Goal: Task Accomplishment & Management: Manage account settings

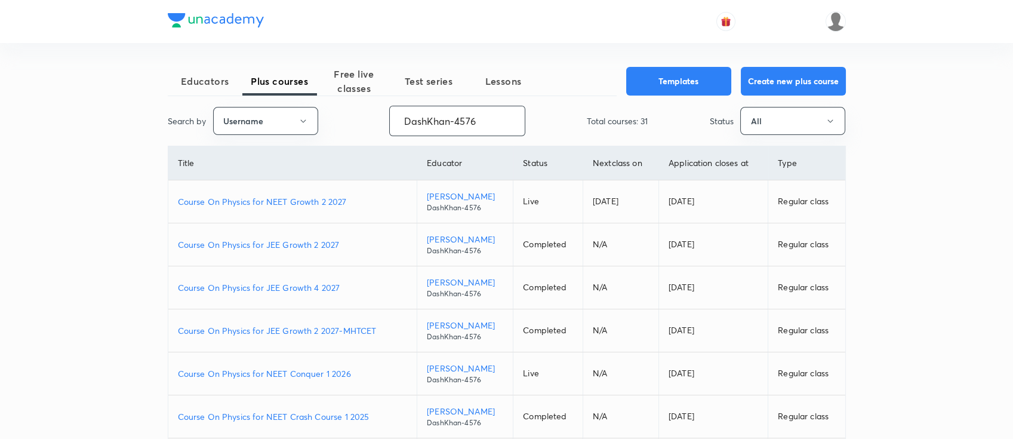
type input "DashKhan-4576"
click at [363, 370] on p "Course On Physics for NEET Conquer 1 2026" at bounding box center [293, 373] width 230 height 13
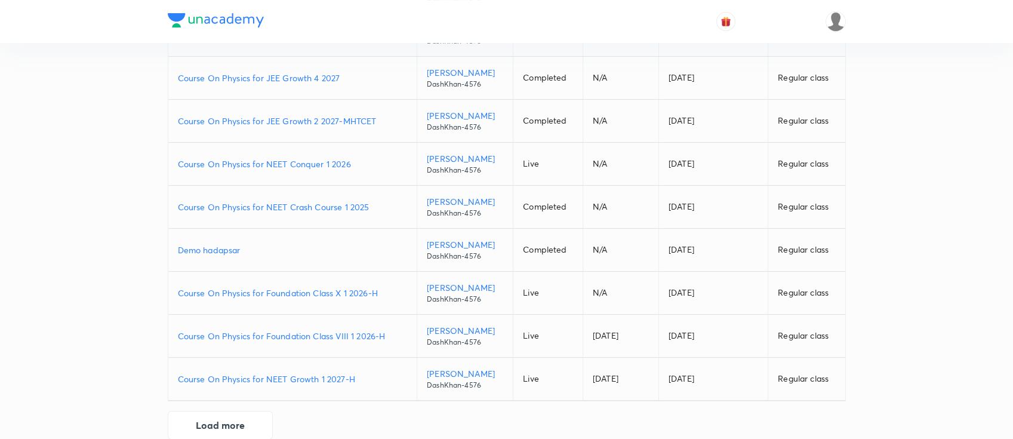
scroll to position [230, 0]
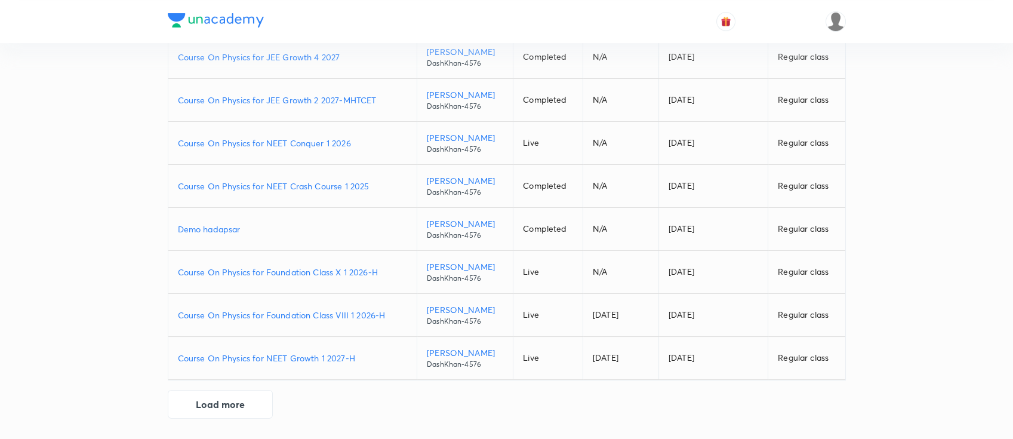
click at [359, 357] on p "Course On Physics for NEET Growth 1 2027-H" at bounding box center [293, 358] width 230 height 13
click at [373, 355] on p "Course On Physics for NEET Growth 1 2027-H" at bounding box center [293, 358] width 230 height 13
click at [245, 408] on button "Load more" at bounding box center [220, 403] width 105 height 29
click at [352, 395] on p "Course On Physics for JEE Growth 1 2027-H" at bounding box center [293, 401] width 230 height 13
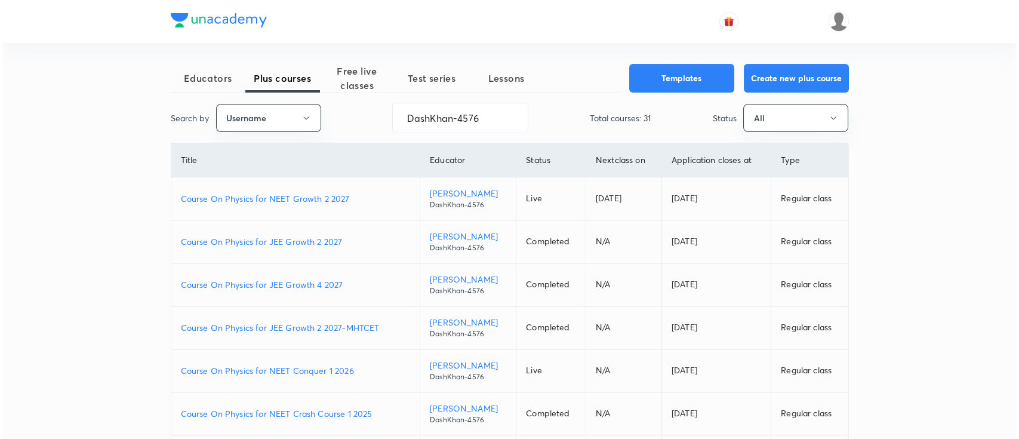
scroll to position [0, 0]
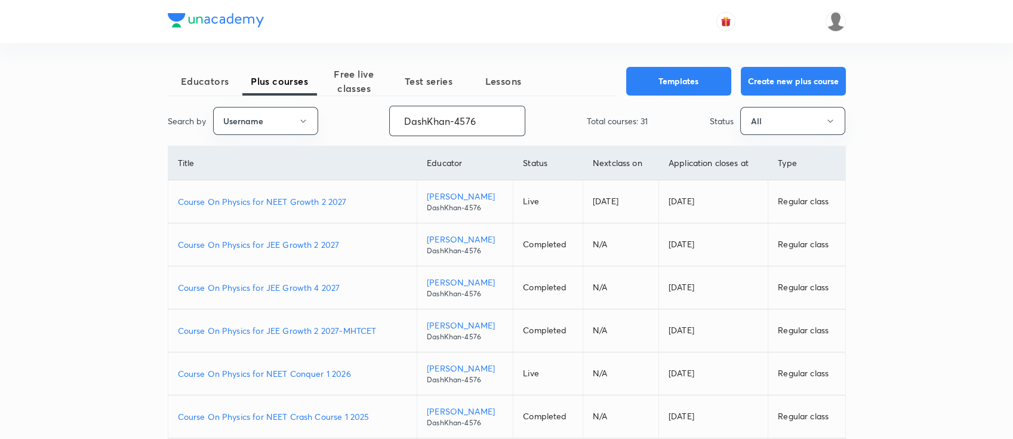
drag, startPoint x: 484, startPoint y: 118, endPoint x: 353, endPoint y: 136, distance: 132.1
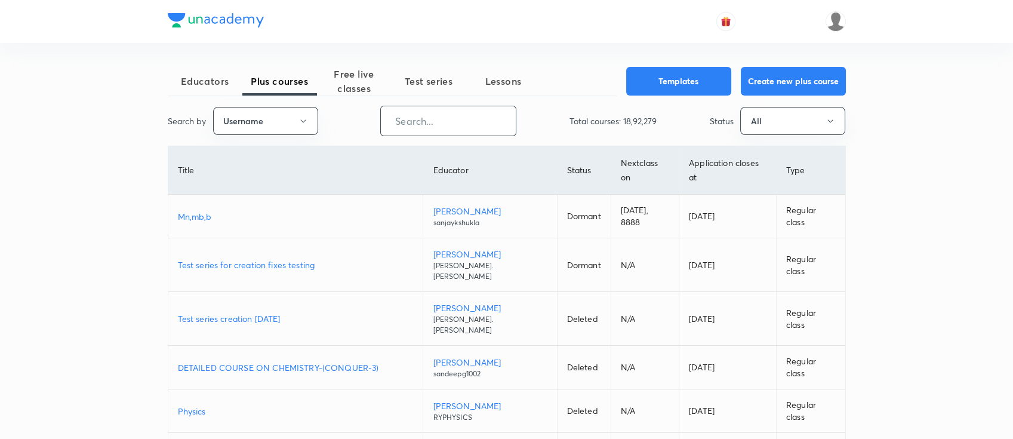
paste input "ashutoshsharmasagar-3732"
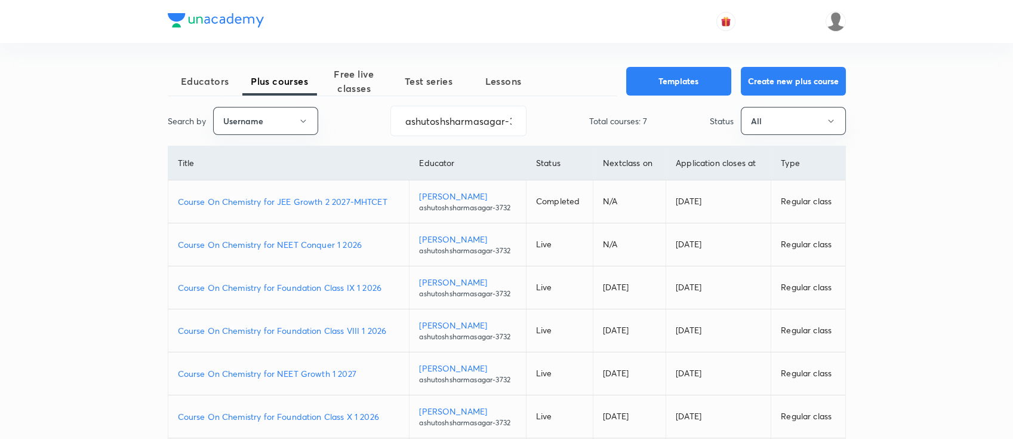
click at [374, 245] on p "Course On Chemistry for NEET Conquer 1 2026" at bounding box center [289, 244] width 222 height 13
click at [361, 373] on p "Course On Chemistry for NEET Growth 1 2027" at bounding box center [289, 373] width 222 height 13
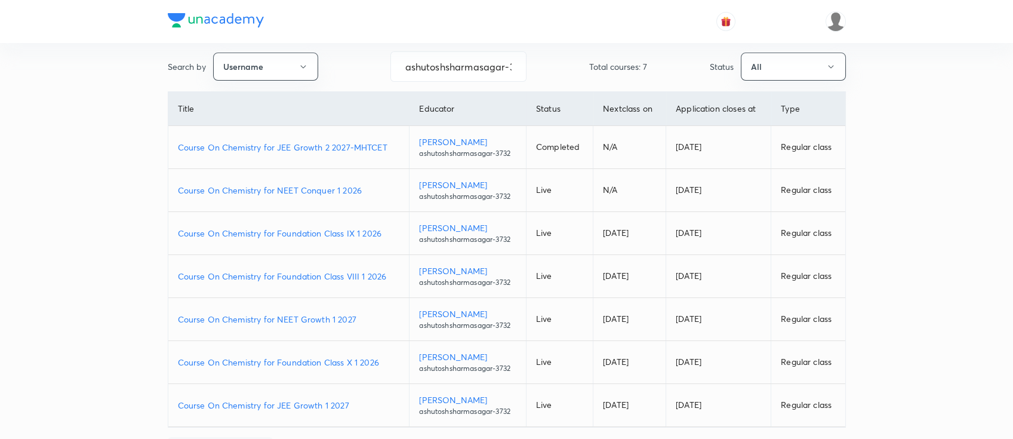
scroll to position [79, 0]
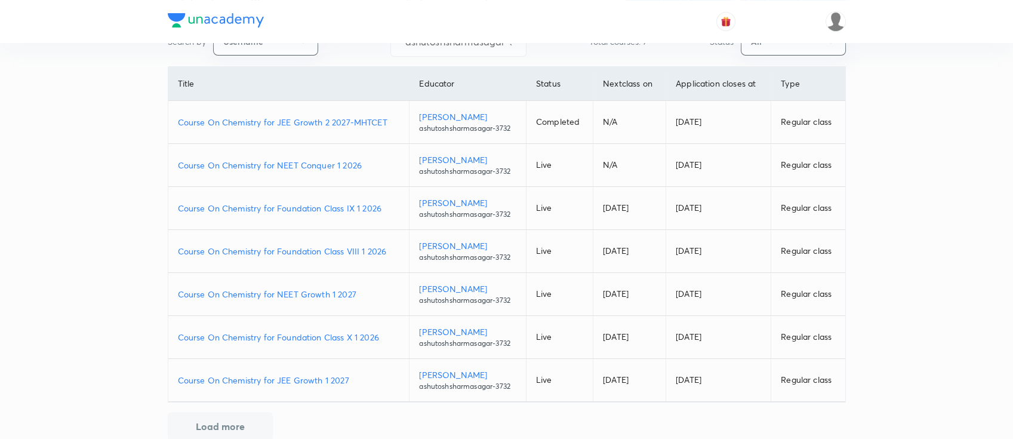
click at [356, 375] on p "Course On Chemistry for JEE Growth 1 2027" at bounding box center [289, 380] width 222 height 13
click at [368, 159] on p "Course On Chemistry for NEET Conquer 1 2026" at bounding box center [289, 165] width 222 height 13
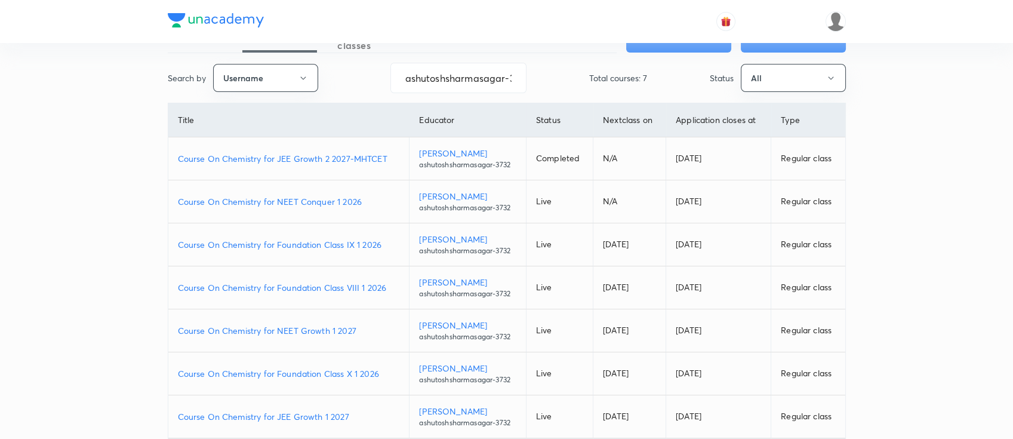
scroll to position [0, 0]
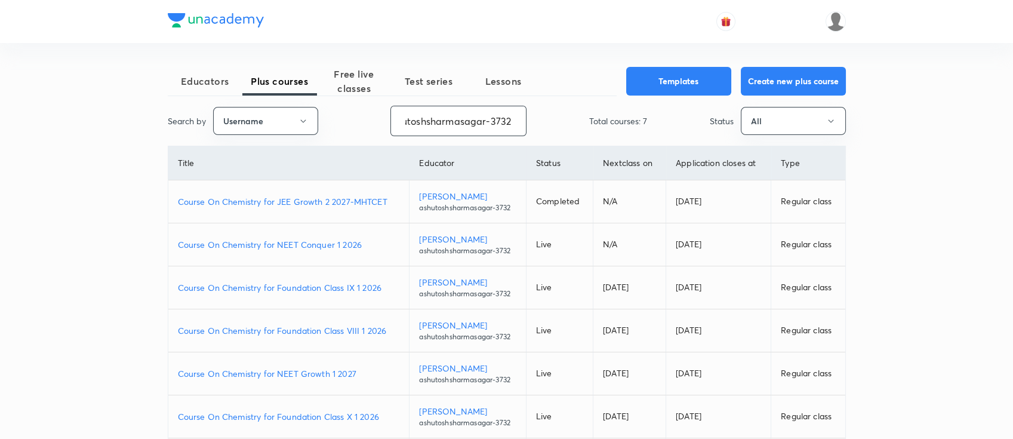
drag, startPoint x: 401, startPoint y: 124, endPoint x: 552, endPoint y: 140, distance: 151.9
click at [552, 140] on div "Educators Plus courses Free live classes Test series Lessons Templates Create n…" at bounding box center [507, 293] width 678 height 453
paste input "unacademy-user-G708E8X5N26S"
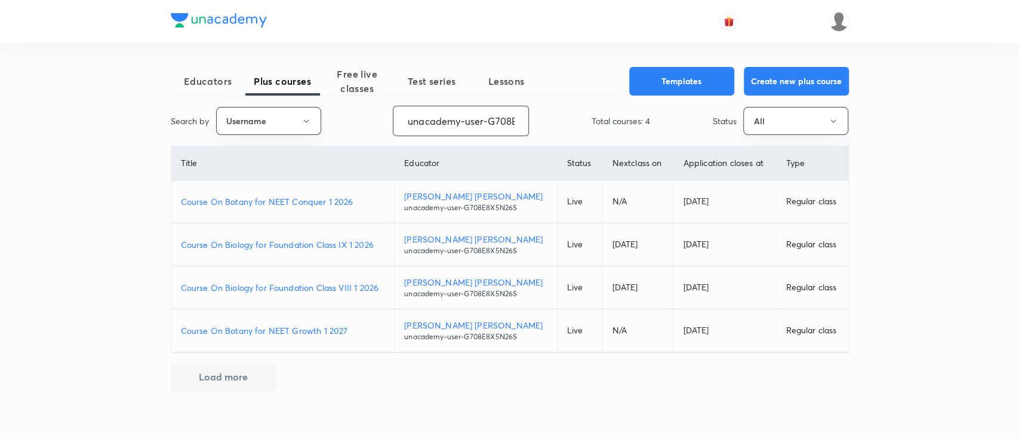
click at [356, 195] on p "Course On Botany for NEET Conquer 1 2026" at bounding box center [283, 201] width 204 height 13
drag, startPoint x: 401, startPoint y: 118, endPoint x: 543, endPoint y: 125, distance: 142.3
click at [543, 125] on div "Search by Username unacademy-user-G708E8X5N26S ​ Total courses: 4 Status All" at bounding box center [510, 121] width 678 height 30
paste input "VT4FV5F0NUH5"
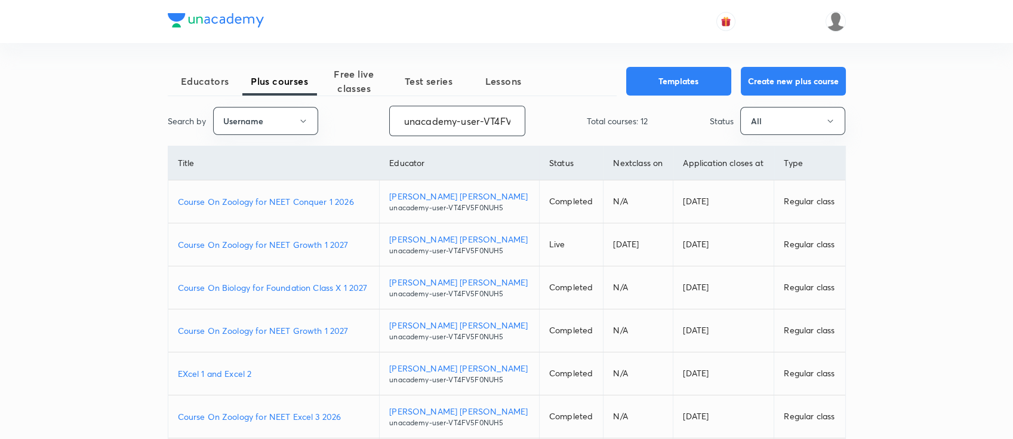
click at [360, 199] on p "Course On Zoology for NEET Conquer 1 2026" at bounding box center [274, 201] width 192 height 13
click at [362, 208] on td "Course On Zoology for NEET Conquer 1 2026" at bounding box center [273, 201] width 211 height 43
click at [360, 204] on p "Course On Zoology for NEET Conquer 1 2026" at bounding box center [274, 201] width 192 height 13
drag, startPoint x: 401, startPoint y: 129, endPoint x: 604, endPoint y: 177, distance: 208.0
click at [604, 177] on div "Educators Plus courses Free live classes Test series Lessons Templates Create n…" at bounding box center [507, 358] width 678 height 582
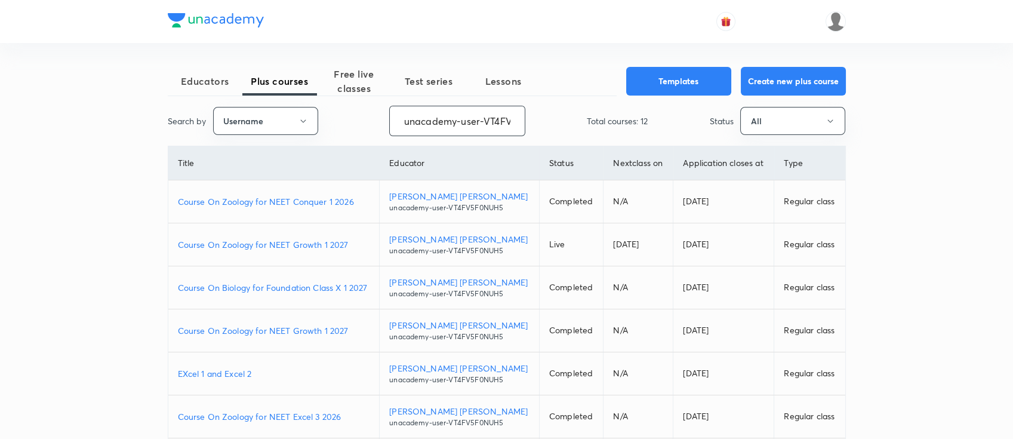
paste input "nalin.sarkar"
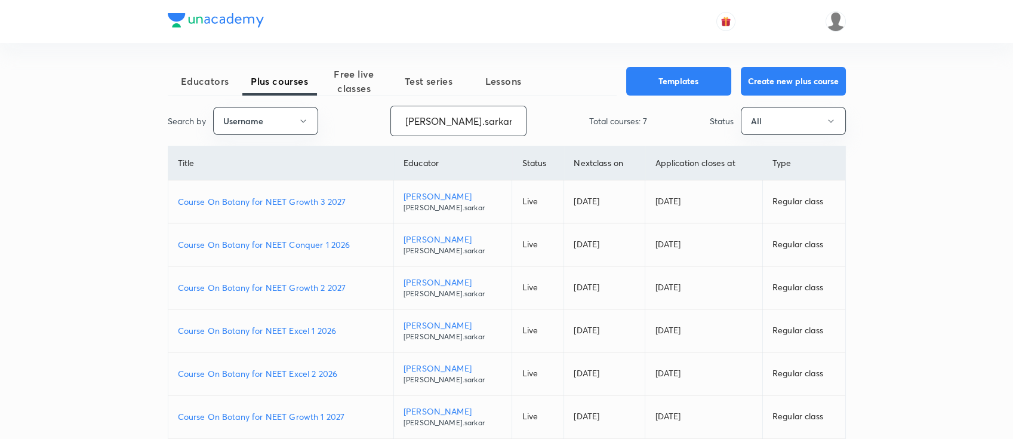
drag, startPoint x: 438, startPoint y: 113, endPoint x: 369, endPoint y: 107, distance: 68.9
click at [369, 107] on div "Search by Username nalin.sarkar ​ Total courses: 7 Status All" at bounding box center [507, 121] width 678 height 30
paste input "SD339HR9ODE5"
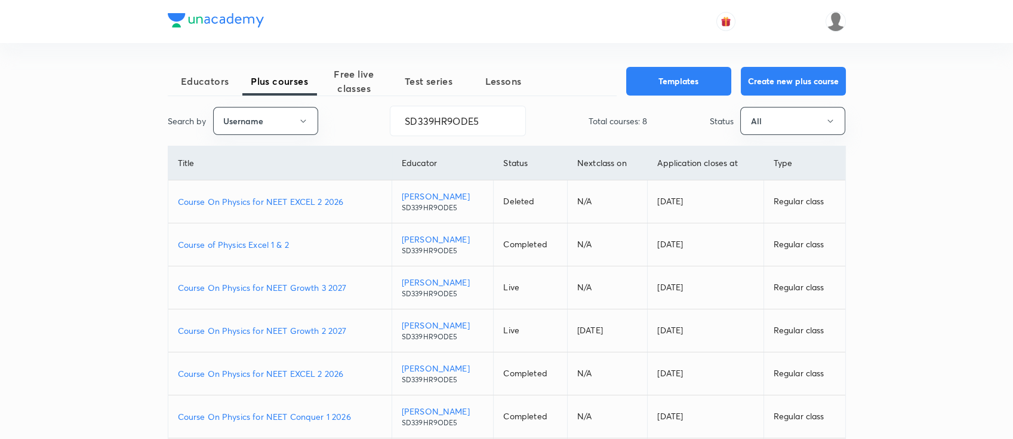
click at [354, 416] on p "Course On Physics for NEET Conquer 1 2026" at bounding box center [280, 416] width 204 height 13
click at [352, 373] on p "Course On Physics for NEET EXCEL 2 2026" at bounding box center [280, 373] width 204 height 13
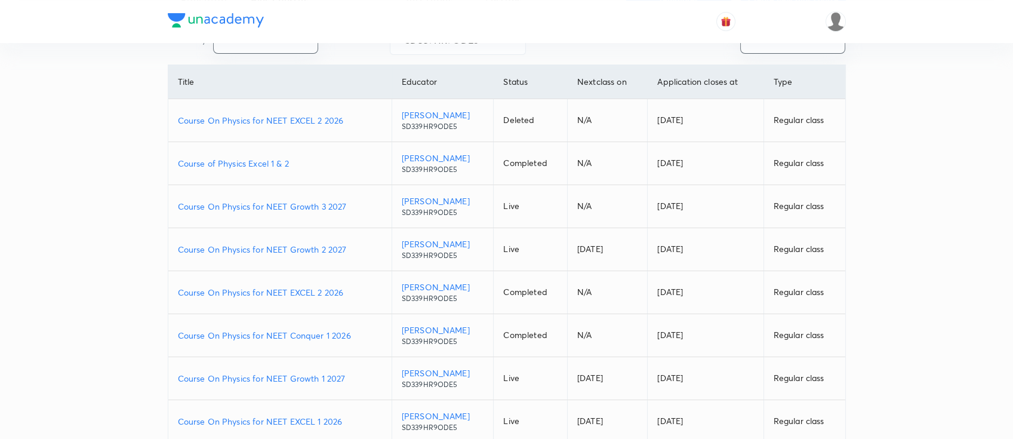
scroll to position [144, 0]
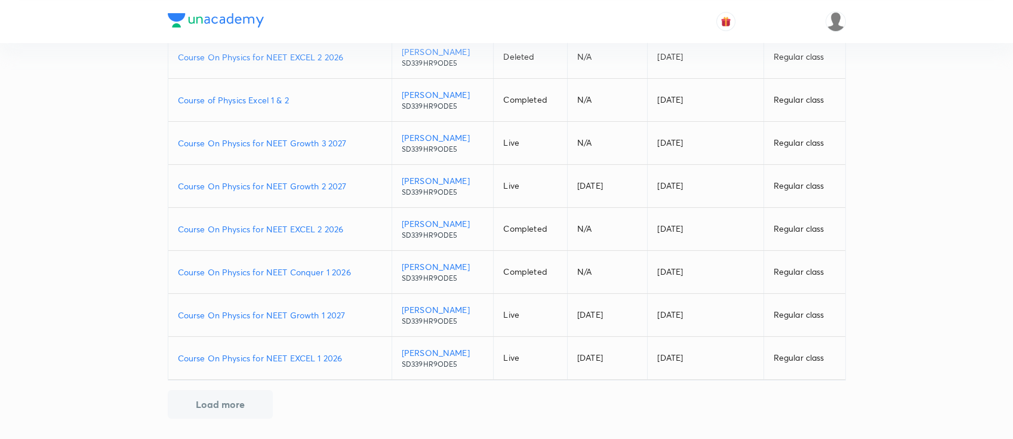
click at [346, 359] on p "Course On Physics for NEET EXCEL 1 2026" at bounding box center [280, 358] width 204 height 13
click at [351, 139] on p "Course On Physics for NEET Growth 3 2027" at bounding box center [280, 143] width 204 height 13
click at [353, 224] on p "Course On Physics for NEET EXCEL 2 2026" at bounding box center [280, 229] width 204 height 13
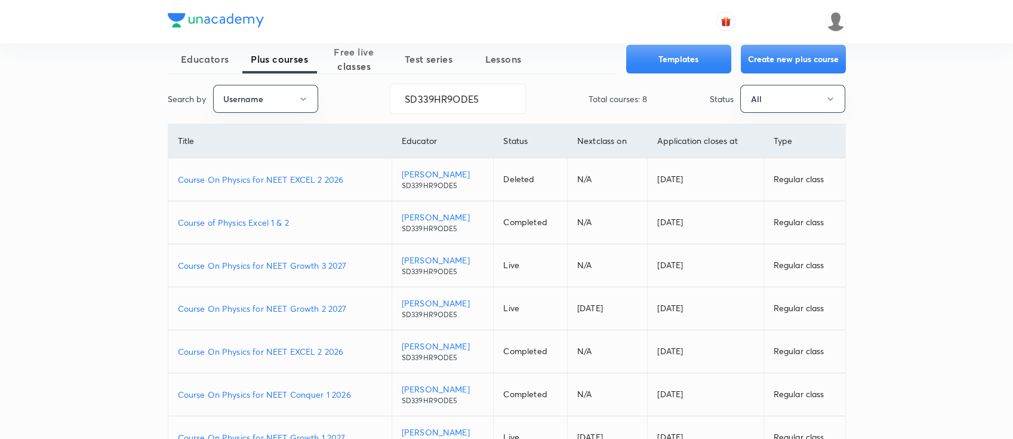
scroll to position [0, 0]
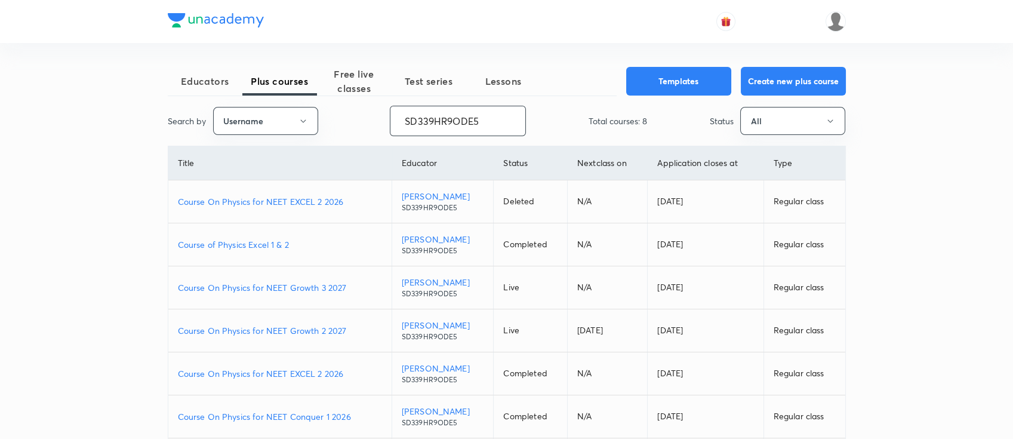
drag, startPoint x: 488, startPoint y: 128, endPoint x: 349, endPoint y: 117, distance: 140.1
click at [349, 117] on div "Search by Username SD339HR9ODE5 ​ Total courses: 8 Status All" at bounding box center [507, 121] width 678 height 30
paste input "nalin.sarkar"
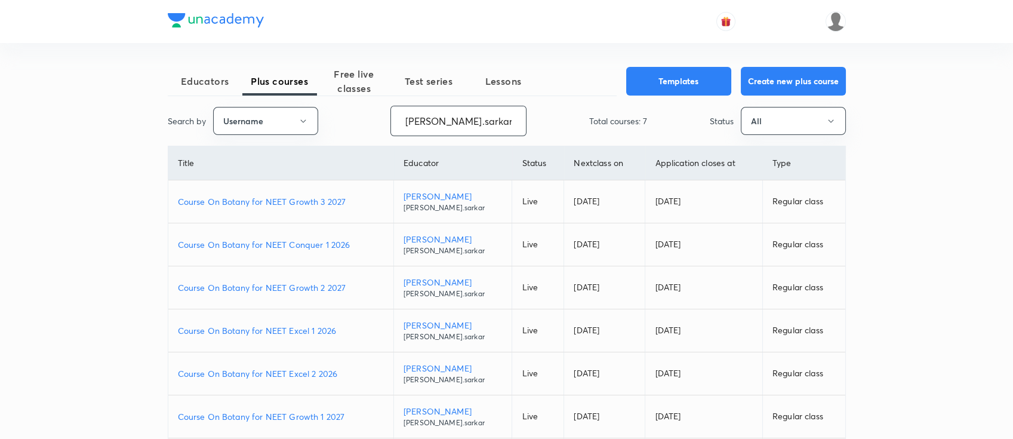
drag, startPoint x: 484, startPoint y: 117, endPoint x: 332, endPoint y: 116, distance: 151.7
click at [332, 116] on div "Search by Username nalin.sarkar ​ Total courses: 7 Status All" at bounding box center [507, 121] width 678 height 30
paste input "unacademy-user-VDBZF1HOS0YO"
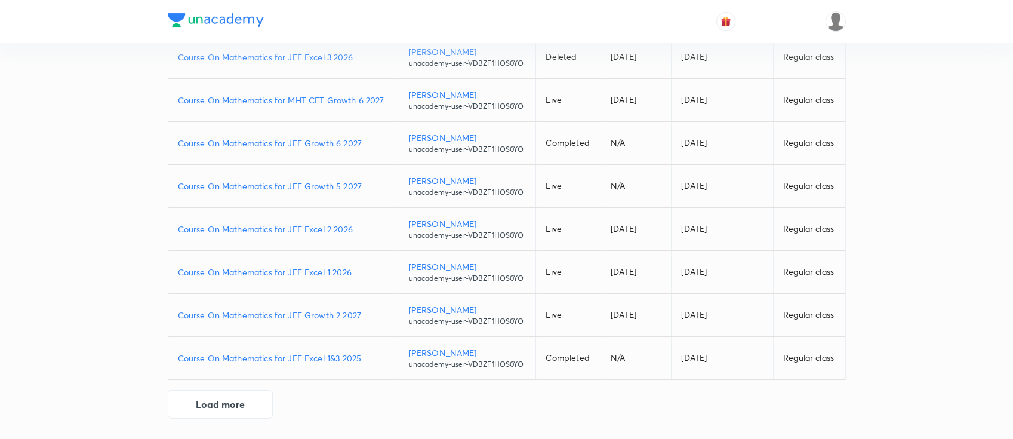
click at [363, 223] on p "Course On Mathematics for JEE Excel 2 2026" at bounding box center [283, 229] width 211 height 13
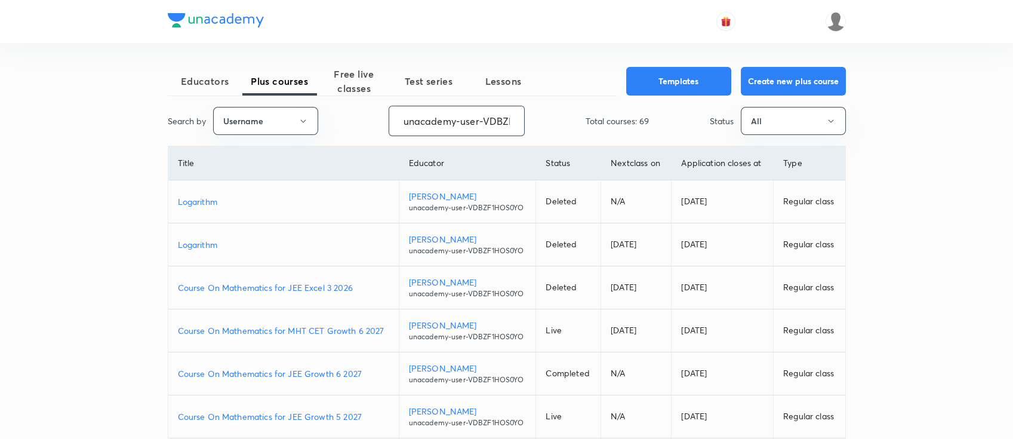
drag, startPoint x: 519, startPoint y: 121, endPoint x: 379, endPoint y: 117, distance: 140.4
click at [379, 117] on div "Search by Username unacademy-user-VDBZF1HOS0YO ​ Total courses: 69 Status All" at bounding box center [507, 121] width 678 height 30
paste input "ZZ9KA3YD00WO"
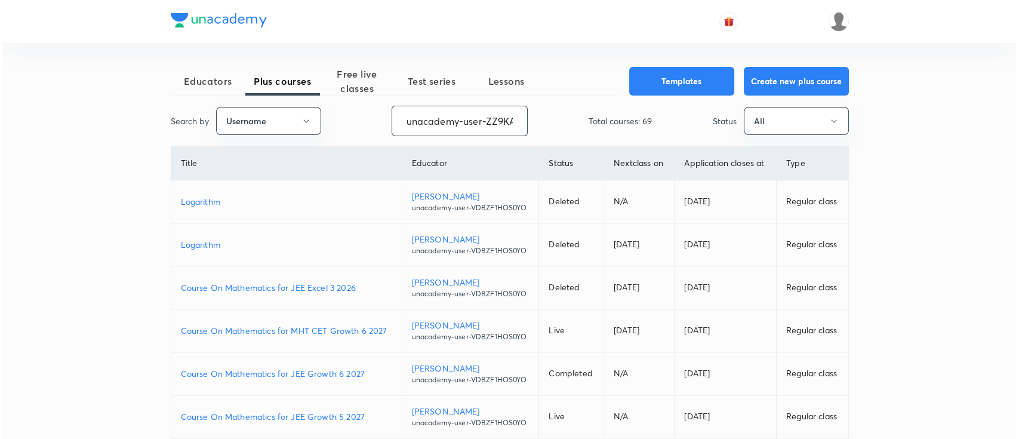
scroll to position [0, 53]
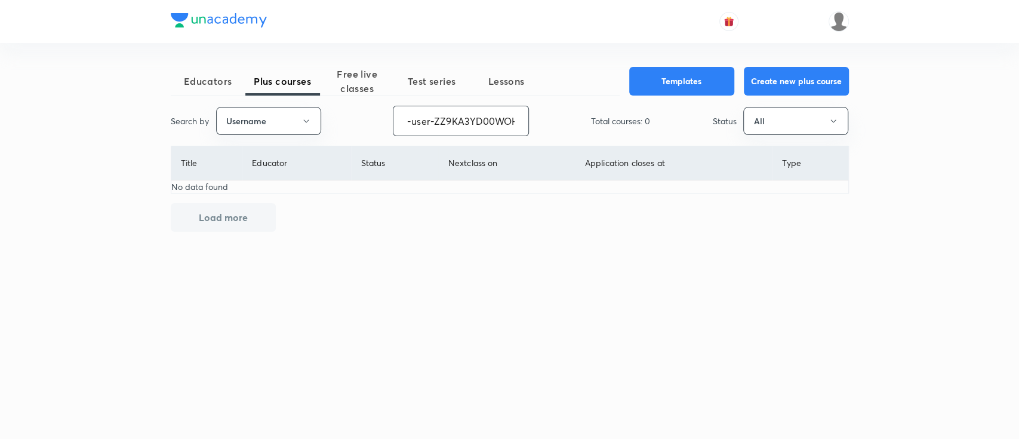
type input "unacademy-user-ZZ9KA3YD00WOHOS0YO"
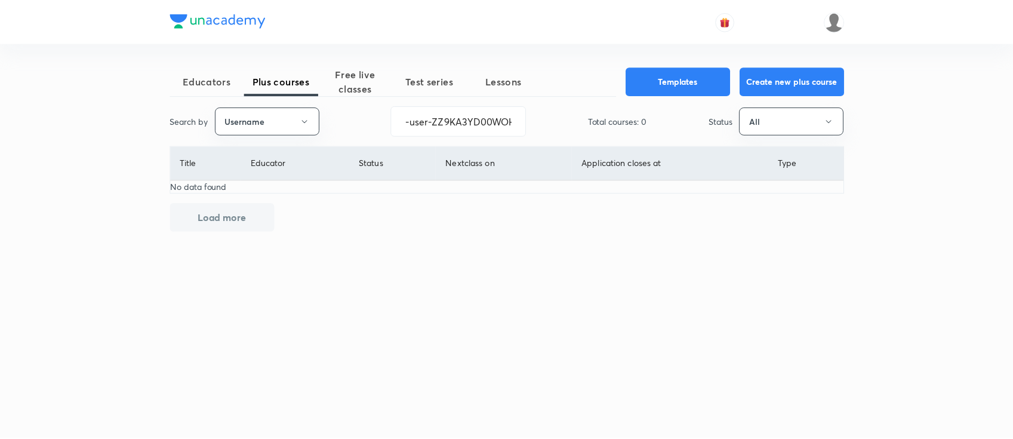
scroll to position [0, 0]
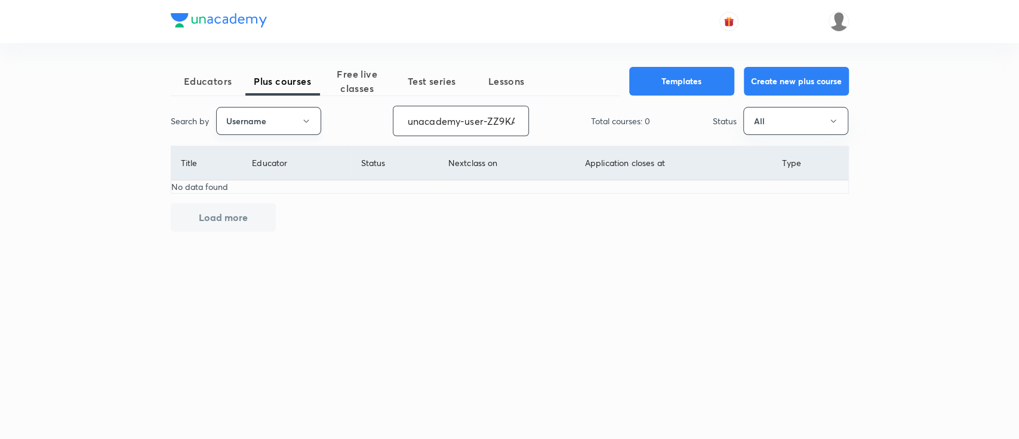
click at [276, 129] on button "Username" at bounding box center [268, 121] width 105 height 28
click at [262, 177] on span "Username" at bounding box center [268, 179] width 90 height 13
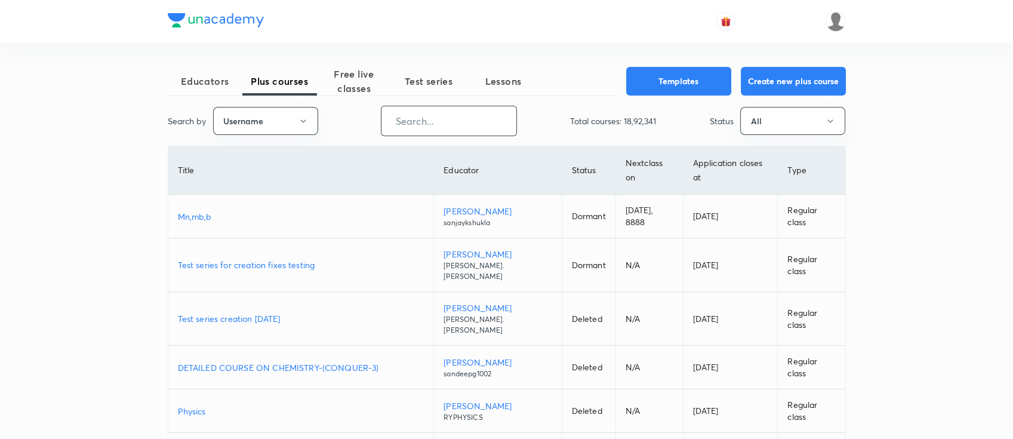
click at [429, 125] on input "text" at bounding box center [449, 121] width 135 height 30
paste input "unacademy-user-VDBZF1HOS0YO"
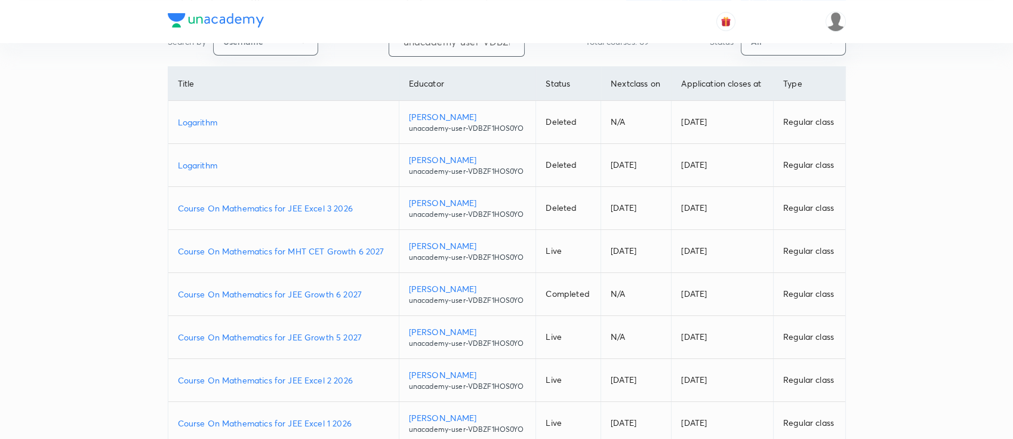
click at [369, 382] on p "Course On Mathematics for JEE Excel 2 2026" at bounding box center [283, 380] width 211 height 13
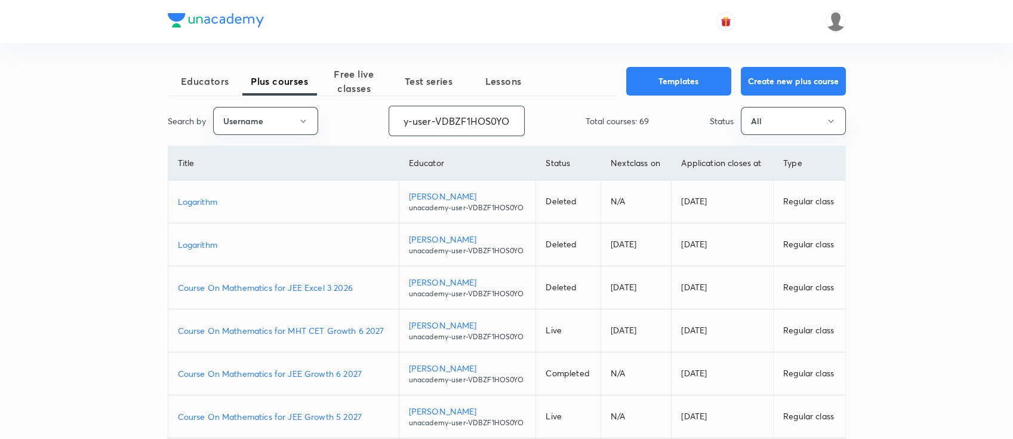
drag, startPoint x: 404, startPoint y: 118, endPoint x: 524, endPoint y: 116, distance: 119.4
click at [524, 116] on div "Search by Username unacademy-user-VDBZF1HOS0YO ​ Total courses: 69 Status All" at bounding box center [507, 121] width 678 height 30
paste input "ZZ9KA3YD00W"
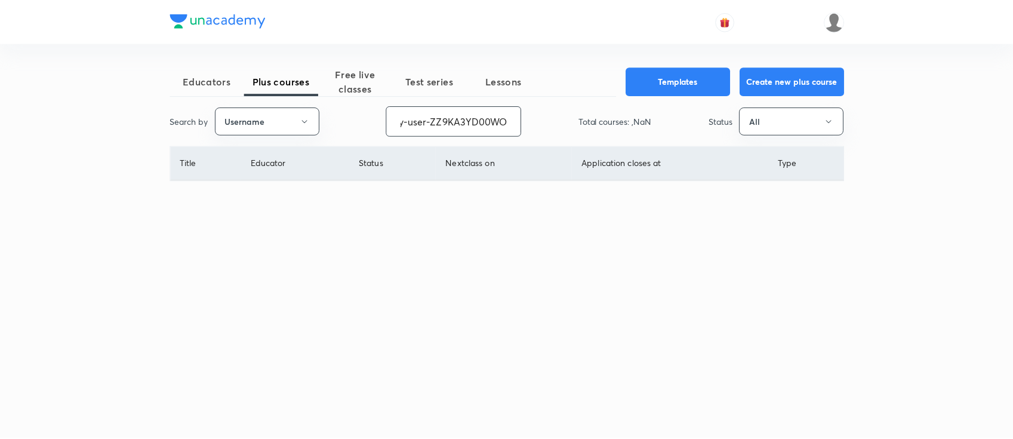
scroll to position [0, 53]
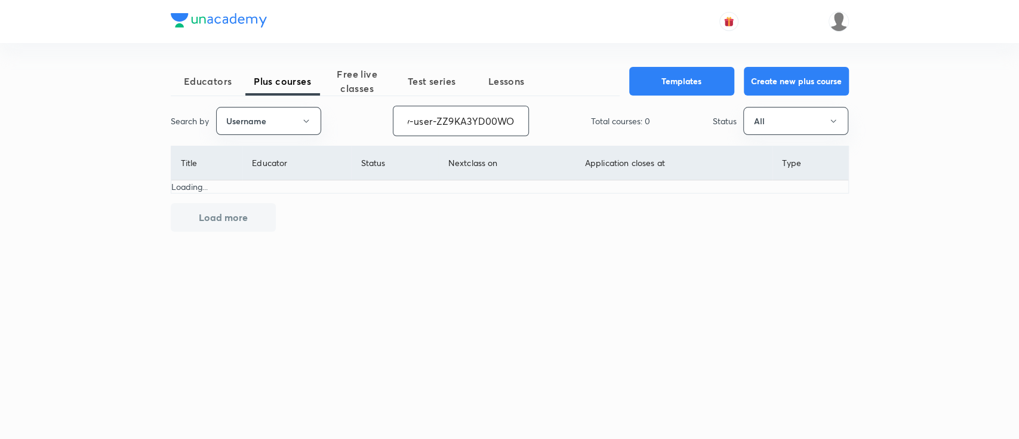
type input "unacademy-user-ZZ9KA3YD00WO"
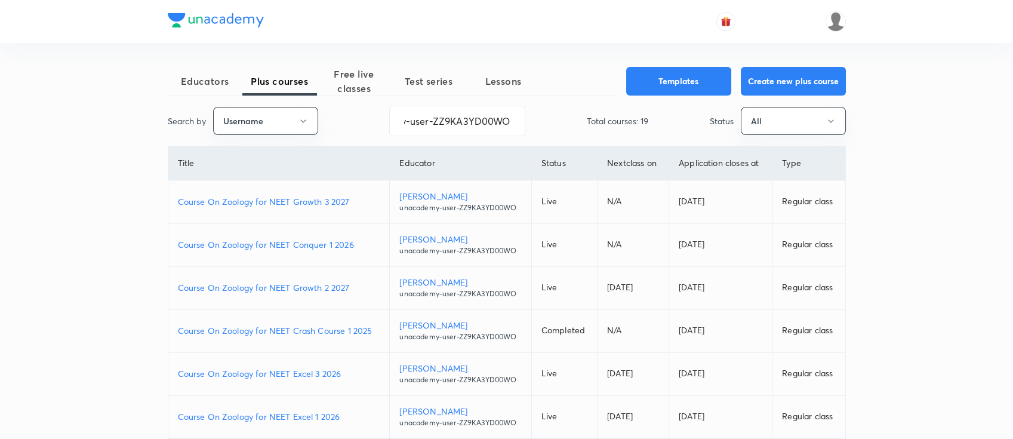
scroll to position [0, 0]
click at [363, 245] on p "Course On Zoology for NEET Conquer 1 2026" at bounding box center [279, 244] width 202 height 13
click at [347, 417] on p "Course On Zoology for NEET Excel 1 2026" at bounding box center [279, 416] width 202 height 13
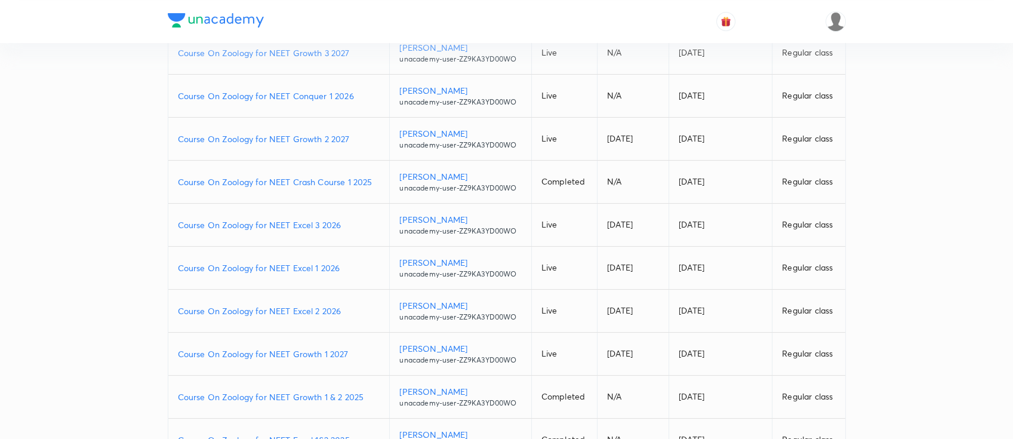
scroll to position [151, 0]
click at [353, 352] on p "Course On Zoology for NEET Growth 1 2027" at bounding box center [279, 351] width 202 height 13
click at [352, 263] on p "Course On Zoology for NEET Excel 1 2026" at bounding box center [279, 265] width 202 height 13
click at [353, 136] on p "Course On Zoology for NEET Growth 2 2027" at bounding box center [279, 136] width 202 height 13
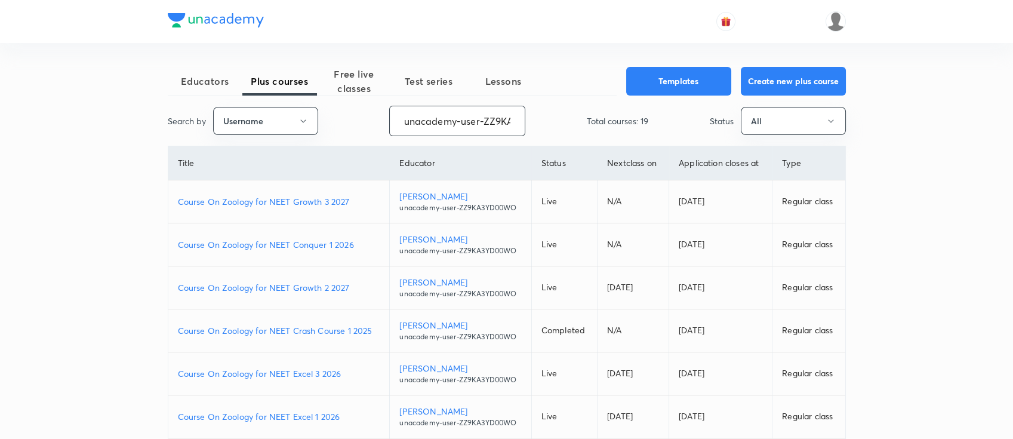
scroll to position [0, 53]
drag, startPoint x: 402, startPoint y: 119, endPoint x: 549, endPoint y: 149, distance: 149.9
click at [549, 149] on div "Educators Plus courses Free live classes Test series Lessons Templates Create n…" at bounding box center [507, 358] width 678 height 582
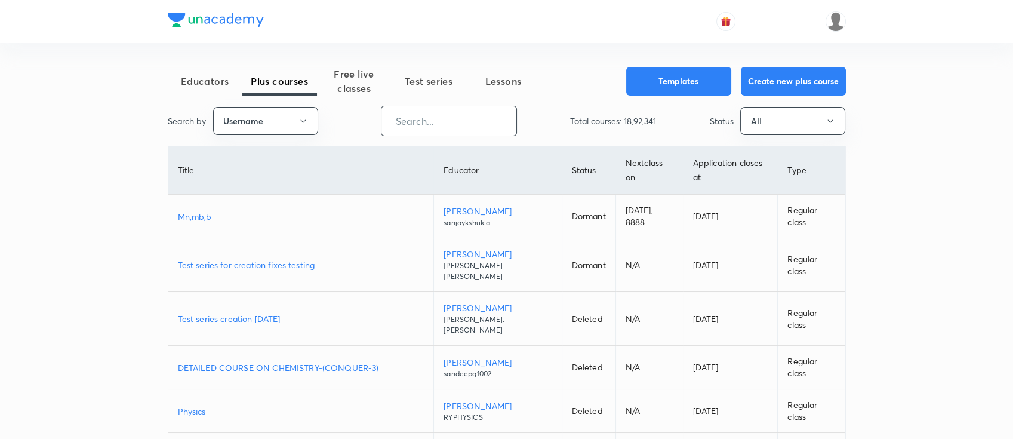
scroll to position [0, 0]
paste input "atulya1996"
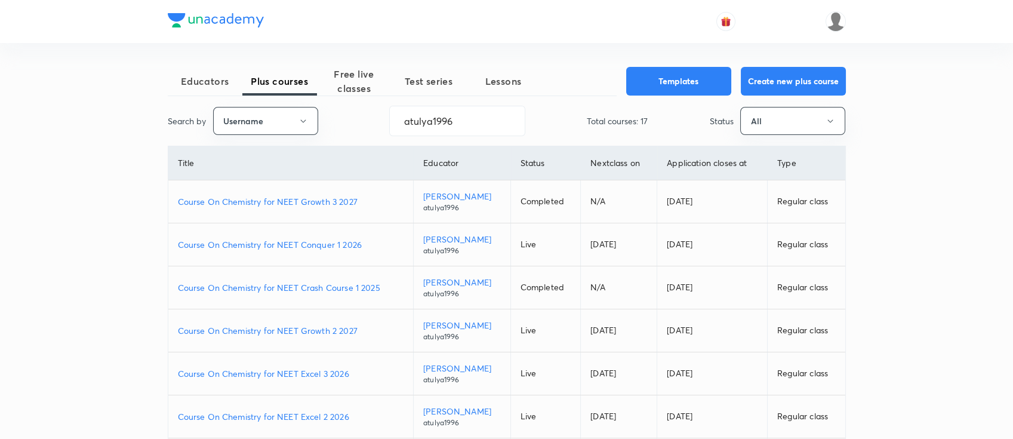
click at [367, 248] on p "Course On Chemistry for NEET Conquer 1 2026" at bounding box center [291, 244] width 226 height 13
click at [371, 198] on p "Course On Chemistry for NEET Growth 3 2027" at bounding box center [291, 201] width 226 height 13
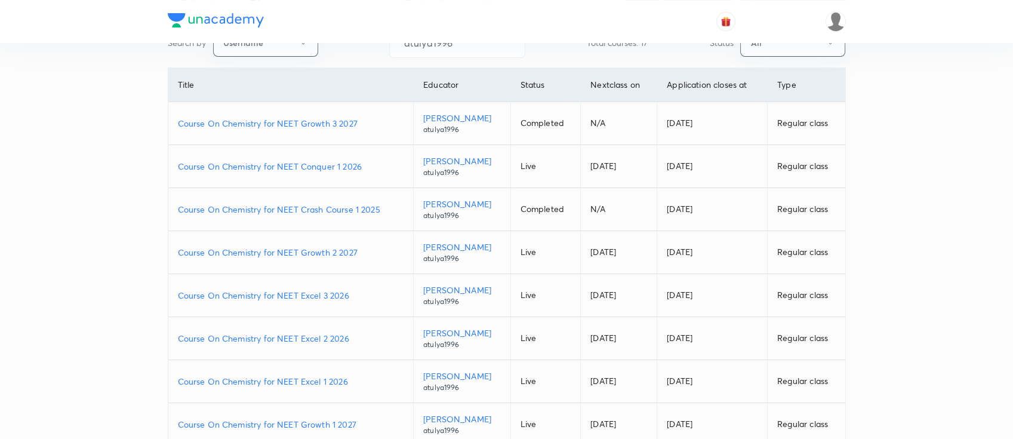
scroll to position [79, 0]
click at [351, 376] on p "Course On Chemistry for NEET Excel 1 2026" at bounding box center [291, 380] width 226 height 13
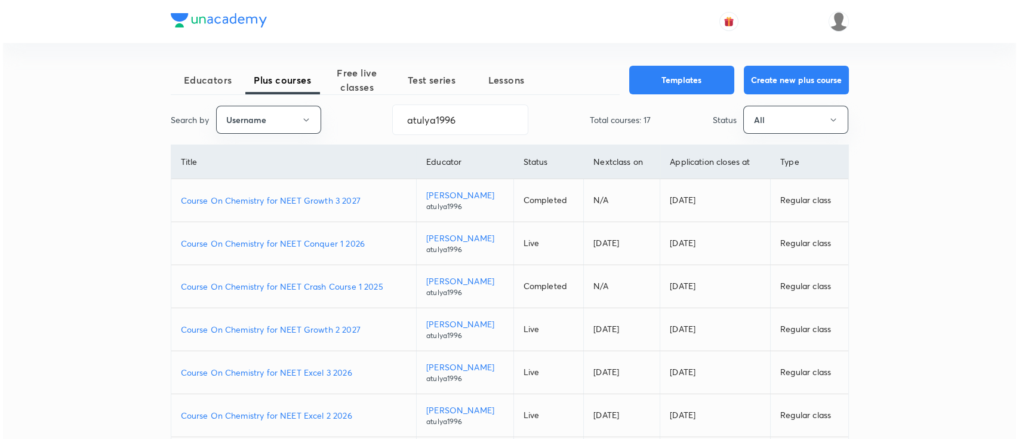
scroll to position [0, 0]
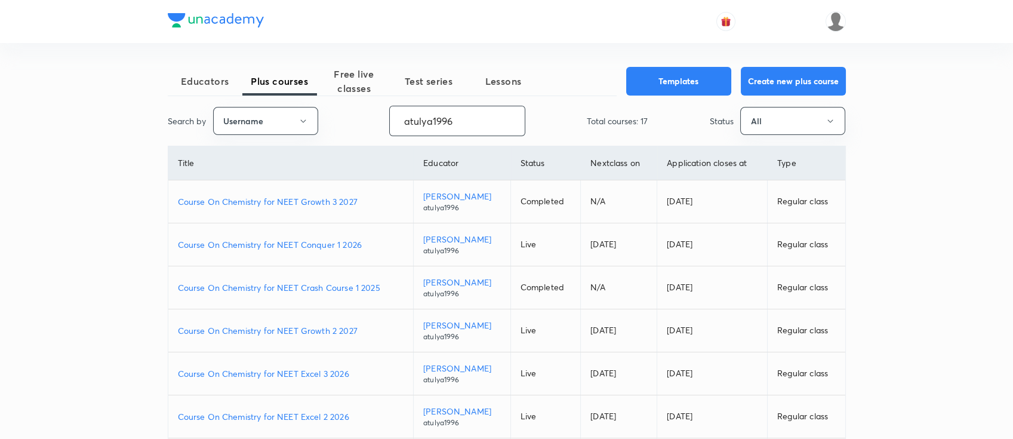
drag, startPoint x: 482, startPoint y: 131, endPoint x: 382, endPoint y: 119, distance: 101.0
click at [382, 119] on div "Search by Username atulya1996 ​ Total courses: 17 Status All" at bounding box center [507, 121] width 678 height 30
paste input "himanshujain41-641"
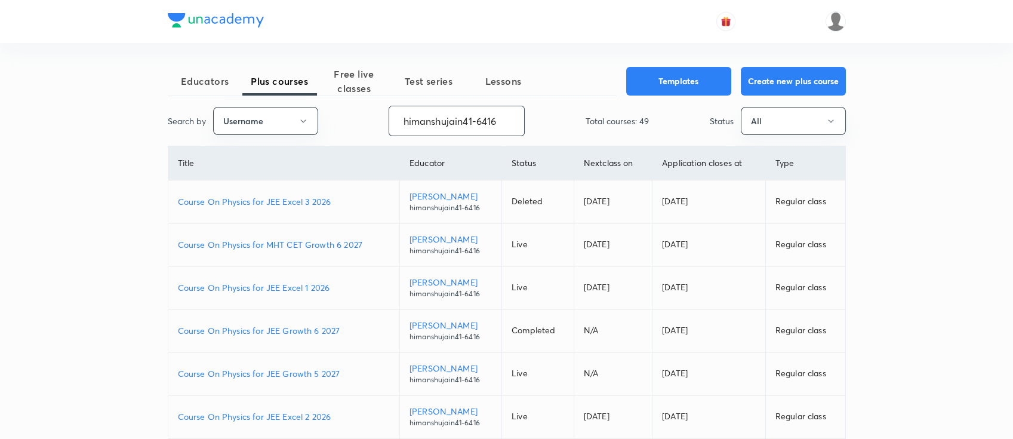
click at [336, 414] on p "Course On Physics for JEE Excel 2 2026" at bounding box center [284, 416] width 212 height 13
drag, startPoint x: 401, startPoint y: 120, endPoint x: 549, endPoint y: 131, distance: 149.1
click at [549, 131] on div "Search by Username himanshujain41-6416 ​ Total courses: 49 Status All" at bounding box center [507, 121] width 678 height 30
paste input "unacademy-user-177BQWGK6D5R"
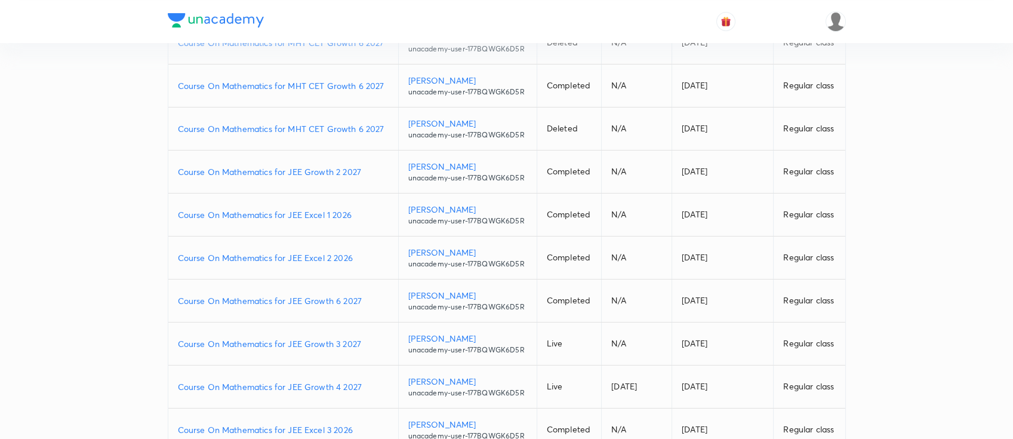
scroll to position [230, 0]
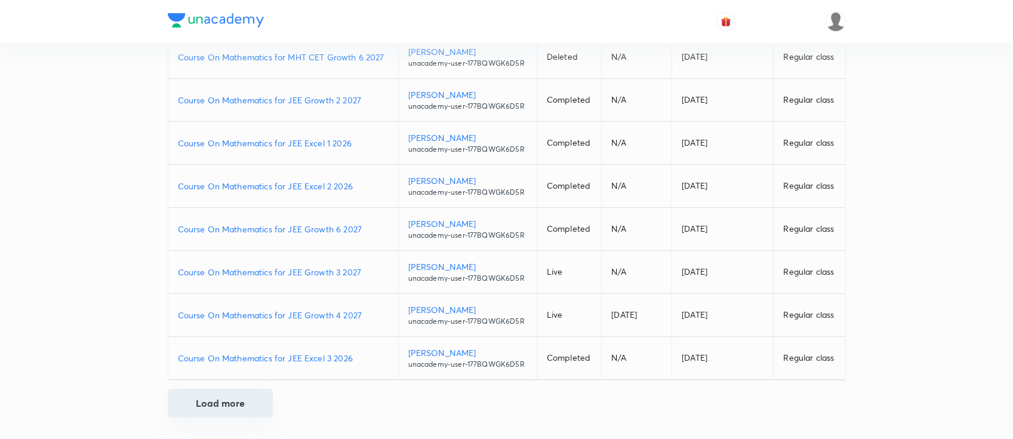
click at [210, 407] on button "Load more" at bounding box center [220, 403] width 105 height 29
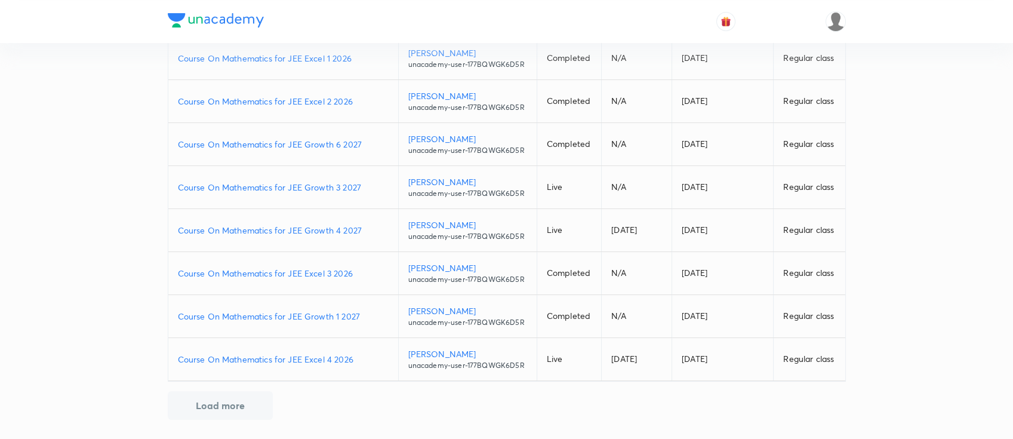
scroll to position [316, 0]
click at [359, 352] on p "Course On Mathematics for JEE Excel 4 2026" at bounding box center [283, 358] width 211 height 13
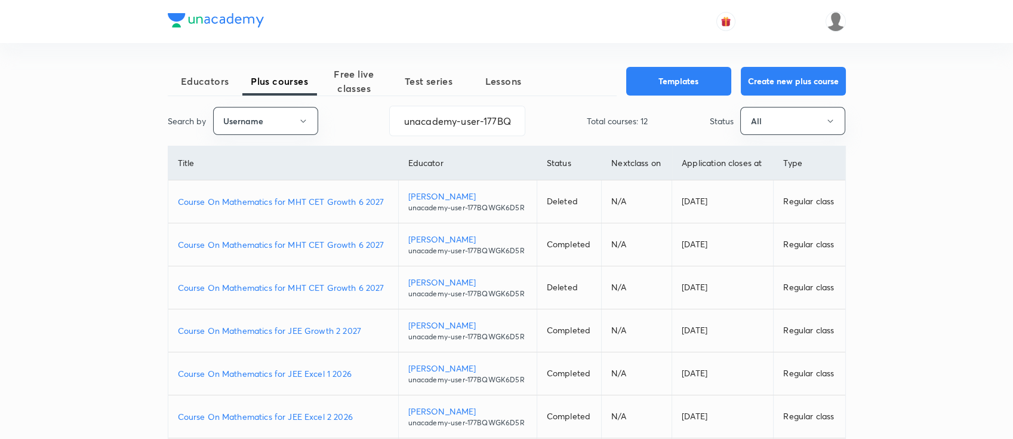
scroll to position [0, 0]
drag, startPoint x: 398, startPoint y: 122, endPoint x: 565, endPoint y: 147, distance: 169.0
click at [565, 147] on div "Educators Plus courses Free live classes Test series Lessons Templates Create n…" at bounding box center [507, 401] width 678 height 668
paste input "LGUOTVNFDR98"
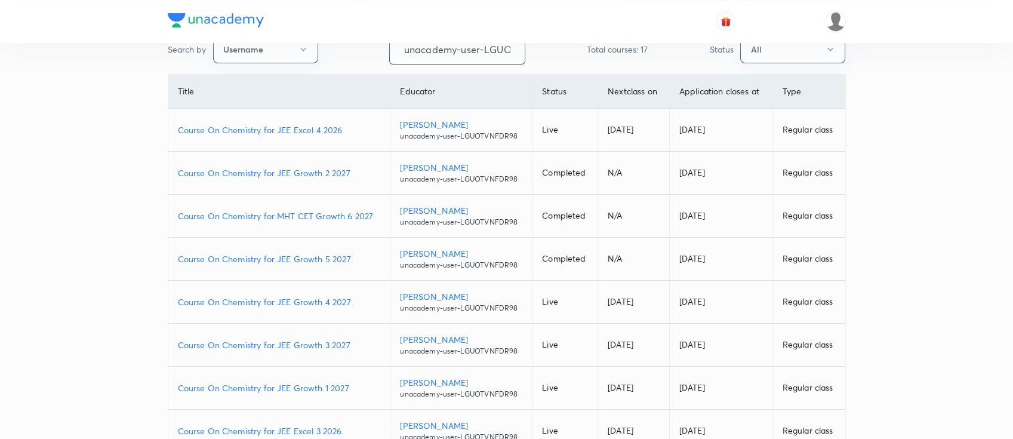
scroll to position [72, 0]
click at [359, 254] on p "Course On Chemistry for JEE Growth 5 2027" at bounding box center [279, 259] width 203 height 13
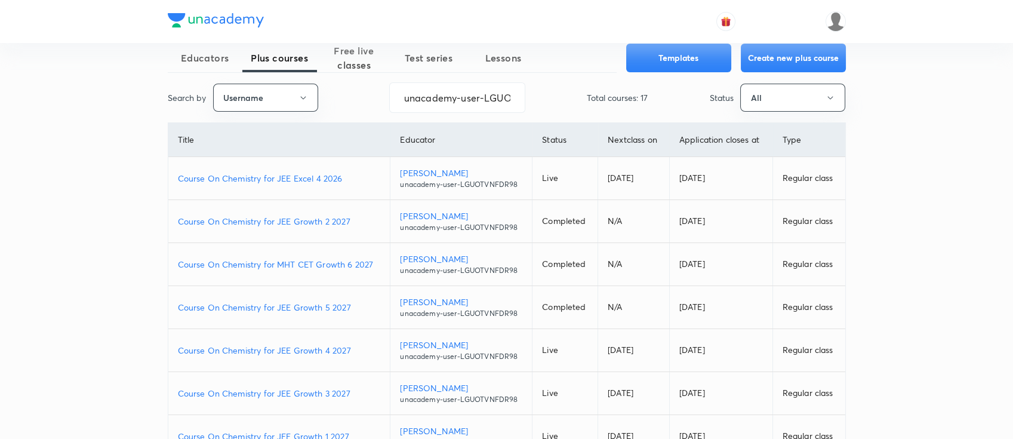
scroll to position [0, 0]
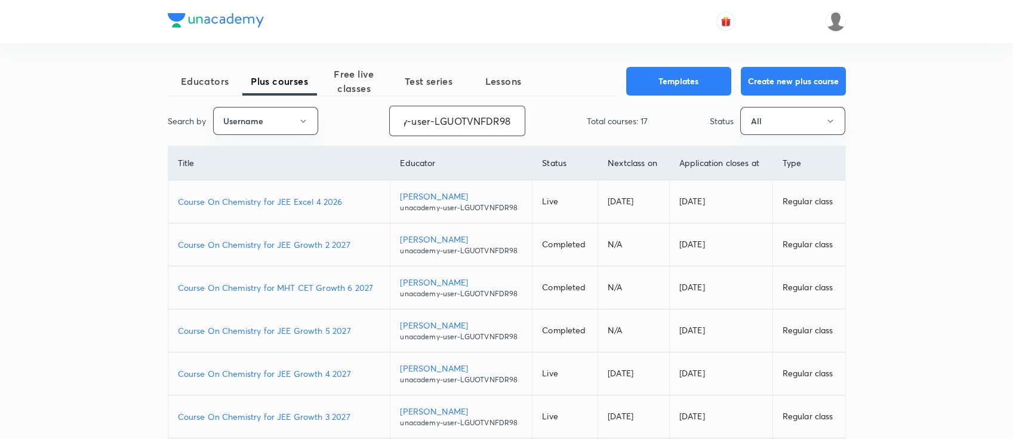
drag, startPoint x: 399, startPoint y: 128, endPoint x: 546, endPoint y: 152, distance: 149.4
click at [546, 152] on div "Educators Plus courses Free live classes Test series Lessons Templates Create n…" at bounding box center [507, 358] width 678 height 582
paste input "GIKAOOYBBUKR"
click at [370, 284] on p "Course On Chemistry for NEET Excel 1 & 2- 2025" at bounding box center [277, 287] width 198 height 13
click at [366, 246] on p "Course On Chemistry for NEET Conquer 1 2026" at bounding box center [277, 244] width 198 height 13
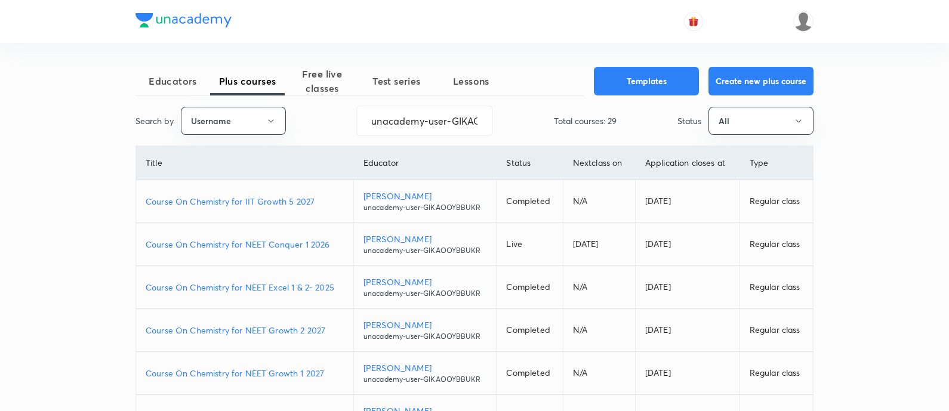
click at [340, 288] on p "Course On Chemistry for NEET Excel 1 & 2- 2025" at bounding box center [245, 287] width 198 height 13
drag, startPoint x: 369, startPoint y: 117, endPoint x: 570, endPoint y: 145, distance: 203.2
click at [570, 145] on div "Educators Plus courses Free live classes Test series Lessons Templates Create n…" at bounding box center [475, 358] width 678 height 582
paste input "Y4ZT1WT0H84G"
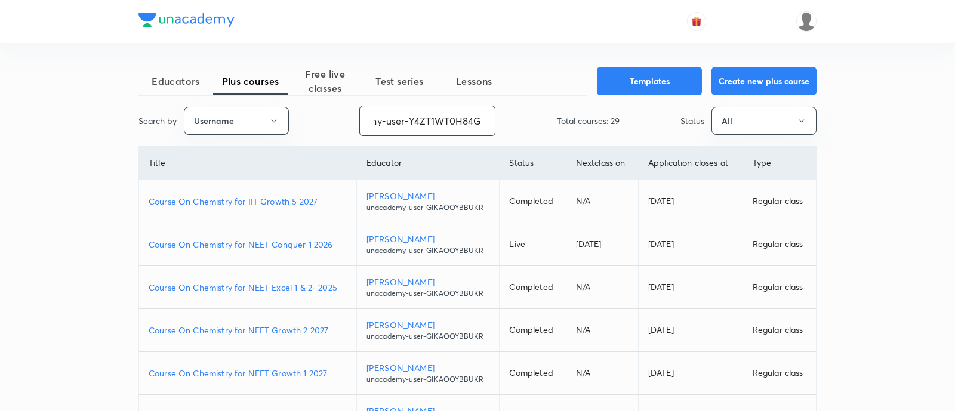
scroll to position [0, 45]
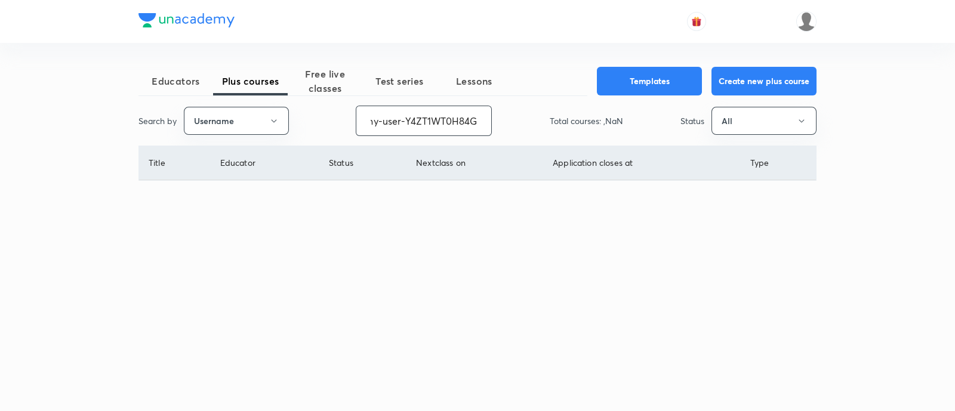
type input "unacademy-user-Y4ZT1WT0H84G"
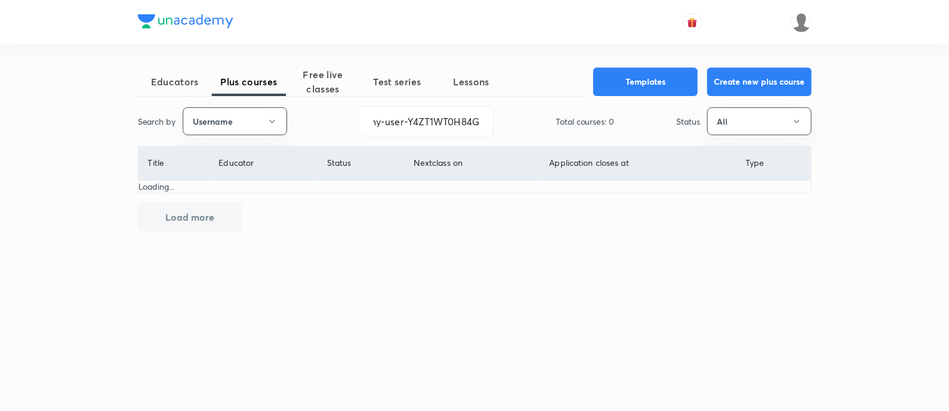
scroll to position [0, 0]
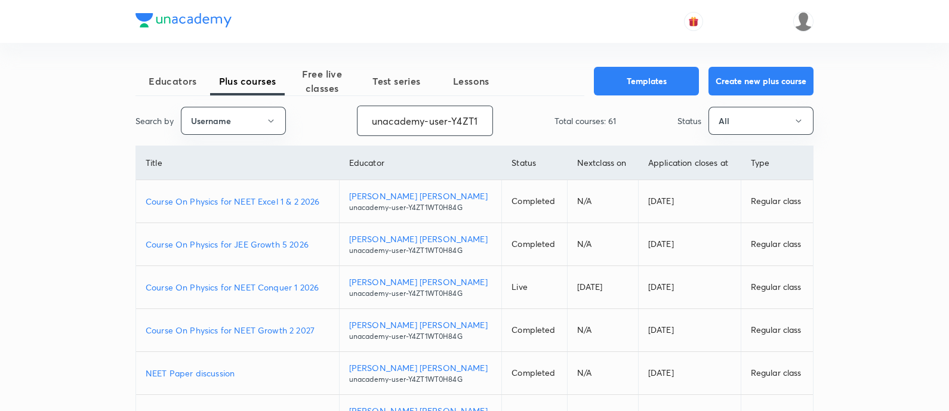
click at [325, 201] on p "Course On Physics for NEET Excel 1 & 2 2026" at bounding box center [238, 201] width 184 height 13
click at [330, 284] on p "Course On Physics for NEET Conquer 1 2026" at bounding box center [238, 287] width 184 height 13
click at [330, 205] on p "Course On Physics for NEET Excel 1 & 2 2026" at bounding box center [238, 201] width 184 height 13
drag, startPoint x: 370, startPoint y: 128, endPoint x: 562, endPoint y: 184, distance: 199.9
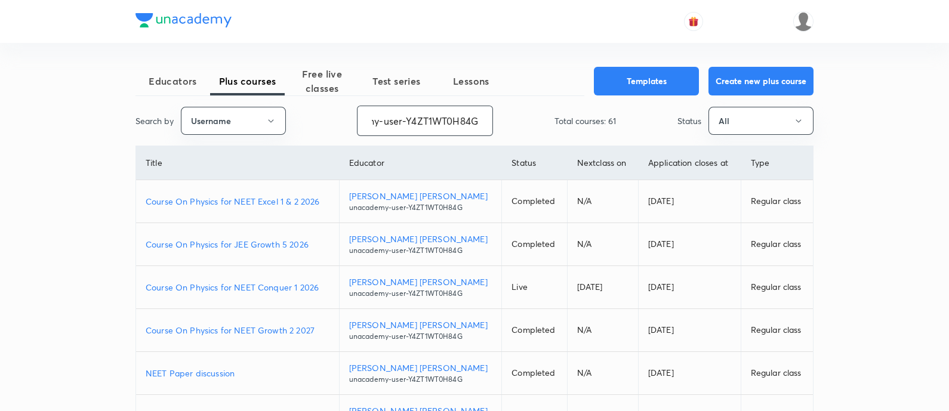
click at [562, 184] on div "Educators Plus courses Free live classes Test series Lessons Templates Create n…" at bounding box center [475, 358] width 678 height 582
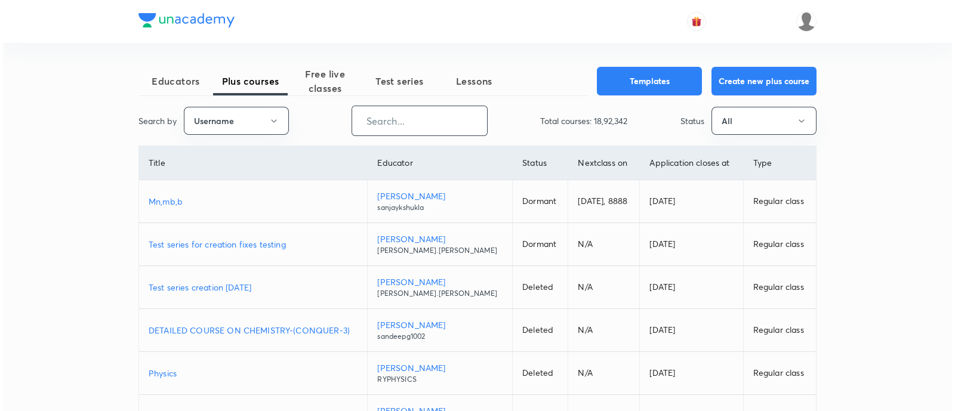
scroll to position [0, 0]
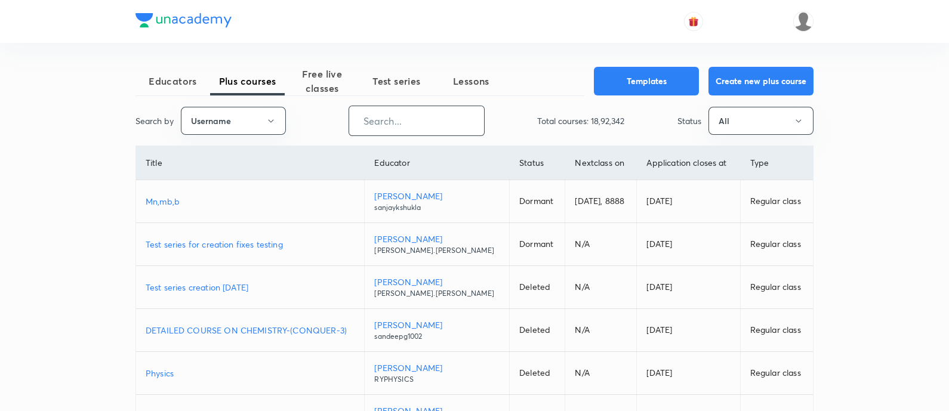
paste input "chandnimehra27-8181"
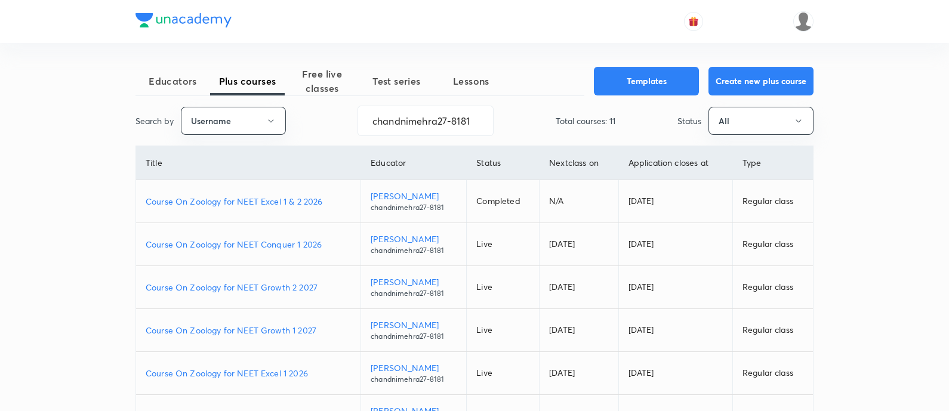
click at [330, 246] on p "Course On Zoology for NEET Conquer 1 2026" at bounding box center [248, 244] width 205 height 13
drag, startPoint x: 370, startPoint y: 130, endPoint x: 531, endPoint y: 144, distance: 161.9
click at [531, 144] on div "Educators Plus courses Free live classes Test series Lessons Templates Create n…" at bounding box center [475, 358] width 678 height 582
paste input "unacademy-user-UKU6WL367E2B"
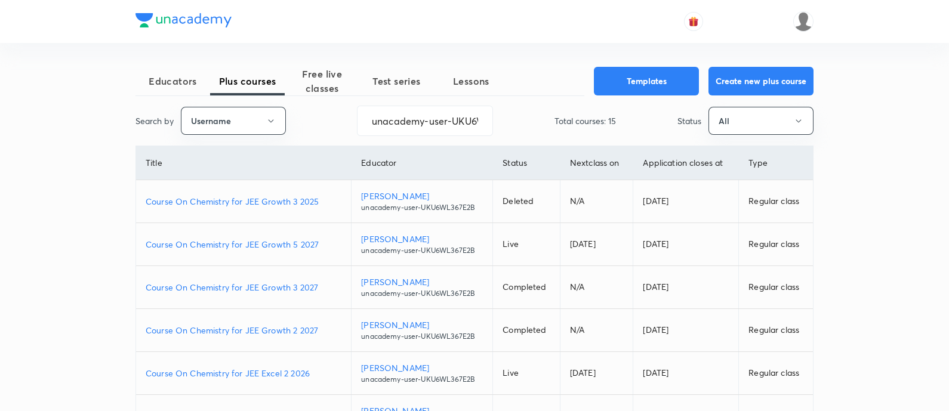
click at [317, 368] on p "Course On Chemistry for JEE Excel 2 2026" at bounding box center [244, 373] width 196 height 13
click at [326, 244] on p "Course On Chemistry for JEE Growth 5 2027" at bounding box center [244, 244] width 196 height 13
drag, startPoint x: 368, startPoint y: 124, endPoint x: 515, endPoint y: 136, distance: 147.9
click at [515, 136] on div "Search by Username unacademy-user-UKU6WL367E2B ​ Total courses: 15 Status All" at bounding box center [475, 121] width 678 height 30
paste input "641B5I3BQVX2"
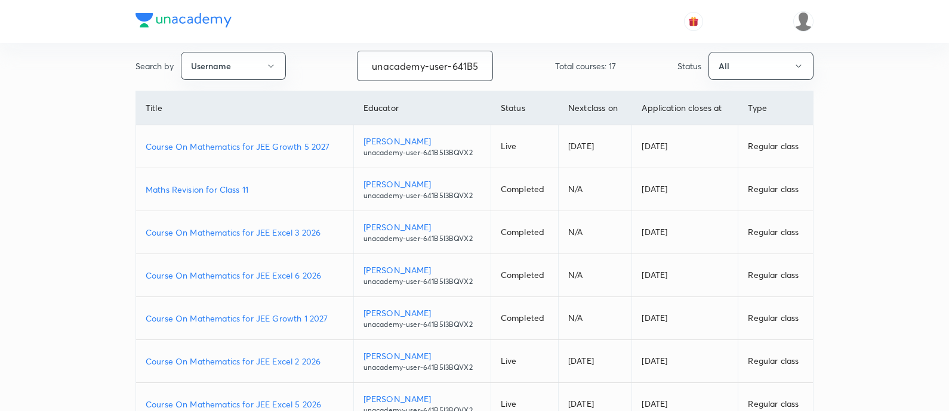
scroll to position [74, 0]
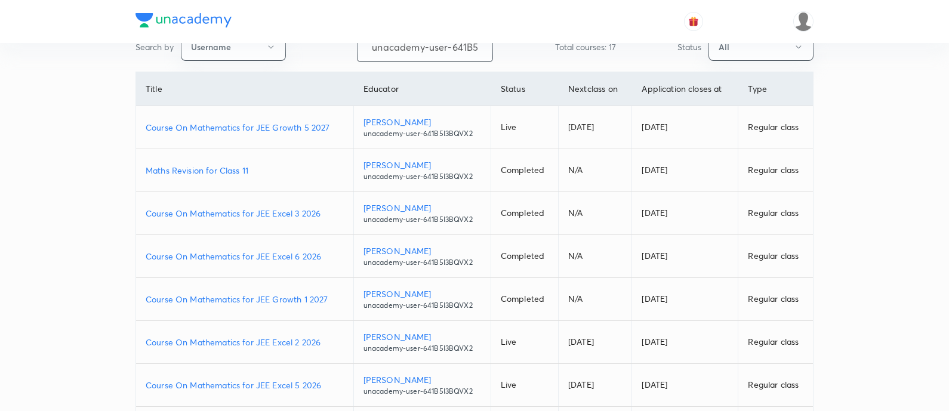
click at [328, 342] on p "Course On Mathematics for JEE Excel 2 2026" at bounding box center [245, 342] width 198 height 13
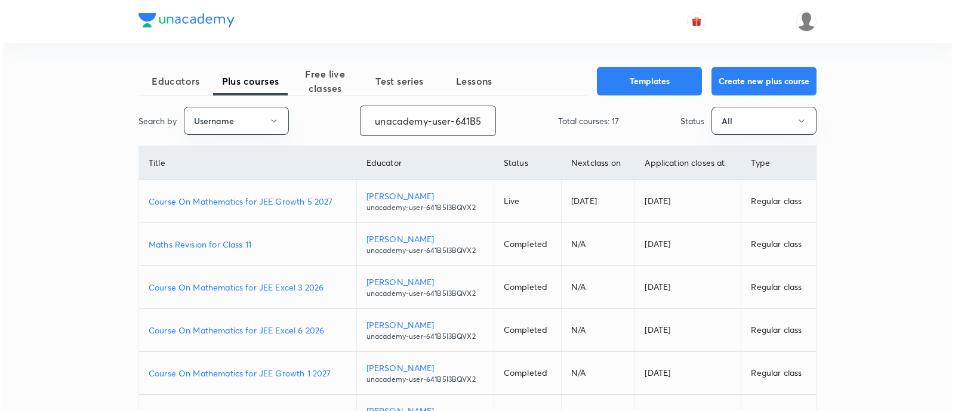
scroll to position [0, 40]
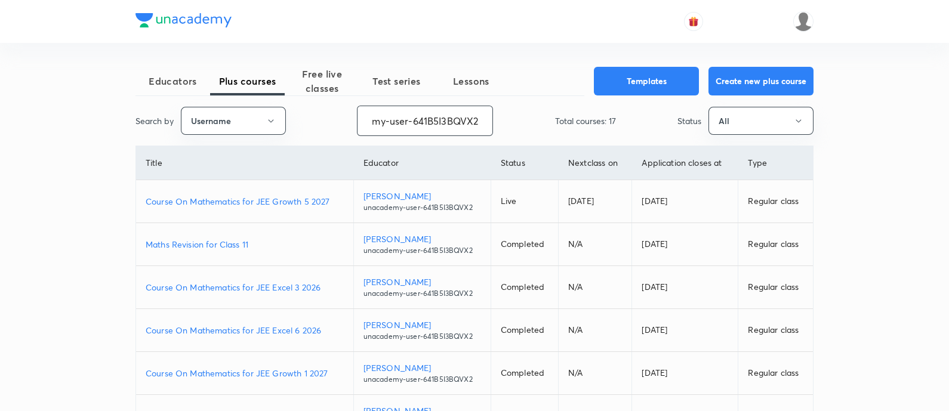
drag, startPoint x: 365, startPoint y: 122, endPoint x: 500, endPoint y: 124, distance: 134.4
click at [500, 124] on div "Search by Username unacademy-user-641B5I3BQVX2 ​ Total courses: 17 Status All" at bounding box center [475, 121] width 678 height 30
paste input "moonisulislam"
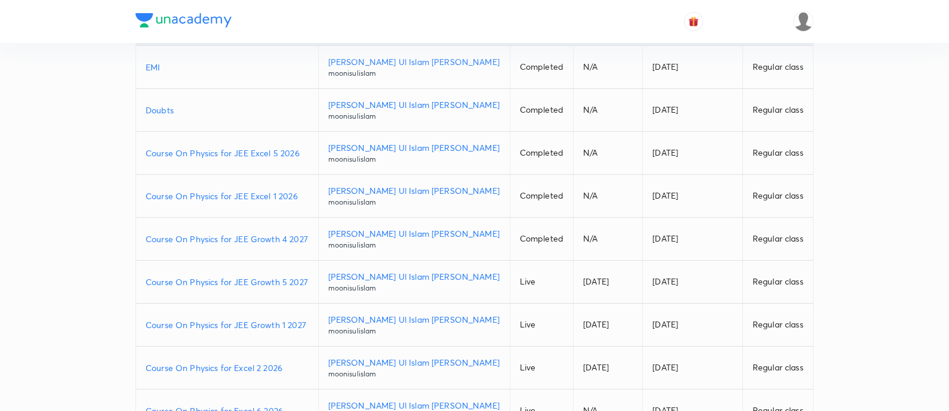
scroll to position [149, 0]
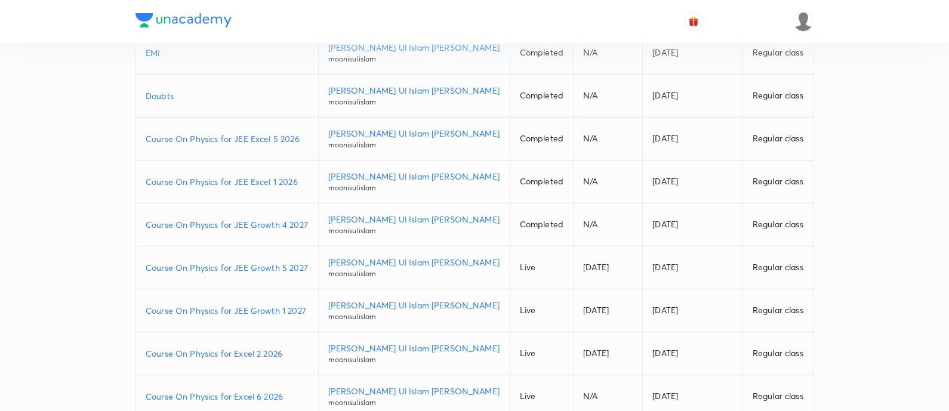
type input "moonisulislam"
click at [309, 262] on p "Course On Physics for JEE Growth 5 2027" at bounding box center [227, 268] width 163 height 13
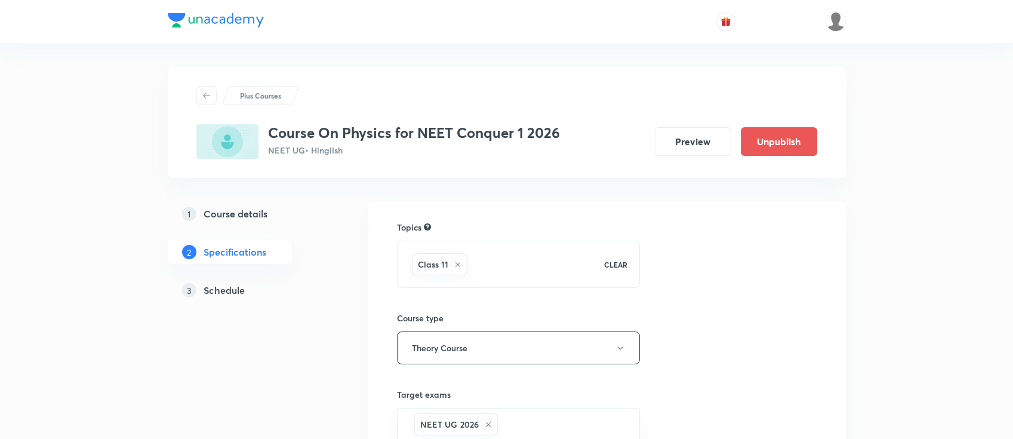
click at [226, 293] on h5 "Schedule" at bounding box center [224, 290] width 41 height 14
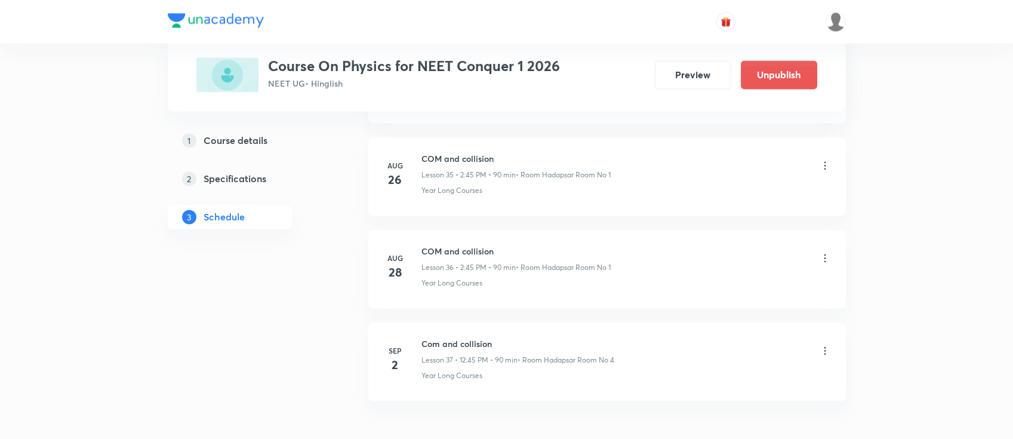
scroll to position [3936, 0]
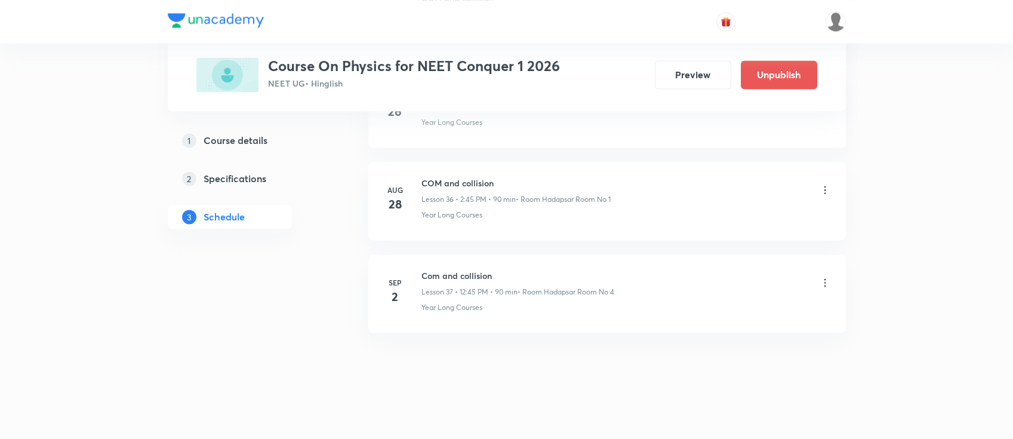
click at [432, 272] on h6 "Com and collision" at bounding box center [518, 275] width 193 height 13
click at [431, 272] on h6 "Com and collision" at bounding box center [518, 275] width 193 height 13
copy h6 "Com and collision"
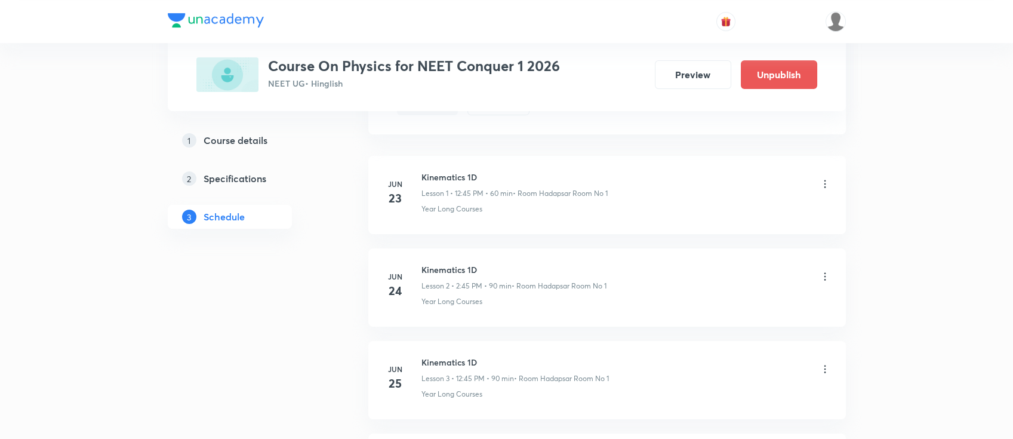
scroll to position [0, 0]
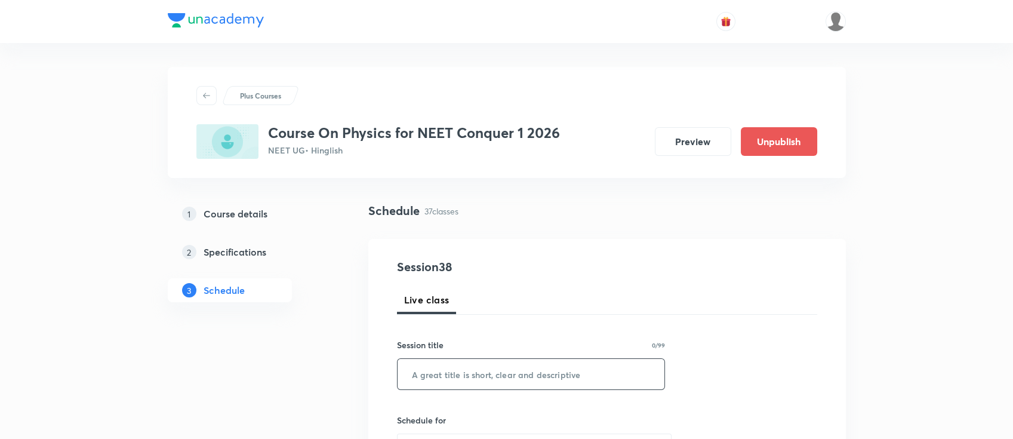
click at [597, 377] on input "text" at bounding box center [531, 374] width 267 height 30
paste input "Com and collision"
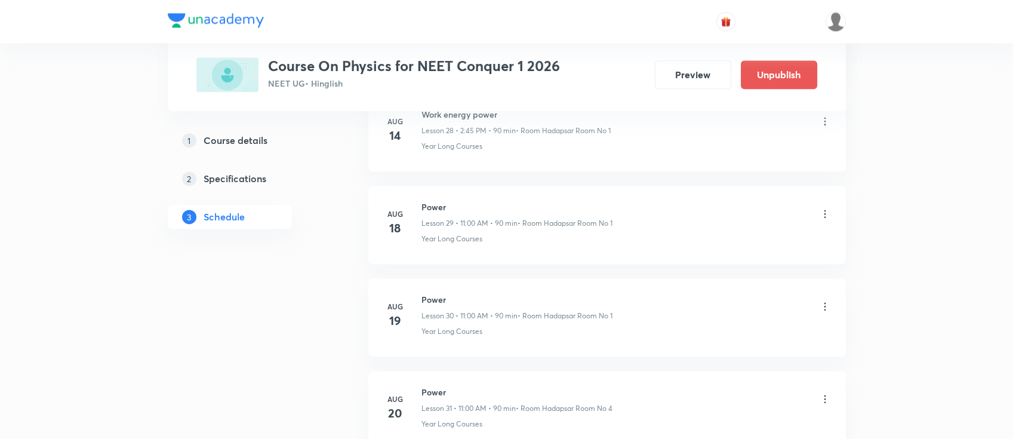
scroll to position [3936, 0]
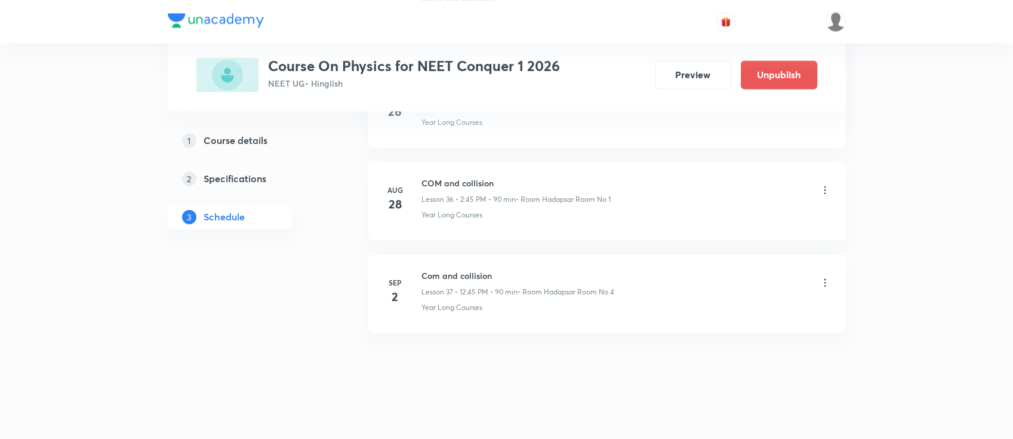
type input "Com and collision"
click at [821, 276] on icon at bounding box center [825, 282] width 12 height 12
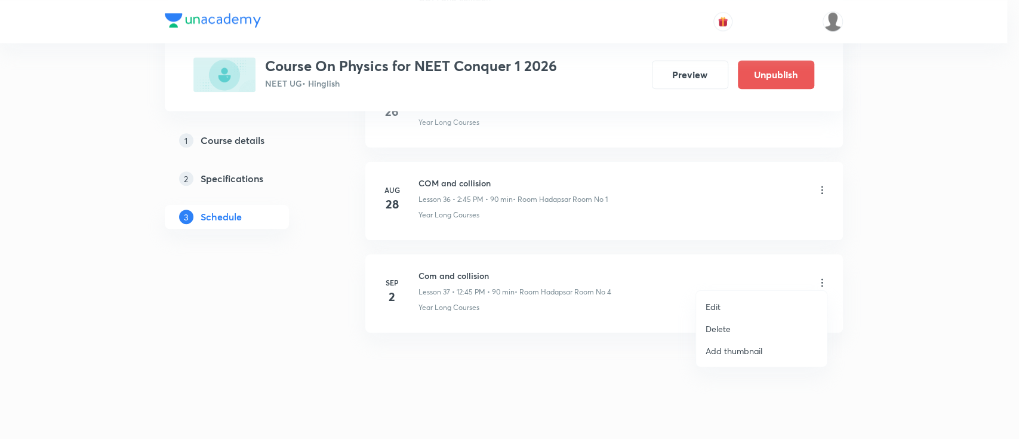
click at [746, 325] on li "Delete" at bounding box center [761, 329] width 131 height 22
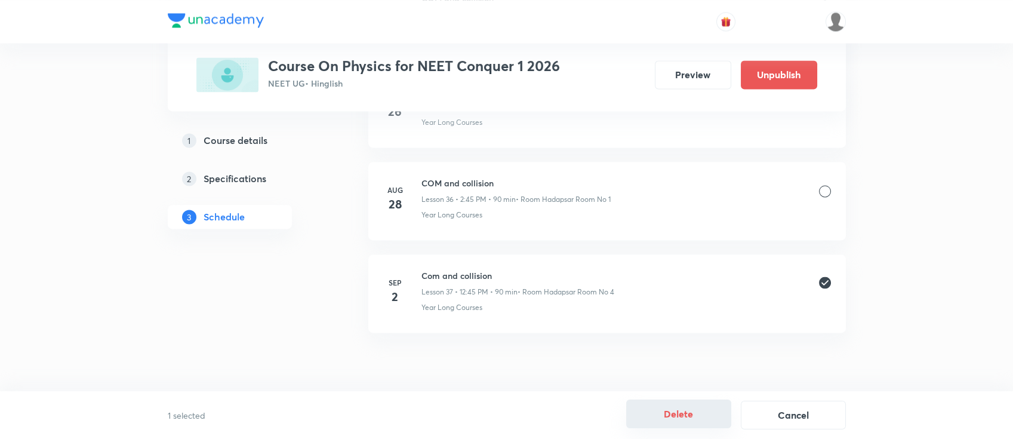
click at [700, 407] on button "Delete" at bounding box center [678, 413] width 105 height 29
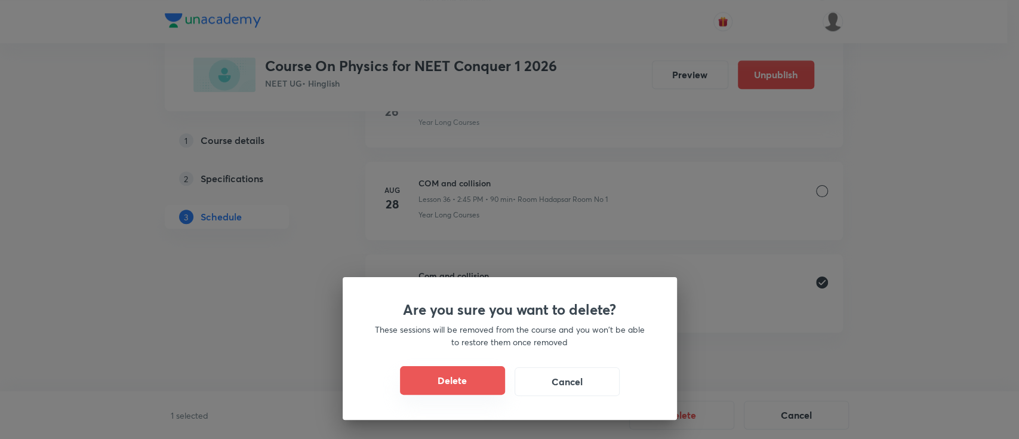
click at [445, 385] on button "Delete" at bounding box center [452, 380] width 105 height 29
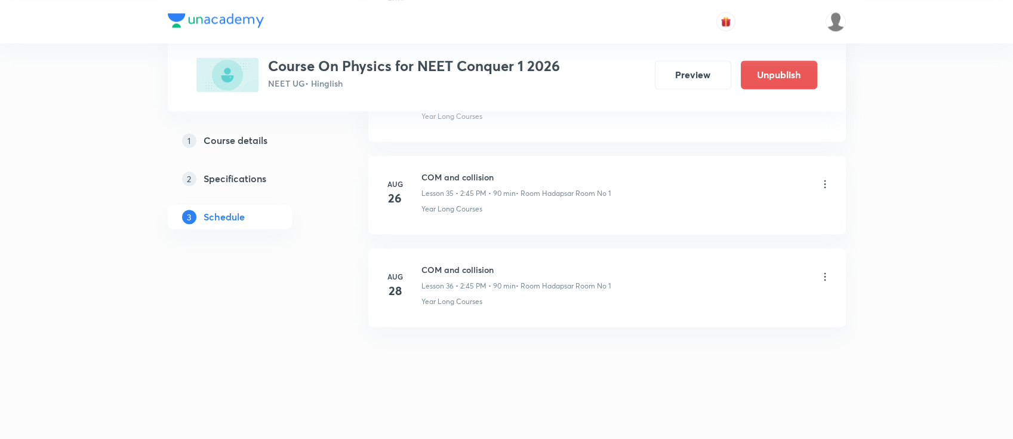
scroll to position [3844, 0]
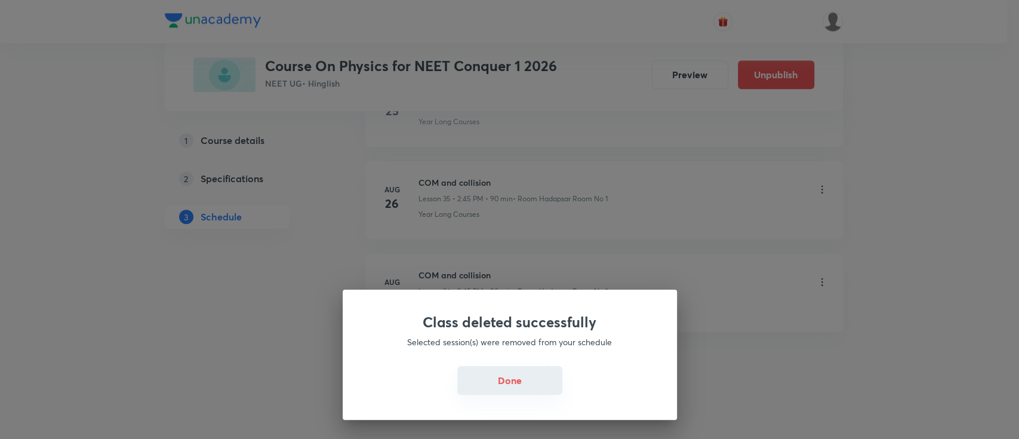
click at [523, 382] on button "Done" at bounding box center [509, 380] width 105 height 29
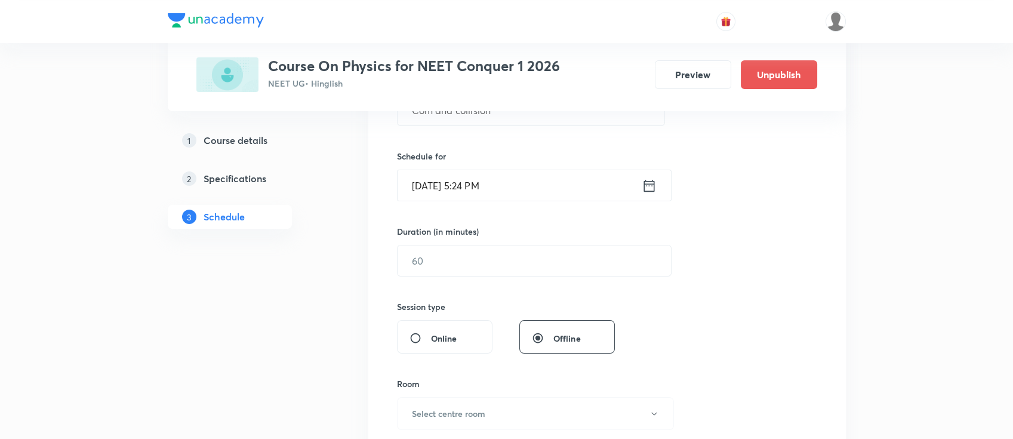
scroll to position [0, 0]
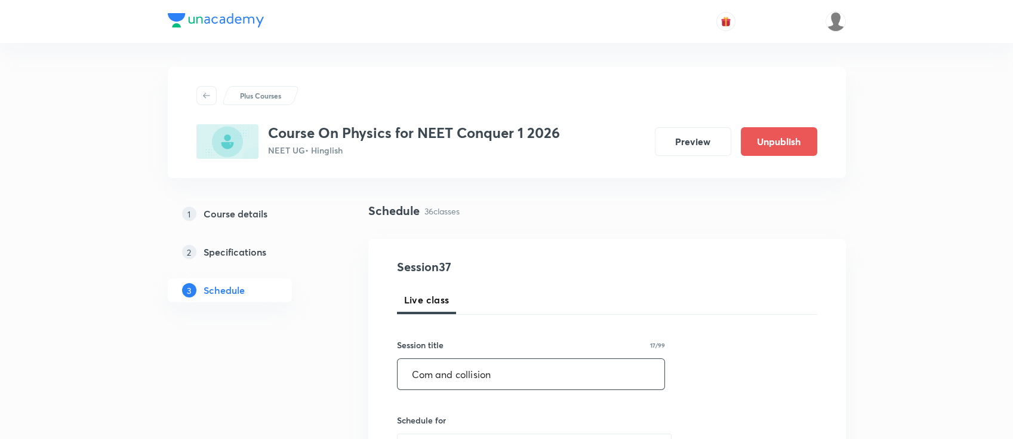
click at [429, 375] on input "Com and collision" at bounding box center [531, 374] width 267 height 30
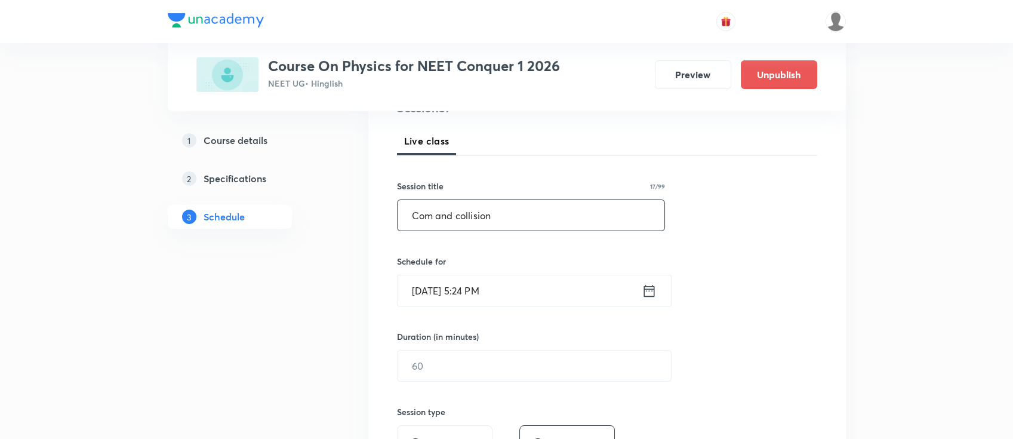
click at [646, 289] on icon at bounding box center [649, 290] width 11 height 12
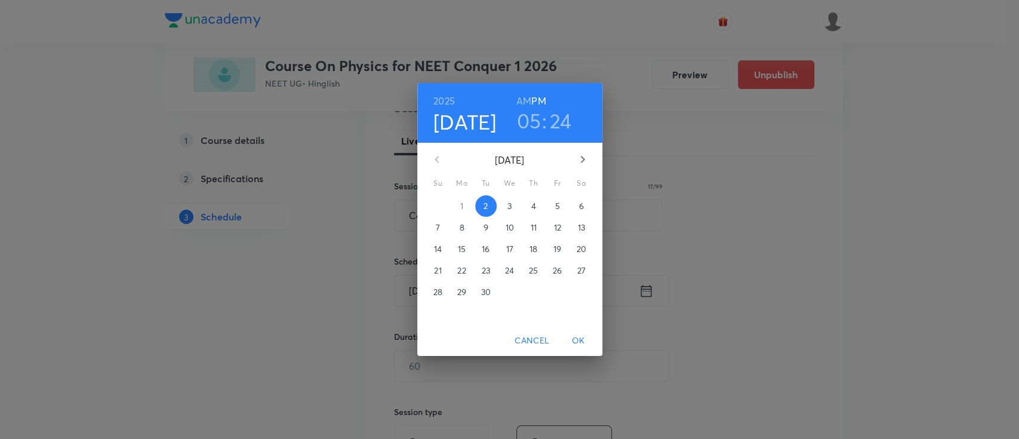
click at [512, 210] on span "3" at bounding box center [509, 206] width 21 height 12
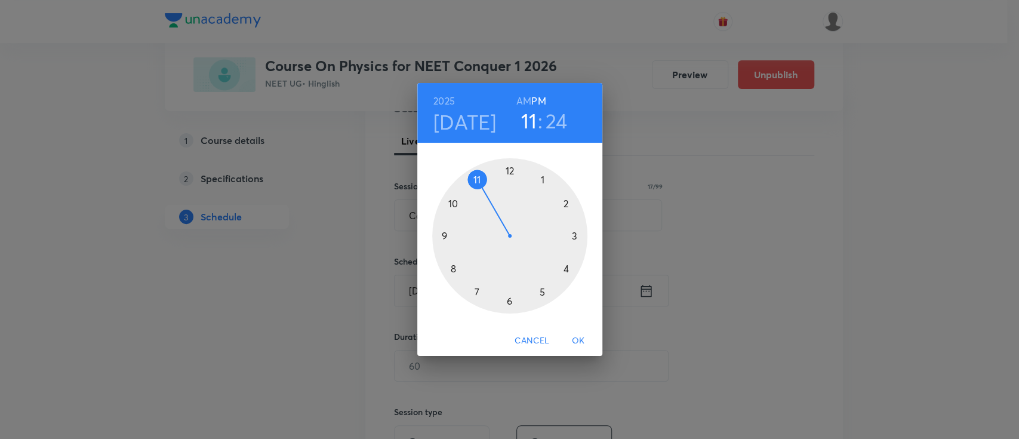
drag, startPoint x: 543, startPoint y: 294, endPoint x: 456, endPoint y: 180, distance: 142.7
click at [456, 180] on div at bounding box center [509, 235] width 155 height 155
drag, startPoint x: 550, startPoint y: 290, endPoint x: 508, endPoint y: 185, distance: 113.1
click at [508, 185] on div at bounding box center [509, 235] width 155 height 155
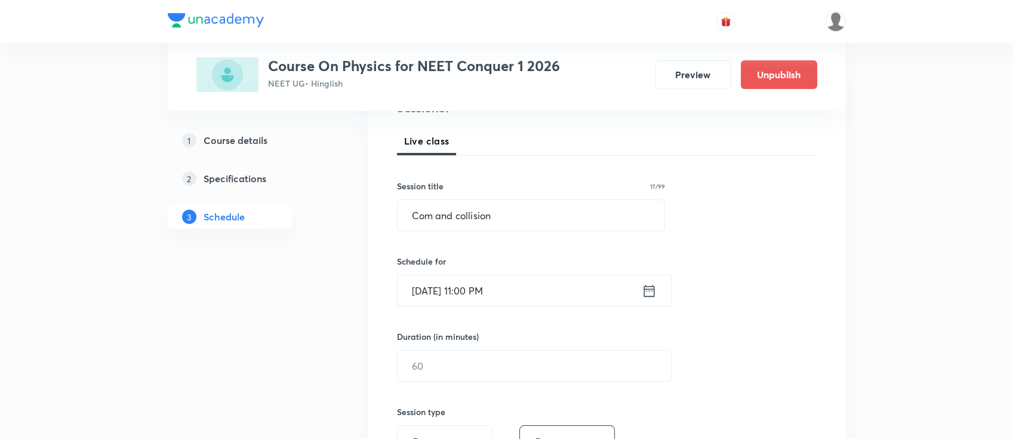
click at [654, 294] on icon at bounding box center [649, 290] width 11 height 12
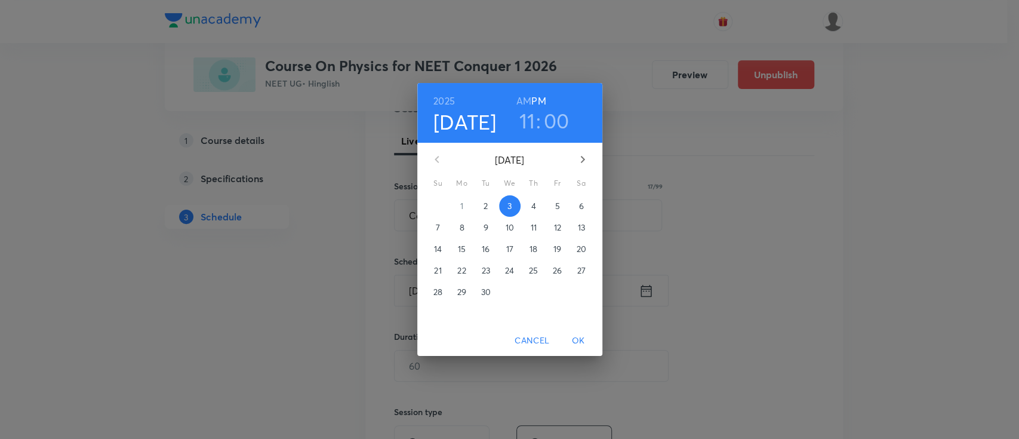
click at [521, 102] on h6 "AM" at bounding box center [523, 101] width 15 height 17
click at [585, 334] on span "OK" at bounding box center [578, 340] width 29 height 15
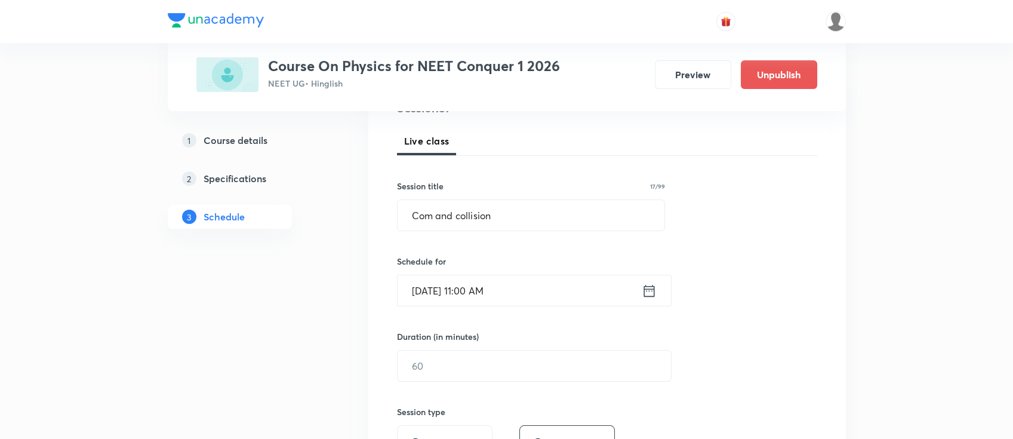
click at [573, 380] on div "​" at bounding box center [534, 366] width 275 height 32
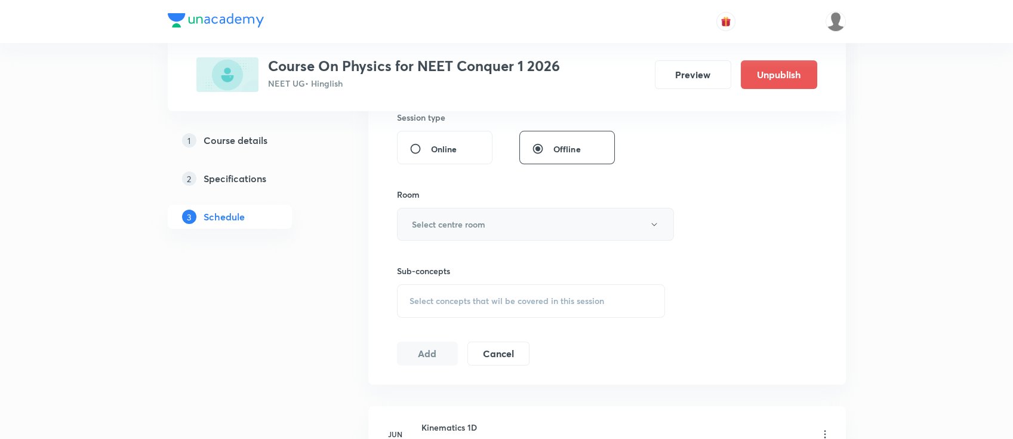
scroll to position [478, 0]
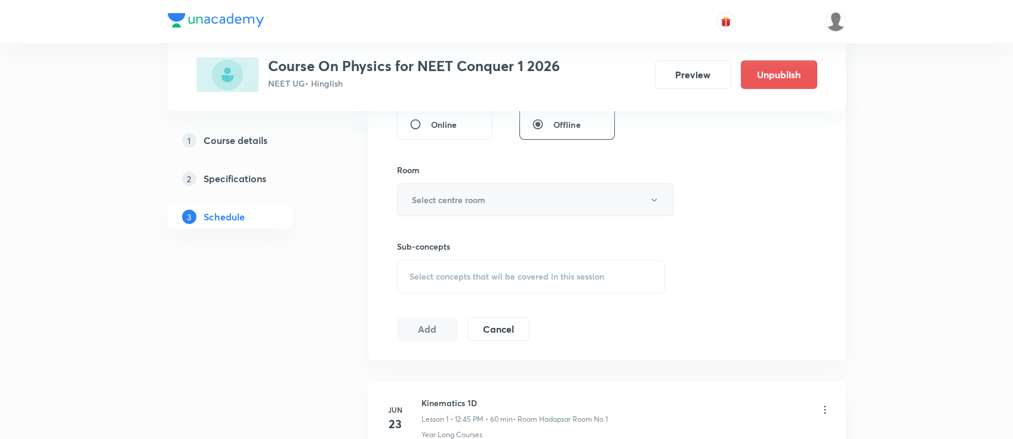
type input "90"
click at [473, 204] on h6 "Select centre room" at bounding box center [448, 199] width 73 height 13
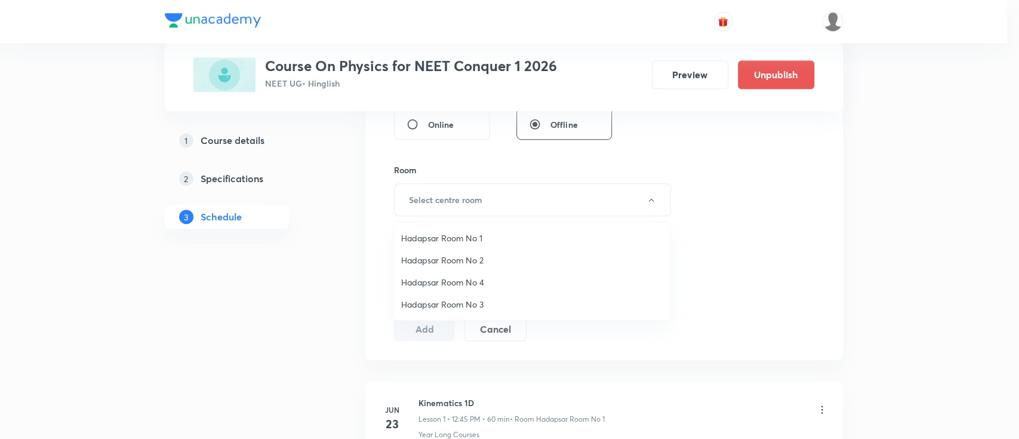
click at [491, 224] on ul "Hadapsar Room No 1 Hadapsar Room No 2 Hadapsar Room No 4 Hadapsar Room No 3" at bounding box center [532, 271] width 276 height 98
click at [473, 232] on span "Hadapsar Room No 1" at bounding box center [532, 238] width 262 height 13
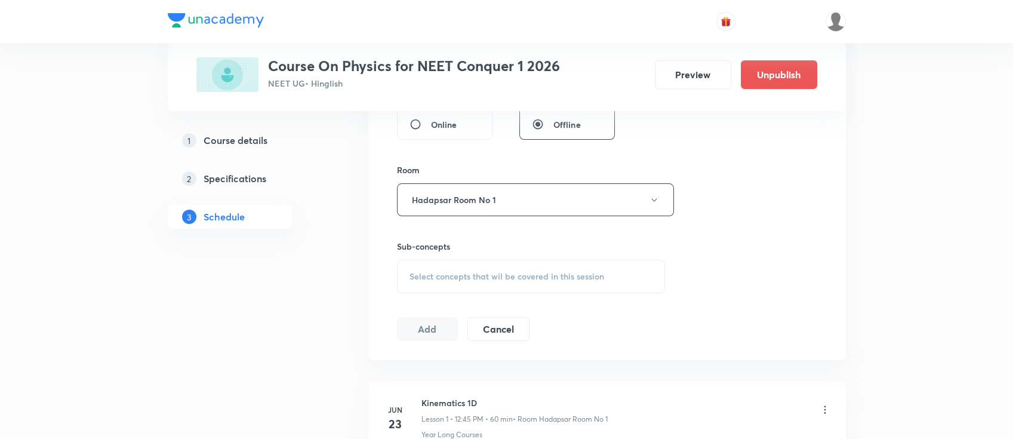
click at [485, 275] on span "Select concepts that wil be covered in this session" at bounding box center [507, 277] width 195 height 10
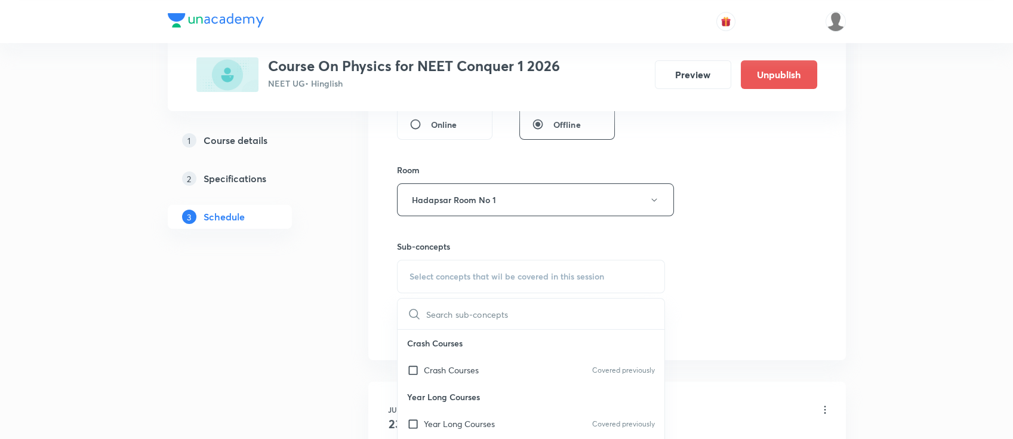
scroll to position [557, 0]
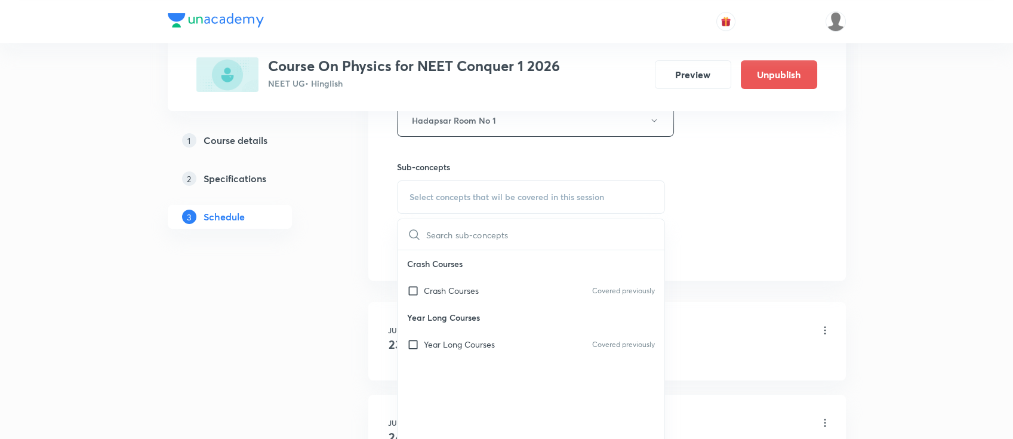
click at [493, 359] on div "​ Crash Courses Crash Courses Covered previously Year Long Courses Year Long Co…" at bounding box center [531, 338] width 269 height 239
click at [497, 339] on div "Year Long Courses Covered previously" at bounding box center [531, 344] width 267 height 27
checkbox input "true"
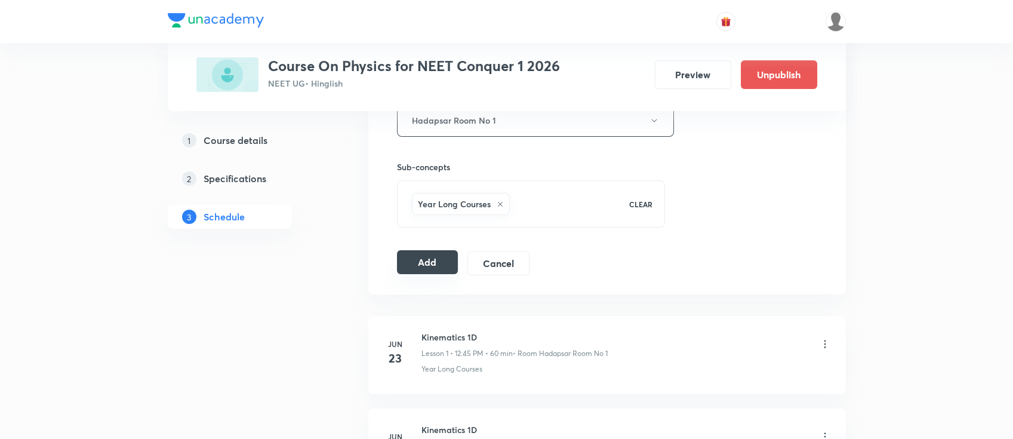
click at [443, 268] on button "Add" at bounding box center [427, 262] width 61 height 24
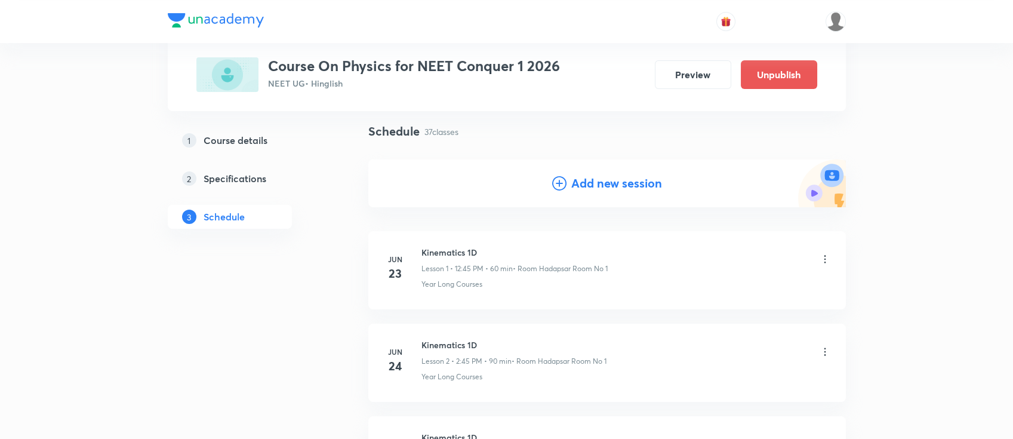
scroll to position [0, 0]
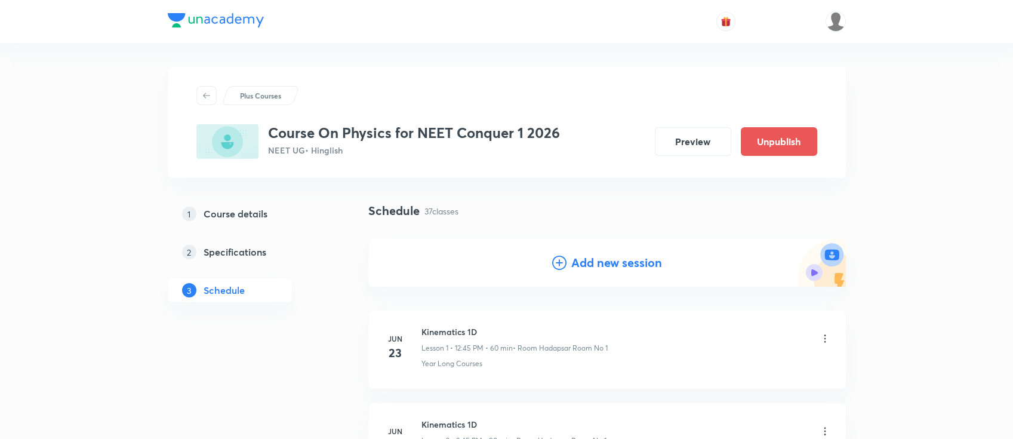
click at [625, 264] on h4 "Add new session" at bounding box center [616, 263] width 91 height 18
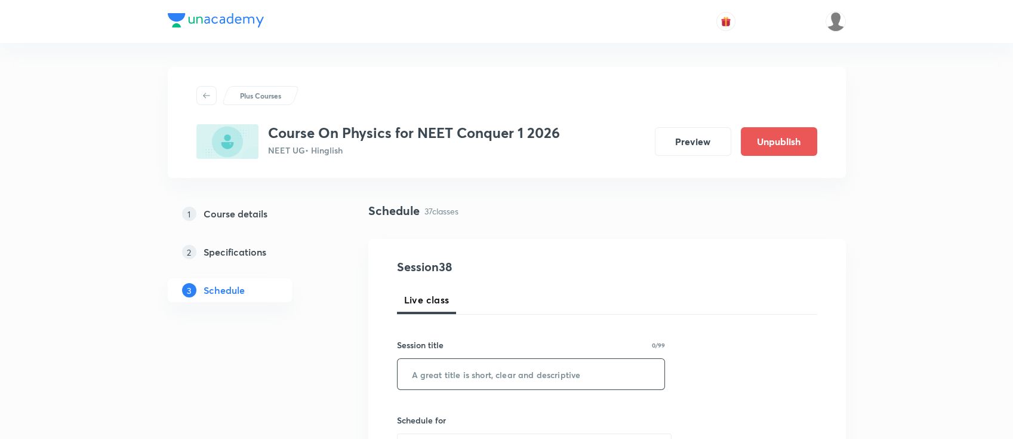
click at [528, 370] on input "text" at bounding box center [531, 374] width 267 height 30
paste input "Com and collision"
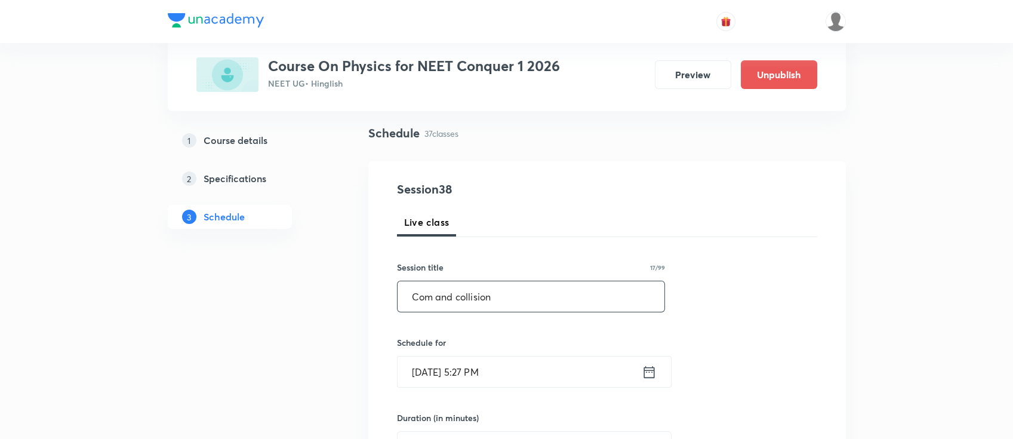
scroll to position [79, 0]
type input "Com and collision"
click at [650, 365] on icon at bounding box center [649, 370] width 11 height 12
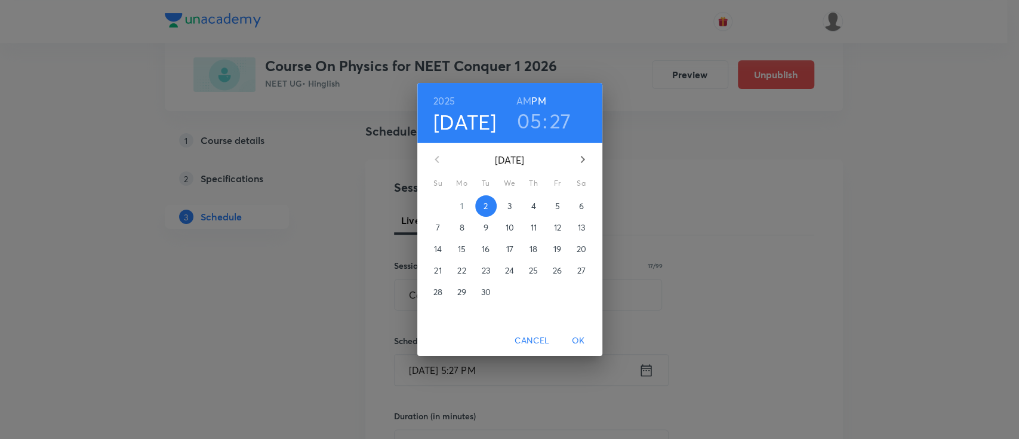
click at [508, 213] on button "3" at bounding box center [509, 205] width 21 height 21
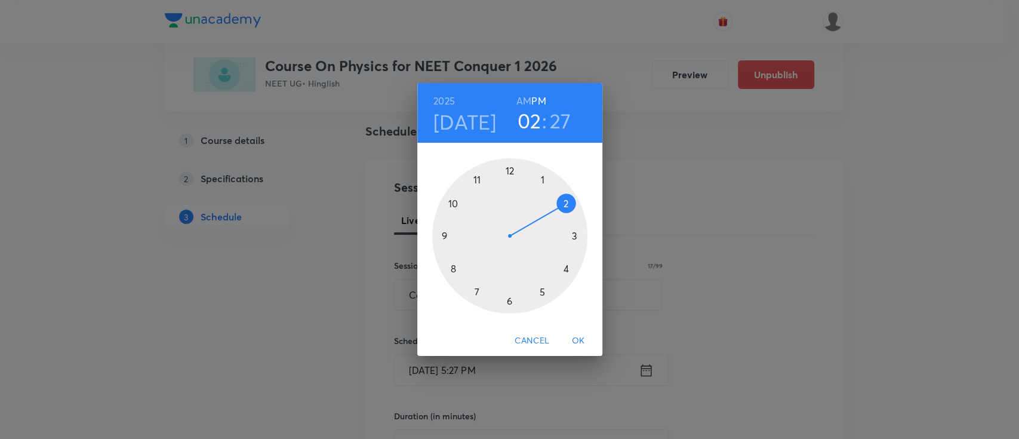
drag, startPoint x: 539, startPoint y: 291, endPoint x: 554, endPoint y: 192, distance: 100.3
click at [554, 192] on div at bounding box center [509, 235] width 155 height 155
drag, startPoint x: 503, startPoint y: 288, endPoint x: 479, endPoint y: 235, distance: 58.8
click at [479, 235] on div at bounding box center [509, 235] width 155 height 155
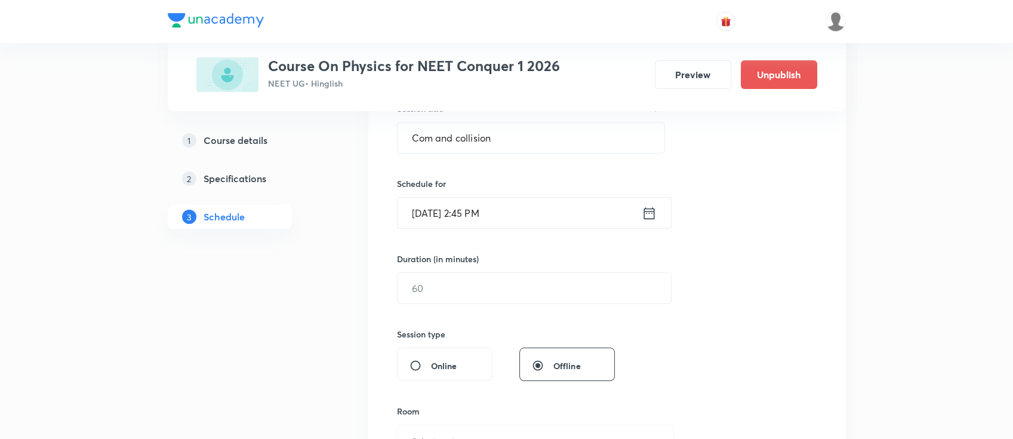
scroll to position [239, 0]
click at [500, 289] on input "text" at bounding box center [534, 285] width 273 height 30
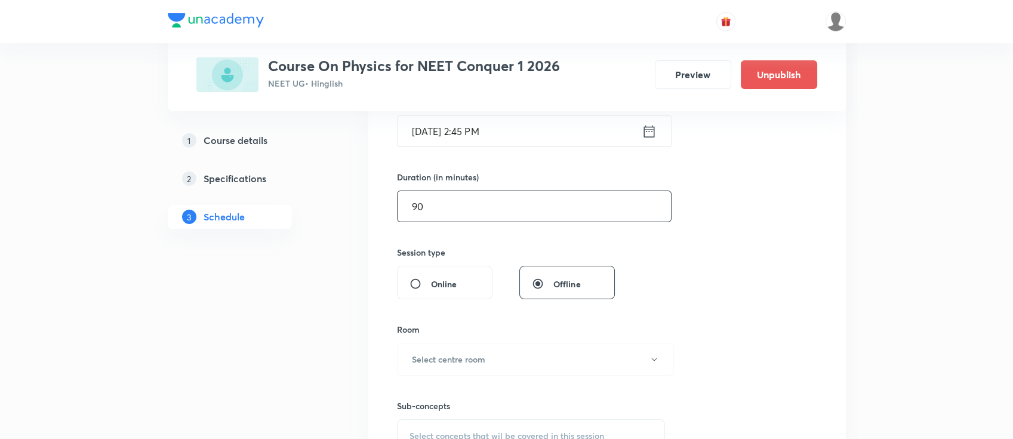
scroll to position [398, 0]
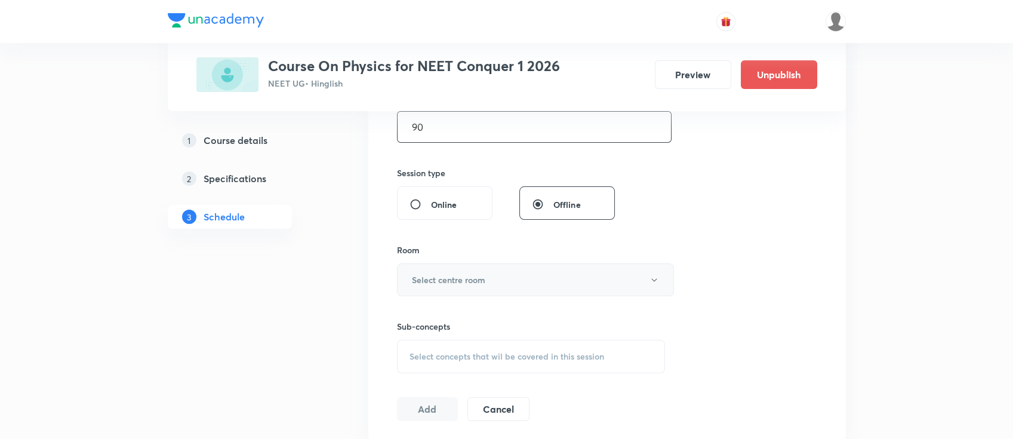
type input "90"
click at [491, 269] on button "Select centre room" at bounding box center [535, 279] width 277 height 33
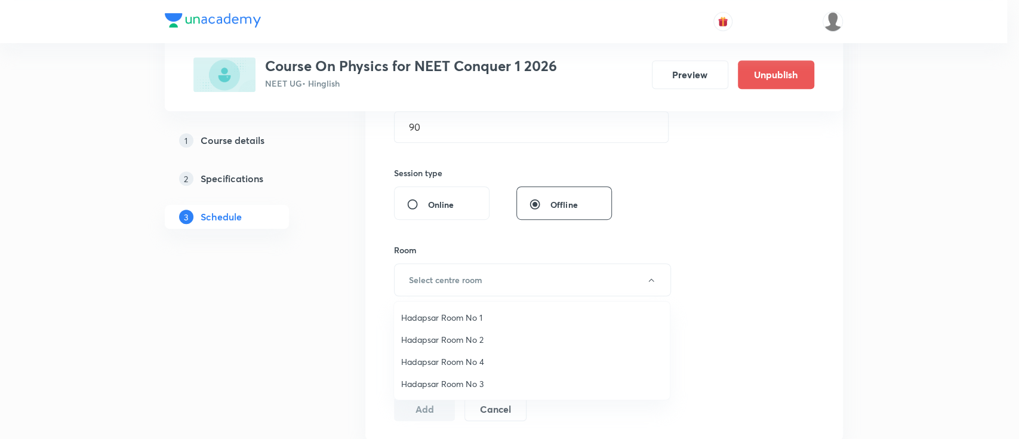
click at [474, 334] on span "Hadapsar Room No 2" at bounding box center [532, 339] width 262 height 13
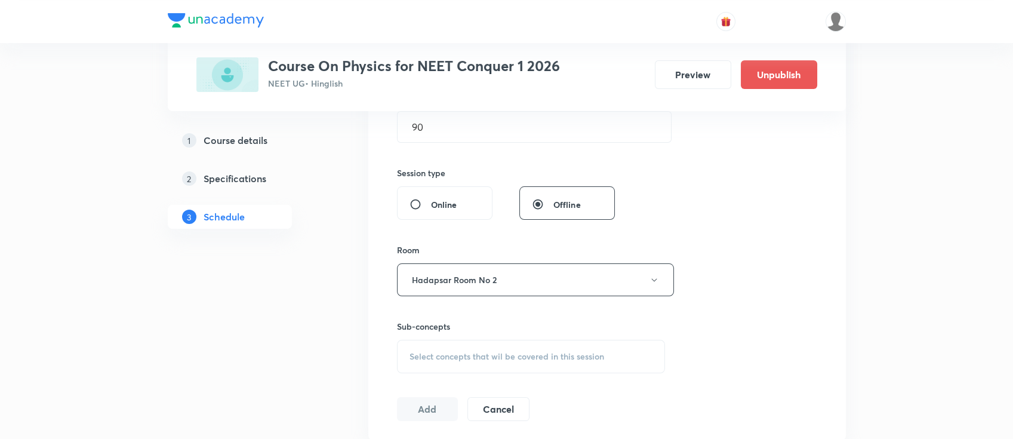
click at [492, 359] on span "Select concepts that wil be covered in this session" at bounding box center [507, 357] width 195 height 10
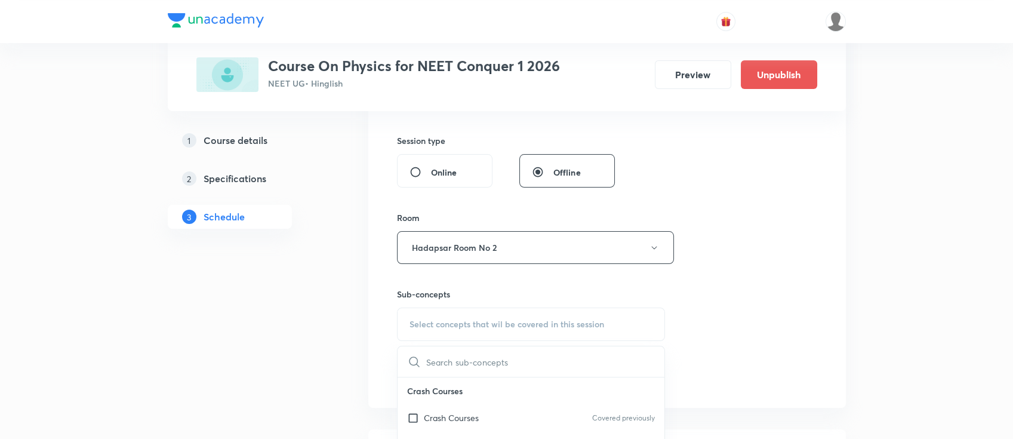
scroll to position [557, 0]
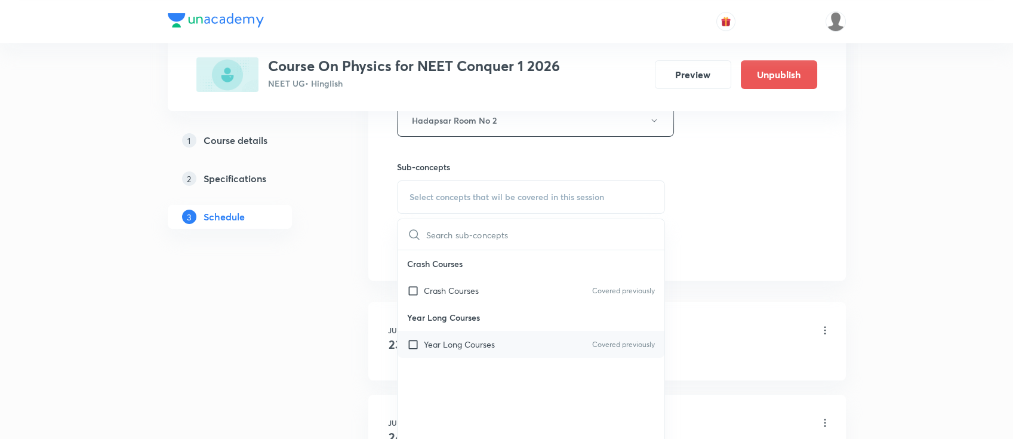
click at [473, 343] on p "Year Long Courses" at bounding box center [459, 344] width 71 height 13
checkbox input "true"
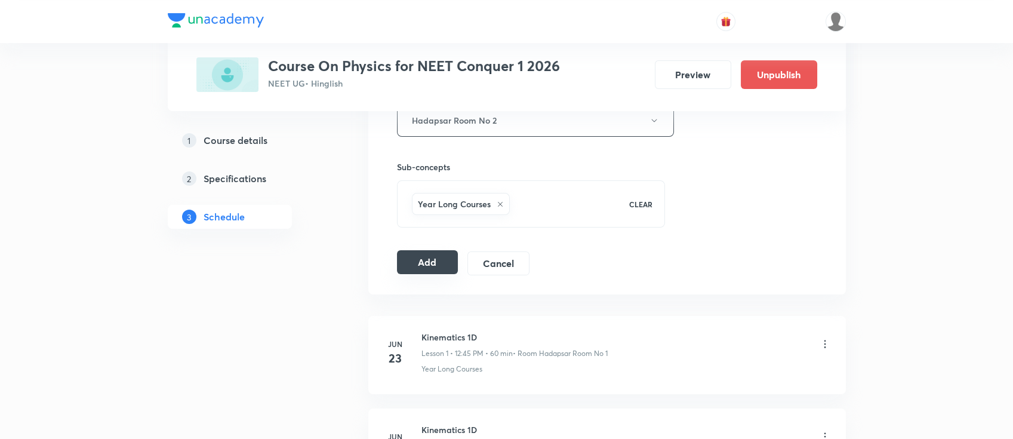
click at [436, 257] on button "Add" at bounding box center [427, 262] width 61 height 24
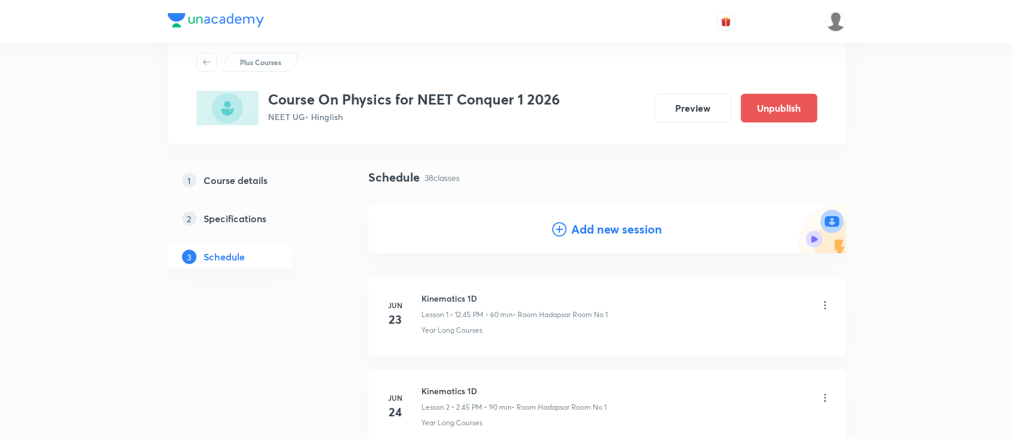
scroll to position [0, 0]
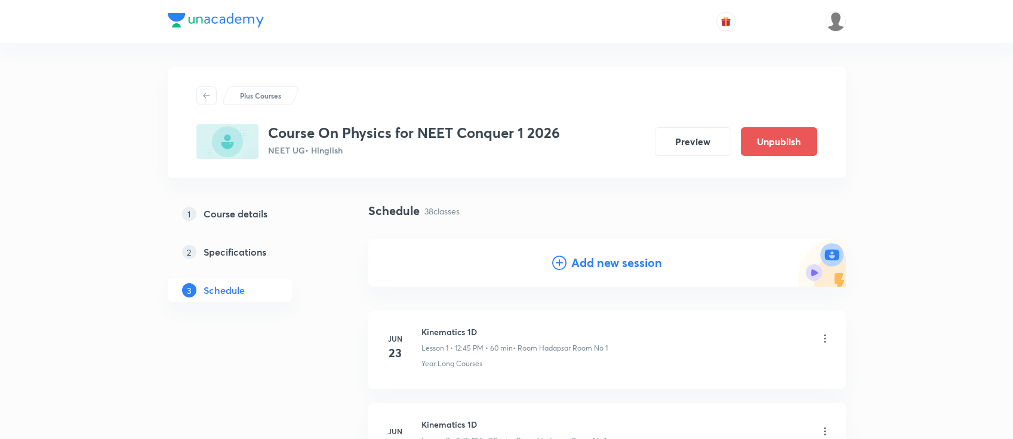
click at [590, 266] on h4 "Add new session" at bounding box center [616, 263] width 91 height 18
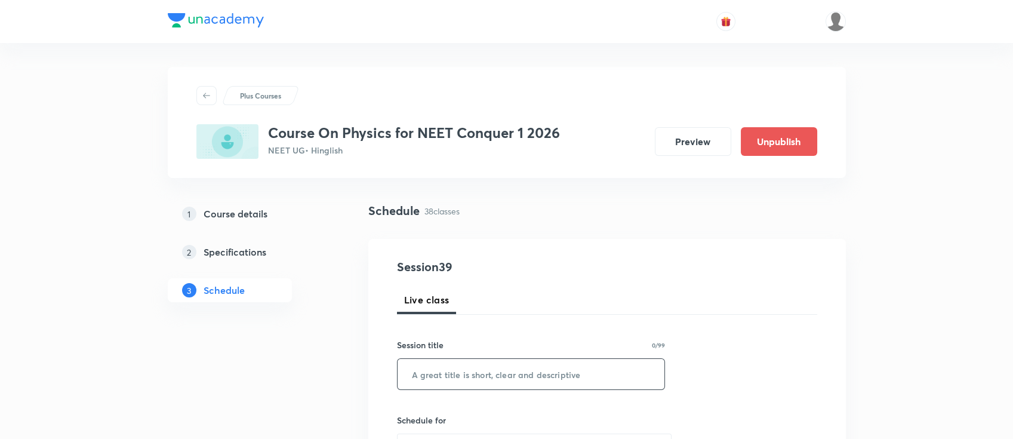
click at [553, 364] on input "text" at bounding box center [531, 374] width 267 height 30
paste input "Com and collision"
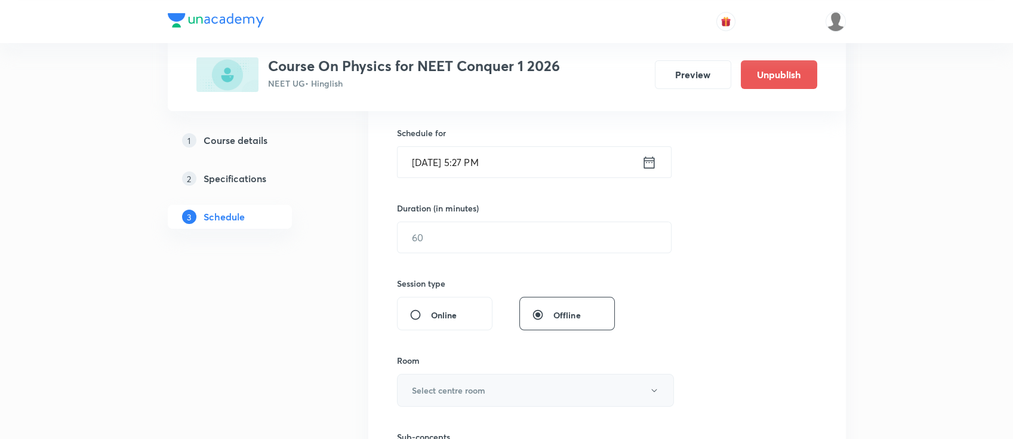
scroll to position [239, 0]
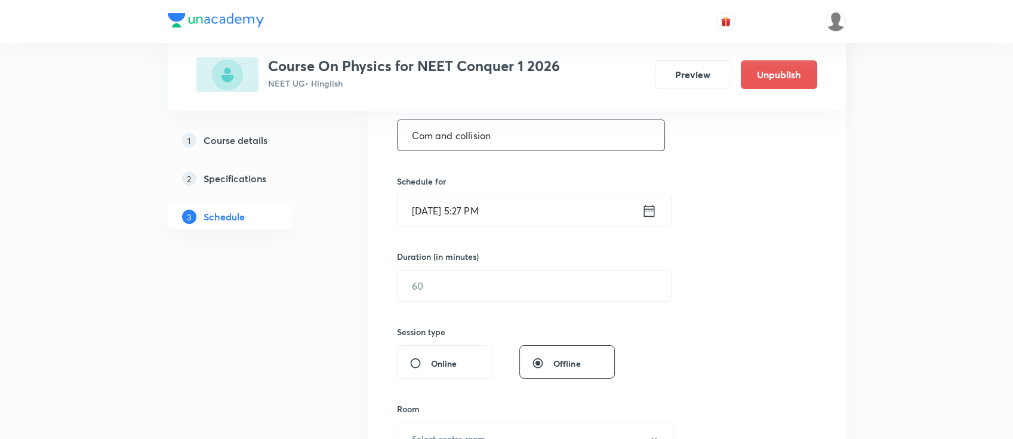
type input "Com and collision"
click at [648, 211] on icon at bounding box center [649, 210] width 15 height 17
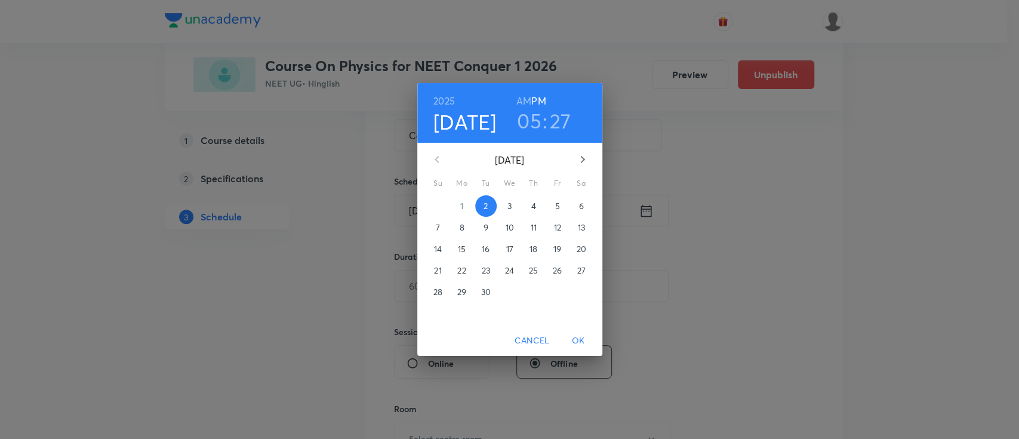
click at [530, 206] on span "4" at bounding box center [533, 206] width 21 height 12
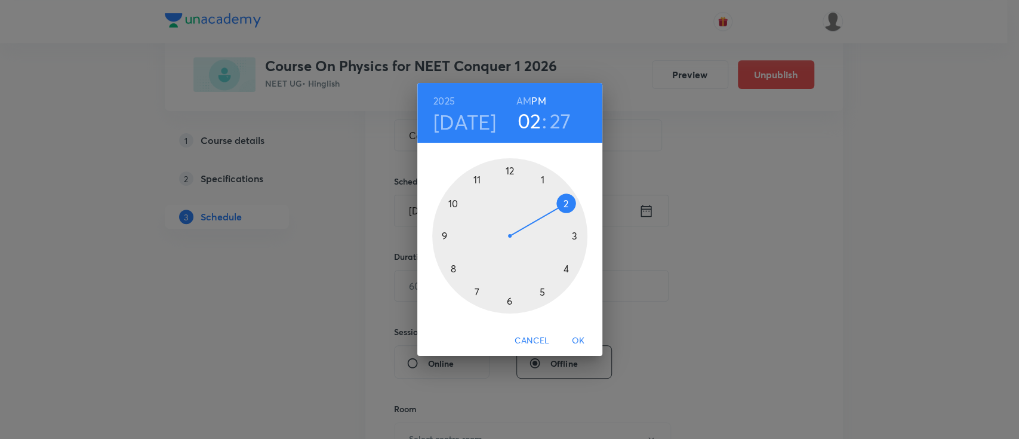
drag, startPoint x: 547, startPoint y: 291, endPoint x: 556, endPoint y: 211, distance: 80.6
click at [556, 211] on div at bounding box center [509, 235] width 155 height 155
drag, startPoint x: 527, startPoint y: 297, endPoint x: 473, endPoint y: 236, distance: 80.8
click at [473, 236] on div at bounding box center [509, 235] width 155 height 155
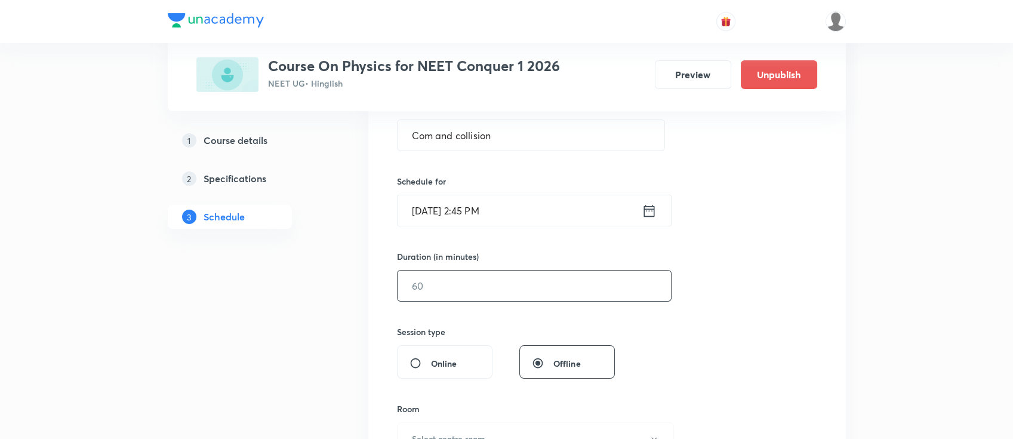
click at [511, 294] on input "text" at bounding box center [534, 285] width 273 height 30
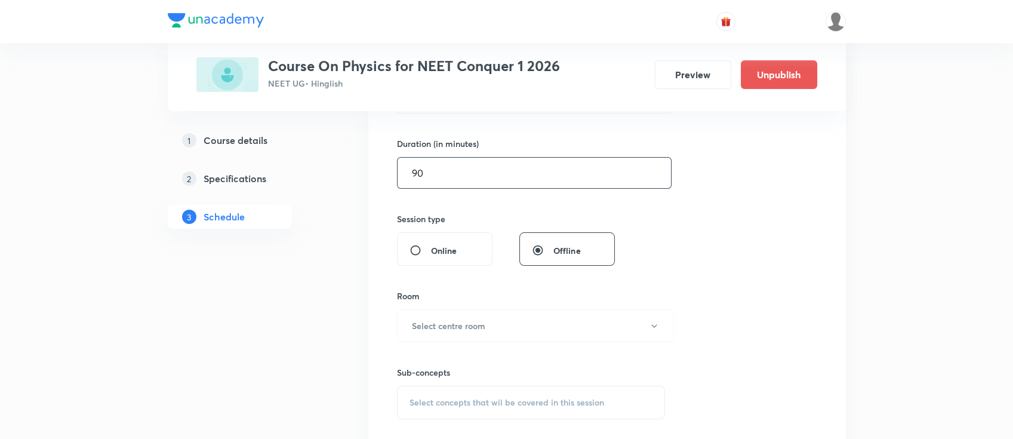
scroll to position [398, 0]
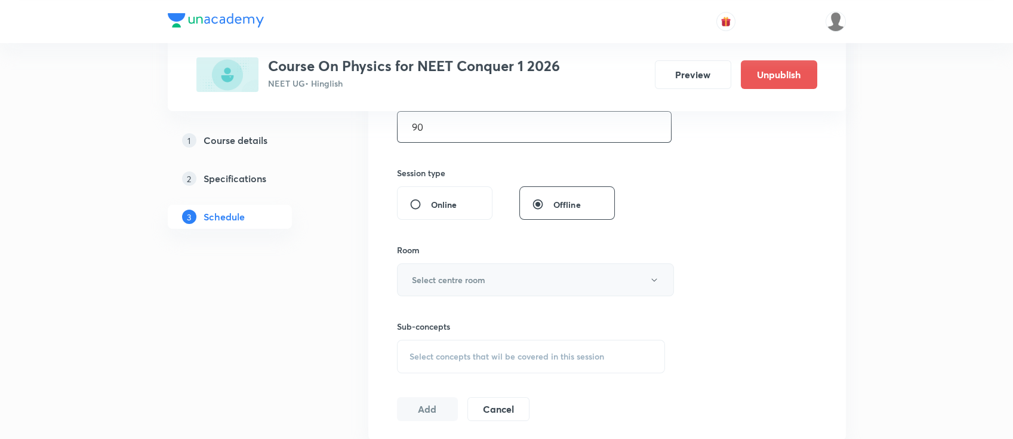
type input "90"
click at [472, 274] on h6 "Select centre room" at bounding box center [448, 279] width 73 height 13
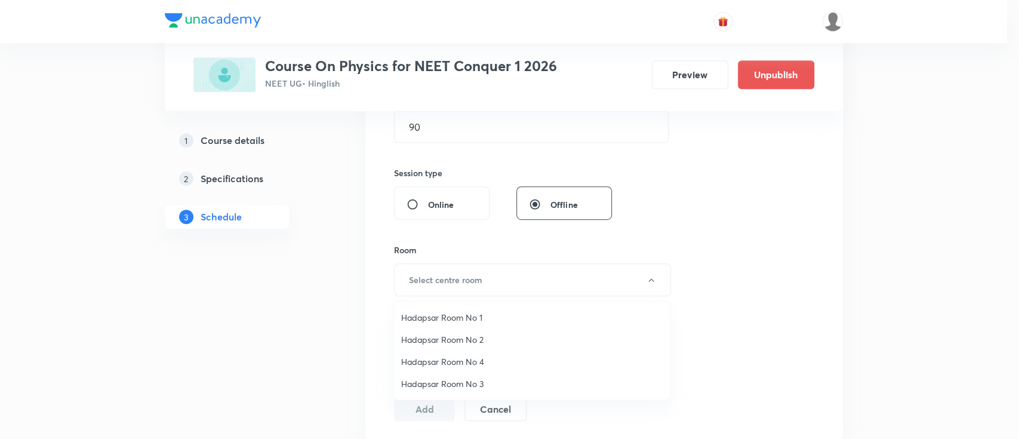
click at [470, 307] on li "Hadapsar Room No 1" at bounding box center [532, 317] width 276 height 22
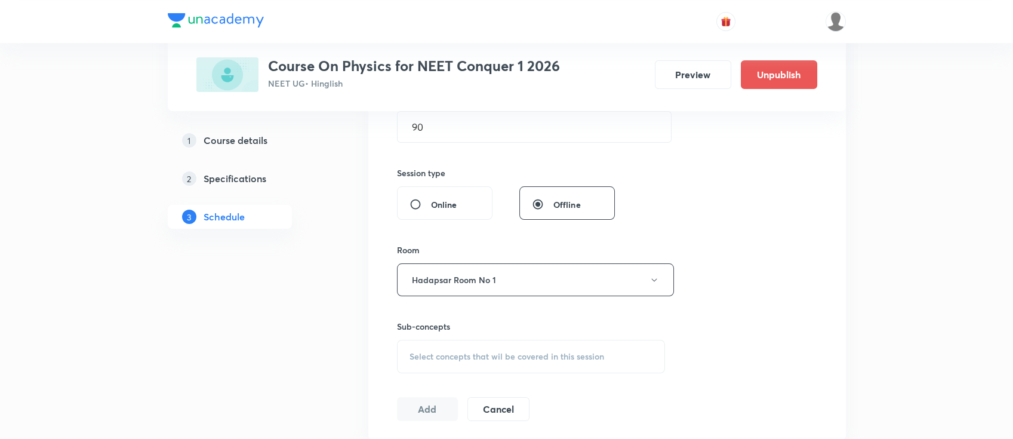
click at [485, 345] on div "Select concepts that wil be covered in this session" at bounding box center [531, 356] width 269 height 33
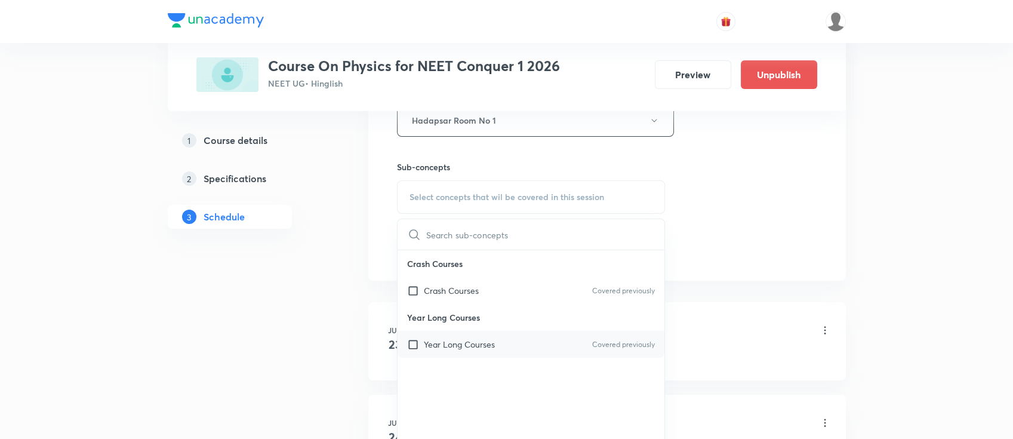
click at [492, 350] on div "Year Long Courses Covered previously" at bounding box center [531, 344] width 267 height 27
checkbox input "true"
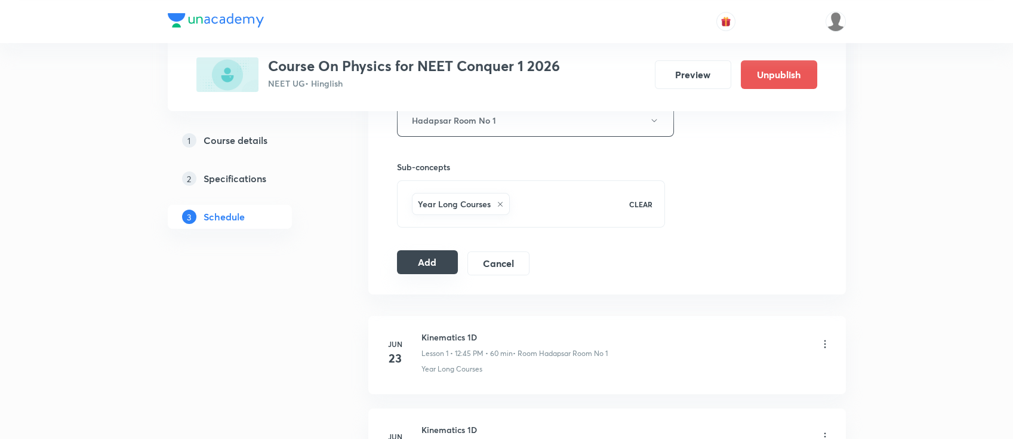
click at [416, 265] on button "Add" at bounding box center [427, 262] width 61 height 24
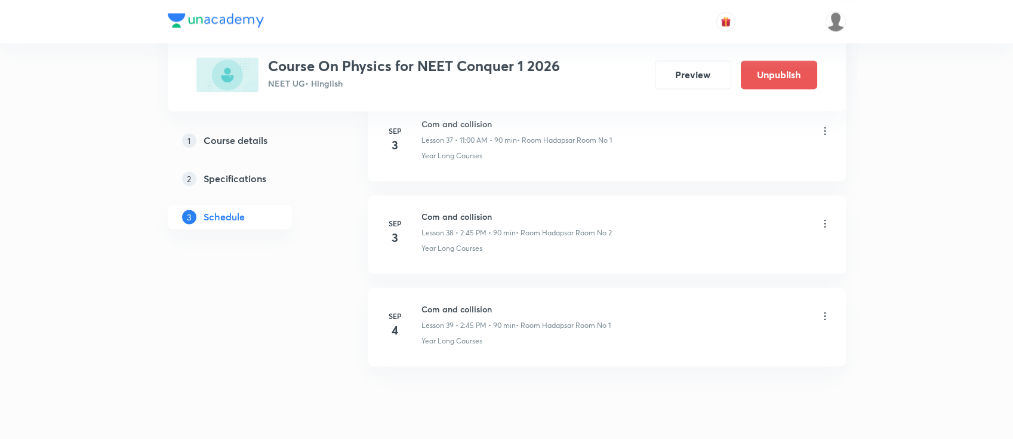
scroll to position [3573, 0]
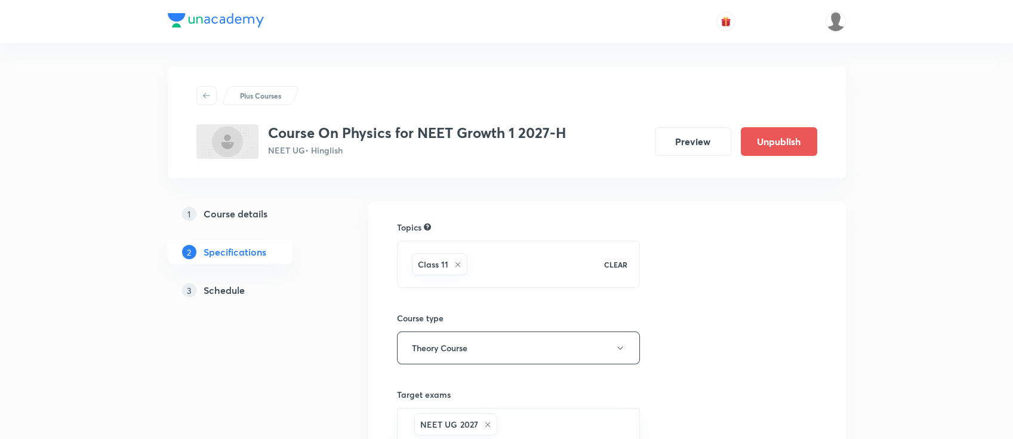
drag, startPoint x: 0, startPoint y: 0, endPoint x: 217, endPoint y: 290, distance: 362.1
click at [217, 290] on h5 "Schedule" at bounding box center [224, 290] width 41 height 14
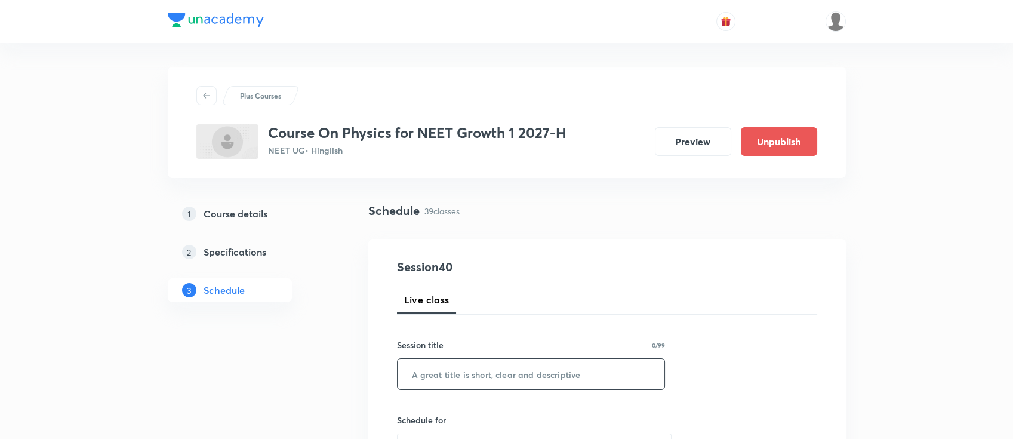
click at [454, 375] on input "text" at bounding box center [531, 374] width 267 height 30
paste input "work energy power"
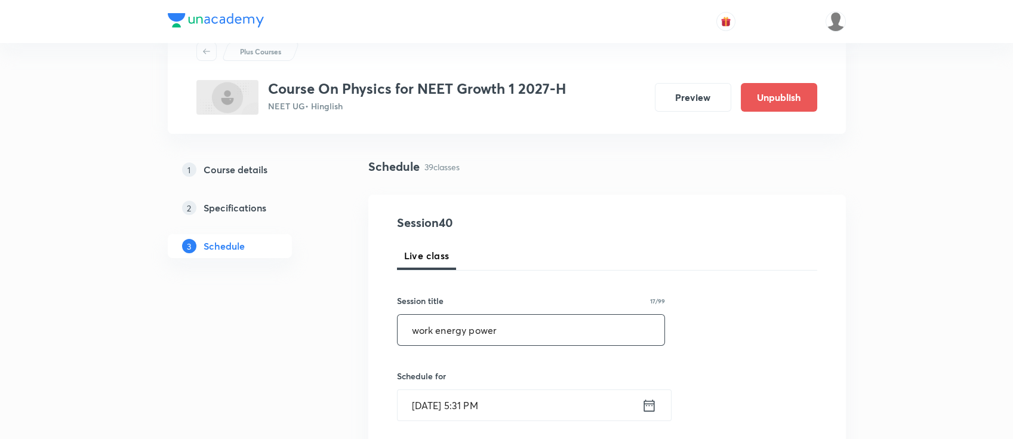
scroll to position [79, 0]
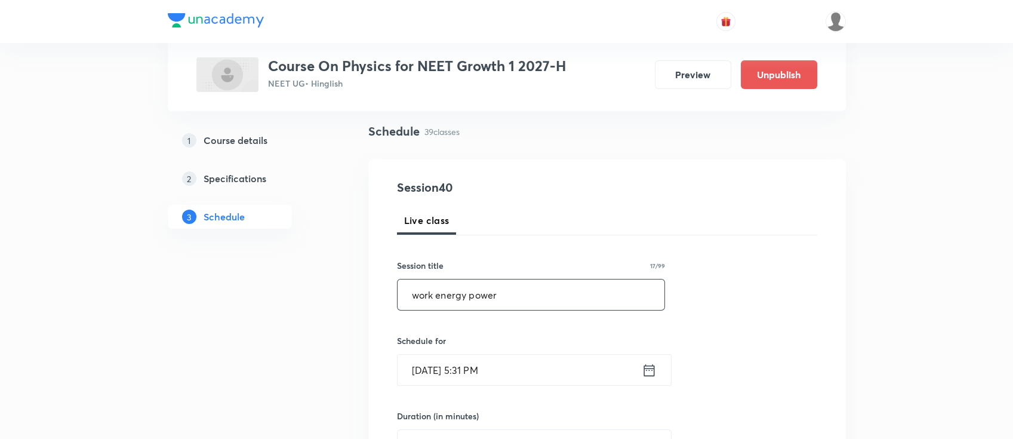
type input "work energy power"
click at [648, 373] on icon at bounding box center [649, 370] width 15 height 17
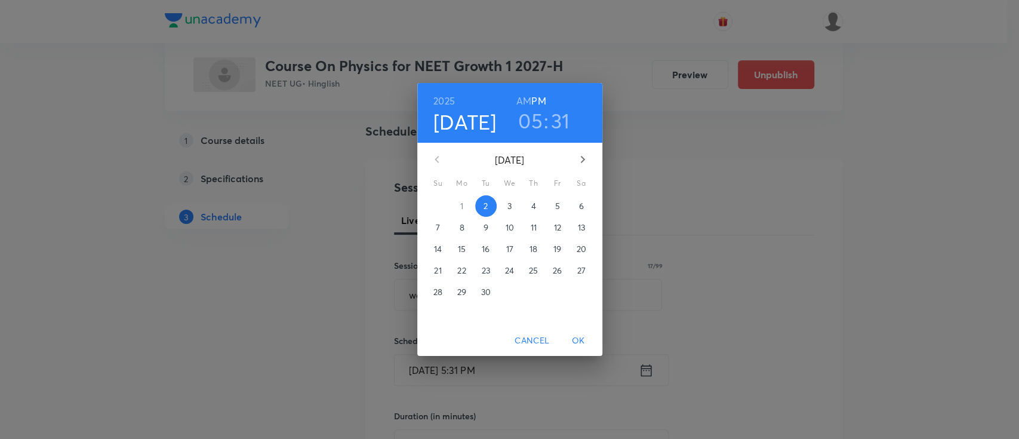
click at [511, 208] on p "3" at bounding box center [510, 206] width 4 height 12
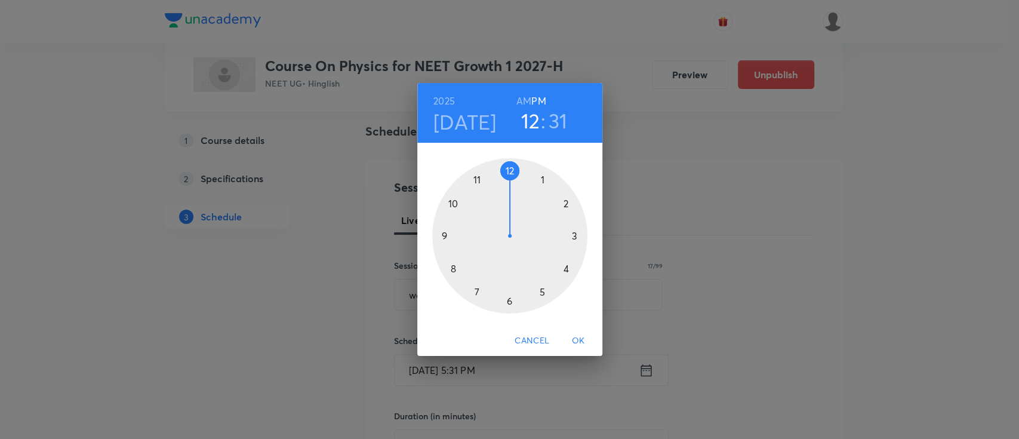
drag, startPoint x: 543, startPoint y: 291, endPoint x: 506, endPoint y: 194, distance: 104.1
click at [506, 194] on div at bounding box center [509, 235] width 155 height 155
drag, startPoint x: 506, startPoint y: 300, endPoint x: 453, endPoint y: 235, distance: 84.4
click at [453, 235] on div at bounding box center [509, 235] width 155 height 155
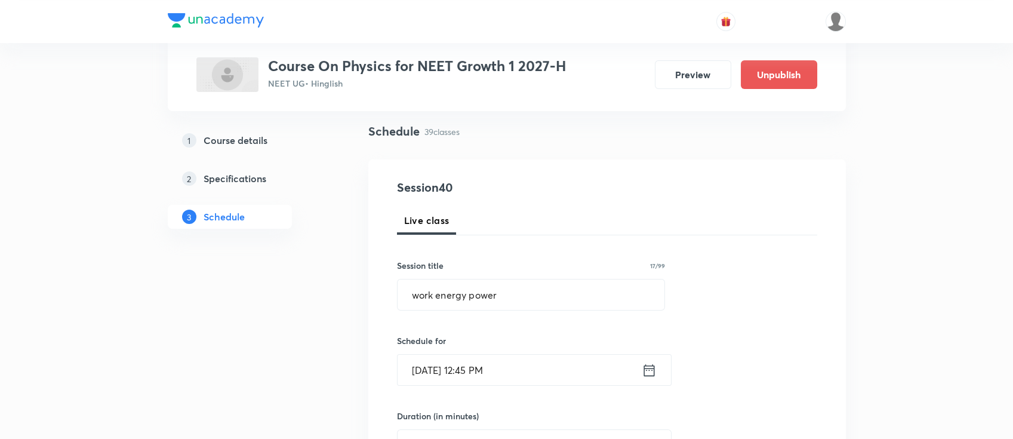
scroll to position [159, 0]
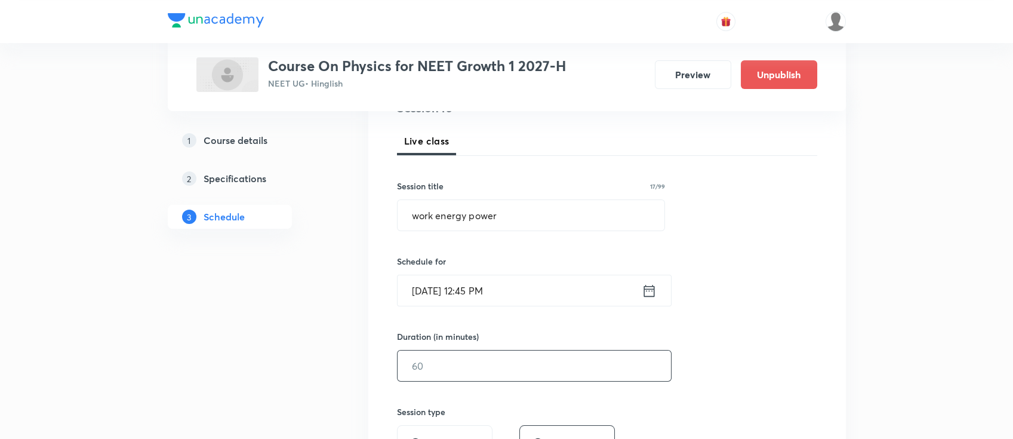
click at [530, 375] on input "text" at bounding box center [534, 365] width 273 height 30
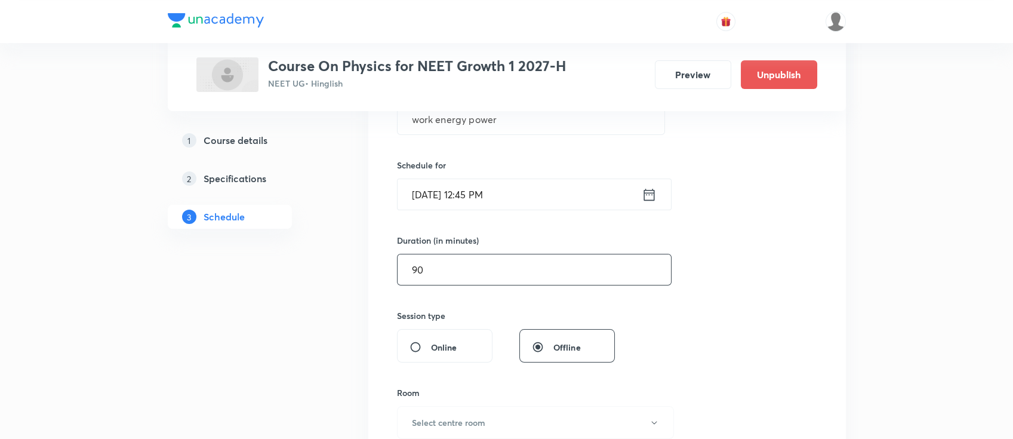
scroll to position [398, 0]
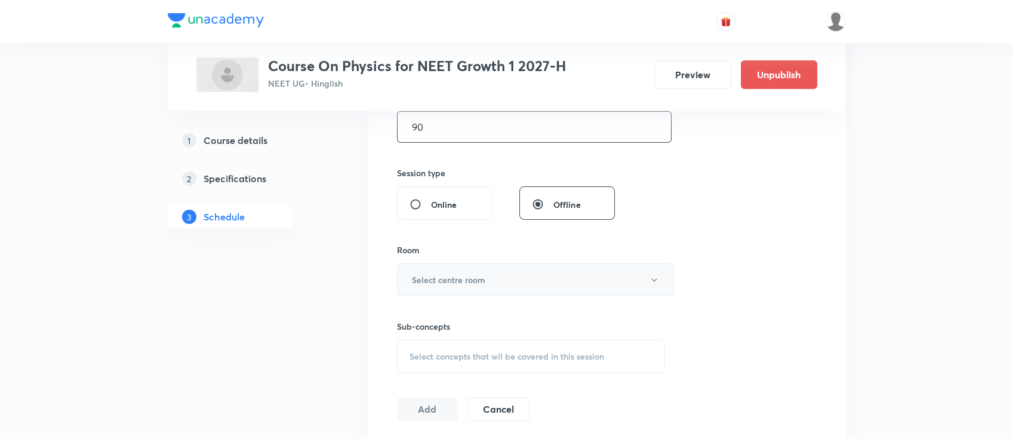
type input "90"
click at [570, 273] on button "Select centre room" at bounding box center [535, 279] width 277 height 33
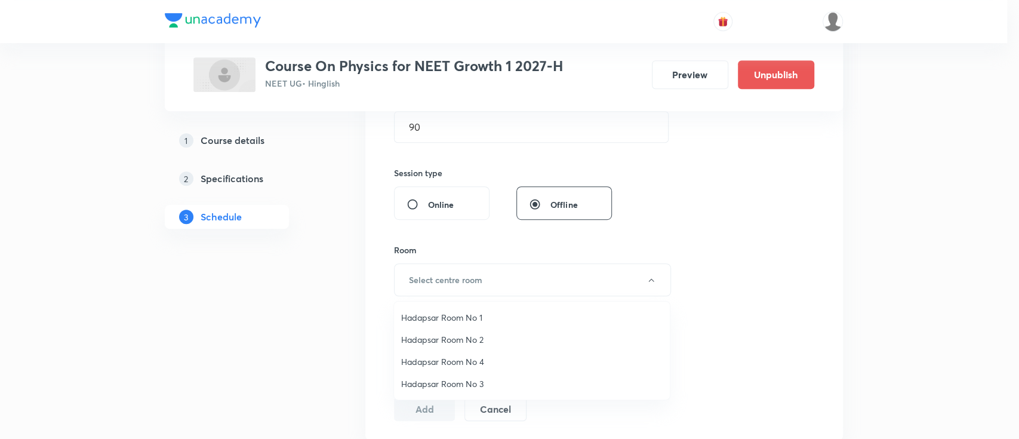
click at [472, 318] on span "Hadapsar Room No 1" at bounding box center [532, 317] width 262 height 13
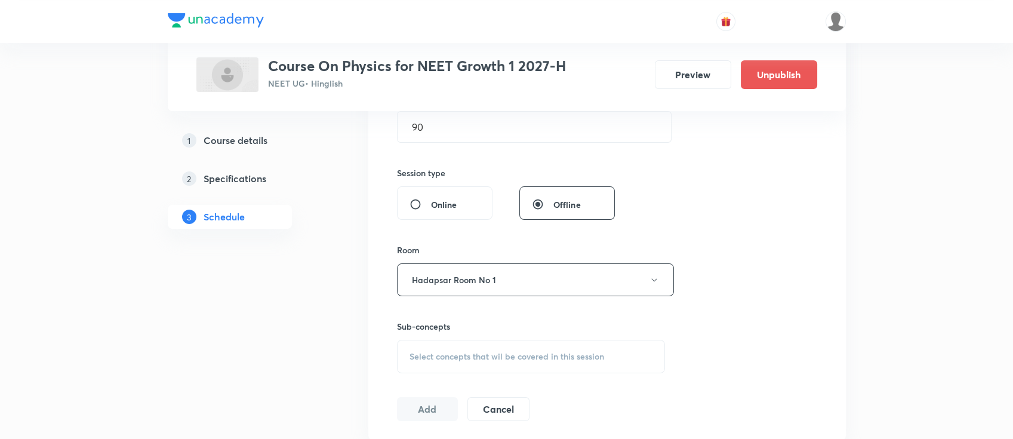
click at [479, 337] on div "Sub-concepts Select concepts that wil be covered in this session" at bounding box center [531, 346] width 269 height 53
click at [492, 361] on div "Select concepts that wil be covered in this session" at bounding box center [531, 356] width 269 height 33
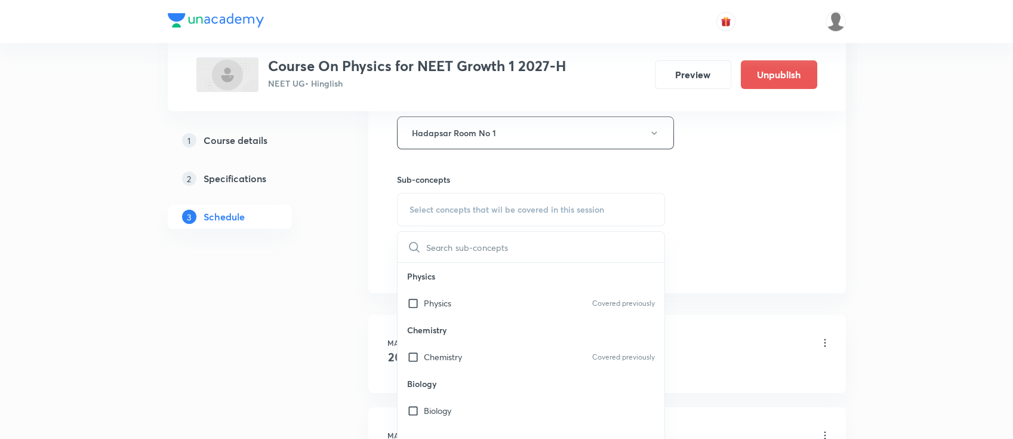
scroll to position [557, 0]
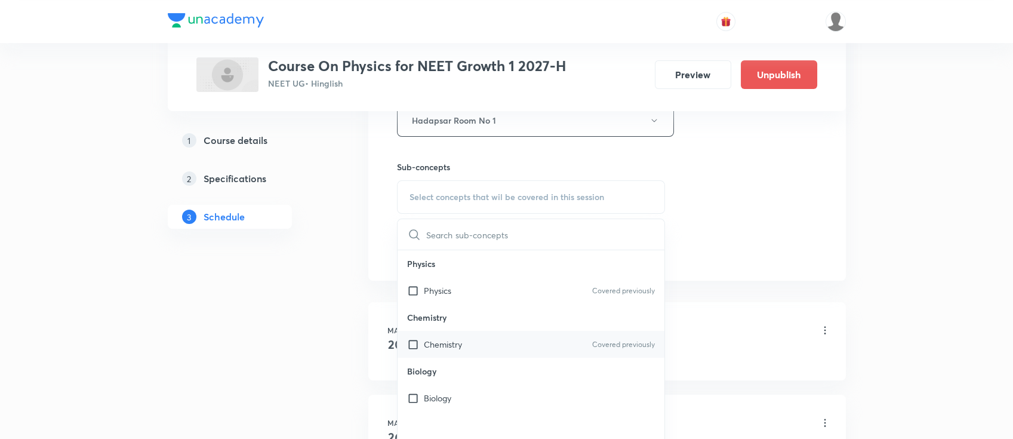
click at [487, 336] on div "Chemistry Covered previously" at bounding box center [531, 344] width 267 height 27
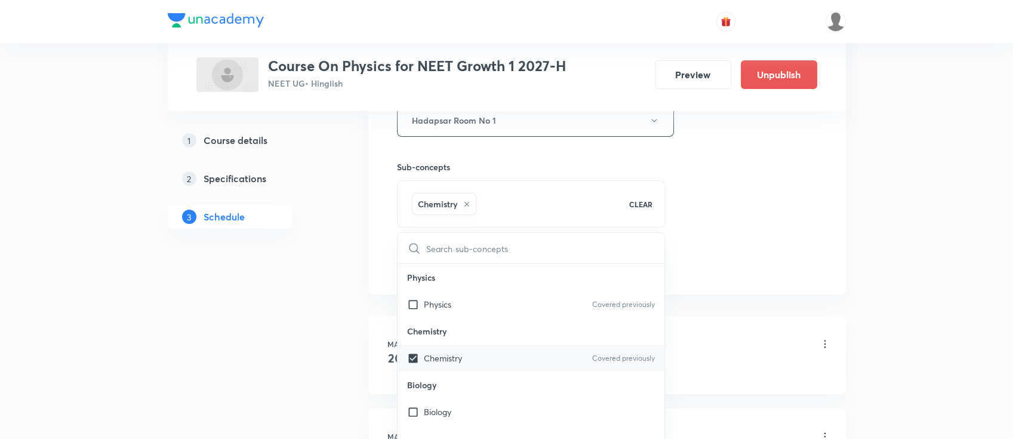
click at [490, 362] on div "Chemistry Covered previously" at bounding box center [531, 358] width 267 height 27
checkbox input "false"
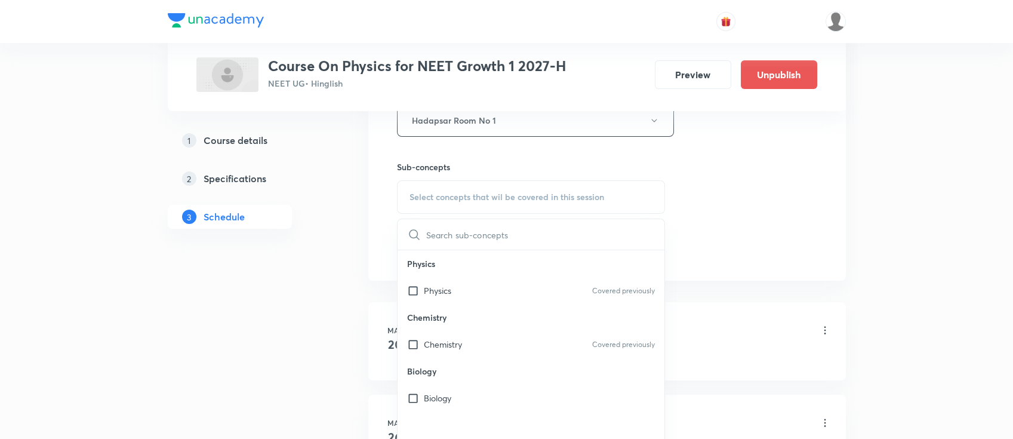
click at [498, 304] on p "Chemistry" at bounding box center [531, 317] width 267 height 27
click at [516, 290] on div "Physics Covered previously" at bounding box center [531, 290] width 267 height 27
checkbox input "true"
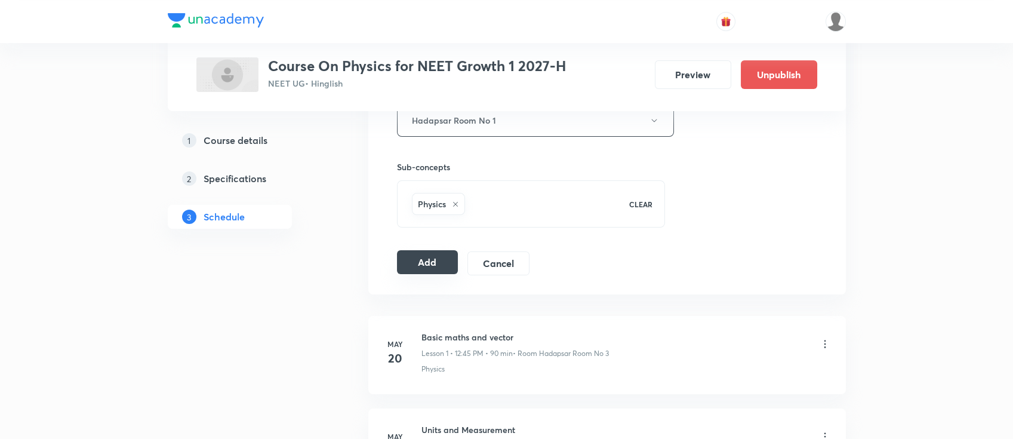
click at [431, 256] on button "Add" at bounding box center [427, 262] width 61 height 24
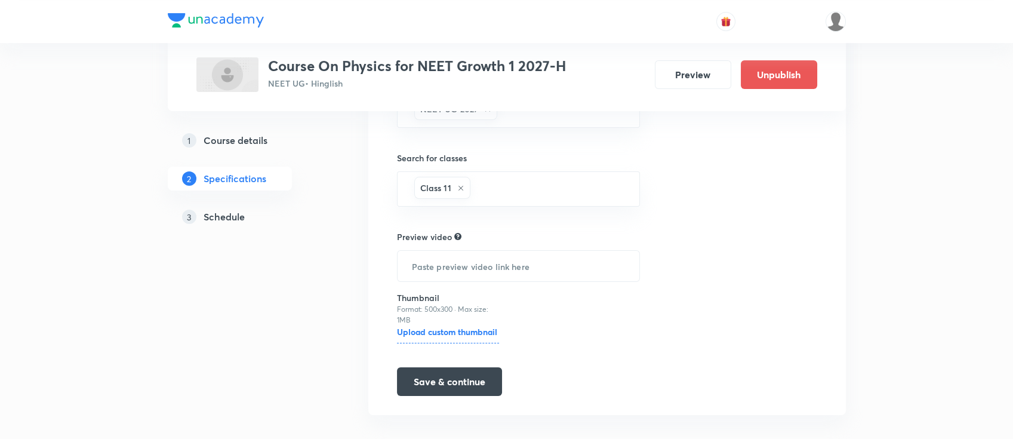
scroll to position [328, 0]
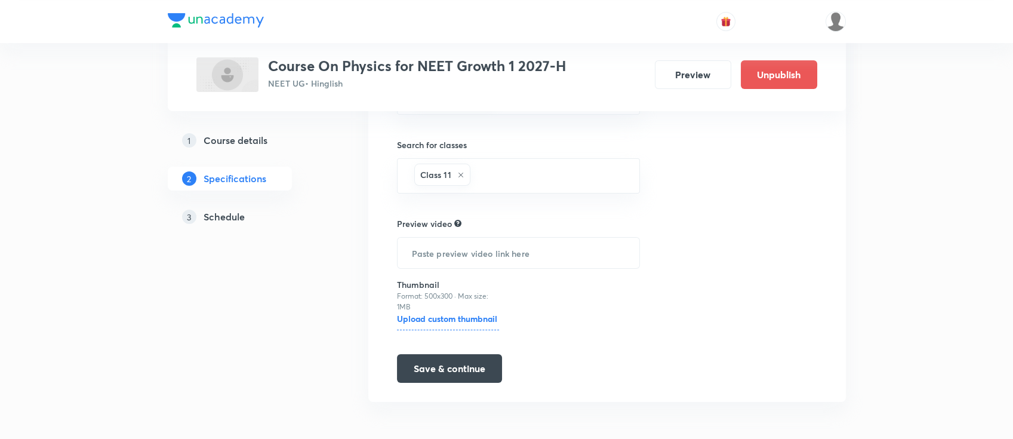
click at [218, 210] on h5 "Schedule" at bounding box center [224, 217] width 41 height 14
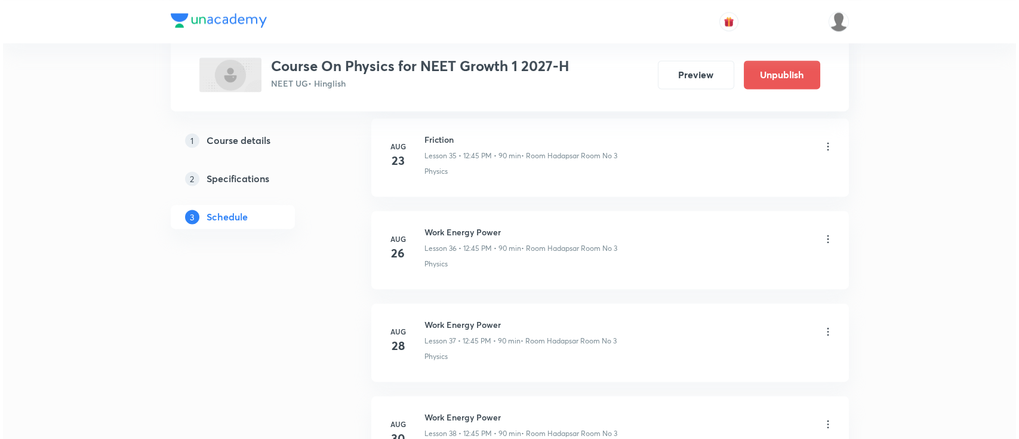
scroll to position [4213, 0]
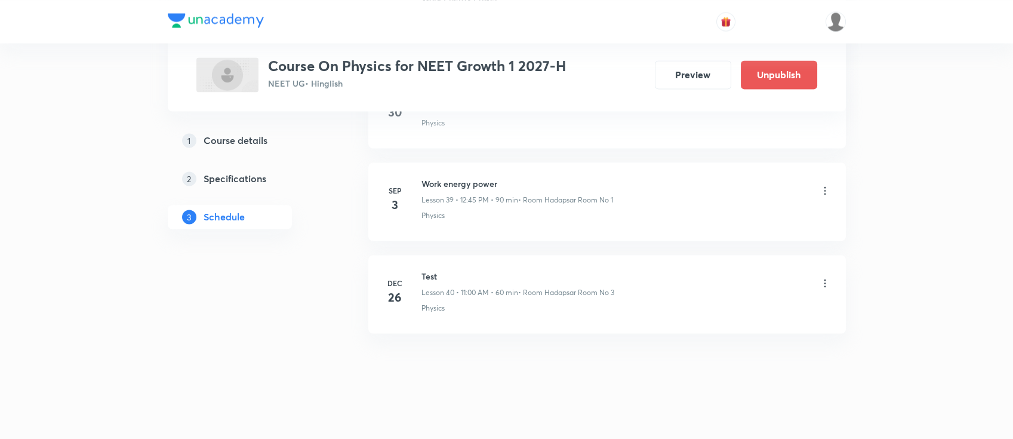
click at [820, 185] on icon at bounding box center [825, 190] width 12 height 12
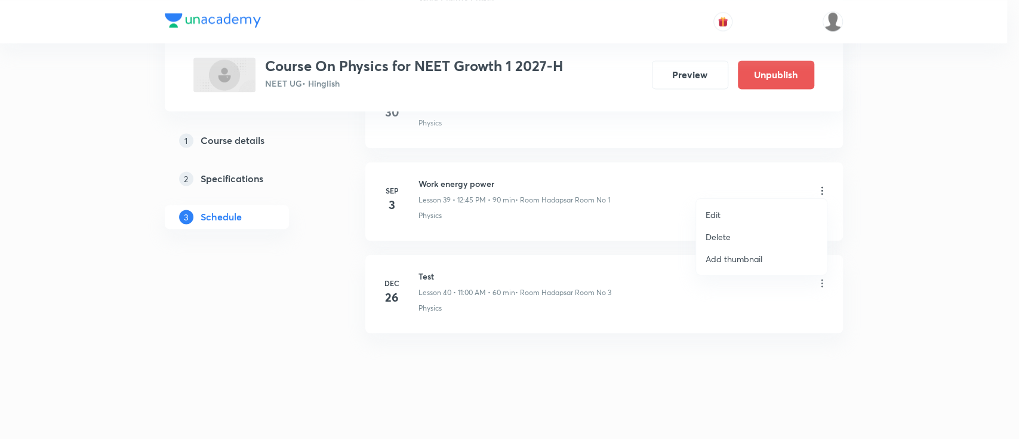
click at [715, 210] on p "Edit" at bounding box center [713, 214] width 15 height 13
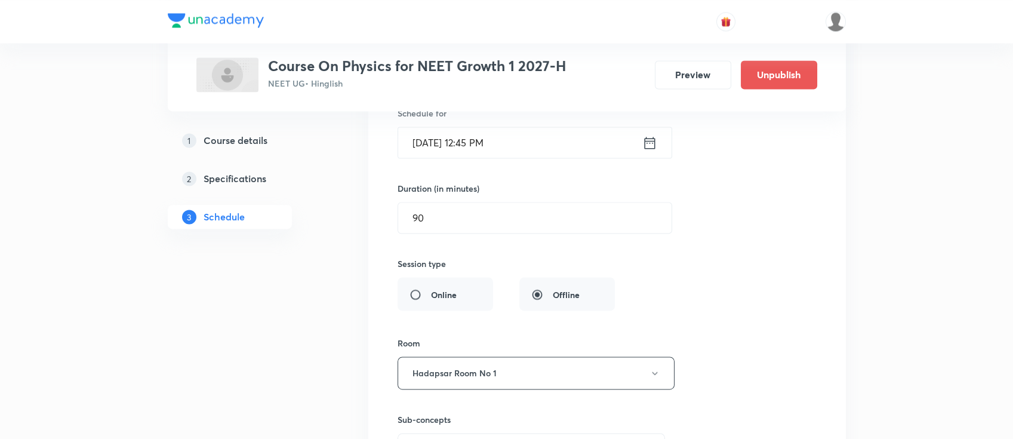
scroll to position [3726, 0]
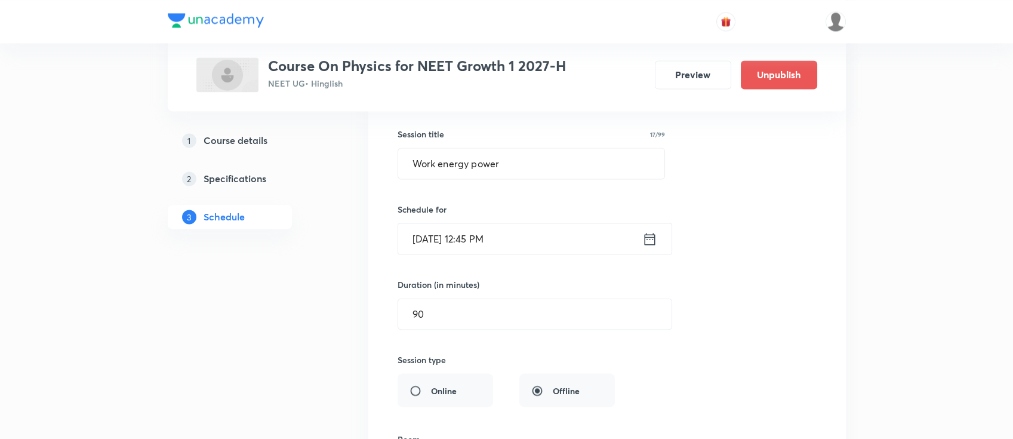
click at [654, 232] on icon at bounding box center [649, 238] width 11 height 12
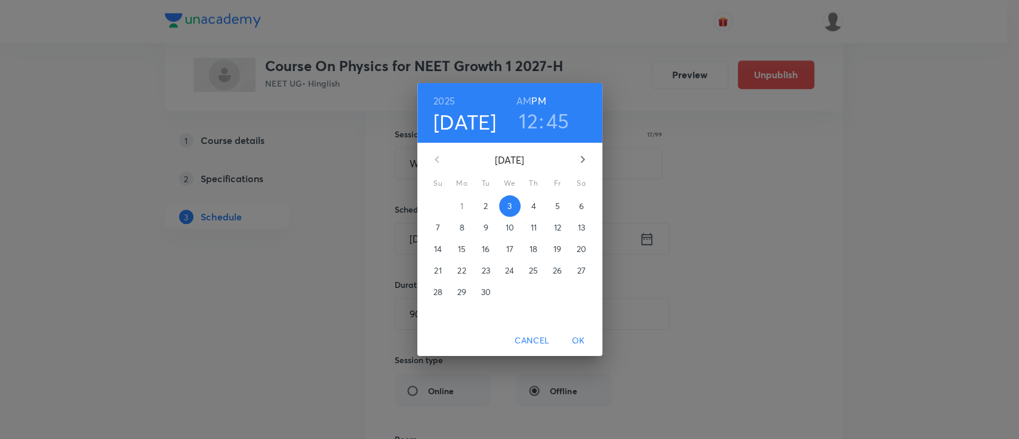
click at [534, 202] on p "4" at bounding box center [533, 206] width 5 height 12
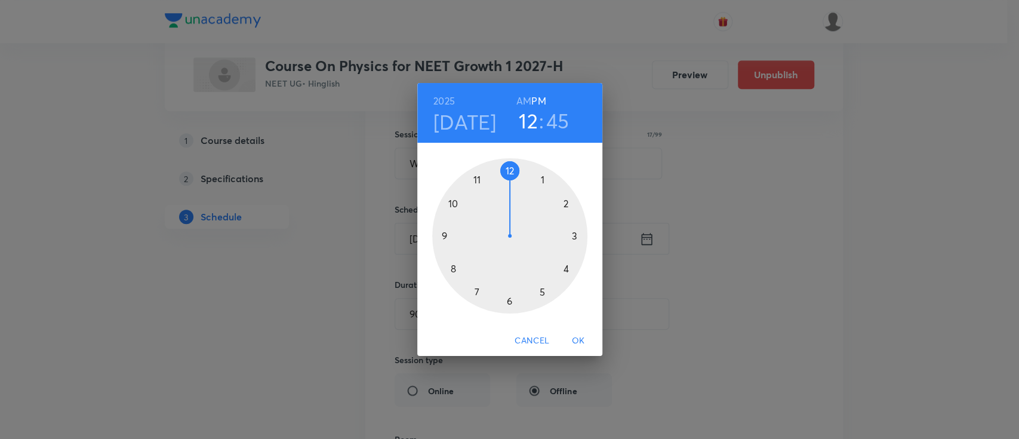
click at [583, 337] on span "OK" at bounding box center [578, 340] width 29 height 15
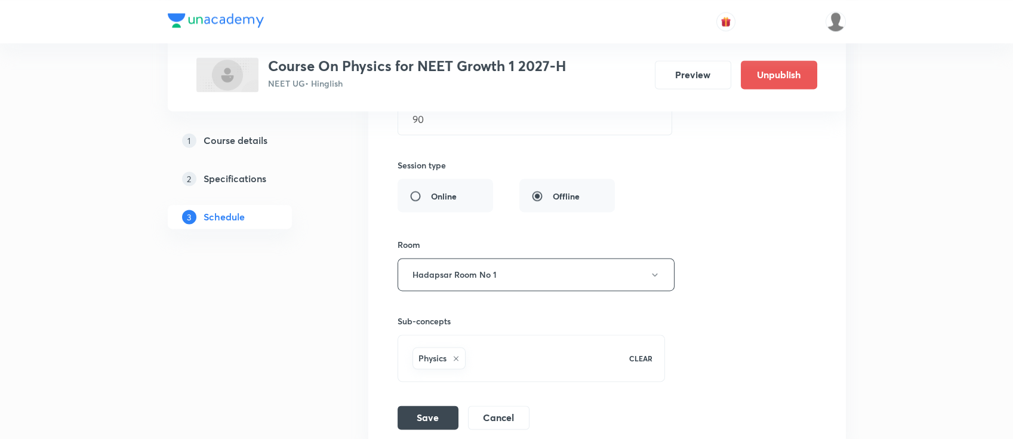
scroll to position [3964, 0]
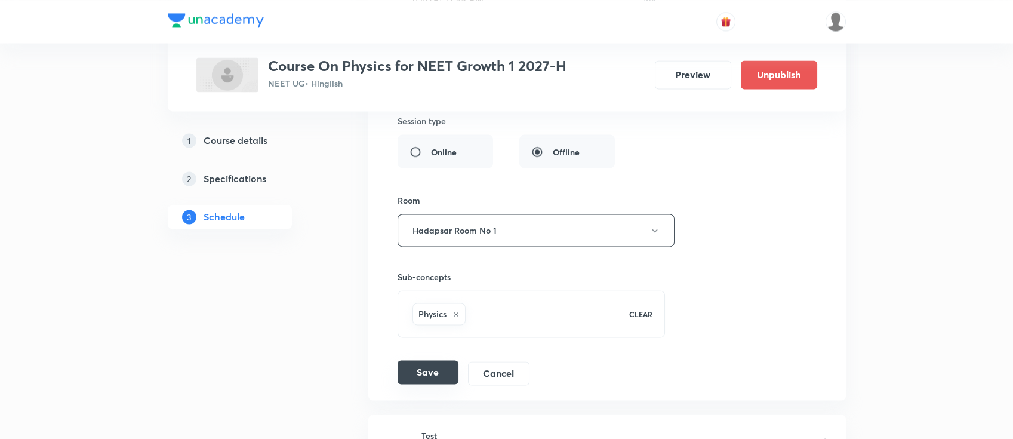
click at [432, 362] on button "Save" at bounding box center [428, 372] width 61 height 24
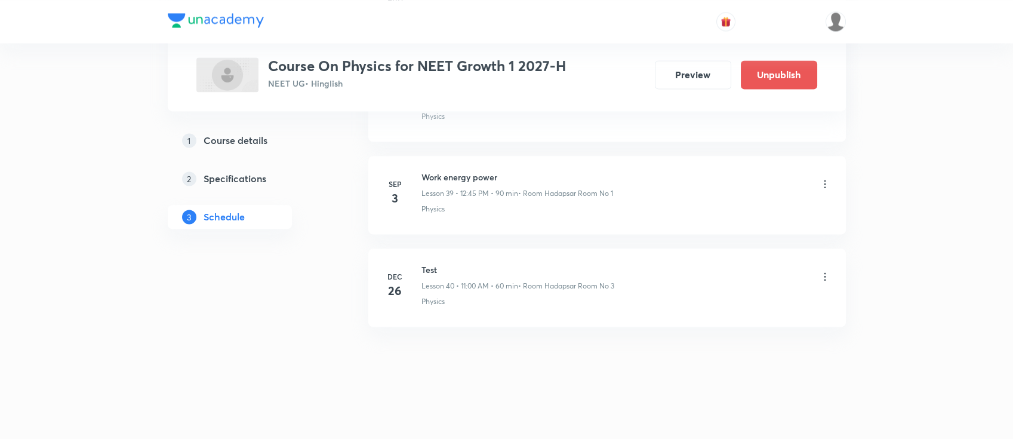
scroll to position [3666, 0]
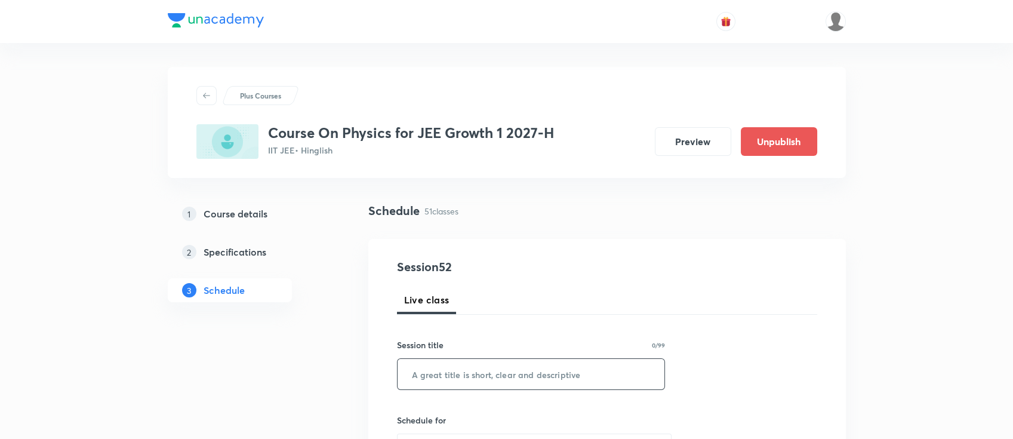
click at [616, 380] on input "text" at bounding box center [531, 374] width 267 height 30
paste input "power"
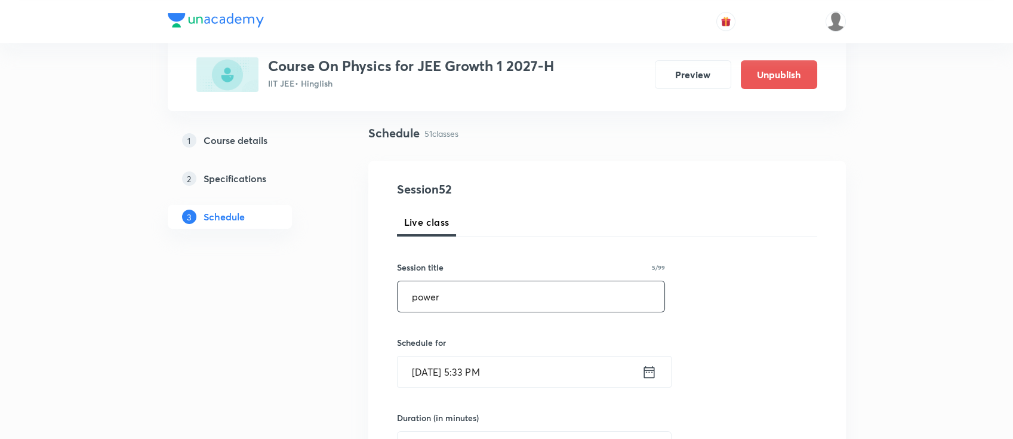
scroll to position [79, 0]
type input "power"
click at [651, 367] on icon at bounding box center [649, 370] width 11 height 12
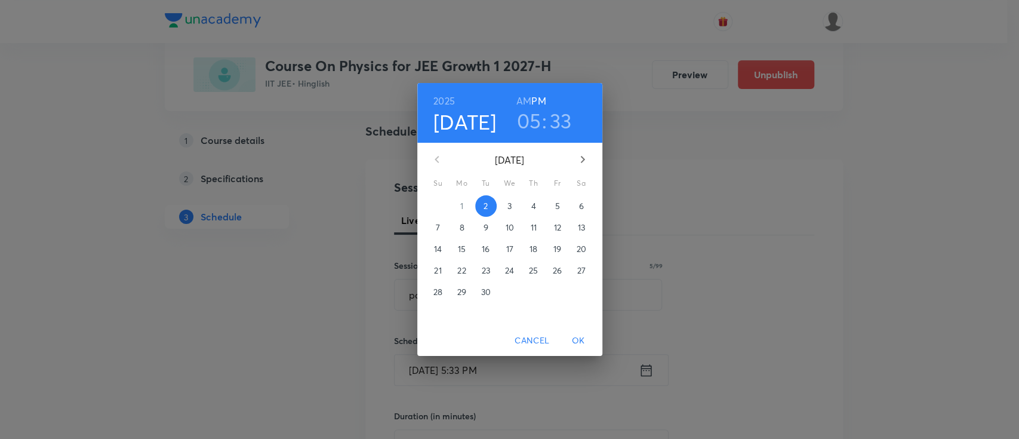
click at [531, 204] on p "4" at bounding box center [533, 206] width 5 height 12
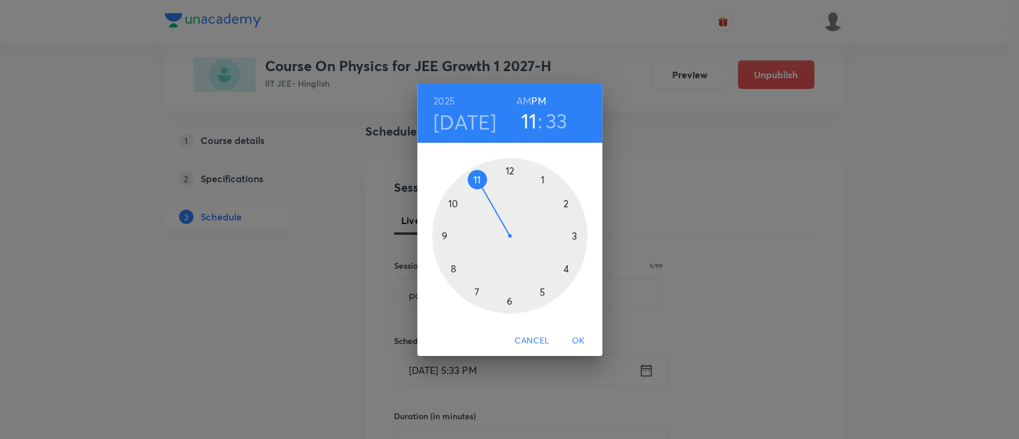
drag, startPoint x: 542, startPoint y: 293, endPoint x: 479, endPoint y: 196, distance: 116.1
click at [479, 196] on div at bounding box center [509, 235] width 155 height 155
drag, startPoint x: 491, startPoint y: 299, endPoint x: 510, endPoint y: 198, distance: 102.6
click at [510, 198] on div at bounding box center [509, 235] width 155 height 155
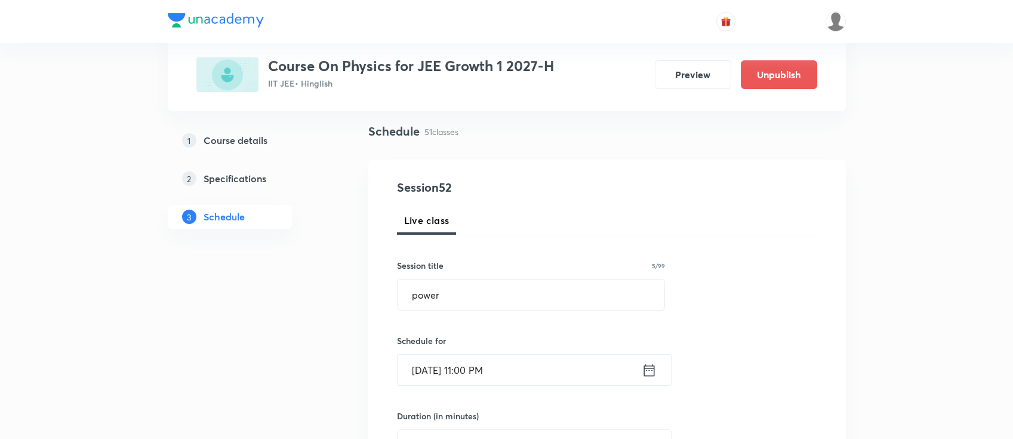
click at [654, 365] on icon at bounding box center [649, 370] width 11 height 12
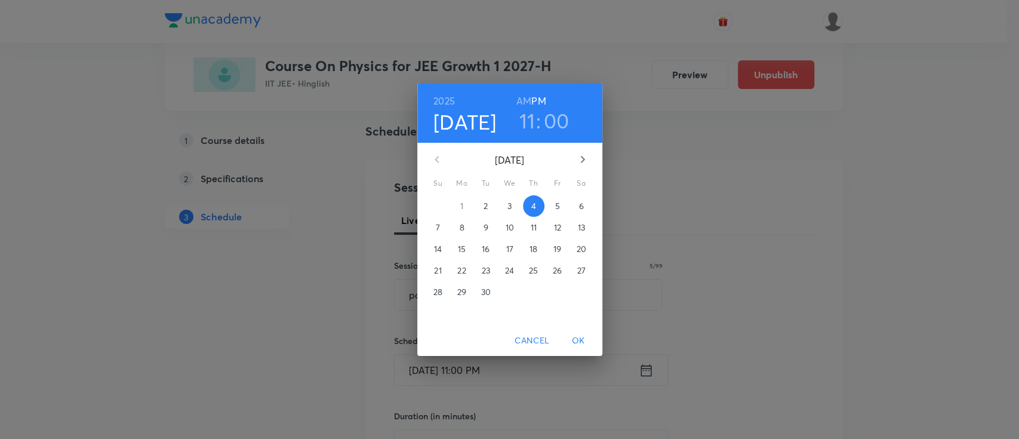
click at [523, 102] on h6 "AM" at bounding box center [523, 101] width 15 height 17
click at [581, 338] on span "OK" at bounding box center [578, 340] width 29 height 15
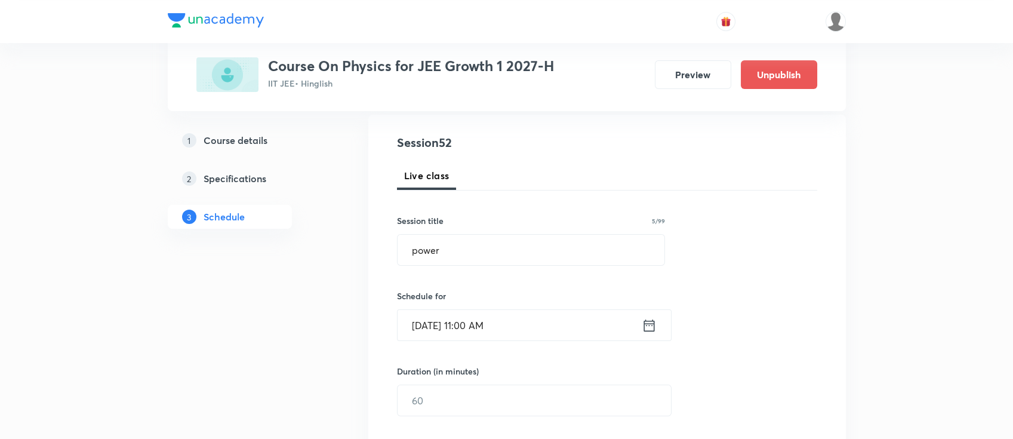
scroll to position [159, 0]
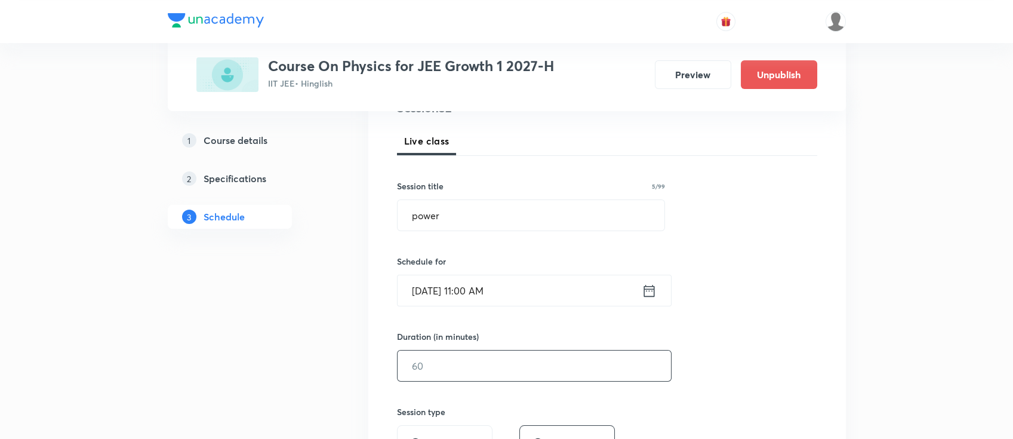
click at [530, 360] on input "text" at bounding box center [534, 365] width 273 height 30
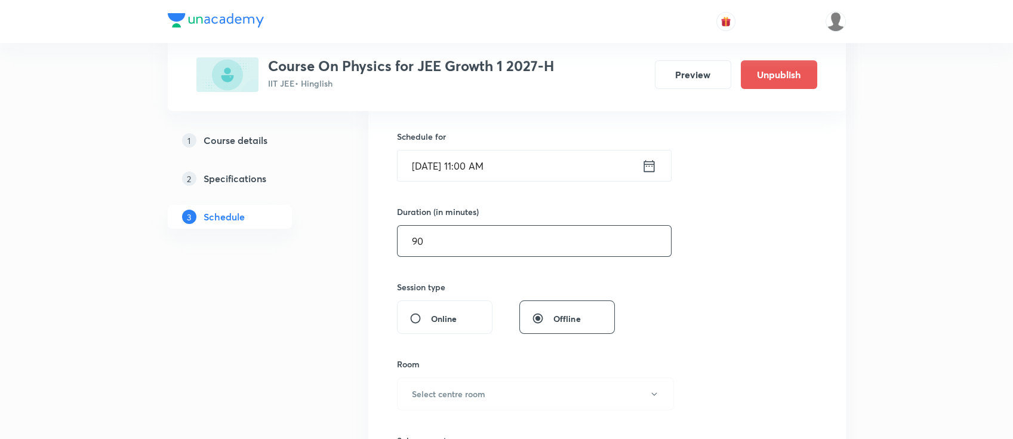
scroll to position [398, 0]
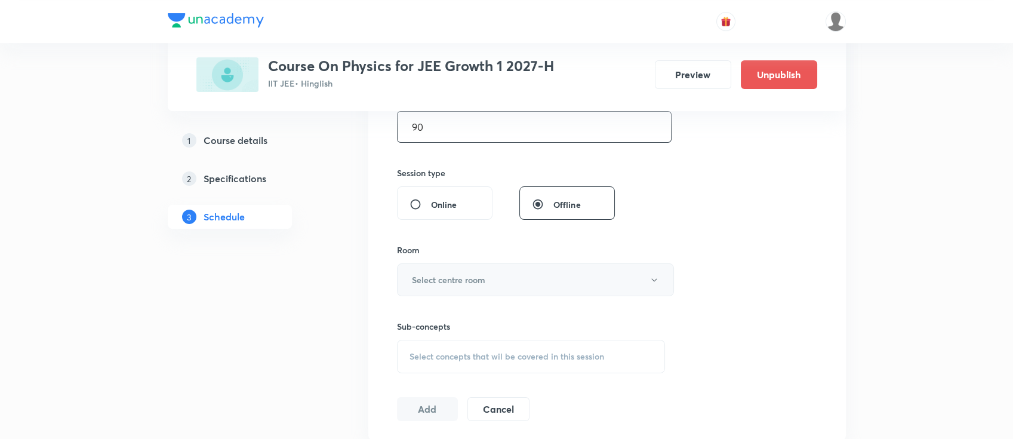
type input "90"
click at [499, 273] on button "Select centre room" at bounding box center [535, 279] width 277 height 33
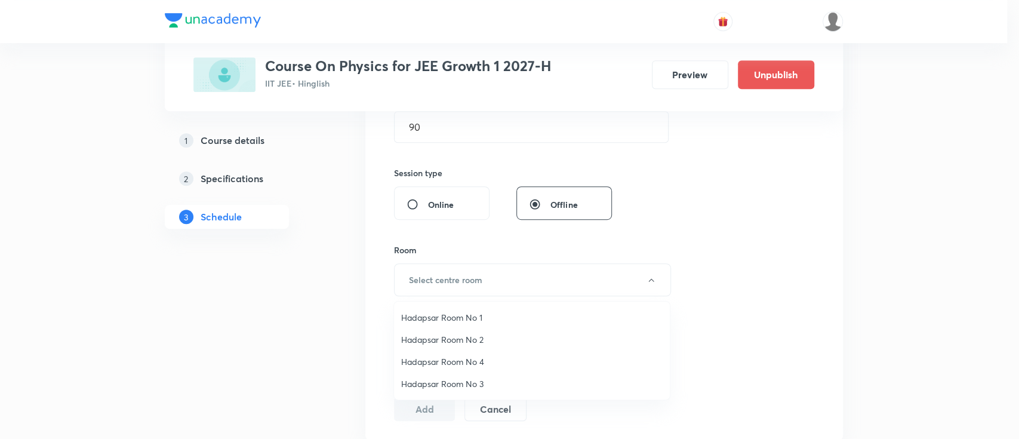
click at [479, 308] on li "Hadapsar Room No 1" at bounding box center [532, 317] width 276 height 22
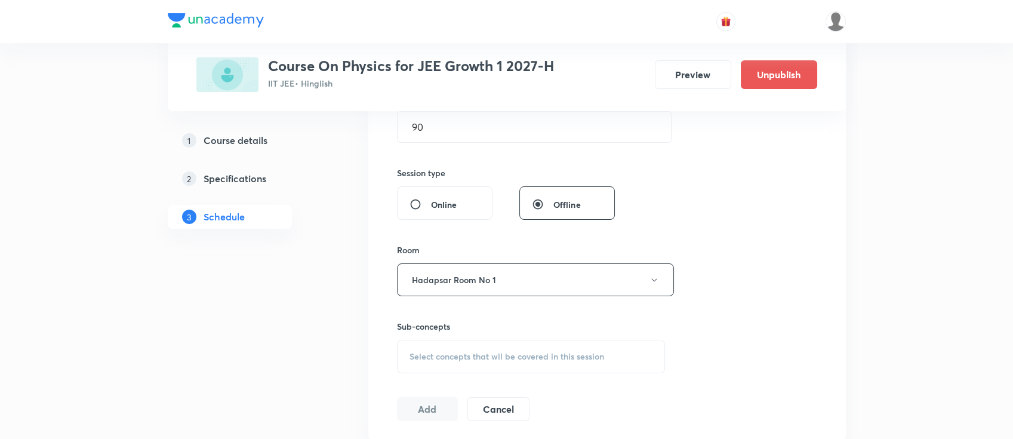
click at [510, 355] on span "Select concepts that wil be covered in this session" at bounding box center [507, 357] width 195 height 10
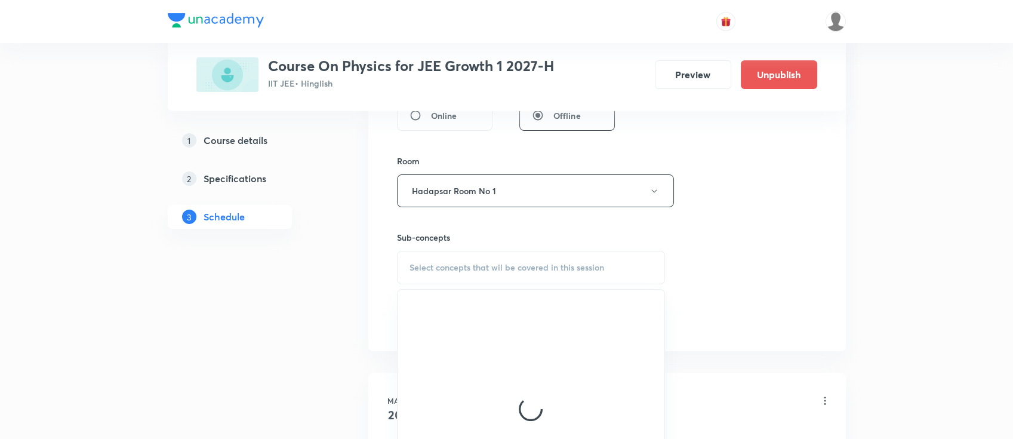
scroll to position [557, 0]
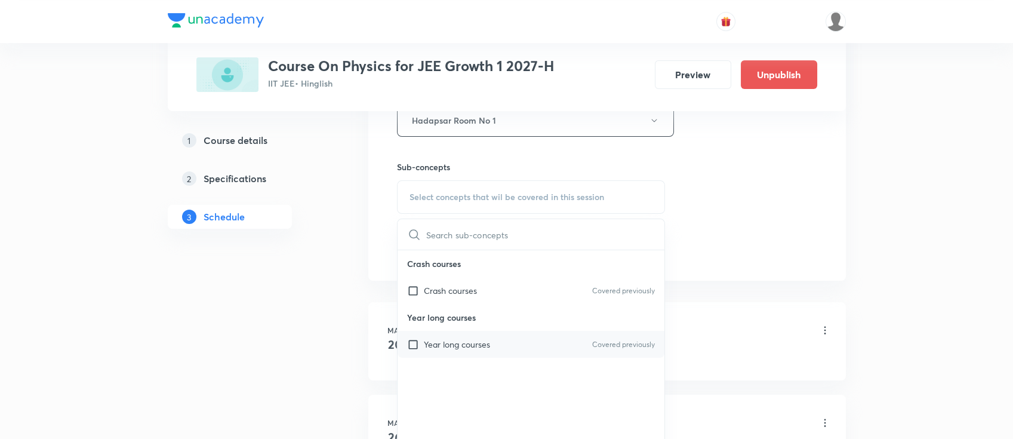
click at [516, 342] on div "Year long courses Covered previously" at bounding box center [531, 344] width 267 height 27
checkbox input "true"
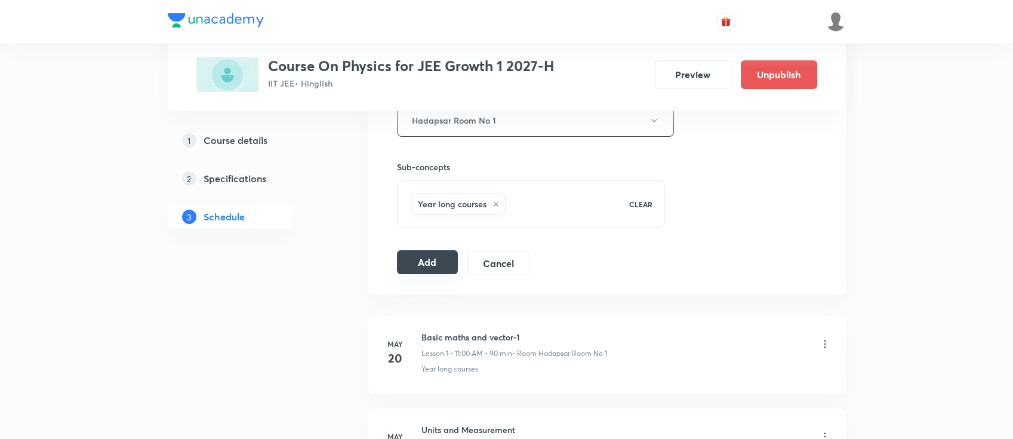
click at [416, 265] on button "Add" at bounding box center [427, 262] width 61 height 24
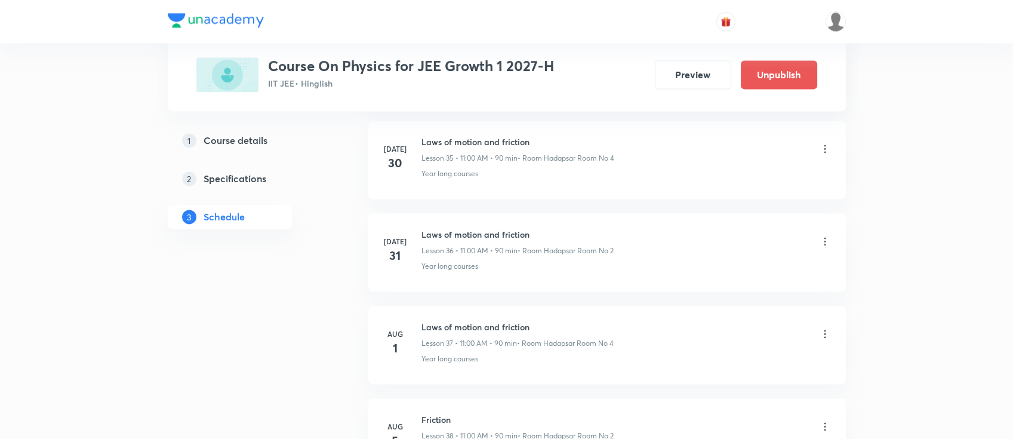
scroll to position [4775, 0]
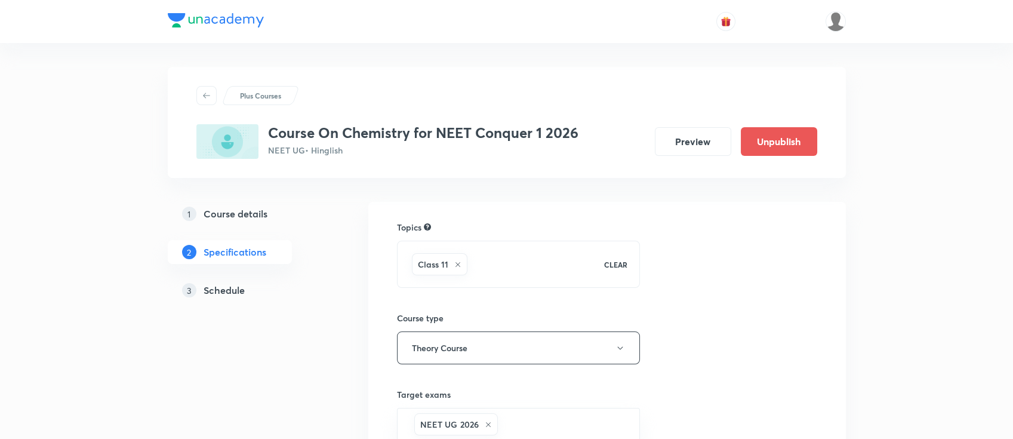
click at [247, 286] on div "3 Schedule" at bounding box center [251, 290] width 139 height 14
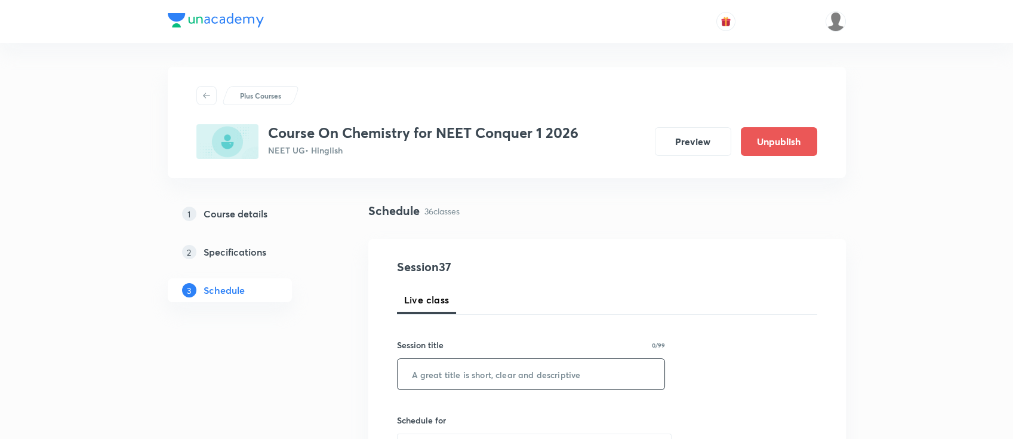
click at [423, 378] on input "text" at bounding box center [531, 374] width 267 height 30
paste input "chemical bonding"
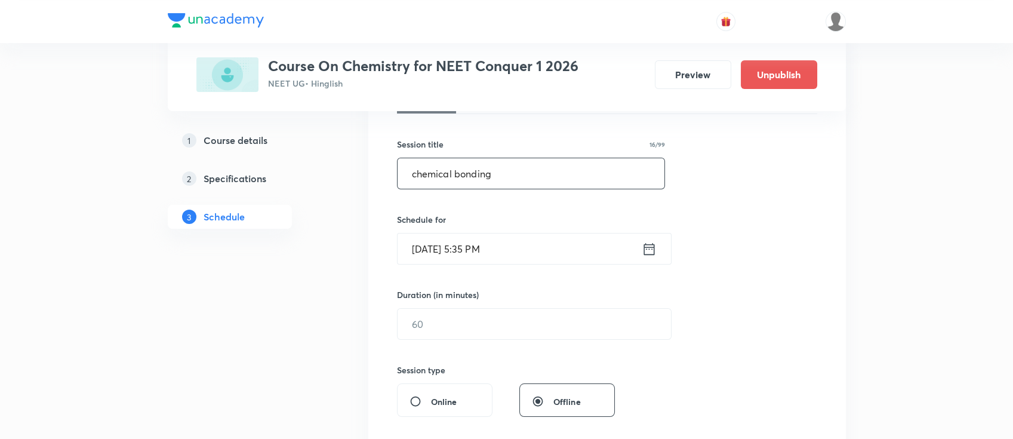
scroll to position [239, 0]
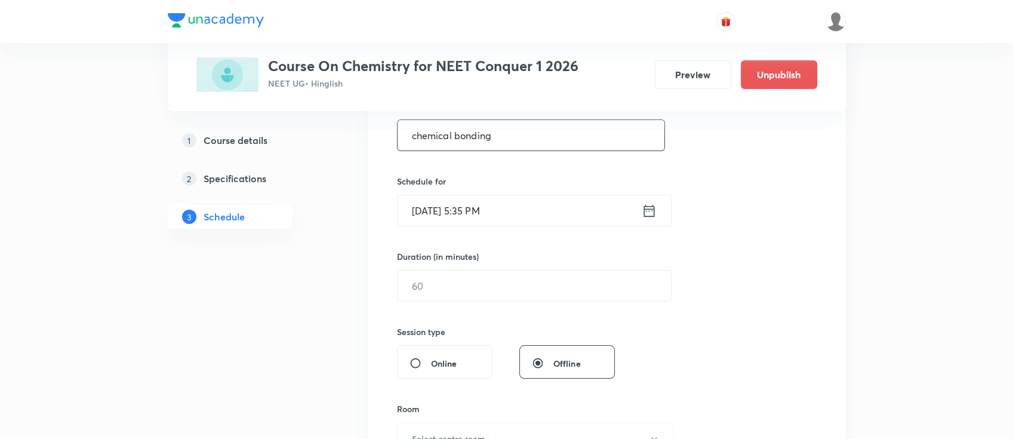
type input "chemical bonding"
click at [650, 215] on icon at bounding box center [649, 210] width 15 height 17
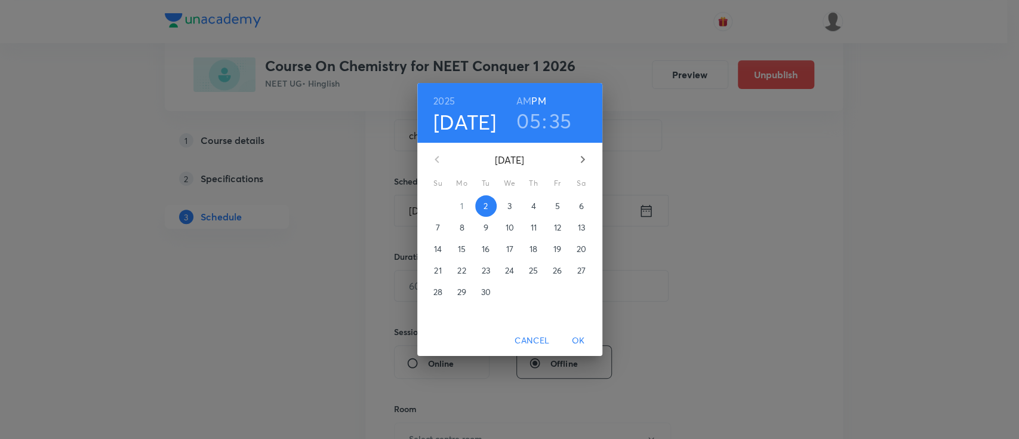
click at [511, 203] on p "3" at bounding box center [510, 206] width 4 height 12
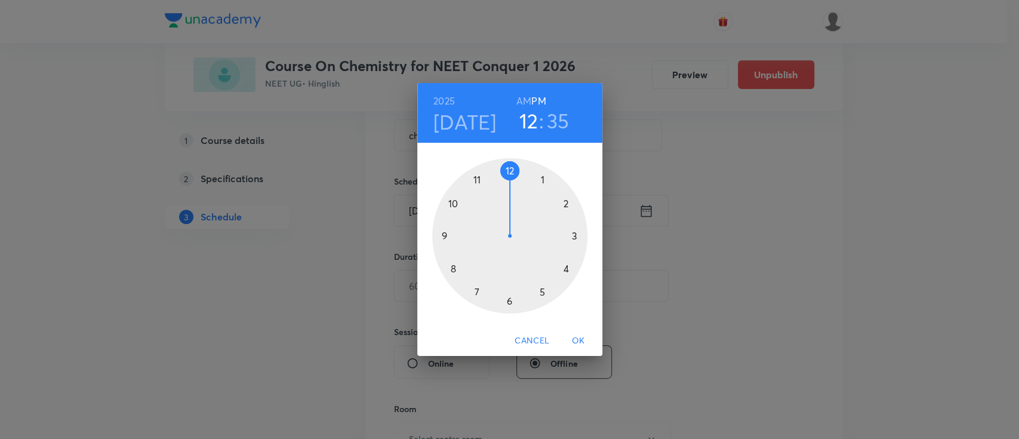
drag, startPoint x: 544, startPoint y: 294, endPoint x: 515, endPoint y: 189, distance: 108.9
click at [515, 189] on div at bounding box center [509, 235] width 155 height 155
drag, startPoint x: 472, startPoint y: 290, endPoint x: 454, endPoint y: 237, distance: 56.1
click at [454, 237] on div at bounding box center [509, 235] width 155 height 155
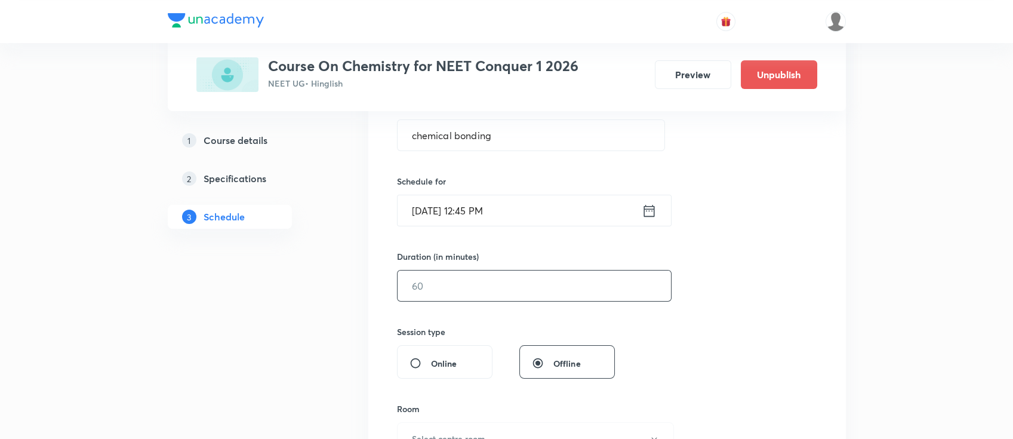
click at [545, 294] on input "text" at bounding box center [534, 285] width 273 height 30
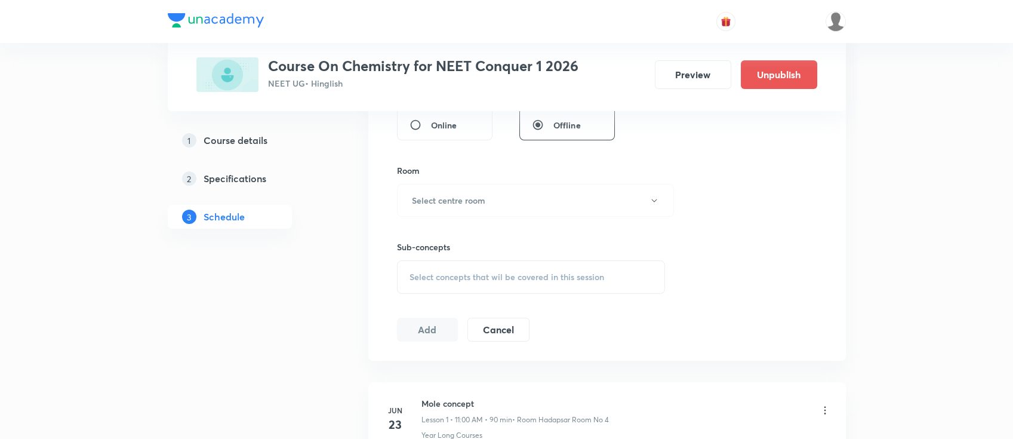
scroll to position [318, 0]
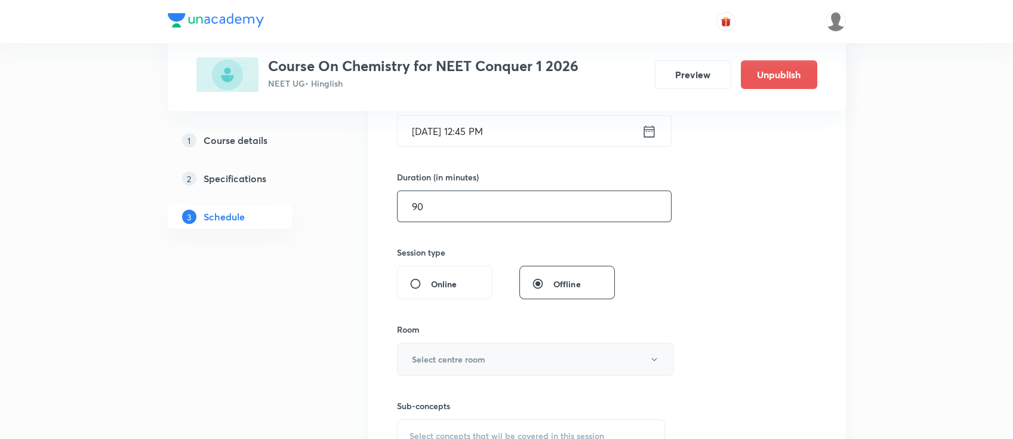
type input "90"
click at [490, 357] on button "Select centre room" at bounding box center [535, 359] width 277 height 33
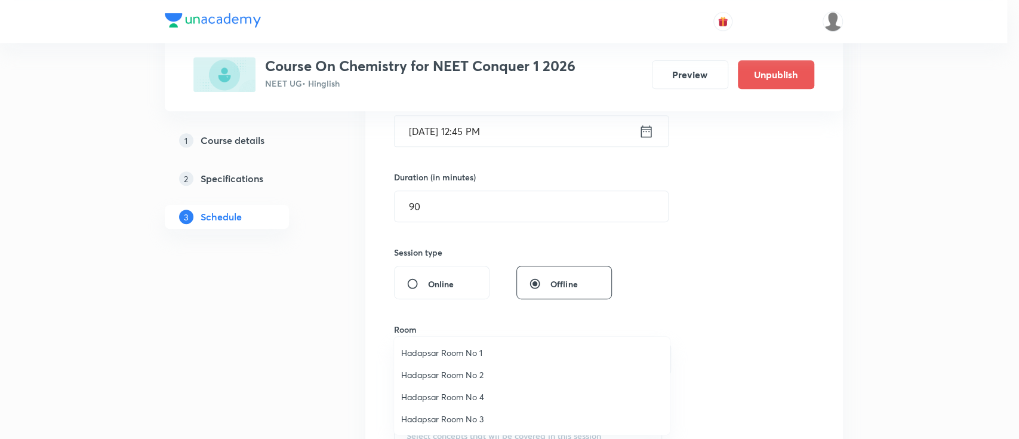
click at [475, 374] on span "Hadapsar Room No 2" at bounding box center [532, 374] width 262 height 13
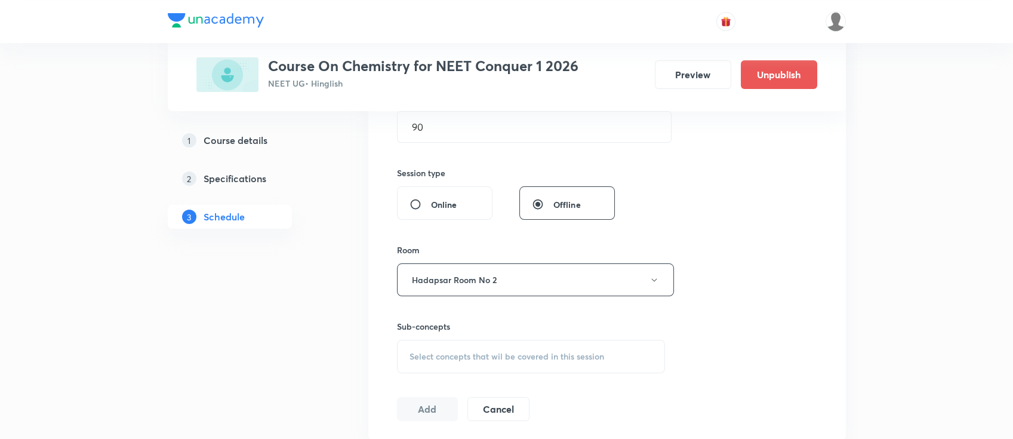
click at [546, 357] on span "Select concepts that wil be covered in this session" at bounding box center [507, 357] width 195 height 10
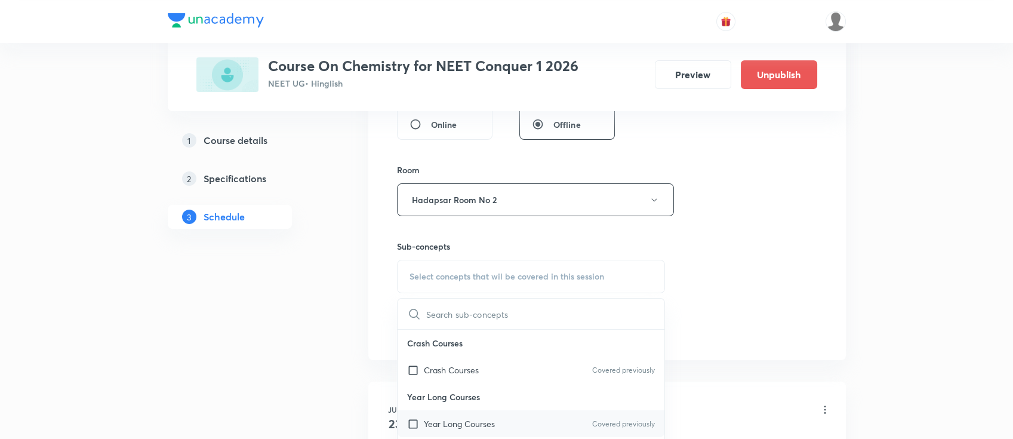
click at [472, 419] on p "Year Long Courses" at bounding box center [459, 423] width 71 height 13
checkbox input "true"
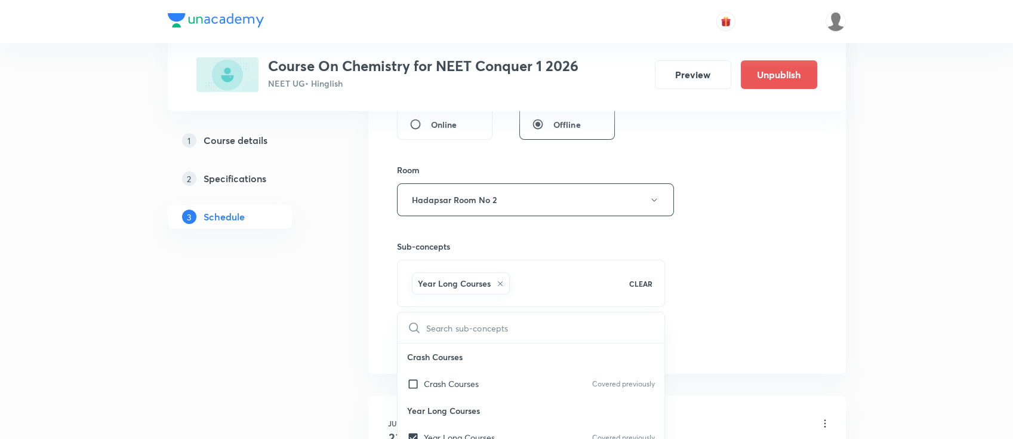
click at [686, 288] on div "Session 37 Live class Session title 16/99 chemical bonding ​ Schedule for [DATE…" at bounding box center [607, 67] width 420 height 574
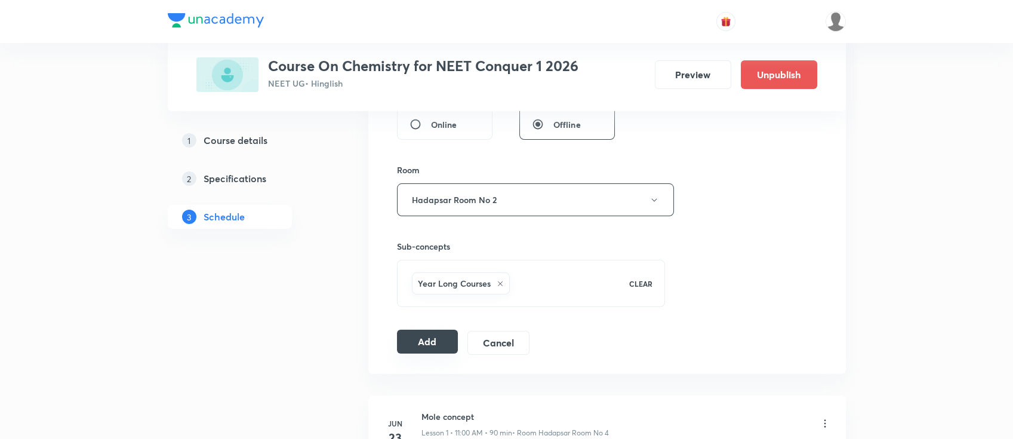
click at [436, 331] on button "Add" at bounding box center [427, 342] width 61 height 24
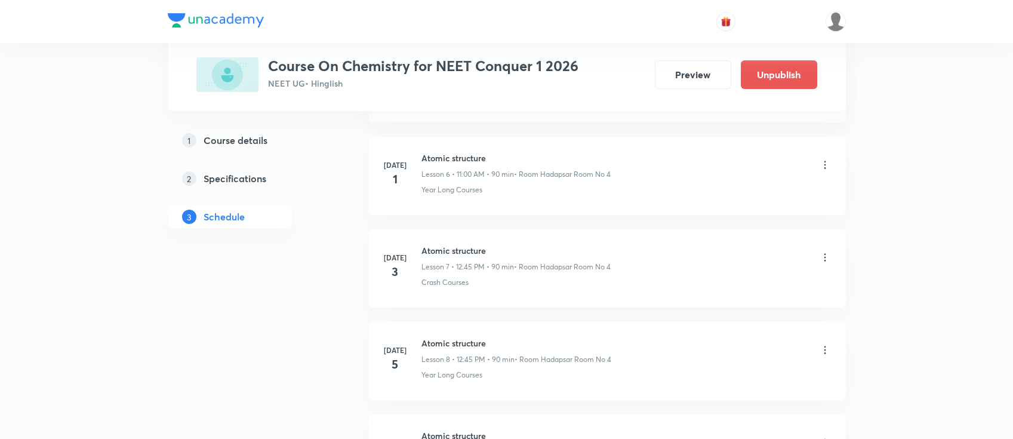
scroll to position [3388, 0]
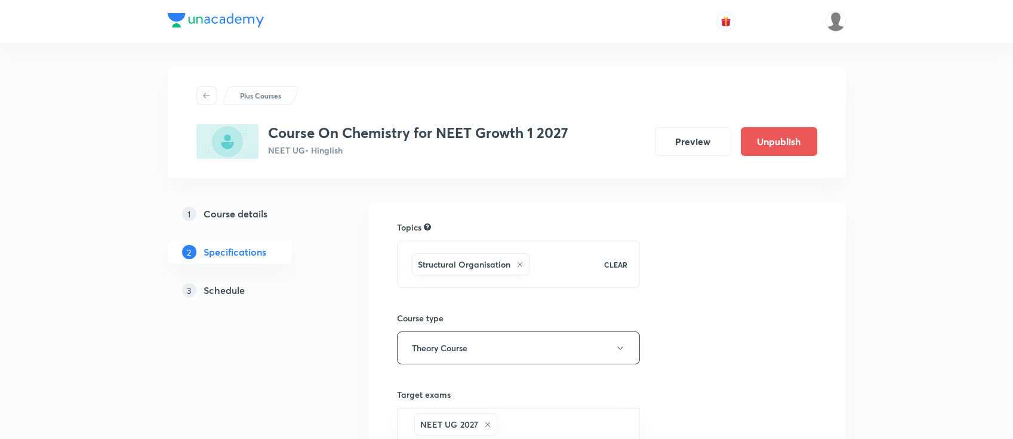
click at [219, 288] on h5 "Schedule" at bounding box center [224, 290] width 41 height 14
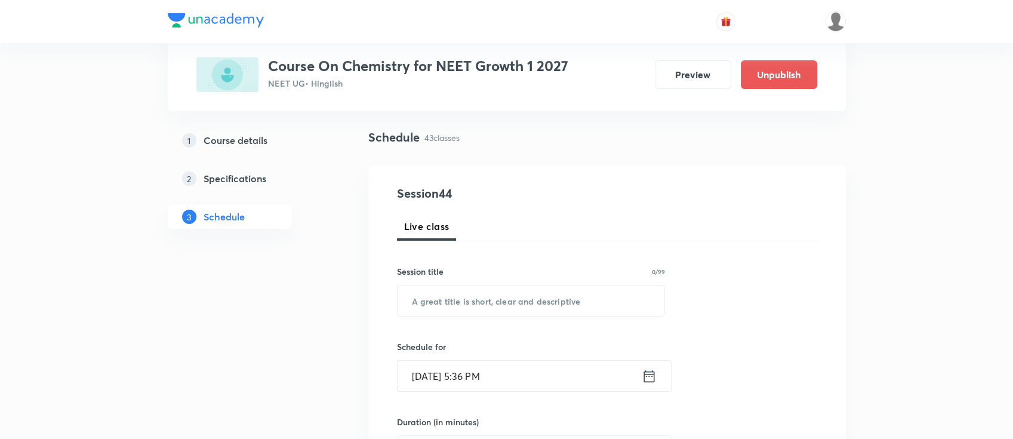
scroll to position [79, 0]
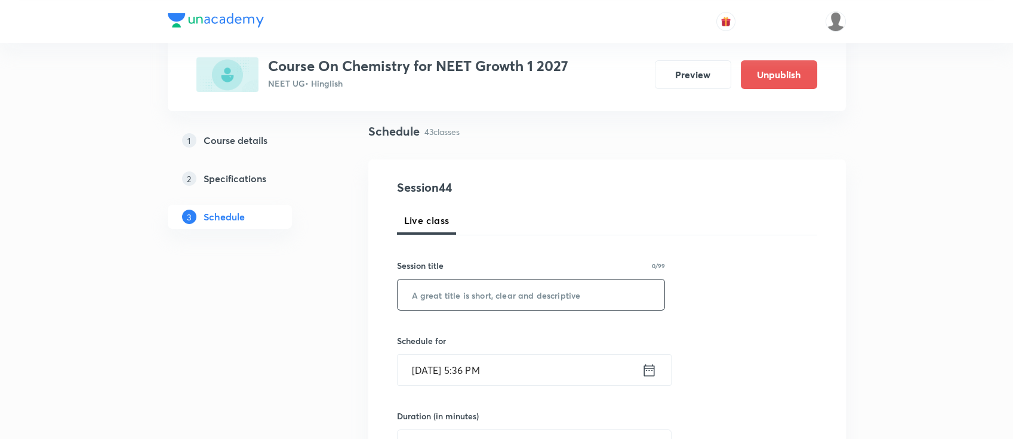
click at [500, 295] on input "text" at bounding box center [531, 294] width 267 height 30
paste input "chemical bonding"
type input "chemical bonding"
click at [645, 375] on icon at bounding box center [649, 370] width 15 height 17
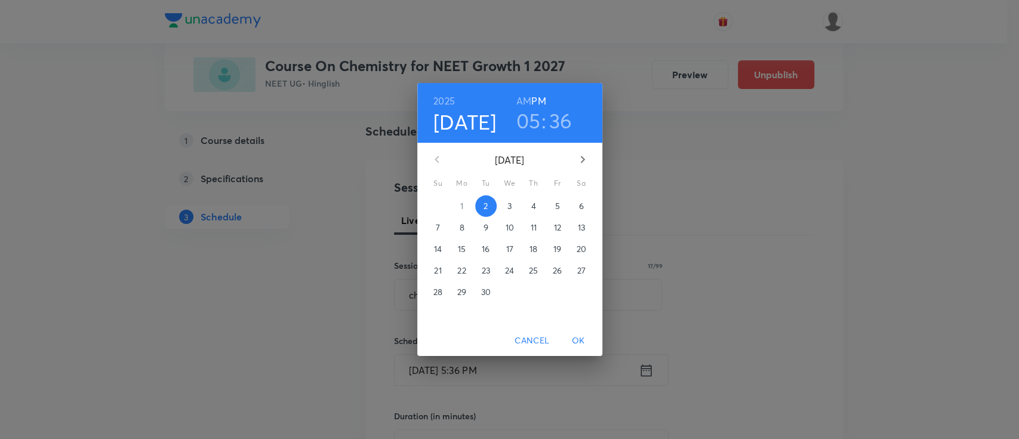
click at [535, 203] on p "4" at bounding box center [533, 206] width 5 height 12
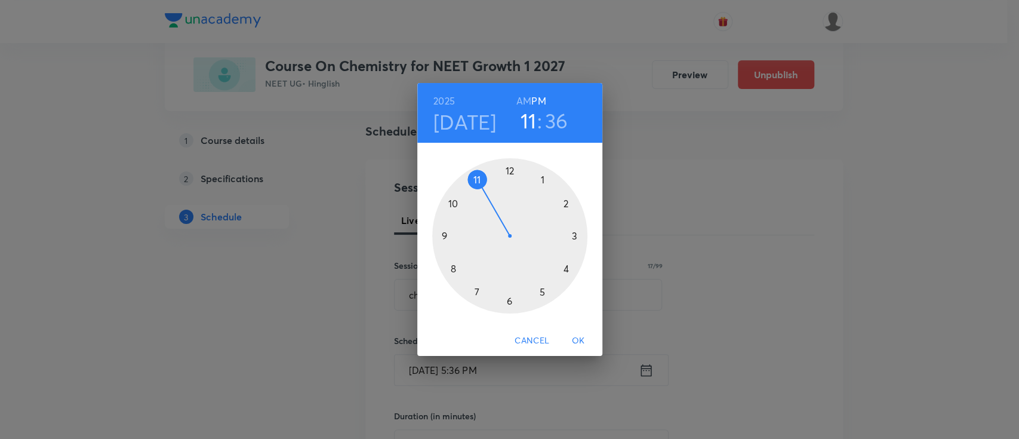
drag, startPoint x: 543, startPoint y: 290, endPoint x: 488, endPoint y: 198, distance: 107.9
click at [488, 198] on div at bounding box center [509, 235] width 155 height 155
drag, startPoint x: 472, startPoint y: 284, endPoint x: 508, endPoint y: 189, distance: 102.0
click at [508, 189] on div at bounding box center [509, 235] width 155 height 155
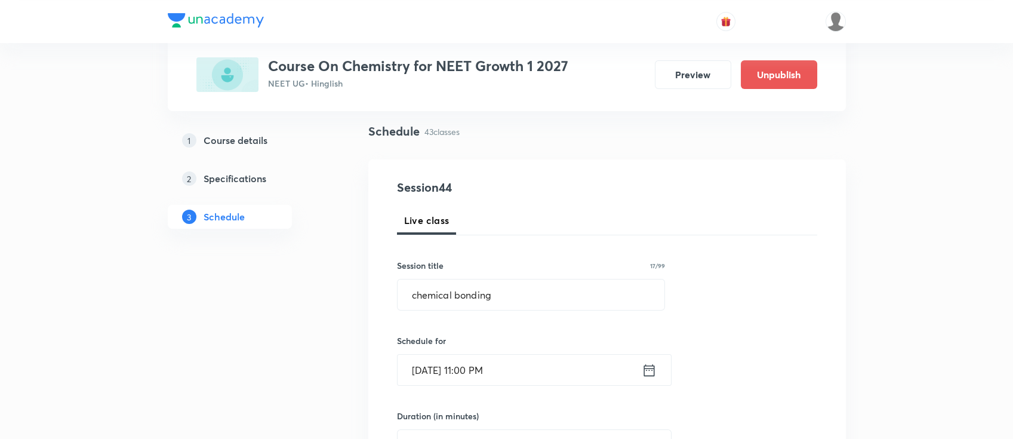
click at [652, 376] on icon at bounding box center [649, 370] width 15 height 17
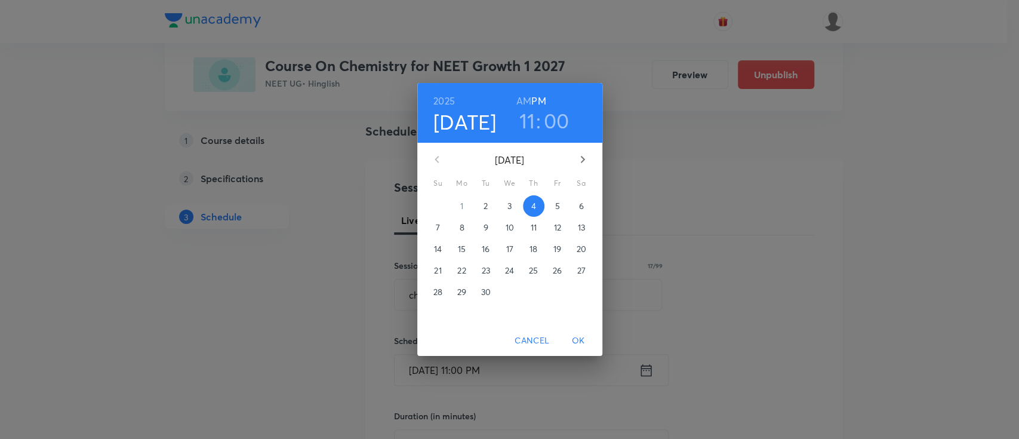
click at [530, 100] on h6 "AM" at bounding box center [523, 101] width 15 height 17
click at [589, 331] on button "OK" at bounding box center [578, 341] width 38 height 22
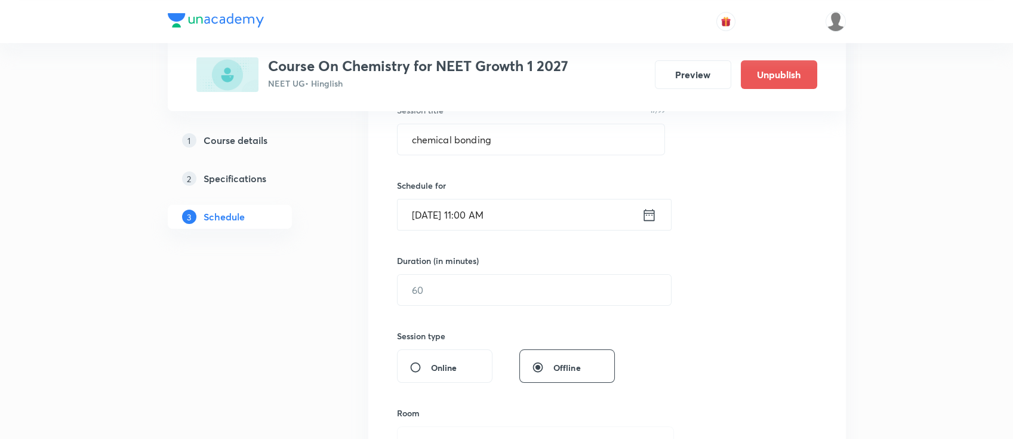
scroll to position [239, 0]
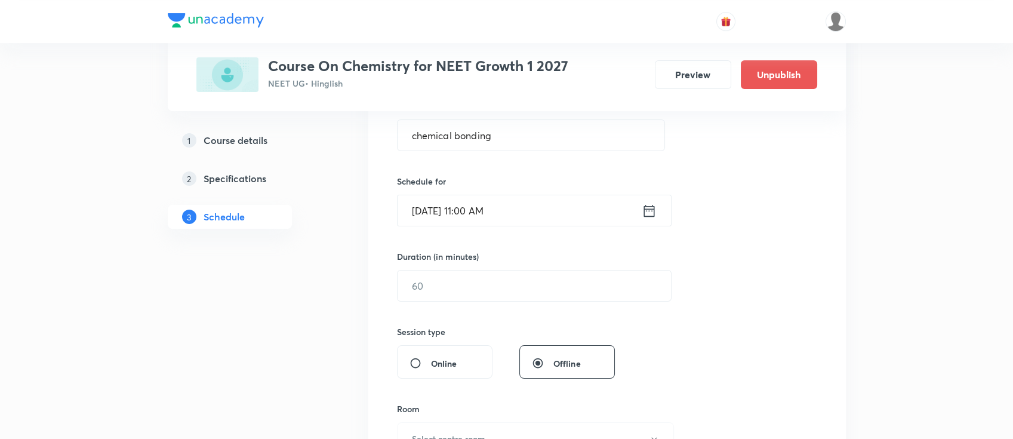
click at [588, 322] on div "Session 44 Live class Session title 17/99 chemical bonding ​ Schedule for Sep 4…" at bounding box center [607, 299] width 420 height 561
click at [592, 293] on input "text" at bounding box center [534, 285] width 273 height 30
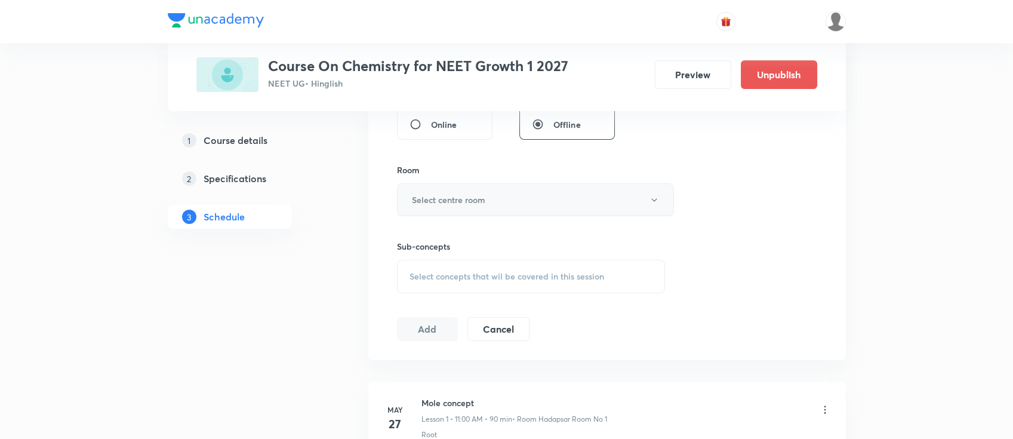
type input "90"
click at [511, 205] on button "Select centre room" at bounding box center [535, 199] width 277 height 33
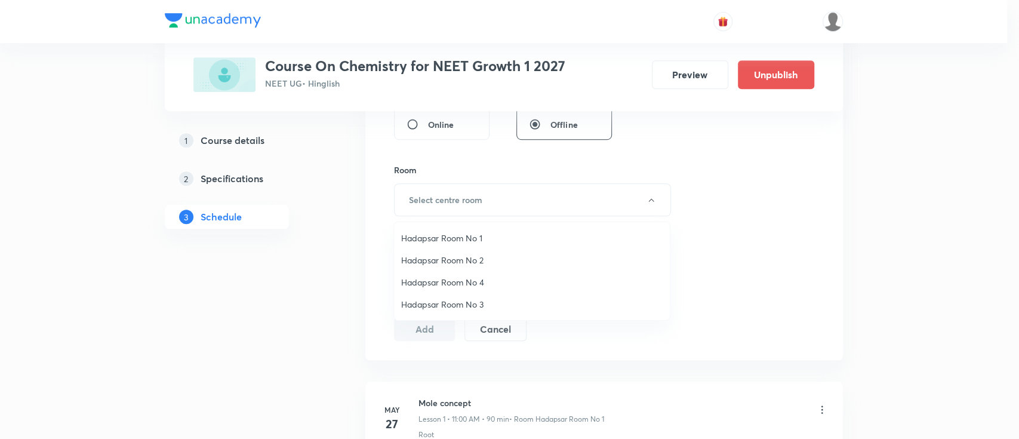
click at [438, 236] on span "Hadapsar Room No 1" at bounding box center [532, 238] width 262 height 13
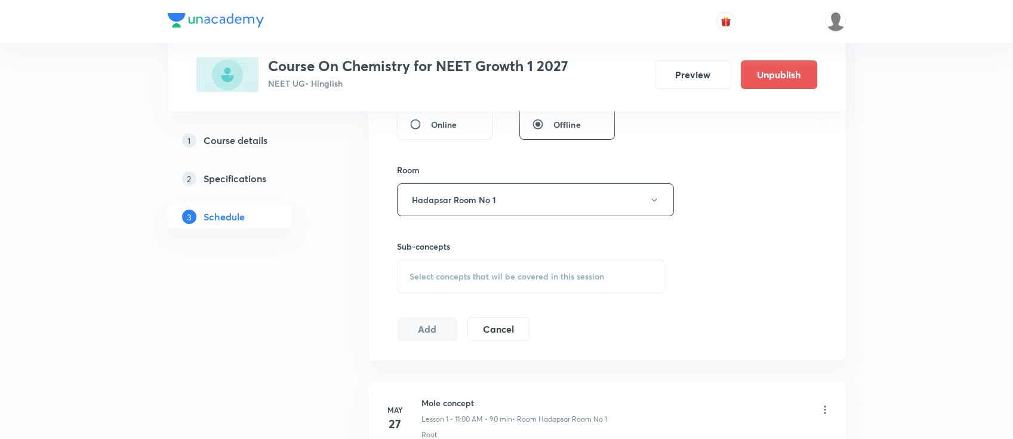
click at [555, 275] on span "Select concepts that wil be covered in this session" at bounding box center [507, 277] width 195 height 10
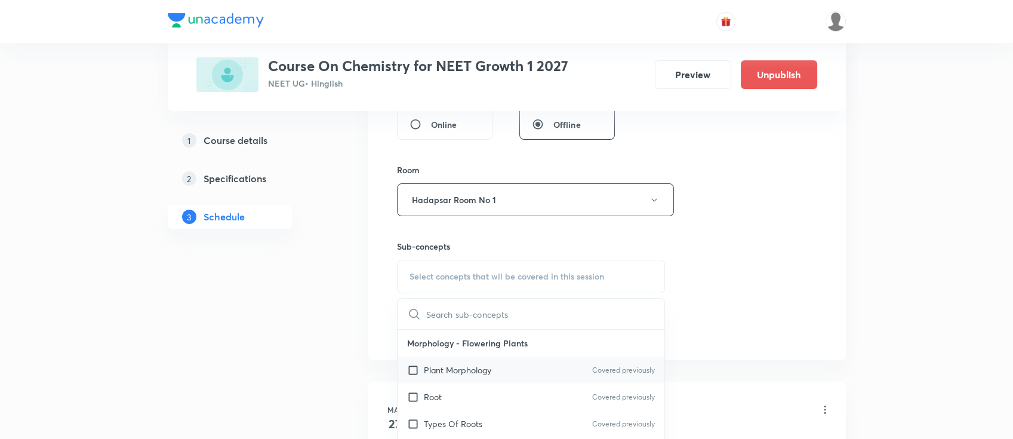
click at [563, 368] on div "Plant Morphology Covered previously" at bounding box center [531, 369] width 267 height 27
checkbox input "true"
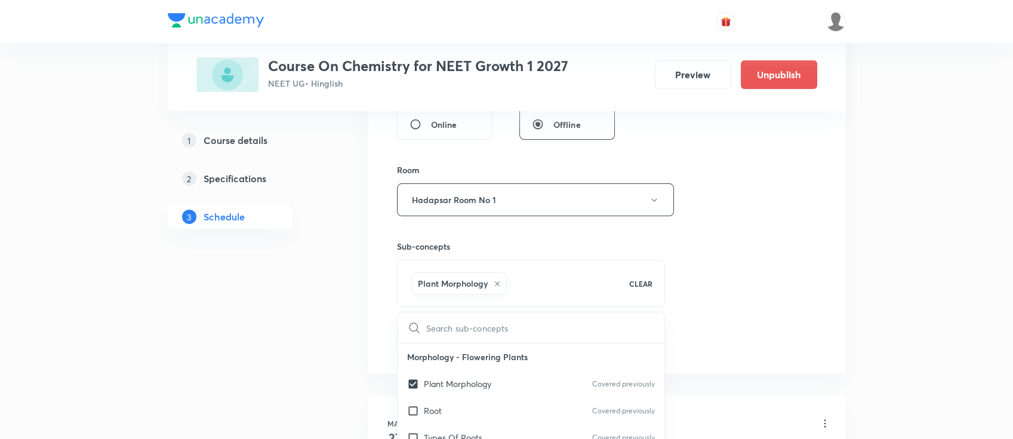
click at [771, 297] on div "Session 44 Live class Session title 17/99 chemical bonding ​ Schedule for Sep 4…" at bounding box center [607, 67] width 420 height 574
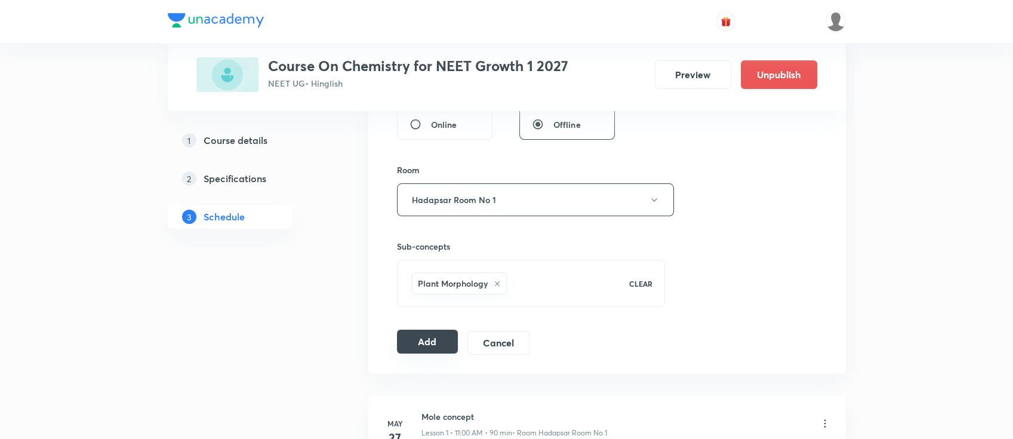
click at [427, 349] on button "Add" at bounding box center [427, 342] width 61 height 24
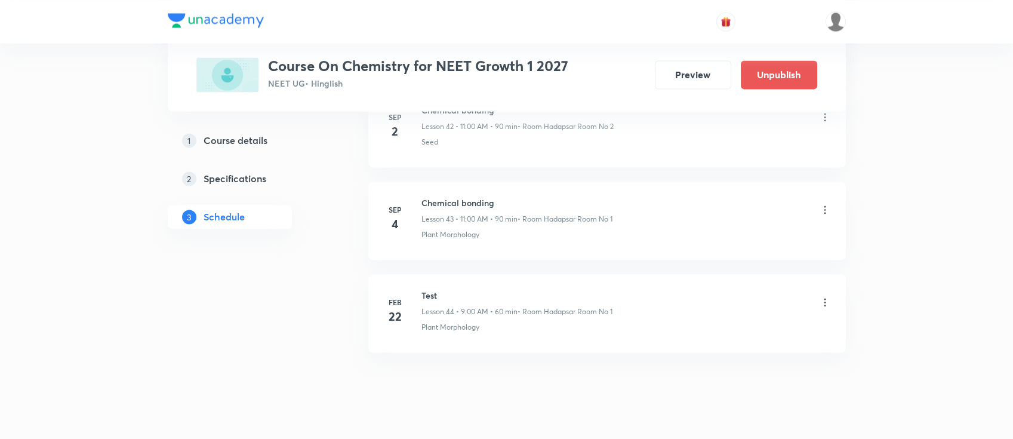
scroll to position [4036, 0]
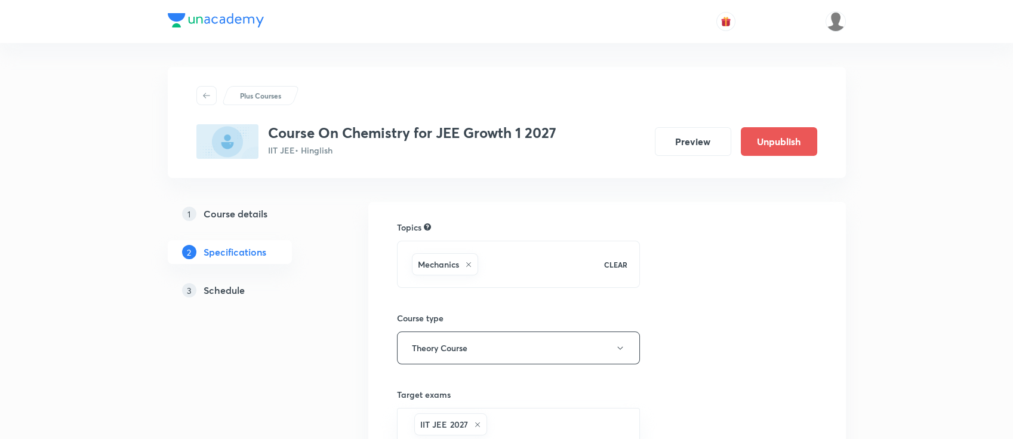
click at [227, 291] on h5 "Schedule" at bounding box center [224, 290] width 41 height 14
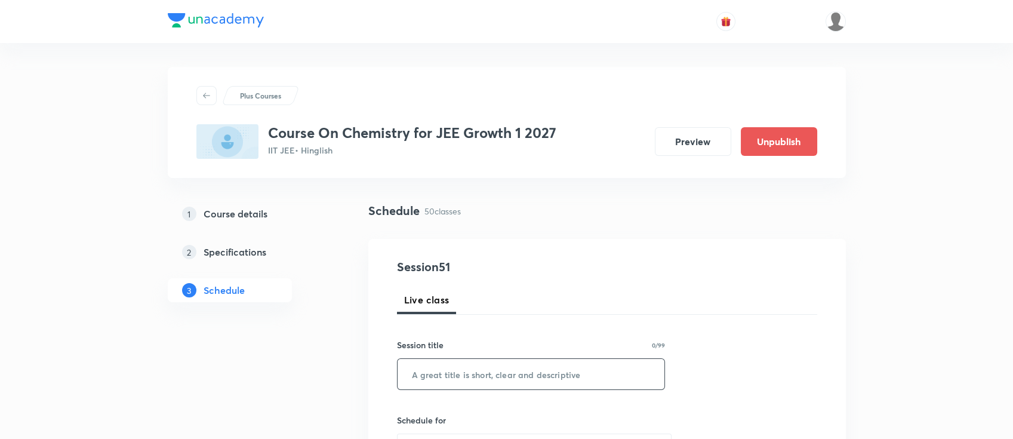
click at [453, 372] on input "text" at bounding box center [531, 374] width 267 height 30
paste input "periodic table"
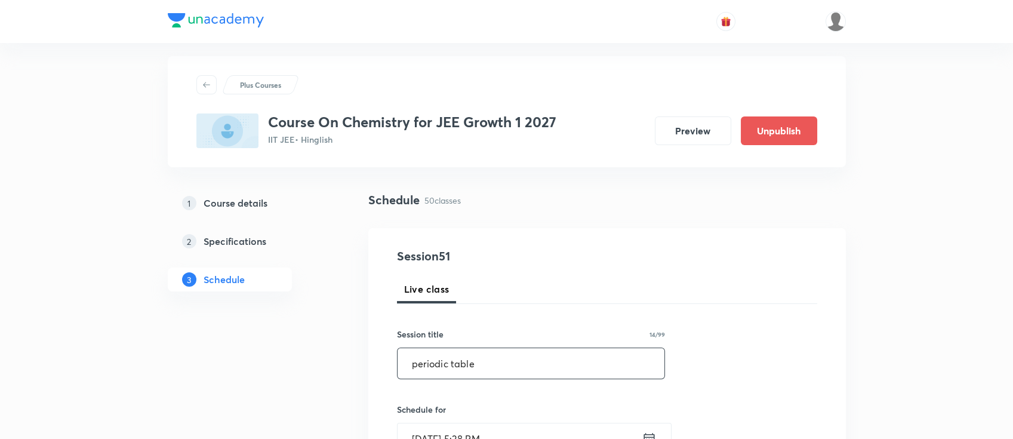
scroll to position [159, 0]
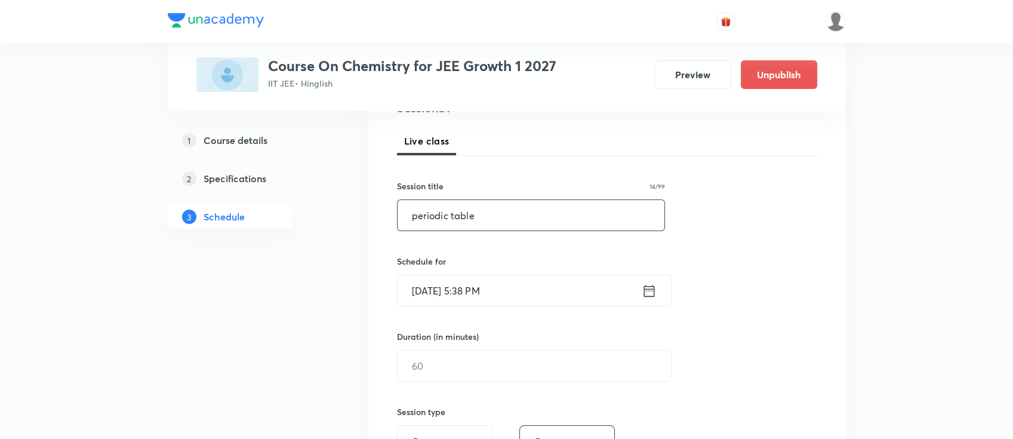
type input "periodic table"
click at [646, 296] on icon at bounding box center [649, 290] width 15 height 17
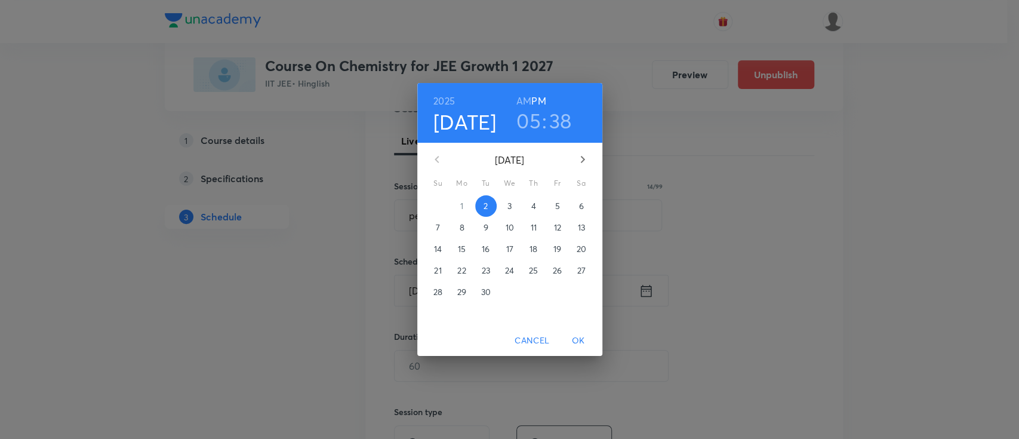
click at [536, 210] on span "4" at bounding box center [533, 206] width 21 height 12
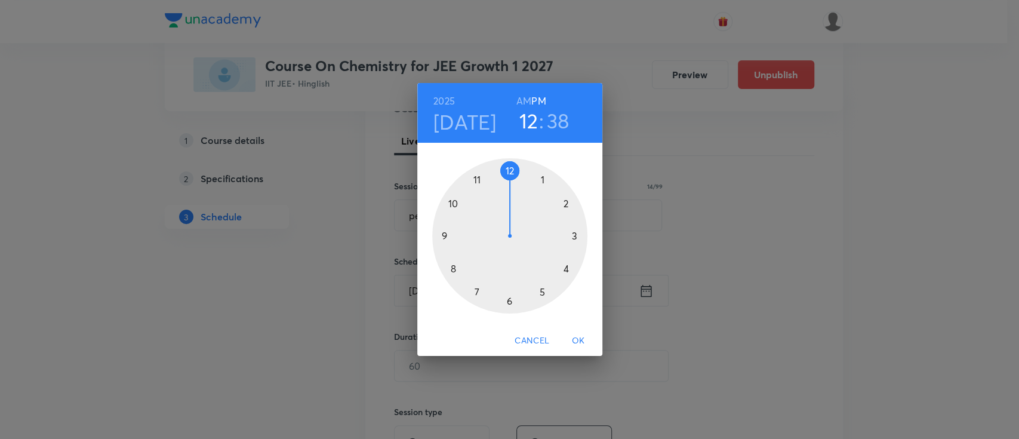
drag, startPoint x: 542, startPoint y: 289, endPoint x: 507, endPoint y: 202, distance: 93.2
click at [507, 202] on div at bounding box center [509, 235] width 155 height 155
drag, startPoint x: 470, startPoint y: 270, endPoint x: 457, endPoint y: 241, distance: 32.9
click at [457, 235] on div at bounding box center [509, 235] width 155 height 155
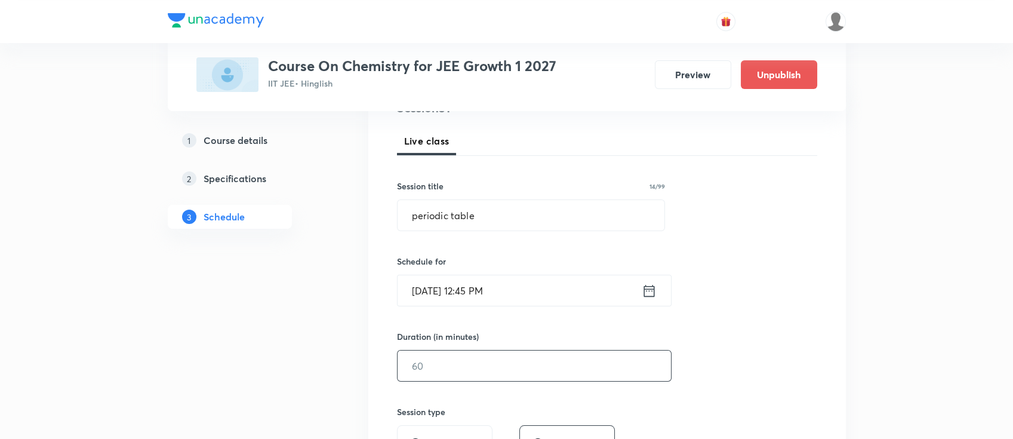
click at [522, 361] on input "text" at bounding box center [534, 365] width 273 height 30
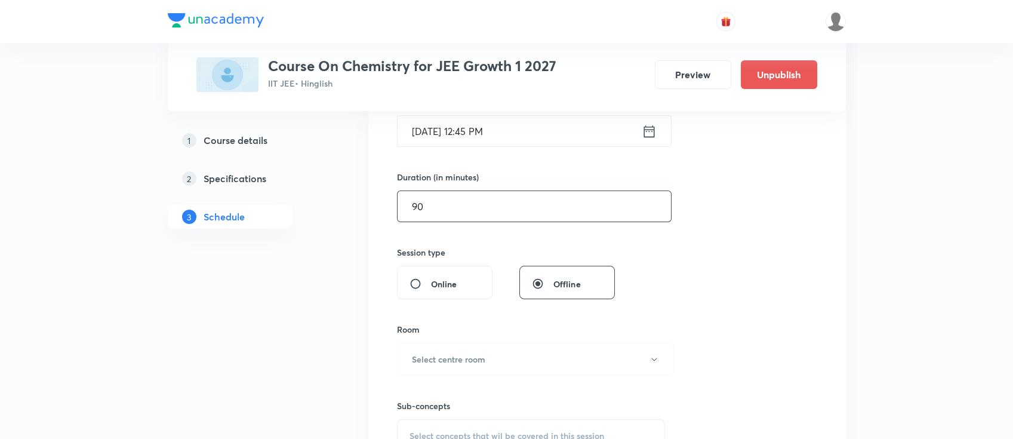
scroll to position [478, 0]
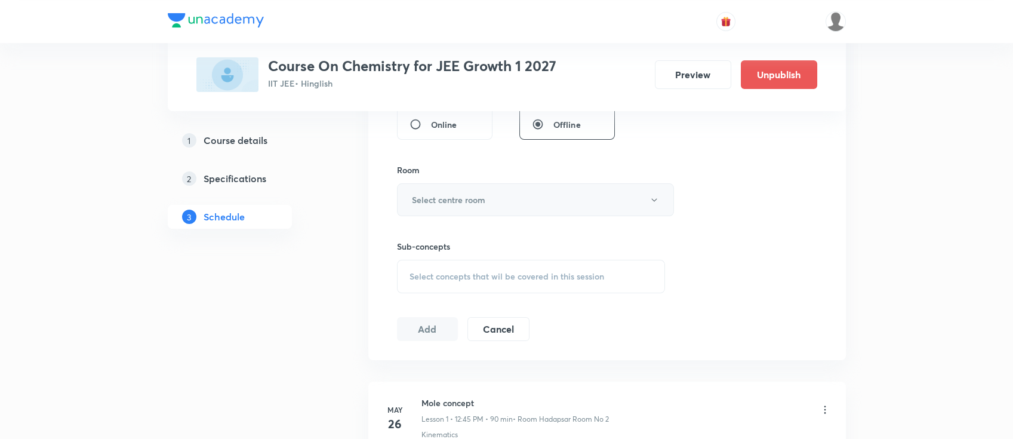
type input "90"
click at [502, 198] on button "Select centre room" at bounding box center [535, 199] width 277 height 33
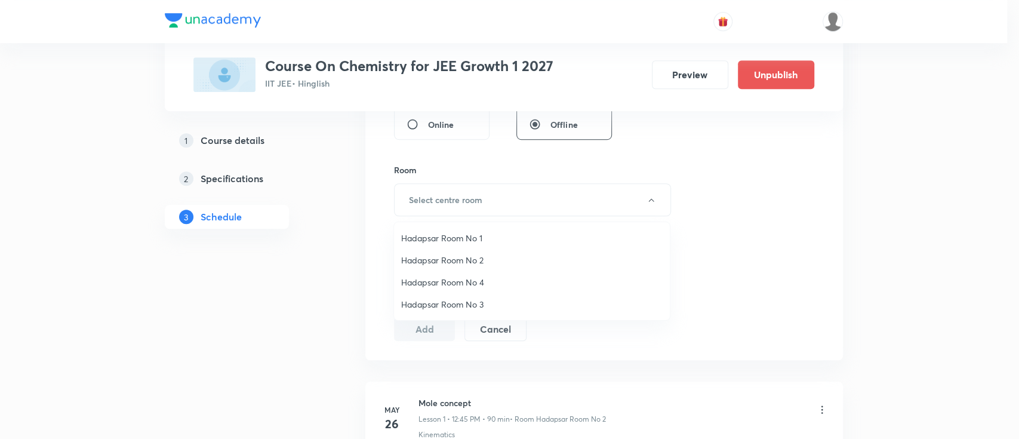
click at [445, 290] on li "Hadapsar Room No 4" at bounding box center [532, 282] width 276 height 22
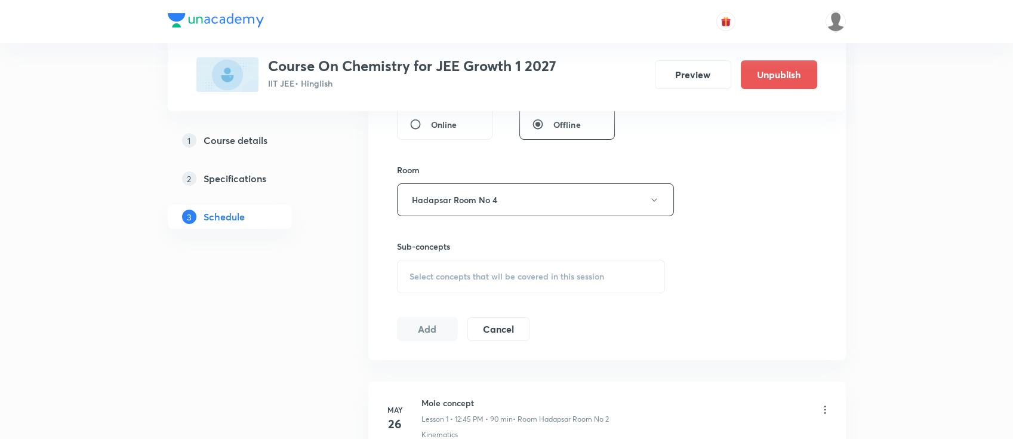
click at [499, 273] on span "Select concepts that wil be covered in this session" at bounding box center [507, 277] width 195 height 10
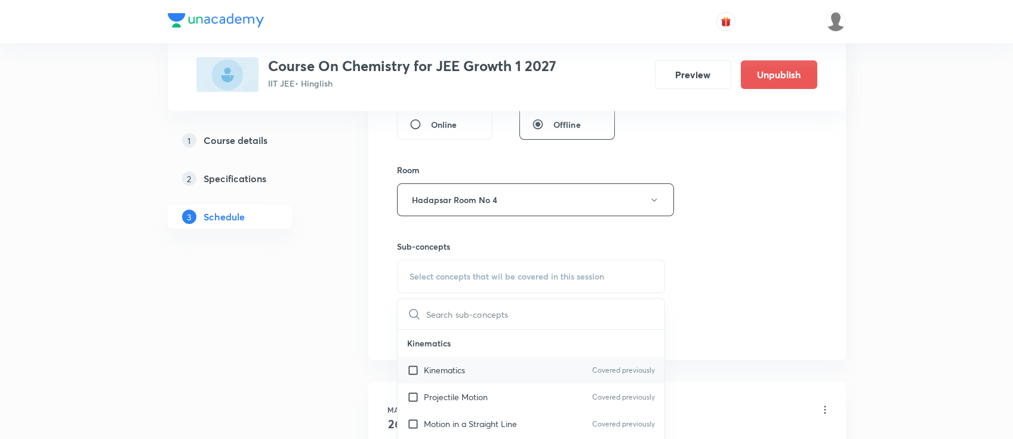
click at [499, 377] on div "Kinematics Covered previously" at bounding box center [531, 369] width 267 height 27
checkbox input "true"
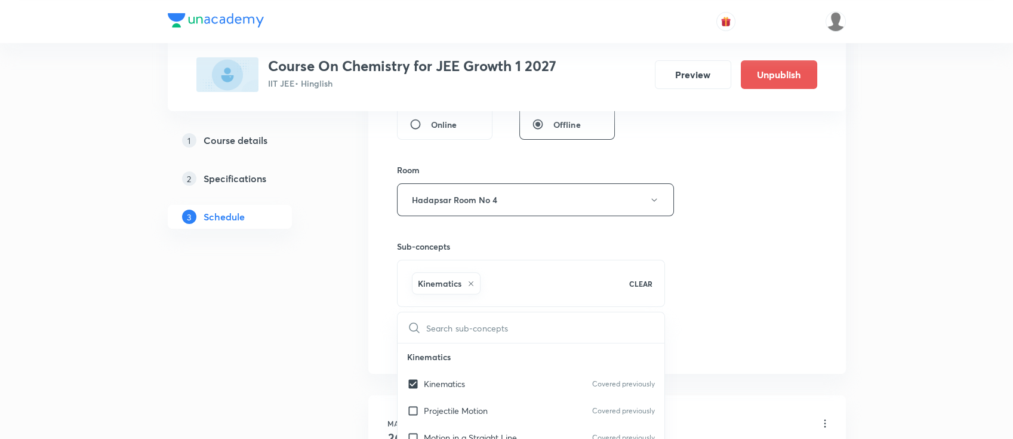
click at [760, 298] on div "Session 51 Live class Session title 14/99 periodic table ​ Schedule for Sep 4, …" at bounding box center [607, 67] width 420 height 574
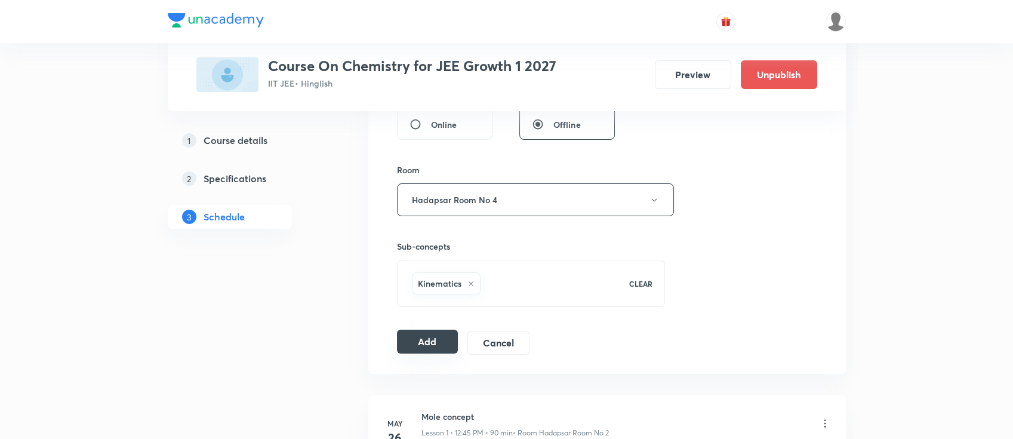
click at [423, 345] on button "Add" at bounding box center [427, 342] width 61 height 24
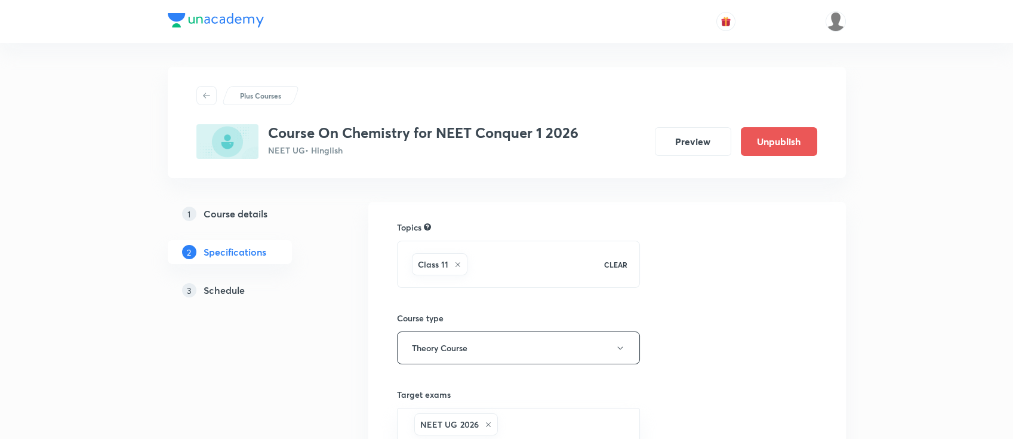
click at [225, 294] on h5 "Schedule" at bounding box center [224, 290] width 41 height 14
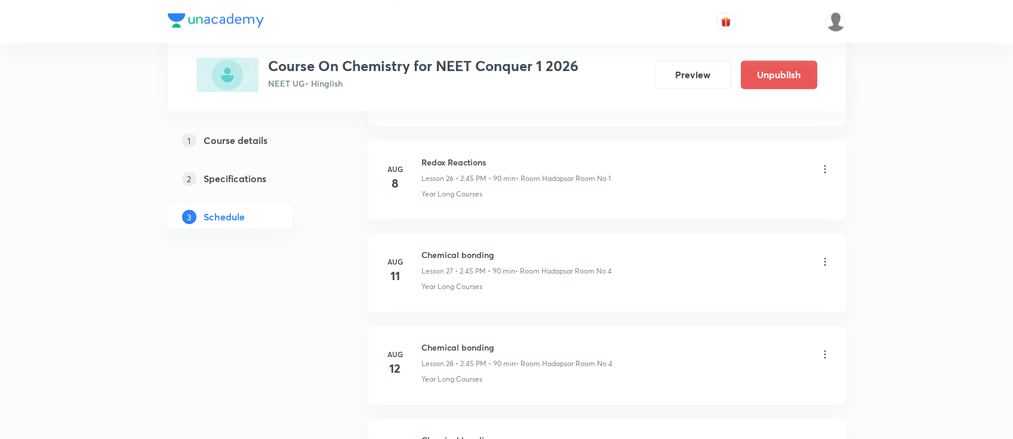
scroll to position [3936, 0]
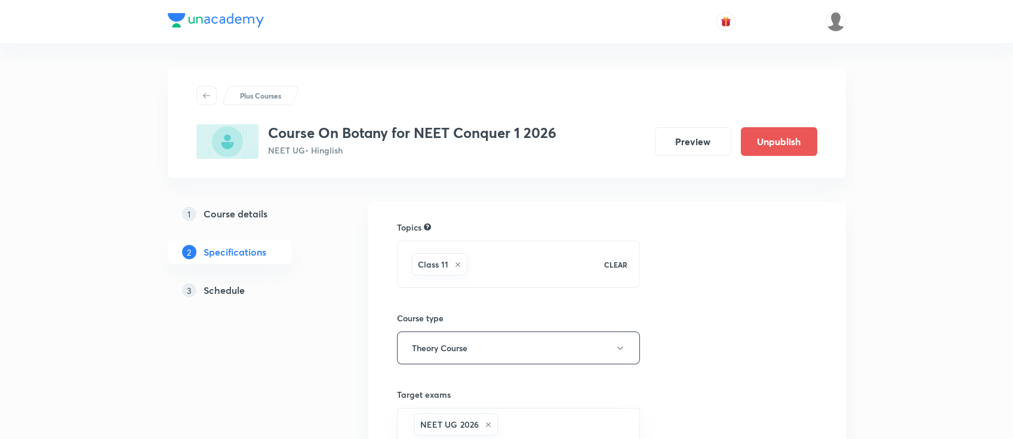
click at [230, 284] on h5 "Schedule" at bounding box center [224, 290] width 41 height 14
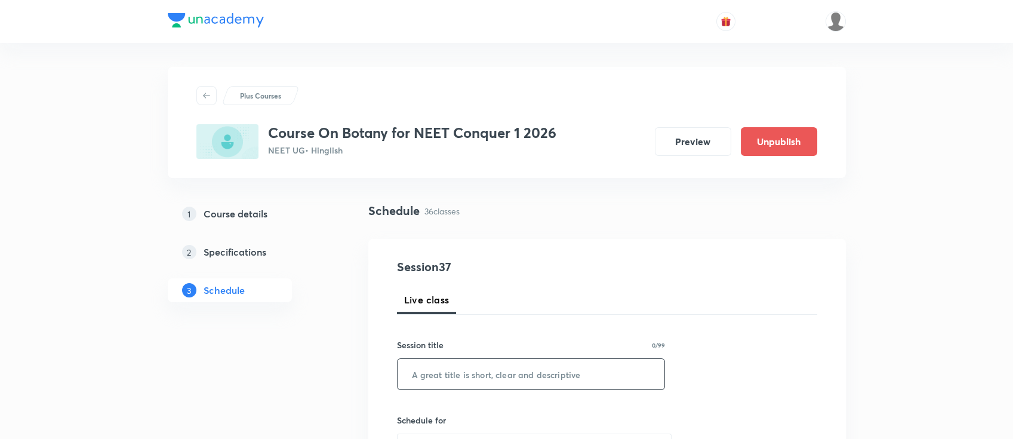
click at [558, 378] on input "text" at bounding box center [531, 374] width 267 height 30
paste input "Morphology of Flowering plants"
type input "Morphology of Flowering plants"
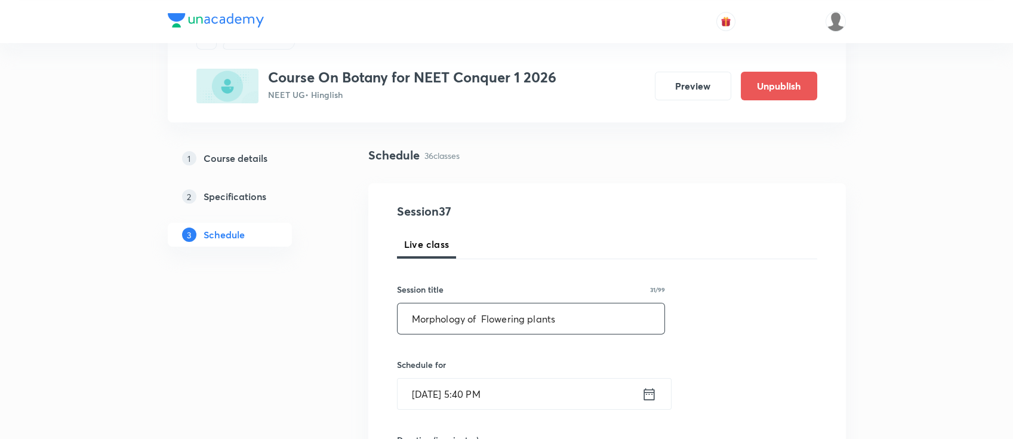
scroll to position [79, 0]
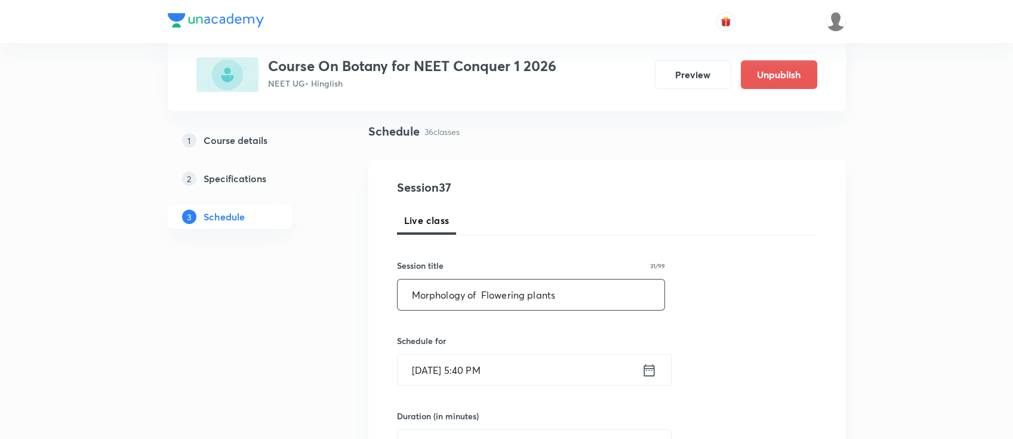
click at [648, 375] on icon at bounding box center [649, 370] width 15 height 17
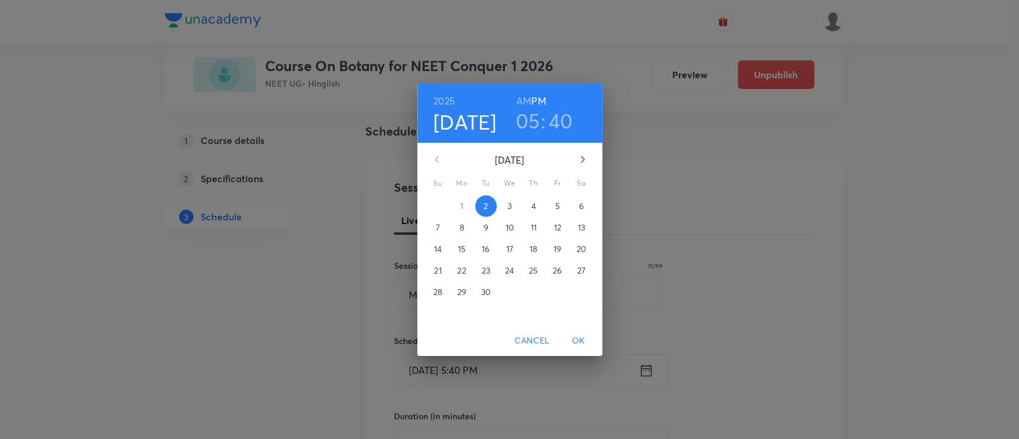
click at [528, 205] on span "4" at bounding box center [533, 206] width 21 height 12
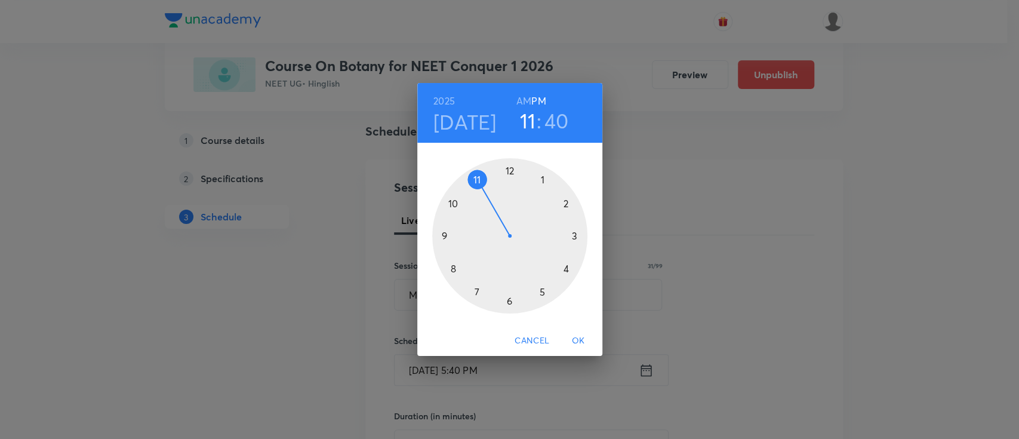
drag, startPoint x: 538, startPoint y: 293, endPoint x: 491, endPoint y: 217, distance: 89.3
click at [491, 217] on div at bounding box center [509, 235] width 155 height 155
drag, startPoint x: 462, startPoint y: 269, endPoint x: 509, endPoint y: 207, distance: 78.1
click at [509, 207] on div at bounding box center [509, 235] width 155 height 155
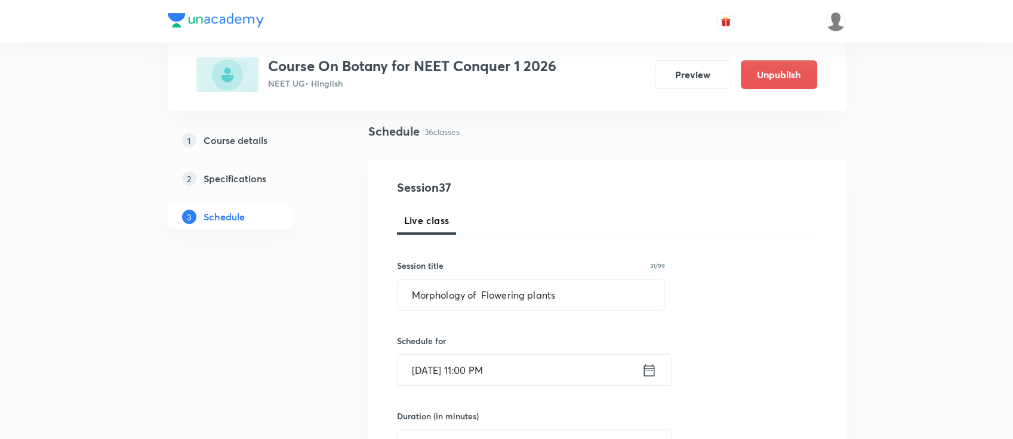
click at [645, 374] on icon at bounding box center [649, 370] width 15 height 17
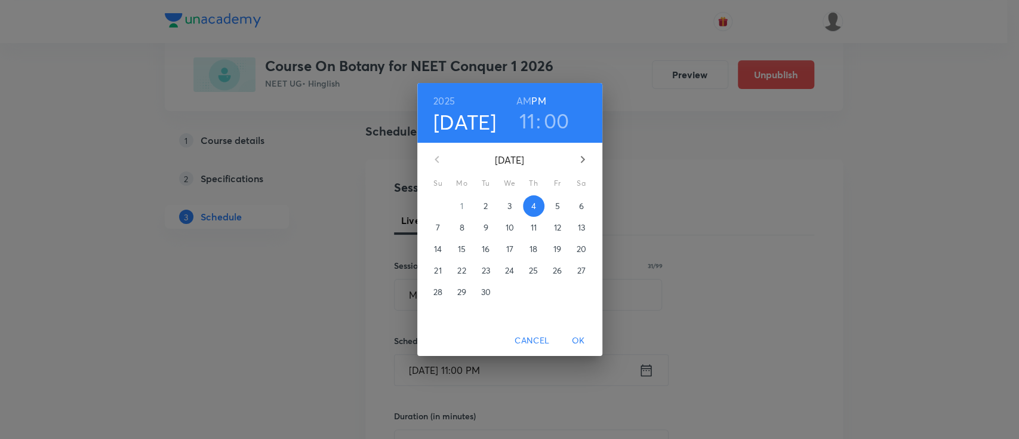
click at [521, 99] on h6 "AM" at bounding box center [523, 101] width 15 height 17
click at [580, 336] on span "OK" at bounding box center [578, 340] width 29 height 15
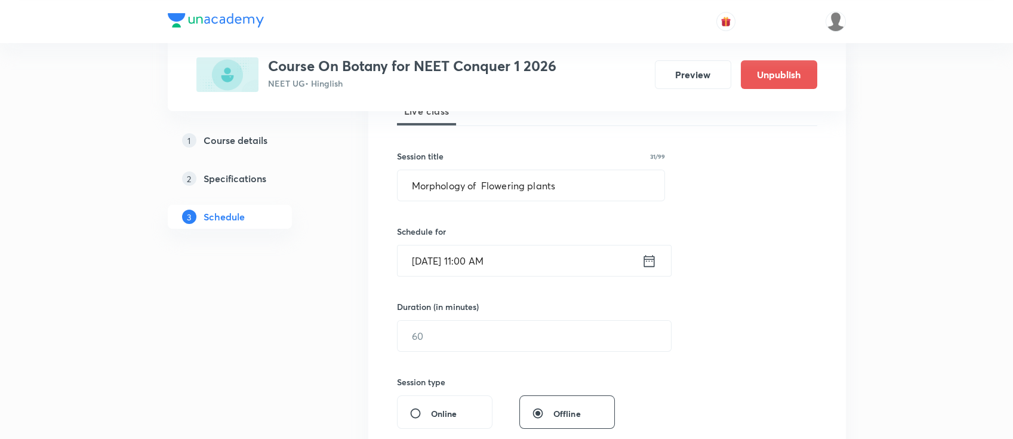
scroll to position [239, 0]
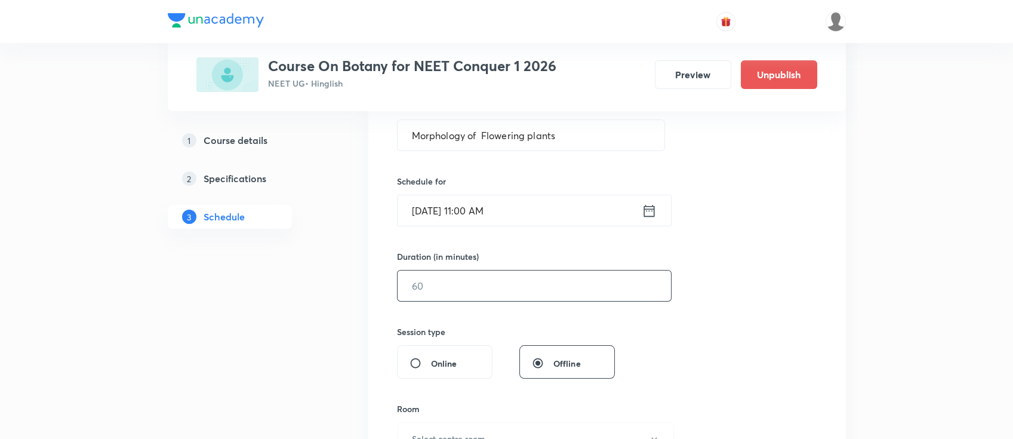
click at [554, 288] on input "text" at bounding box center [534, 285] width 273 height 30
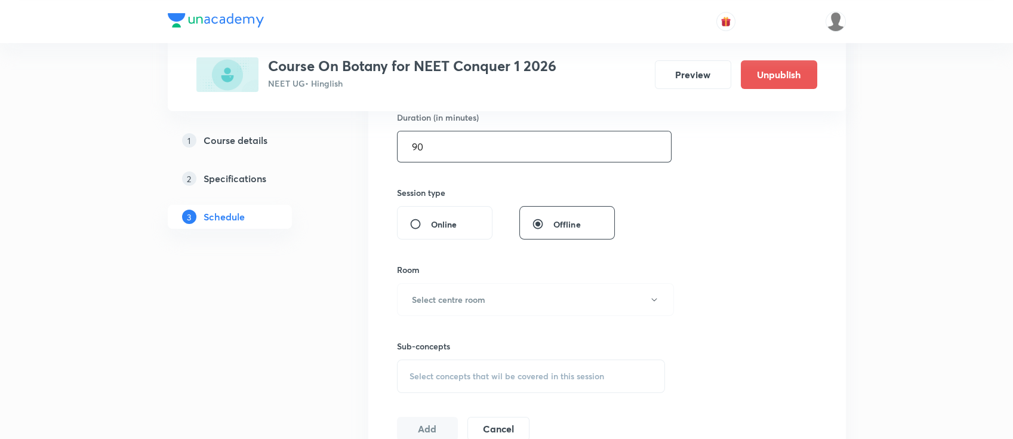
scroll to position [398, 0]
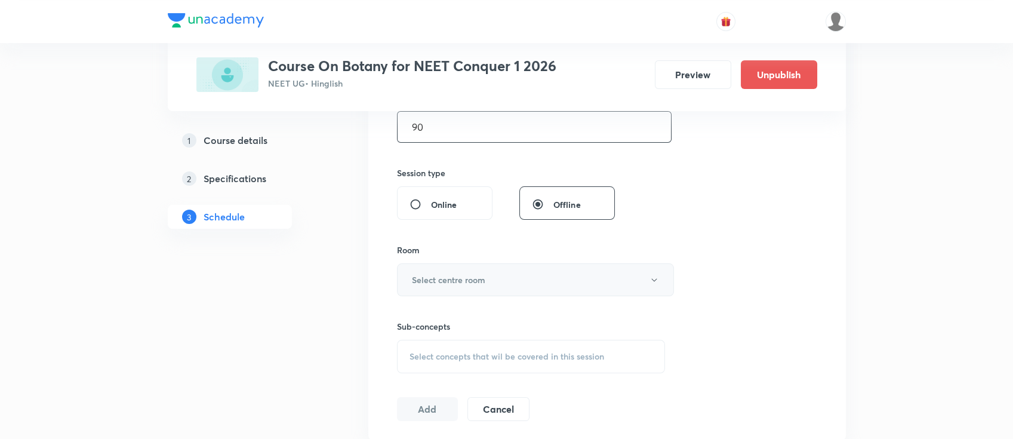
type input "90"
click at [482, 281] on h6 "Select centre room" at bounding box center [448, 279] width 73 height 13
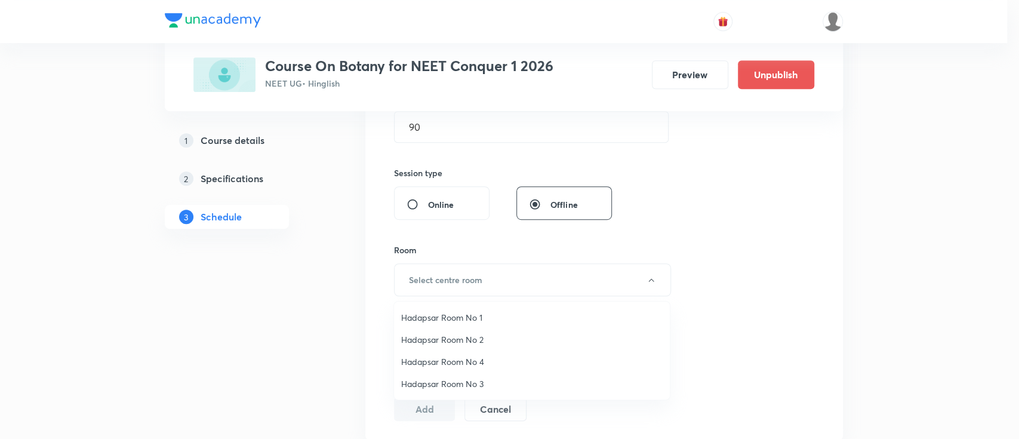
click at [461, 308] on li "Hadapsar Room No 1" at bounding box center [532, 317] width 276 height 22
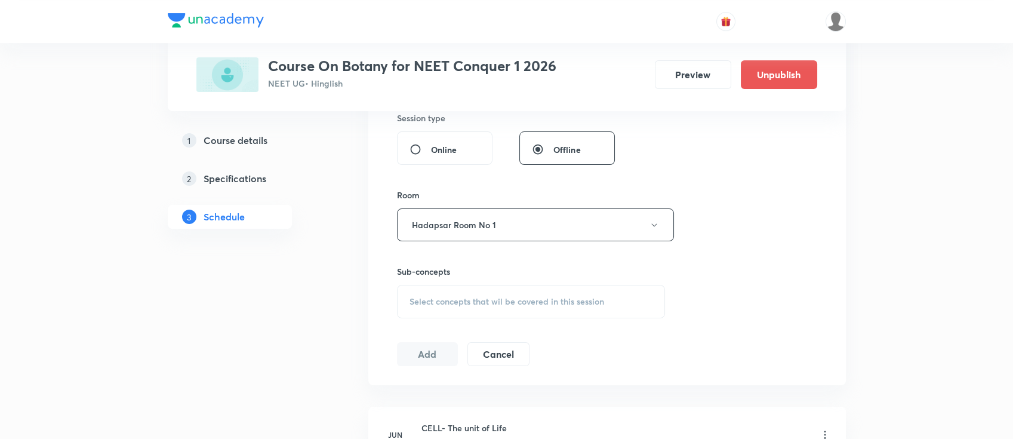
scroll to position [478, 0]
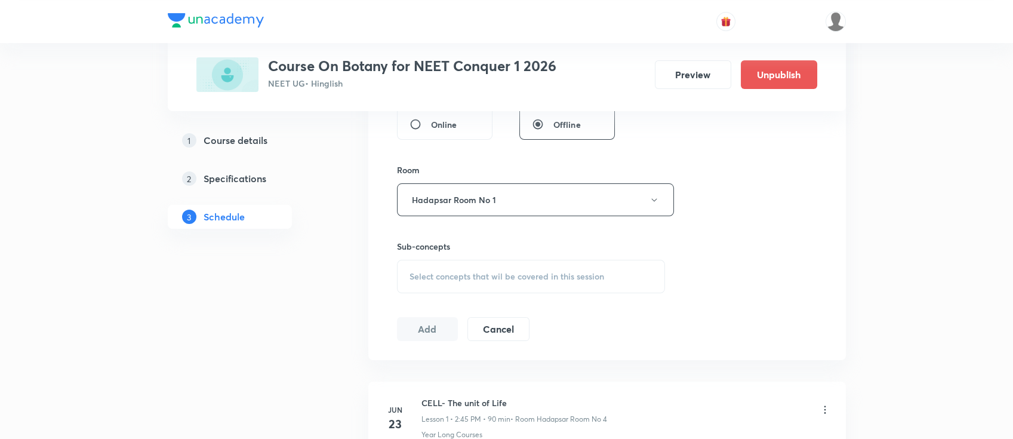
click at [518, 287] on div "Select concepts that wil be covered in this session" at bounding box center [531, 276] width 269 height 33
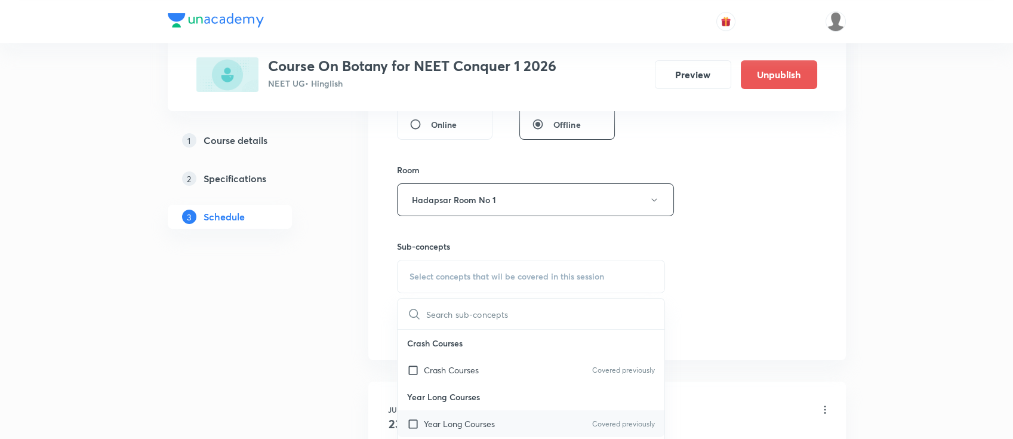
click at [512, 427] on div "Year Long Courses Covered previously" at bounding box center [531, 423] width 267 height 27
checkbox input "true"
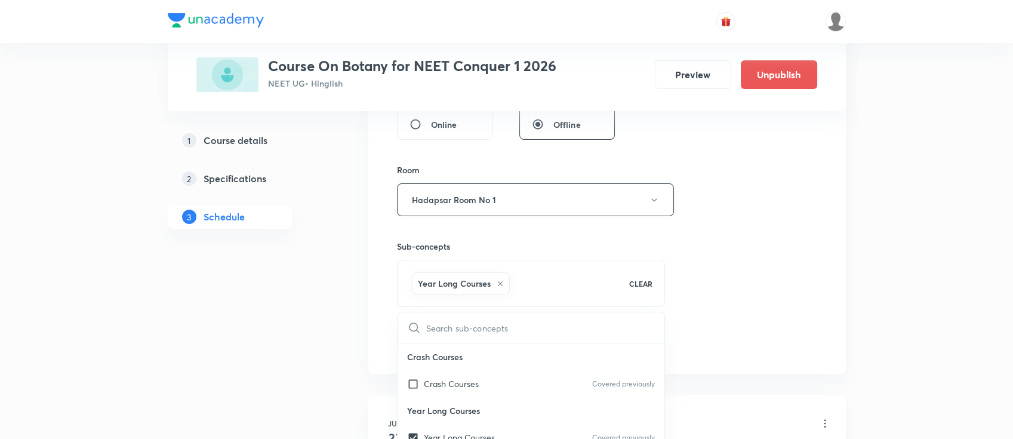
click at [740, 289] on div "Session 37 Live class Session title 31/99 Morphology of Flowering plants ​ Sche…" at bounding box center [607, 67] width 420 height 574
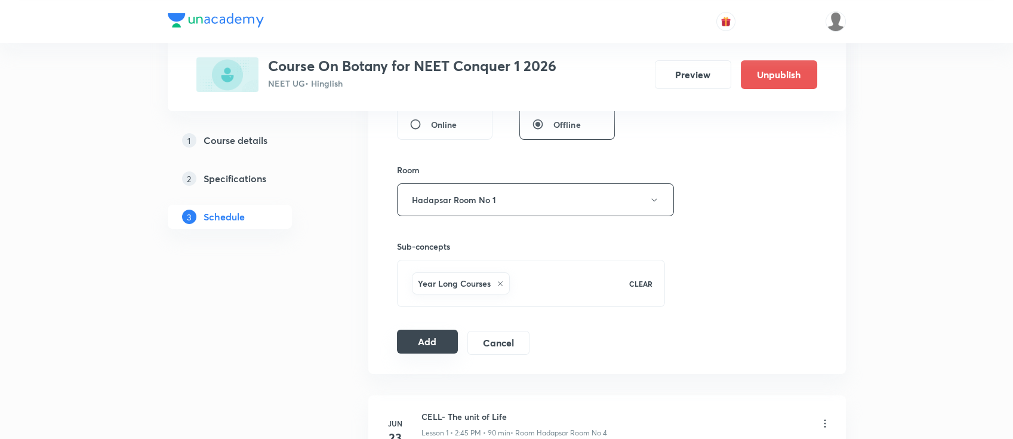
click at [415, 335] on button "Add" at bounding box center [427, 342] width 61 height 24
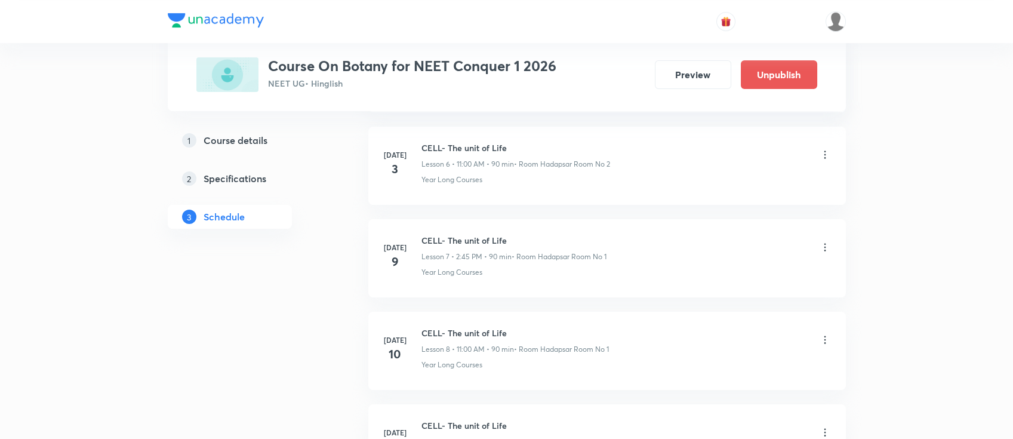
scroll to position [716, 0]
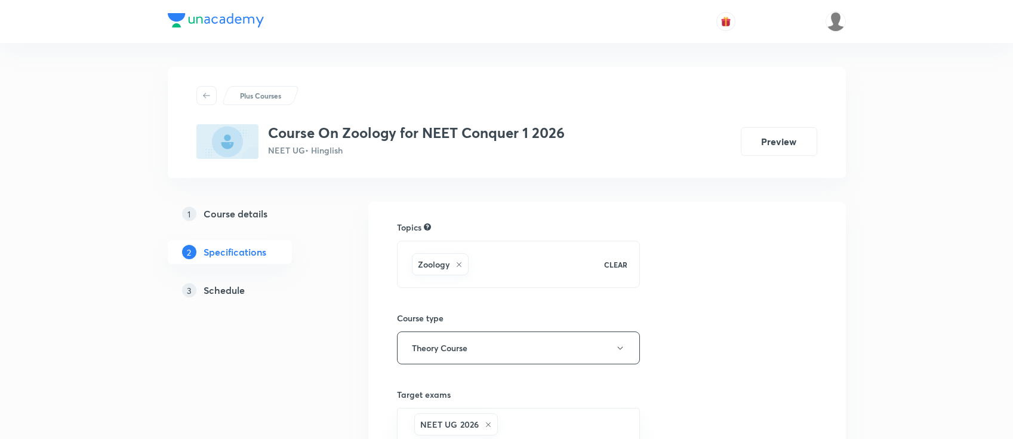
click at [242, 286] on h5 "Schedule" at bounding box center [224, 290] width 41 height 14
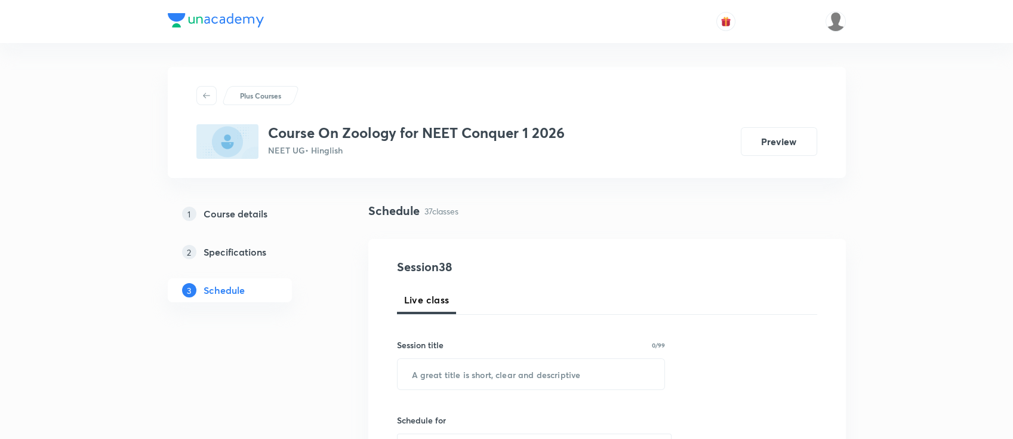
drag, startPoint x: 526, startPoint y: 383, endPoint x: 528, endPoint y: 389, distance: 6.2
paste input "Human reproduction"
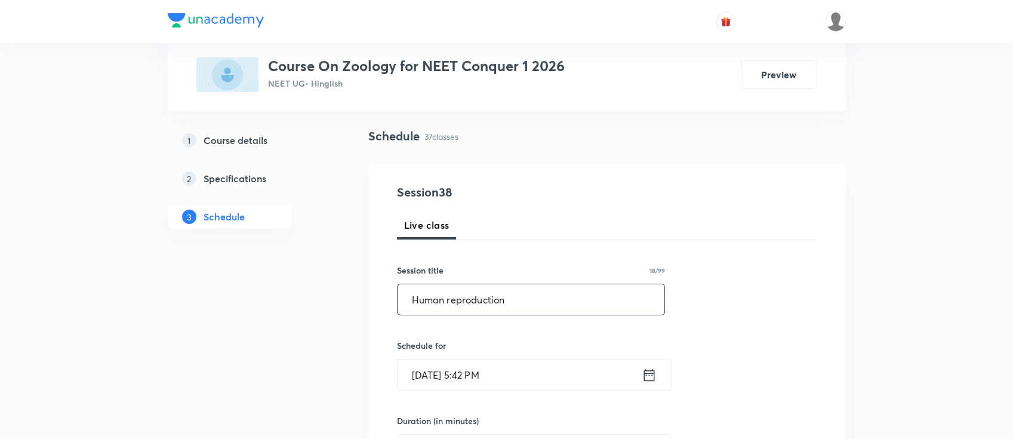
scroll to position [79, 0]
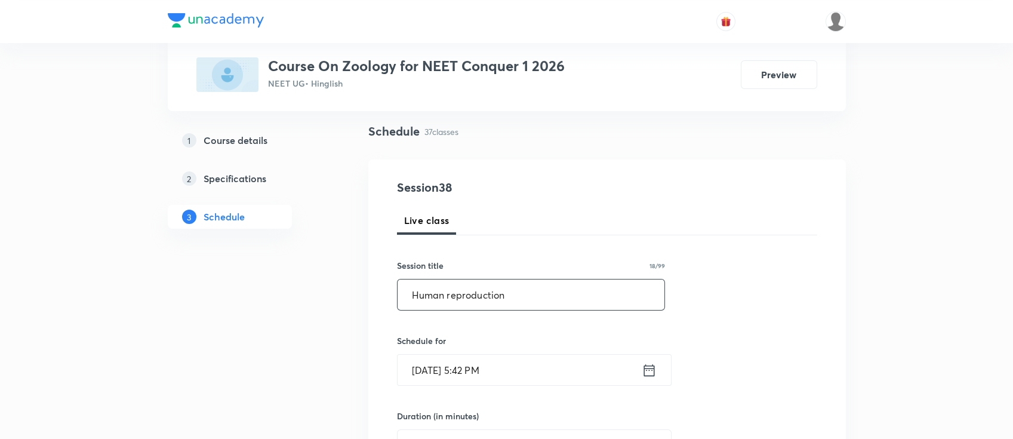
type input "Human reproduction"
click at [652, 374] on icon at bounding box center [649, 370] width 15 height 17
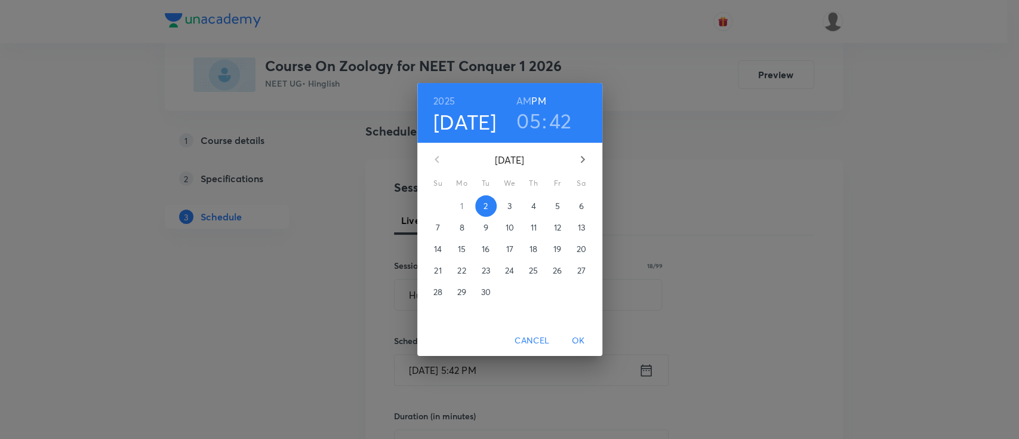
click at [535, 207] on p "4" at bounding box center [533, 206] width 5 height 12
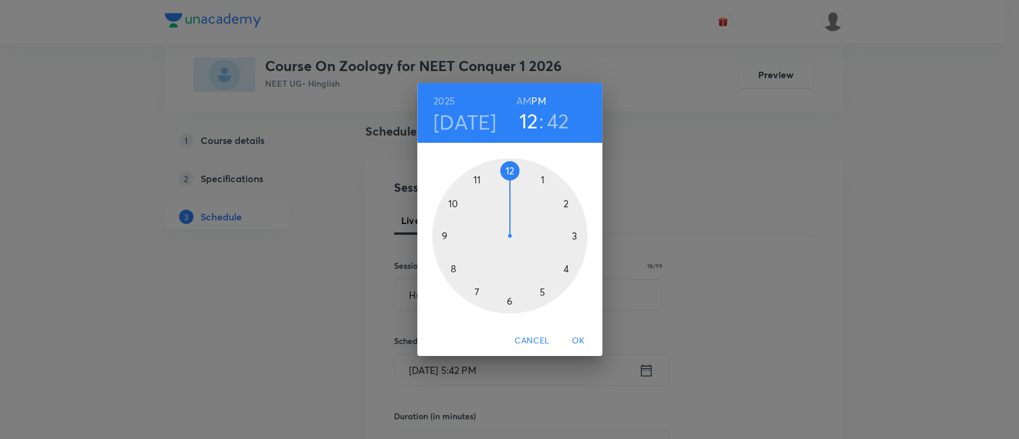
drag, startPoint x: 548, startPoint y: 294, endPoint x: 519, endPoint y: 179, distance: 118.9
click at [519, 179] on div at bounding box center [509, 235] width 155 height 155
drag, startPoint x: 449, startPoint y: 256, endPoint x: 438, endPoint y: 238, distance: 20.4
click at [438, 238] on div at bounding box center [509, 235] width 155 height 155
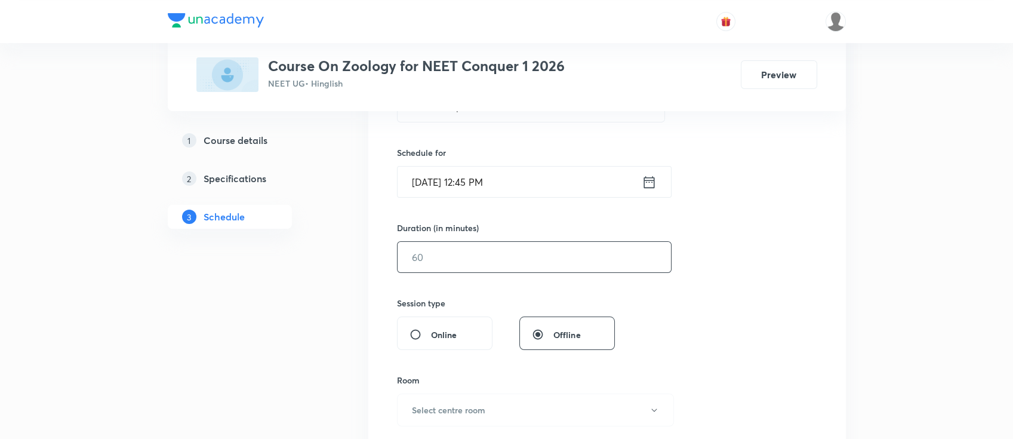
scroll to position [318, 0]
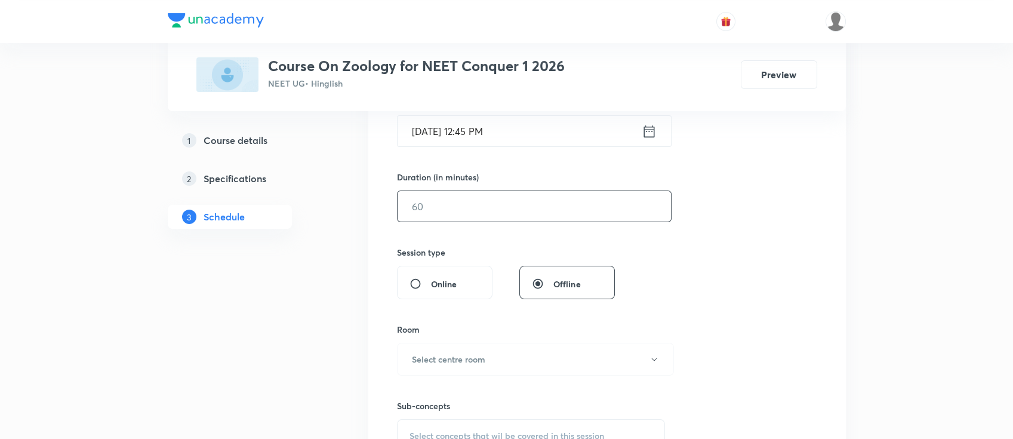
click at [531, 197] on input "text" at bounding box center [534, 206] width 273 height 30
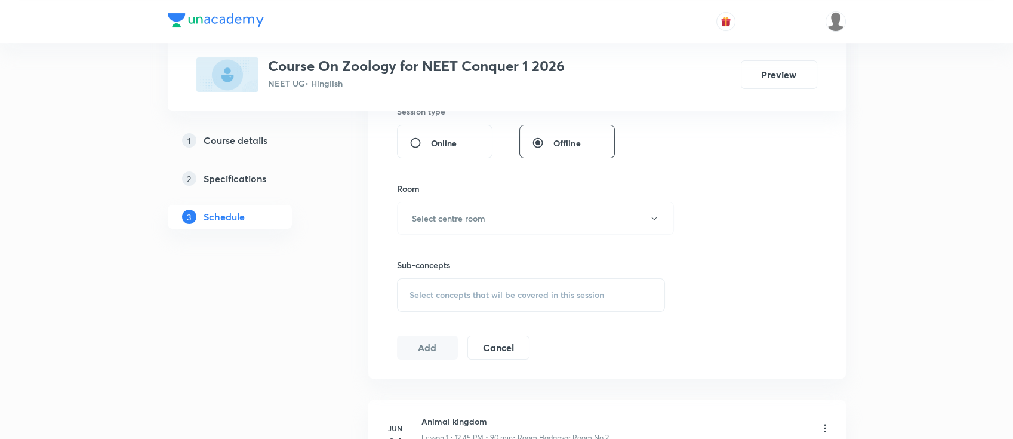
scroll to position [478, 0]
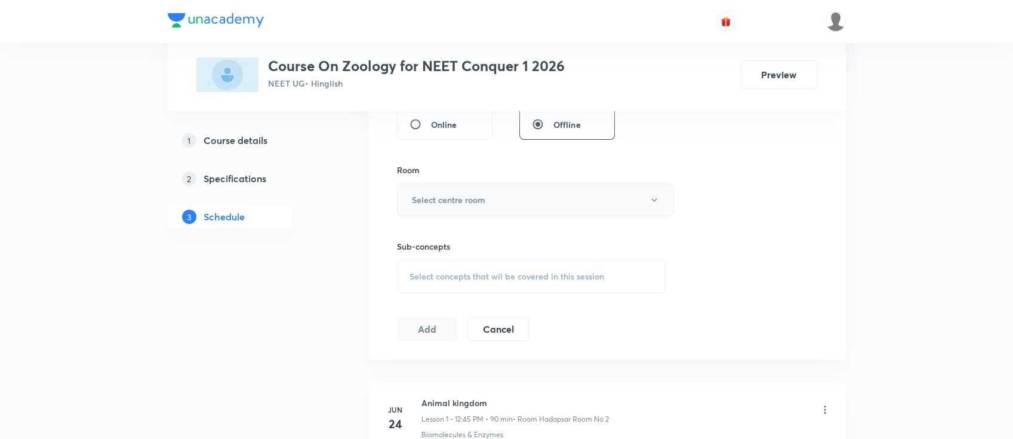
type input "90"
click at [479, 184] on button "Select centre room" at bounding box center [535, 199] width 277 height 33
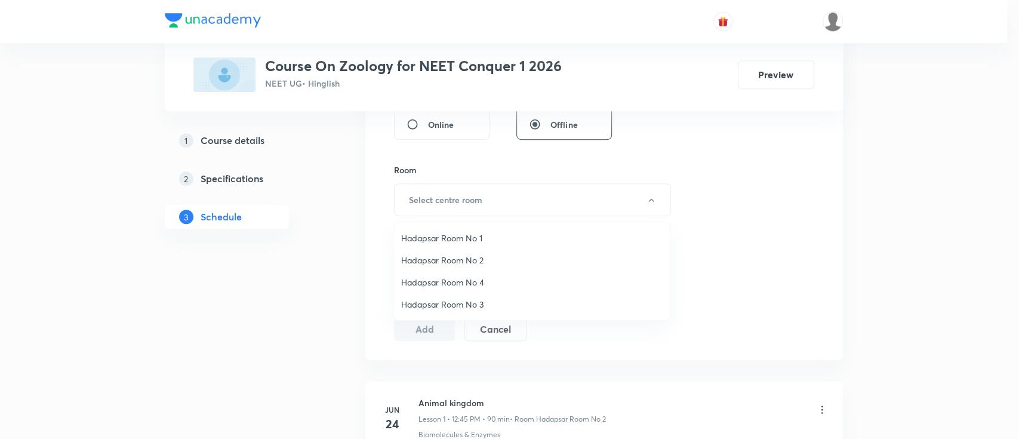
click at [469, 237] on span "Hadapsar Room No 1" at bounding box center [532, 238] width 262 height 13
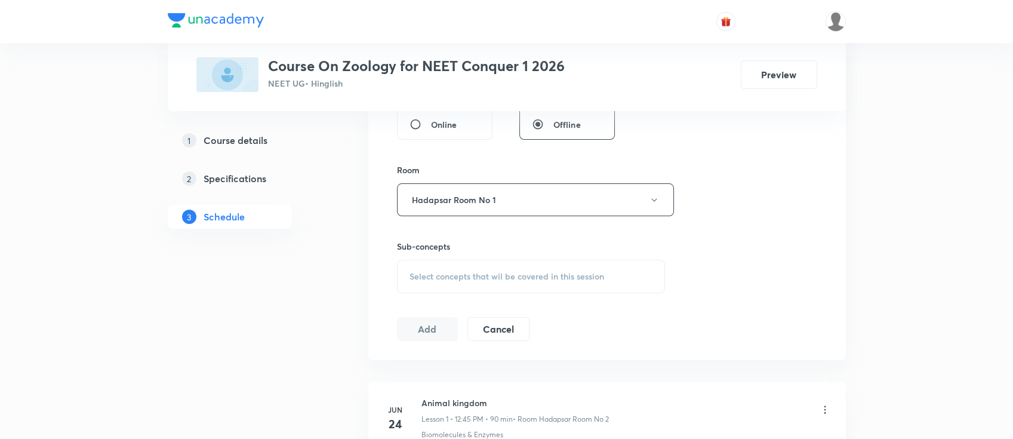
click at [503, 287] on div "Select concepts that wil be covered in this session" at bounding box center [531, 276] width 269 height 33
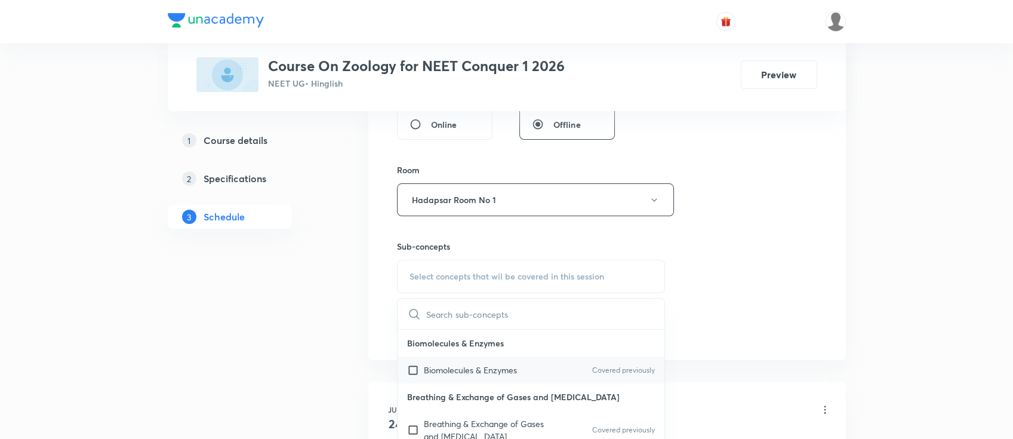
click at [505, 370] on p "Biomolecules & Enzymes" at bounding box center [470, 370] width 93 height 13
checkbox input "true"
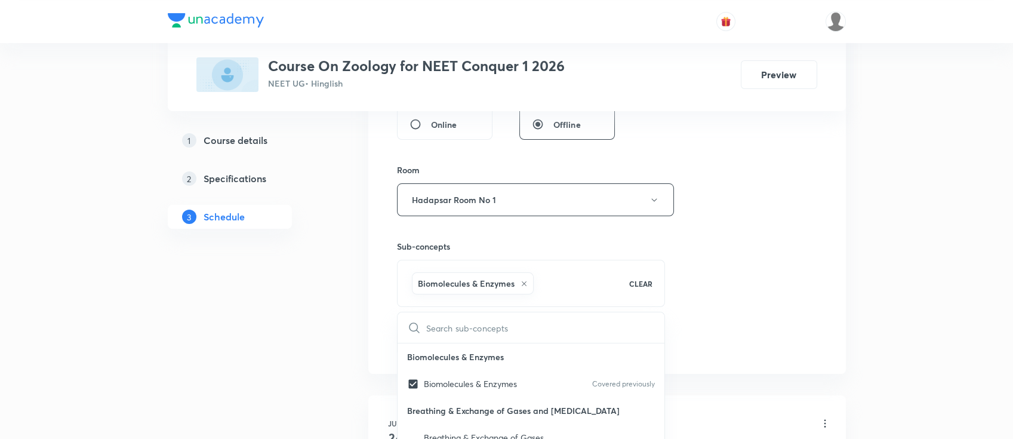
click at [719, 305] on div "Session 38 Live class Session title 18/99 Human reproduction ​ Schedule for Sep…" at bounding box center [607, 67] width 420 height 574
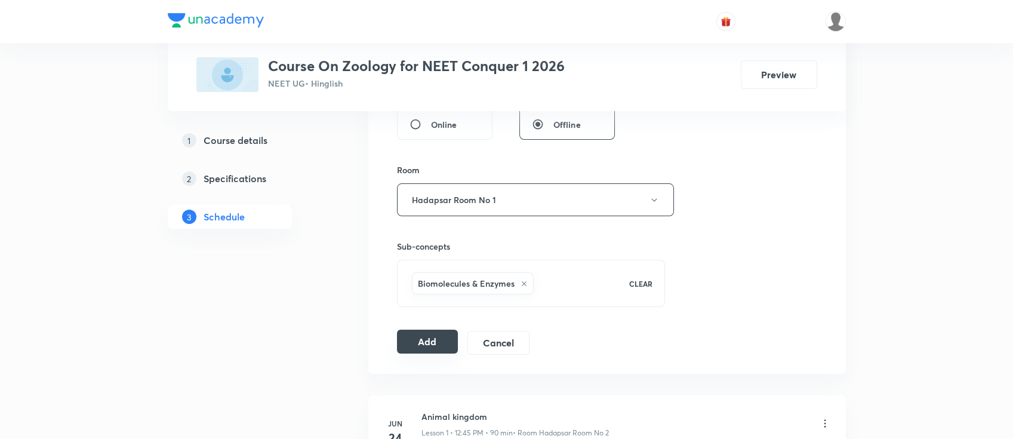
click at [430, 346] on button "Add" at bounding box center [427, 342] width 61 height 24
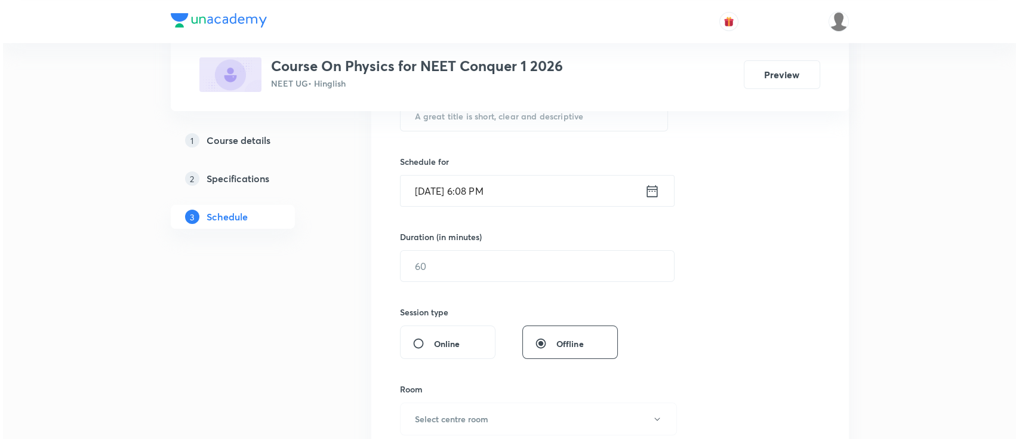
scroll to position [41, 0]
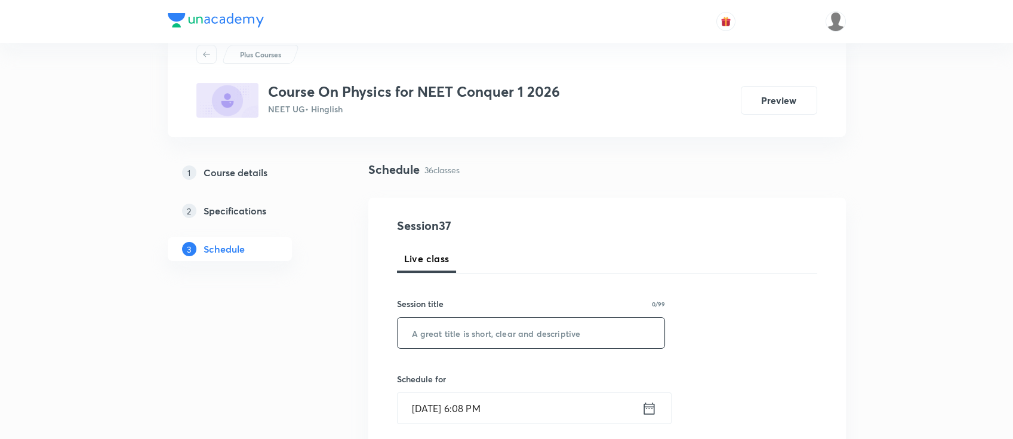
click at [506, 325] on input "text" at bounding box center [531, 333] width 267 height 30
paste input "circular motion, rotation"
type input "circular motion, rotation"
click at [646, 410] on icon at bounding box center [649, 408] width 15 height 17
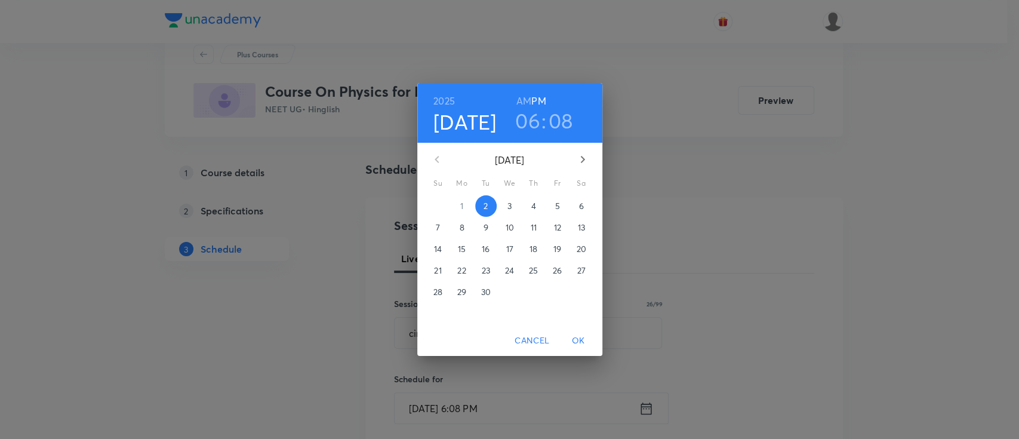
click at [508, 204] on p "3" at bounding box center [510, 206] width 4 height 12
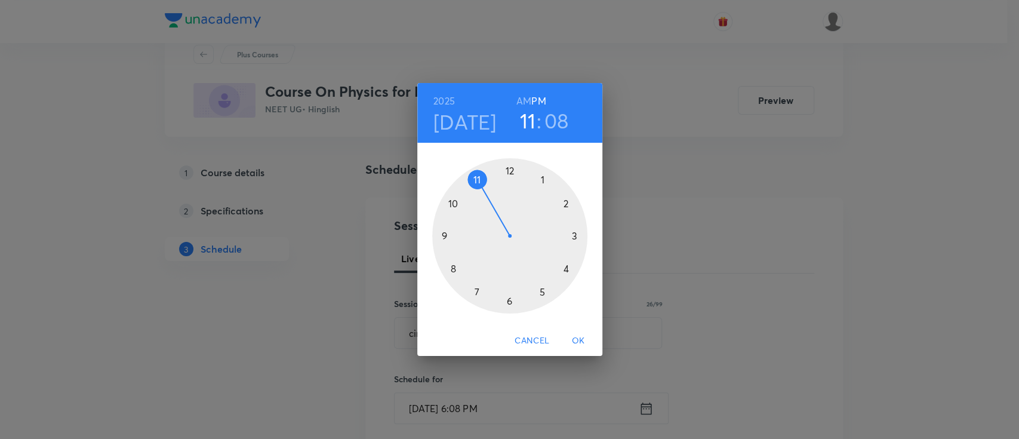
drag, startPoint x: 503, startPoint y: 306, endPoint x: 482, endPoint y: 207, distance: 101.3
click at [482, 207] on div at bounding box center [509, 235] width 155 height 155
drag, startPoint x: 533, startPoint y: 193, endPoint x: 508, endPoint y: 190, distance: 24.6
click at [508, 190] on div at bounding box center [509, 235] width 155 height 155
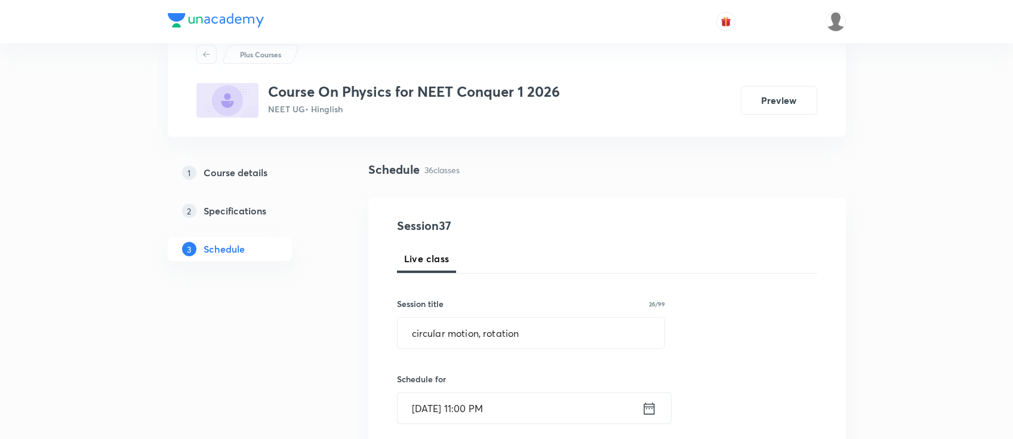
click at [647, 410] on icon at bounding box center [649, 408] width 15 height 17
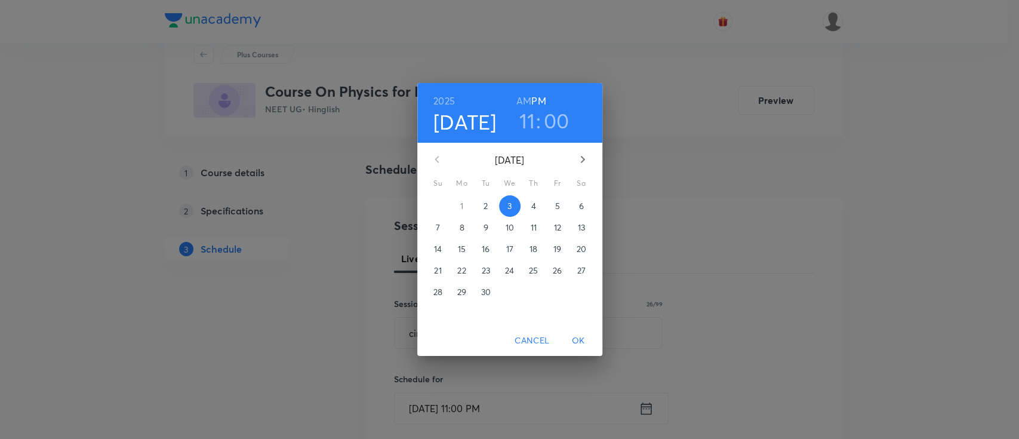
click at [521, 94] on h6 "AM" at bounding box center [523, 101] width 15 height 17
click at [575, 342] on span "OK" at bounding box center [578, 340] width 29 height 15
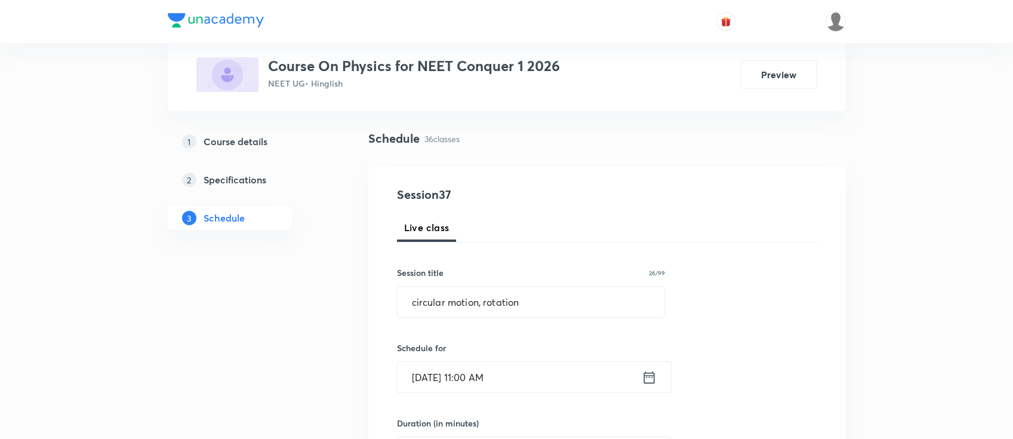
scroll to position [121, 0]
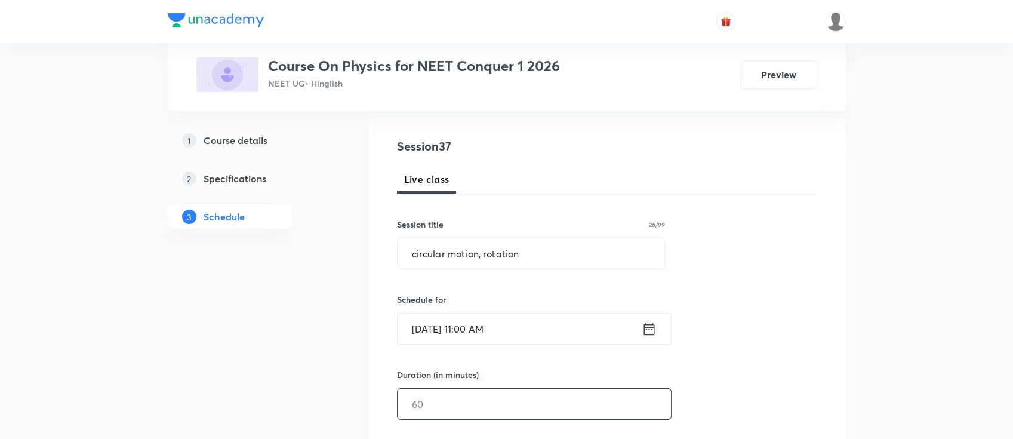
click at [568, 393] on input "text" at bounding box center [534, 404] width 273 height 30
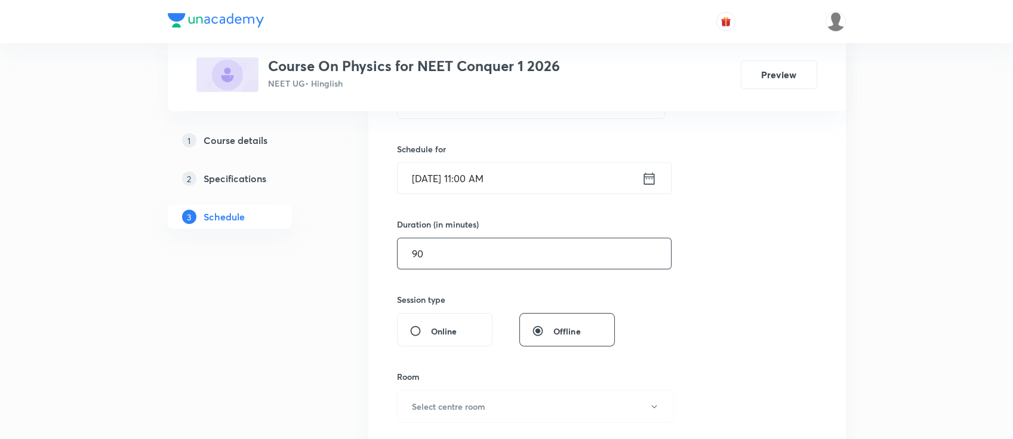
scroll to position [518, 0]
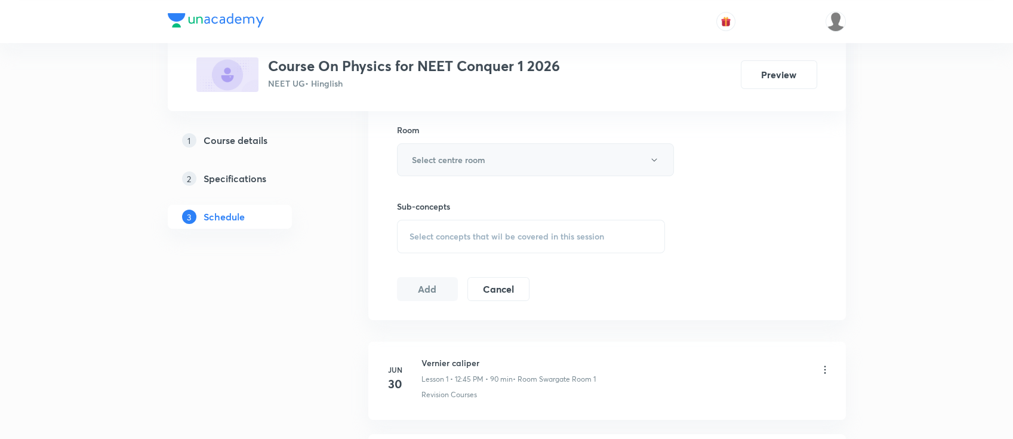
type input "90"
click at [508, 167] on button "Select centre room" at bounding box center [535, 159] width 277 height 33
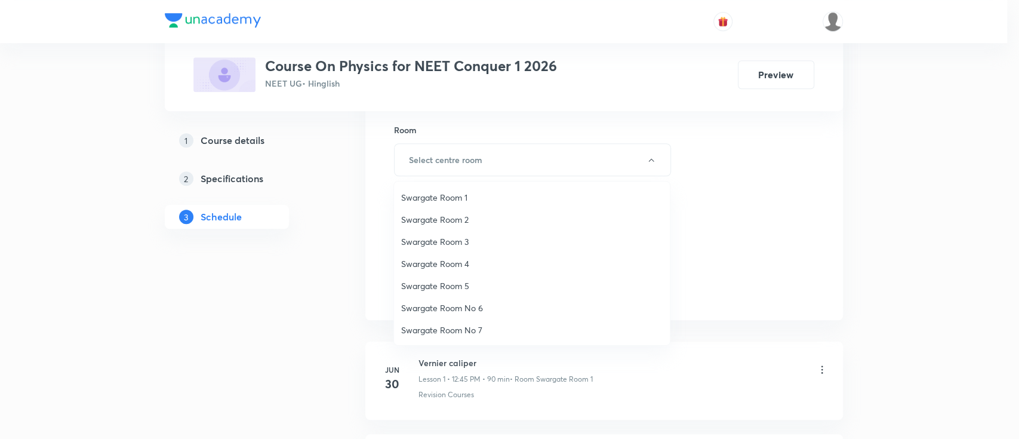
click at [466, 308] on span "Swargate Room No 6" at bounding box center [532, 308] width 262 height 13
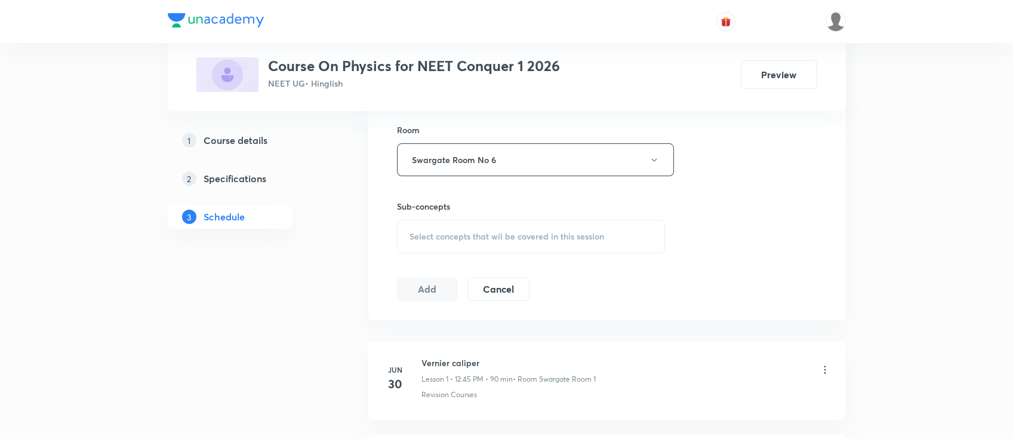
click at [506, 241] on div "Select concepts that wil be covered in this session" at bounding box center [531, 236] width 269 height 33
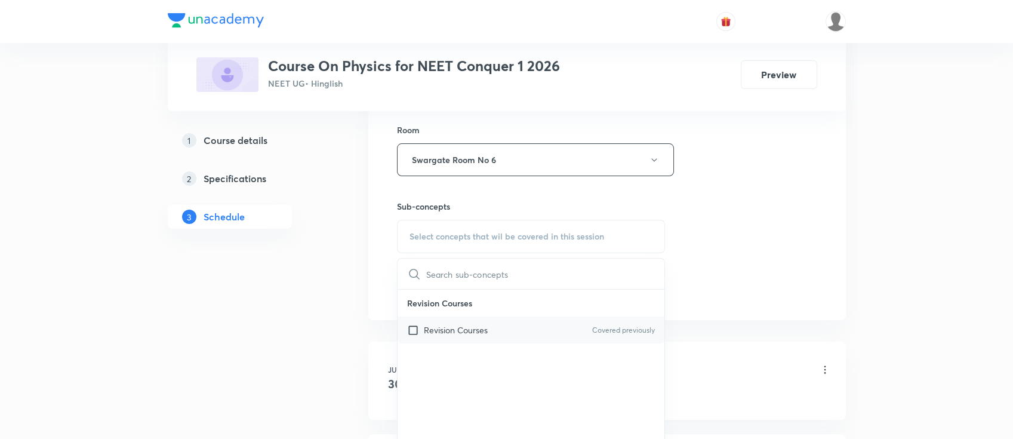
click at [487, 331] on p "Revision Courses" at bounding box center [456, 330] width 64 height 13
checkbox input "true"
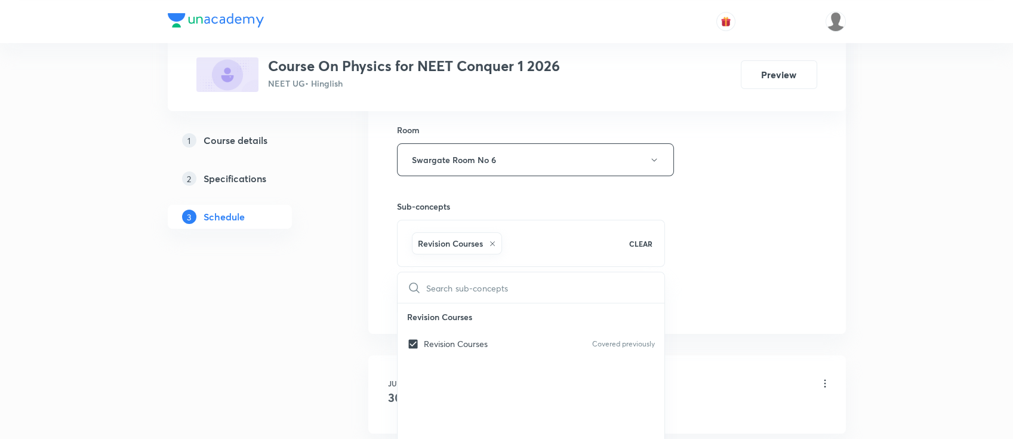
click at [764, 227] on div "Session 37 Live class Session title 26/99 circular motion, rotation ​ Schedule …" at bounding box center [607, 27] width 420 height 574
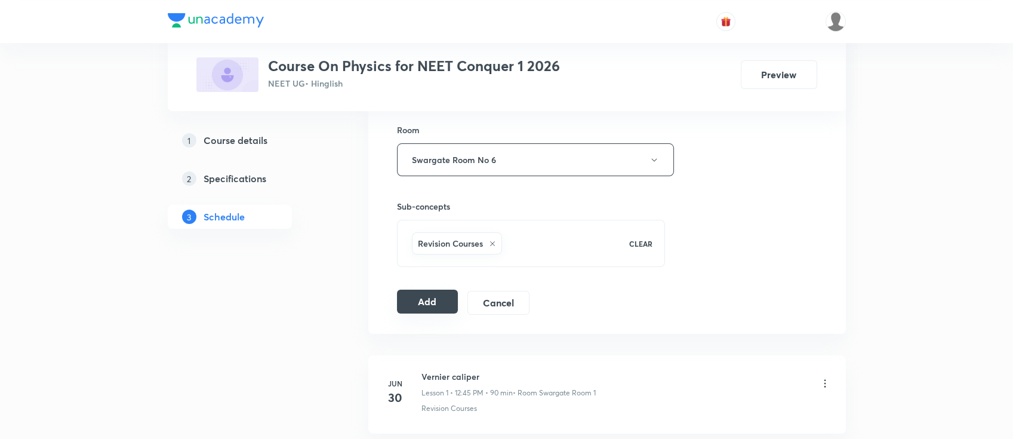
click at [413, 304] on button "Add" at bounding box center [427, 302] width 61 height 24
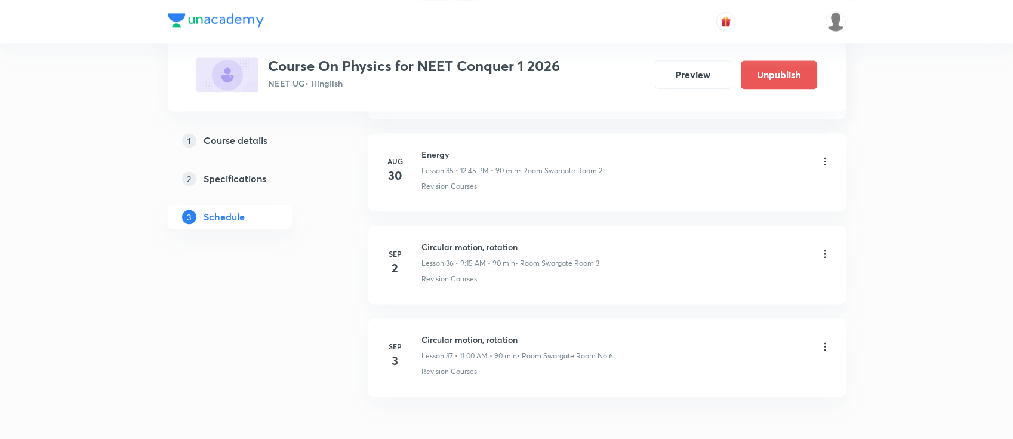
scroll to position [3388, 0]
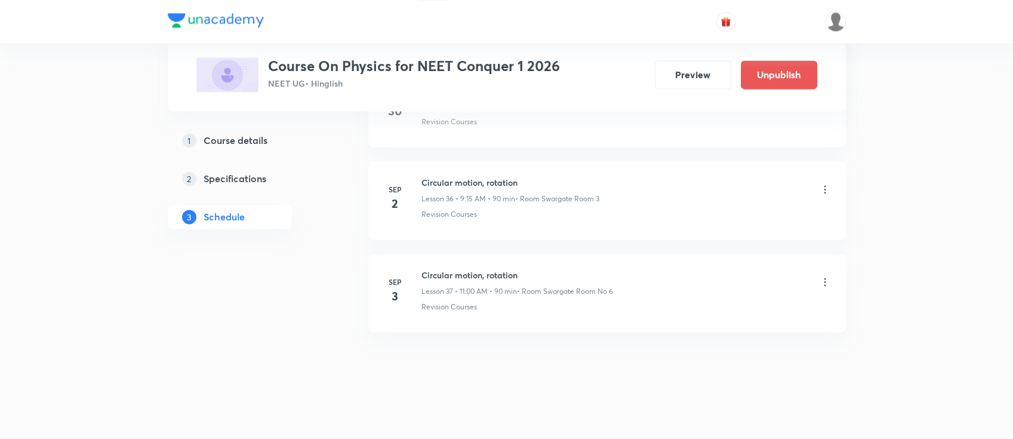
click at [472, 269] on h6 "Circular motion, rotation" at bounding box center [518, 275] width 192 height 13
copy h6 "Circular motion, rotation"
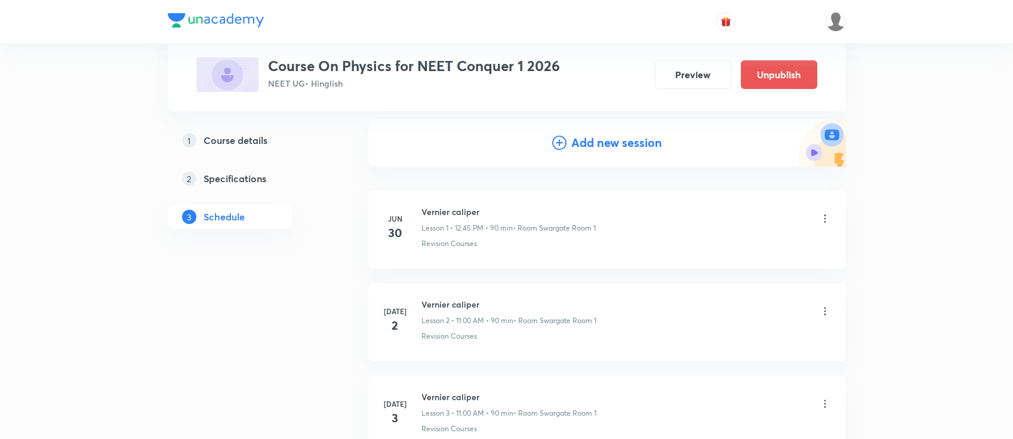
scroll to position [0, 0]
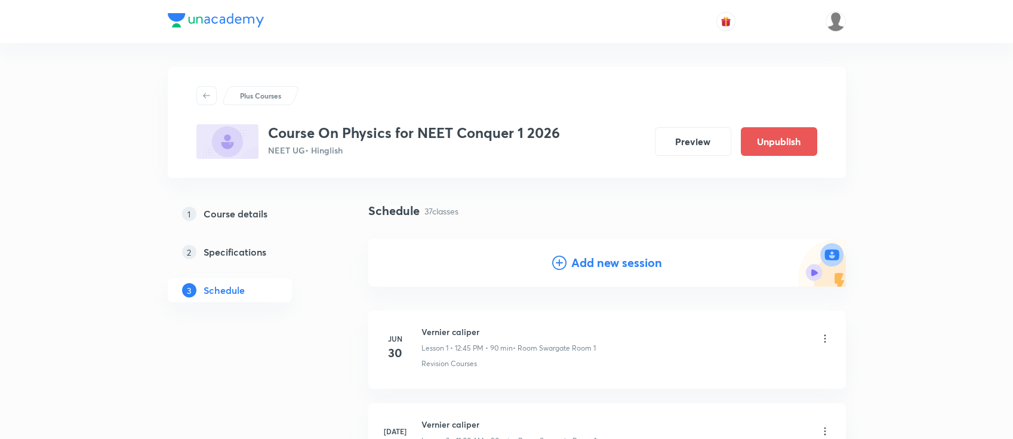
click at [629, 255] on h4 "Add new session" at bounding box center [616, 263] width 91 height 18
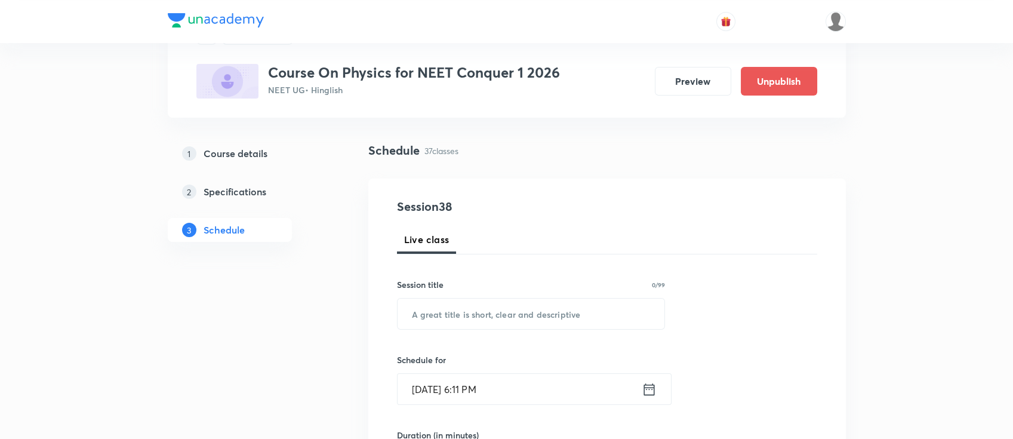
scroll to position [159, 0]
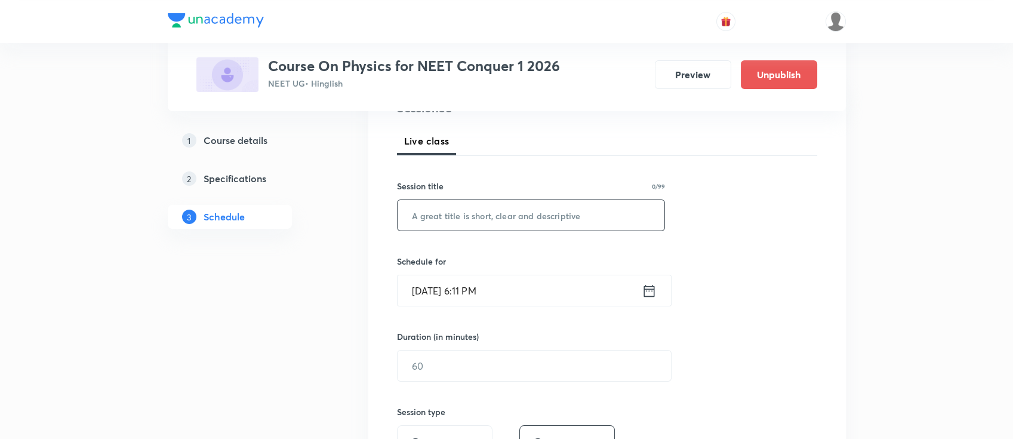
click at [579, 224] on input "text" at bounding box center [531, 215] width 267 height 30
paste input "Circular motion, rotation"
type input "Circular motion, rotation"
click at [642, 299] on div "Sep 2, 2025, 6:11 PM ​" at bounding box center [534, 291] width 275 height 32
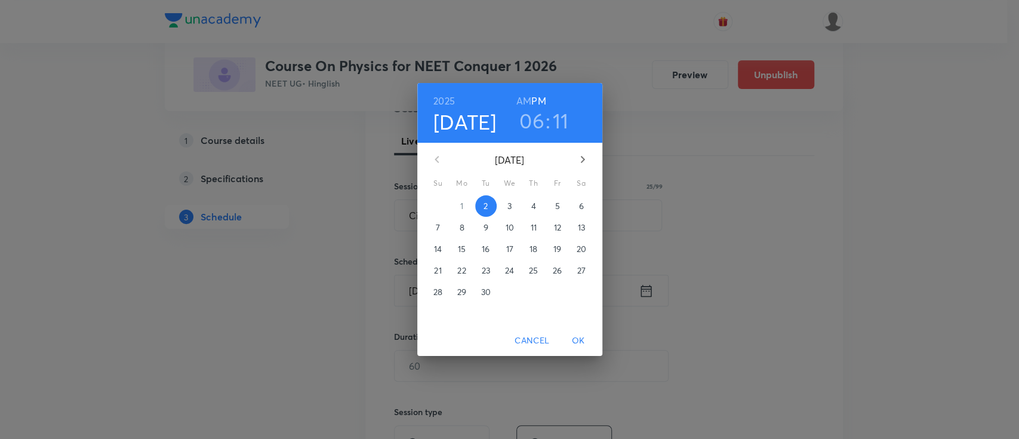
click at [534, 213] on button "4" at bounding box center [533, 205] width 21 height 21
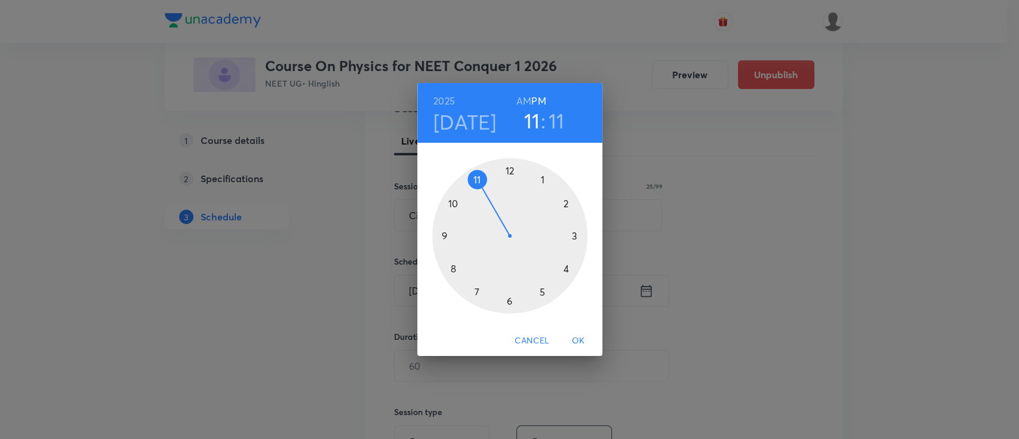
drag, startPoint x: 507, startPoint y: 300, endPoint x: 491, endPoint y: 196, distance: 105.0
click at [491, 196] on div at bounding box center [509, 235] width 155 height 155
drag, startPoint x: 554, startPoint y: 201, endPoint x: 509, endPoint y: 185, distance: 47.4
click at [509, 185] on div at bounding box center [509, 235] width 155 height 155
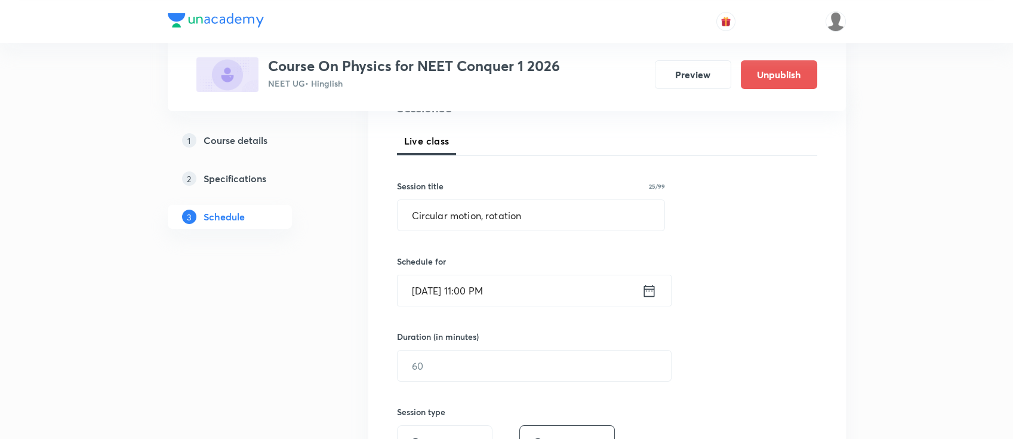
click at [648, 288] on icon at bounding box center [649, 290] width 11 height 12
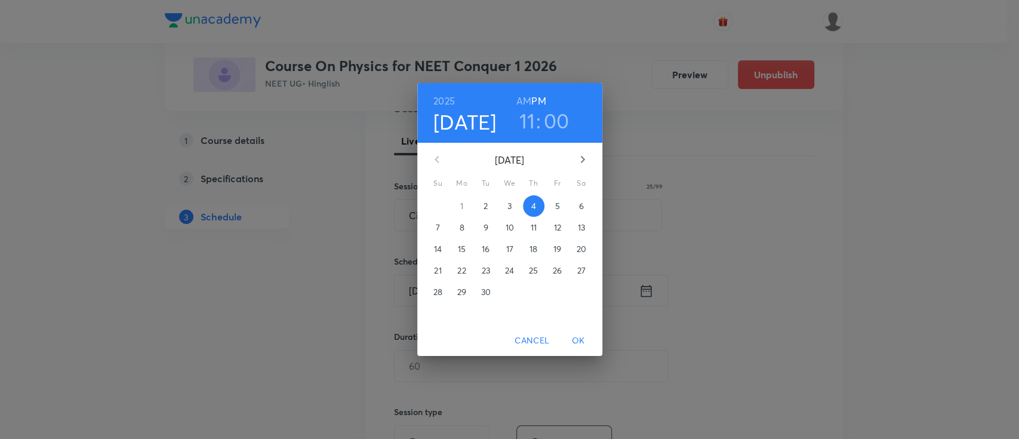
click at [519, 94] on h6 "AM" at bounding box center [523, 101] width 15 height 17
click at [587, 334] on span "OK" at bounding box center [578, 340] width 29 height 15
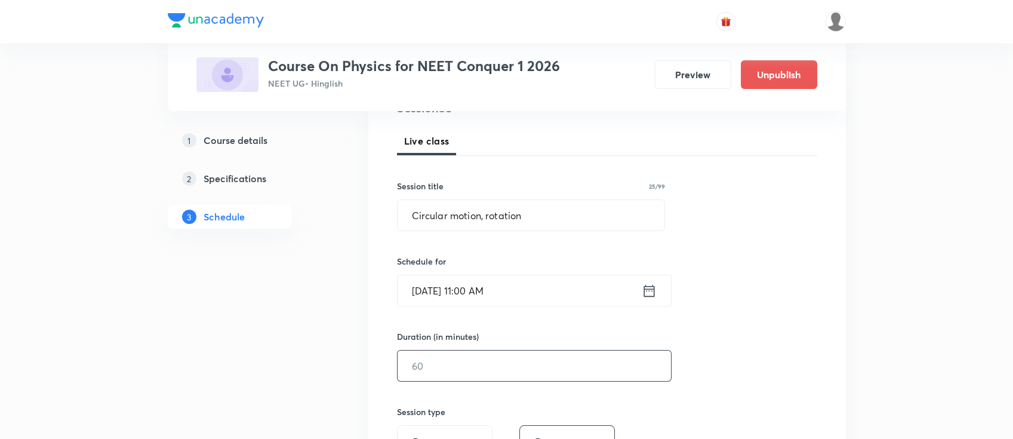
click at [543, 364] on input "text" at bounding box center [534, 365] width 273 height 30
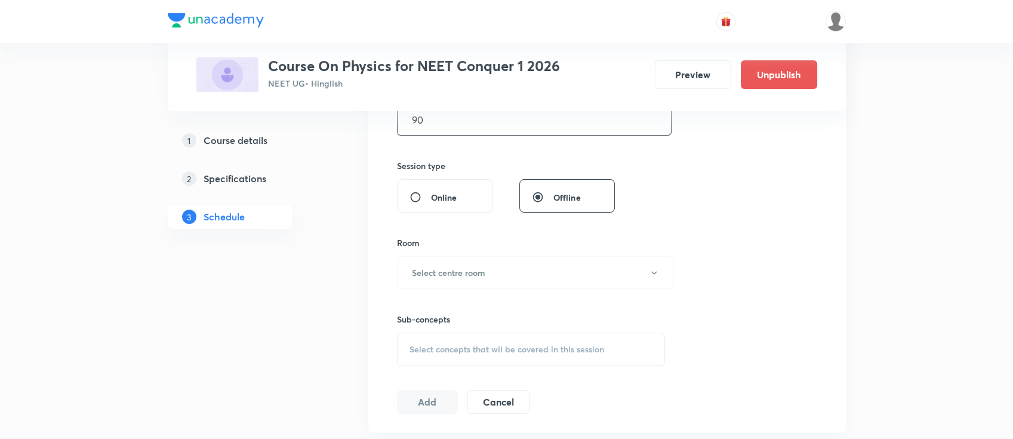
scroll to position [398, 0]
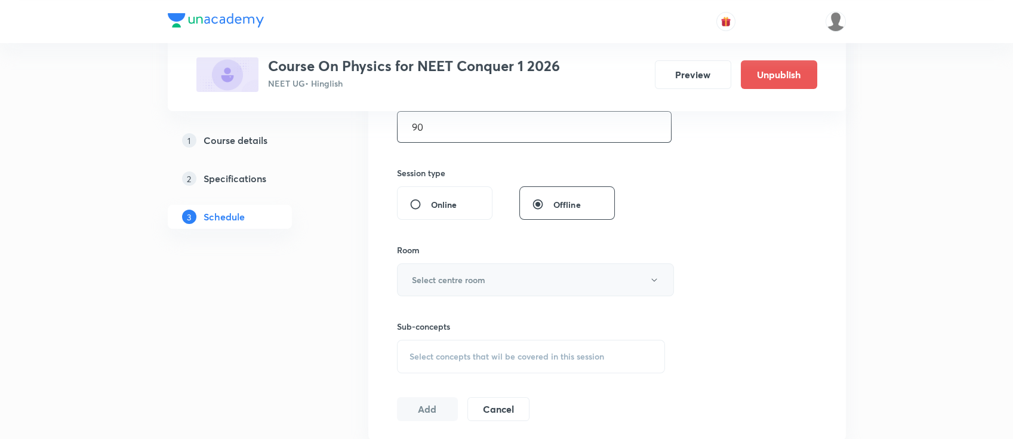
type input "90"
click at [549, 282] on button "Select centre room" at bounding box center [535, 279] width 277 height 33
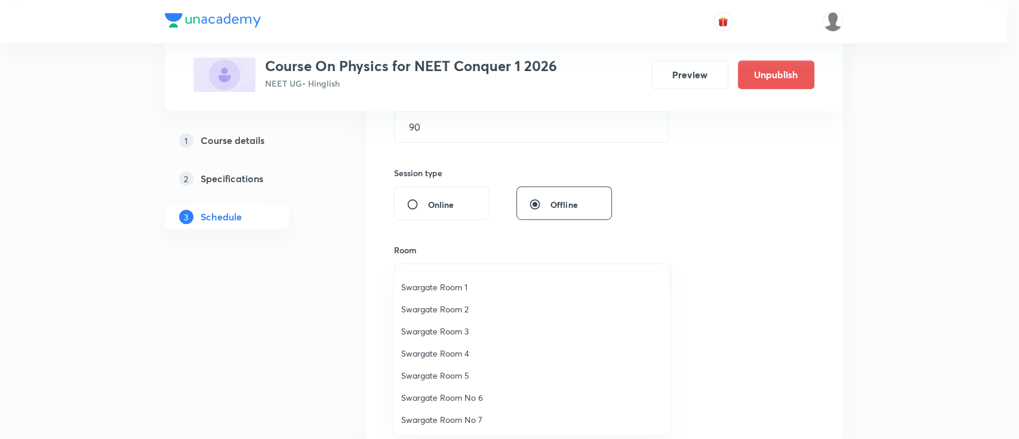
drag, startPoint x: 439, startPoint y: 330, endPoint x: 449, endPoint y: 340, distance: 14.4
click at [439, 329] on span "Swargate Room 3" at bounding box center [532, 331] width 262 height 13
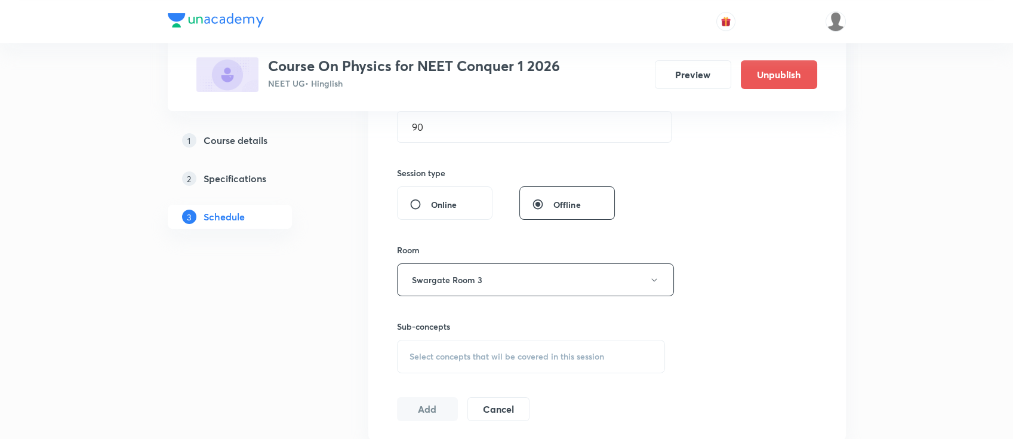
click at [482, 367] on div "Select concepts that wil be covered in this session" at bounding box center [531, 356] width 269 height 33
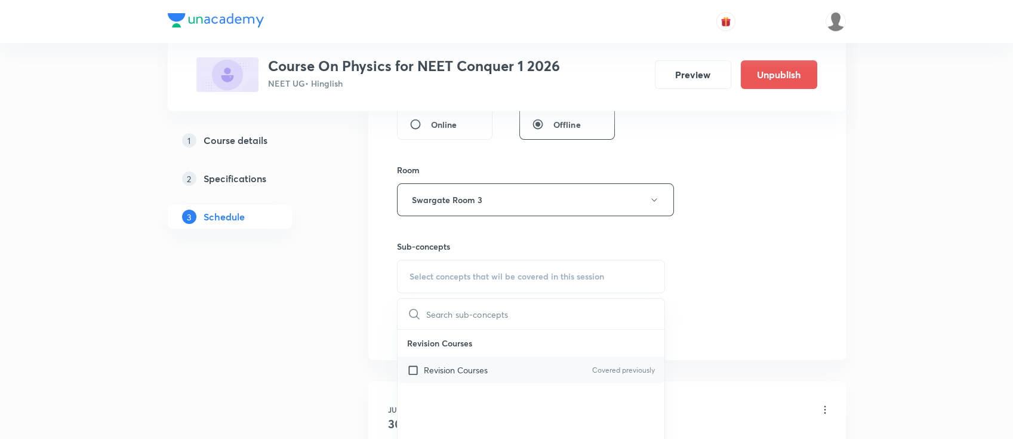
click at [485, 364] on p "Revision Courses" at bounding box center [456, 370] width 64 height 13
checkbox input "true"
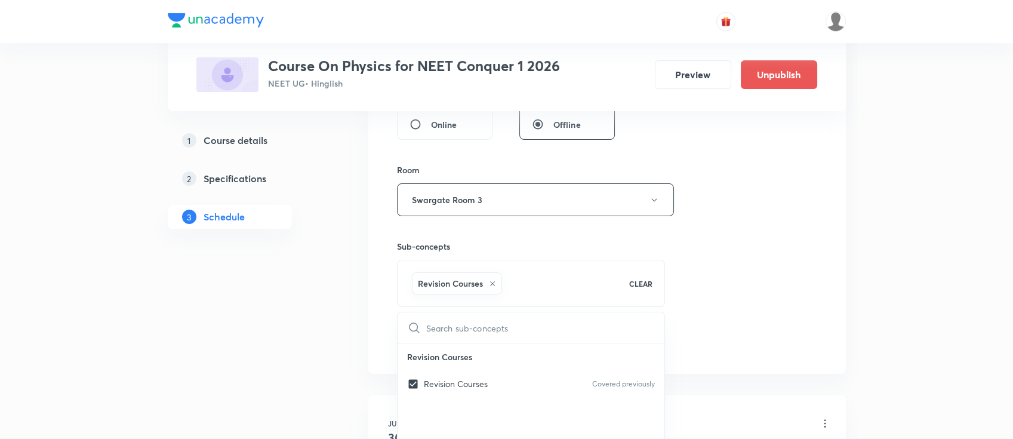
click at [740, 273] on div "Session 38 Live class Session title 25/99 Circular motion, rotation ​ Schedule …" at bounding box center [607, 67] width 420 height 574
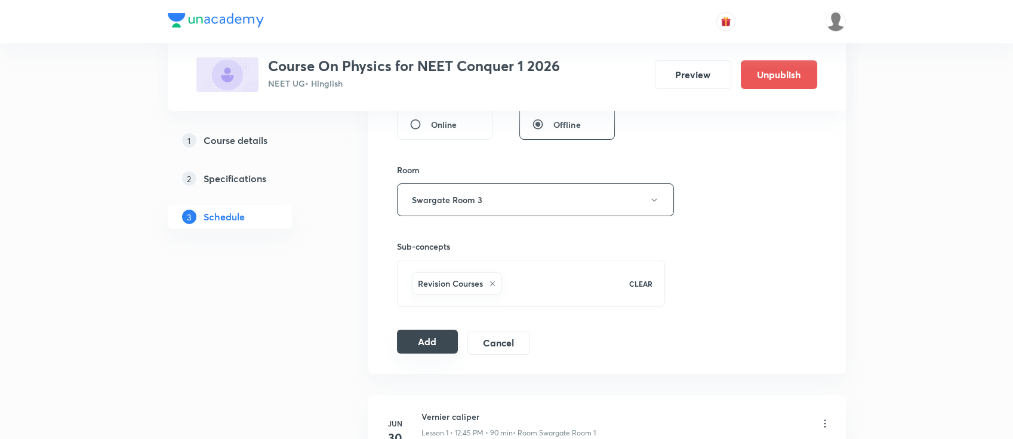
click at [423, 351] on button "Add" at bounding box center [427, 342] width 61 height 24
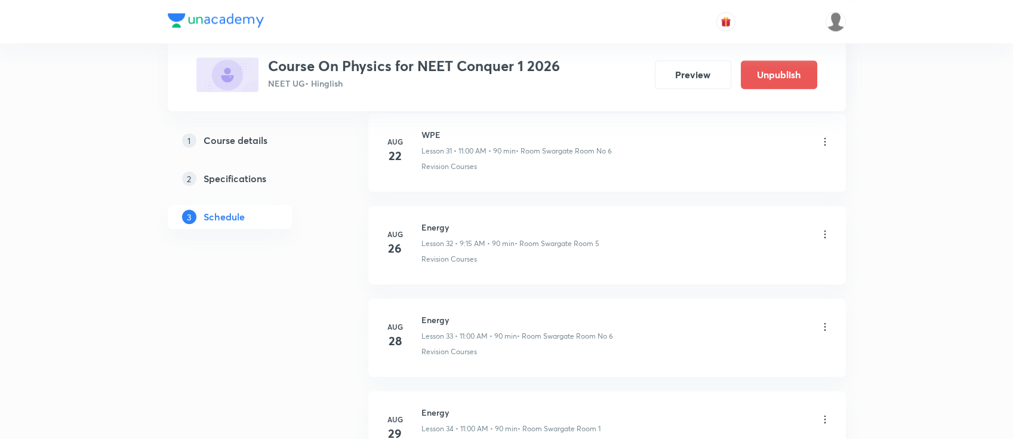
scroll to position [3481, 0]
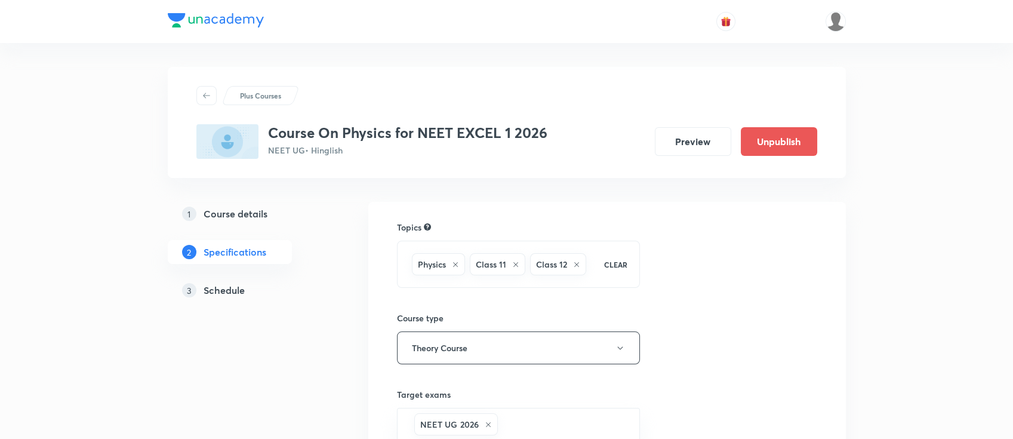
click at [226, 288] on h5 "Schedule" at bounding box center [224, 290] width 41 height 14
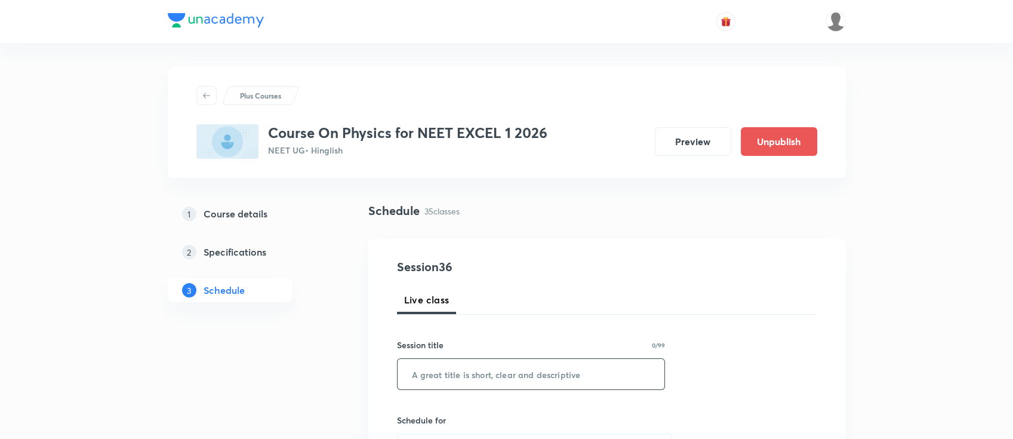
click at [527, 375] on input "text" at bounding box center [531, 374] width 267 height 30
paste input "Ray optics"
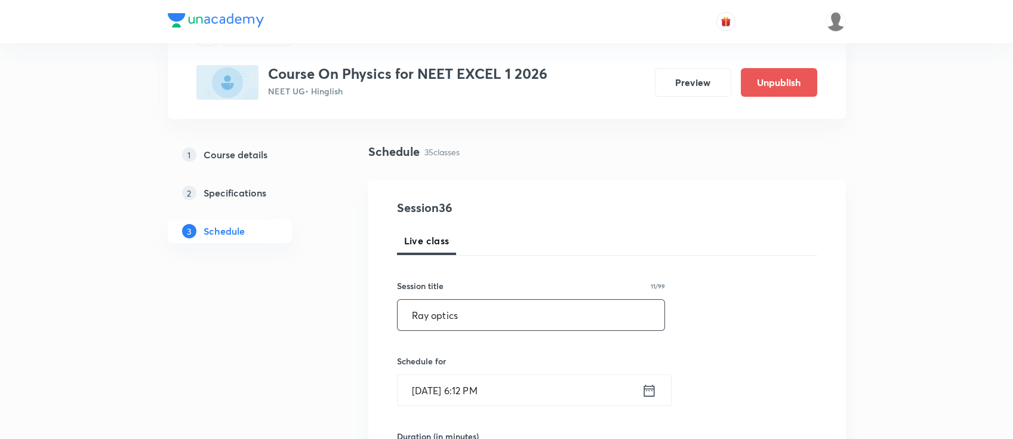
scroll to position [79, 0]
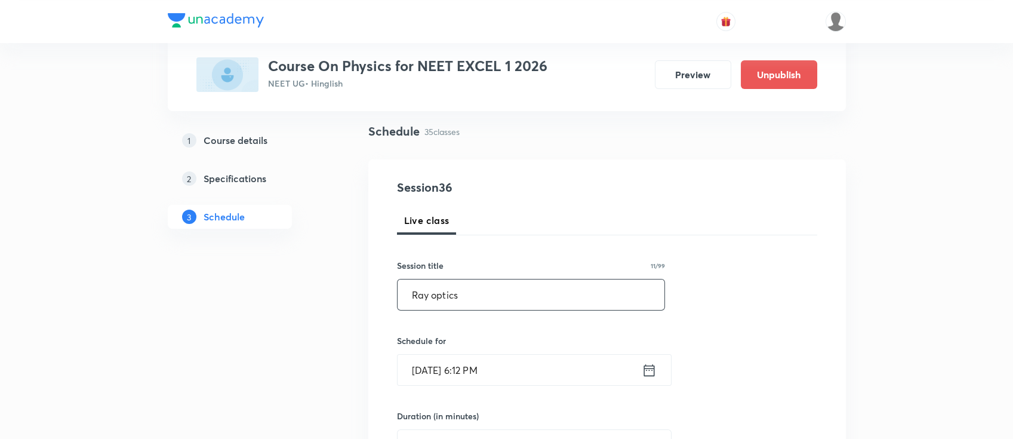
type input "Ray optics"
click at [648, 370] on icon at bounding box center [649, 370] width 15 height 17
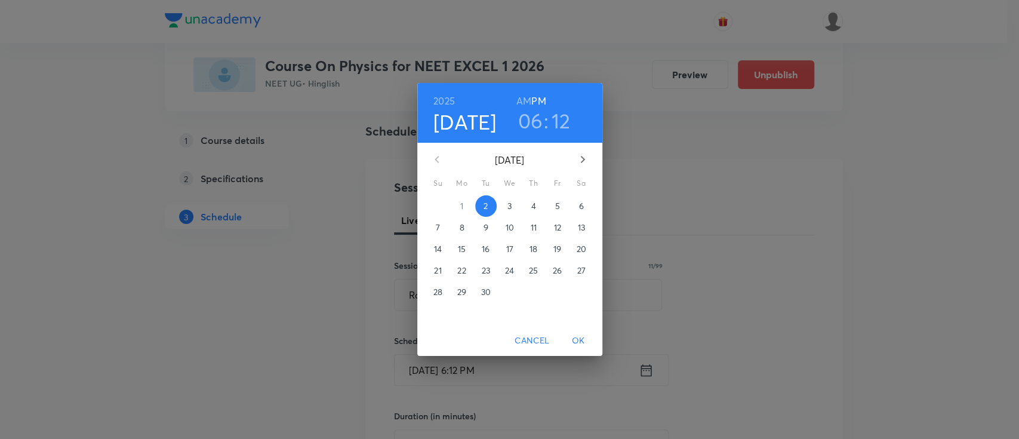
click at [506, 202] on span "3" at bounding box center [509, 206] width 21 height 12
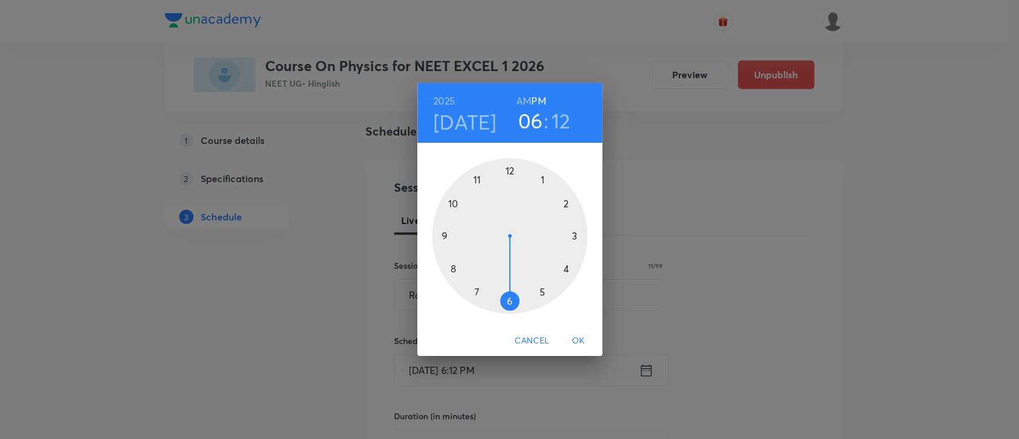
click at [558, 117] on h3 "12" at bounding box center [561, 120] width 19 height 25
drag, startPoint x: 571, startPoint y: 219, endPoint x: 578, endPoint y: 233, distance: 16.0
click at [578, 233] on div at bounding box center [509, 235] width 155 height 155
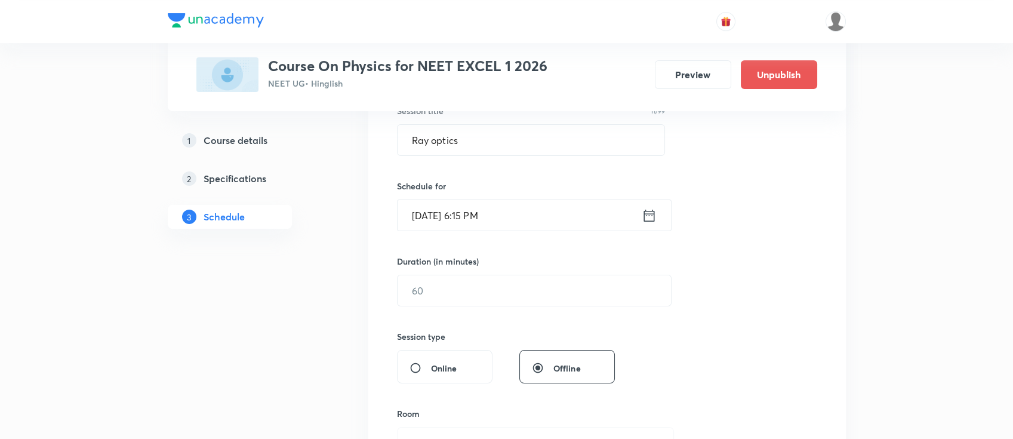
scroll to position [239, 0]
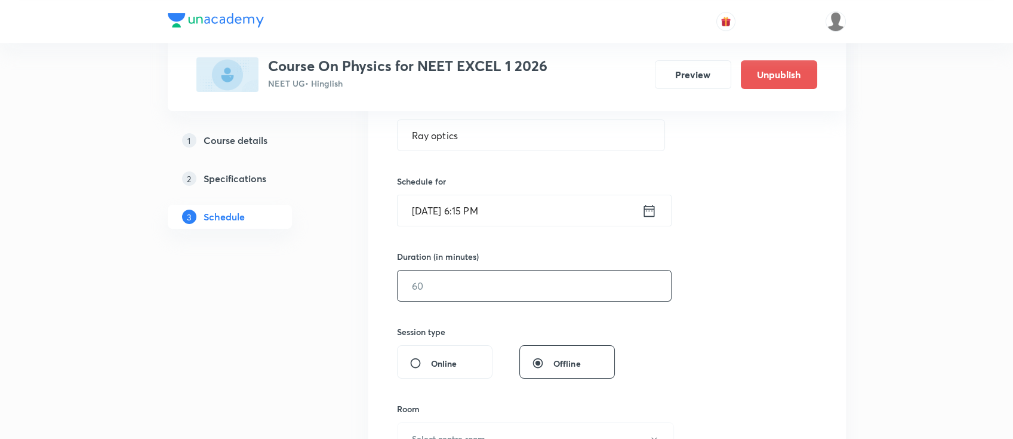
click at [555, 285] on input "text" at bounding box center [534, 285] width 273 height 30
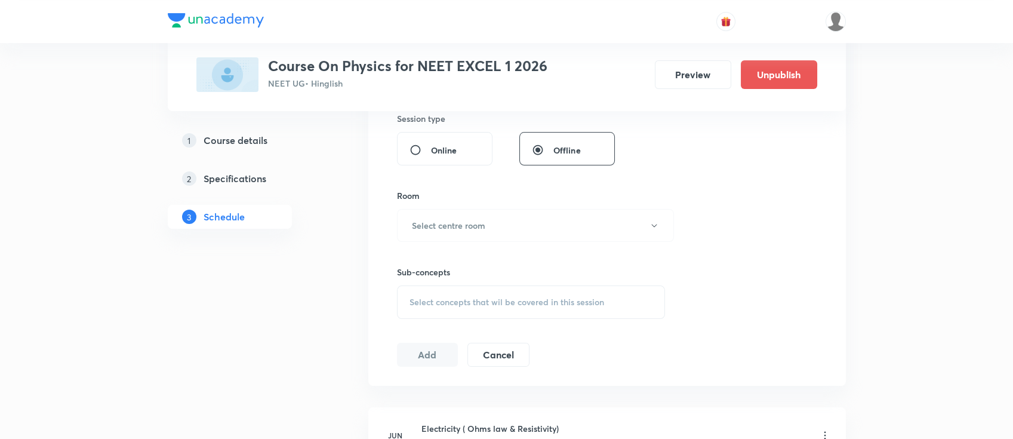
scroll to position [478, 0]
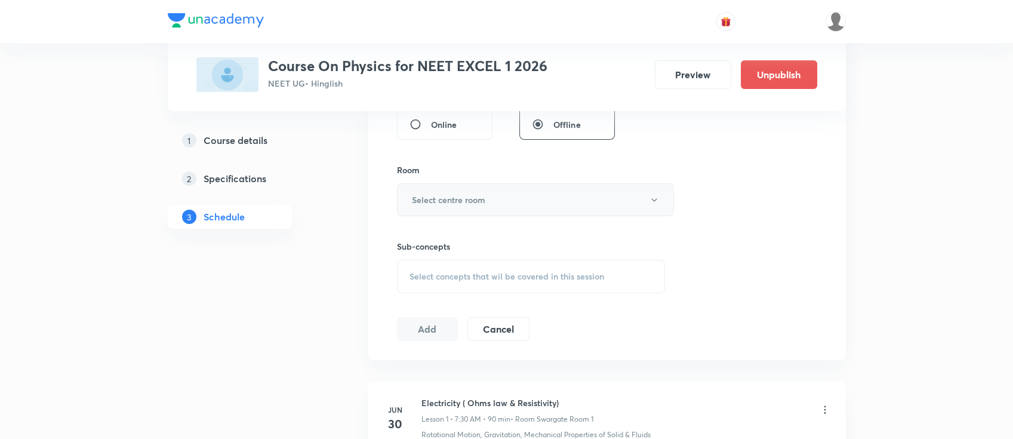
type input "90"
click at [509, 195] on button "Select centre room" at bounding box center [535, 199] width 277 height 33
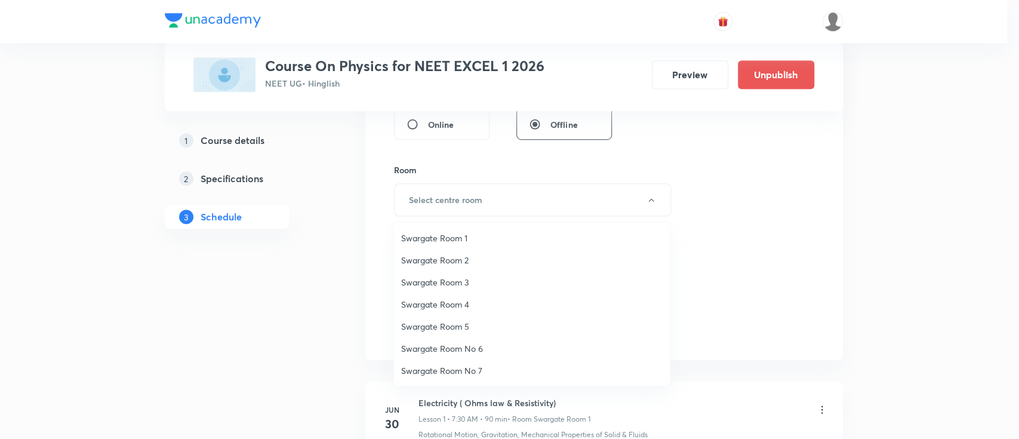
click at [469, 280] on span "Swargate Room 3" at bounding box center [532, 282] width 262 height 13
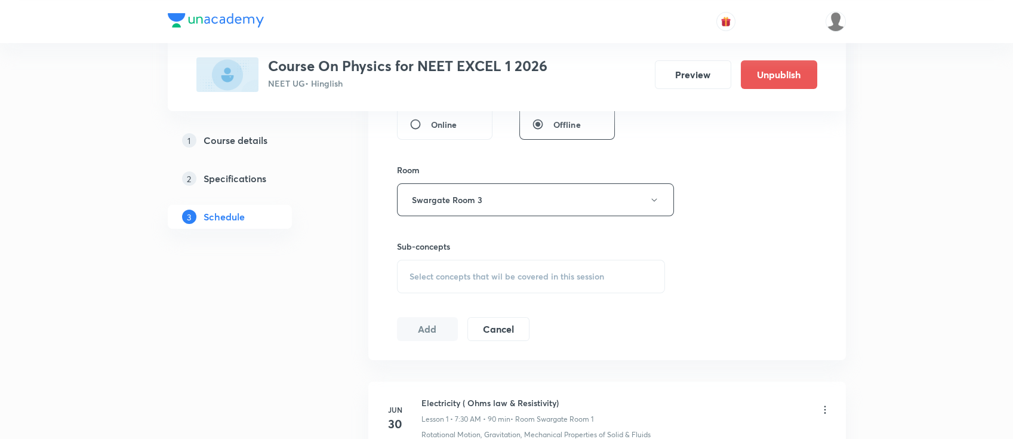
scroll to position [557, 0]
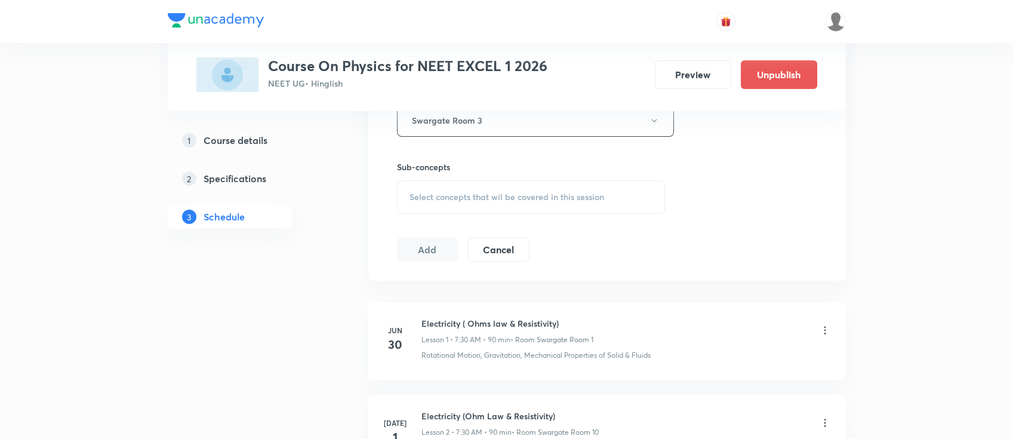
click at [582, 201] on span "Select concepts that wil be covered in this session" at bounding box center [507, 197] width 195 height 10
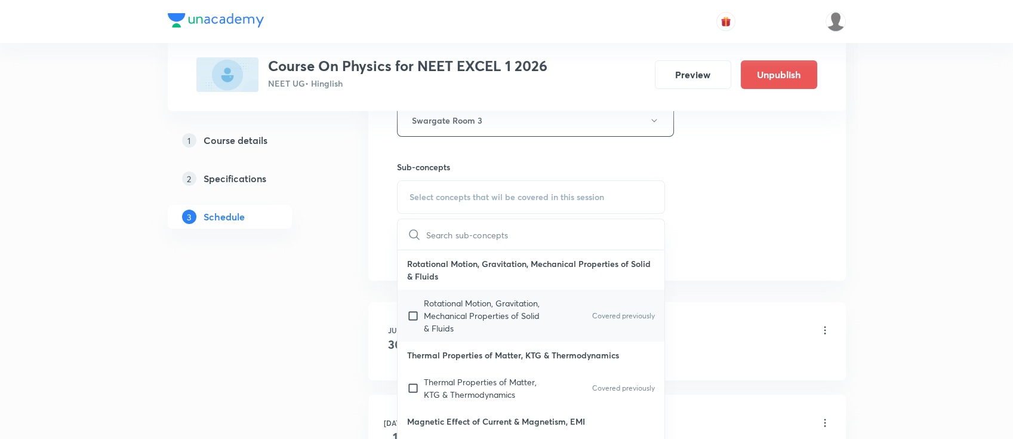
click at [559, 324] on div "Rotational Motion, Gravitation, Mechanical Properties of Solid & Fluids Covered…" at bounding box center [531, 316] width 267 height 52
checkbox input "true"
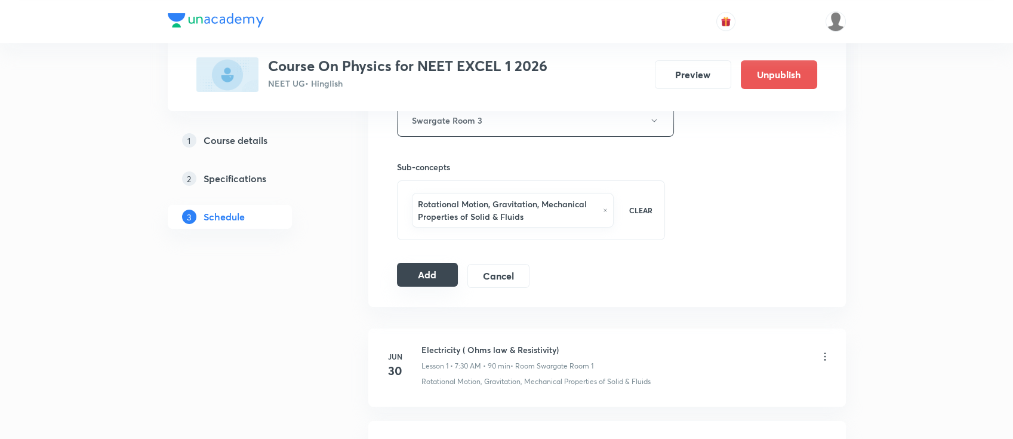
click at [403, 285] on button "Add" at bounding box center [427, 275] width 61 height 24
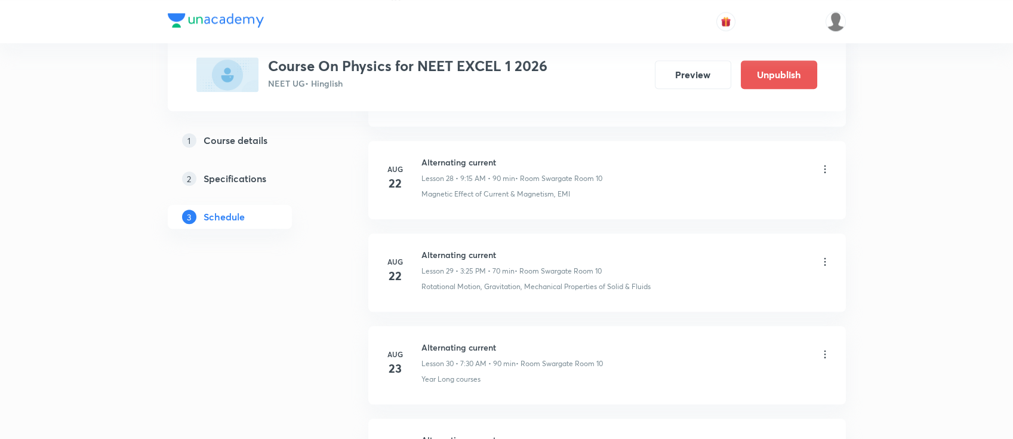
scroll to position [3296, 0]
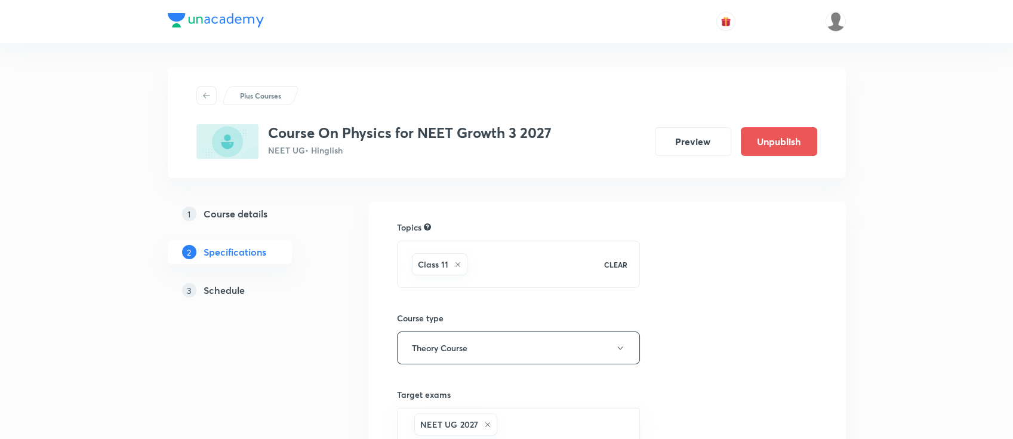
click at [224, 279] on link "3 Schedule" at bounding box center [249, 290] width 162 height 24
click at [229, 288] on h5 "Schedule" at bounding box center [224, 290] width 41 height 14
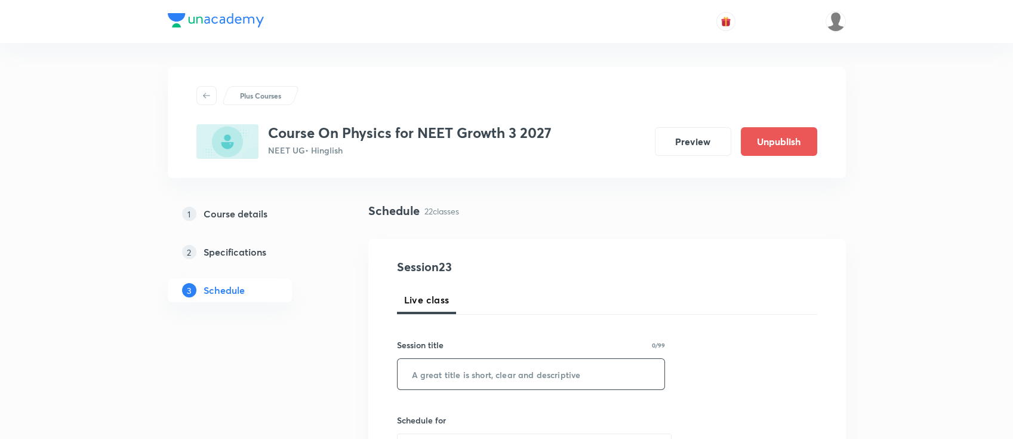
click at [513, 376] on input "text" at bounding box center [531, 374] width 267 height 30
paste input "- kinematics"
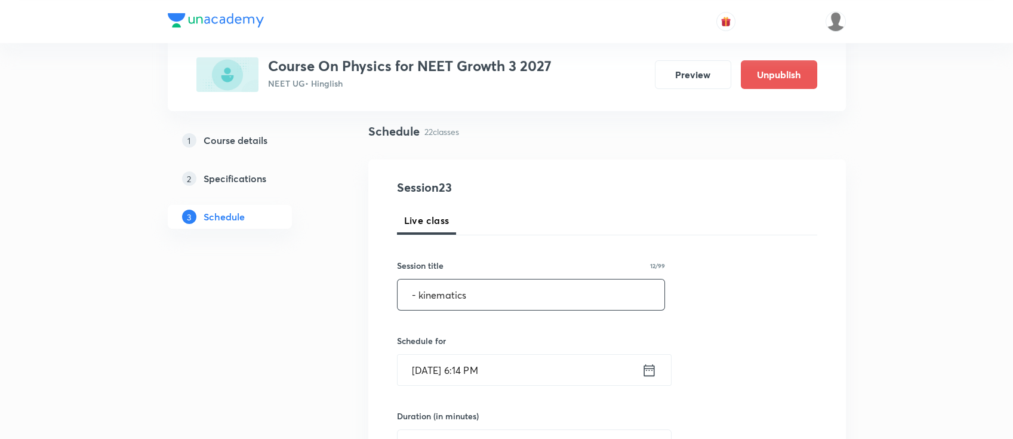
click at [416, 300] on input "- kinematics" at bounding box center [531, 294] width 267 height 30
type input "kinematics"
click at [650, 368] on icon at bounding box center [649, 370] width 11 height 12
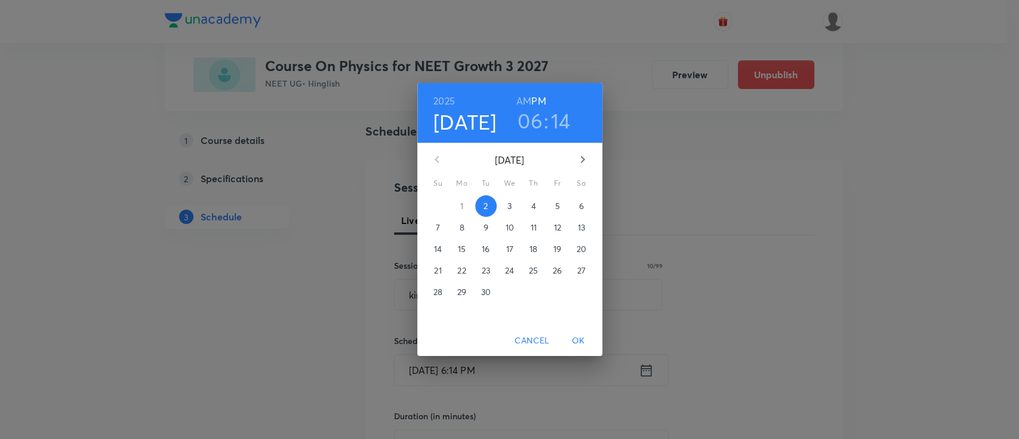
click at [513, 203] on span "3" at bounding box center [509, 206] width 21 height 12
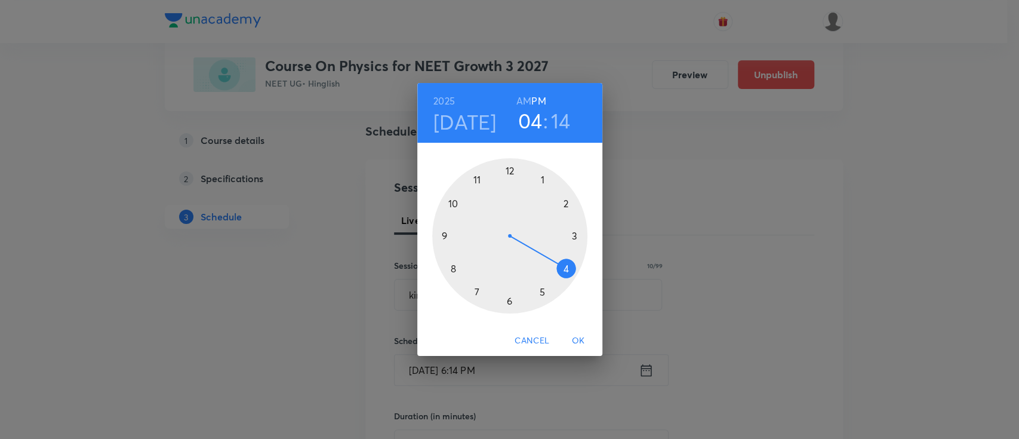
drag, startPoint x: 516, startPoint y: 299, endPoint x: 565, endPoint y: 280, distance: 51.8
click at [565, 280] on div at bounding box center [509, 235] width 155 height 155
drag, startPoint x: 578, startPoint y: 232, endPoint x: 509, endPoint y: 299, distance: 96.3
click at [509, 299] on div at bounding box center [509, 235] width 155 height 155
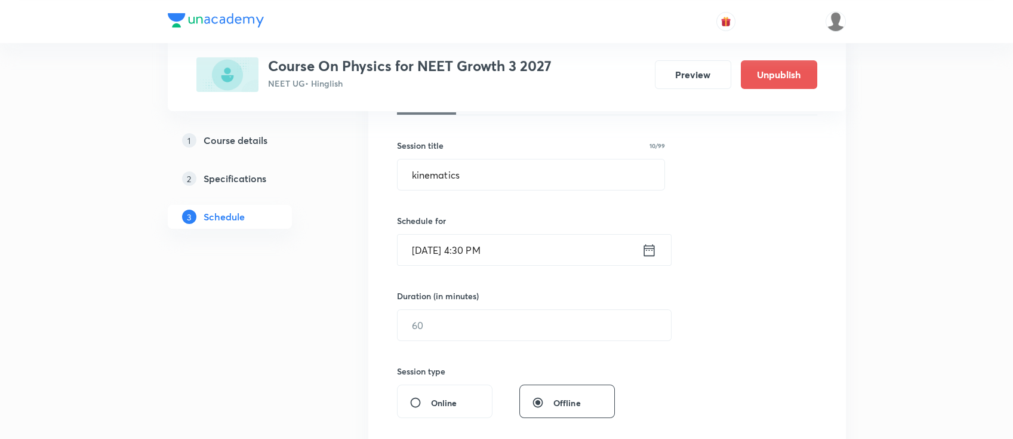
scroll to position [239, 0]
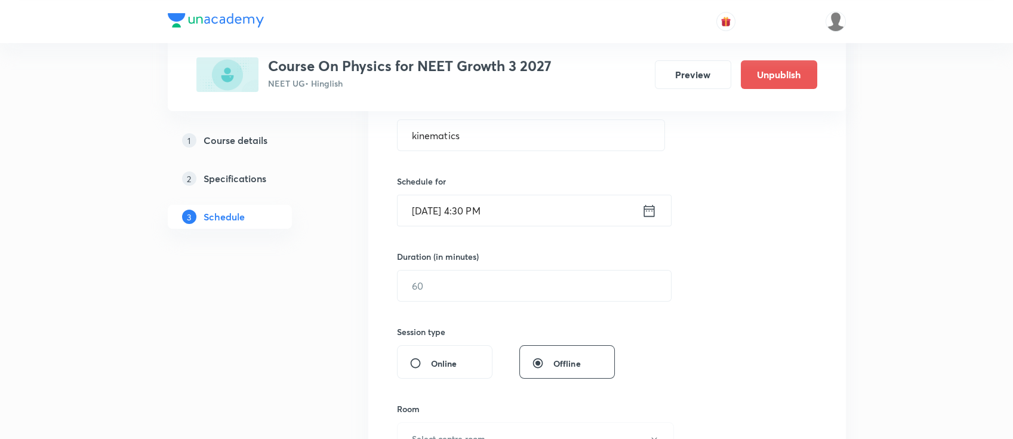
click at [529, 264] on div "Duration (in minutes) ​" at bounding box center [506, 275] width 218 height 51
click at [539, 286] on input "text" at bounding box center [534, 285] width 273 height 30
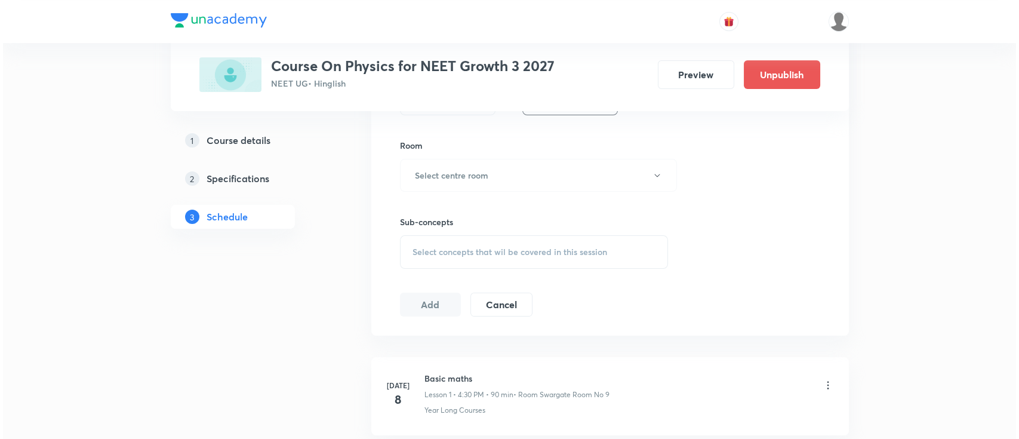
scroll to position [478, 0]
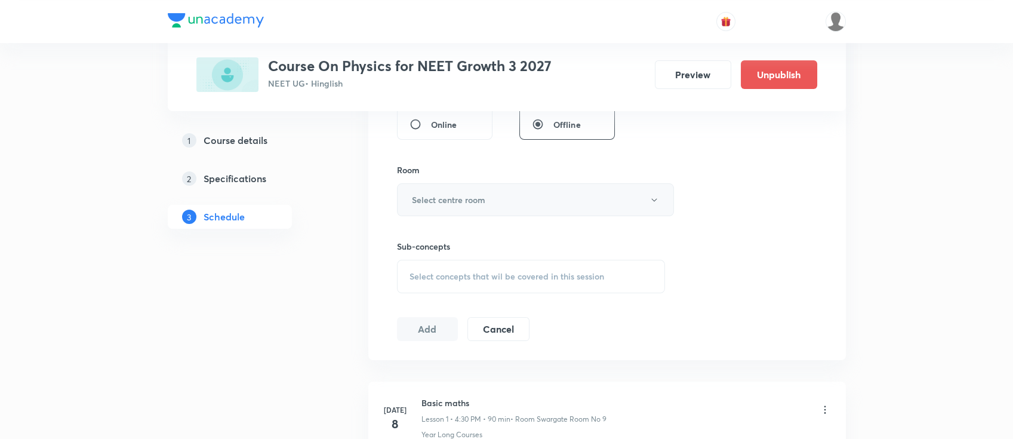
type input "90"
click at [485, 205] on h6 "Select centre room" at bounding box center [448, 199] width 73 height 13
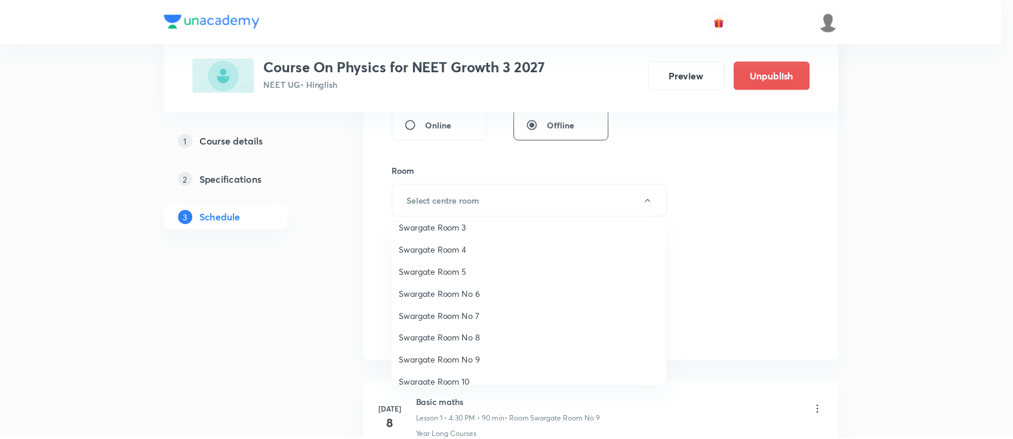
scroll to position [88, 0]
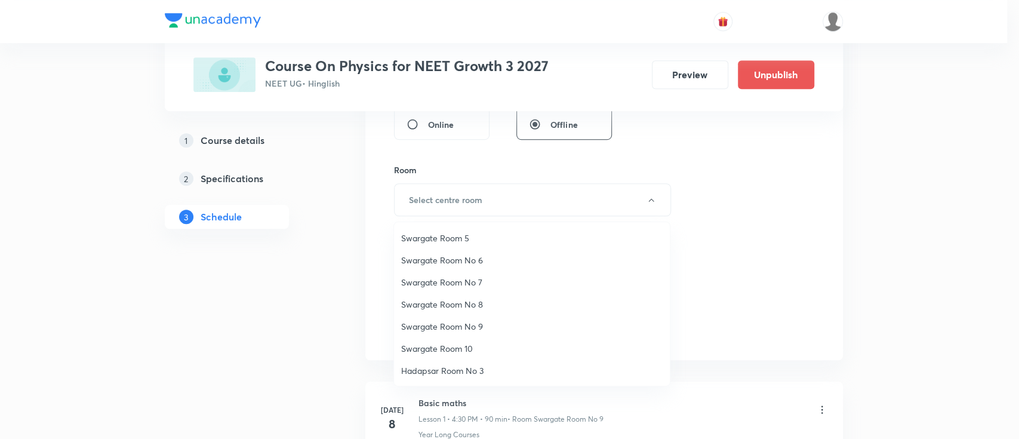
click at [470, 328] on span "Swargate Room No 9" at bounding box center [532, 326] width 262 height 13
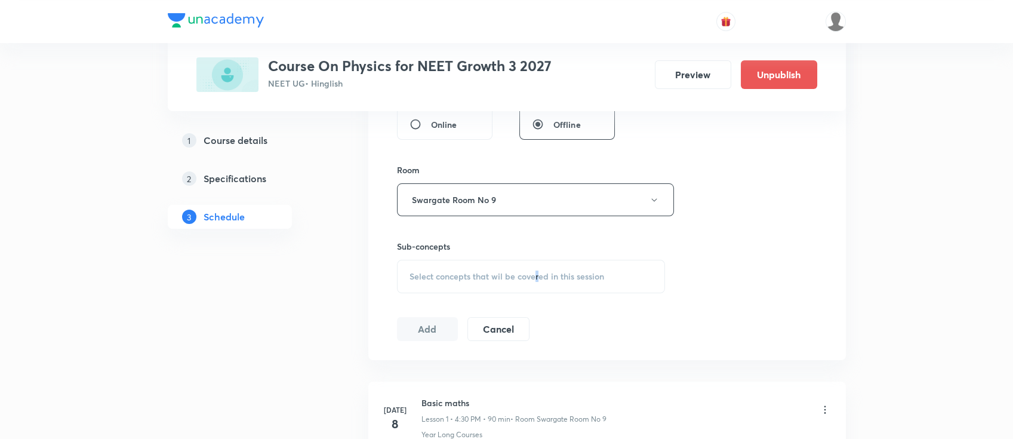
click at [537, 273] on span "Select concepts that wil be covered in this session" at bounding box center [507, 277] width 195 height 10
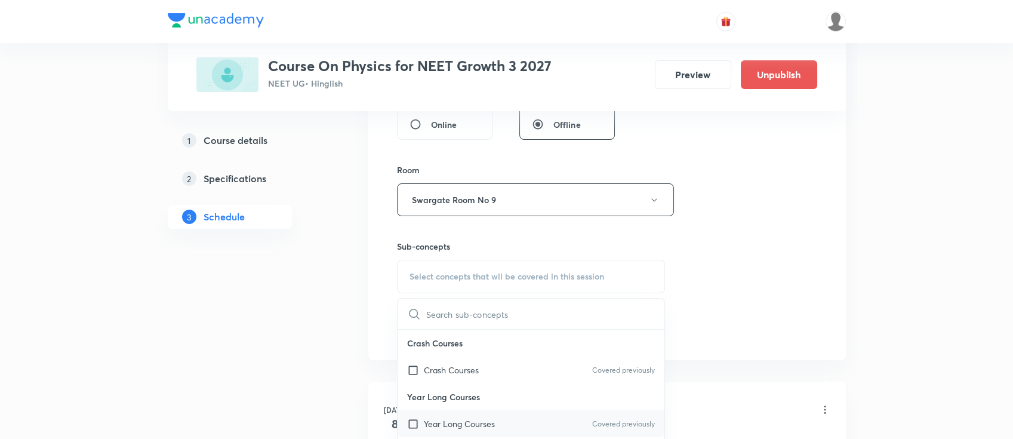
click at [506, 426] on div "Year Long Courses Covered previously" at bounding box center [531, 423] width 267 height 27
checkbox input "true"
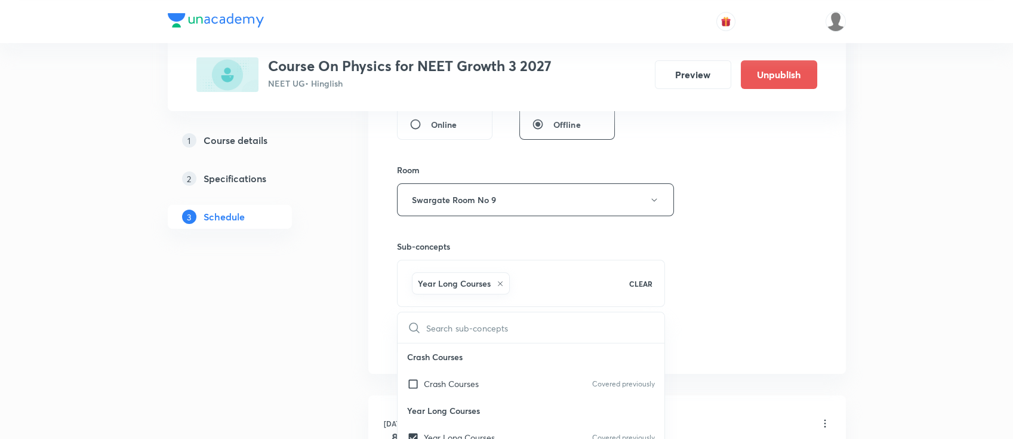
click at [706, 289] on div "Session 23 Live class Session title 10/99 kinematics ​ Schedule for Sep 3, 2025…" at bounding box center [607, 67] width 420 height 574
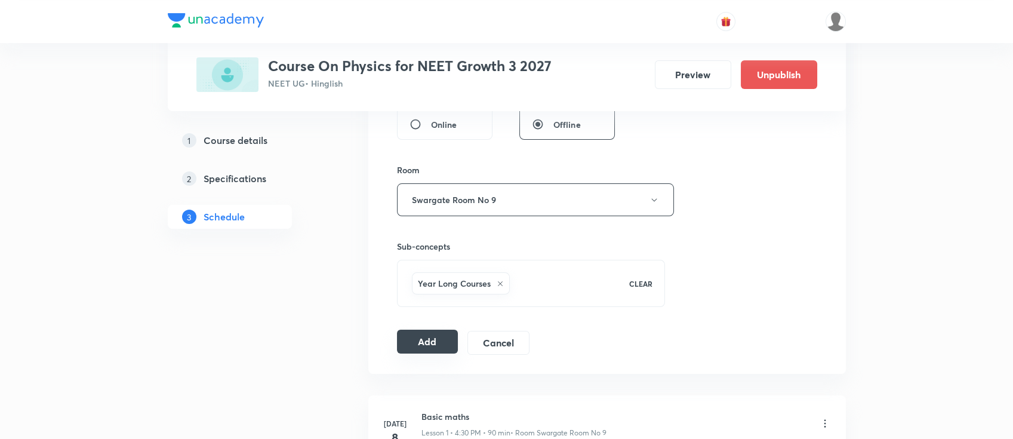
click at [430, 346] on button "Add" at bounding box center [427, 342] width 61 height 24
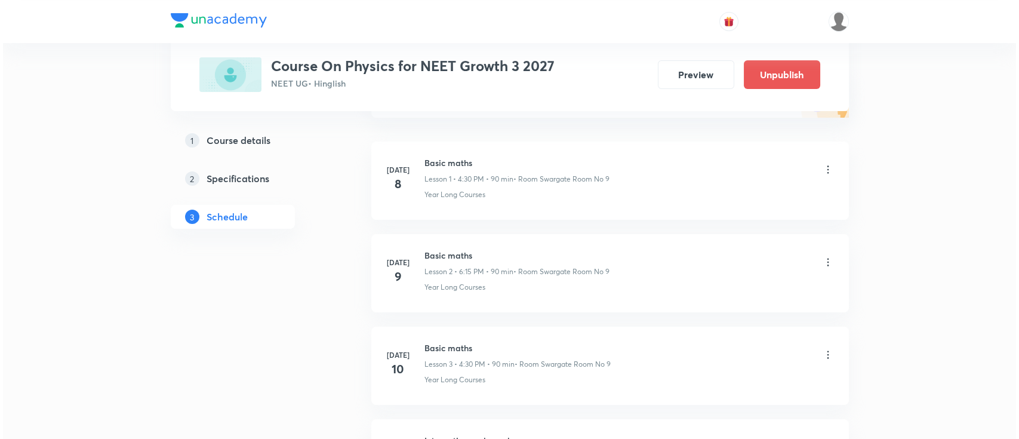
scroll to position [79, 0]
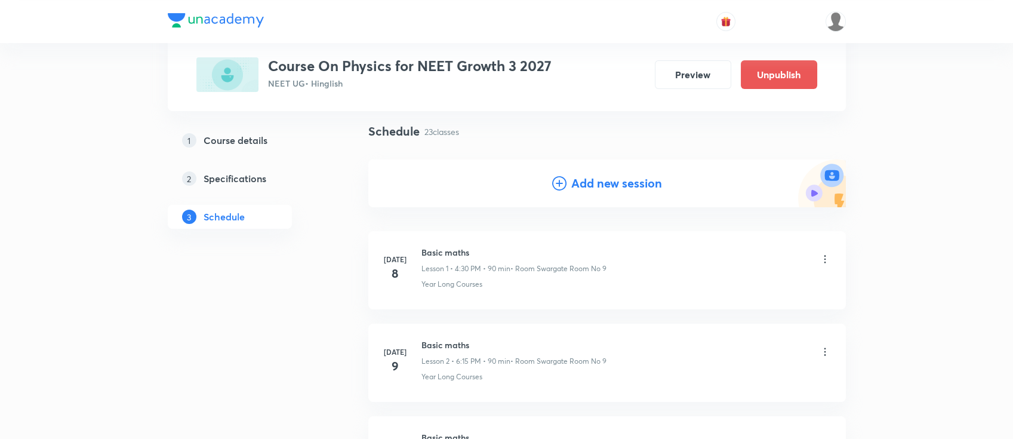
click at [596, 182] on h4 "Add new session" at bounding box center [616, 183] width 91 height 18
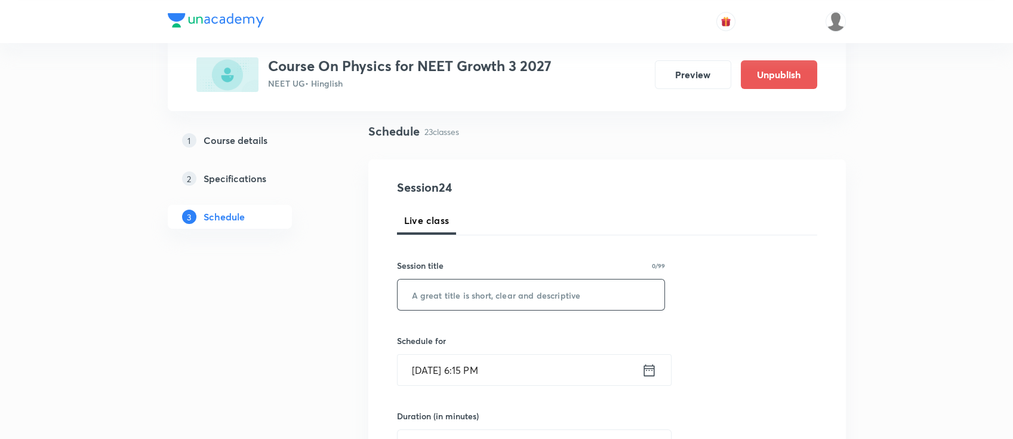
click at [575, 294] on input "text" at bounding box center [531, 294] width 267 height 30
paste input "- kinematics"
click at [417, 294] on input "- kinematics" at bounding box center [531, 294] width 267 height 30
type input "kinematics"
click at [650, 367] on icon at bounding box center [649, 370] width 11 height 12
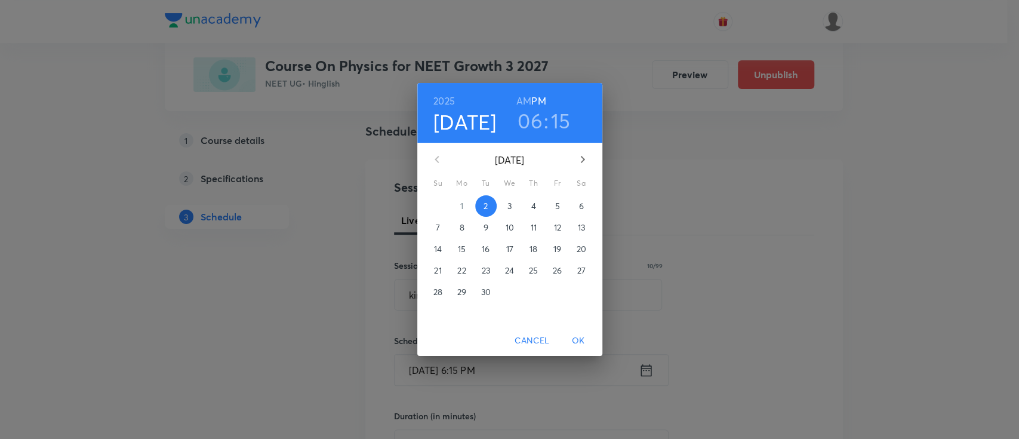
click at [538, 208] on span "4" at bounding box center [533, 206] width 21 height 12
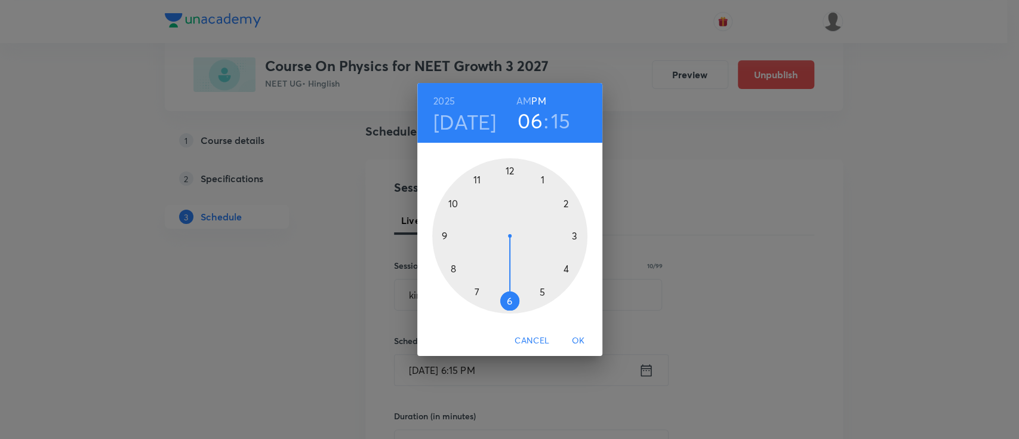
click at [579, 334] on span "OK" at bounding box center [578, 340] width 29 height 15
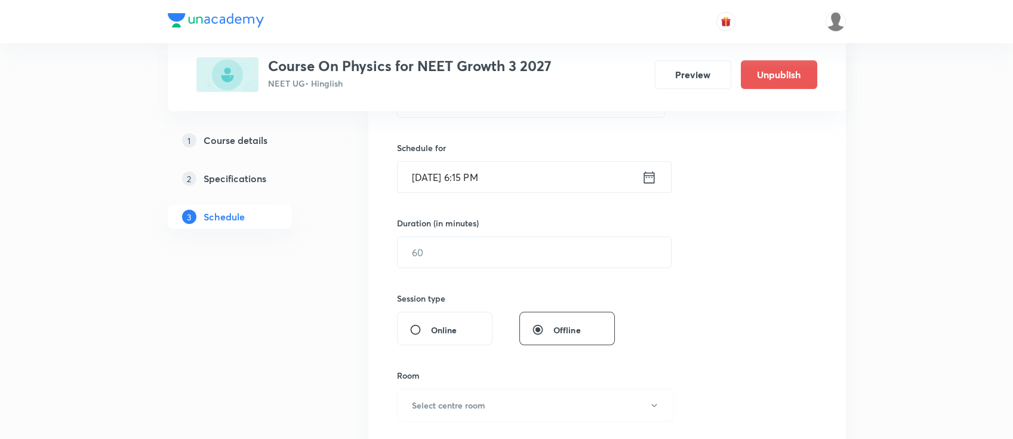
scroll to position [318, 0]
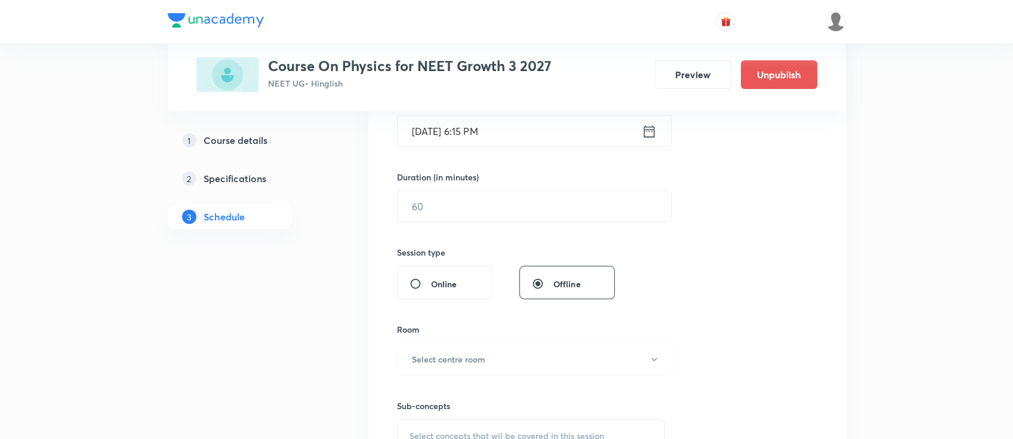
click at [521, 182] on div "Duration (in minutes)" at bounding box center [506, 177] width 218 height 13
click at [531, 213] on input "text" at bounding box center [534, 206] width 273 height 30
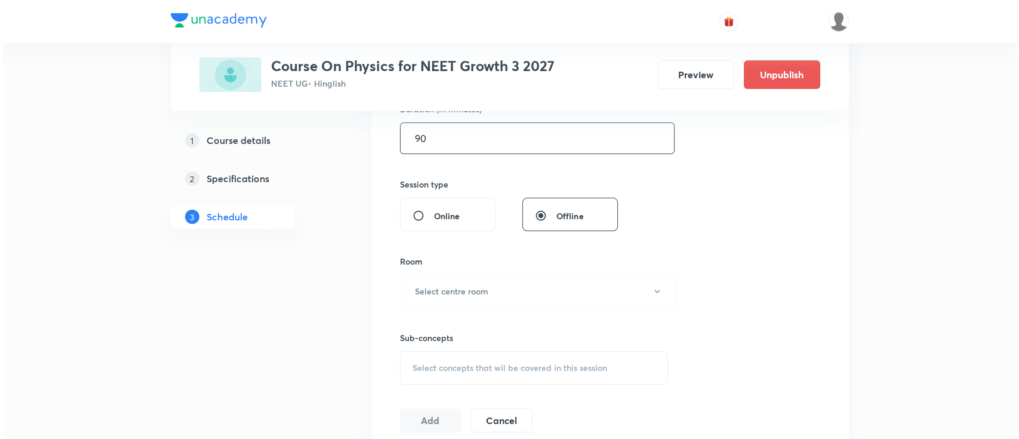
scroll to position [478, 0]
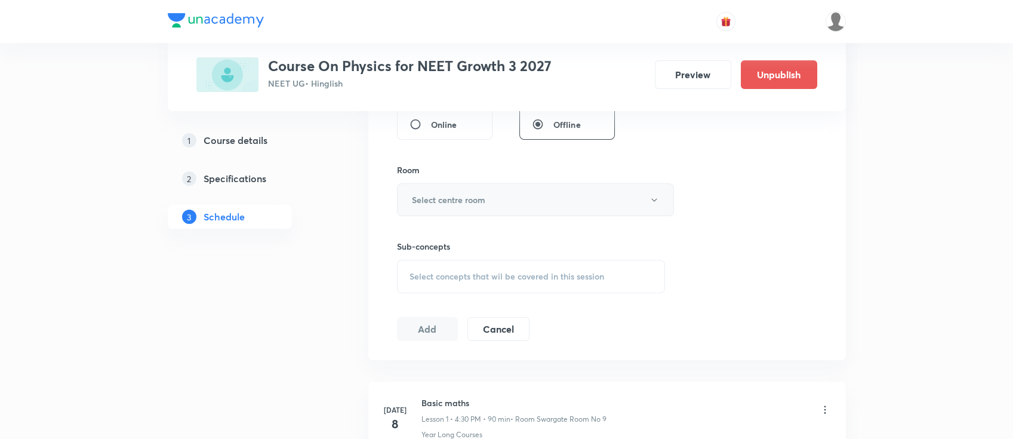
type input "90"
click at [530, 203] on button "Select centre room" at bounding box center [535, 199] width 277 height 33
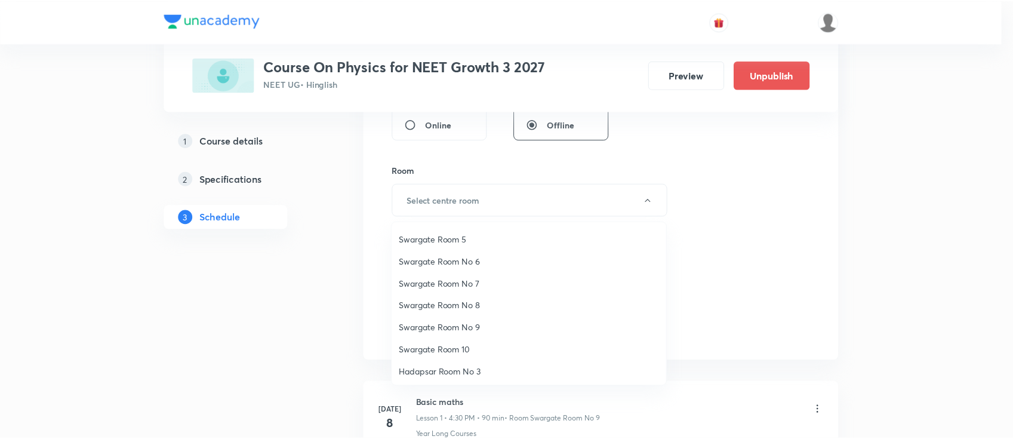
scroll to position [88, 0]
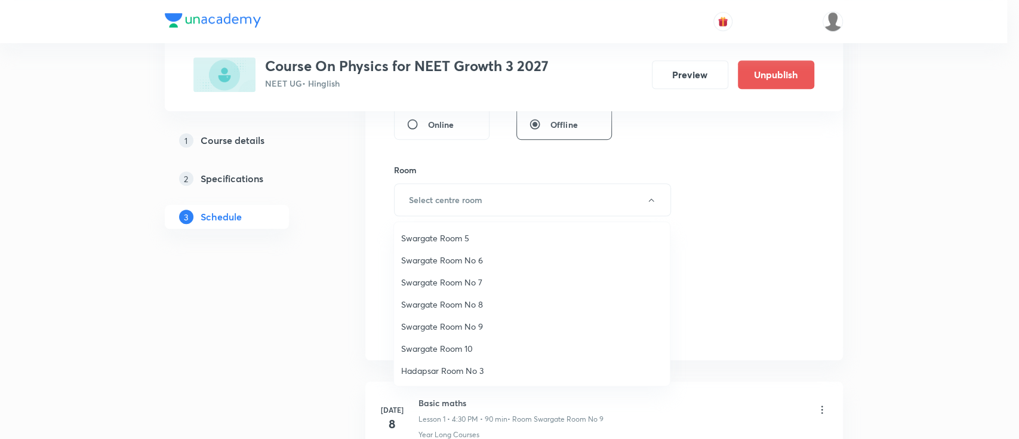
click at [467, 322] on span "Swargate Room No 9" at bounding box center [532, 326] width 262 height 13
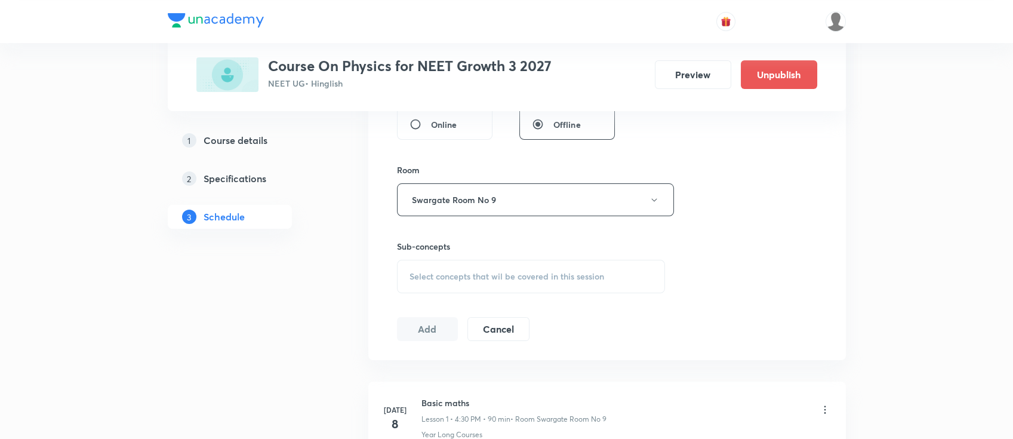
click at [530, 275] on span "Select concepts that wil be covered in this session" at bounding box center [507, 277] width 195 height 10
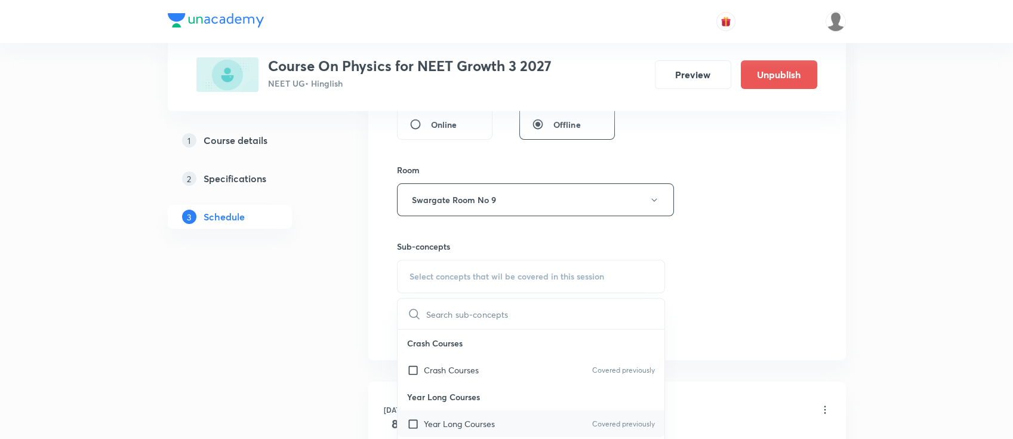
click at [521, 413] on div "Year Long Courses Covered previously" at bounding box center [531, 423] width 267 height 27
checkbox input "true"
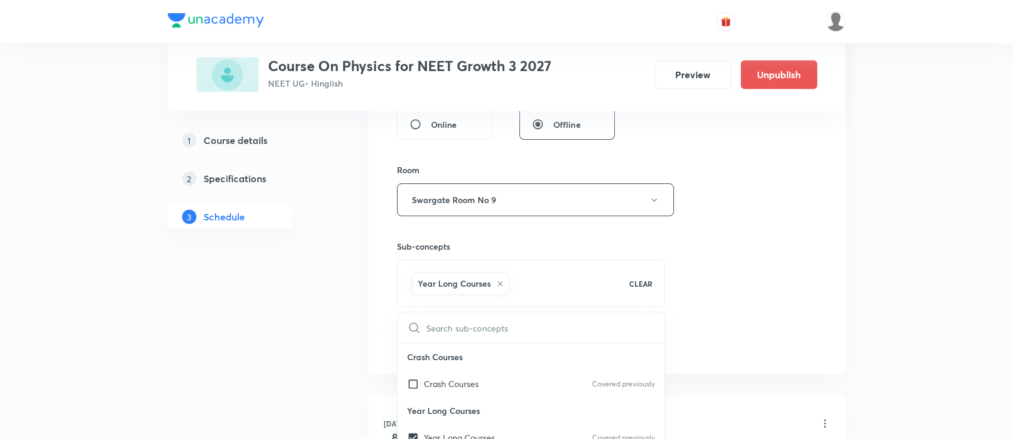
click at [733, 262] on div "Session 24 Live class Session title 10/99 kinematics ​ Schedule for Sep 4, 2025…" at bounding box center [607, 67] width 420 height 574
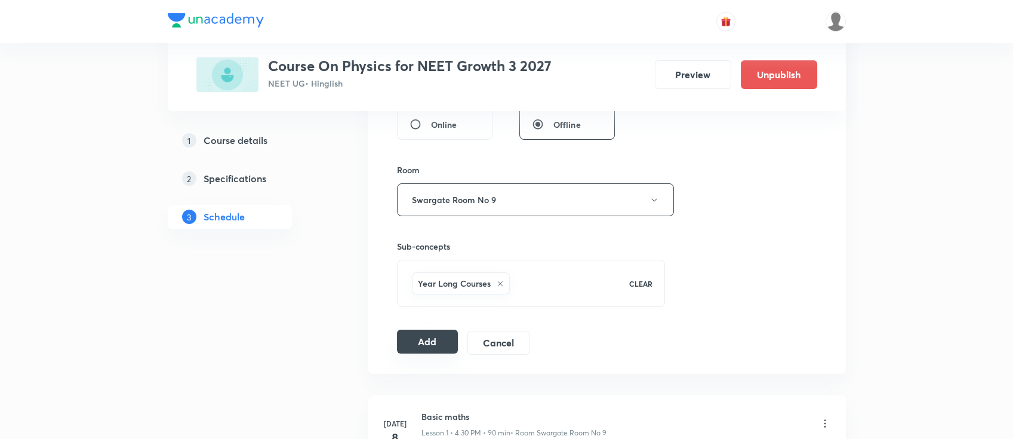
click at [420, 343] on button "Add" at bounding box center [427, 342] width 61 height 24
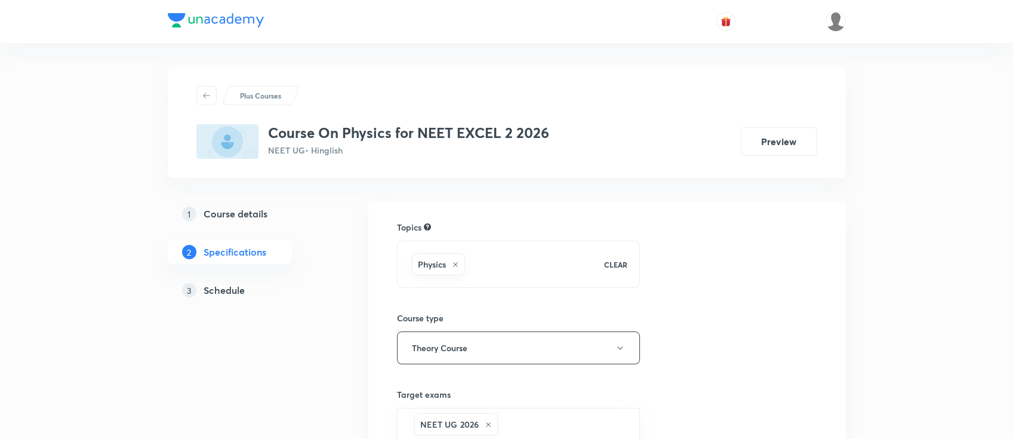
click at [246, 296] on div "3 Schedule" at bounding box center [251, 290] width 139 height 14
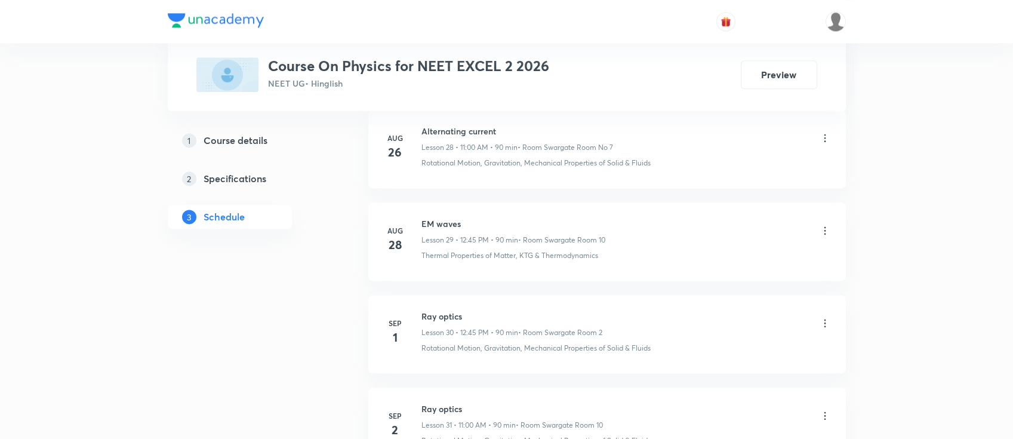
scroll to position [3382, 0]
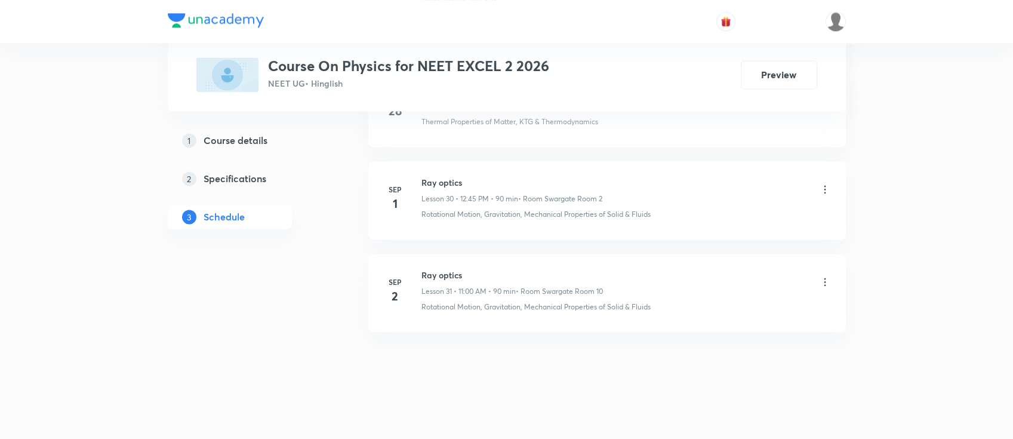
click at [430, 269] on h6 "Ray optics" at bounding box center [513, 275] width 182 height 13
copy h6 "Ray optics"
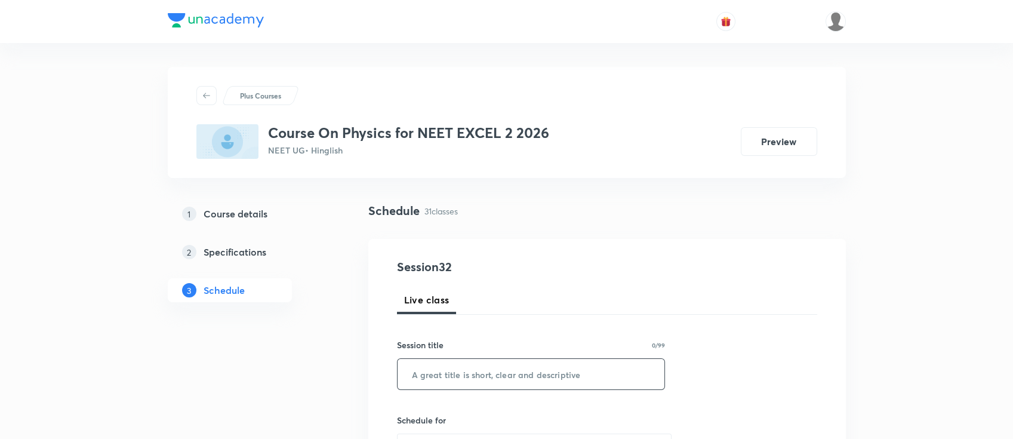
click at [619, 370] on input "text" at bounding box center [531, 374] width 267 height 30
paste input "Ray optics"
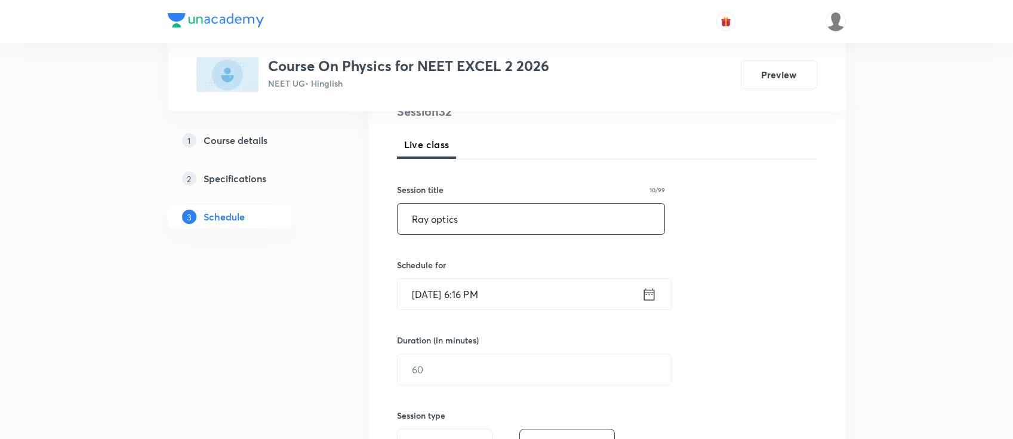
scroll to position [159, 0]
type input "Ray optics"
click at [653, 288] on icon at bounding box center [649, 290] width 11 height 12
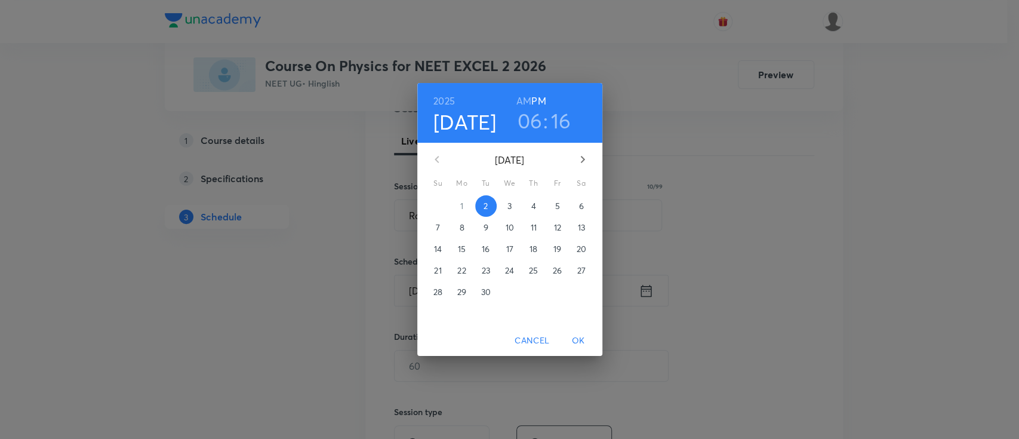
click at [535, 202] on p "4" at bounding box center [533, 206] width 5 height 12
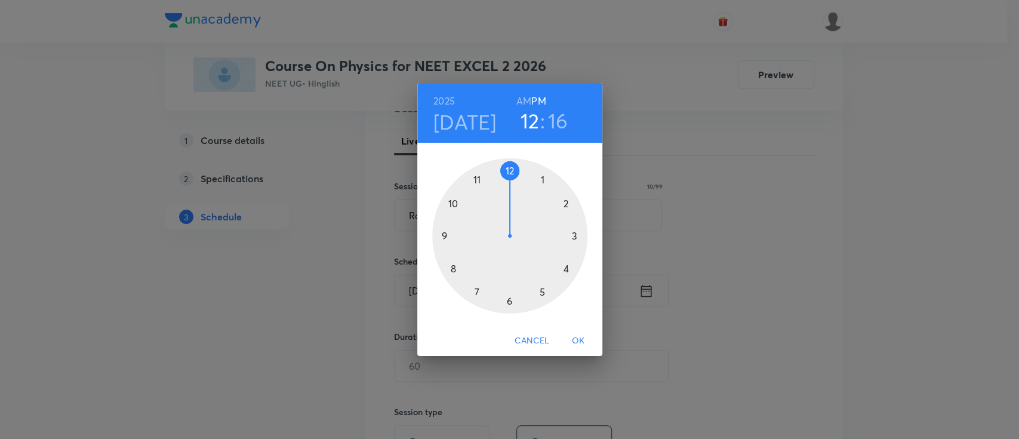
drag, startPoint x: 512, startPoint y: 295, endPoint x: 509, endPoint y: 194, distance: 101.0
click at [509, 194] on div at bounding box center [509, 235] width 155 height 155
drag, startPoint x: 565, startPoint y: 239, endPoint x: 429, endPoint y: 236, distance: 136.2
click at [429, 236] on div "00 05 10 15 20 25 30 35 40 45 50 55" at bounding box center [509, 235] width 185 height 155
drag, startPoint x: 589, startPoint y: 337, endPoint x: 579, endPoint y: 337, distance: 10.2
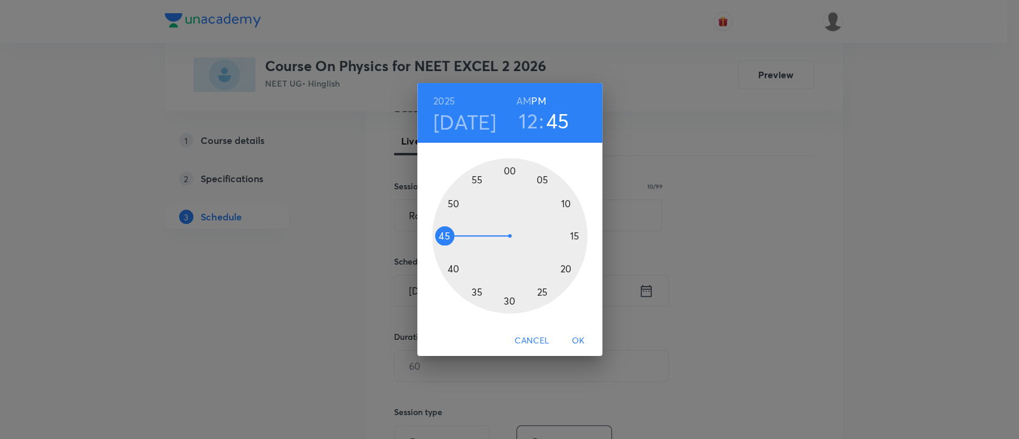
click at [579, 337] on span "OK" at bounding box center [578, 340] width 29 height 15
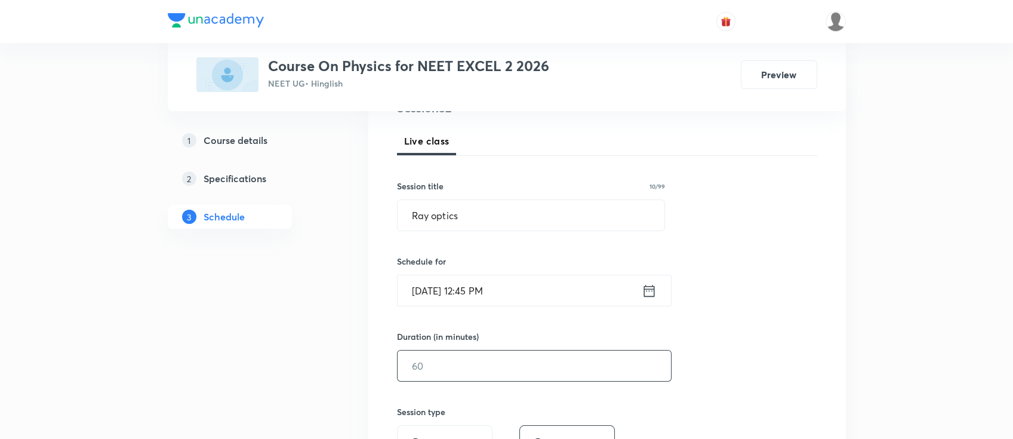
click at [558, 353] on input "text" at bounding box center [534, 365] width 273 height 30
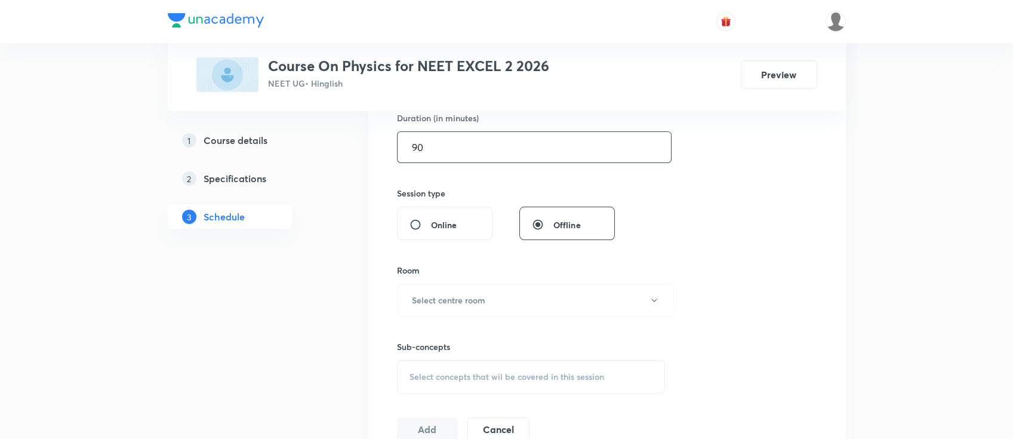
scroll to position [478, 0]
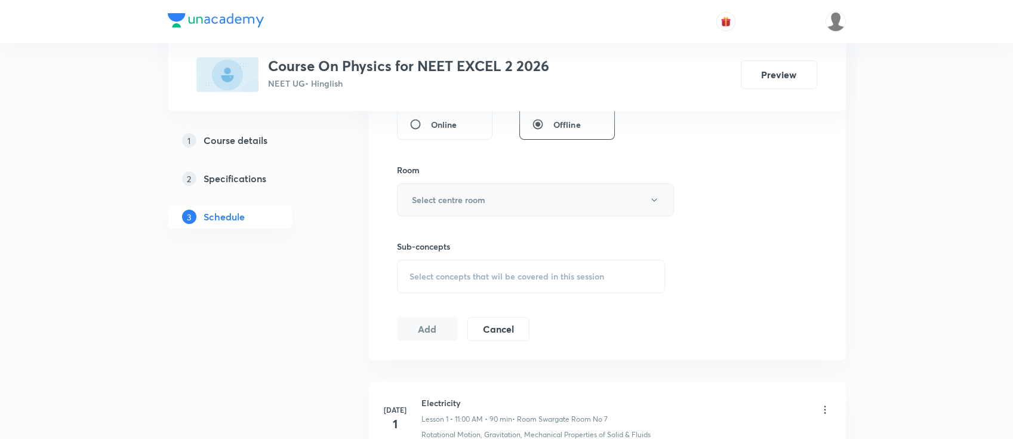
type input "90"
click at [501, 205] on button "Select centre room" at bounding box center [535, 199] width 277 height 33
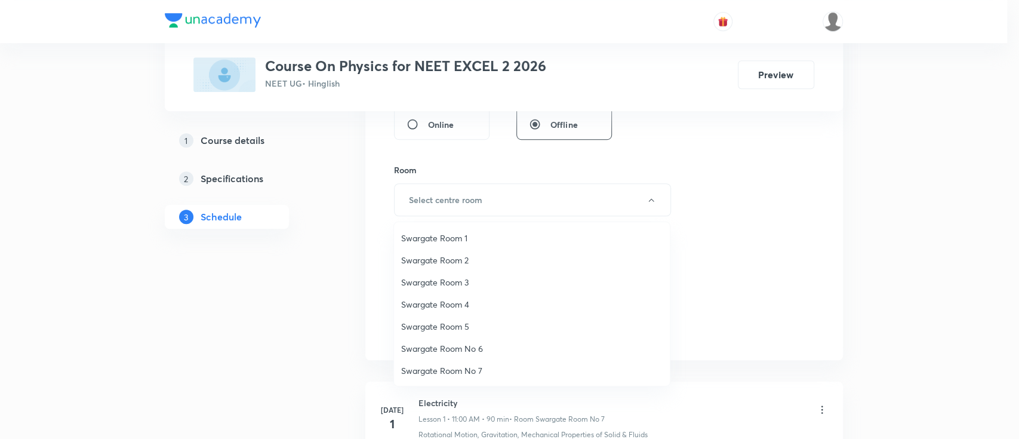
click at [463, 236] on span "Swargate Room 1" at bounding box center [532, 238] width 262 height 13
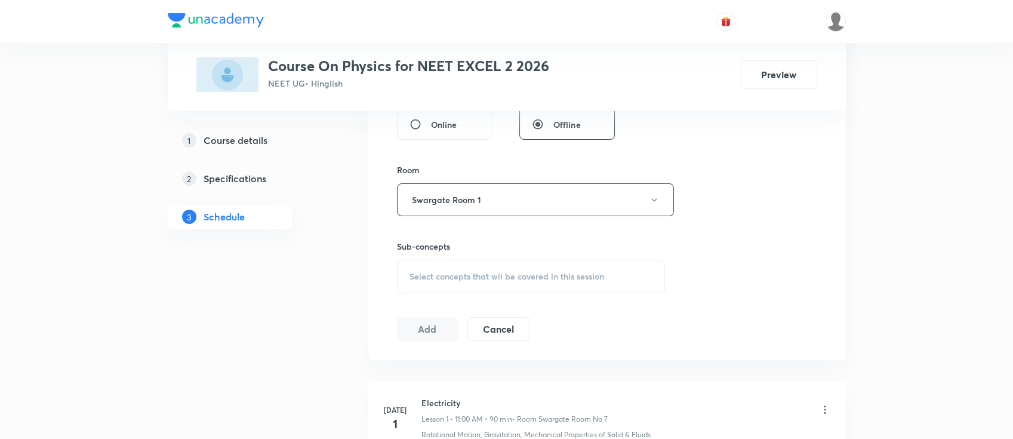
click at [553, 281] on div "Select concepts that wil be covered in this session" at bounding box center [531, 276] width 269 height 33
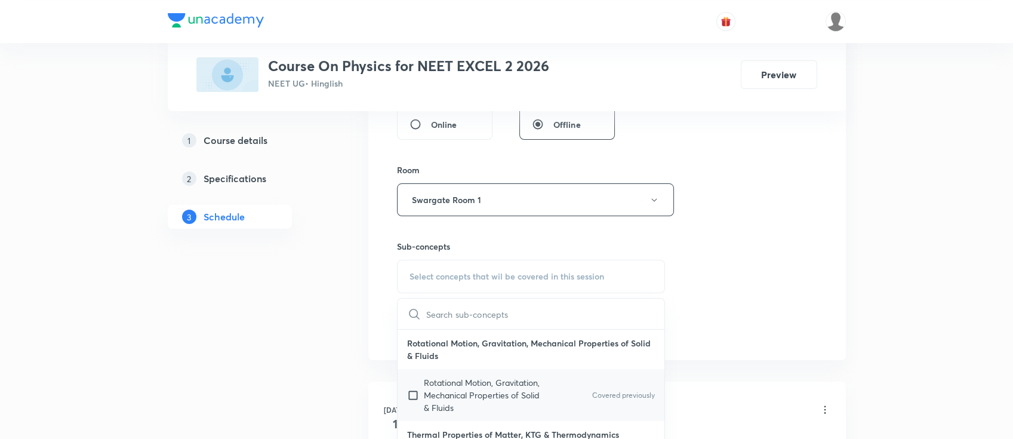
click at [467, 394] on p "Rotational Motion, Gravitation, Mechanical Properties of Solid & Fluids" at bounding box center [484, 395] width 121 height 38
checkbox input "true"
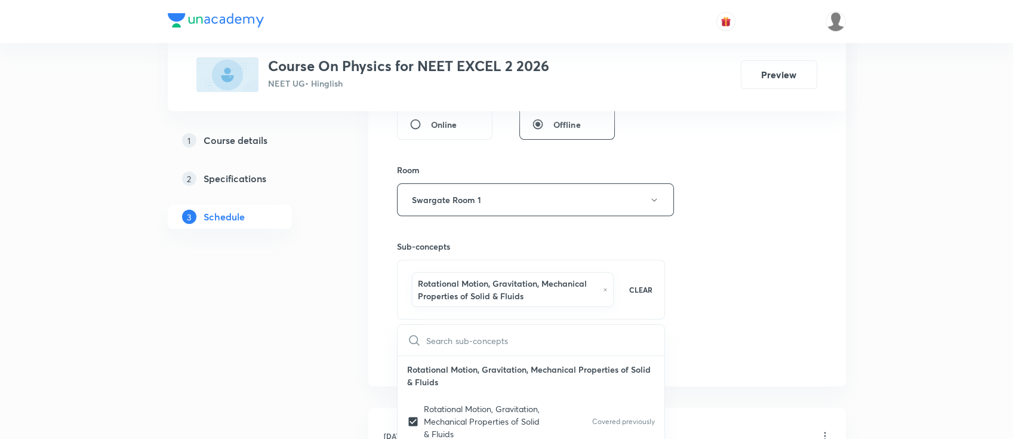
click at [719, 329] on div "Session 32 Live class Session title 10/99 Ray optics ​ Schedule for [DATE] 12:4…" at bounding box center [607, 73] width 420 height 587
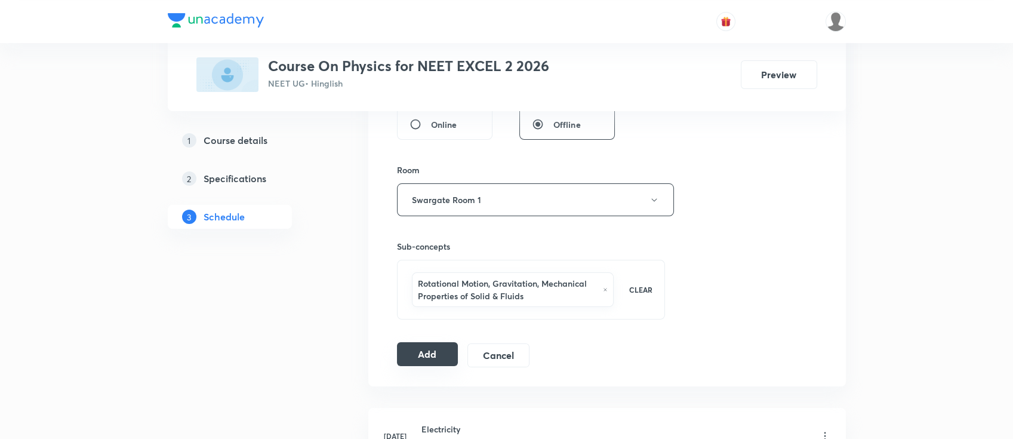
click at [428, 355] on button "Add" at bounding box center [427, 354] width 61 height 24
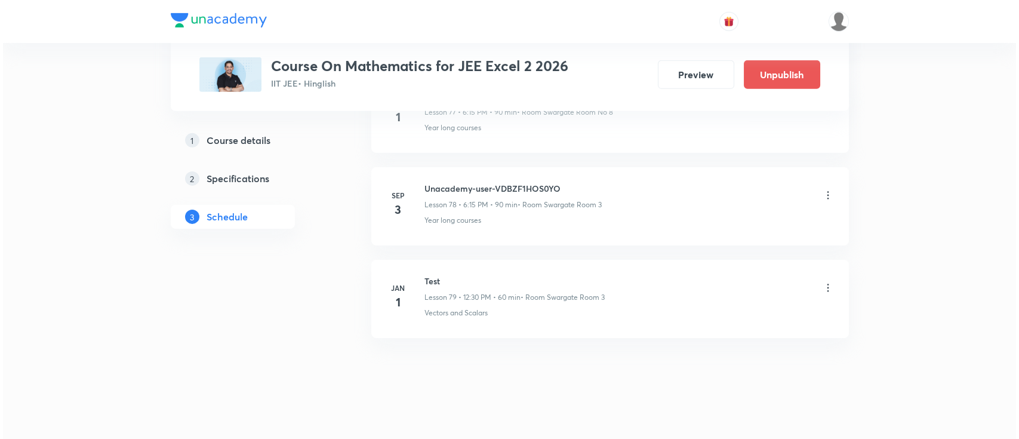
scroll to position [7738, 0]
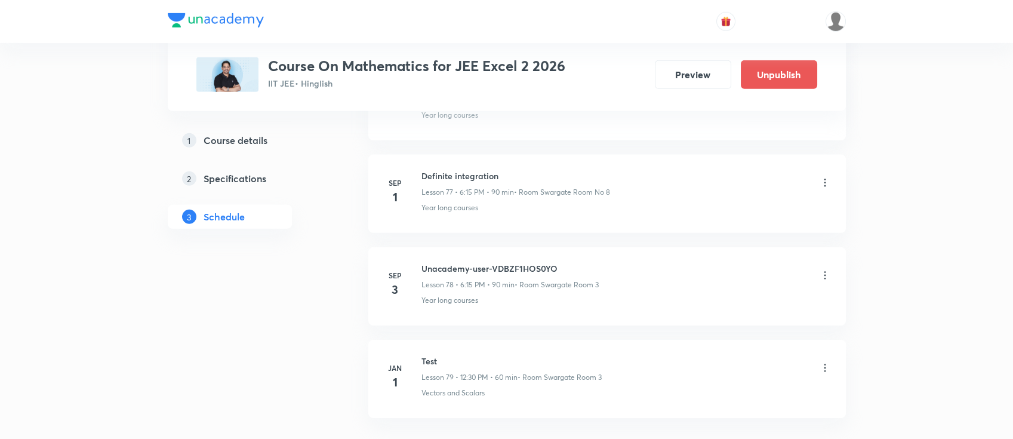
click at [827, 269] on icon at bounding box center [825, 275] width 12 height 12
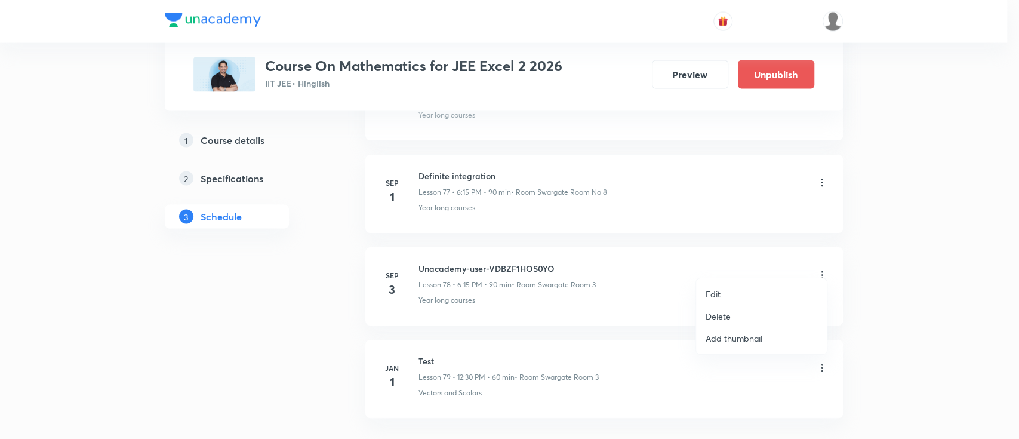
click at [744, 286] on li "Edit" at bounding box center [761, 294] width 131 height 22
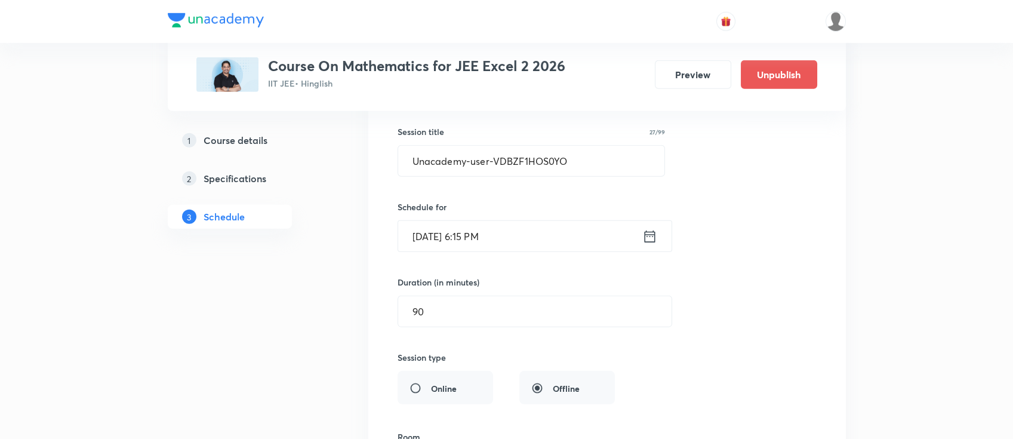
scroll to position [7330, 0]
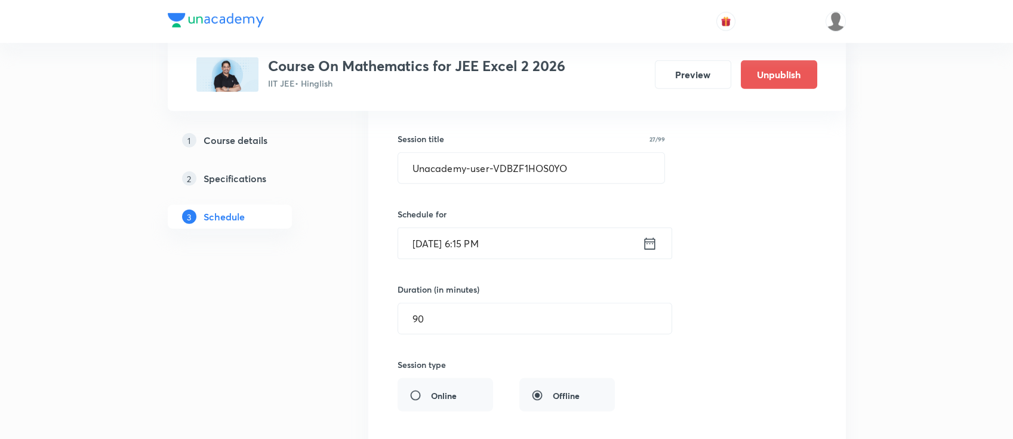
click at [651, 235] on icon at bounding box center [649, 243] width 15 height 17
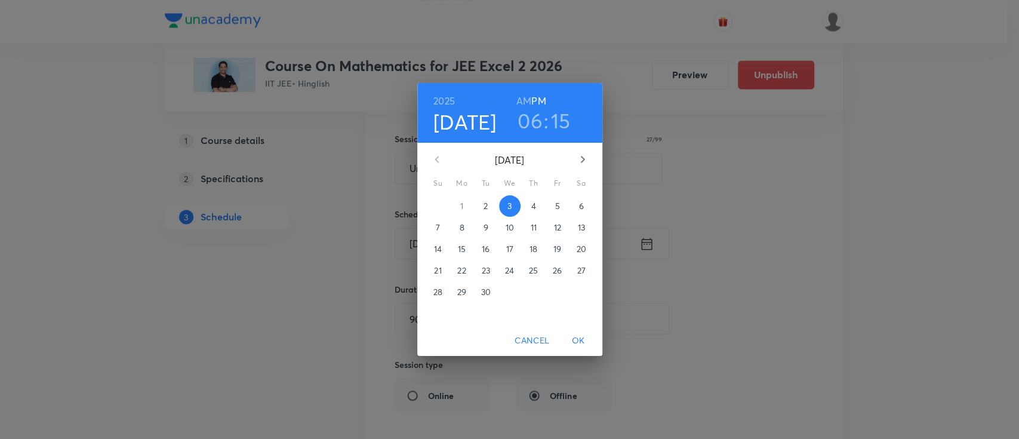
click at [481, 207] on span "2" at bounding box center [485, 206] width 21 height 12
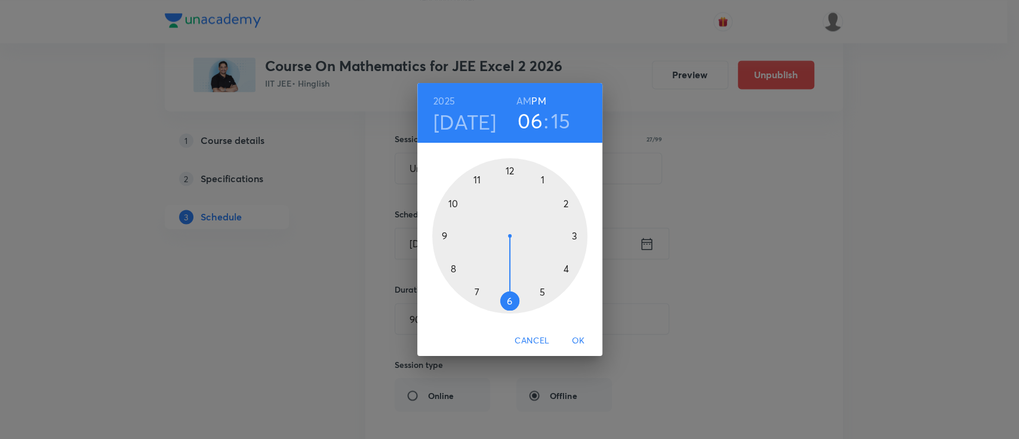
click at [577, 345] on span "OK" at bounding box center [578, 340] width 29 height 15
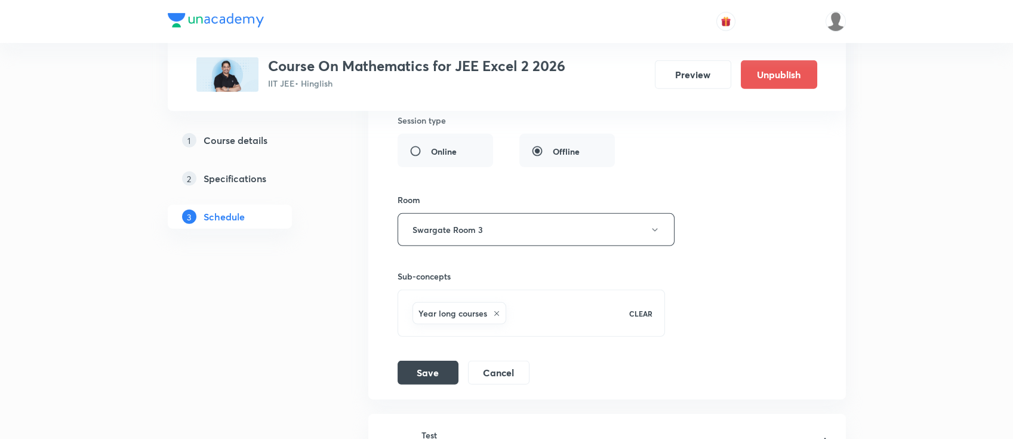
scroll to position [7648, 0]
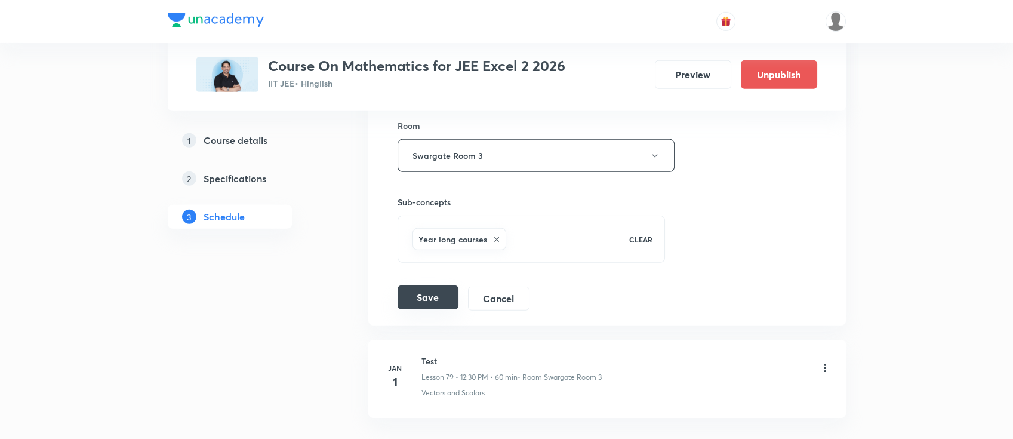
click at [427, 288] on button "Save" at bounding box center [428, 297] width 61 height 24
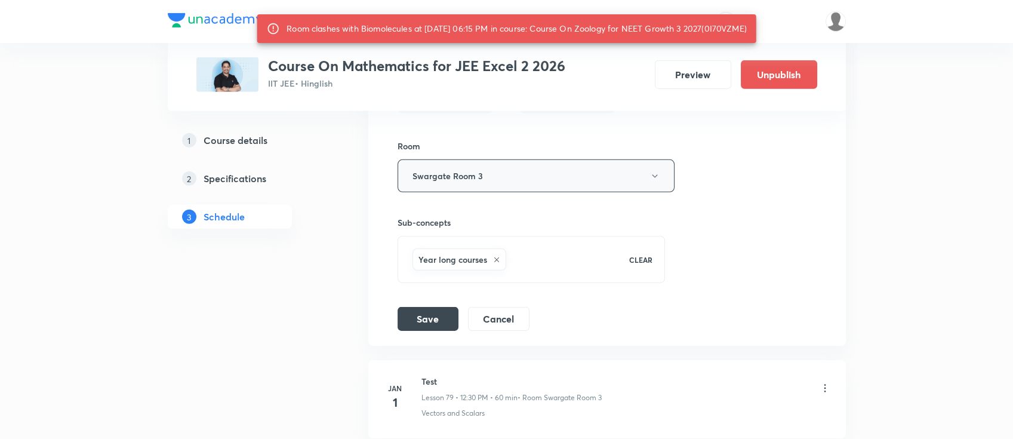
click at [476, 162] on button "Swargate Room 3" at bounding box center [536, 175] width 277 height 33
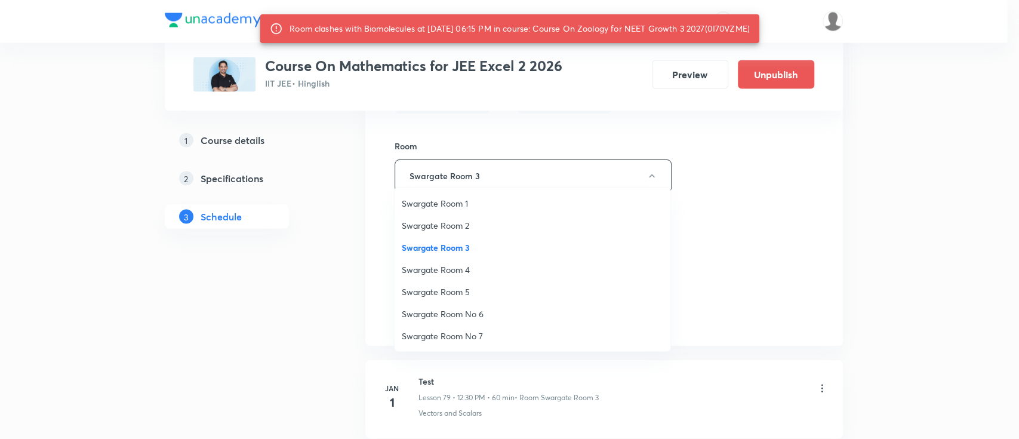
click at [470, 316] on span "Swargate Room No 6" at bounding box center [533, 313] width 262 height 13
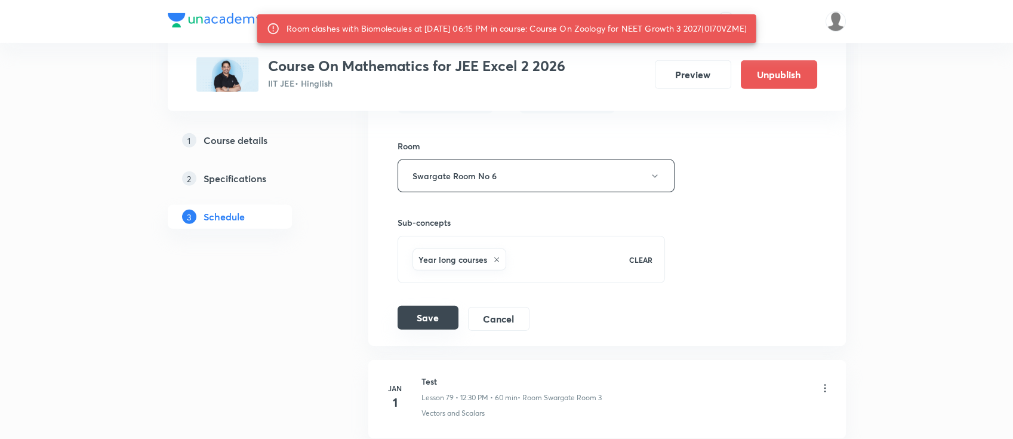
click at [436, 306] on button "Save" at bounding box center [428, 318] width 61 height 24
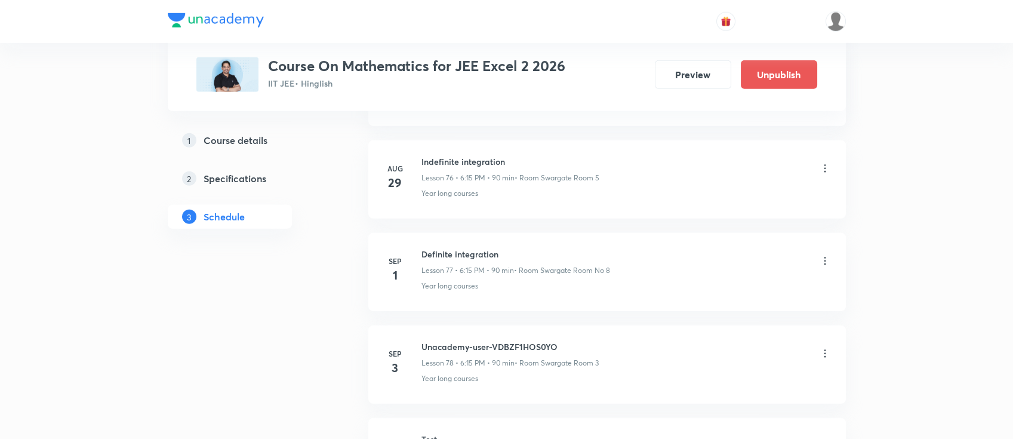
scroll to position [7110, 0]
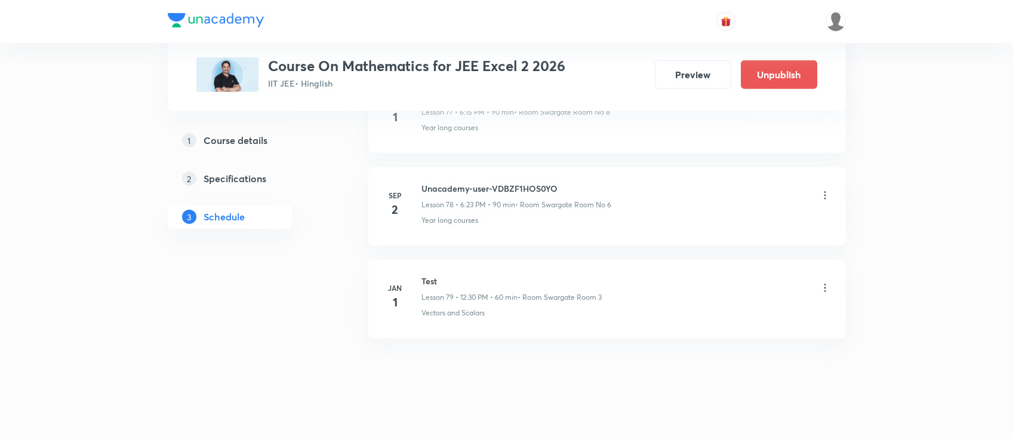
scroll to position [7658, 0]
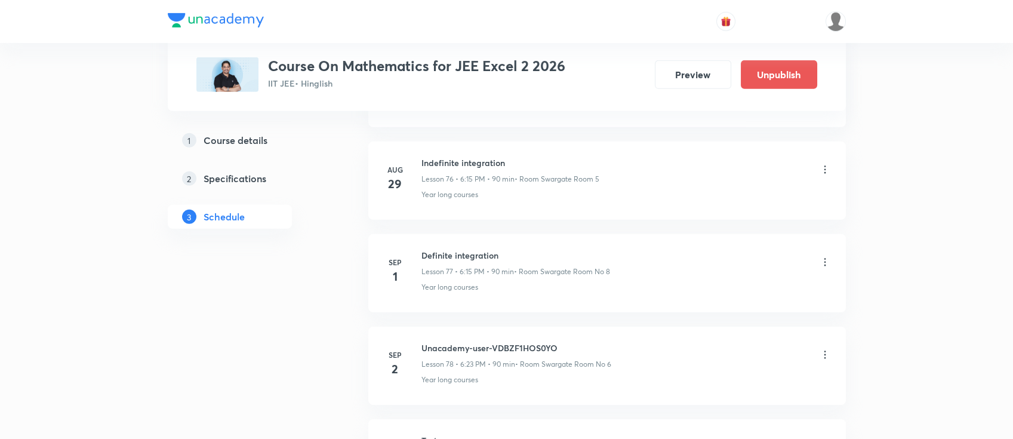
click at [822, 349] on icon at bounding box center [825, 355] width 12 height 12
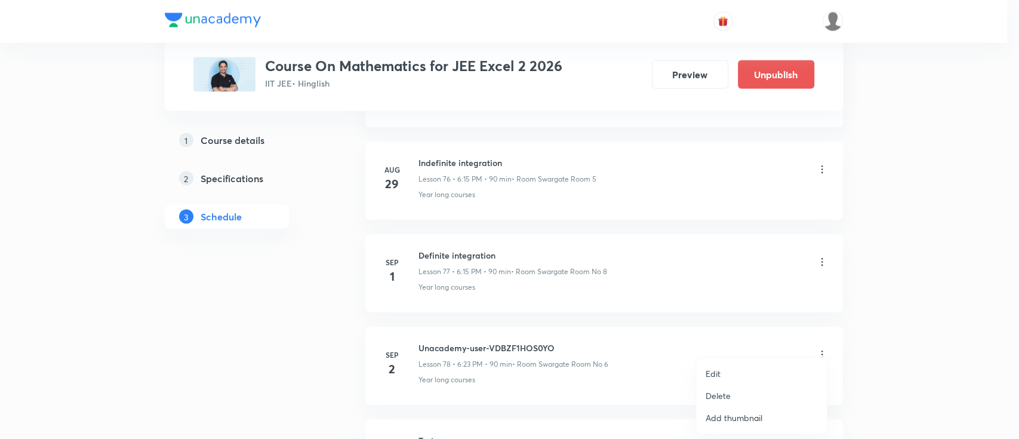
click at [727, 370] on li "Edit" at bounding box center [761, 373] width 131 height 22
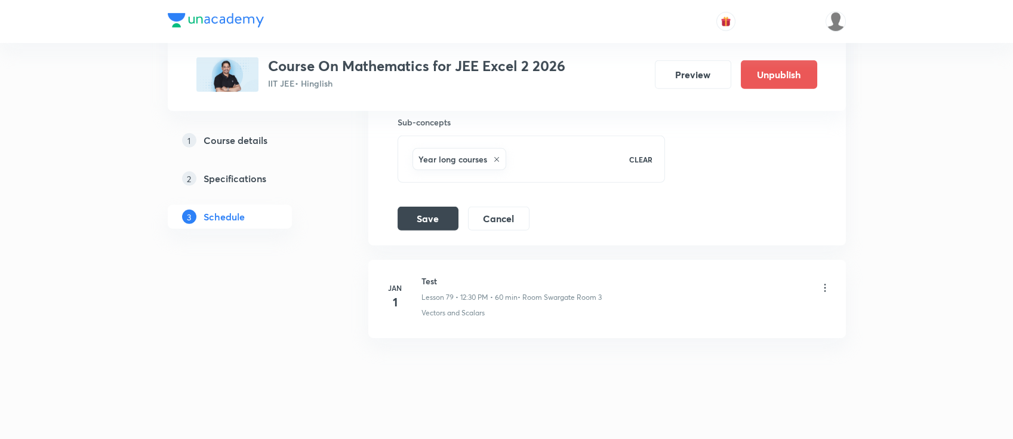
scroll to position [7648, 0]
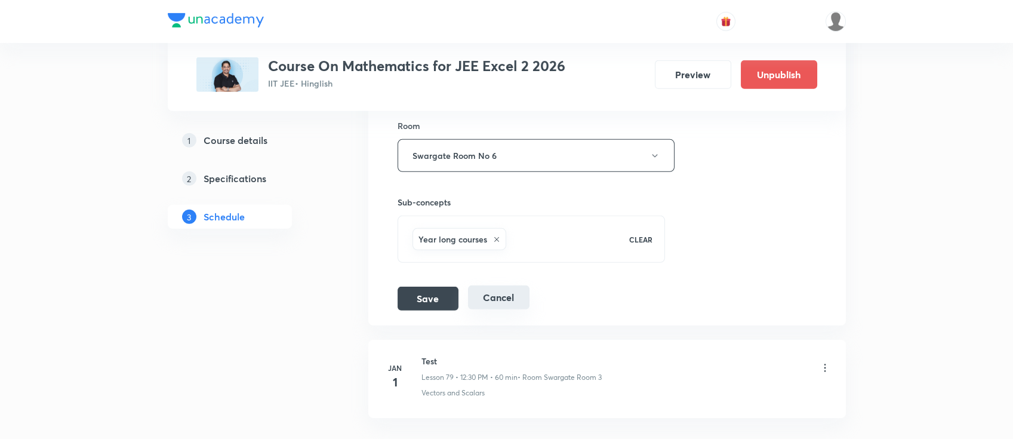
click at [513, 290] on button "Cancel" at bounding box center [498, 297] width 61 height 24
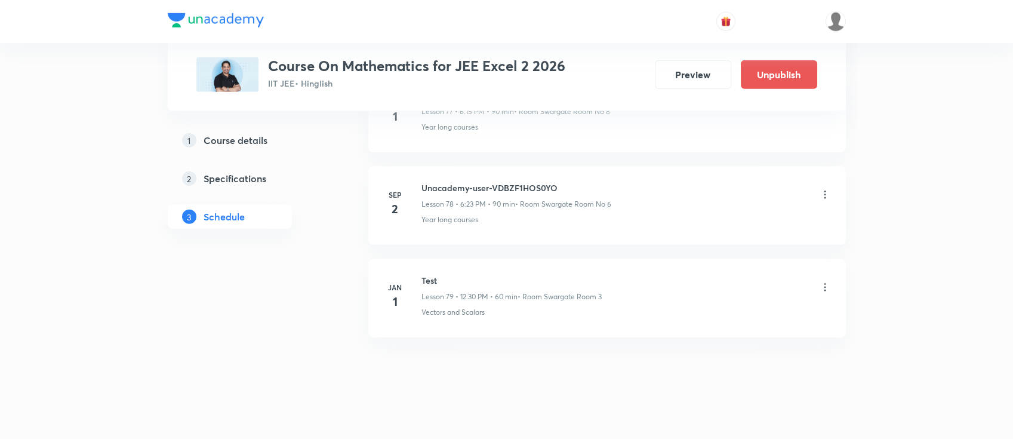
click at [822, 189] on icon at bounding box center [825, 195] width 12 height 12
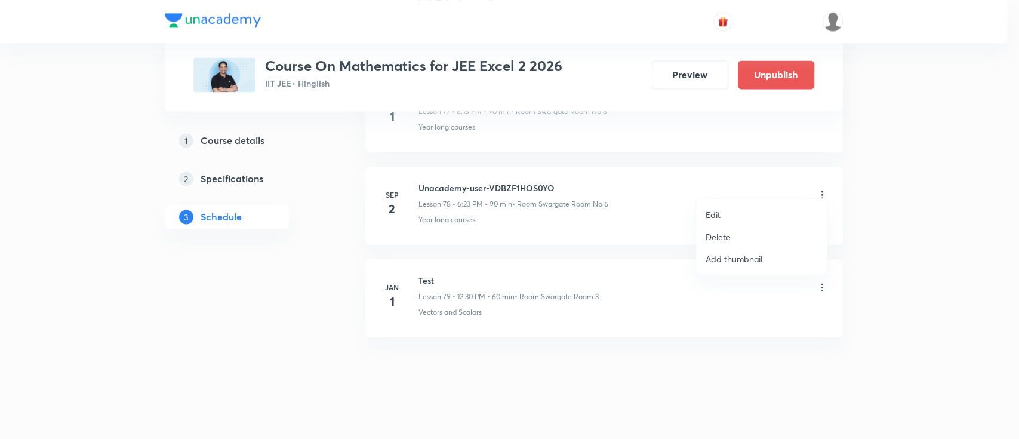
click at [731, 235] on li "Delete" at bounding box center [761, 237] width 131 height 22
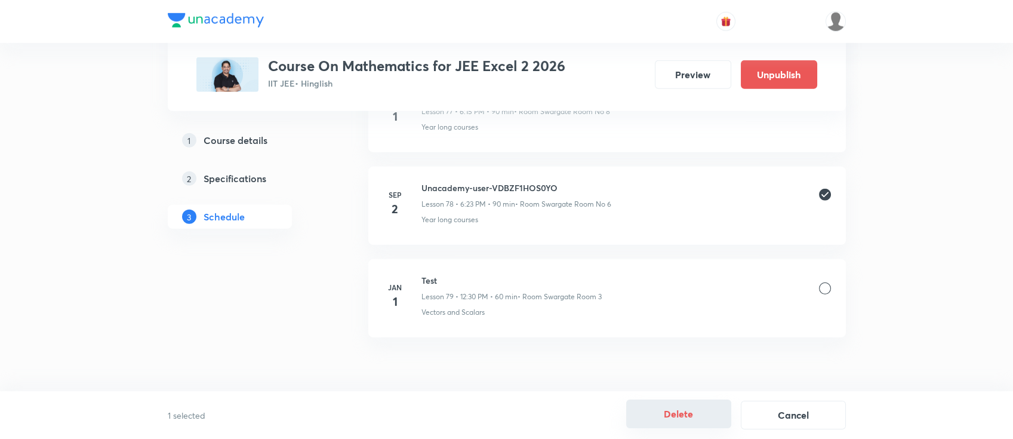
click at [690, 422] on button "Delete" at bounding box center [678, 413] width 105 height 29
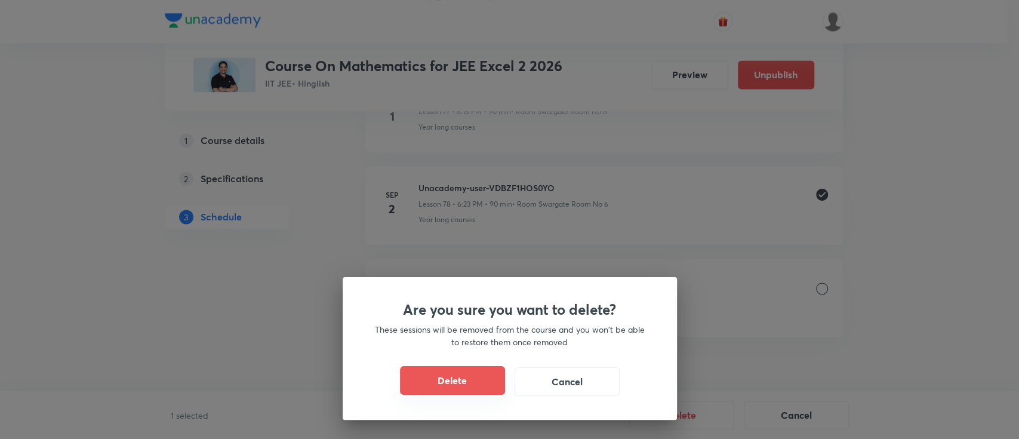
click at [475, 375] on button "Delete" at bounding box center [452, 380] width 105 height 29
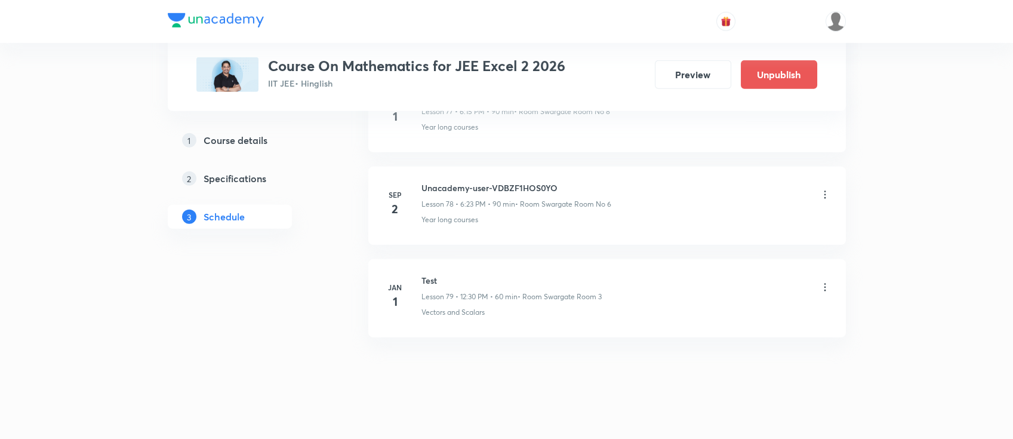
scroll to position [7190, 0]
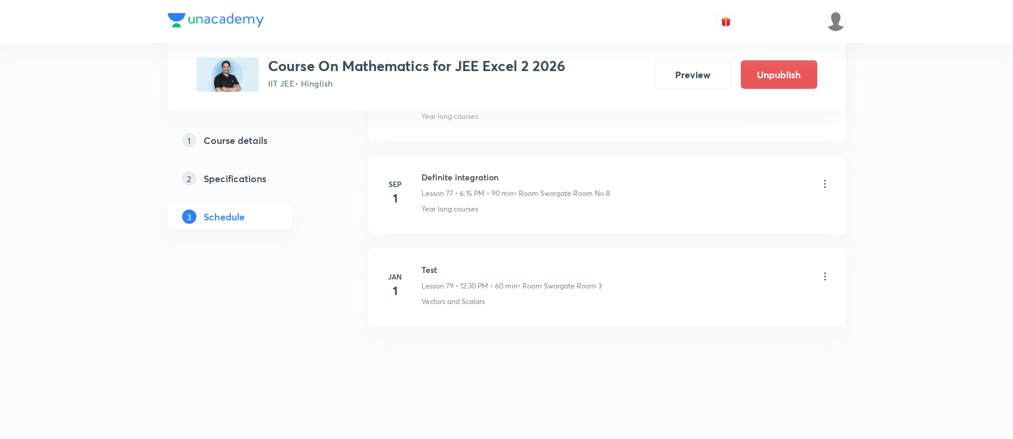
click at [468, 164] on li "Sep 1 Definite integration Lesson 77 • 6:15 PM • 90 min • Room Swargate Room No…" at bounding box center [607, 195] width 478 height 78
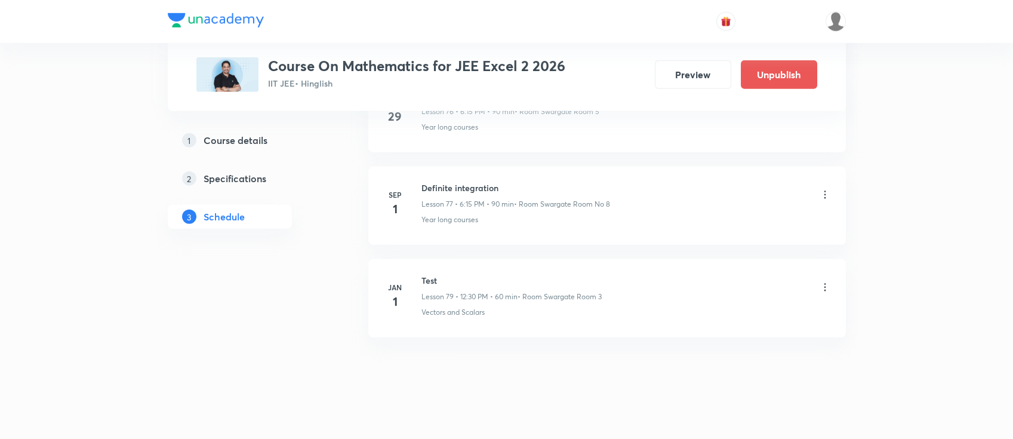
click at [473, 182] on h6 "Definite integration" at bounding box center [516, 188] width 189 height 13
copy h6 "Definite integration"
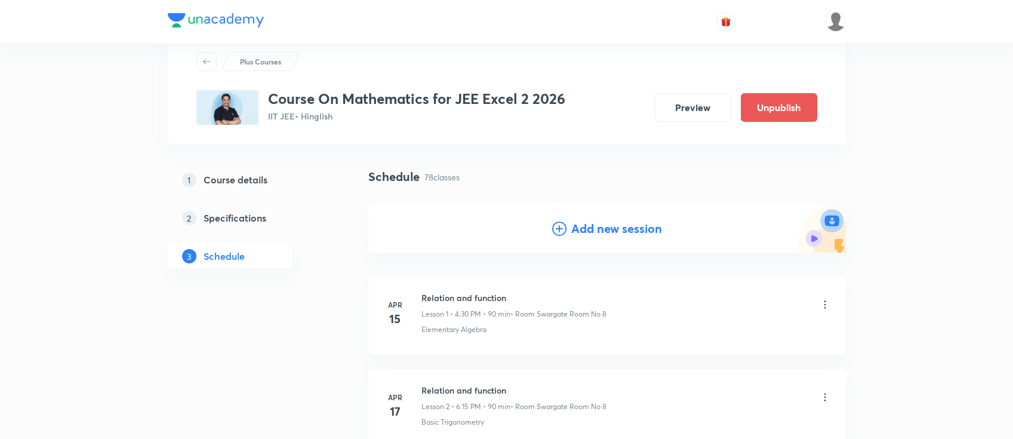
scroll to position [0, 0]
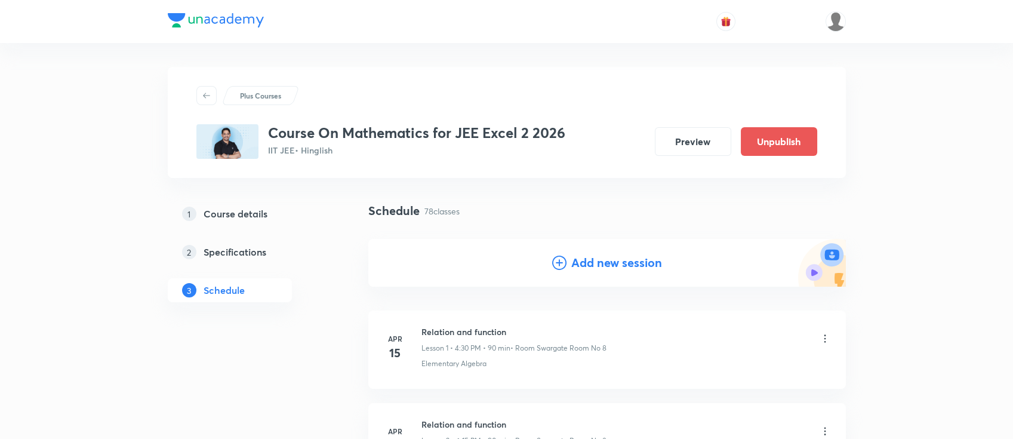
click at [626, 254] on h4 "Add new session" at bounding box center [616, 263] width 91 height 18
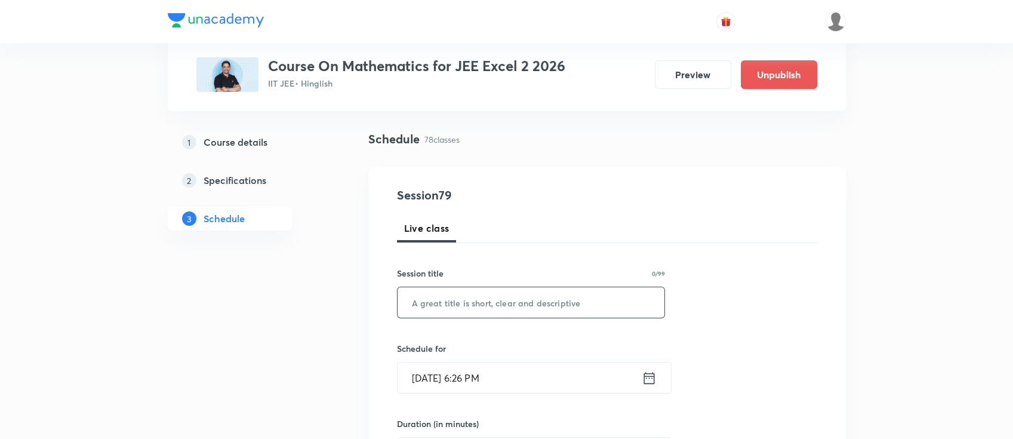
scroll to position [79, 0]
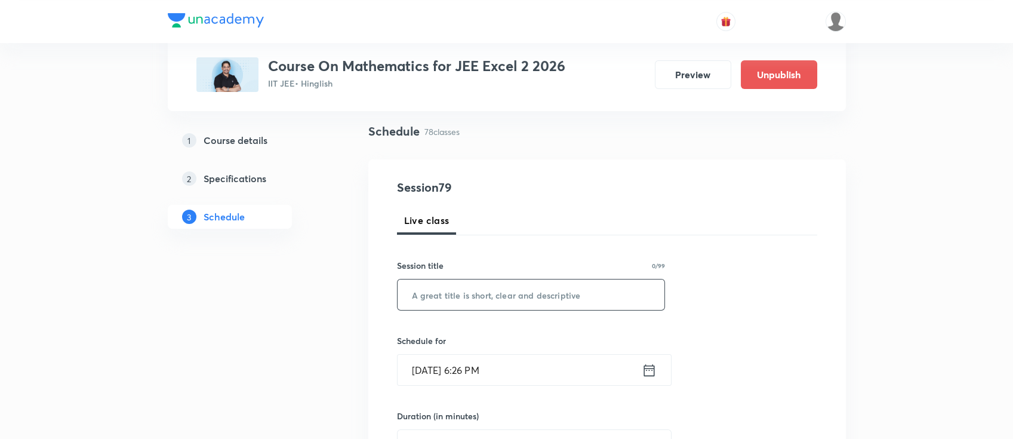
click at [607, 300] on input "text" at bounding box center [531, 294] width 267 height 30
paste input "Definite integration"
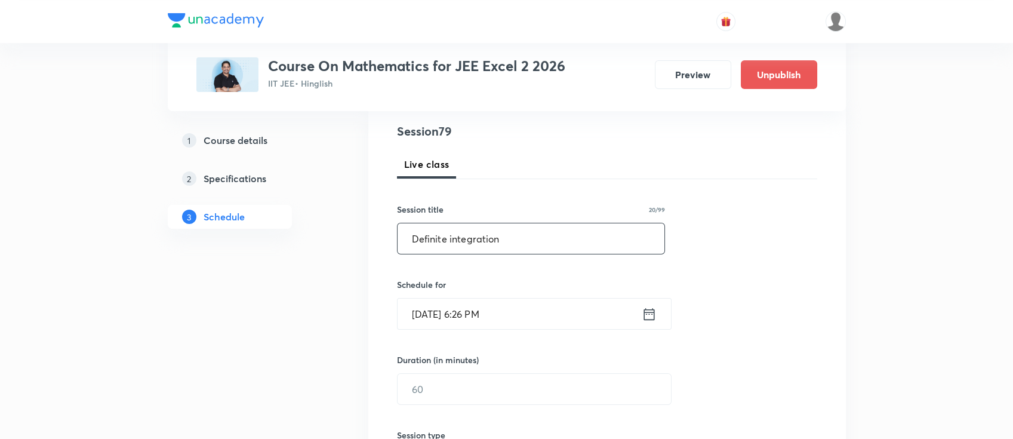
scroll to position [159, 0]
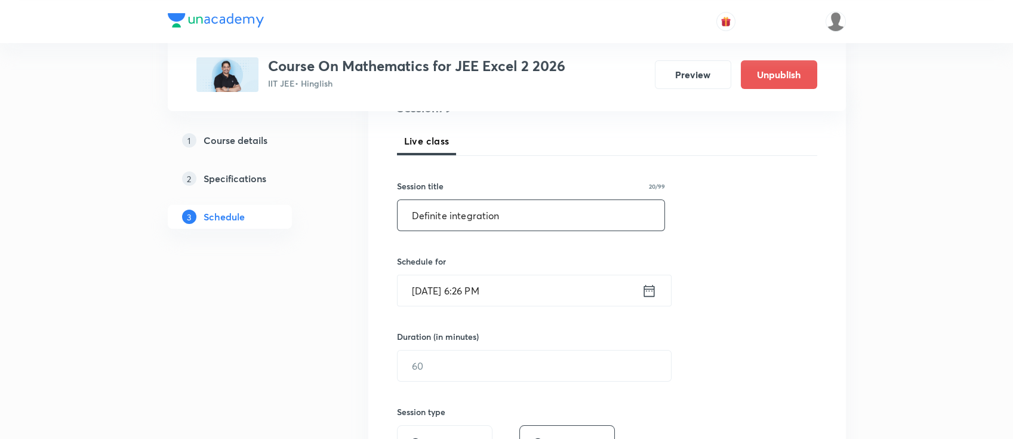
type input "Definite integration"
click at [651, 286] on icon at bounding box center [649, 290] width 15 height 17
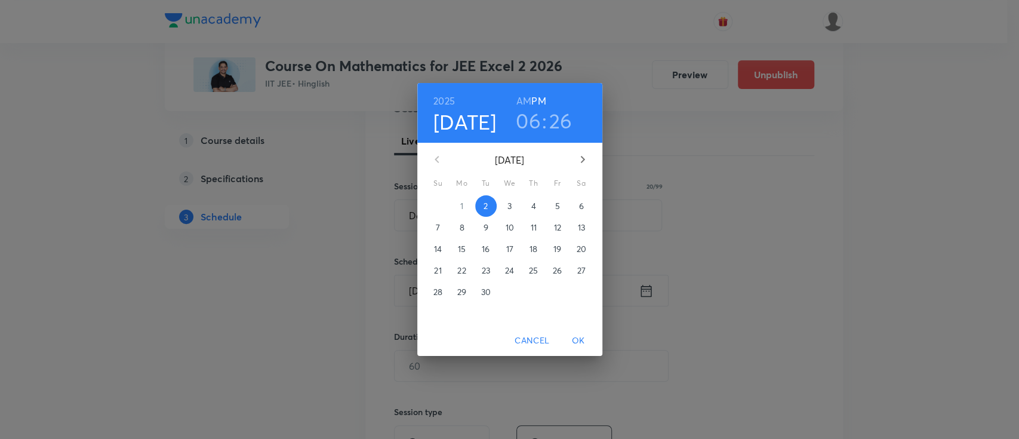
click at [563, 130] on h3 "26" at bounding box center [560, 120] width 23 height 25
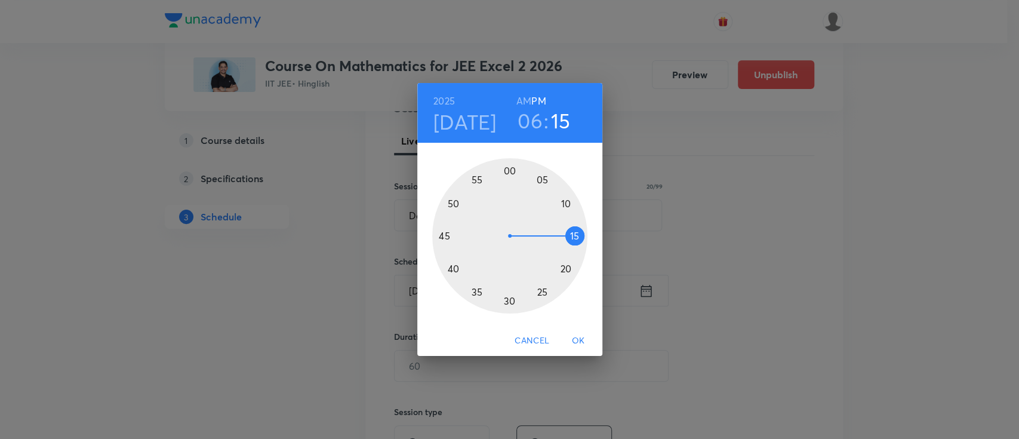
drag, startPoint x: 536, startPoint y: 281, endPoint x: 568, endPoint y: 236, distance: 55.0
click at [568, 236] on div at bounding box center [509, 235] width 155 height 155
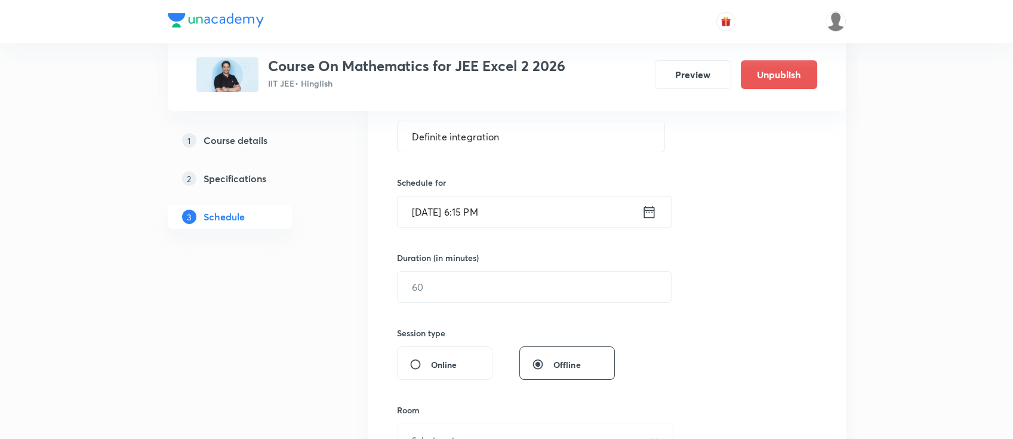
scroll to position [239, 0]
click at [539, 273] on input "text" at bounding box center [534, 285] width 273 height 30
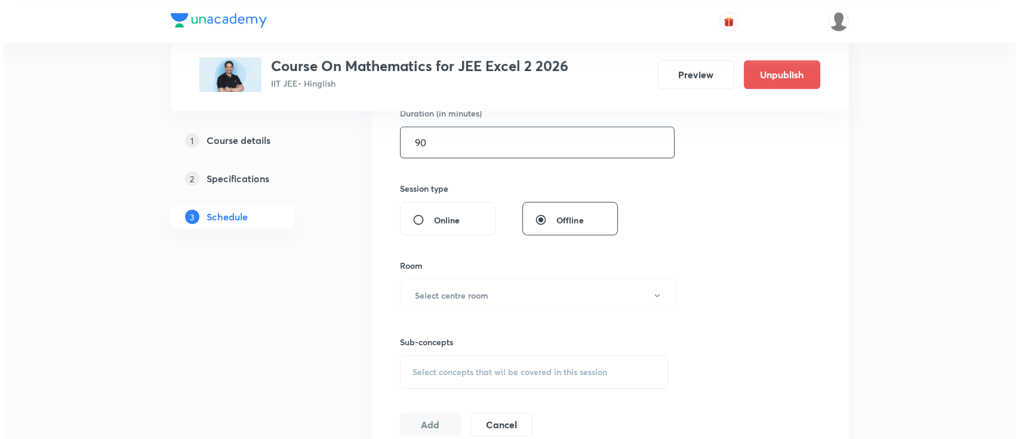
scroll to position [398, 0]
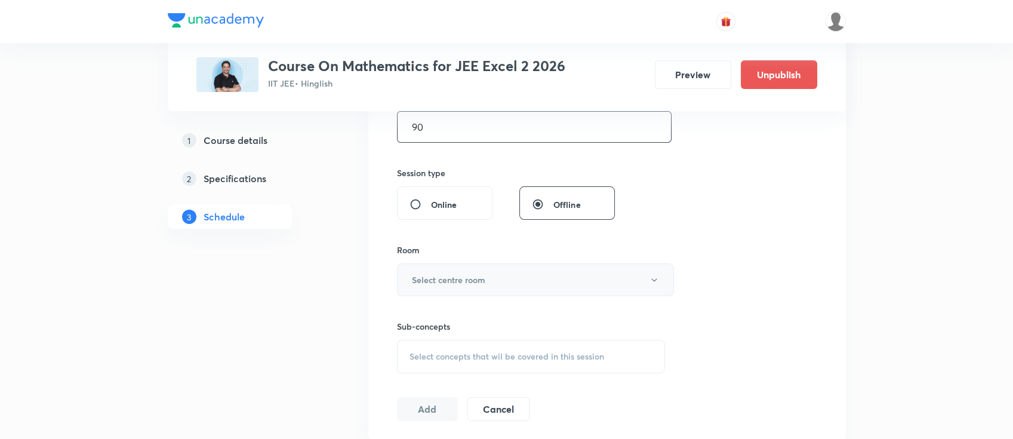
type input "90"
click at [542, 272] on button "Select centre room" at bounding box center [535, 279] width 277 height 33
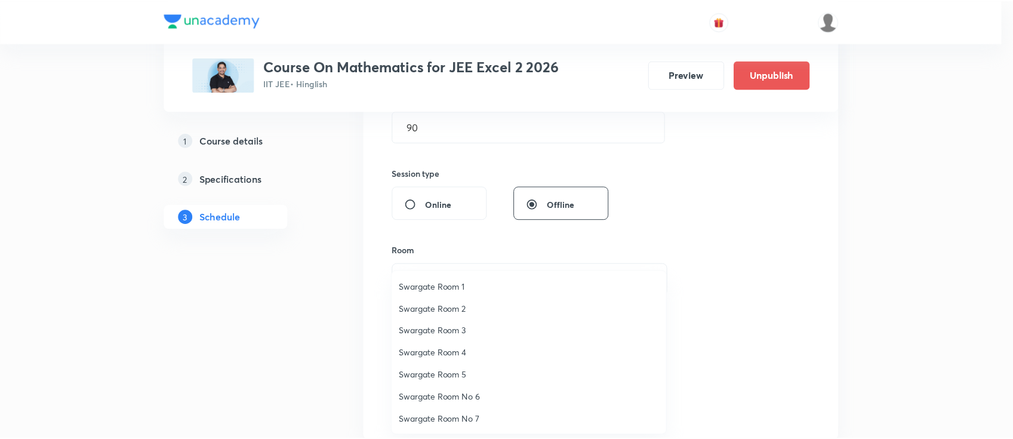
scroll to position [88, 0]
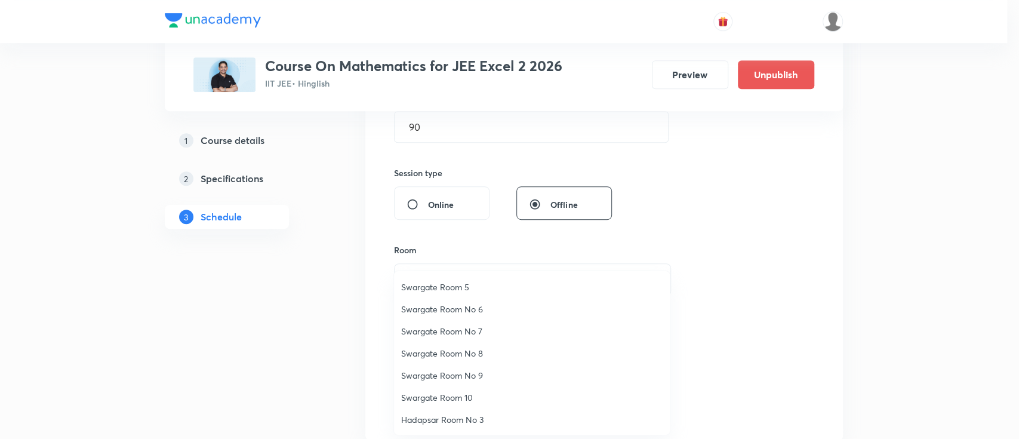
click at [458, 349] on span "Swargate Room No 8" at bounding box center [532, 353] width 262 height 13
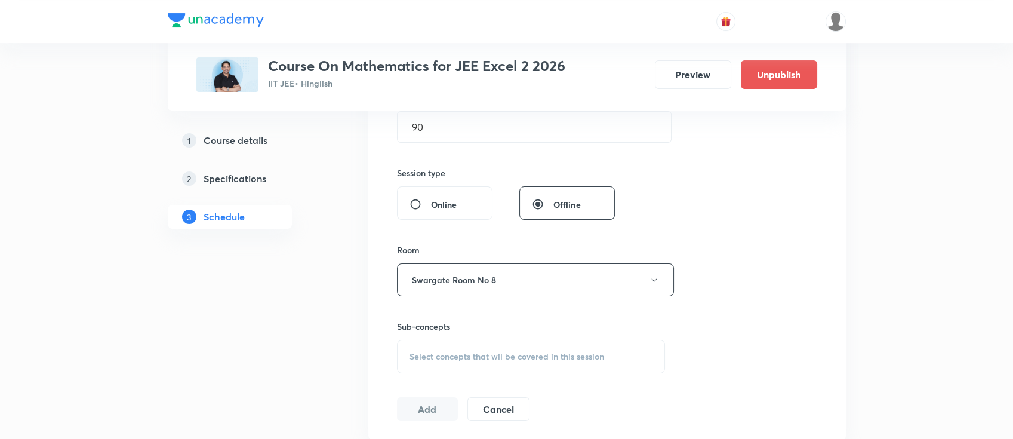
click at [506, 359] on span "Select concepts that wil be covered in this session" at bounding box center [507, 357] width 195 height 10
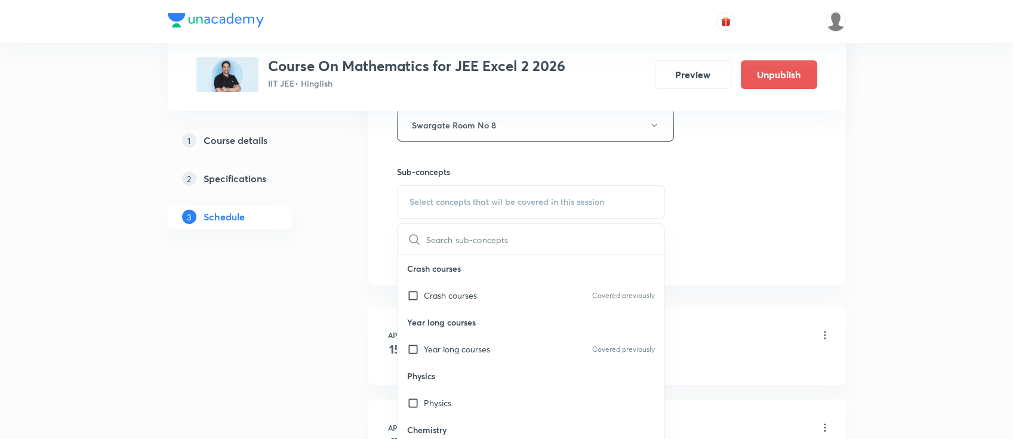
scroll to position [557, 0]
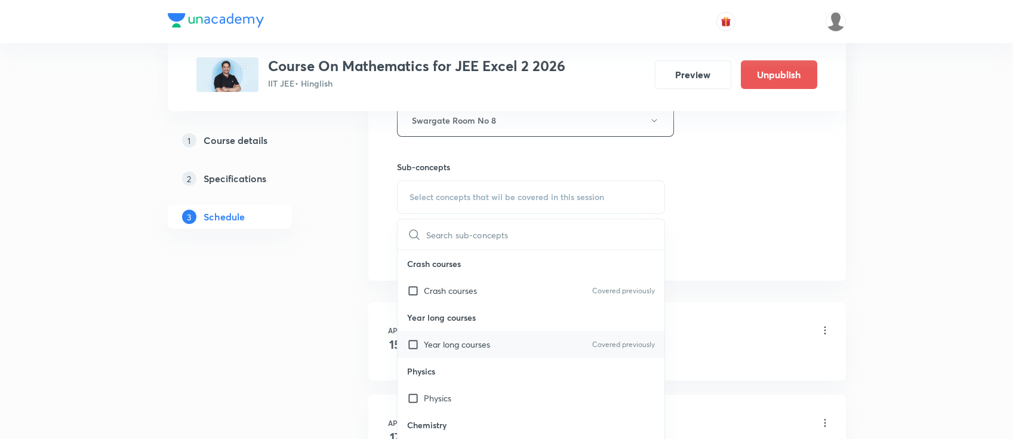
click at [511, 344] on div "Year long courses Covered previously" at bounding box center [531, 344] width 267 height 27
checkbox input "true"
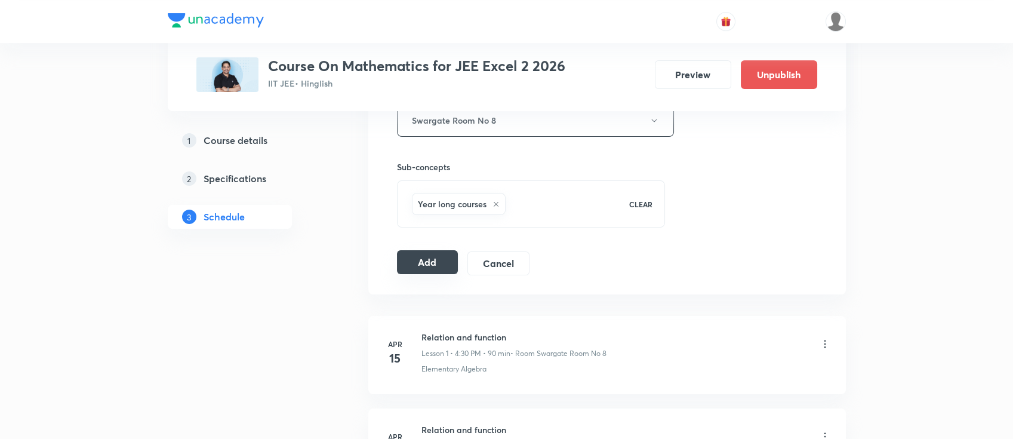
click at [411, 257] on button "Add" at bounding box center [427, 262] width 61 height 24
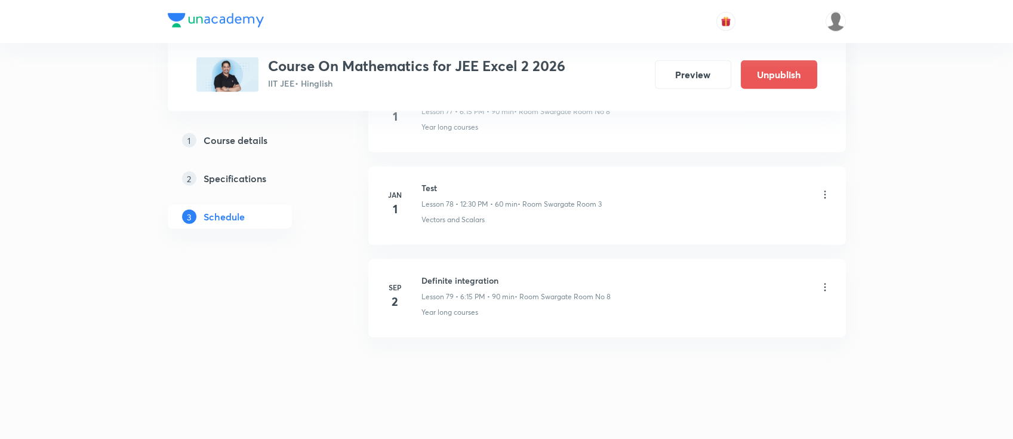
scroll to position [7190, 0]
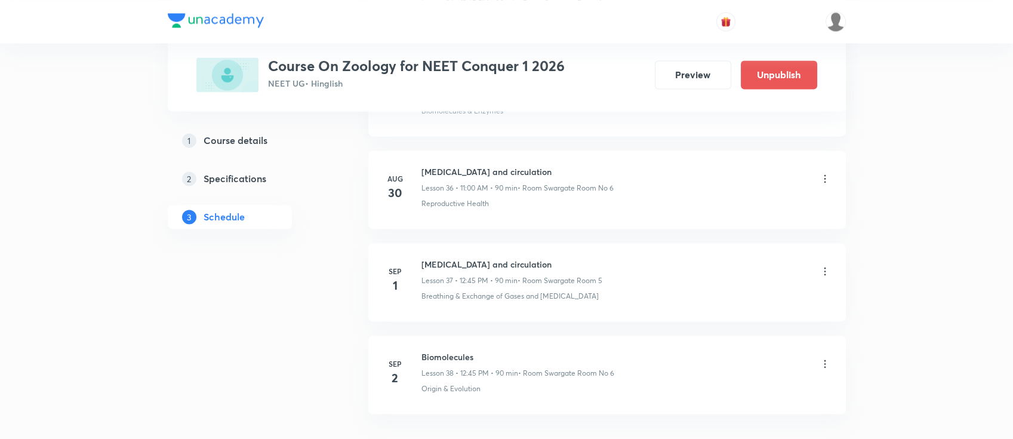
scroll to position [4029, 0]
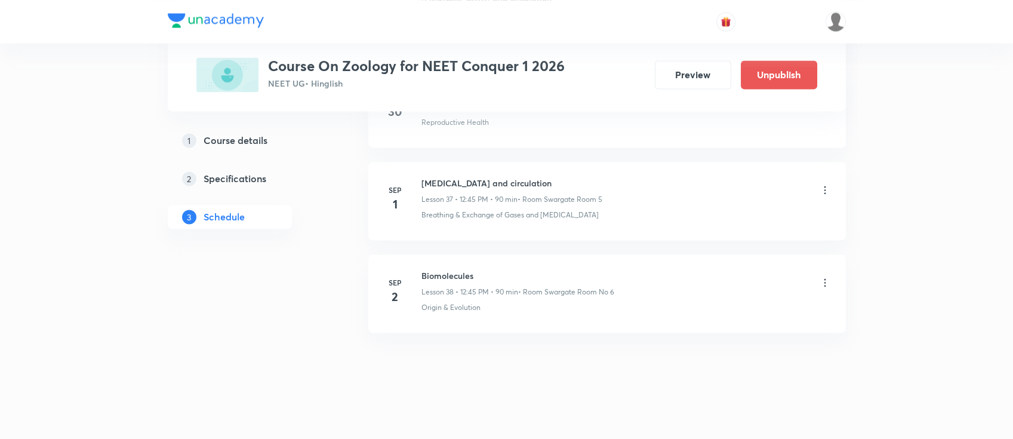
click at [456, 272] on h6 "Biomolecules" at bounding box center [518, 275] width 193 height 13
click at [457, 272] on h6 "Biomolecules" at bounding box center [518, 275] width 193 height 13
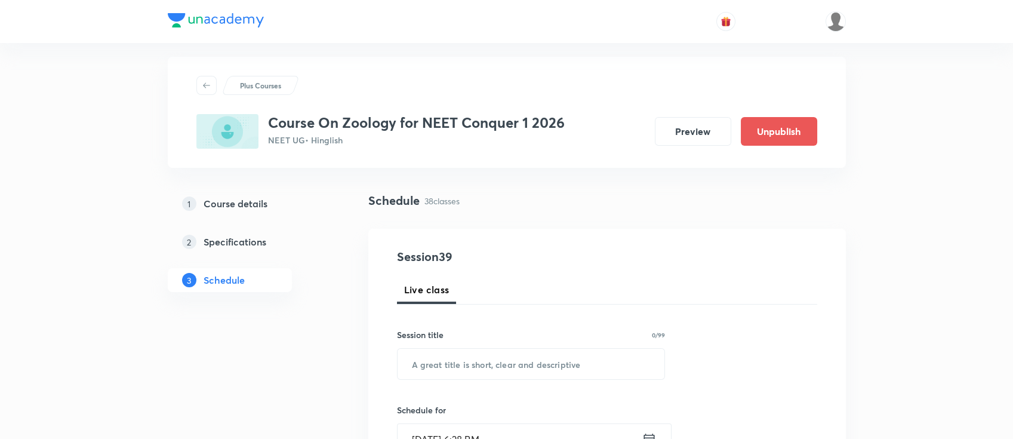
scroll to position [0, 0]
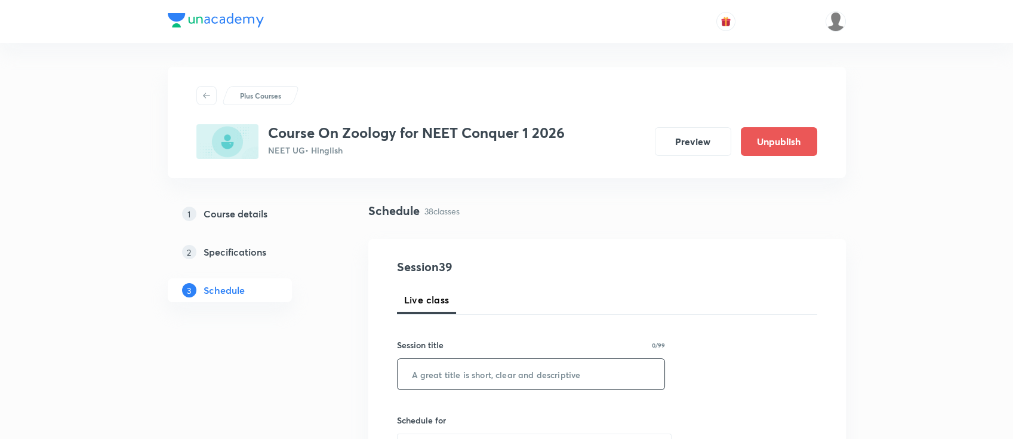
click at [426, 385] on input "text" at bounding box center [531, 374] width 267 height 30
paste input "Excretory product and their elimination."
type input "Excretory product and their elimination"
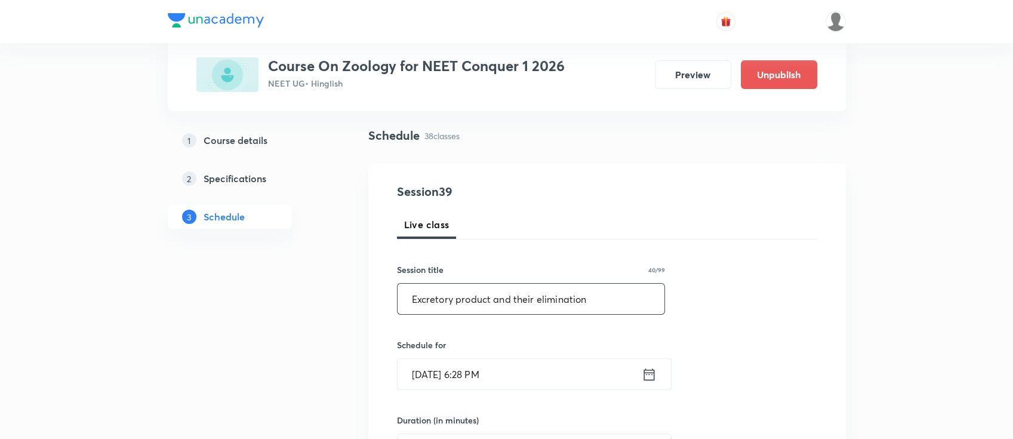
scroll to position [159, 0]
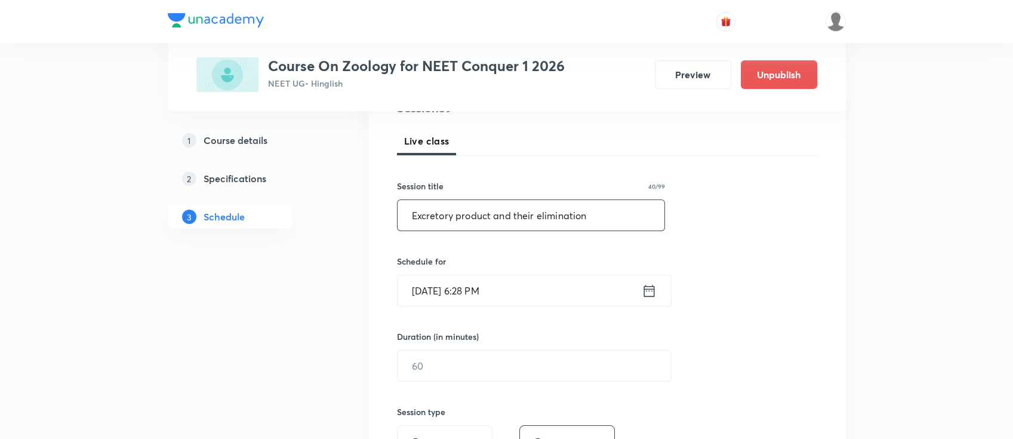
click at [650, 288] on icon at bounding box center [649, 290] width 11 height 12
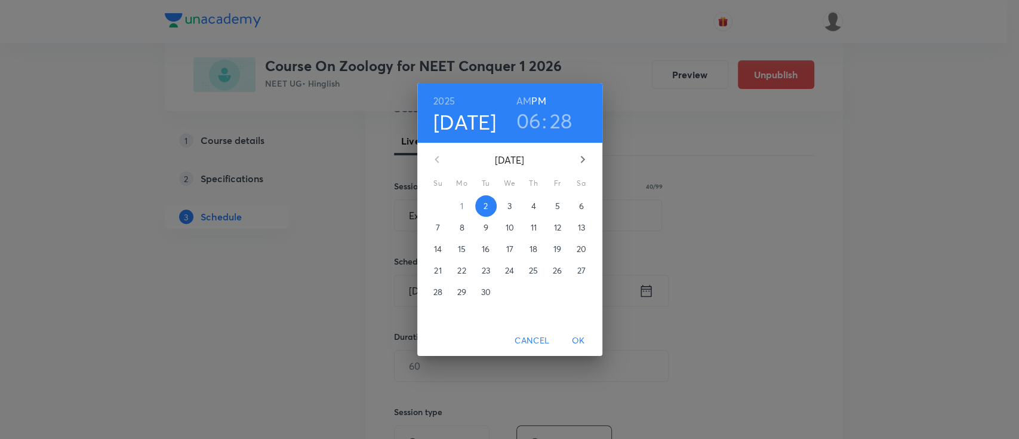
click at [513, 205] on span "3" at bounding box center [509, 206] width 21 height 12
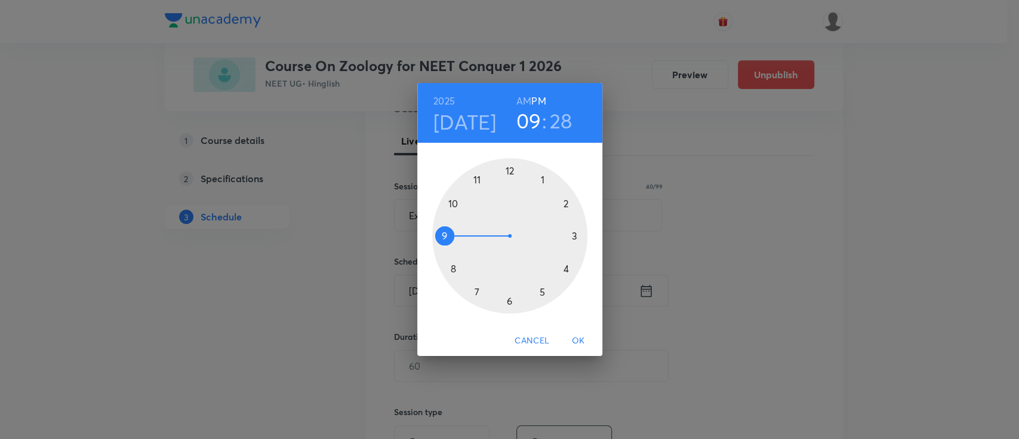
drag, startPoint x: 494, startPoint y: 290, endPoint x: 463, endPoint y: 236, distance: 62.6
click at [463, 236] on div at bounding box center [509, 235] width 155 height 155
drag, startPoint x: 564, startPoint y: 271, endPoint x: 578, endPoint y: 235, distance: 39.1
click at [578, 235] on div at bounding box center [509, 235] width 155 height 155
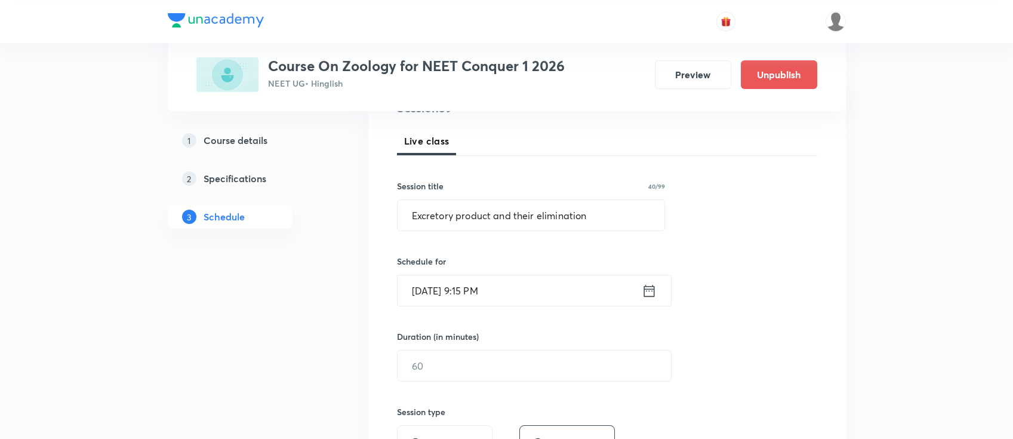
click at [653, 291] on icon at bounding box center [649, 290] width 15 height 17
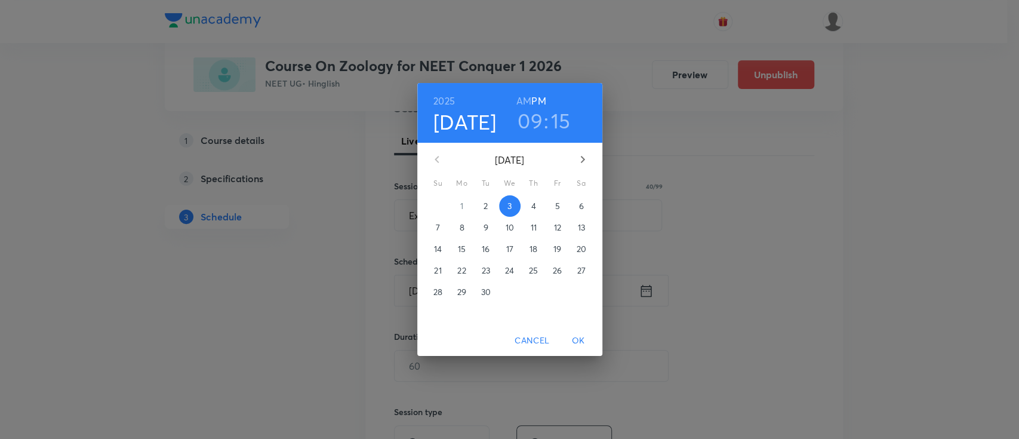
click at [527, 96] on h6 "AM" at bounding box center [523, 101] width 15 height 17
click at [582, 337] on span "OK" at bounding box center [578, 340] width 29 height 15
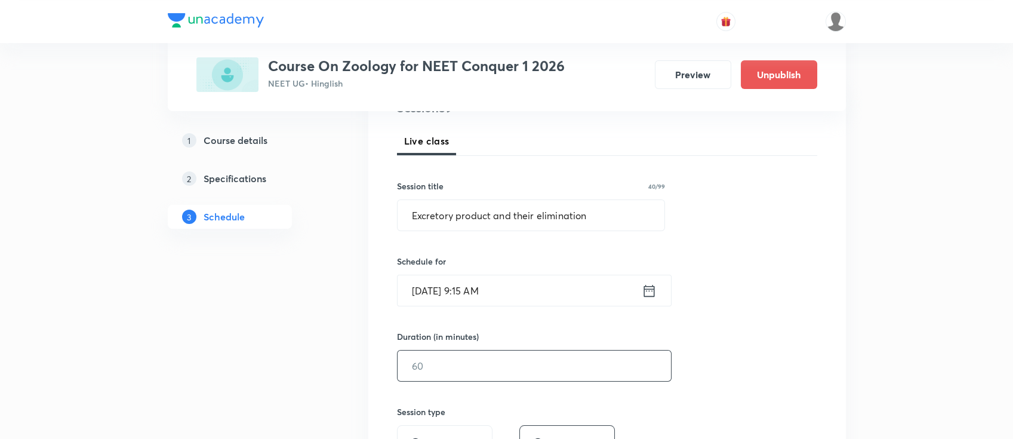
click at [573, 359] on input "text" at bounding box center [534, 365] width 273 height 30
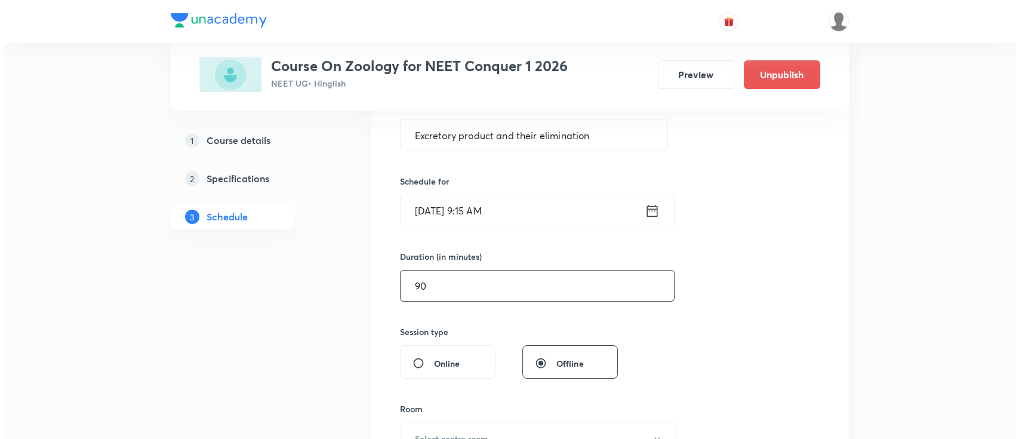
scroll to position [398, 0]
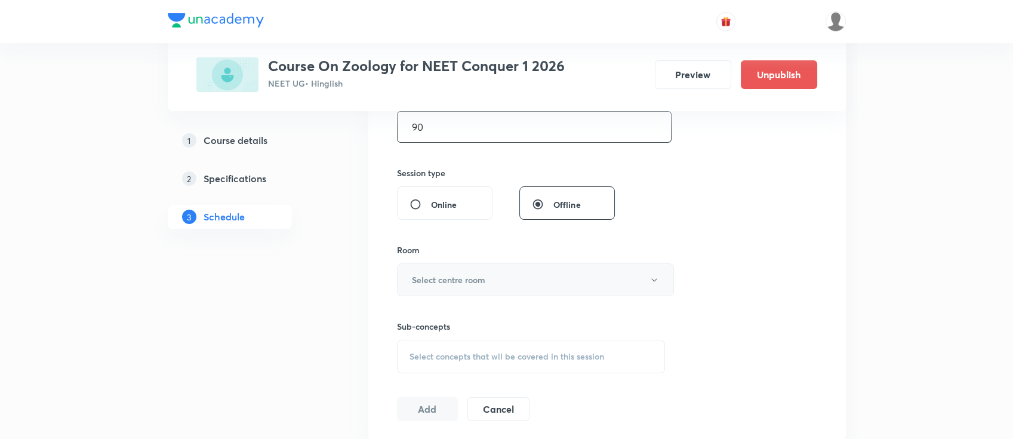
type input "90"
click at [547, 285] on button "Select centre room" at bounding box center [535, 279] width 277 height 33
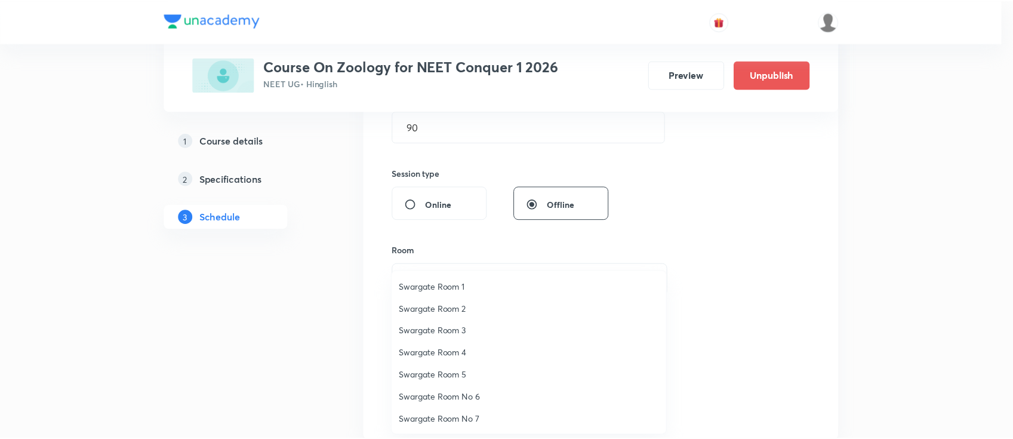
scroll to position [79, 0]
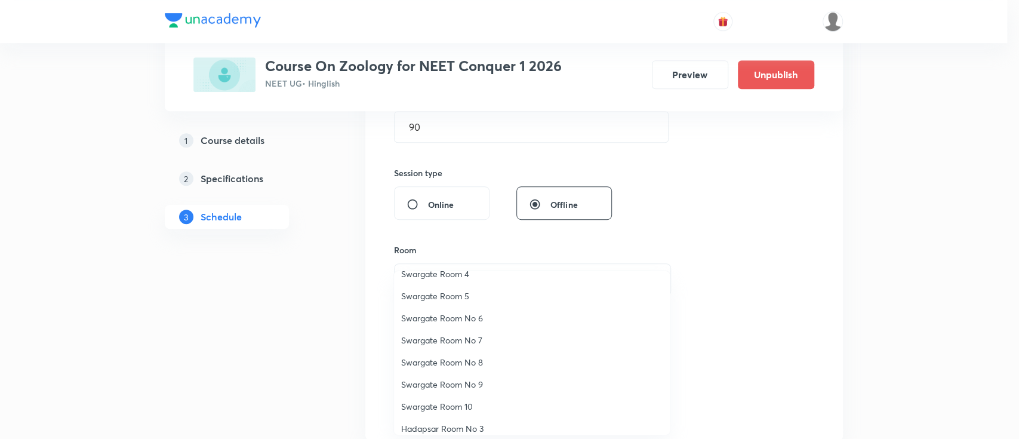
click at [468, 316] on span "Swargate Room No 6" at bounding box center [532, 318] width 262 height 13
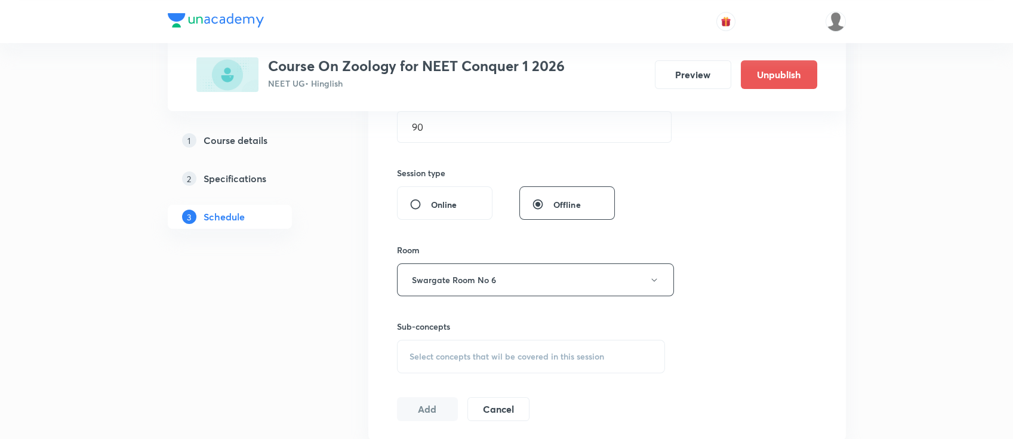
click at [483, 345] on div "Select concepts that wil be covered in this session" at bounding box center [531, 356] width 269 height 33
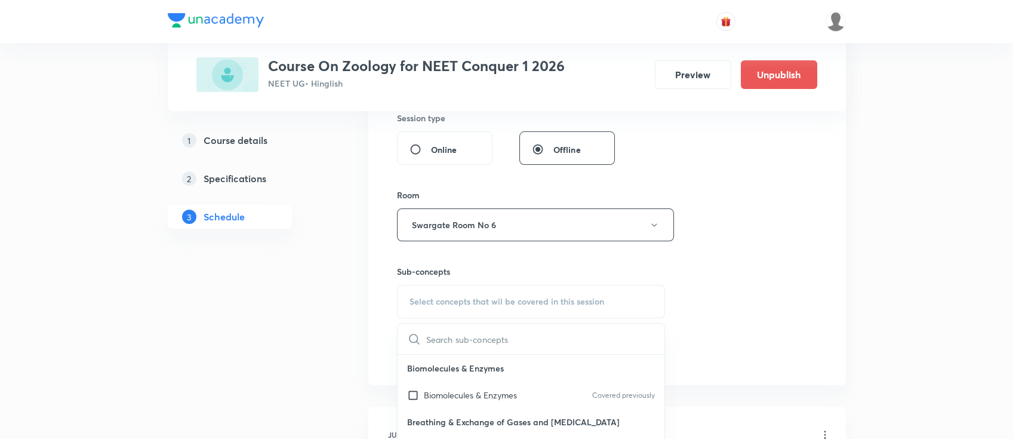
scroll to position [478, 0]
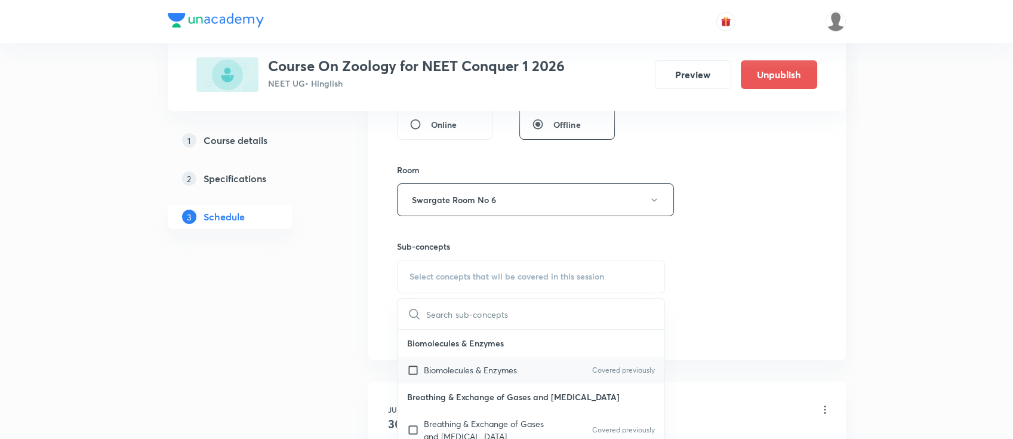
click at [490, 368] on p "Biomolecules & Enzymes" at bounding box center [470, 370] width 93 height 13
checkbox input "true"
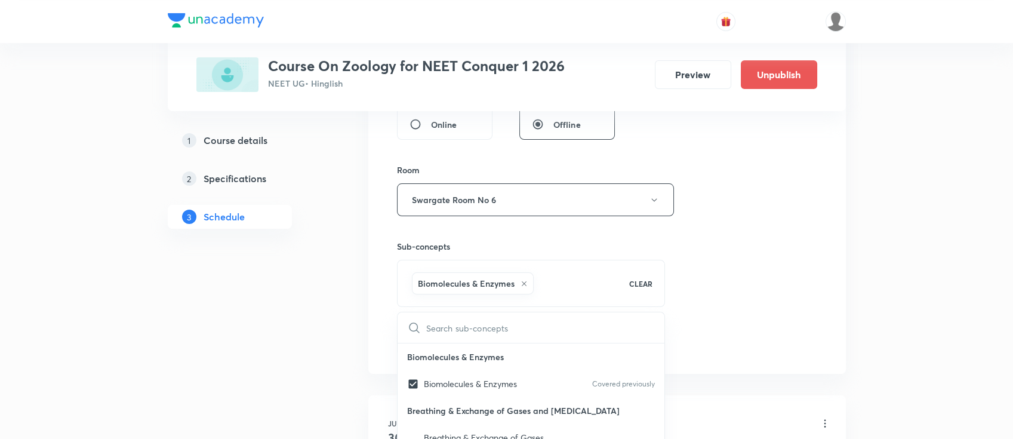
click at [749, 280] on div "Session 39 Live class Session title 40/99 Excretory product and their eliminati…" at bounding box center [607, 67] width 420 height 574
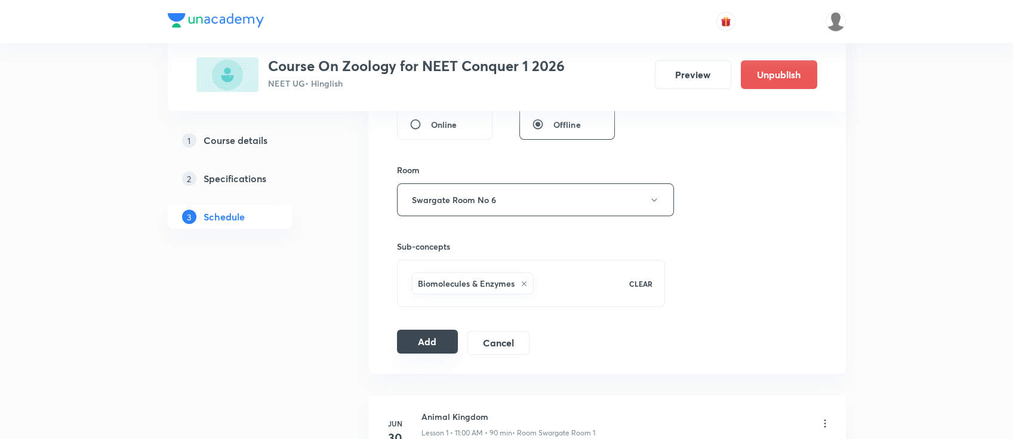
click at [428, 347] on button "Add" at bounding box center [427, 342] width 61 height 24
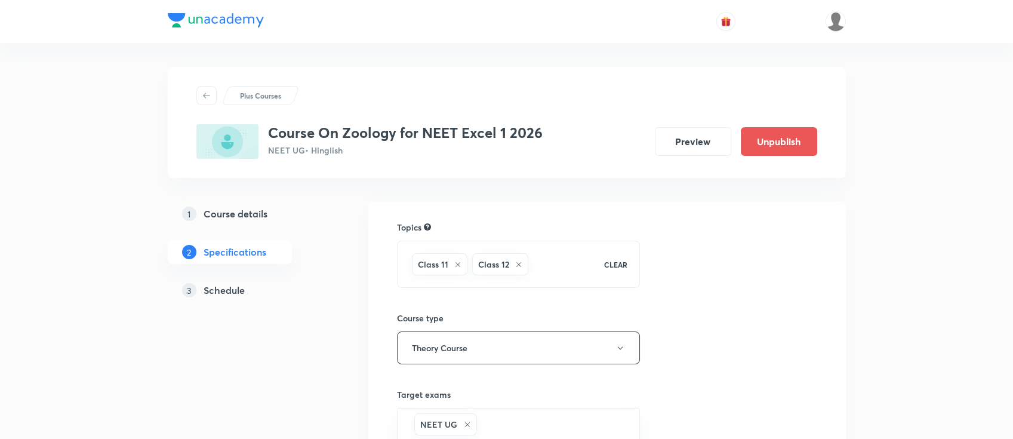
click at [234, 296] on h5 "Schedule" at bounding box center [224, 290] width 41 height 14
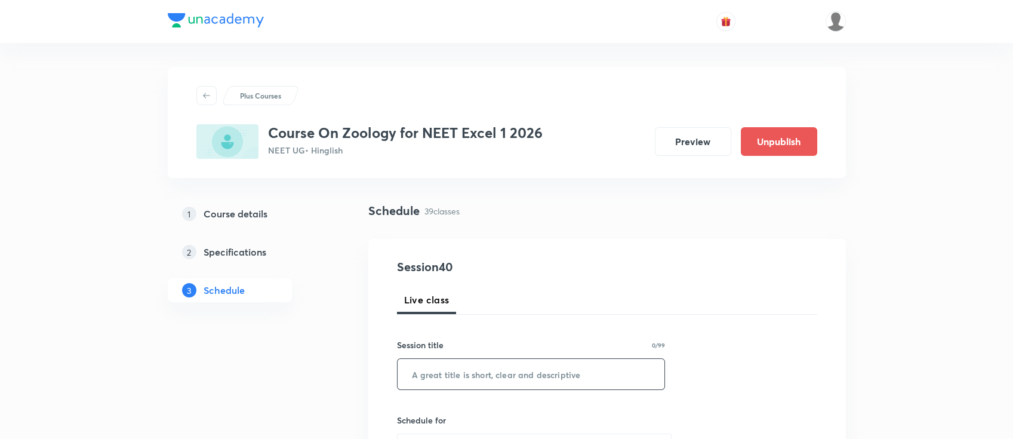
click at [567, 374] on input "text" at bounding box center [531, 374] width 267 height 30
paste input "Human health and diseases"
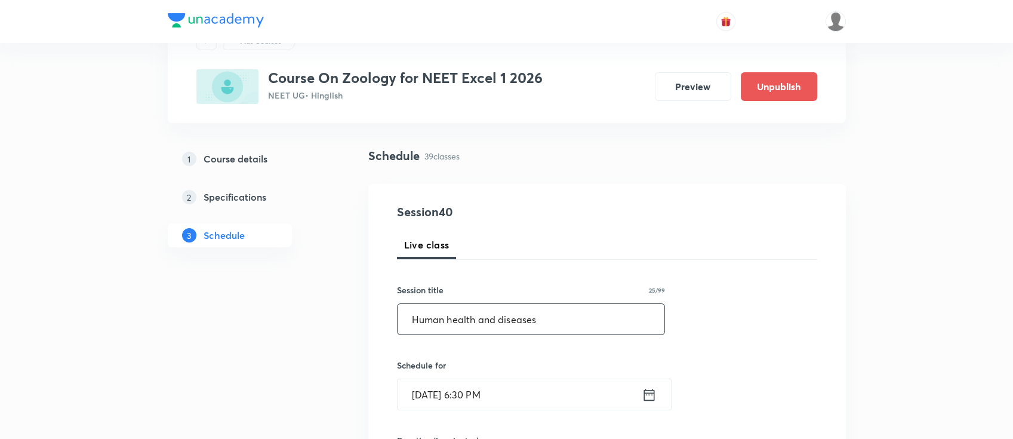
scroll to position [79, 0]
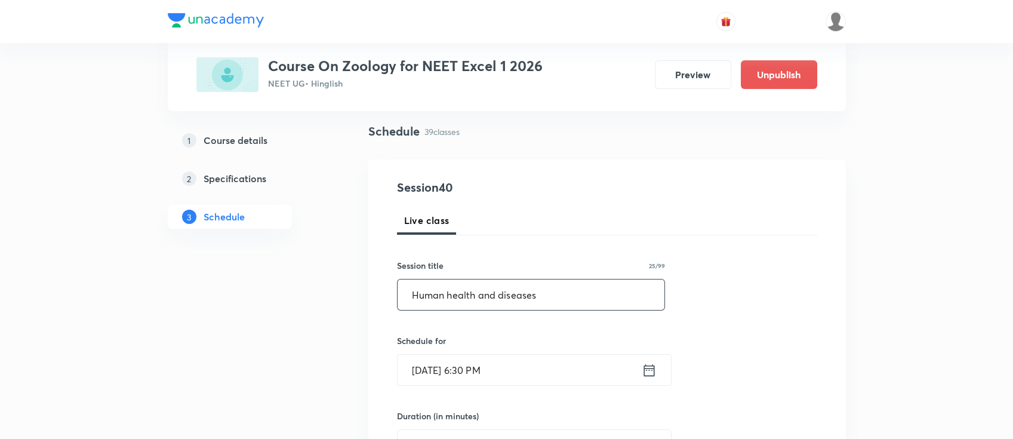
type input "Human health and diseases"
click at [649, 375] on icon at bounding box center [649, 370] width 11 height 12
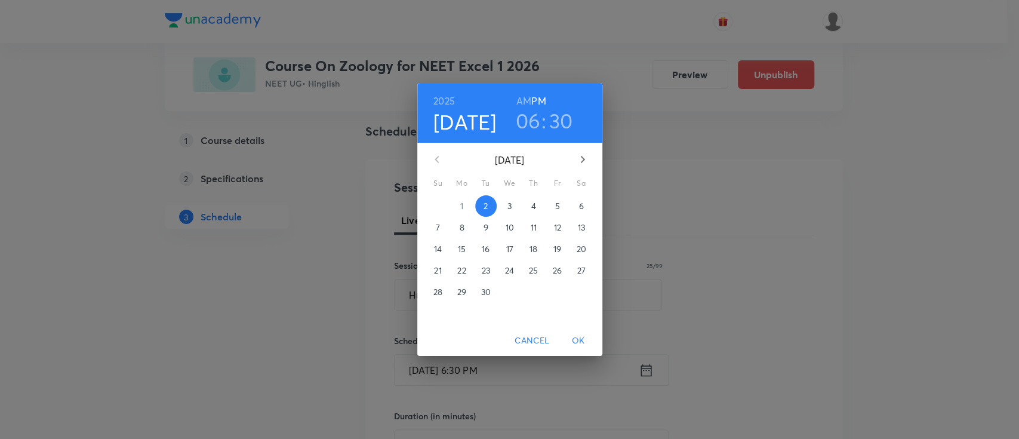
click at [510, 207] on p "3" at bounding box center [510, 206] width 4 height 12
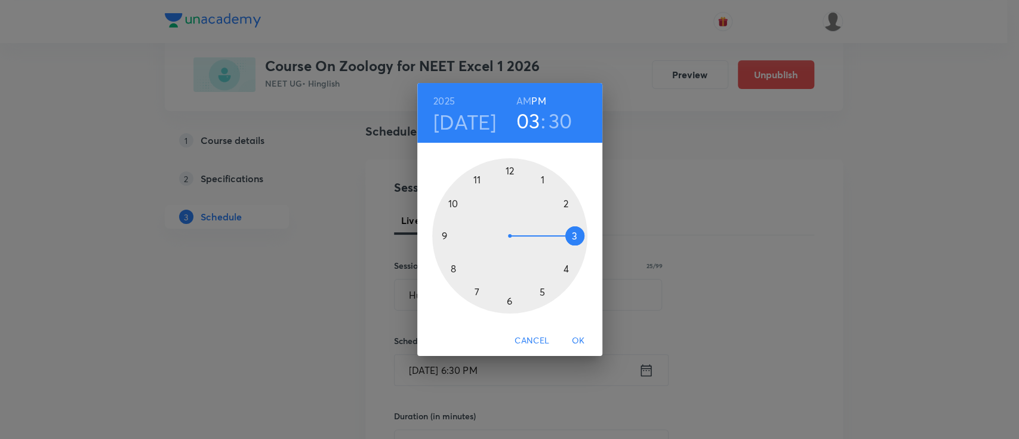
drag, startPoint x: 511, startPoint y: 302, endPoint x: 555, endPoint y: 232, distance: 82.3
click at [555, 232] on div at bounding box center [509, 235] width 155 height 155
drag, startPoint x: 510, startPoint y: 302, endPoint x: 510, endPoint y: 191, distance: 111.1
click at [510, 191] on div at bounding box center [509, 235] width 155 height 155
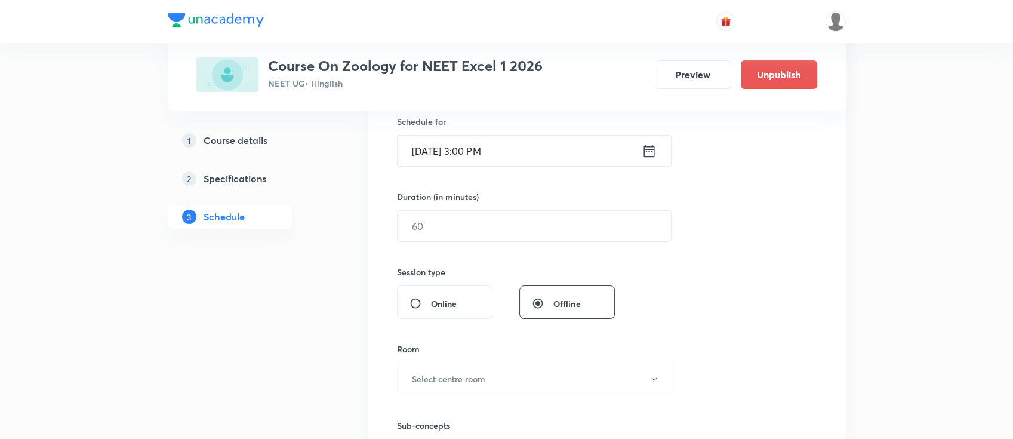
scroll to position [318, 0]
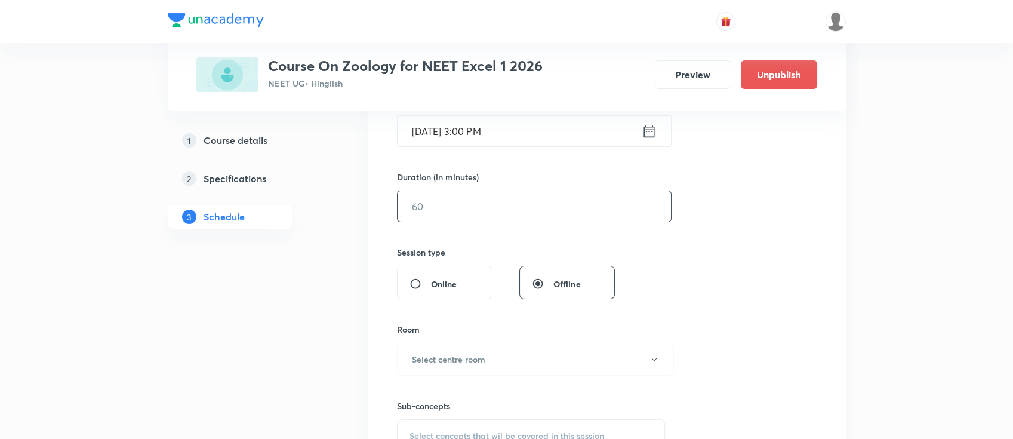
click at [561, 207] on input "text" at bounding box center [534, 206] width 273 height 30
type input "90"
click at [475, 361] on h6 "Select centre room" at bounding box center [448, 359] width 73 height 13
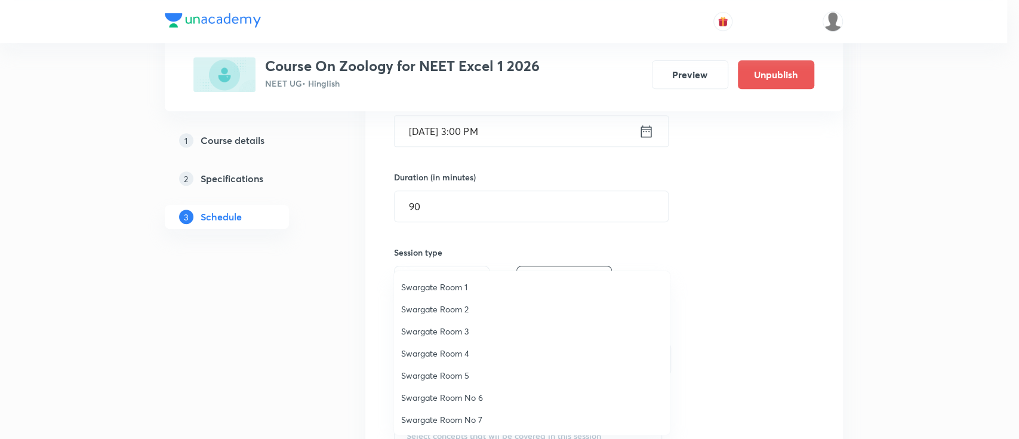
click at [457, 393] on span "Swargate Room No 6" at bounding box center [532, 397] width 262 height 13
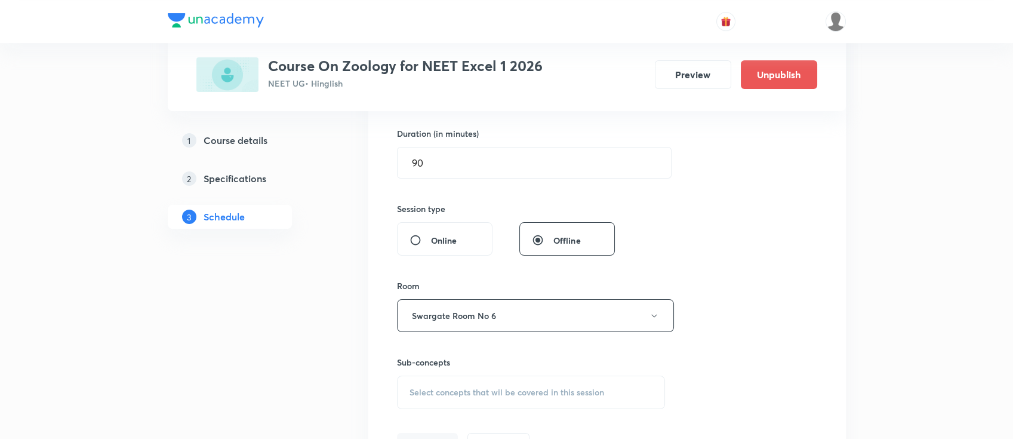
scroll to position [398, 0]
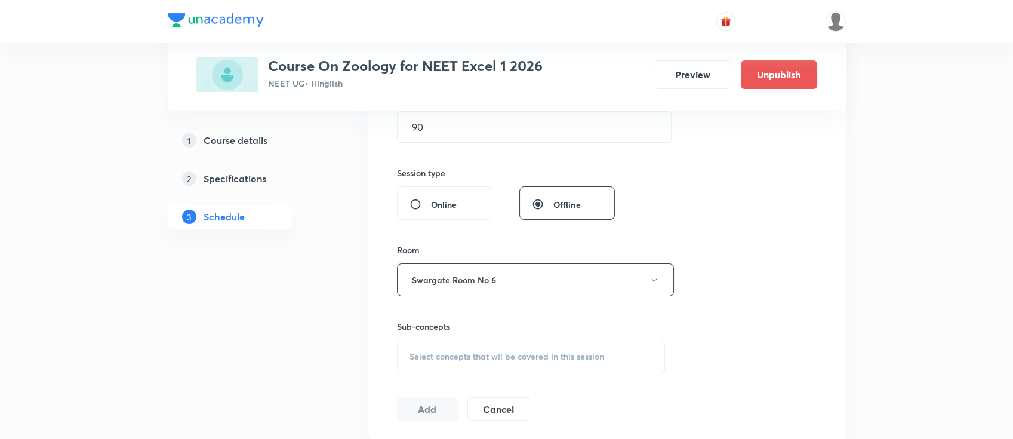
click at [490, 345] on div "Select concepts that wil be covered in this session" at bounding box center [531, 356] width 269 height 33
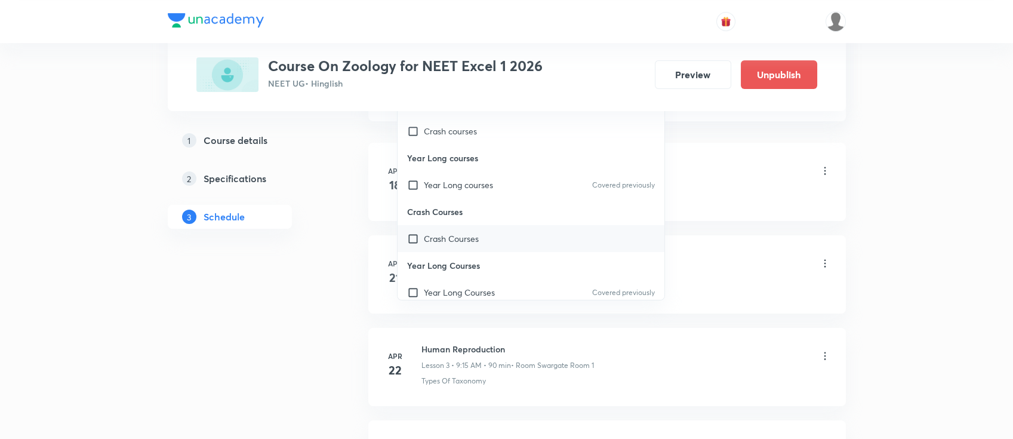
scroll to position [636, 0]
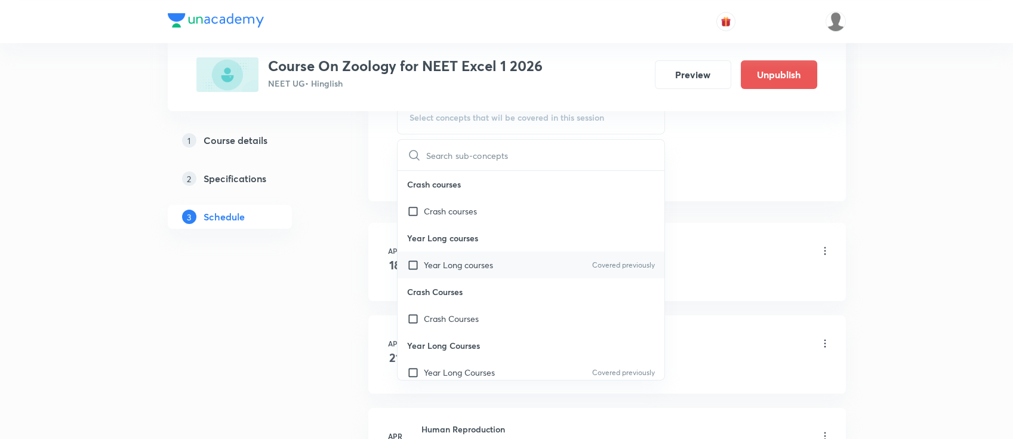
click at [515, 252] on div "Year Long courses Covered previously" at bounding box center [531, 264] width 267 height 27
checkbox input "true"
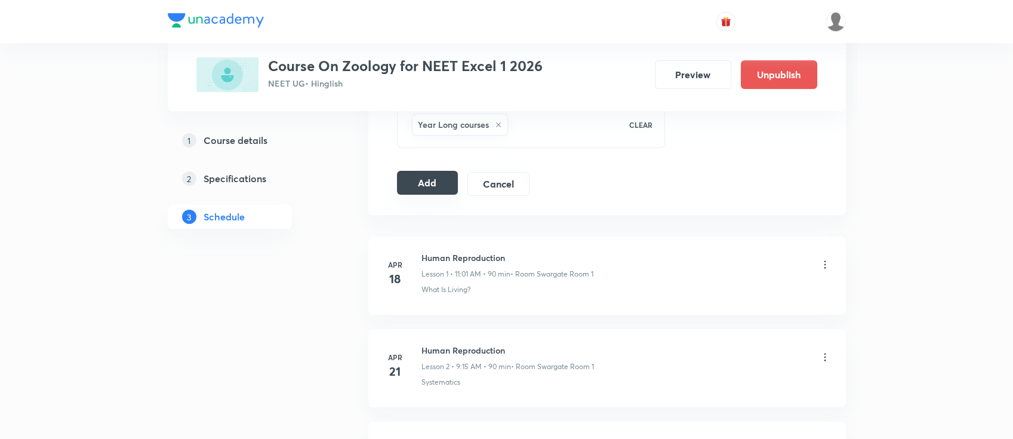
click at [430, 181] on button "Add" at bounding box center [427, 183] width 61 height 24
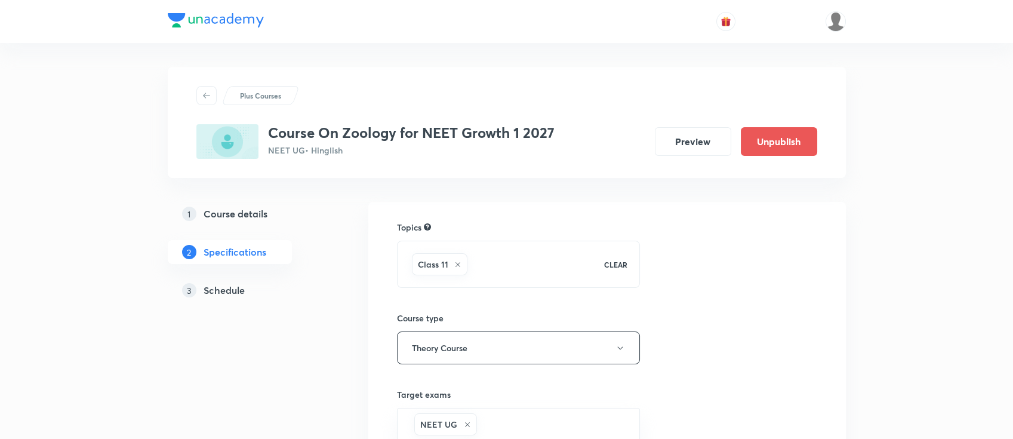
click at [222, 289] on h5 "Schedule" at bounding box center [224, 290] width 41 height 14
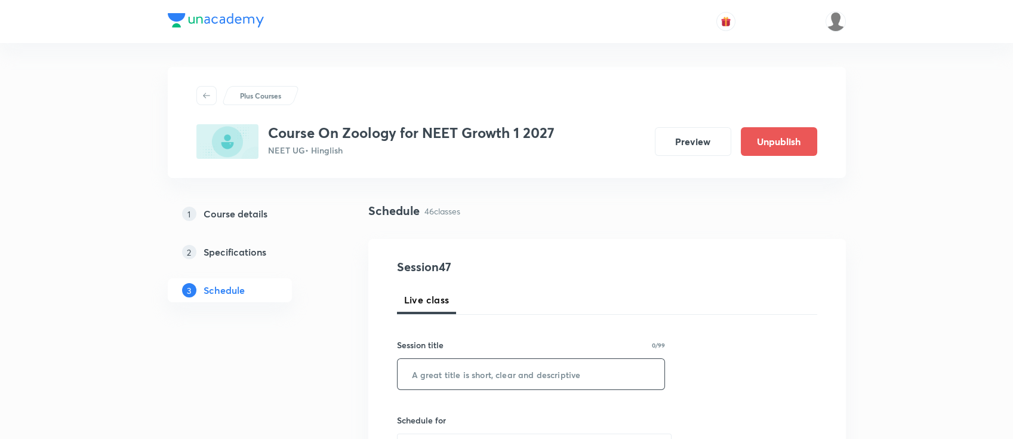
click at [507, 369] on input "text" at bounding box center [531, 374] width 267 height 30
paste input "Body fluids and circulation"
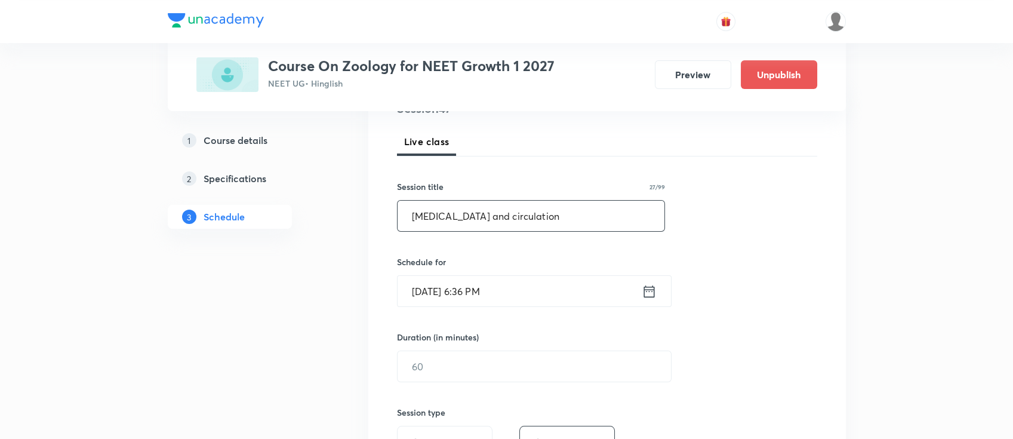
scroll to position [159, 0]
type input "Body fluids and circulation"
click at [647, 291] on icon at bounding box center [649, 290] width 15 height 17
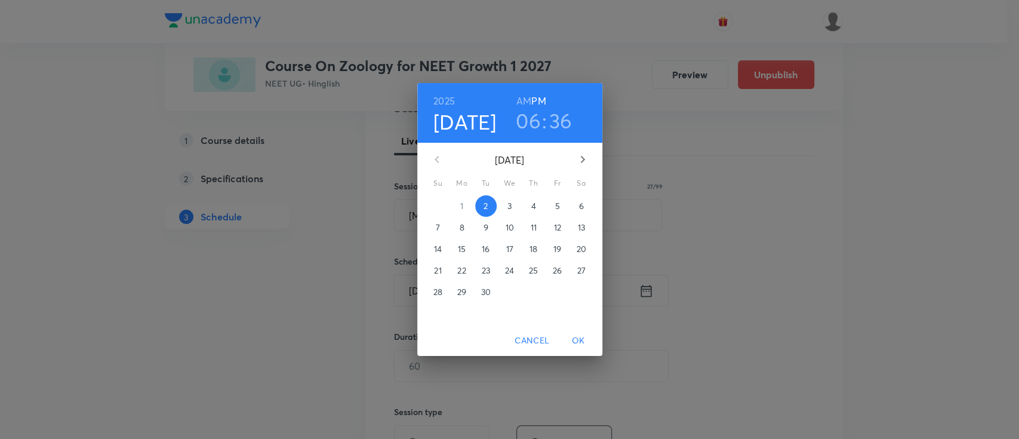
click at [536, 205] on span "4" at bounding box center [533, 206] width 21 height 12
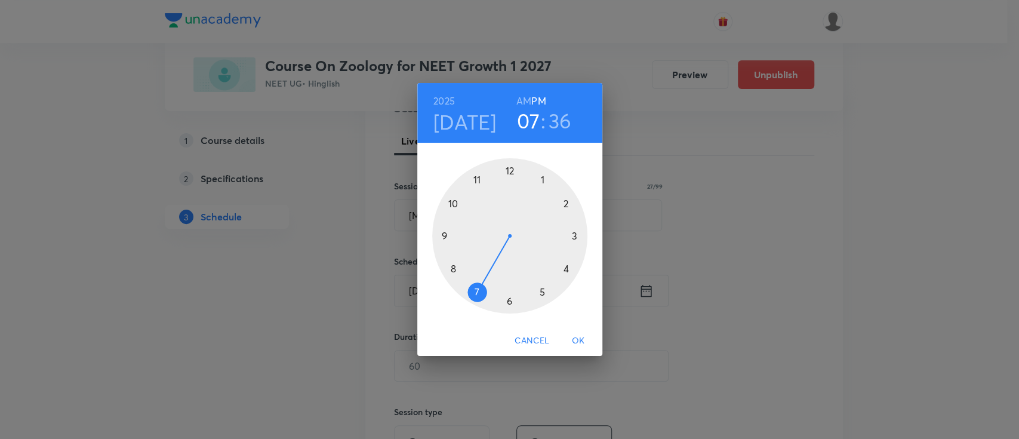
drag, startPoint x: 512, startPoint y: 300, endPoint x: 478, endPoint y: 296, distance: 34.3
click at [478, 296] on div at bounding box center [509, 235] width 155 height 155
drag, startPoint x: 477, startPoint y: 295, endPoint x: 511, endPoint y: 305, distance: 35.3
click at [511, 305] on div at bounding box center [509, 235] width 155 height 155
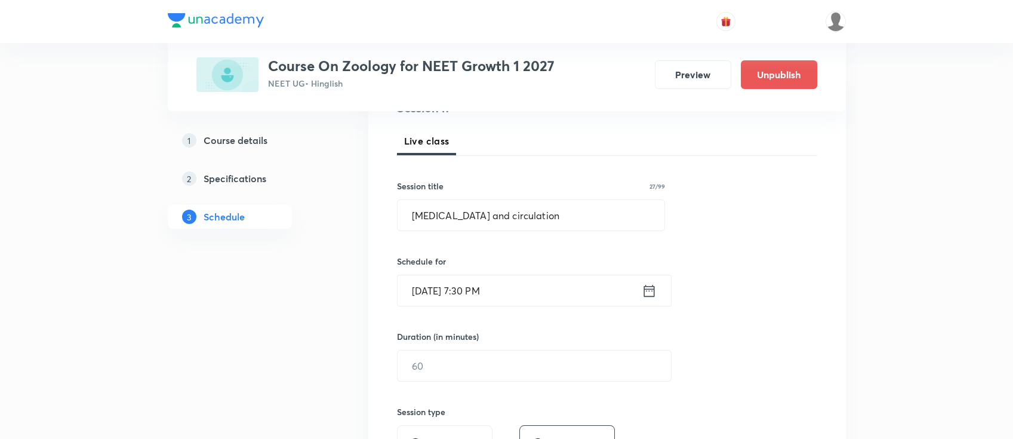
click at [647, 293] on icon at bounding box center [649, 290] width 15 height 17
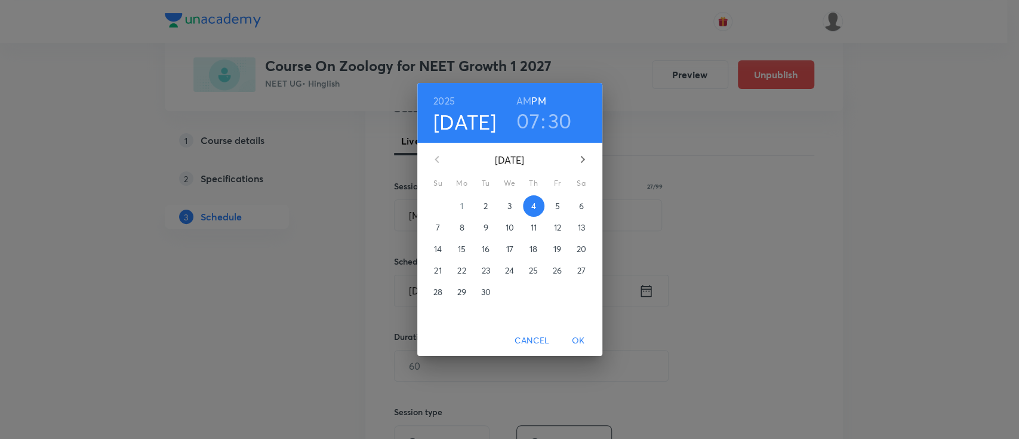
click at [521, 107] on h6 "AM" at bounding box center [523, 101] width 15 height 17
click at [573, 340] on span "OK" at bounding box center [578, 340] width 29 height 15
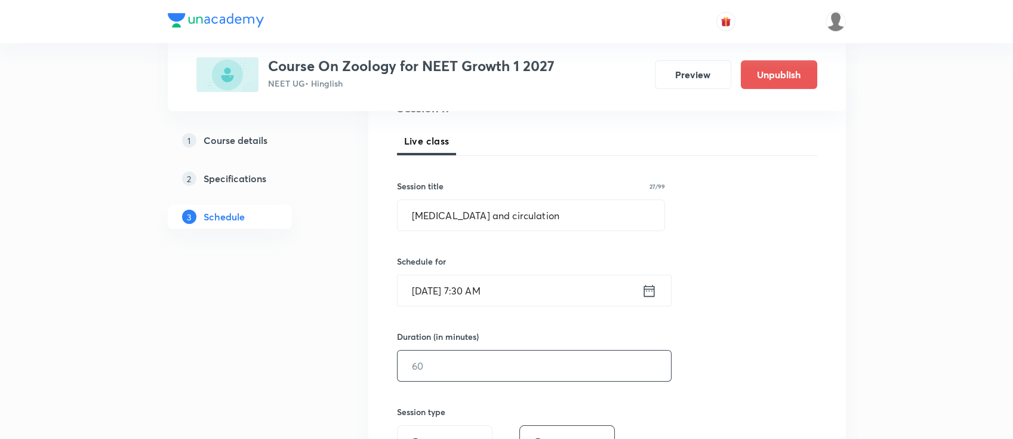
click at [574, 350] on input "text" at bounding box center [534, 365] width 273 height 30
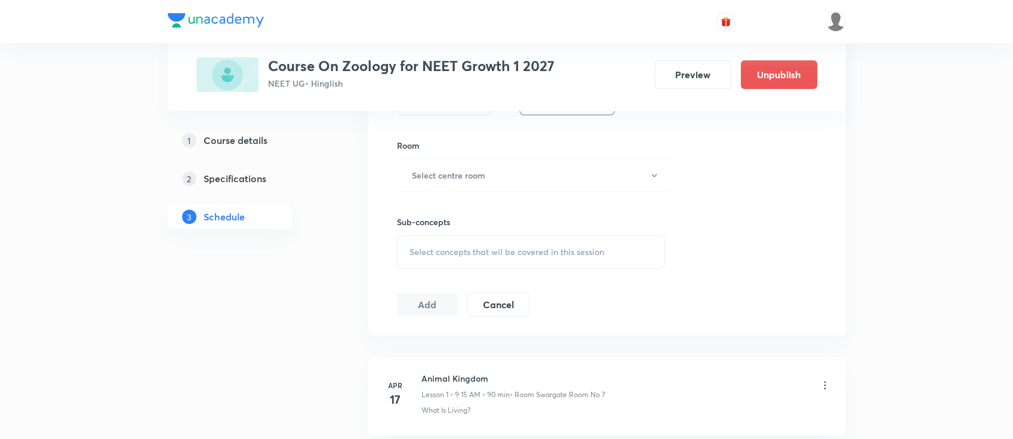
scroll to position [478, 0]
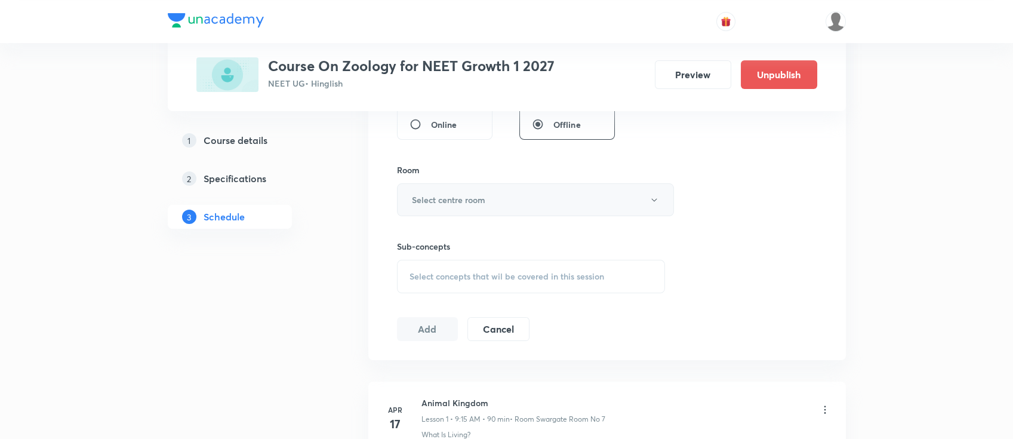
type input "90"
click at [496, 196] on button "Select centre room" at bounding box center [535, 199] width 277 height 33
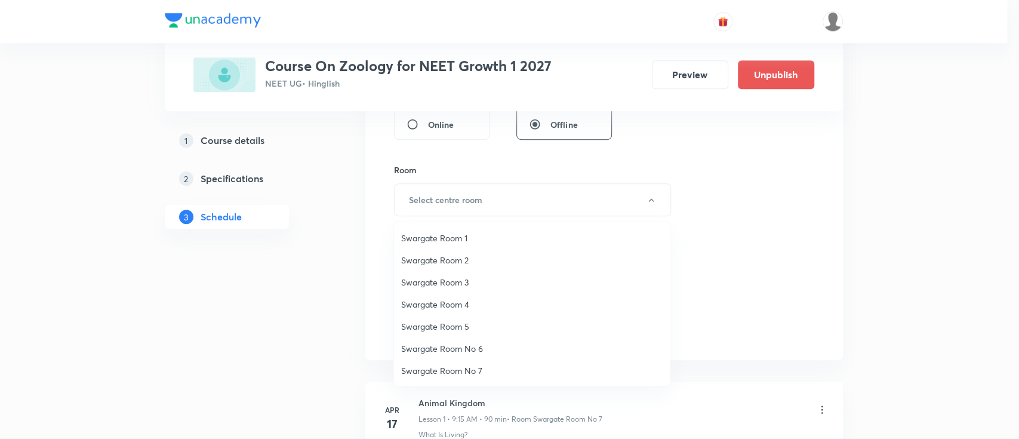
click at [462, 233] on span "Swargate Room 1" at bounding box center [532, 238] width 262 height 13
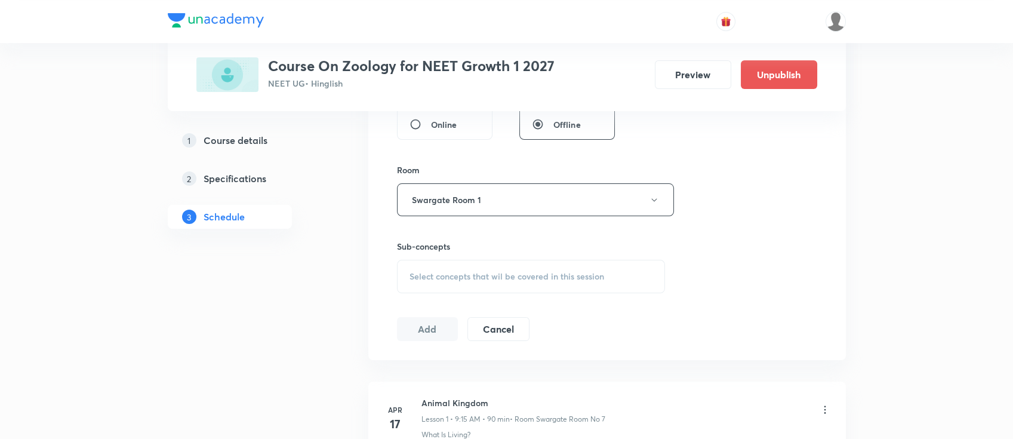
click at [502, 266] on div "Select concepts that wil be covered in this session" at bounding box center [531, 276] width 269 height 33
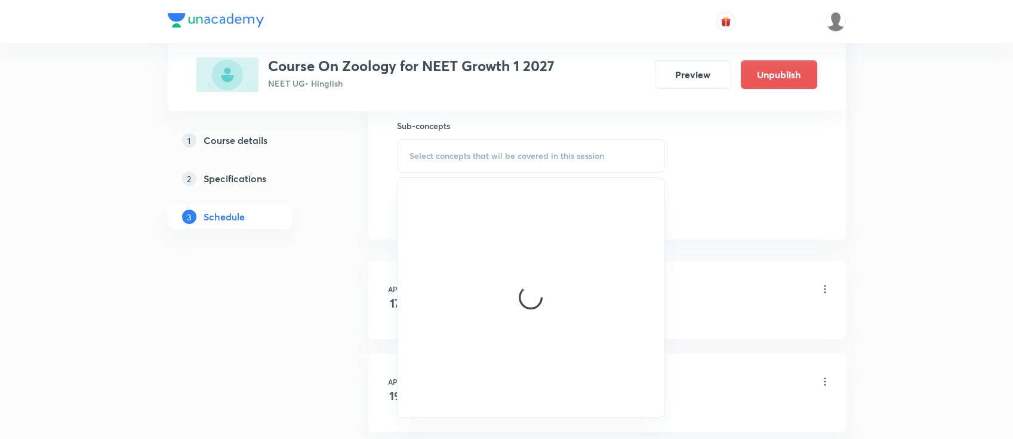
scroll to position [716, 0]
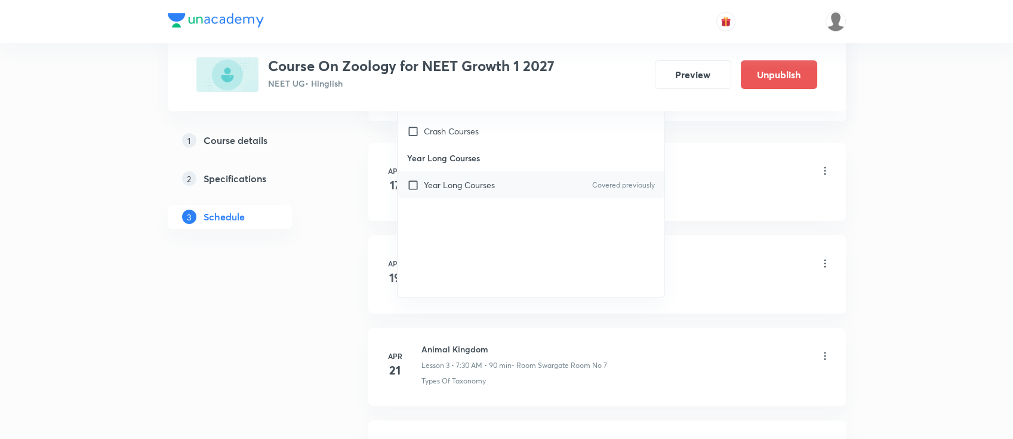
click at [500, 186] on div "Year Long Courses Covered previously" at bounding box center [531, 184] width 267 height 27
checkbox input "true"
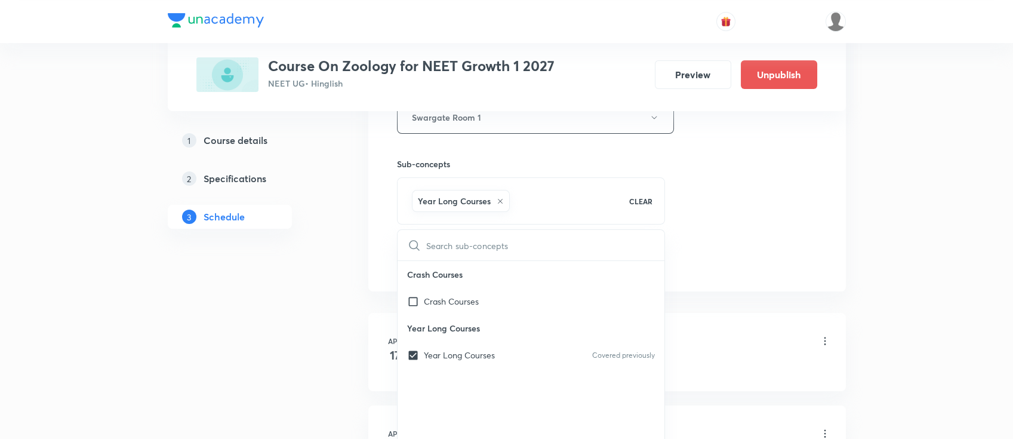
scroll to position [557, 0]
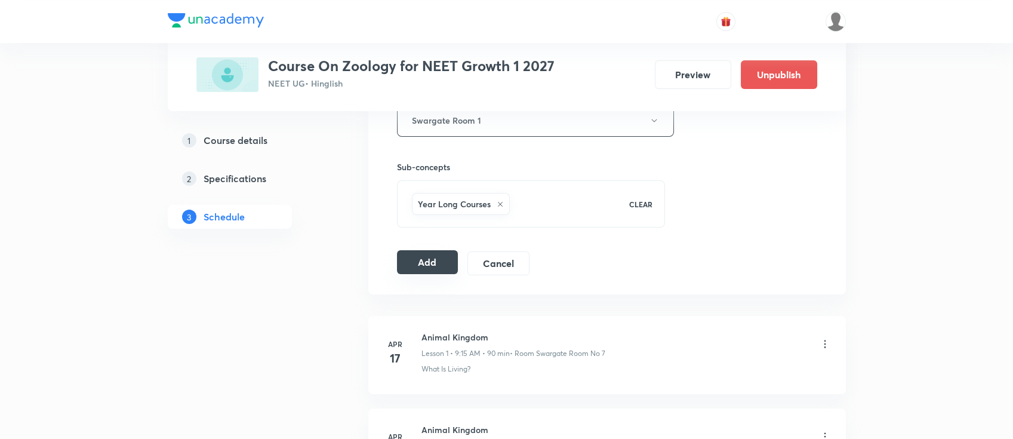
click at [424, 262] on button "Add" at bounding box center [427, 262] width 61 height 24
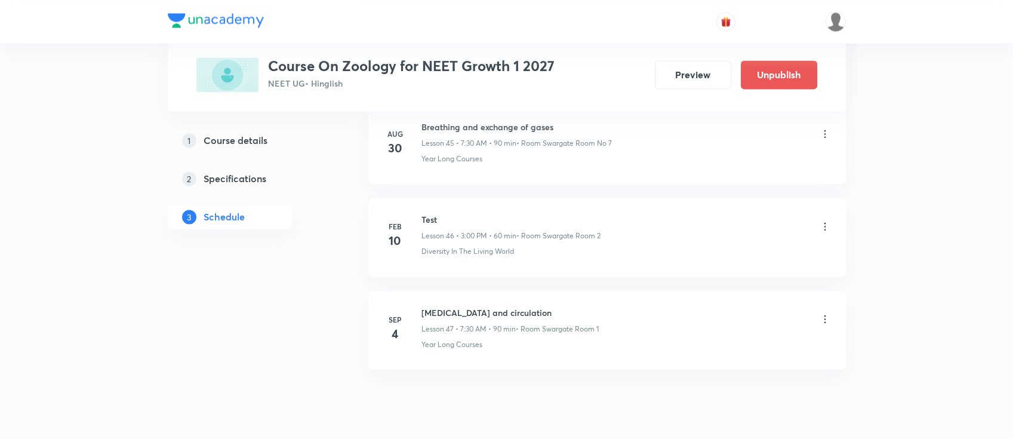
scroll to position [4313, 0]
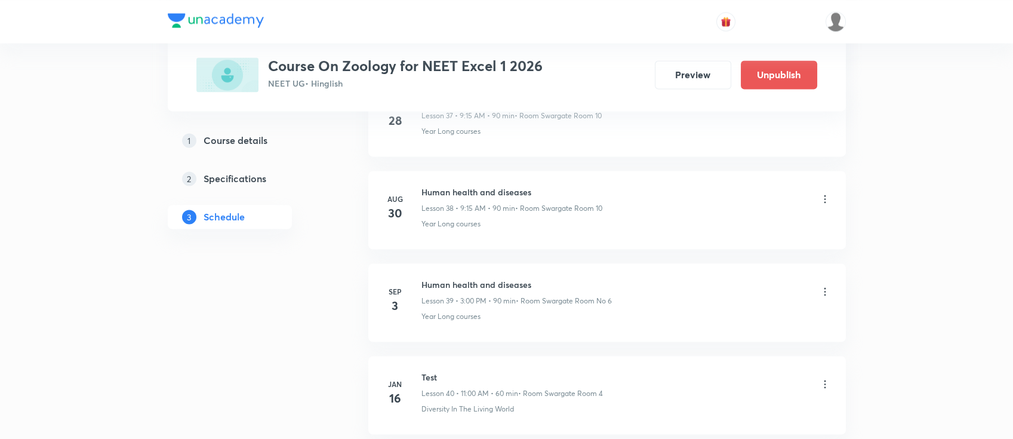
scroll to position [4213, 0]
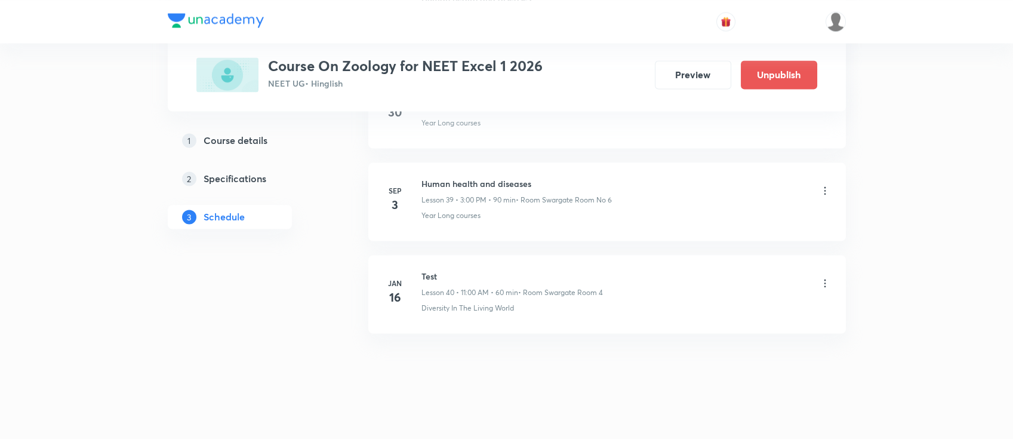
click at [507, 180] on h6 "Human health and diseases" at bounding box center [517, 183] width 190 height 13
copy h6 "Human health and diseases"
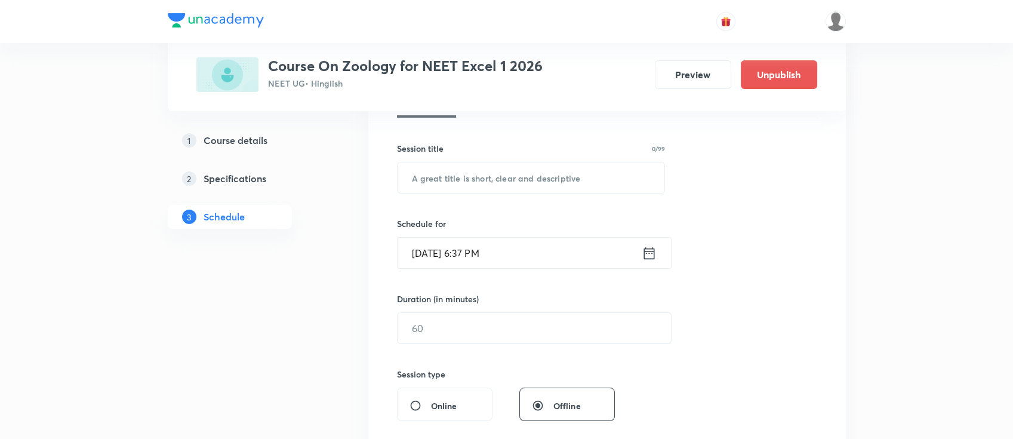
scroll to position [0, 0]
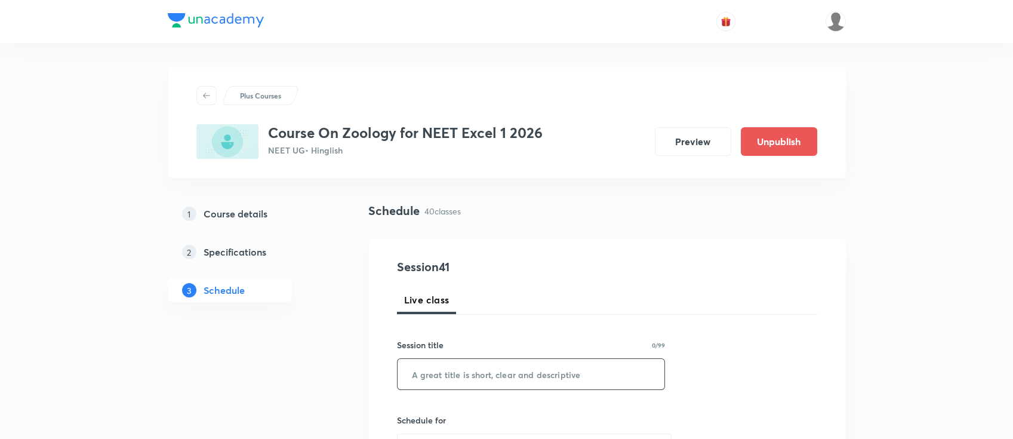
click at [466, 375] on input "text" at bounding box center [531, 374] width 267 height 30
paste input "Human health and diseases"
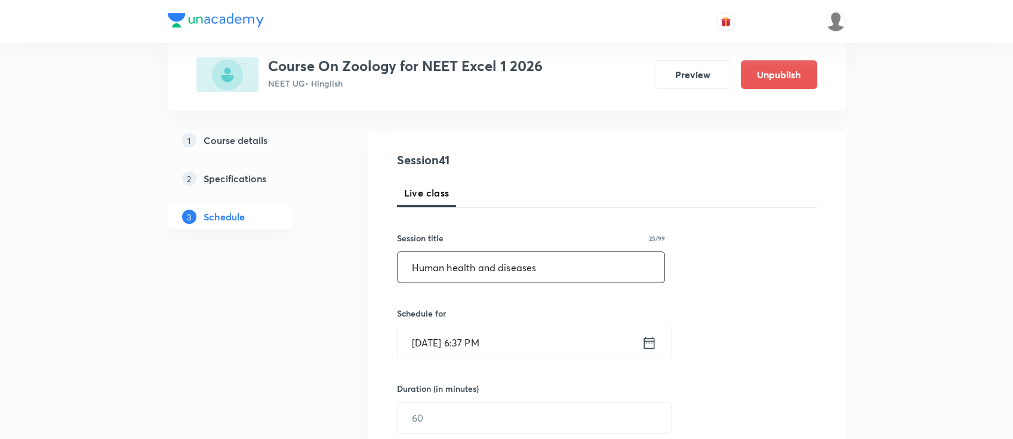
scroll to position [239, 0]
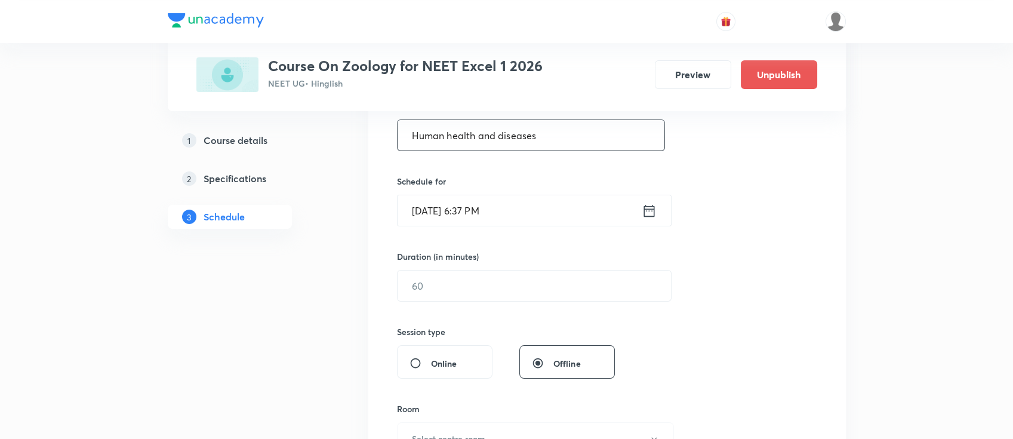
type input "Human health and diseases"
click at [648, 206] on icon at bounding box center [649, 210] width 11 height 12
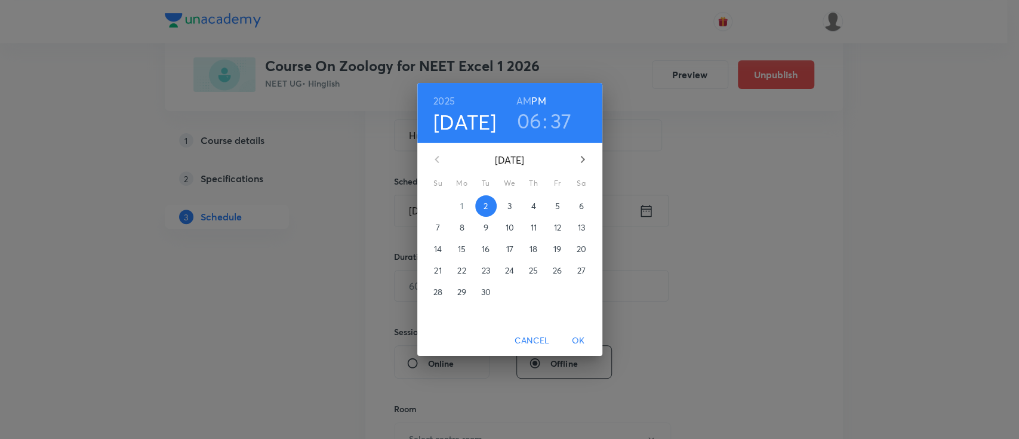
click at [528, 210] on span "4" at bounding box center [533, 206] width 21 height 12
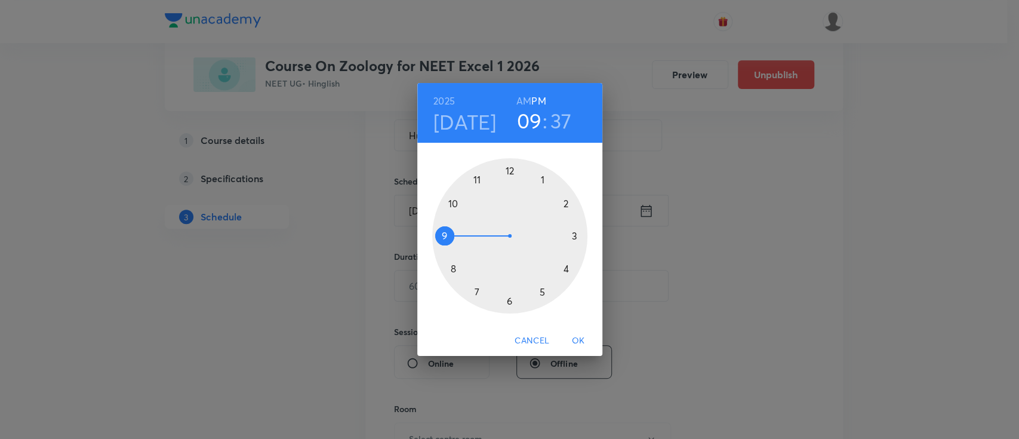
drag, startPoint x: 499, startPoint y: 313, endPoint x: 457, endPoint y: 236, distance: 87.6
click at [457, 236] on div at bounding box center [509, 235] width 155 height 155
drag, startPoint x: 460, startPoint y: 282, endPoint x: 571, endPoint y: 238, distance: 119.0
click at [571, 238] on div at bounding box center [509, 235] width 155 height 155
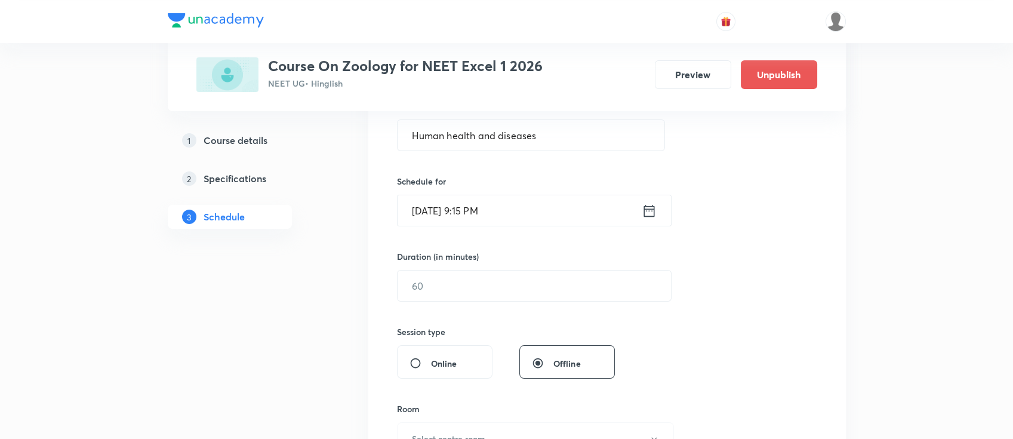
click at [653, 211] on icon at bounding box center [649, 210] width 15 height 17
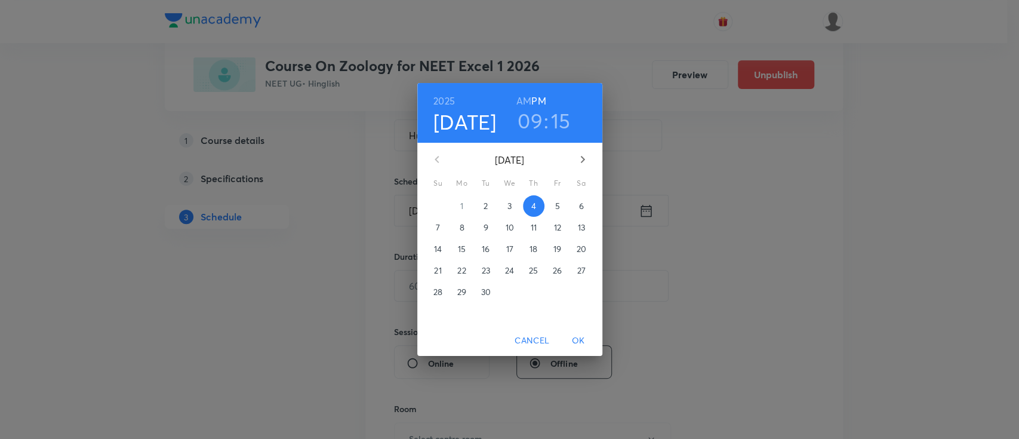
click at [519, 104] on h6 "AM" at bounding box center [523, 101] width 15 height 17
click at [577, 340] on span "OK" at bounding box center [578, 340] width 29 height 15
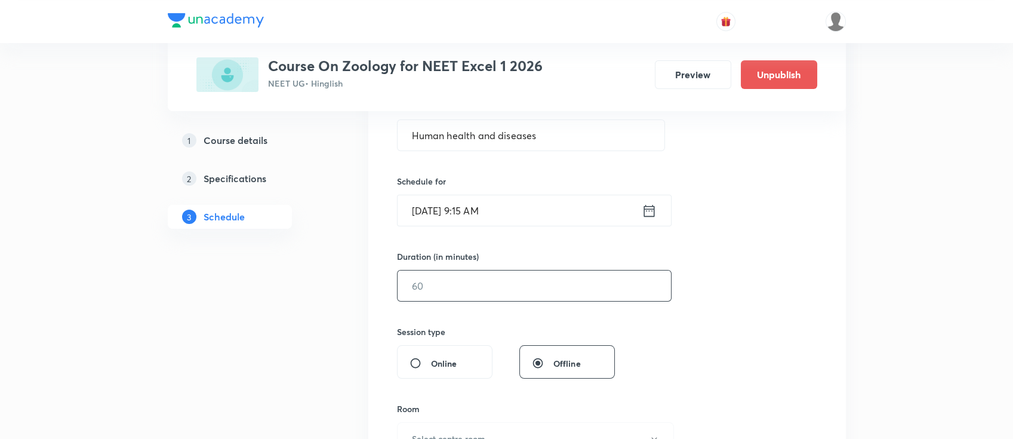
click at [544, 284] on input "text" at bounding box center [534, 285] width 273 height 30
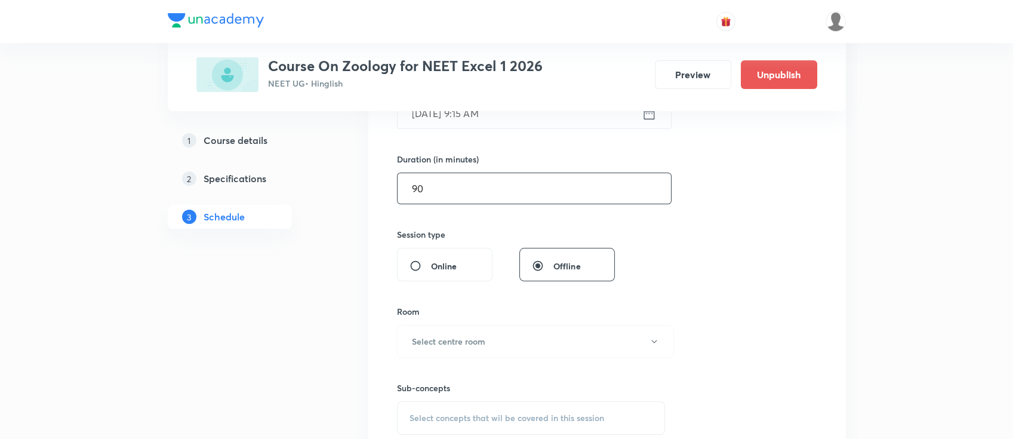
scroll to position [478, 0]
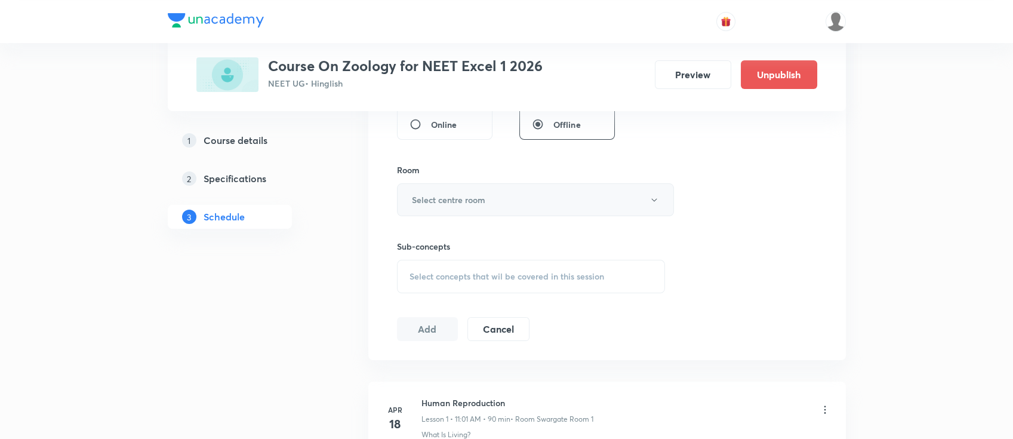
type input "90"
click at [494, 186] on button "Select centre room" at bounding box center [535, 199] width 277 height 33
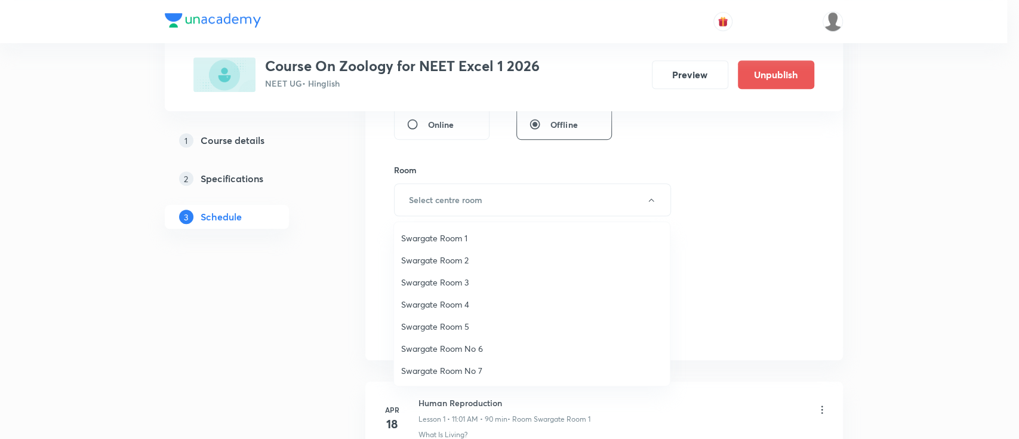
click at [447, 247] on li "Swargate Room 1" at bounding box center [532, 238] width 276 height 22
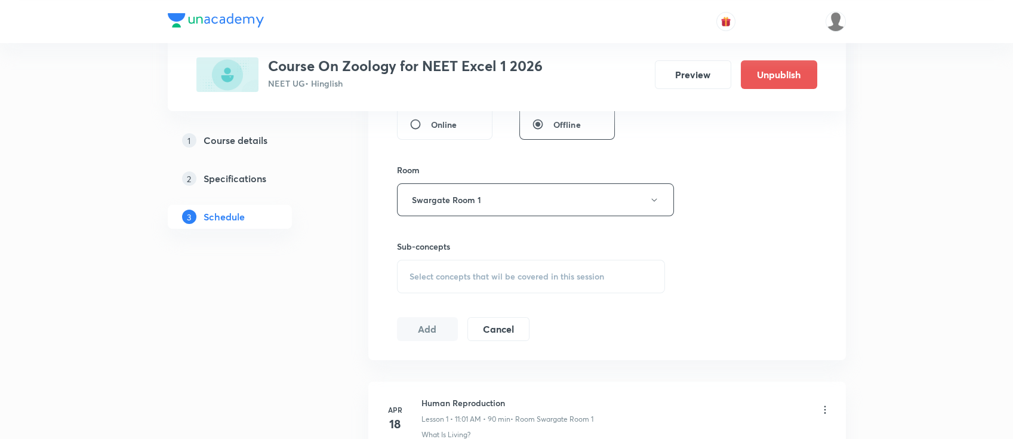
click at [487, 282] on div "Select concepts that wil be covered in this session" at bounding box center [531, 276] width 269 height 33
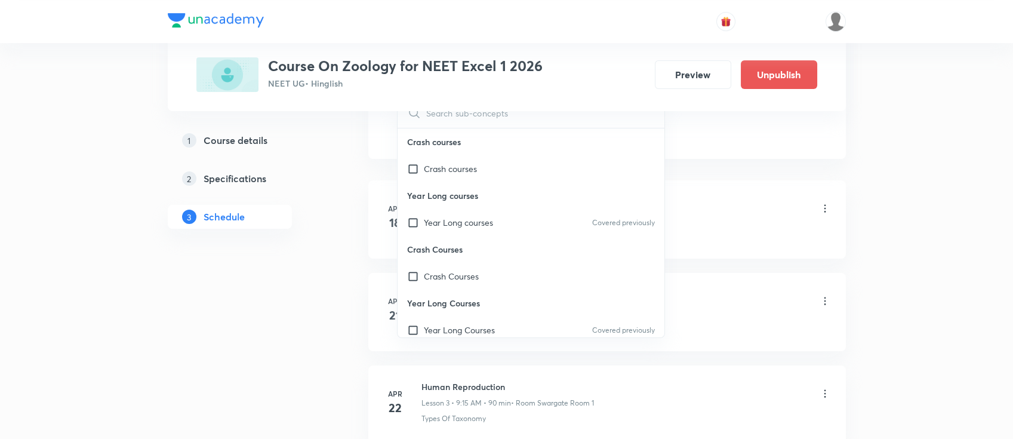
scroll to position [636, 0]
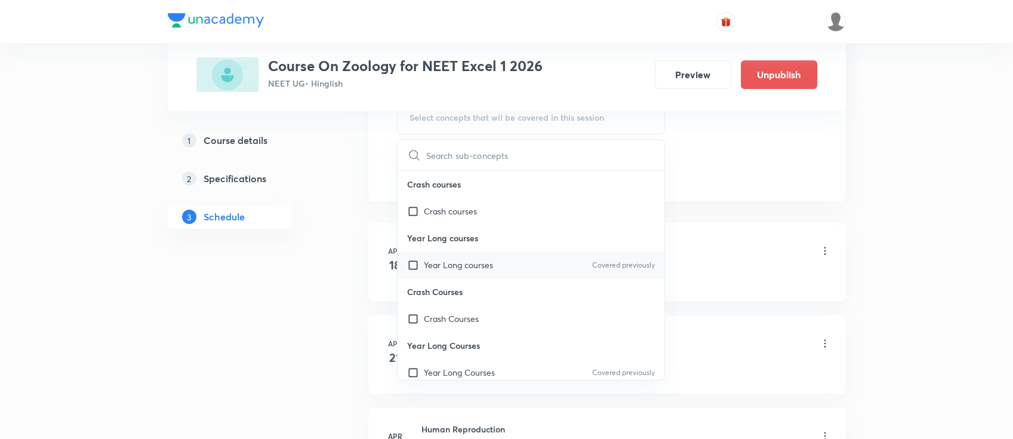
click at [487, 256] on div "Year Long courses Covered previously" at bounding box center [531, 264] width 267 height 27
checkbox input "true"
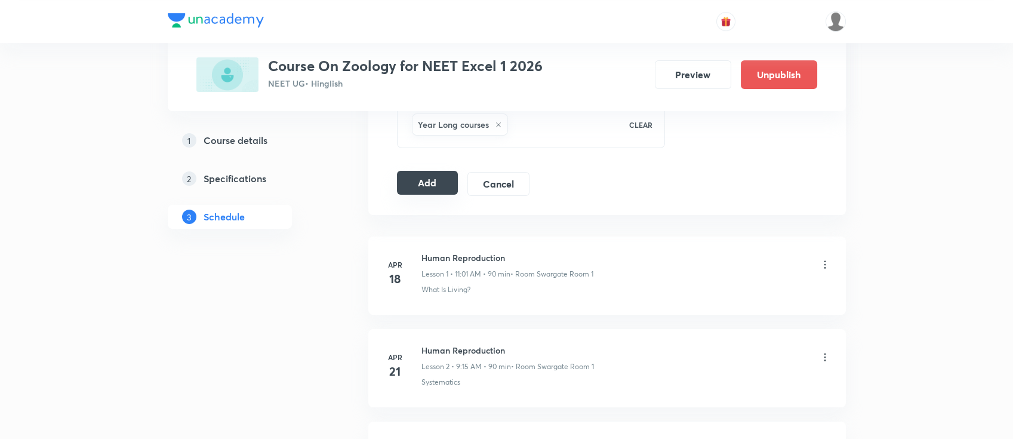
click at [408, 178] on button "Add" at bounding box center [427, 183] width 61 height 24
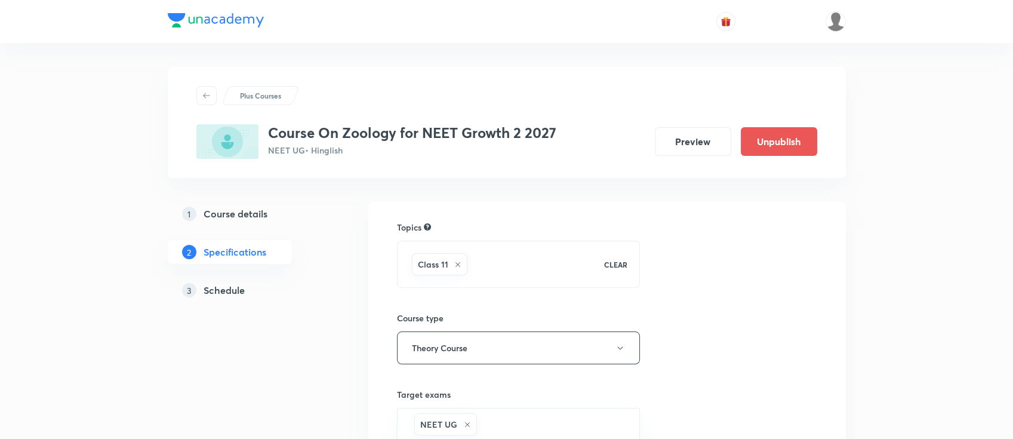
click at [212, 293] on h5 "Schedule" at bounding box center [224, 290] width 41 height 14
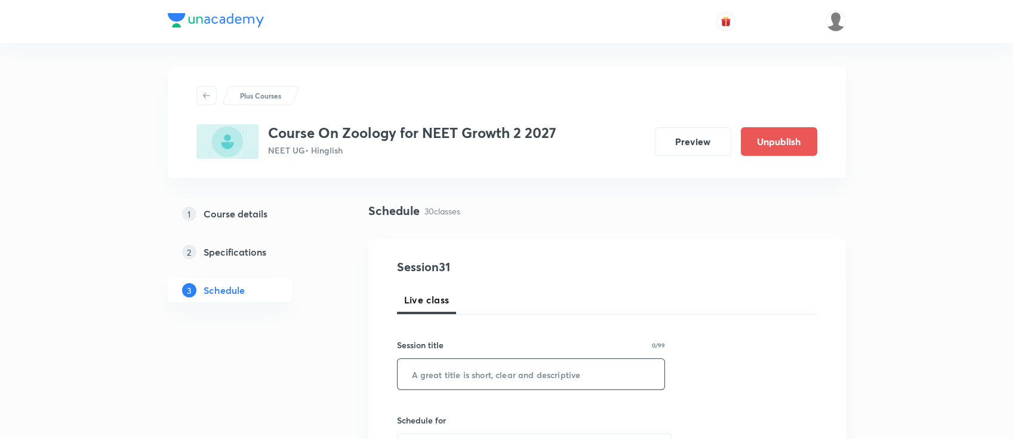
click at [513, 386] on input "text" at bounding box center [531, 374] width 267 height 30
paste input "Biomolecules"
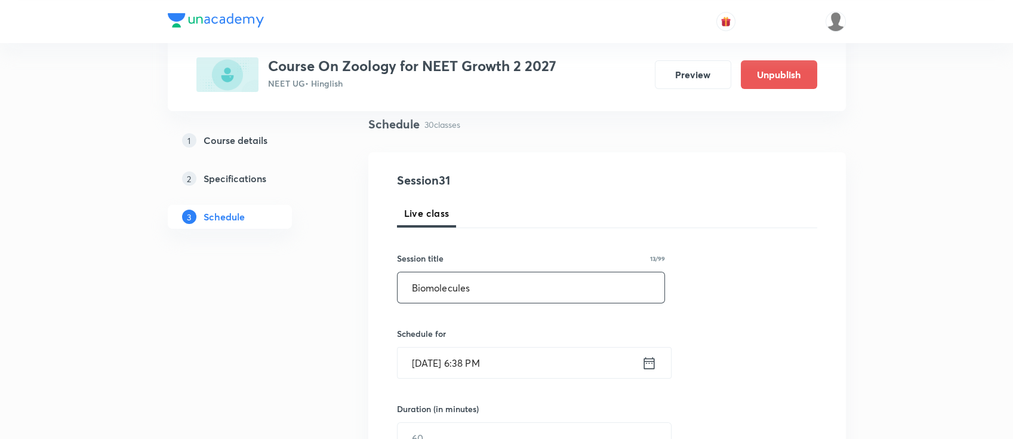
scroll to position [159, 0]
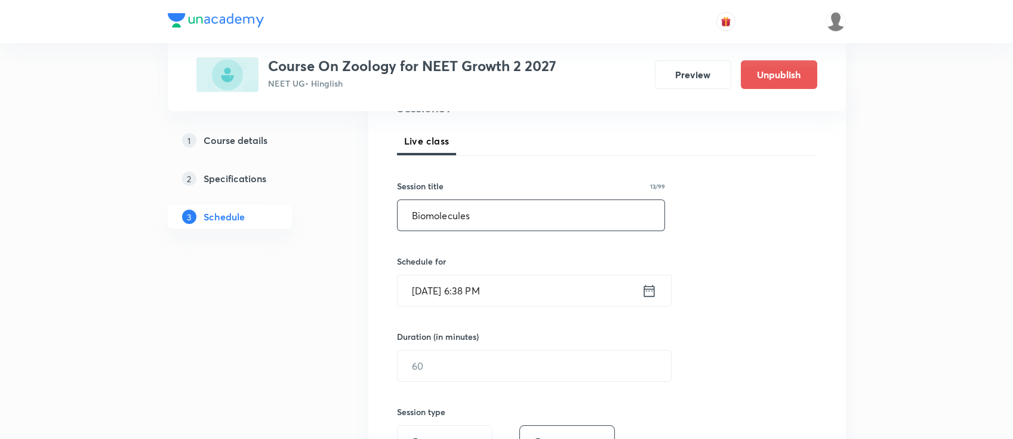
type input "Biomolecules"
click at [653, 299] on div "Sep 2, 2025, 6:38 PM ​" at bounding box center [534, 291] width 275 height 32
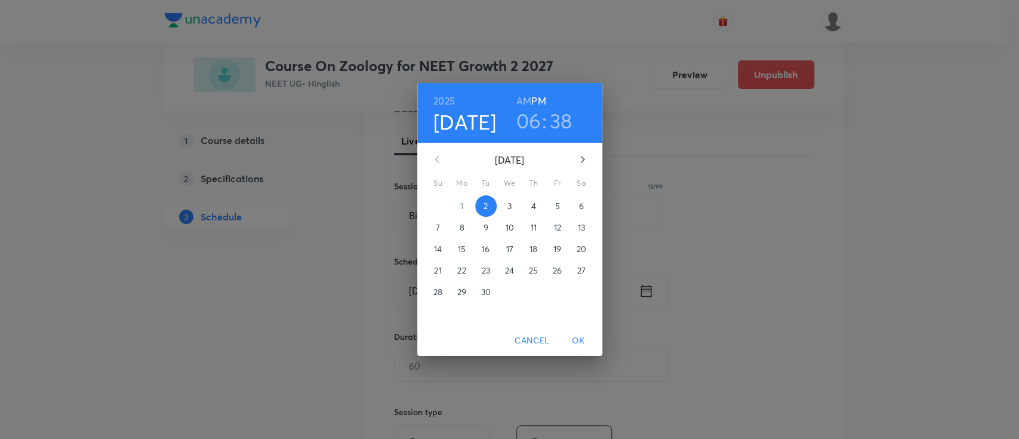
click at [511, 207] on p "3" at bounding box center [510, 206] width 4 height 12
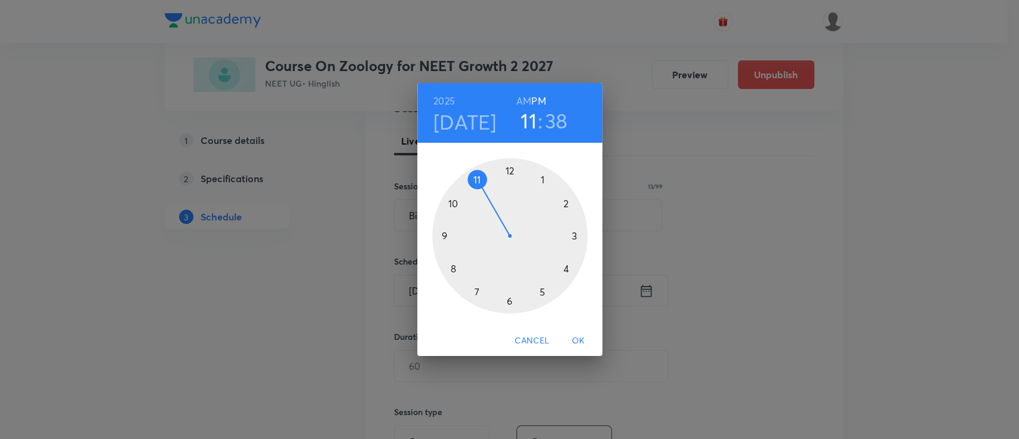
drag, startPoint x: 513, startPoint y: 302, endPoint x: 493, endPoint y: 189, distance: 114.6
click at [493, 189] on div at bounding box center [509, 235] width 155 height 155
drag, startPoint x: 457, startPoint y: 284, endPoint x: 509, endPoint y: 191, distance: 106.4
click at [509, 191] on div at bounding box center [509, 235] width 155 height 155
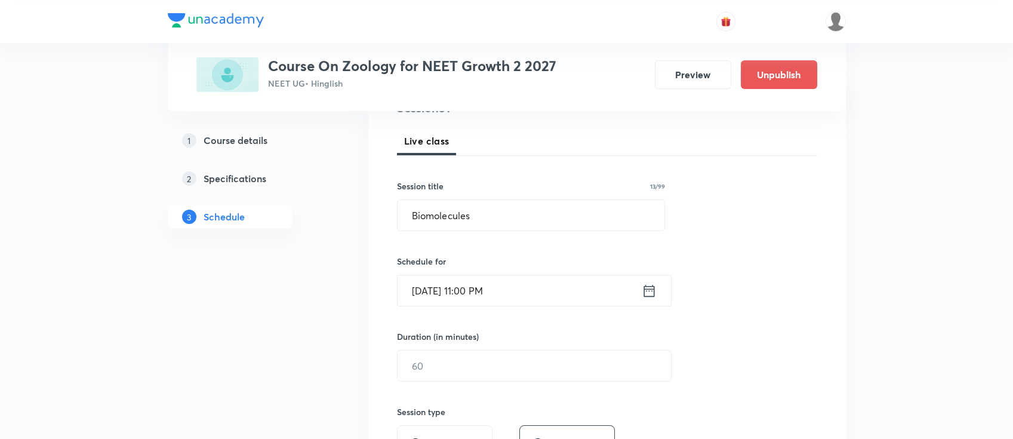
click at [644, 294] on icon at bounding box center [649, 290] width 11 height 12
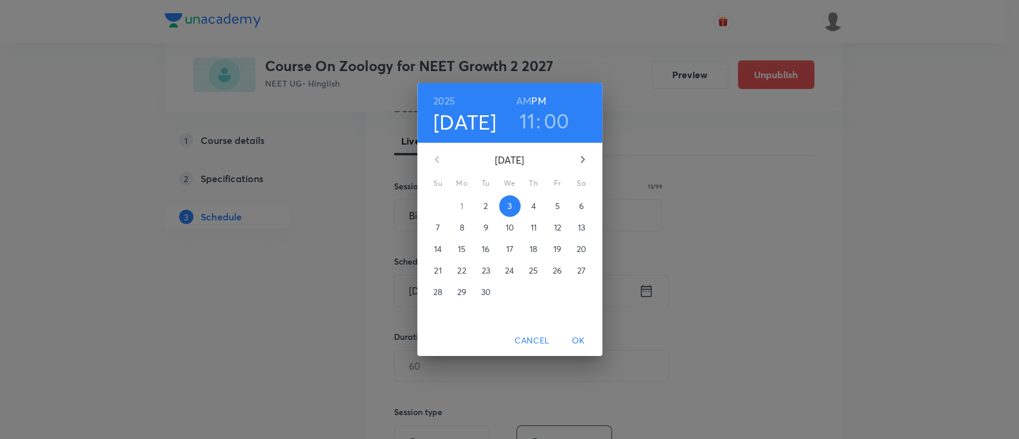
click at [536, 203] on span "4" at bounding box center [533, 206] width 21 height 12
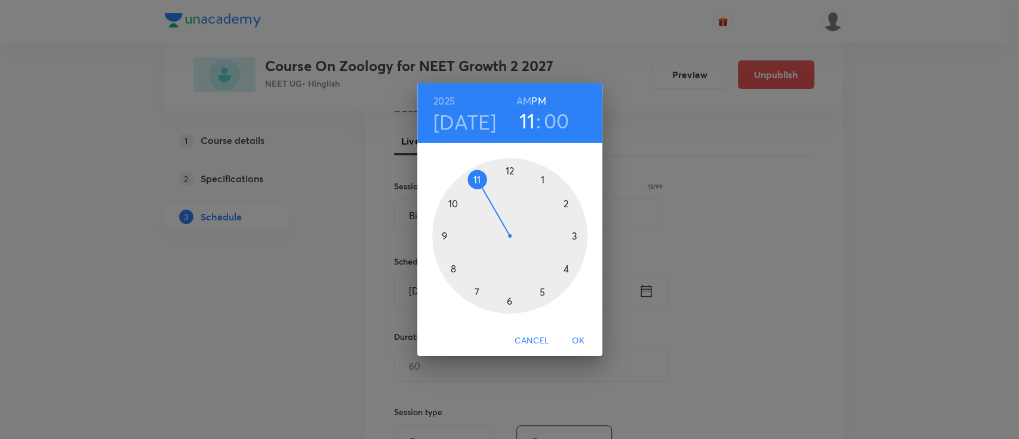
click at [521, 99] on h6 "AM" at bounding box center [523, 101] width 15 height 17
click at [576, 345] on span "OK" at bounding box center [578, 340] width 29 height 15
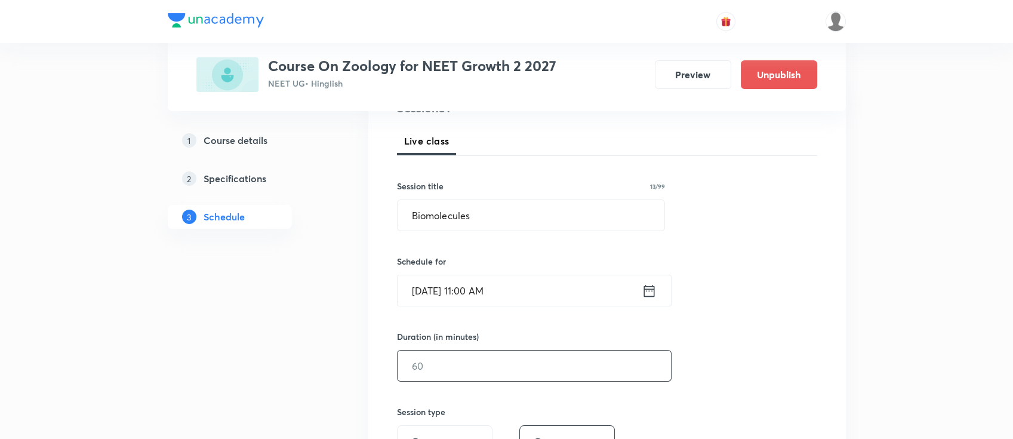
click at [549, 357] on input "text" at bounding box center [534, 365] width 273 height 30
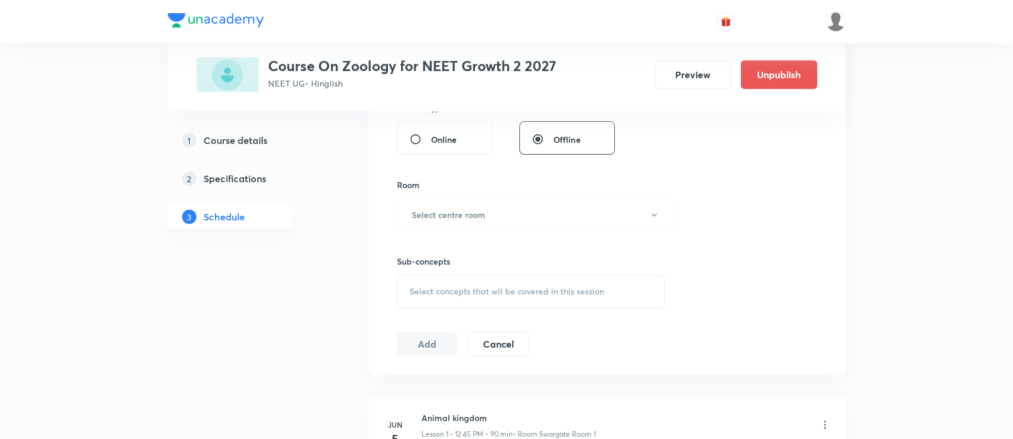
scroll to position [478, 0]
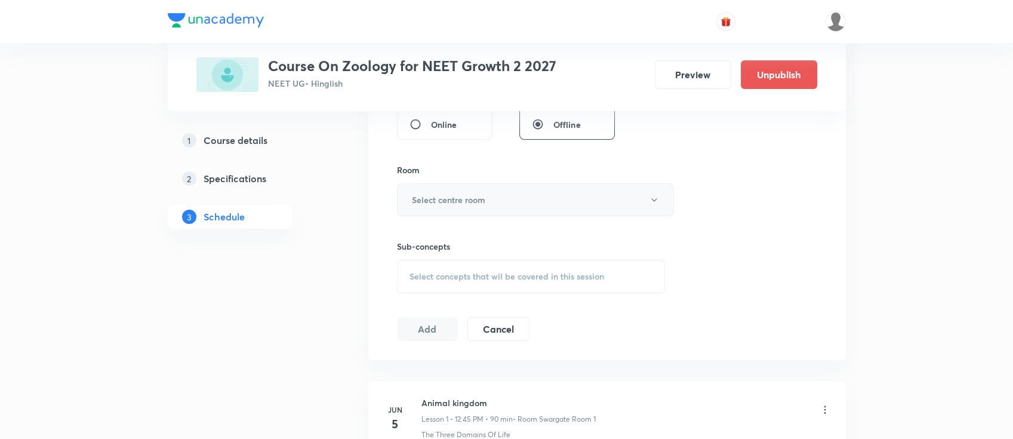
type input "90"
click at [482, 199] on h6 "Select centre room" at bounding box center [448, 199] width 73 height 13
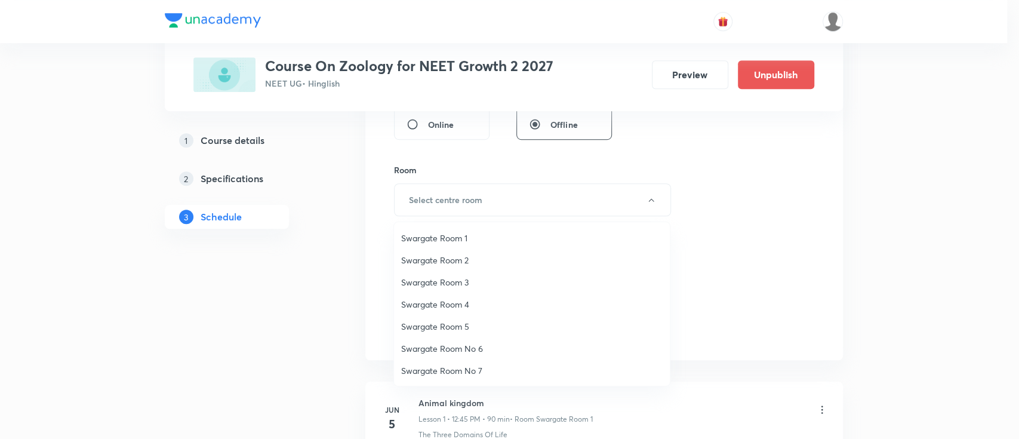
click at [468, 300] on span "Swargate Room 4" at bounding box center [532, 304] width 262 height 13
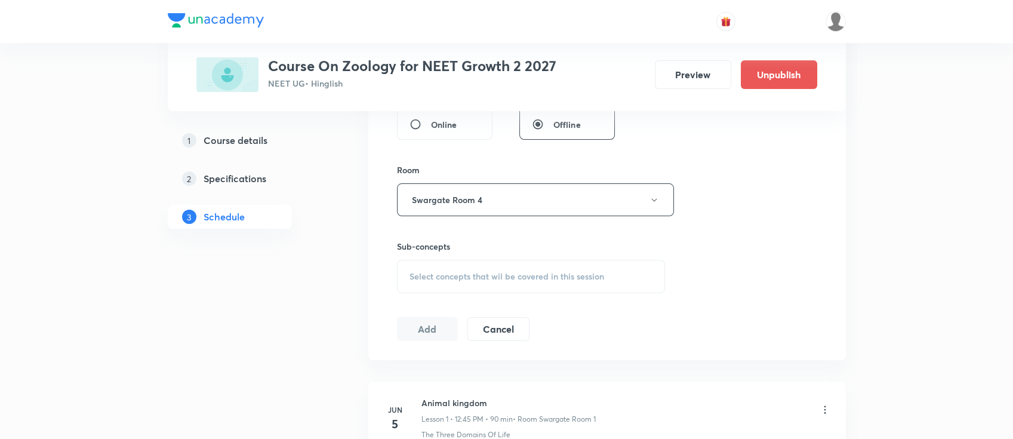
click at [531, 282] on div "Select concepts that wil be covered in this session" at bounding box center [531, 276] width 269 height 33
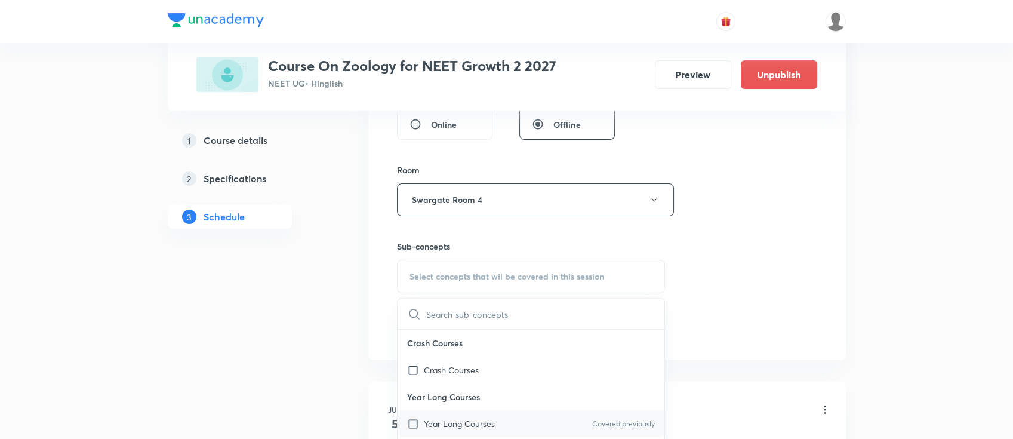
click at [521, 418] on div "Year Long Courses Covered previously" at bounding box center [531, 423] width 267 height 27
checkbox input "true"
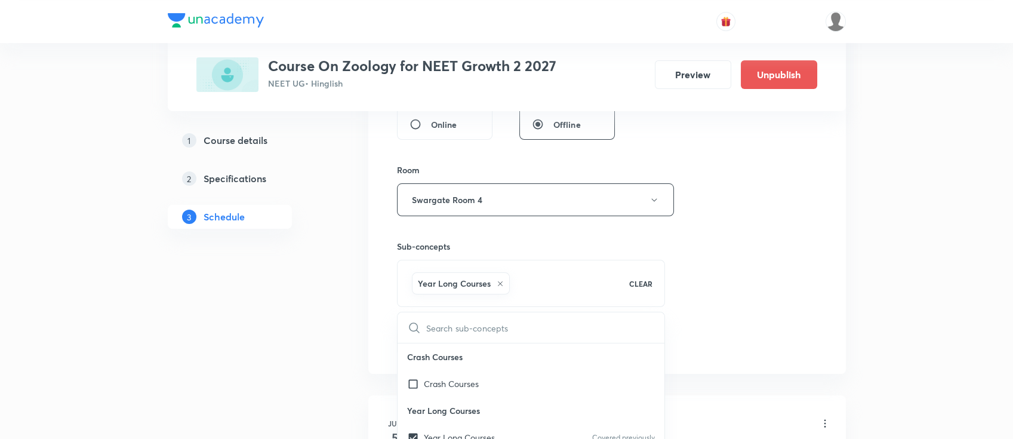
click at [721, 256] on div "Session 31 Live class Session title 13/99 Biomolecules ​ Schedule for Sep 4, 20…" at bounding box center [607, 67] width 420 height 574
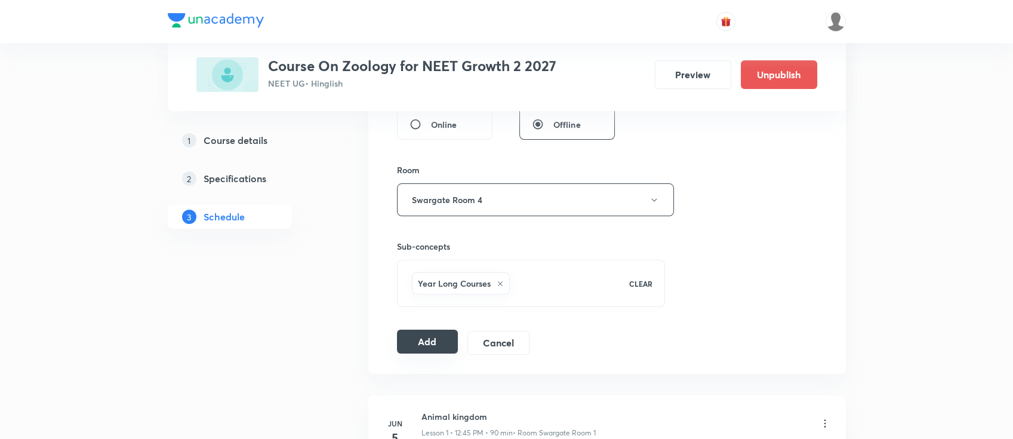
click at [433, 335] on button "Add" at bounding box center [427, 342] width 61 height 24
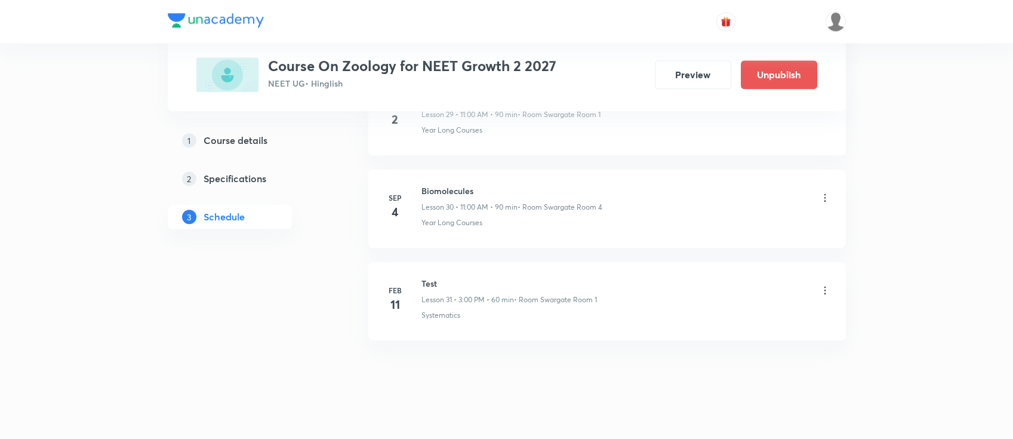
scroll to position [2834, 0]
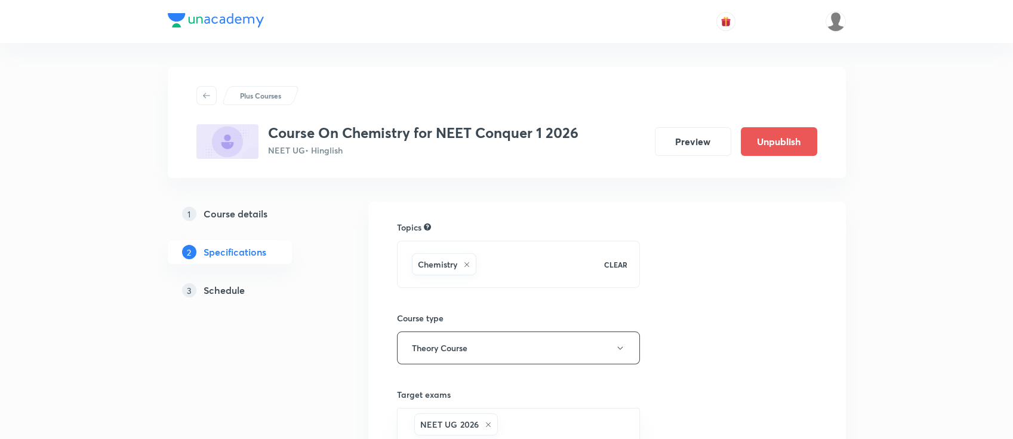
click at [215, 291] on h5 "Schedule" at bounding box center [224, 290] width 41 height 14
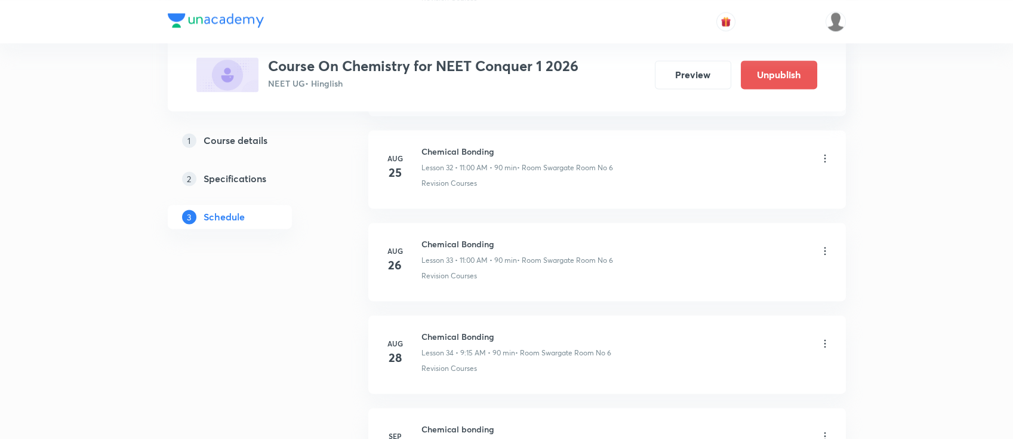
scroll to position [3936, 0]
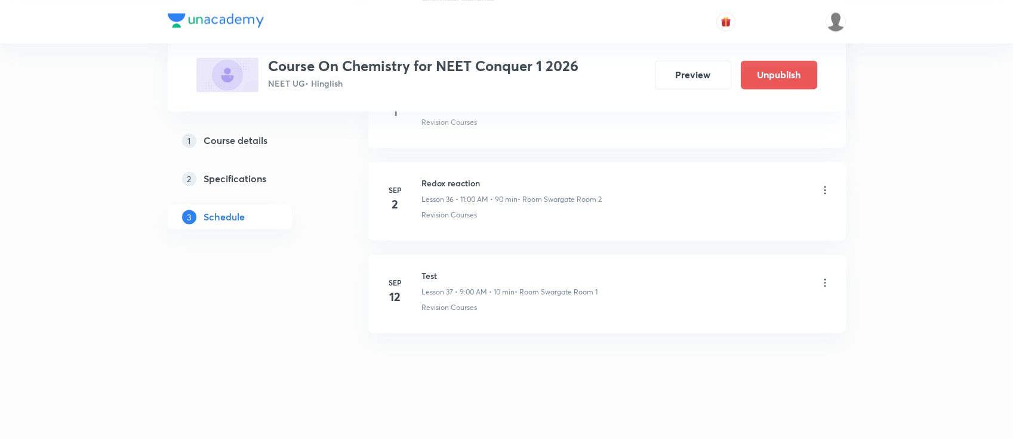
click at [440, 168] on li "[DATE] Redox reaction Lesson 36 • 11:00 AM • 90 min • Room Swargate Room 2 Revi…" at bounding box center [607, 201] width 478 height 78
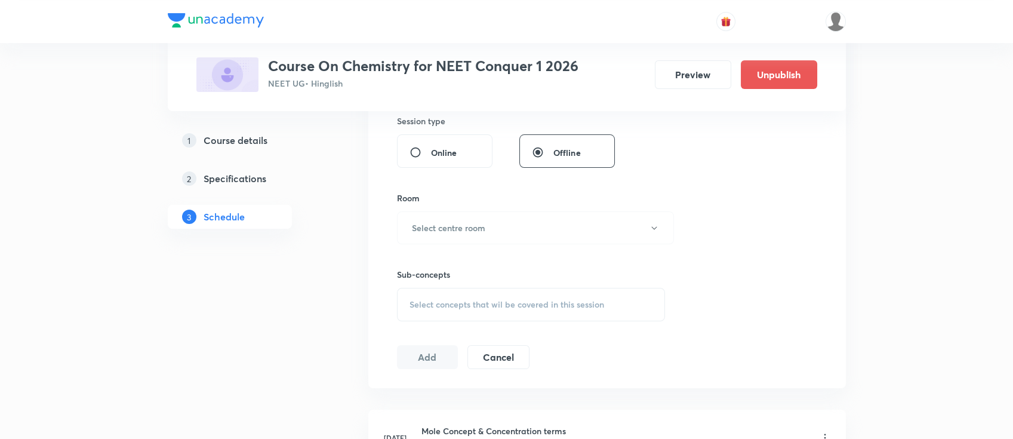
scroll to position [100, 0]
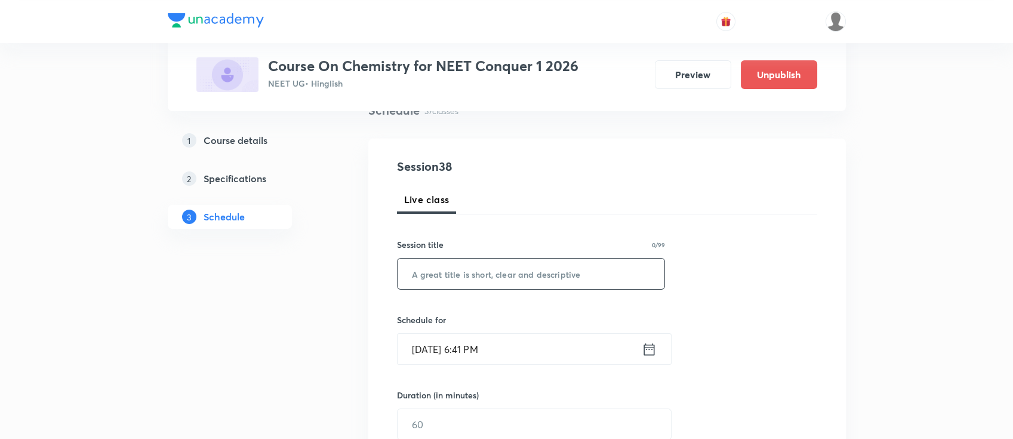
click at [540, 268] on input "text" at bounding box center [531, 274] width 267 height 30
paste input "Redox reaction"
type input "Redox reaction"
click at [650, 351] on icon at bounding box center [649, 349] width 15 height 17
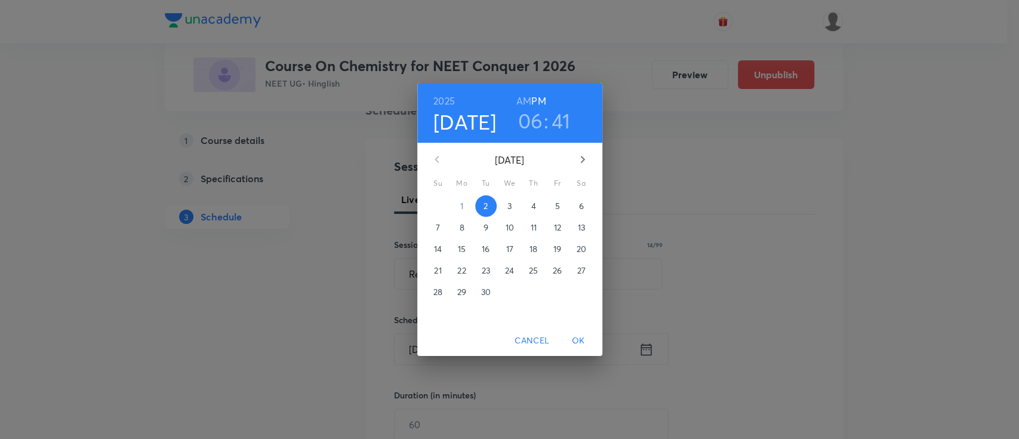
click at [513, 204] on span "3" at bounding box center [509, 206] width 21 height 12
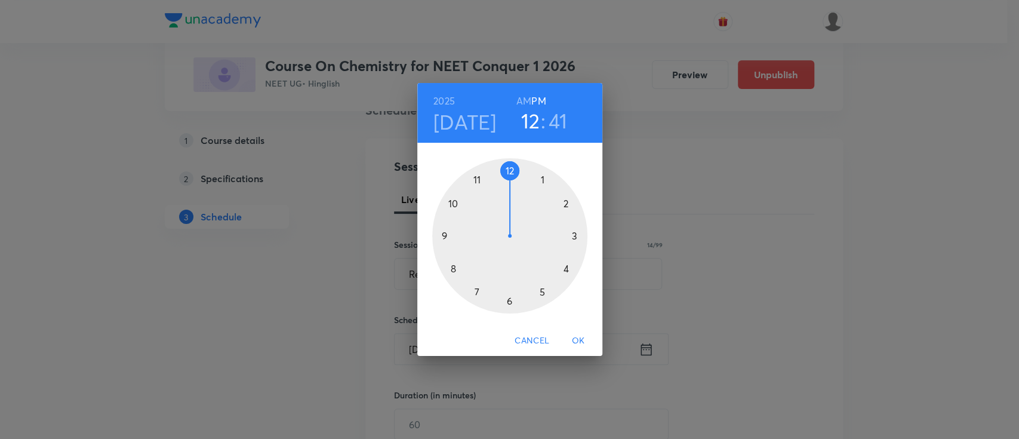
drag, startPoint x: 508, startPoint y: 300, endPoint x: 518, endPoint y: 186, distance: 114.5
click at [518, 186] on div at bounding box center [509, 235] width 155 height 155
drag, startPoint x: 439, startPoint y: 246, endPoint x: 441, endPoint y: 237, distance: 9.1
click at [441, 237] on div at bounding box center [509, 235] width 155 height 155
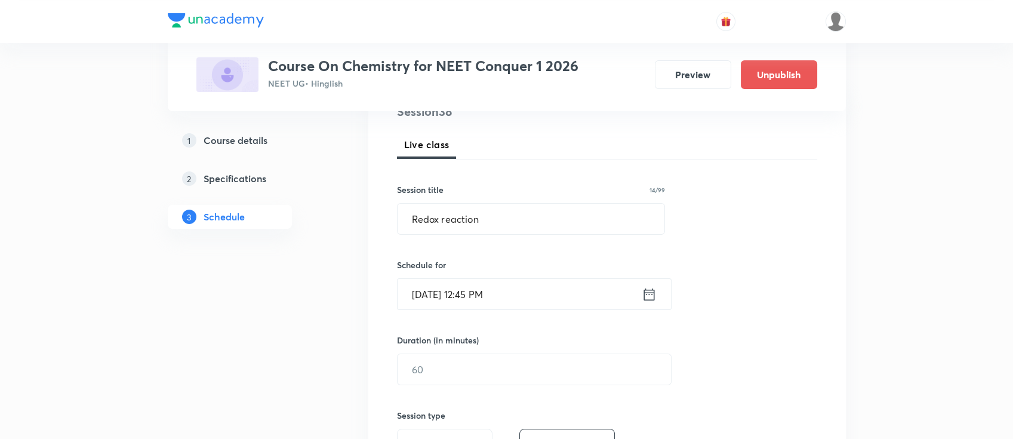
scroll to position [180, 0]
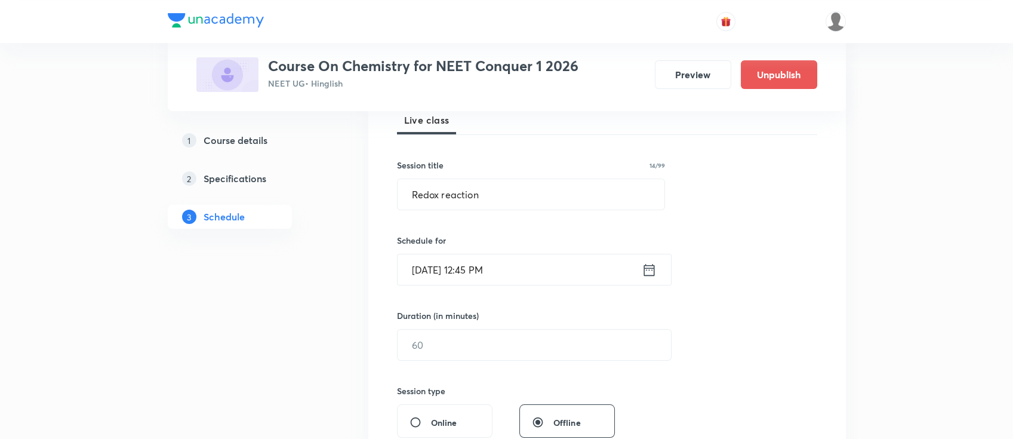
click at [542, 349] on input "text" at bounding box center [534, 345] width 273 height 30
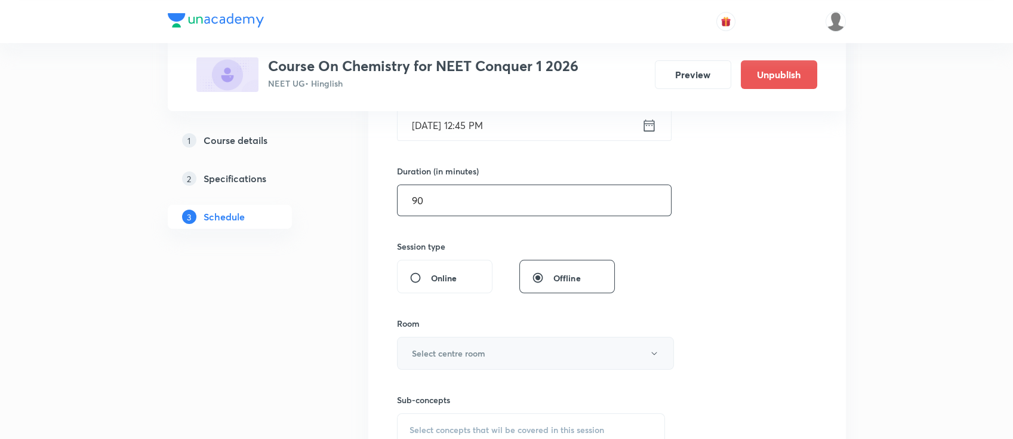
scroll to position [339, 0]
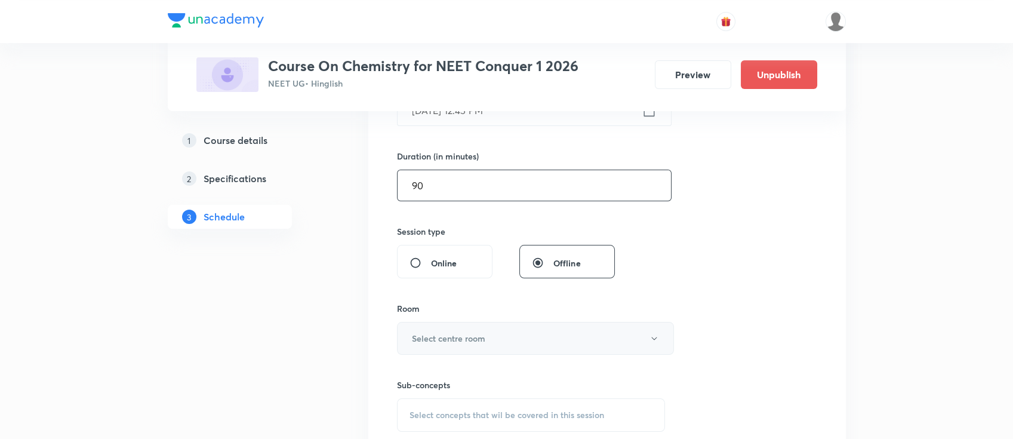
type input "90"
click at [542, 352] on button "Select centre room" at bounding box center [535, 338] width 277 height 33
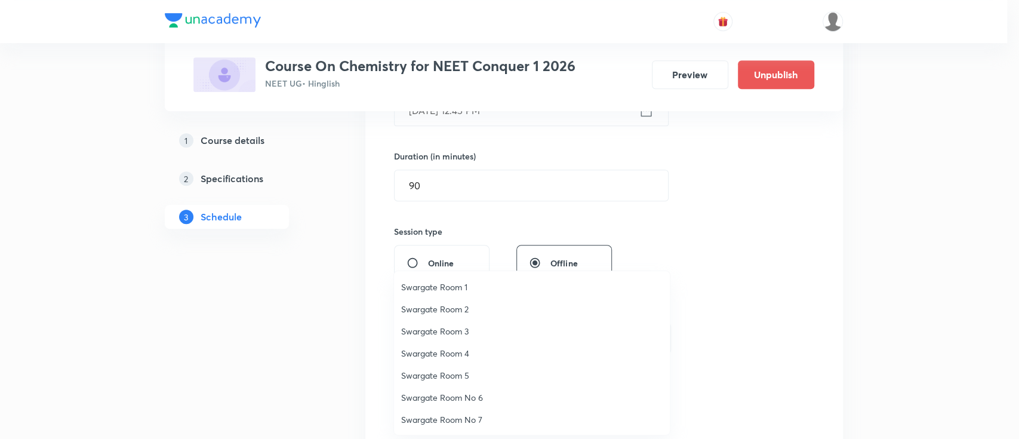
click at [435, 281] on span "Swargate Room 1" at bounding box center [532, 287] width 262 height 13
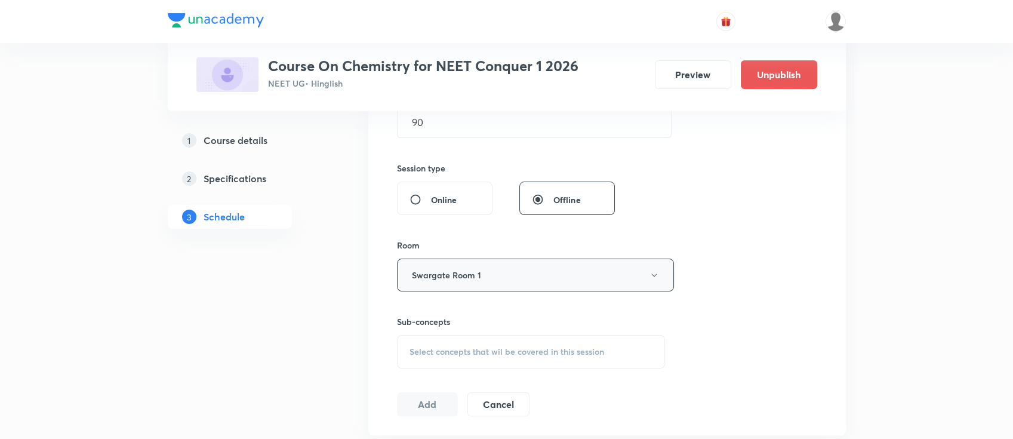
scroll to position [498, 0]
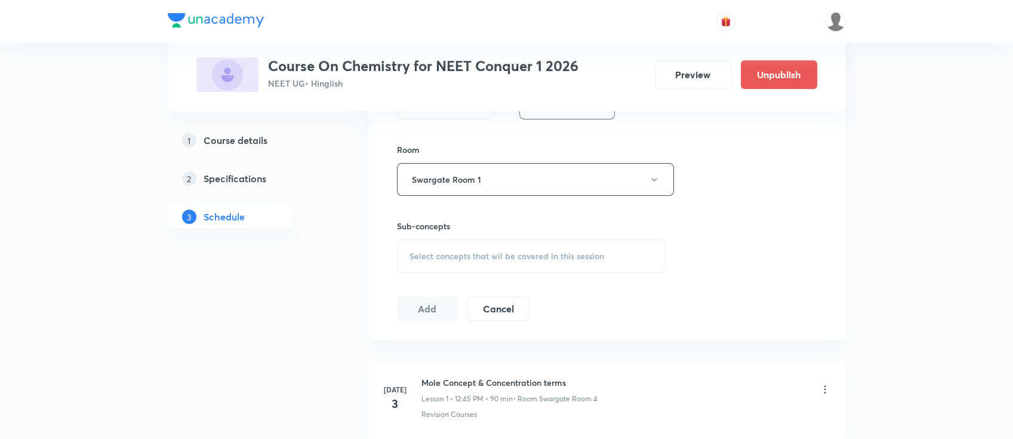
click at [592, 265] on div "Select concepts that wil be covered in this session" at bounding box center [531, 255] width 269 height 33
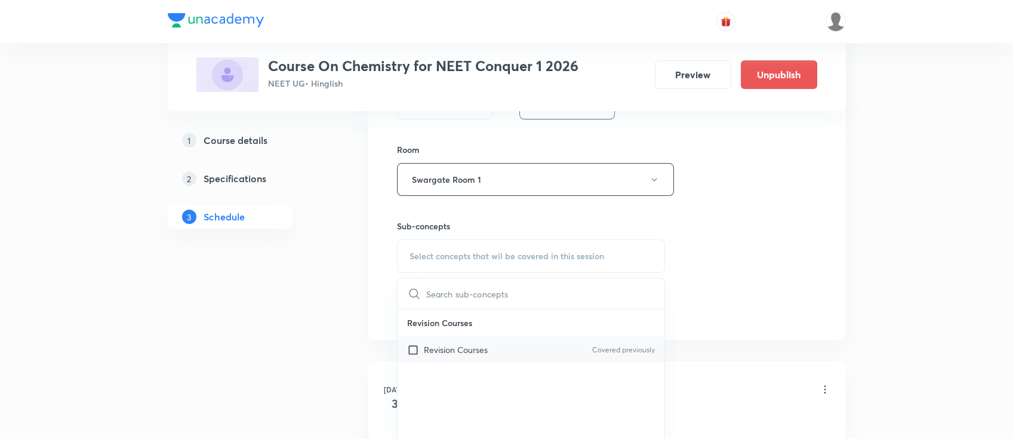
click at [528, 359] on div "Revision Courses Covered previously" at bounding box center [531, 349] width 267 height 27
checkbox input "true"
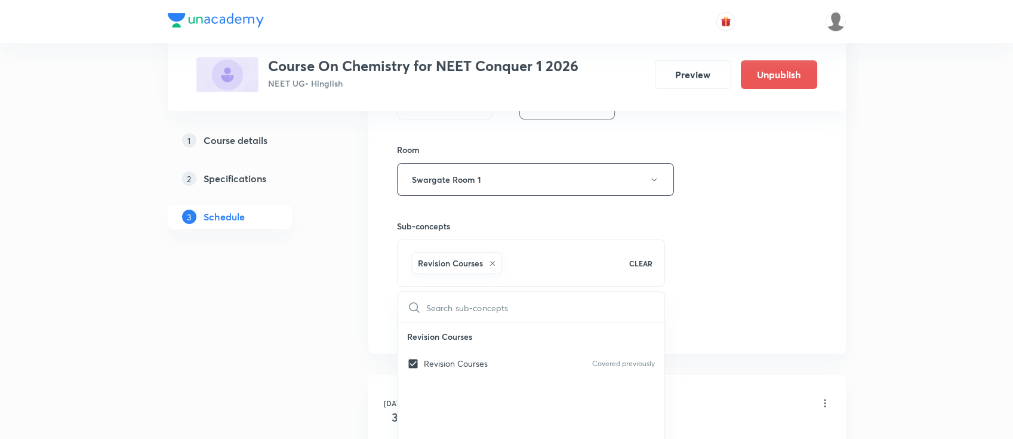
click at [713, 288] on div "Session 38 Live class Session title 14/99 Redox reaction ​ Schedule for [DATE] …" at bounding box center [607, 47] width 420 height 574
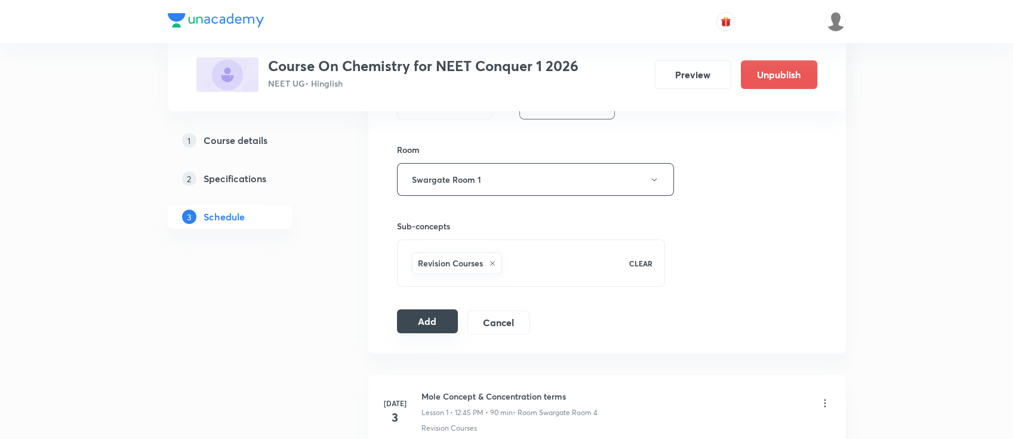
click at [438, 318] on button "Add" at bounding box center [427, 321] width 61 height 24
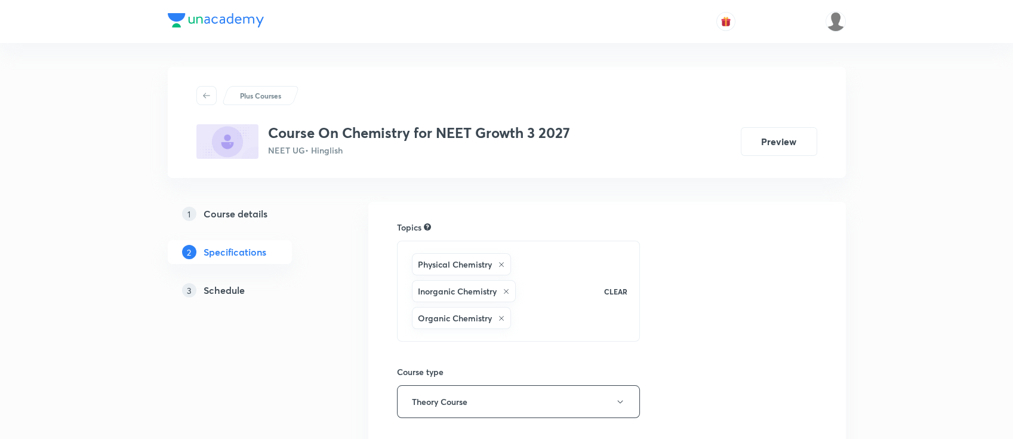
click at [238, 287] on h5 "Schedule" at bounding box center [224, 290] width 41 height 14
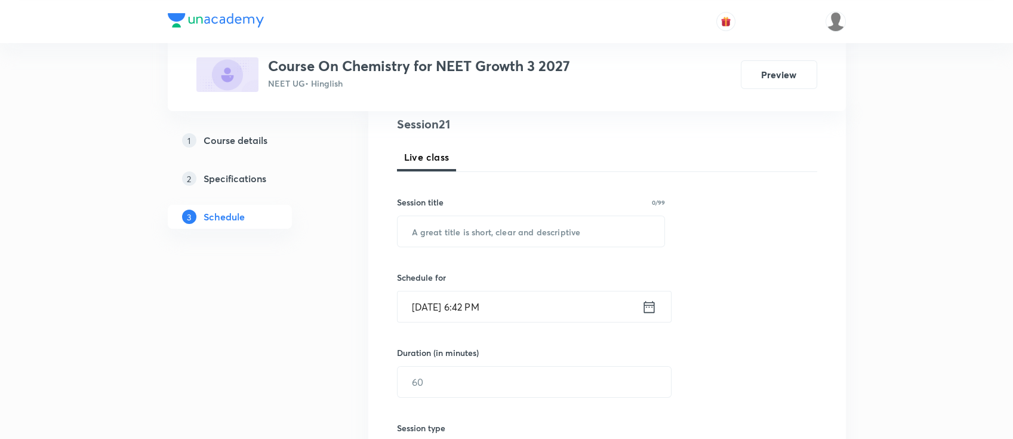
scroll to position [109, 0]
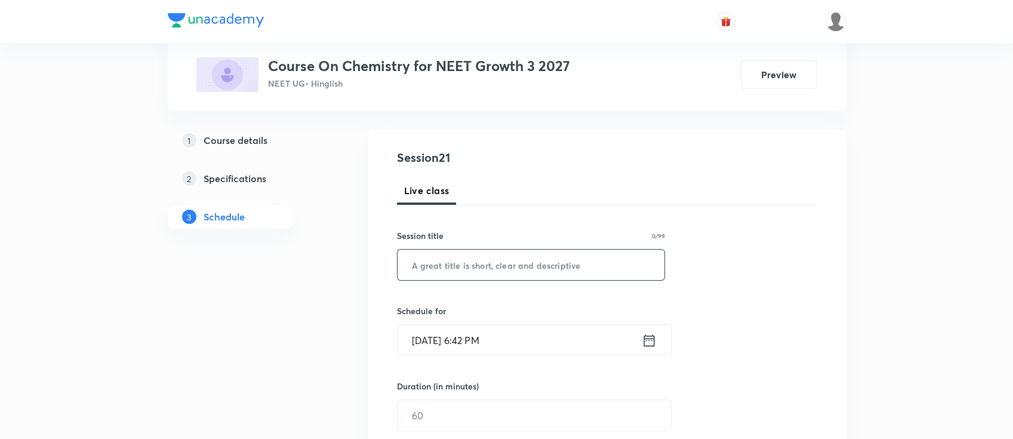
click at [616, 265] on input "text" at bounding box center [531, 265] width 267 height 30
paste input "- Atomic structure"
click at [419, 271] on input "- Atomic structure" at bounding box center [531, 265] width 267 height 30
type input "Atomic structure"
click at [645, 340] on icon at bounding box center [649, 340] width 15 height 17
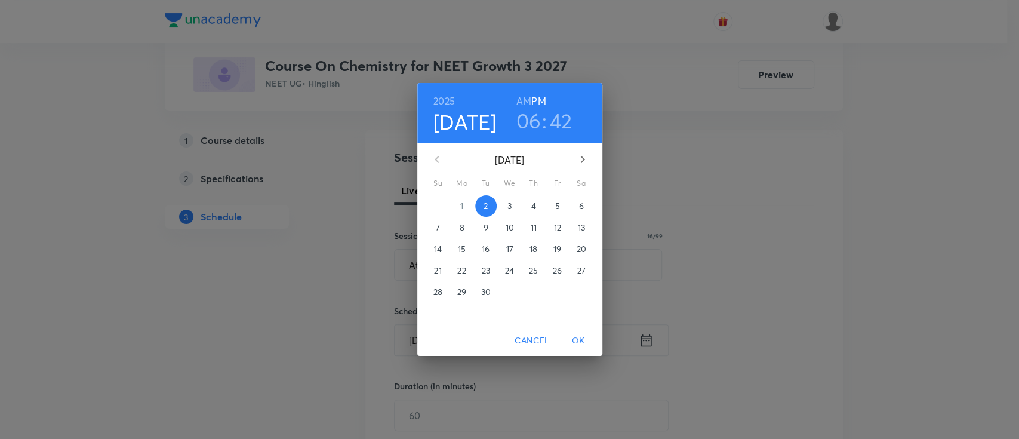
click at [513, 203] on span "3" at bounding box center [509, 206] width 21 height 12
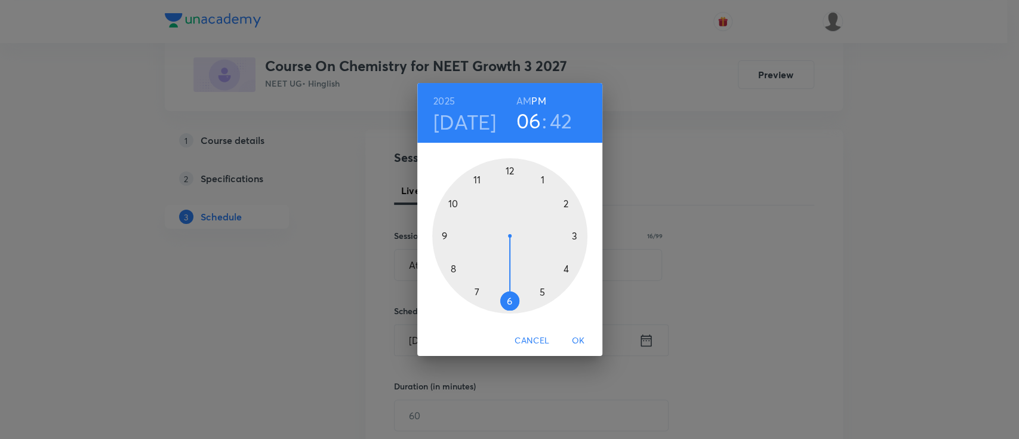
drag, startPoint x: 571, startPoint y: 115, endPoint x: 562, endPoint y: 113, distance: 9.7
click at [562, 113] on h3 "42" at bounding box center [561, 120] width 23 height 25
drag, startPoint x: 451, startPoint y: 255, endPoint x: 547, endPoint y: 234, distance: 98.4
click at [547, 234] on div at bounding box center [509, 235] width 155 height 155
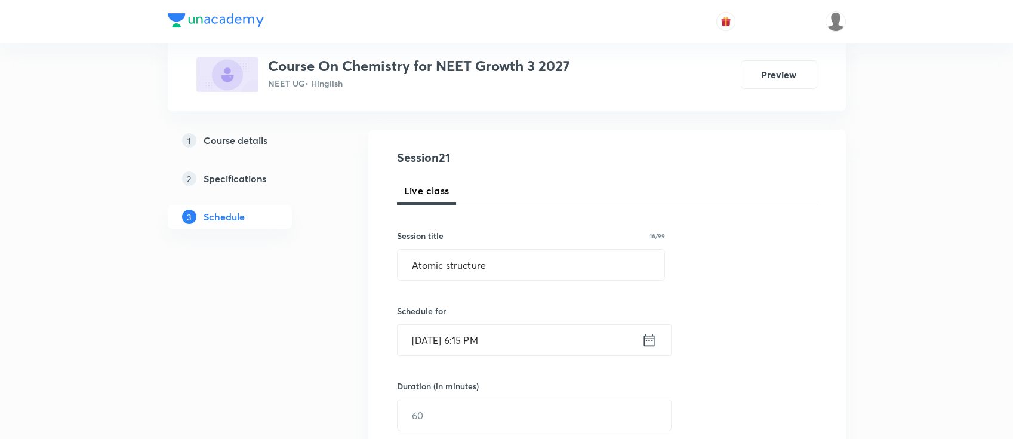
click at [650, 343] on icon at bounding box center [649, 340] width 15 height 17
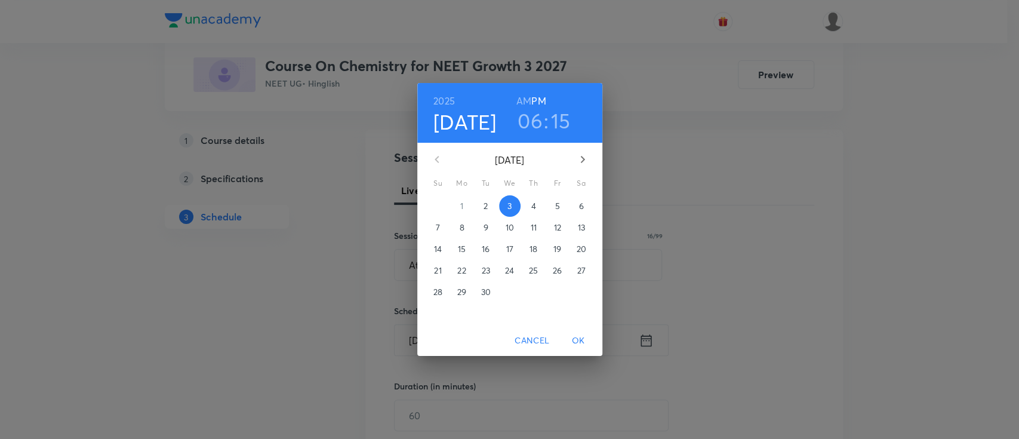
click at [522, 98] on h6 "AM" at bounding box center [523, 101] width 15 height 17
click at [539, 97] on h6 "PM" at bounding box center [538, 101] width 14 height 17
click at [578, 344] on span "OK" at bounding box center [578, 340] width 29 height 15
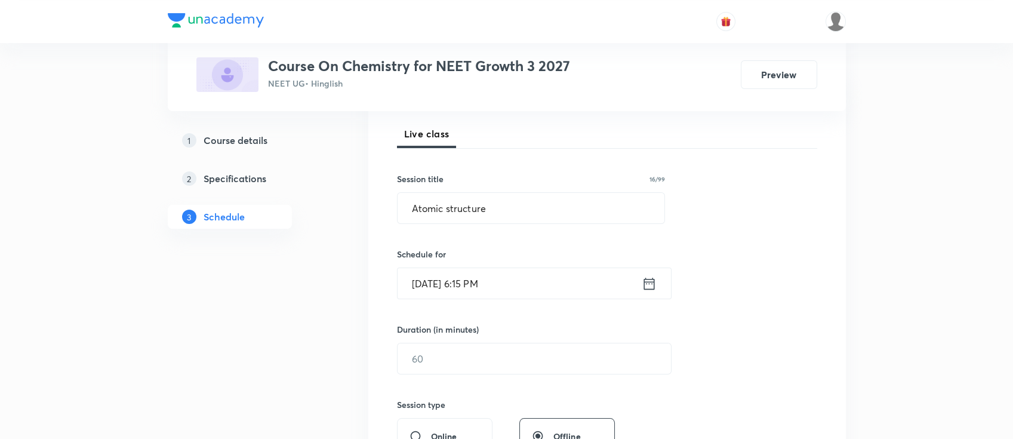
scroll to position [189, 0]
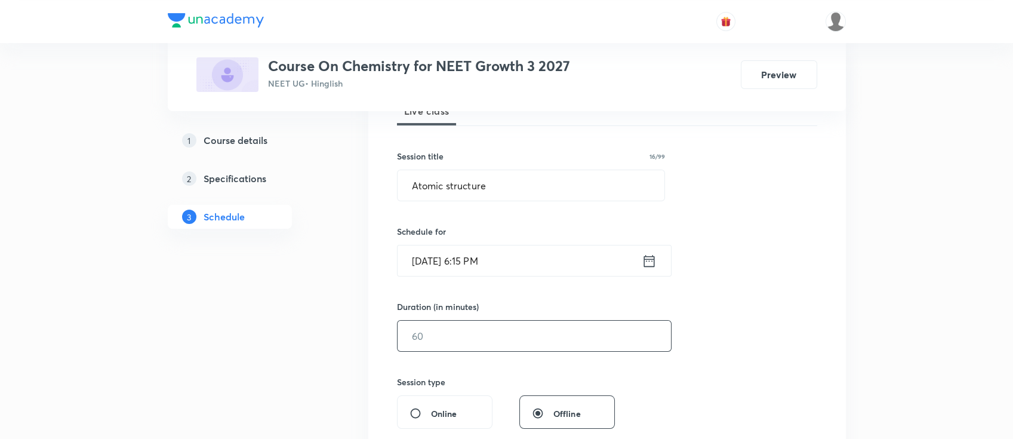
drag, startPoint x: 561, startPoint y: 347, endPoint x: 554, endPoint y: 344, distance: 8.0
click at [561, 347] on input "text" at bounding box center [534, 336] width 273 height 30
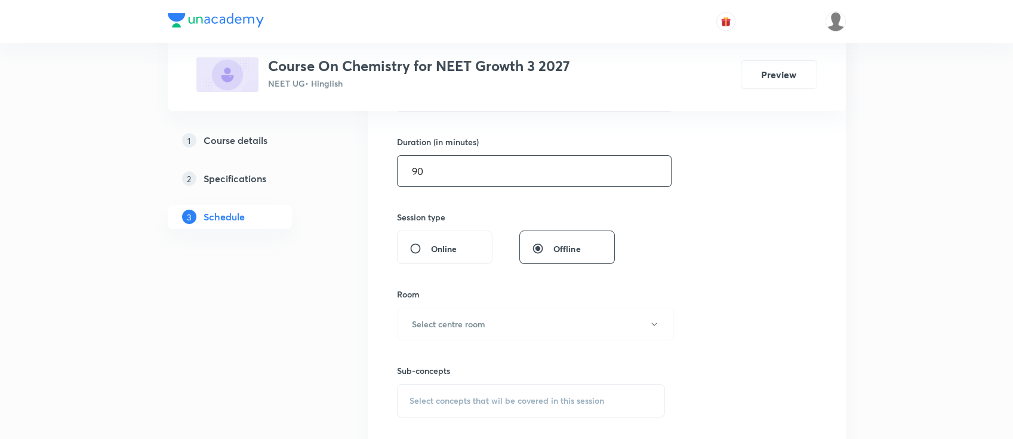
scroll to position [507, 0]
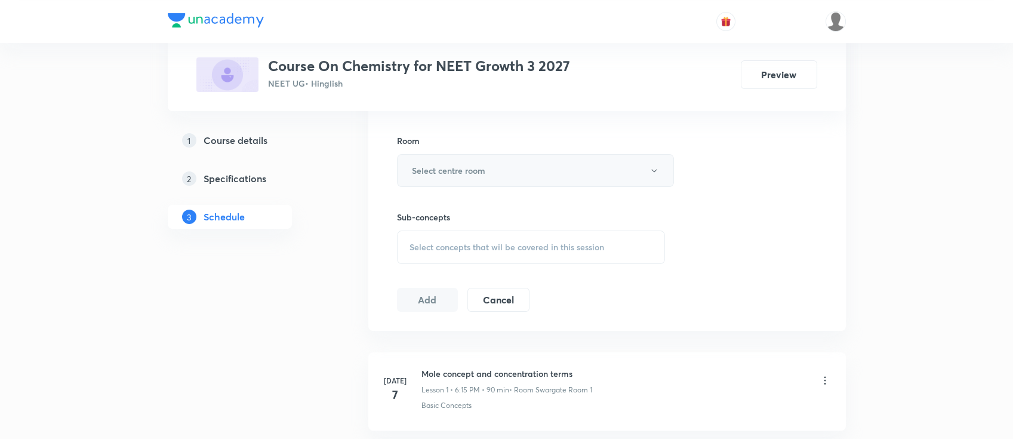
type input "90"
click at [534, 176] on button "Select centre room" at bounding box center [535, 170] width 277 height 33
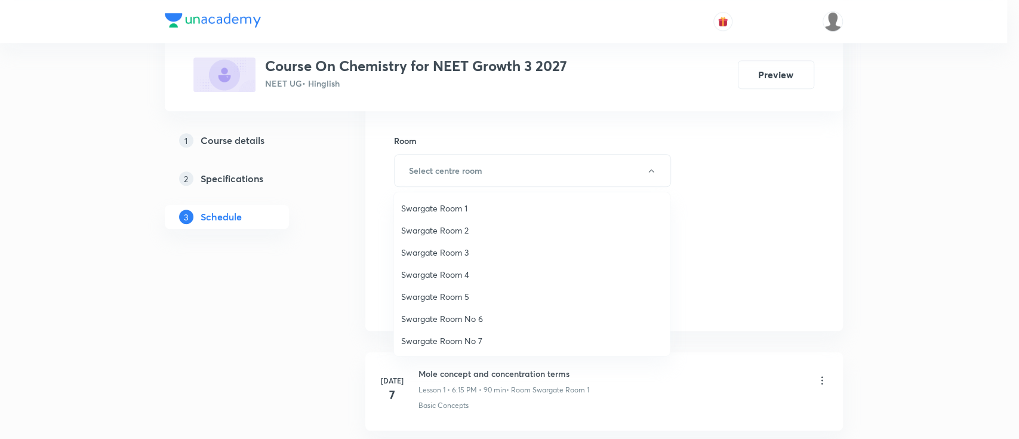
click at [452, 274] on span "Swargate Room 4" at bounding box center [532, 274] width 262 height 13
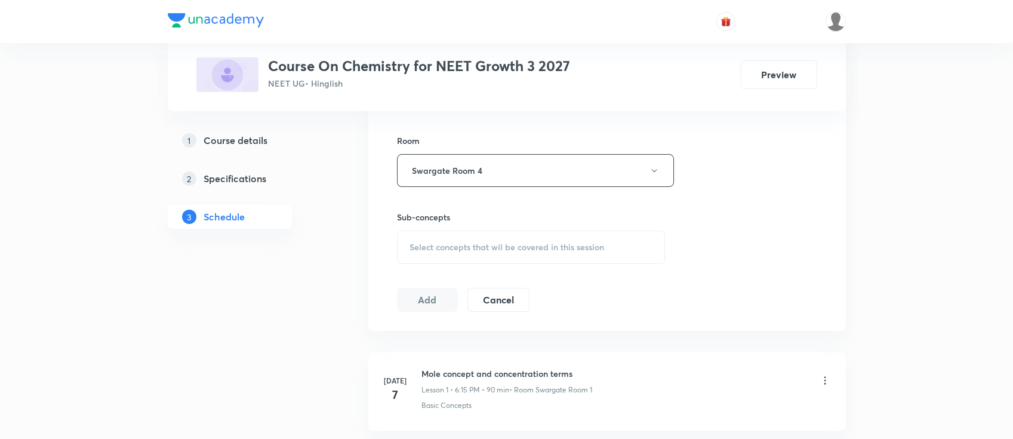
click at [510, 233] on div "Select concepts that wil be covered in this session" at bounding box center [531, 246] width 269 height 33
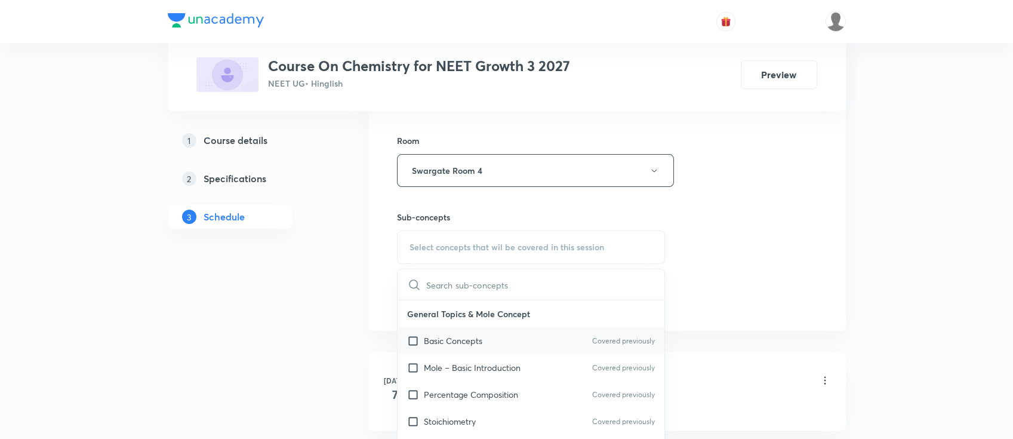
click at [494, 344] on div "Basic Concepts Covered previously" at bounding box center [531, 340] width 267 height 27
checkbox input "true"
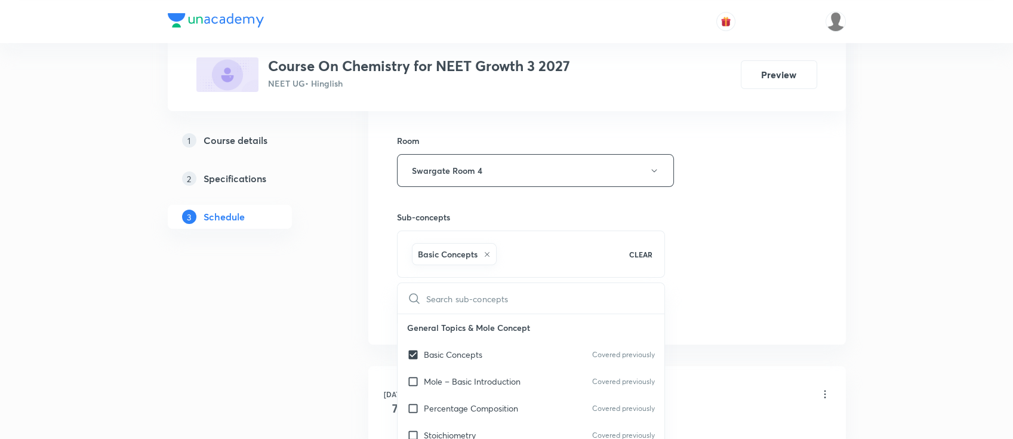
click at [740, 251] on div "Session 21 Live class Session title 16/99 Atomic structure ​ Schedule for [DATE…" at bounding box center [607, 38] width 420 height 574
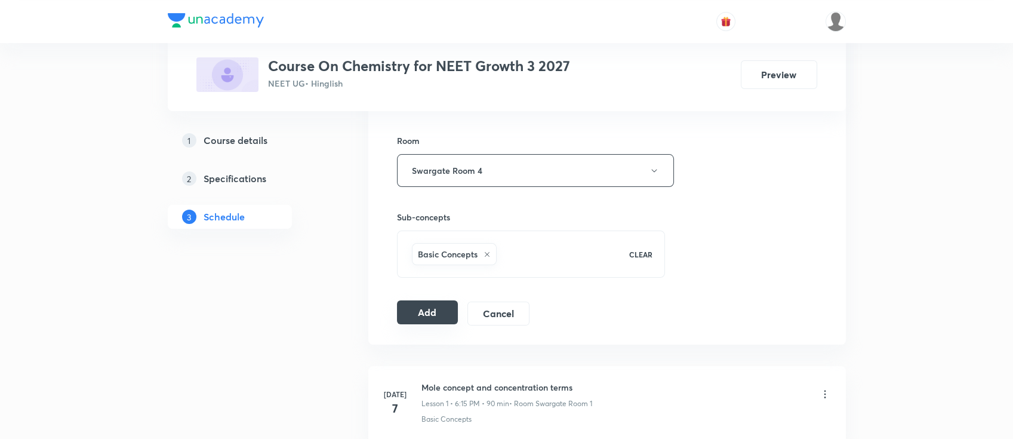
click at [423, 313] on button "Add" at bounding box center [427, 312] width 61 height 24
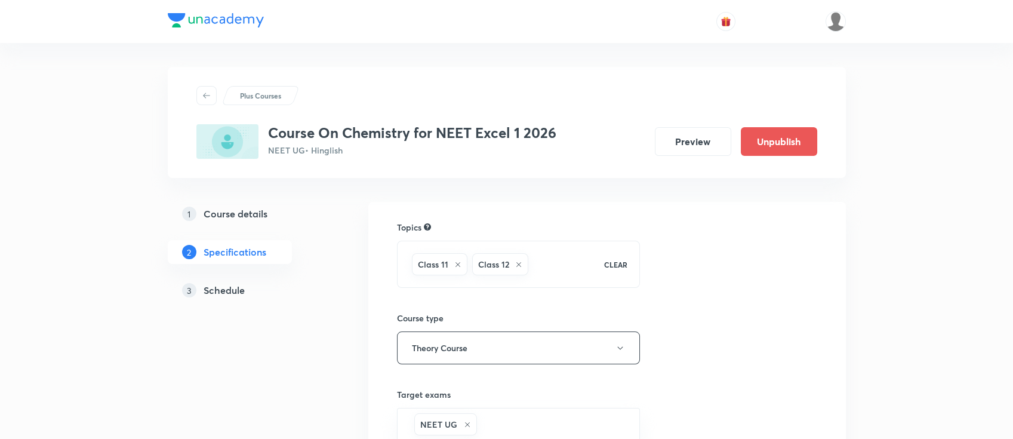
click at [235, 293] on h5 "Schedule" at bounding box center [224, 290] width 41 height 14
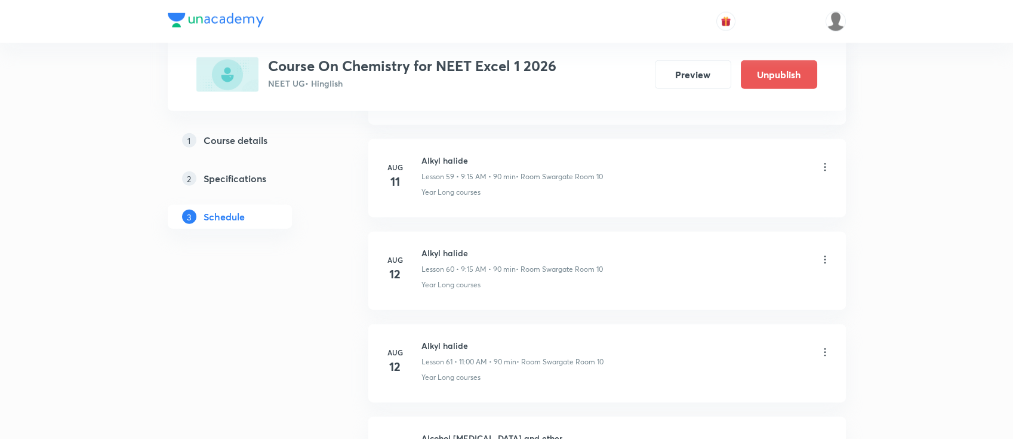
scroll to position [7079, 0]
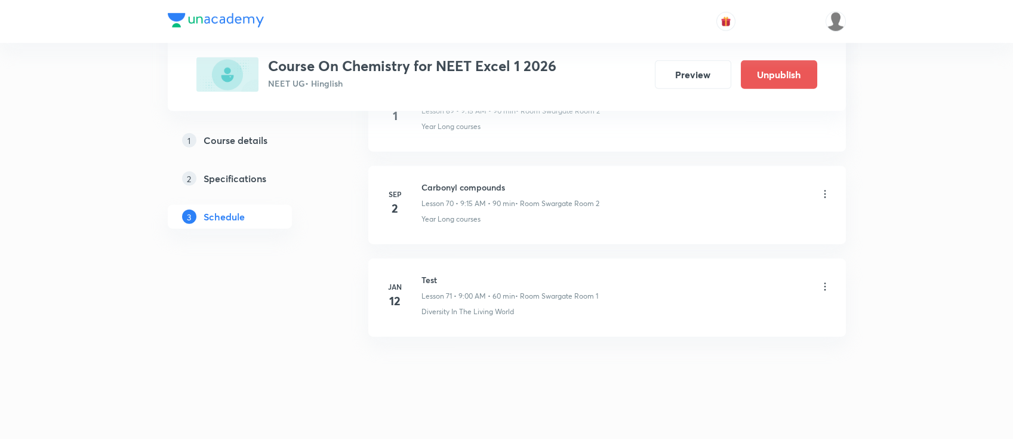
click at [488, 181] on h6 "Carbonyl compounds" at bounding box center [511, 187] width 178 height 13
click at [487, 181] on h6 "Carbonyl compounds" at bounding box center [511, 187] width 178 height 13
click at [467, 181] on h6 "Carbonyl compounds" at bounding box center [511, 187] width 178 height 13
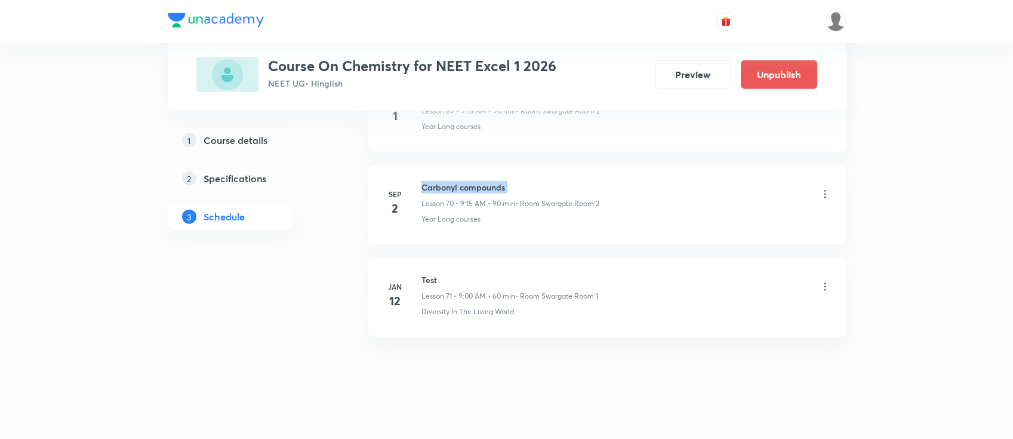
click at [467, 181] on h6 "Carbonyl compounds" at bounding box center [511, 187] width 178 height 13
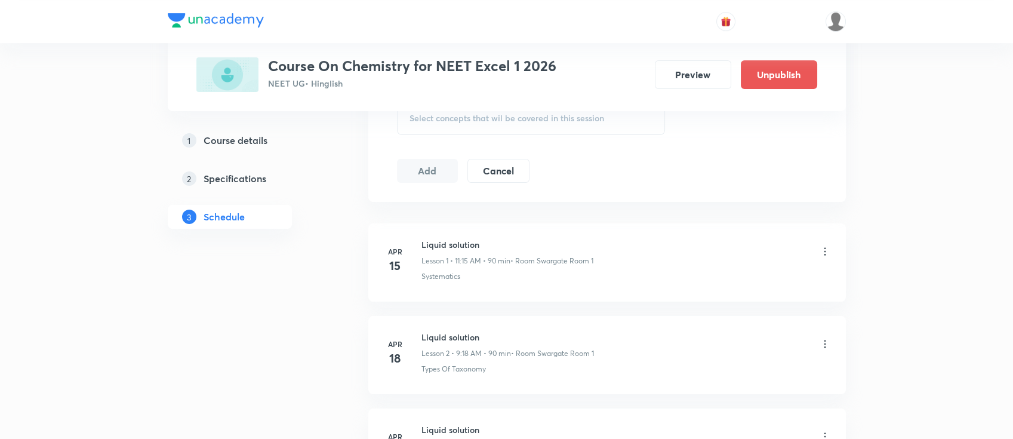
scroll to position [0, 0]
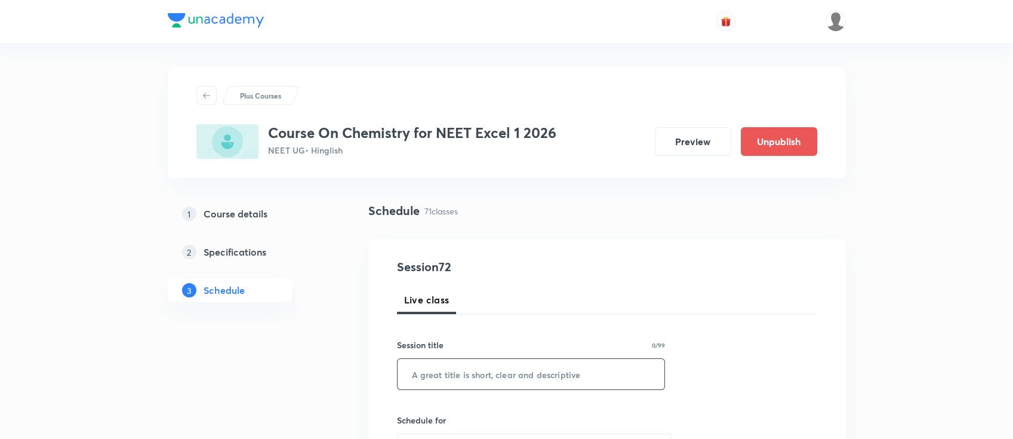
click at [461, 362] on input "text" at bounding box center [531, 374] width 267 height 30
paste input "Carbonyl compounds"
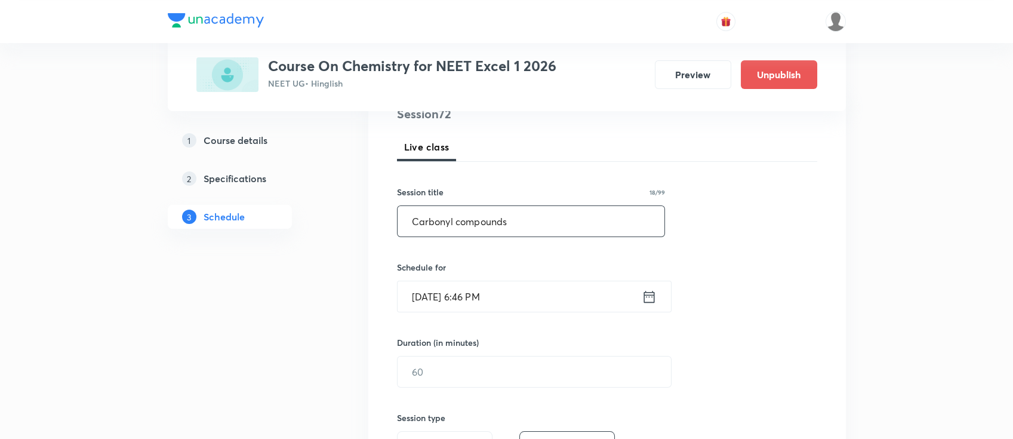
scroll to position [159, 0]
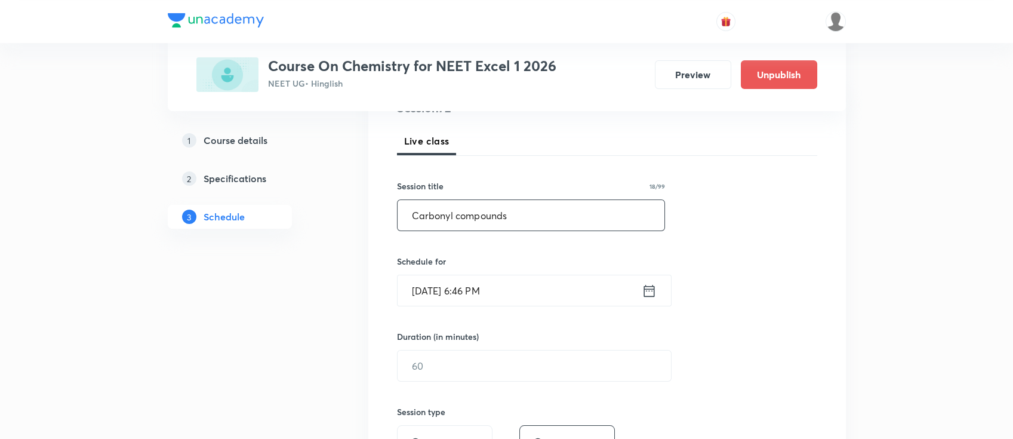
type input "Carbonyl compounds"
click at [645, 293] on icon at bounding box center [649, 290] width 15 height 17
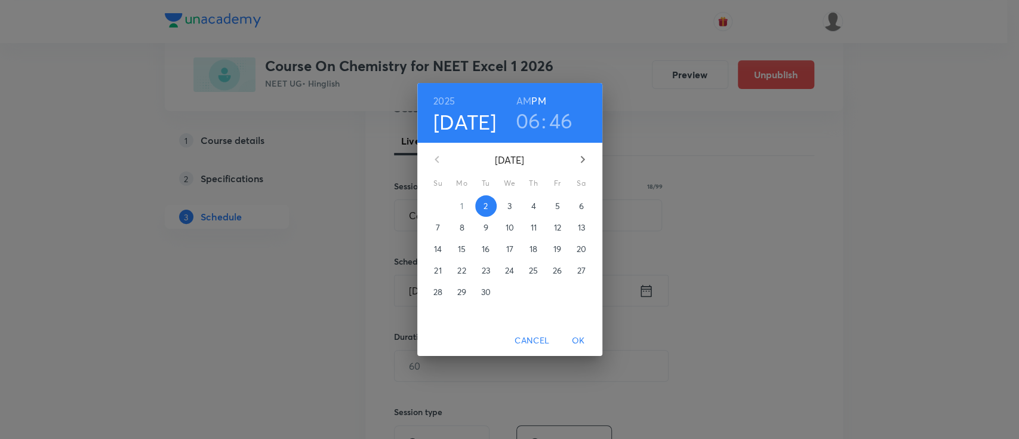
click at [509, 211] on p "3" at bounding box center [510, 206] width 4 height 12
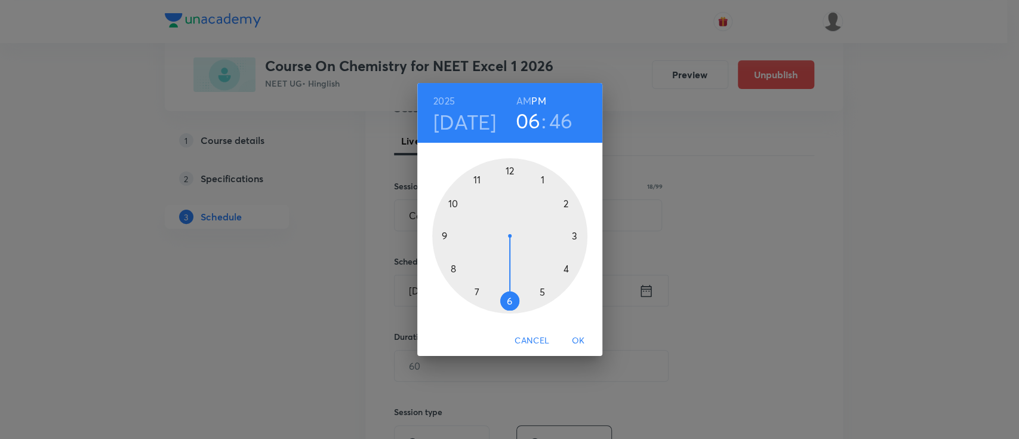
click at [533, 114] on h3 "06" at bounding box center [528, 120] width 25 height 25
drag, startPoint x: 511, startPoint y: 304, endPoint x: 572, endPoint y: 269, distance: 70.1
click at [572, 269] on div at bounding box center [509, 235] width 155 height 155
drag, startPoint x: 438, startPoint y: 229, endPoint x: 508, endPoint y: 307, distance: 105.3
click at [508, 307] on div at bounding box center [509, 235] width 155 height 155
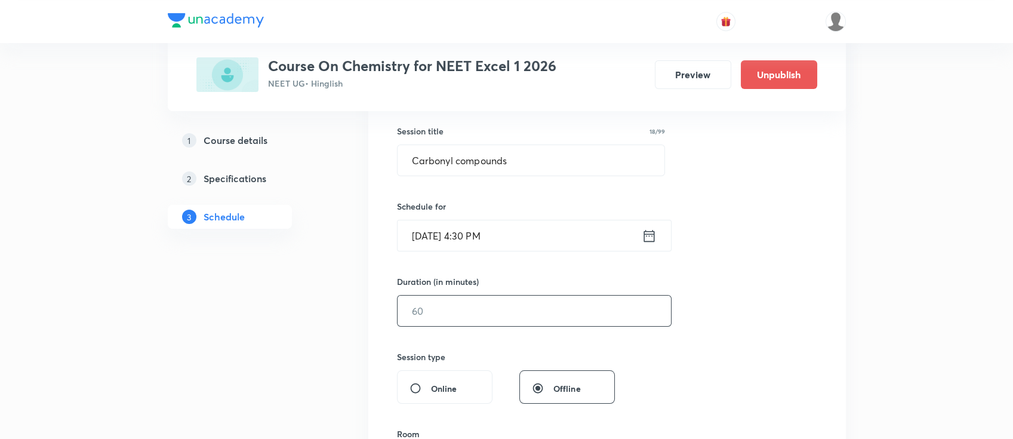
scroll to position [239, 0]
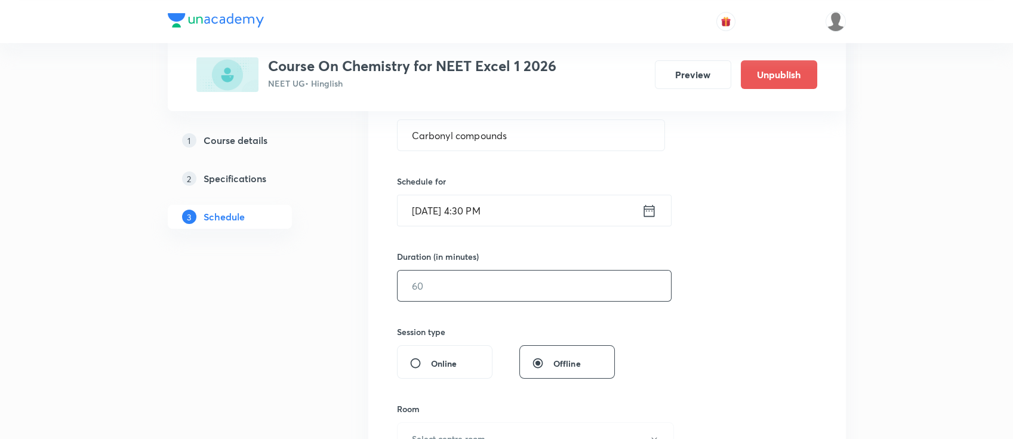
click at [515, 285] on input "text" at bounding box center [534, 285] width 273 height 30
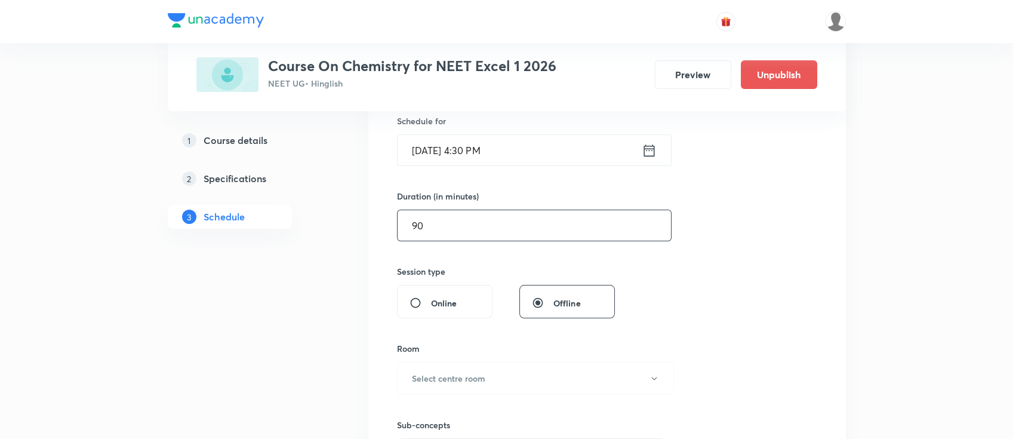
scroll to position [398, 0]
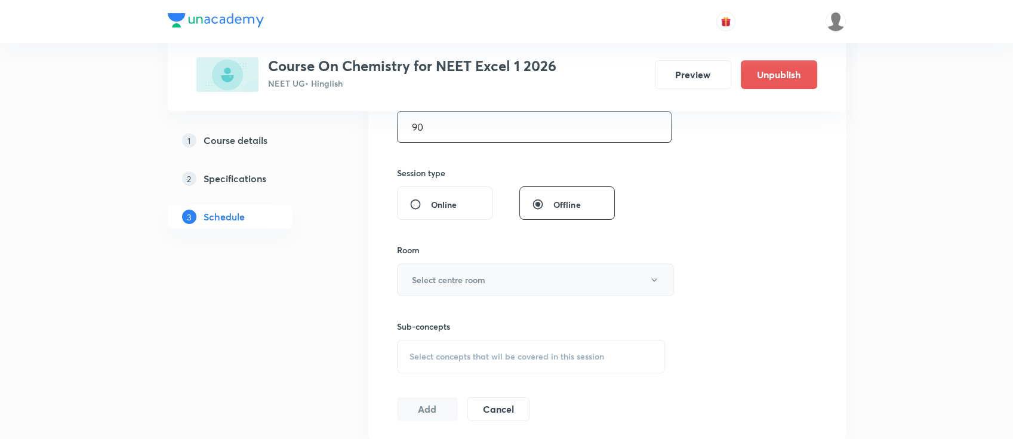
type input "90"
click at [487, 284] on button "Select centre room" at bounding box center [535, 279] width 277 height 33
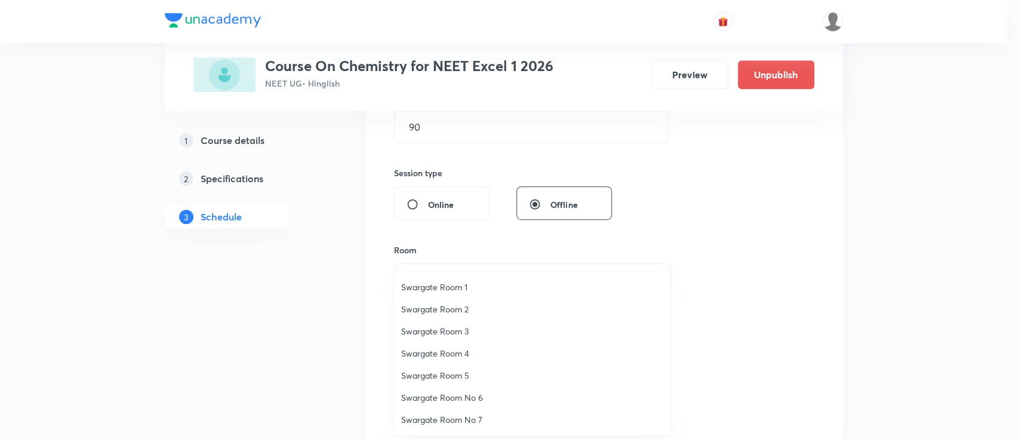
click at [462, 286] on span "Swargate Room 1" at bounding box center [532, 287] width 262 height 13
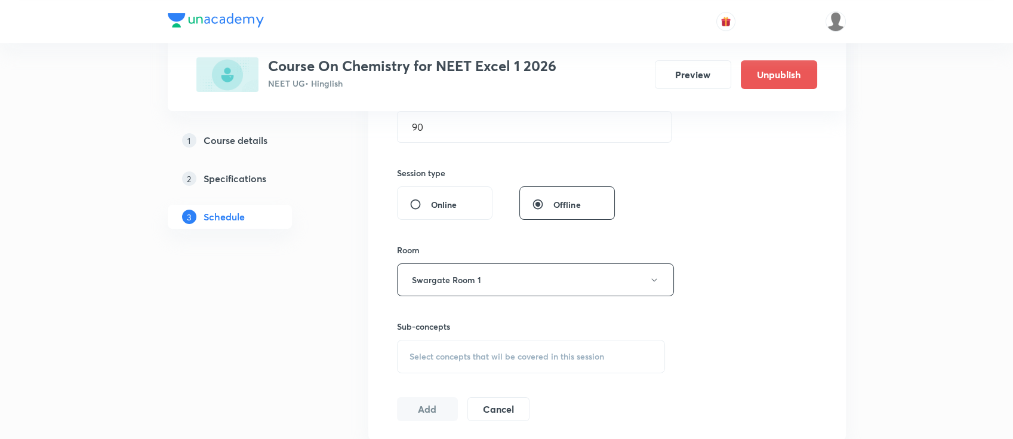
click at [500, 343] on div "Select concepts that wil be covered in this session" at bounding box center [531, 356] width 269 height 33
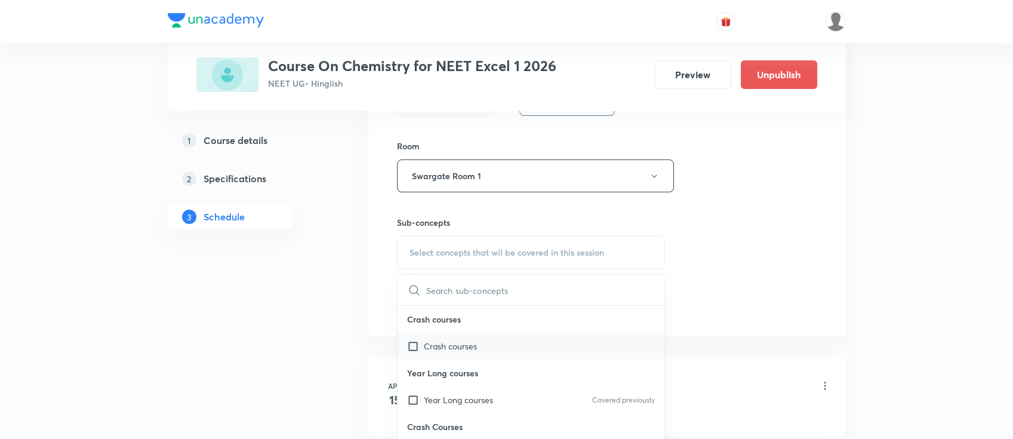
scroll to position [557, 0]
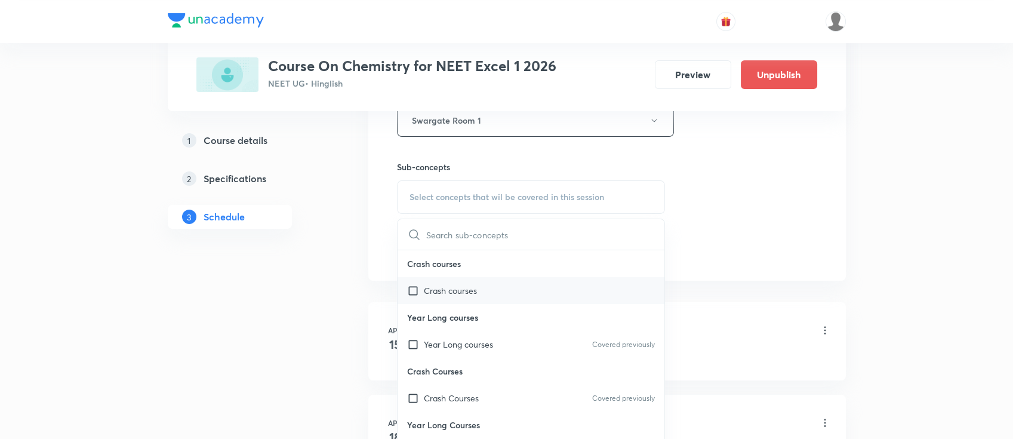
click at [506, 346] on div "Year Long courses Covered previously" at bounding box center [531, 344] width 267 height 27
checkbox input "true"
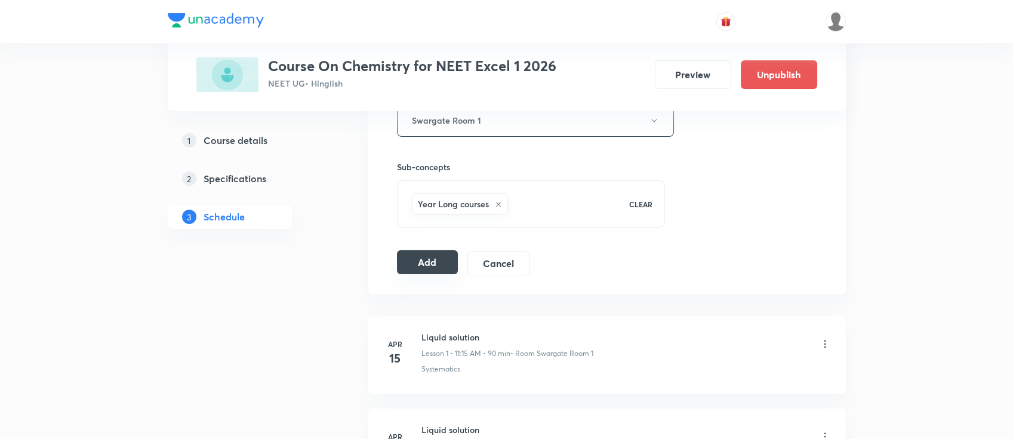
click at [438, 261] on button "Add" at bounding box center [427, 262] width 61 height 24
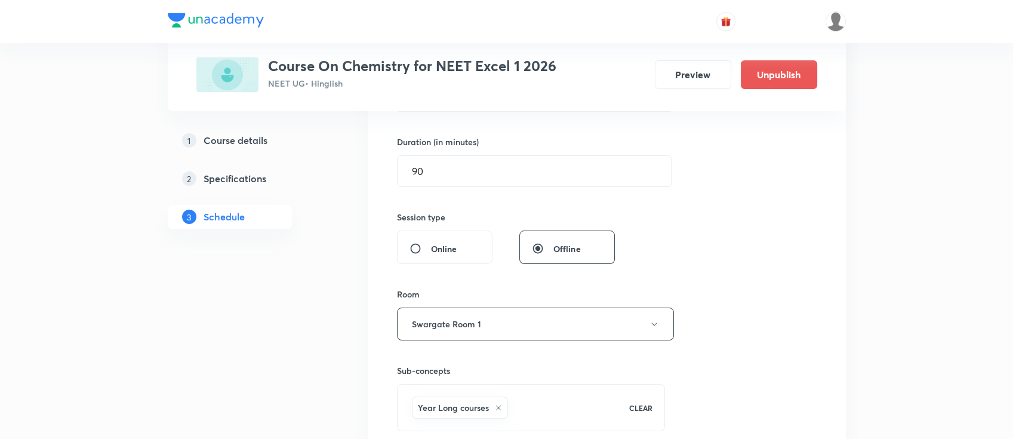
scroll to position [318, 0]
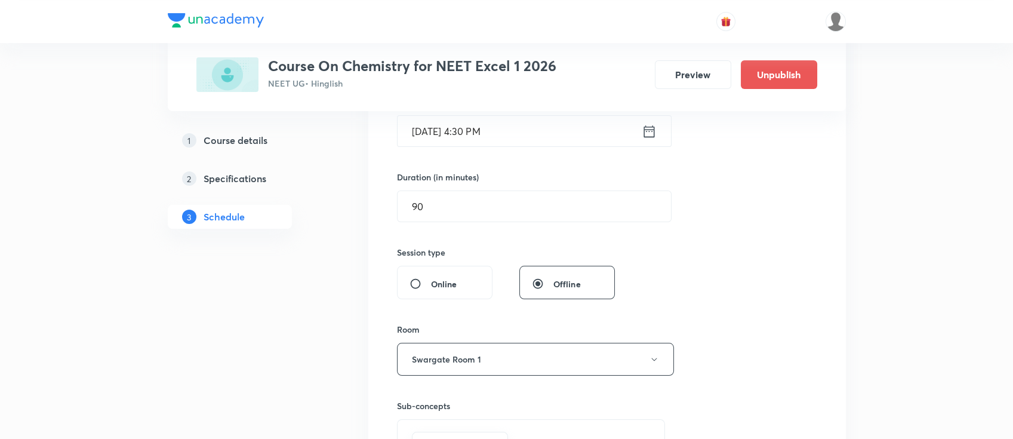
click at [642, 136] on icon at bounding box center [649, 131] width 15 height 17
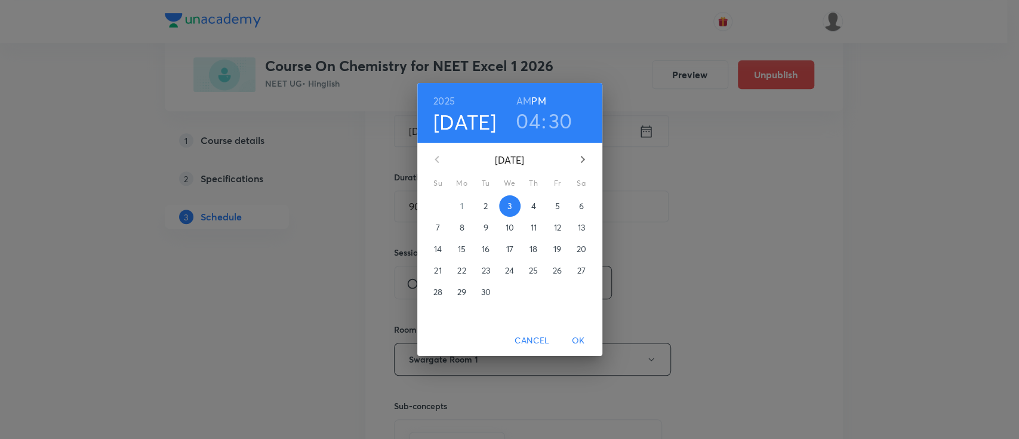
click at [550, 122] on h3 "30" at bounding box center [561, 120] width 24 height 25
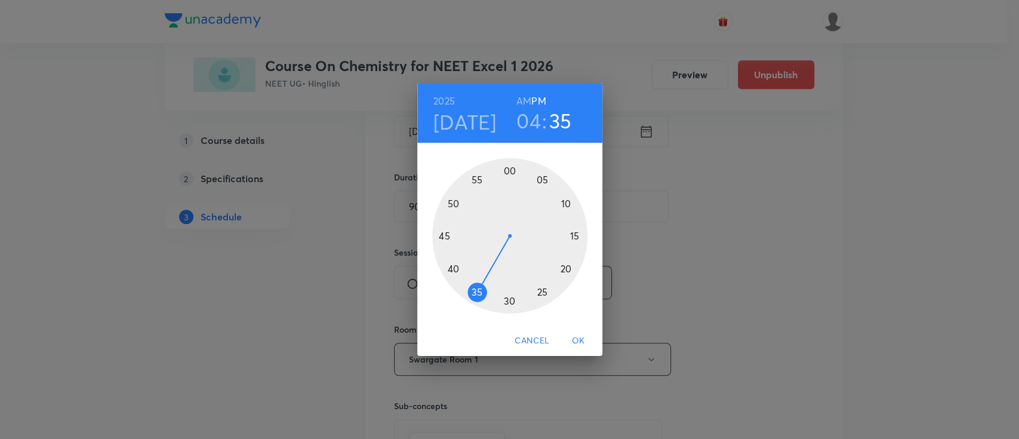
drag, startPoint x: 508, startPoint y: 296, endPoint x: 479, endPoint y: 291, distance: 29.0
click at [479, 291] on div at bounding box center [509, 235] width 155 height 155
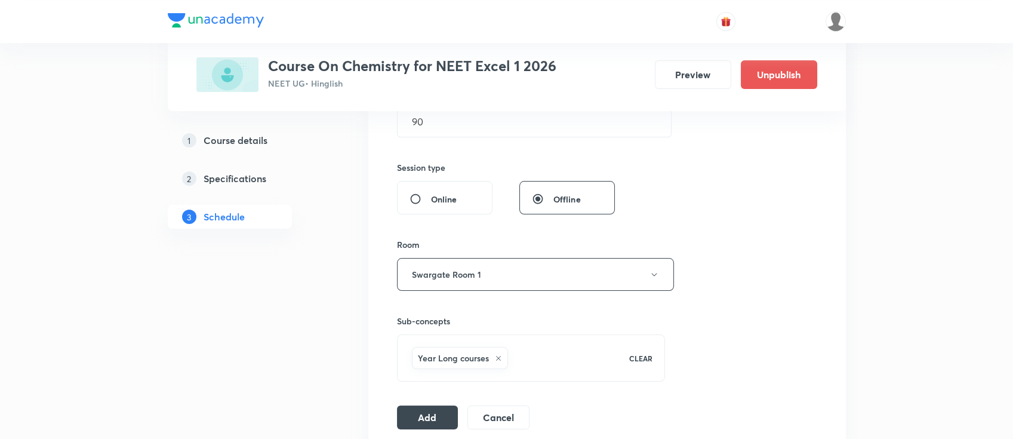
scroll to position [478, 0]
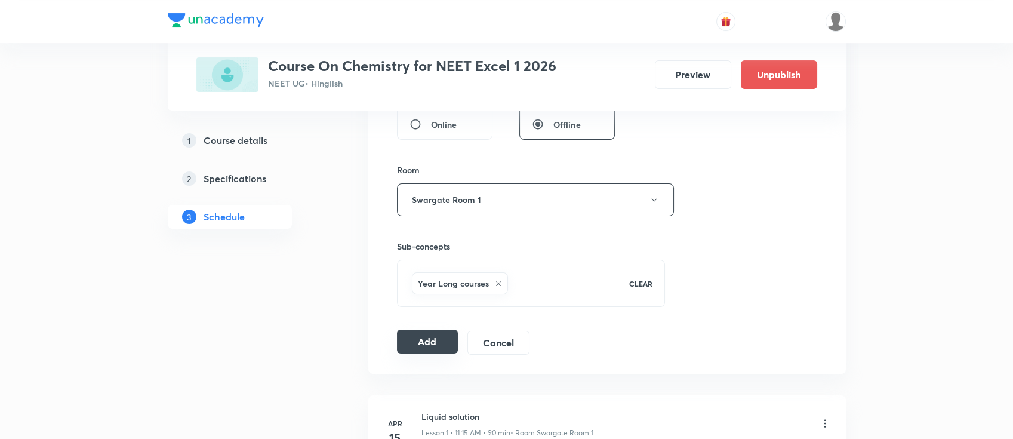
click at [433, 340] on button "Add" at bounding box center [427, 342] width 61 height 24
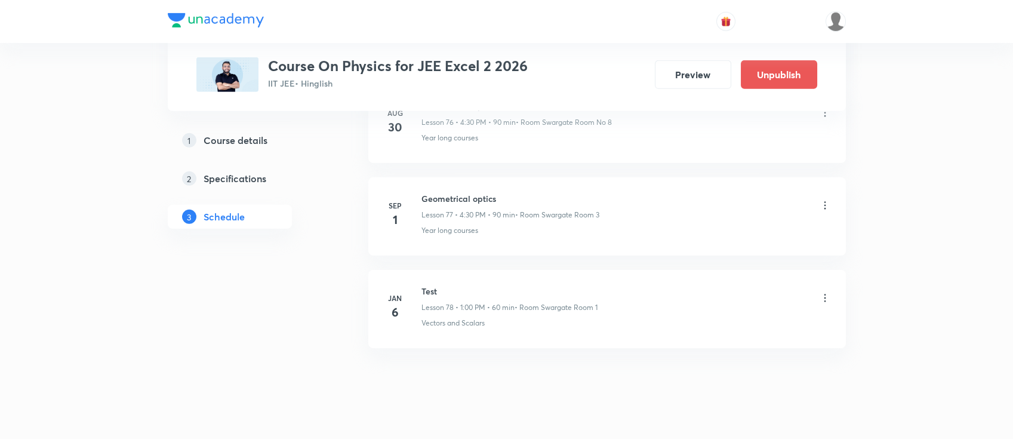
scroll to position [7725, 0]
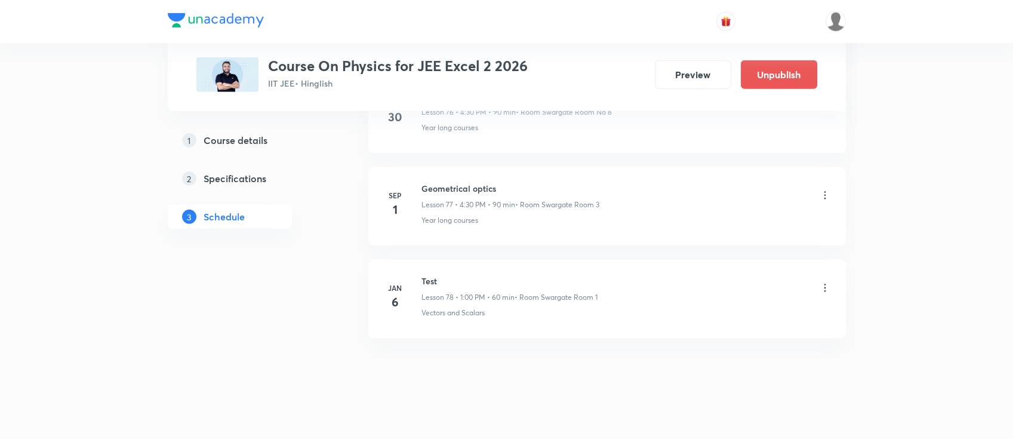
click at [479, 182] on h6 "Geometrical optics" at bounding box center [511, 188] width 178 height 13
click at [478, 182] on h6 "Geometrical optics" at bounding box center [511, 188] width 178 height 13
click at [484, 182] on h6 "Geometrical optics" at bounding box center [511, 188] width 178 height 13
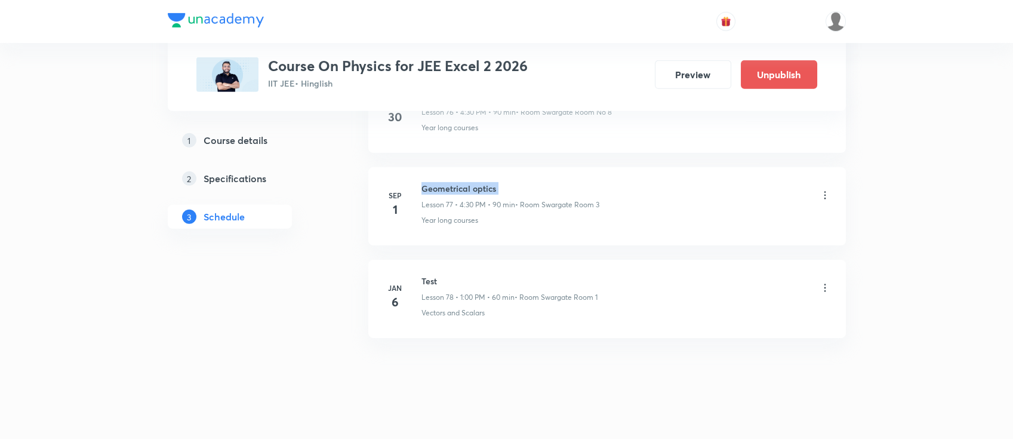
click at [484, 182] on h6 "Geometrical optics" at bounding box center [511, 188] width 178 height 13
copy h6 "Geometrical optics"
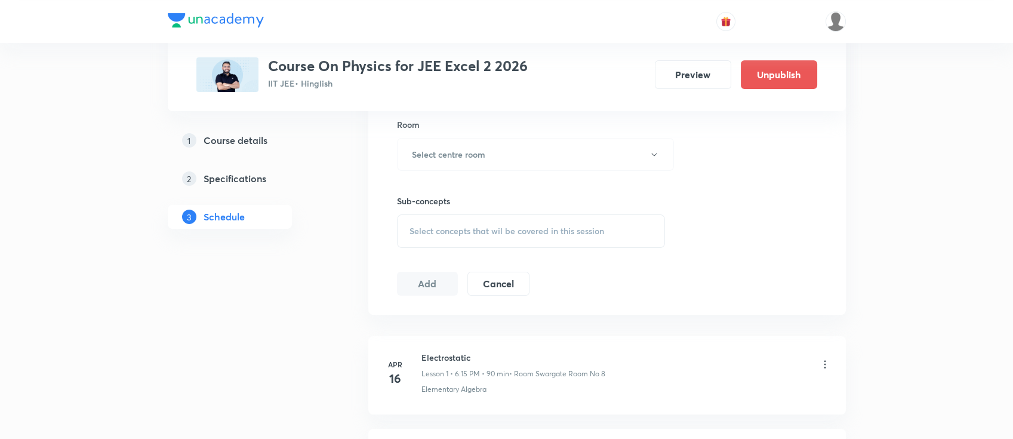
scroll to position [0, 0]
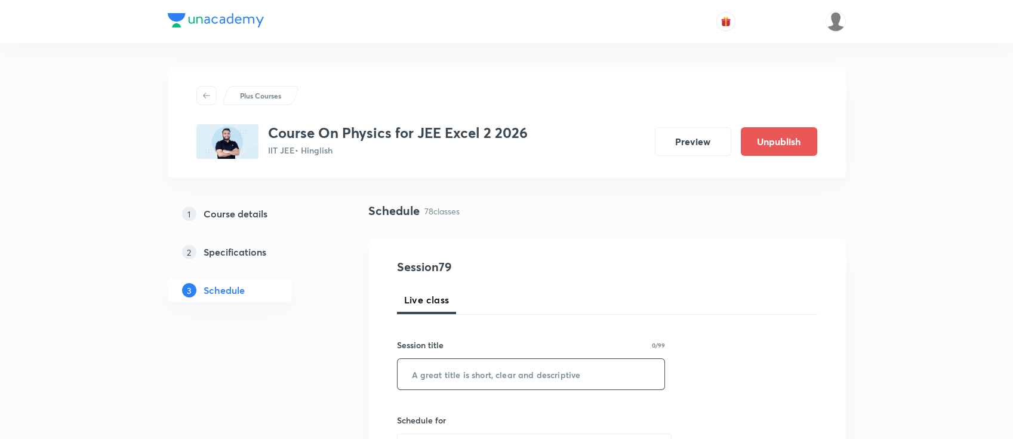
click at [537, 379] on input "text" at bounding box center [531, 374] width 267 height 30
paste input "Geometrical optics"
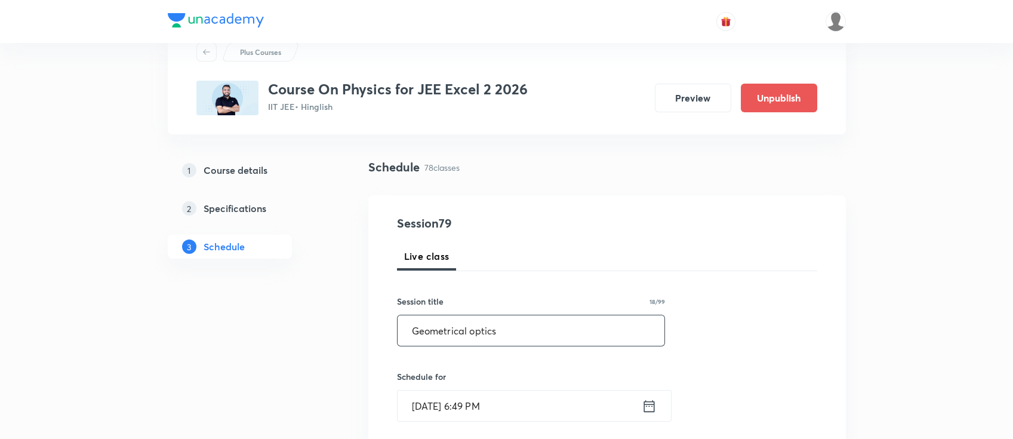
scroll to position [79, 0]
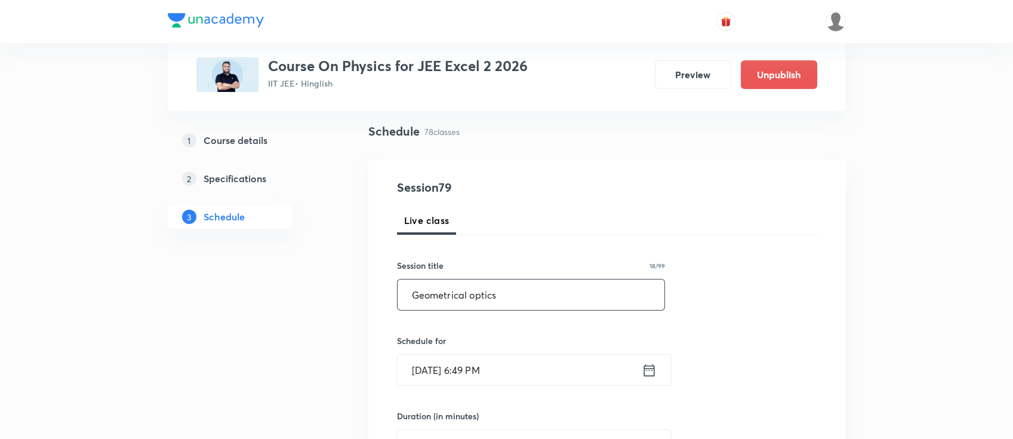
type input "Geometrical optics"
click at [650, 363] on icon at bounding box center [649, 370] width 15 height 17
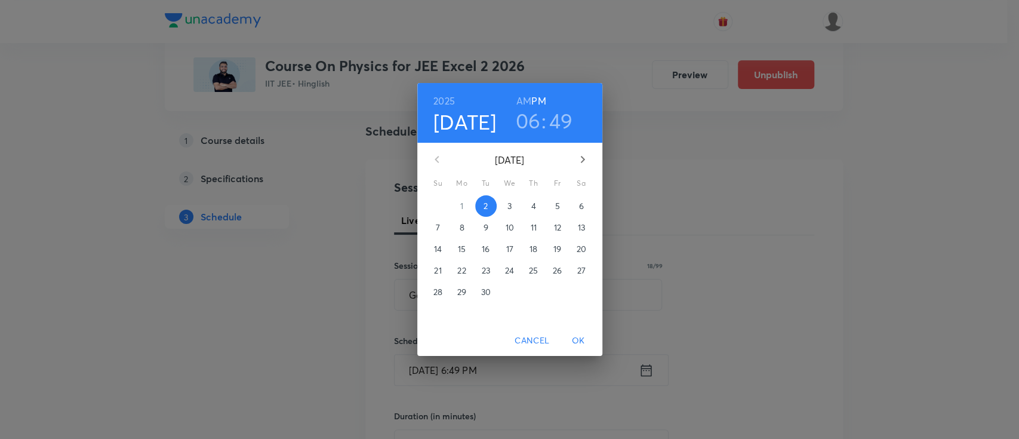
click at [509, 212] on p "3" at bounding box center [510, 206] width 4 height 12
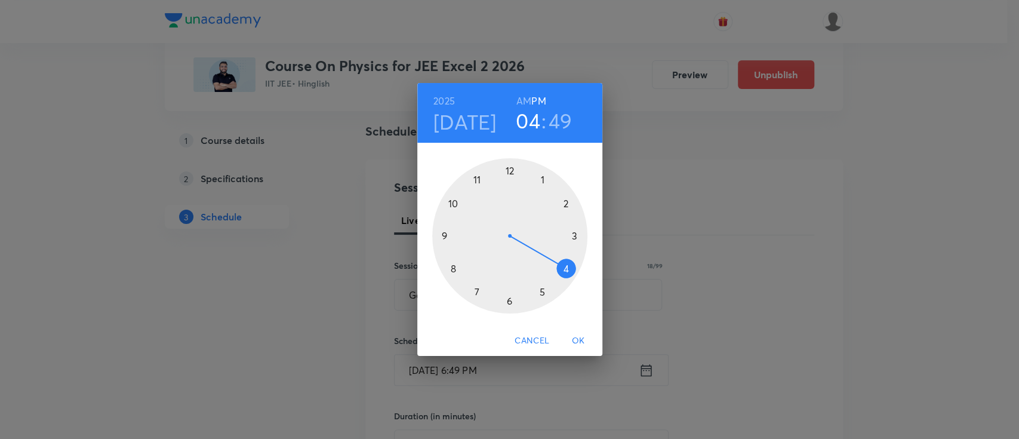
drag, startPoint x: 513, startPoint y: 297, endPoint x: 567, endPoint y: 275, distance: 57.9
click at [567, 275] on div at bounding box center [509, 235] width 155 height 155
drag, startPoint x: 467, startPoint y: 224, endPoint x: 510, endPoint y: 289, distance: 77.5
click at [510, 289] on div at bounding box center [509, 235] width 155 height 155
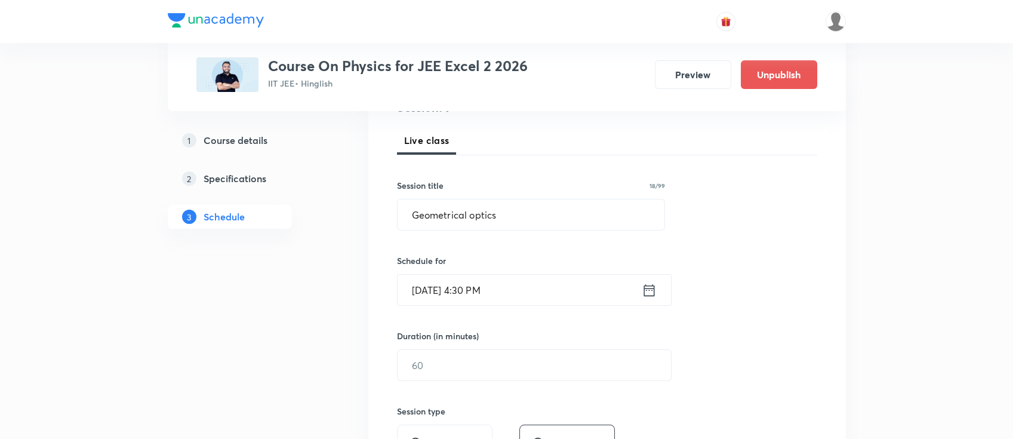
scroll to position [239, 0]
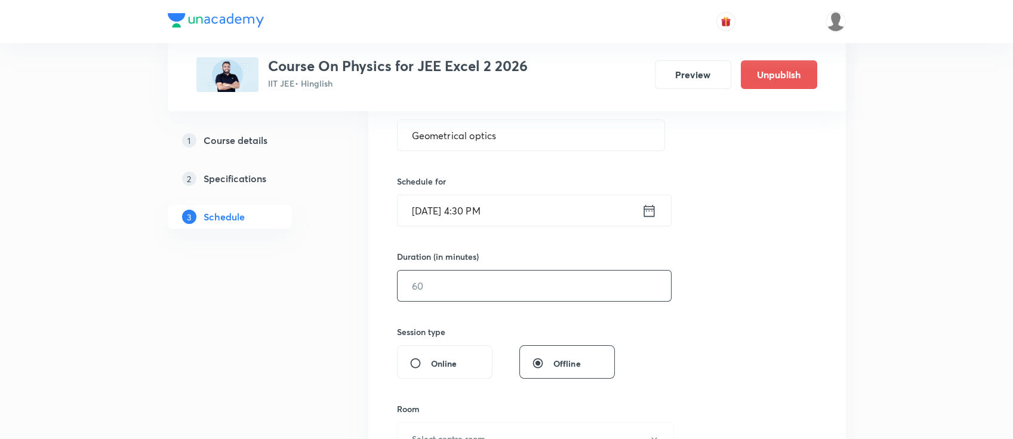
click at [502, 298] on input "text" at bounding box center [534, 285] width 273 height 30
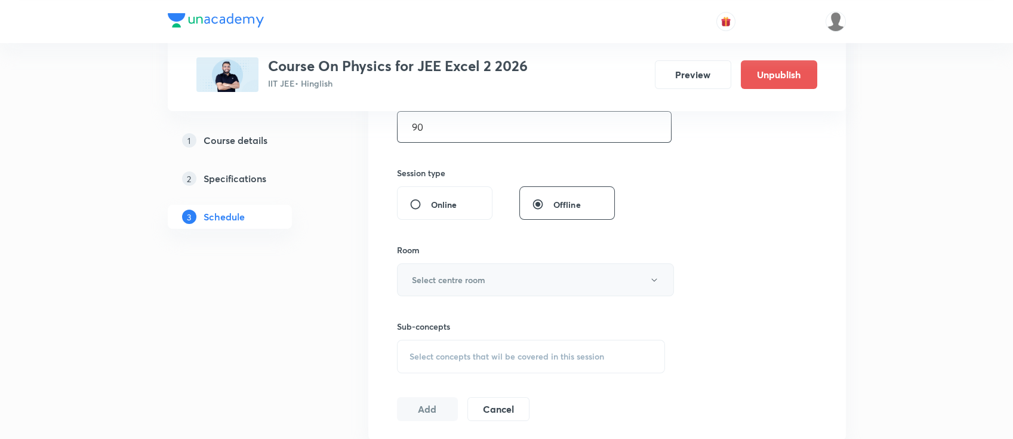
type input "90"
click at [508, 278] on button "Select centre room" at bounding box center [535, 279] width 277 height 33
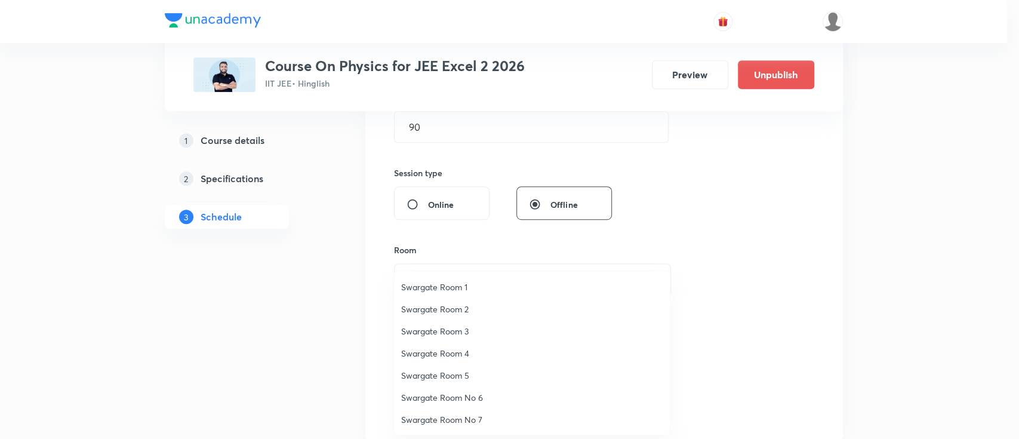
click at [464, 284] on span "Swargate Room 1" at bounding box center [532, 287] width 262 height 13
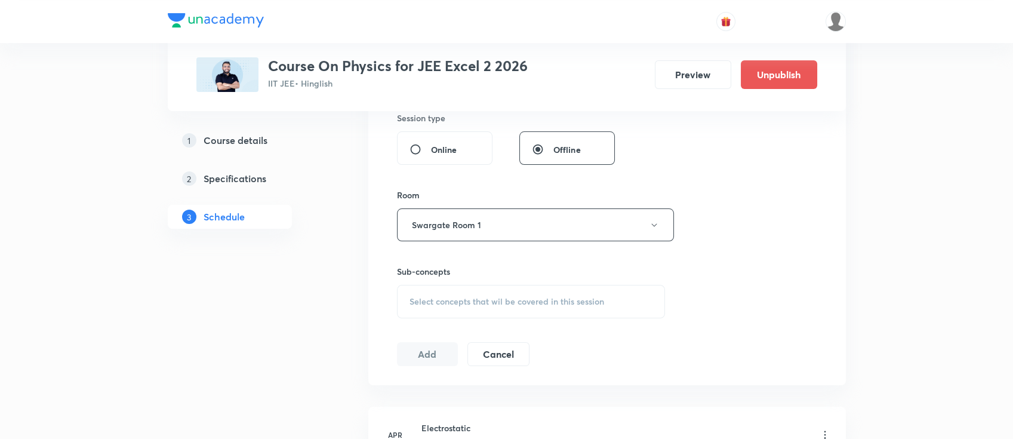
scroll to position [478, 0]
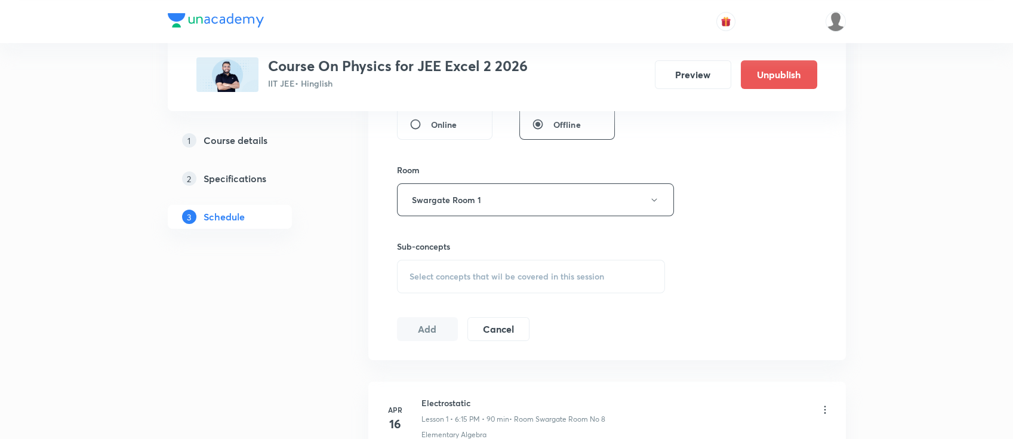
click at [521, 281] on span "Select concepts that wil be covered in this session" at bounding box center [507, 277] width 195 height 10
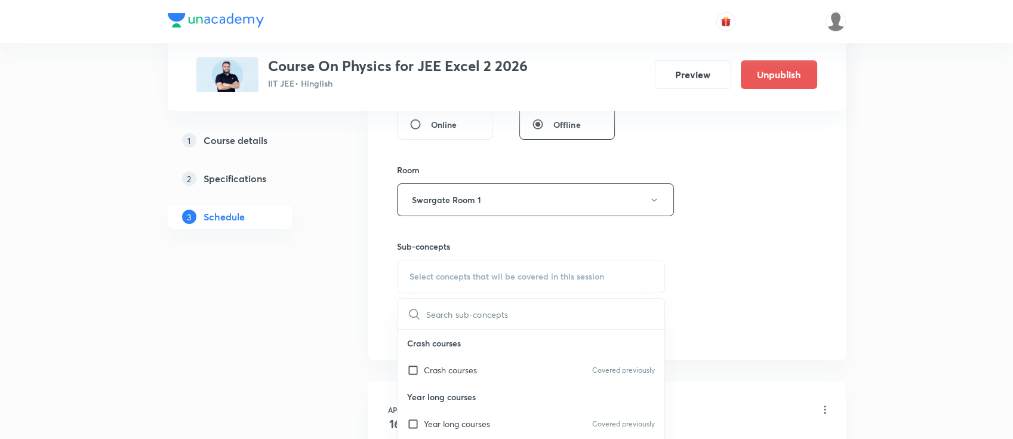
drag, startPoint x: 511, startPoint y: 416, endPoint x: 534, endPoint y: 402, distance: 26.5
click at [511, 417] on div "Year long courses Covered previously" at bounding box center [531, 423] width 267 height 27
checkbox input "true"
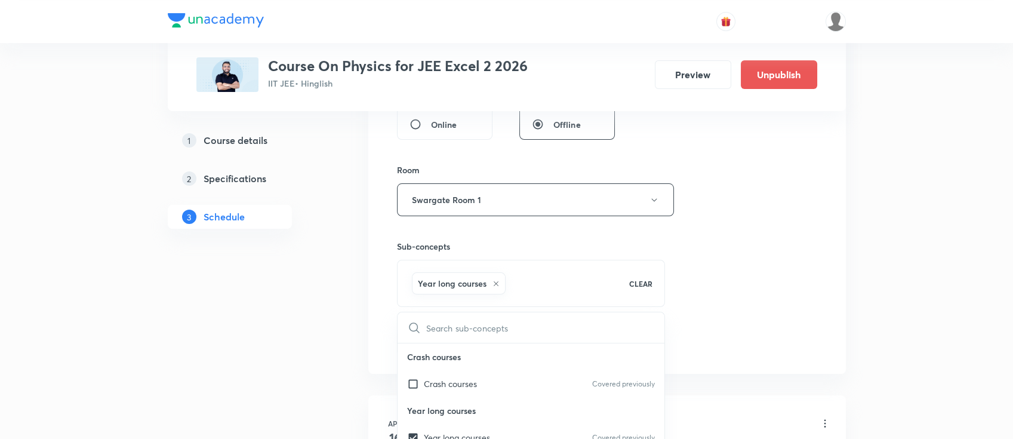
click at [721, 273] on div "Session 79 Live class Session title 18/99 Geometrical optics ​ Schedule for Sep…" at bounding box center [607, 67] width 420 height 574
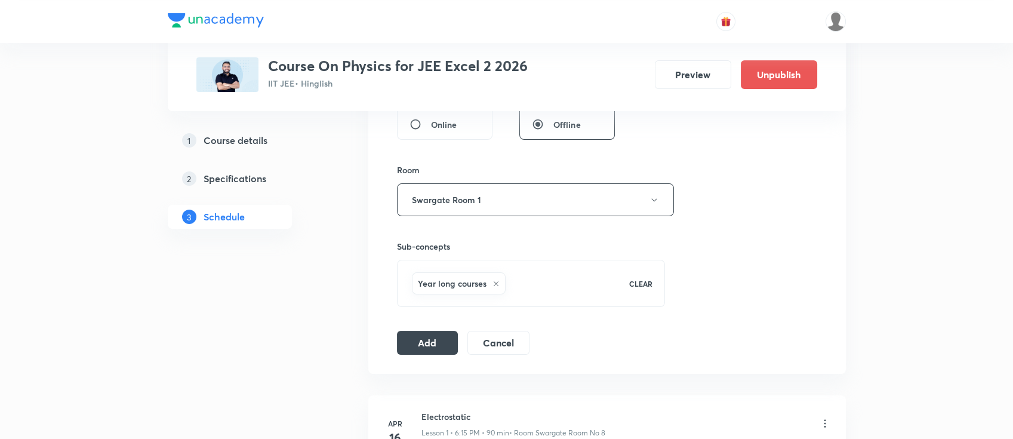
click at [469, 309] on div "Session 79 Live class Session title 18/99 Geometrical optics ​ Schedule for Sep…" at bounding box center [607, 67] width 420 height 574
click at [448, 328] on div "Session 79 Live class Session title 18/99 Geometrical optics ​ Schedule for Sep…" at bounding box center [607, 67] width 420 height 574
click at [444, 334] on button "Add" at bounding box center [427, 342] width 61 height 24
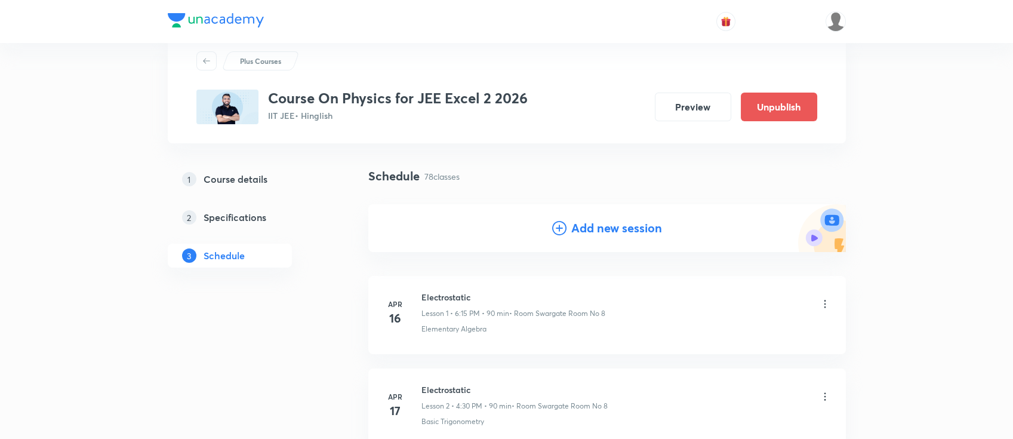
scroll to position [0, 0]
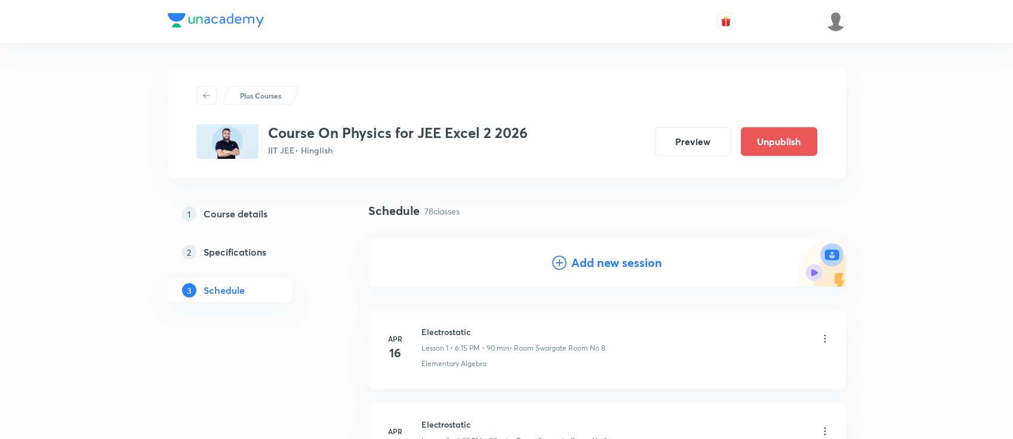
click at [626, 261] on h4 "Add new session" at bounding box center [616, 263] width 91 height 18
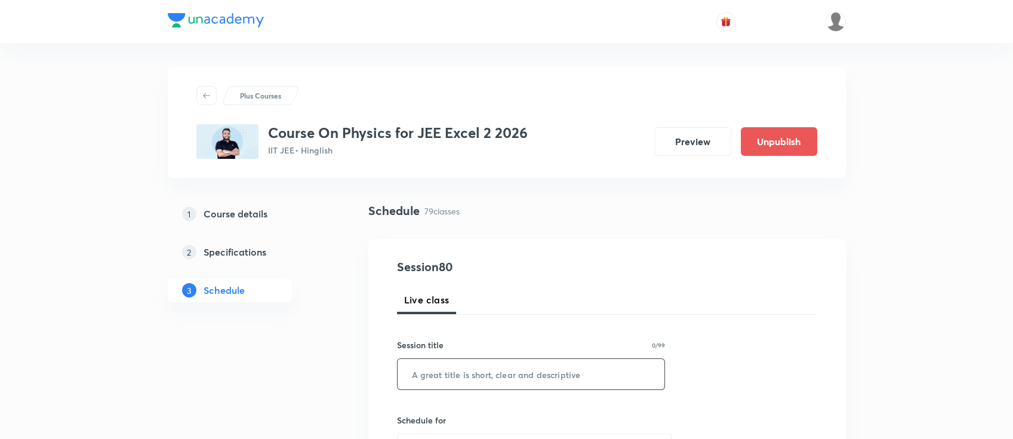
click at [573, 369] on input "text" at bounding box center [531, 374] width 267 height 30
paste input "Geometrical optics"
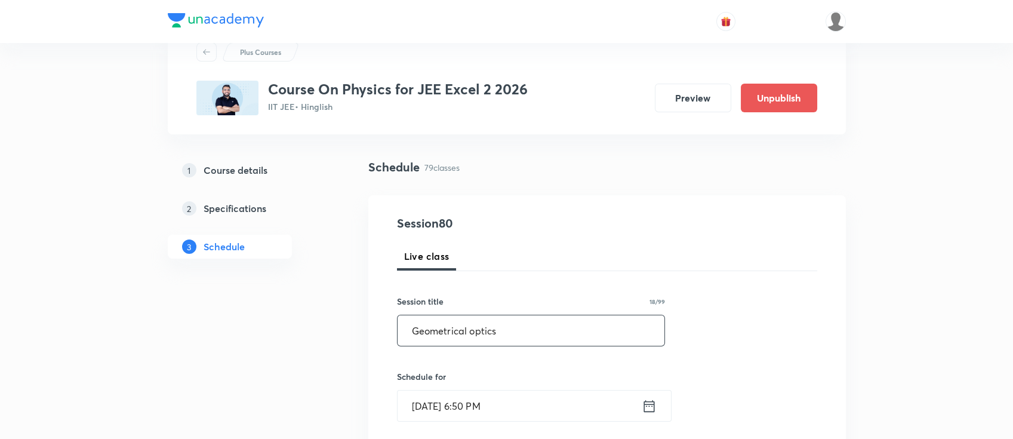
scroll to position [79, 0]
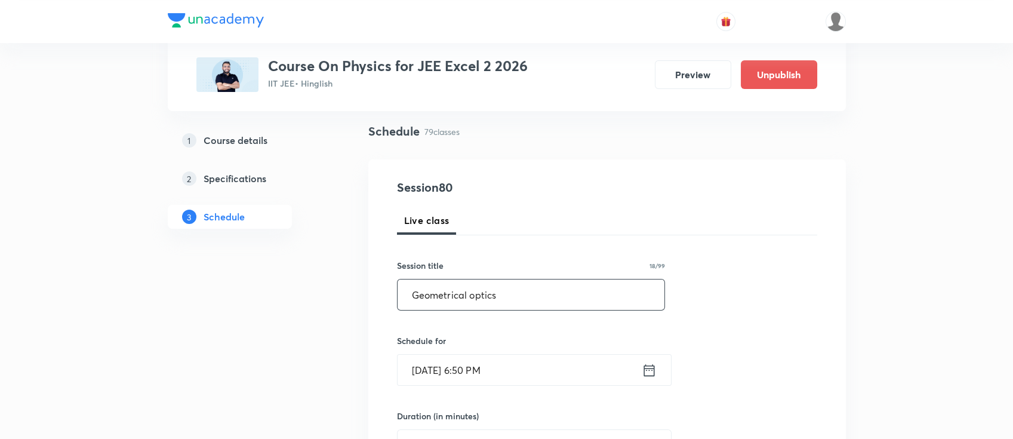
type input "Geometrical optics"
click at [648, 372] on icon at bounding box center [649, 370] width 15 height 17
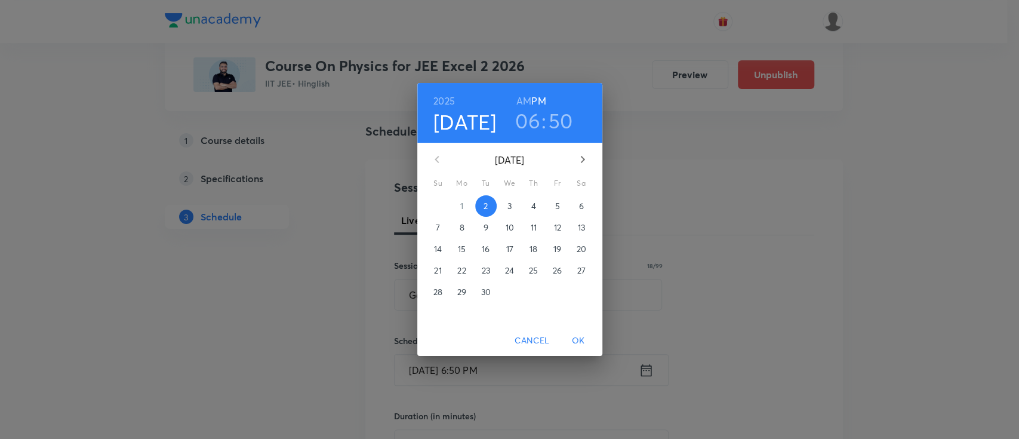
click at [509, 206] on p "3" at bounding box center [510, 206] width 4 height 12
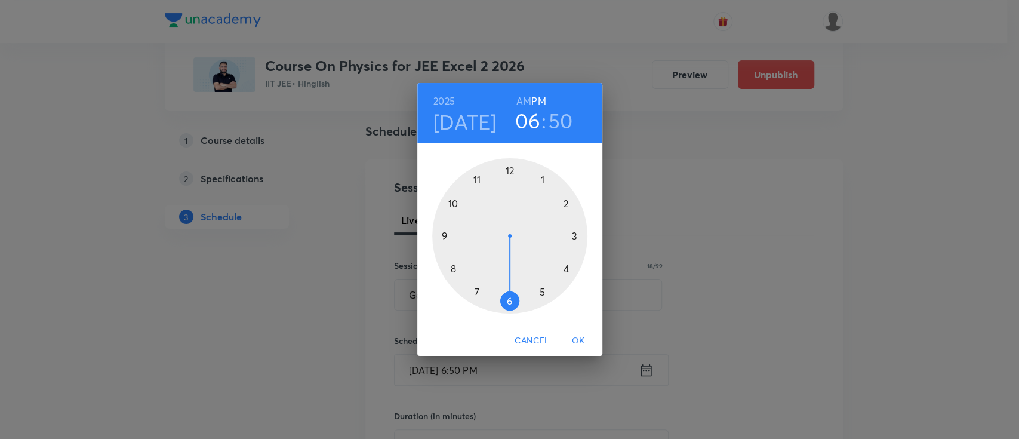
click at [564, 113] on h3 "50" at bounding box center [561, 120] width 24 height 25
drag, startPoint x: 444, startPoint y: 201, endPoint x: 536, endPoint y: 236, distance: 99.0
click at [536, 236] on div at bounding box center [509, 235] width 155 height 155
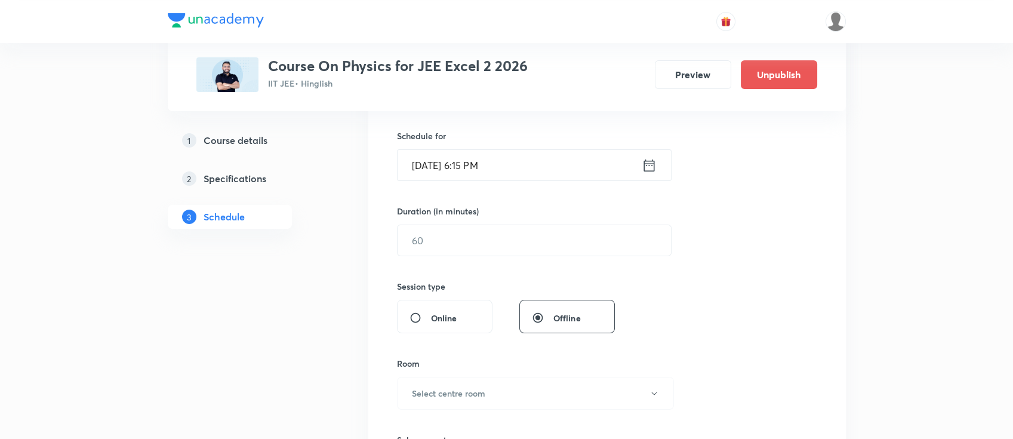
scroll to position [318, 0]
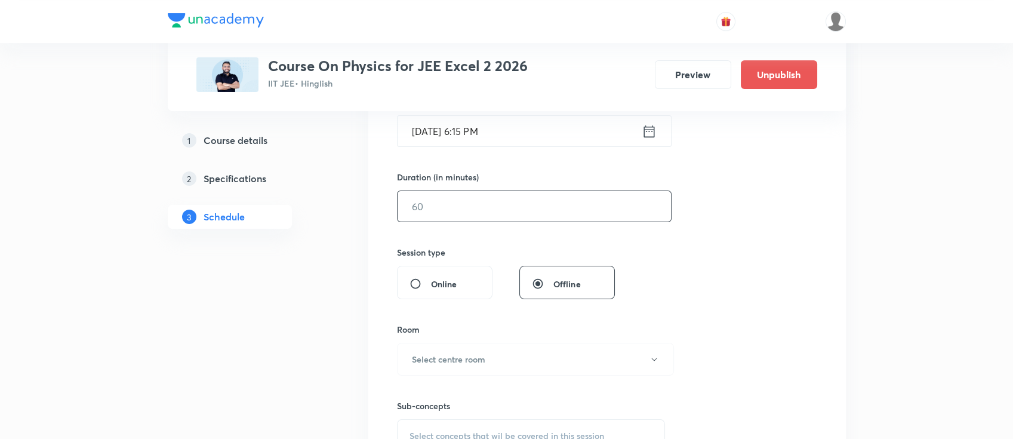
click at [550, 216] on input "text" at bounding box center [534, 206] width 273 height 30
type input "90"
click at [497, 353] on button "Select centre room" at bounding box center [535, 359] width 277 height 33
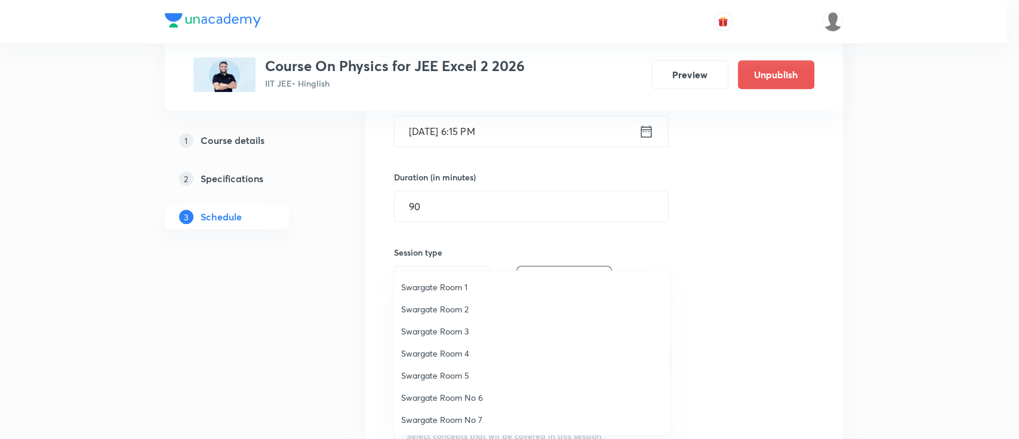
click at [476, 284] on span "Swargate Room 1" at bounding box center [532, 287] width 262 height 13
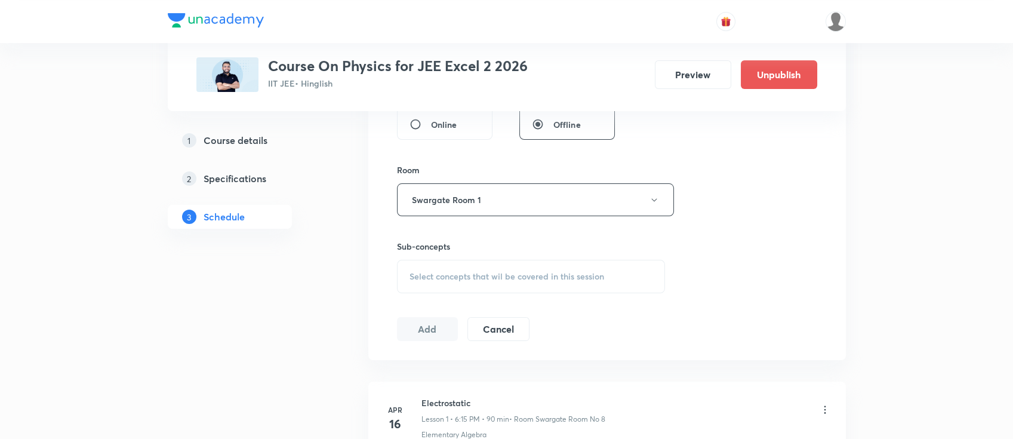
click at [487, 272] on span "Select concepts that wil be covered in this session" at bounding box center [507, 277] width 195 height 10
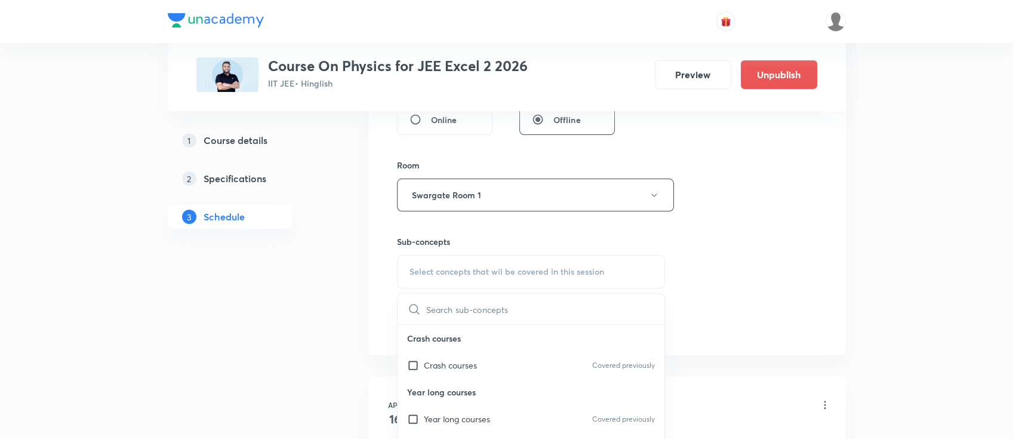
scroll to position [557, 0]
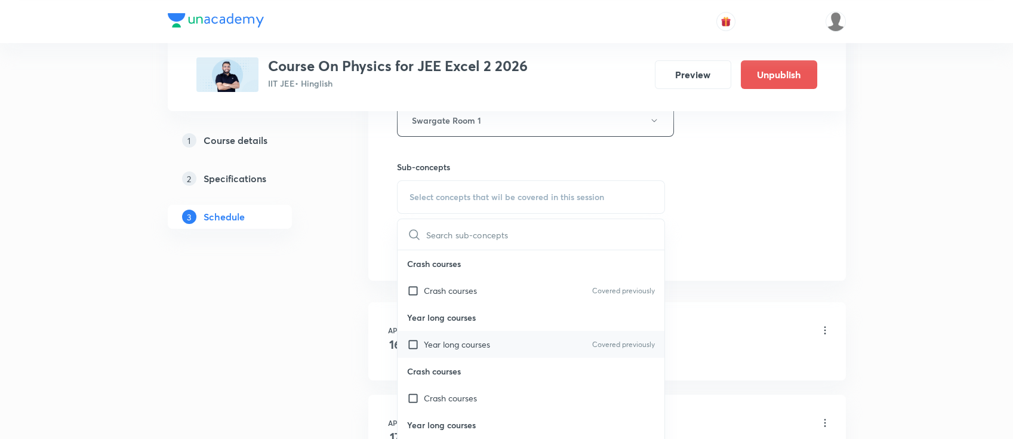
click at [478, 344] on p "Year long courses" at bounding box center [457, 344] width 66 height 13
checkbox input "true"
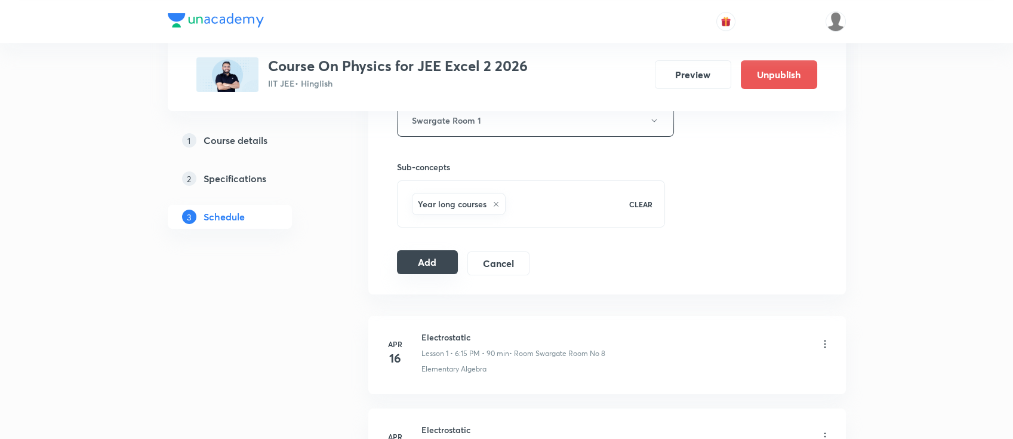
click at [435, 254] on button "Add" at bounding box center [427, 262] width 61 height 24
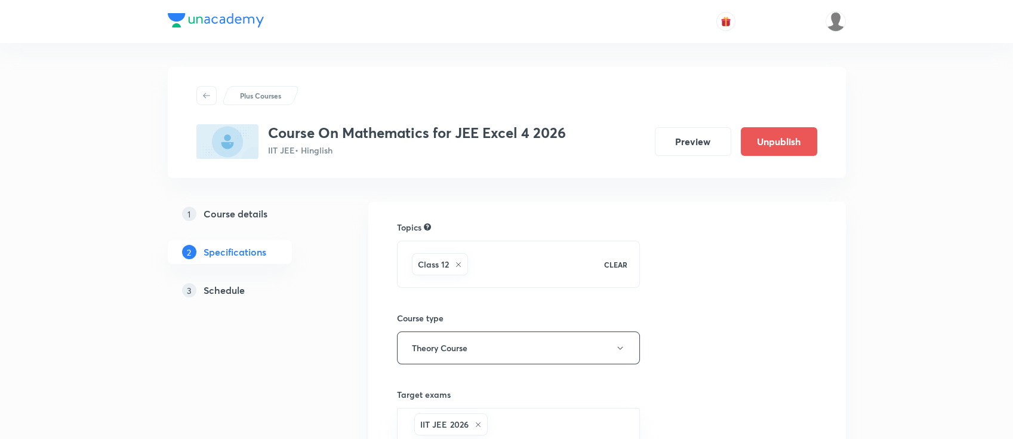
click at [234, 286] on h5 "Schedule" at bounding box center [224, 290] width 41 height 14
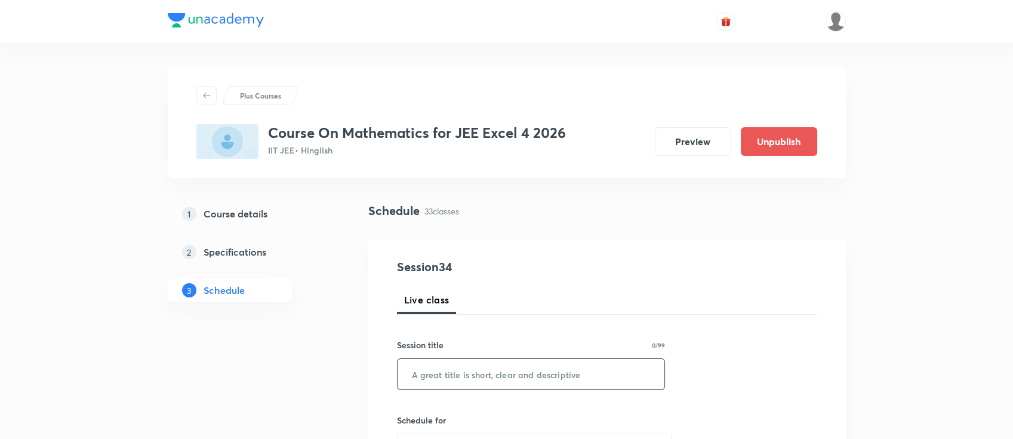
click at [531, 361] on input "text" at bounding box center [531, 374] width 267 height 30
paste input "Sequence and Series"
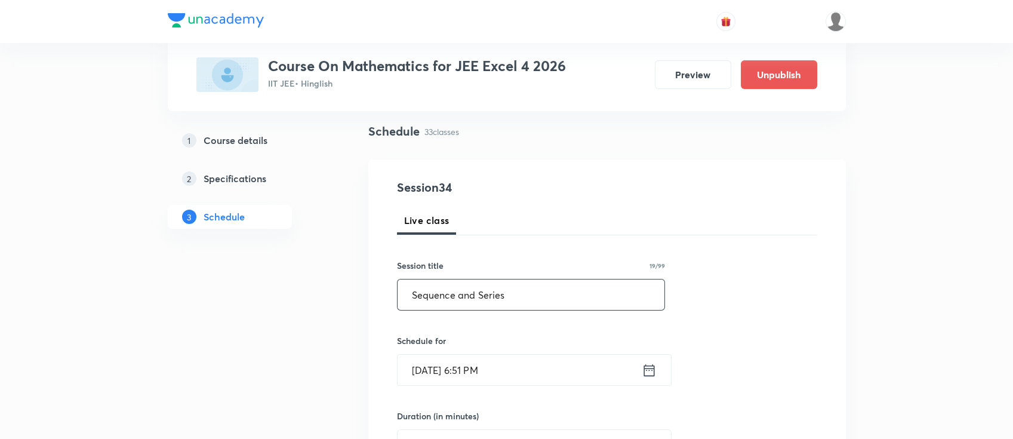
type input "Sequence and Series"
click at [654, 368] on icon at bounding box center [649, 370] width 11 height 12
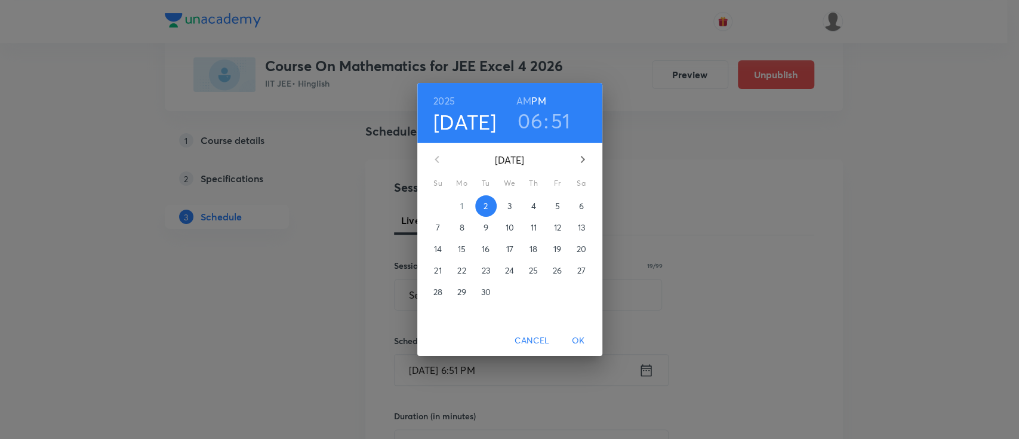
click at [514, 202] on span "3" at bounding box center [509, 206] width 21 height 12
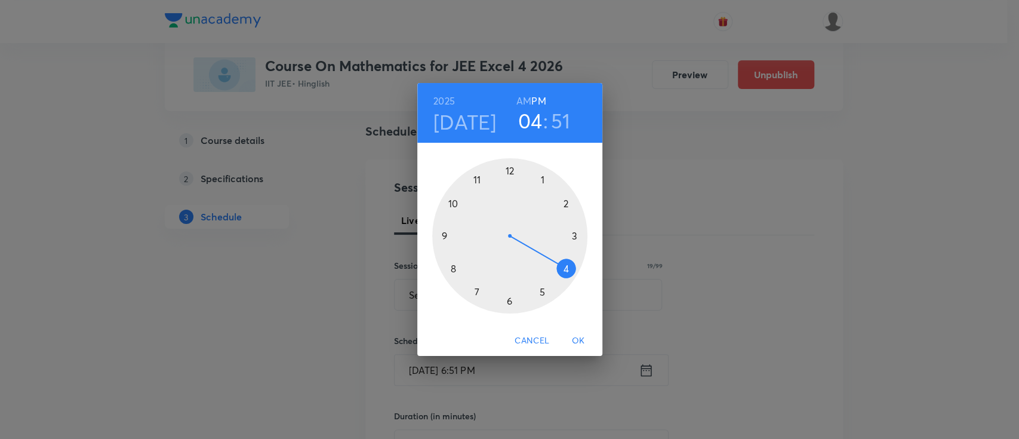
drag, startPoint x: 513, startPoint y: 299, endPoint x: 554, endPoint y: 277, distance: 46.2
click at [554, 277] on div at bounding box center [509, 235] width 155 height 155
drag, startPoint x: 454, startPoint y: 196, endPoint x: 506, endPoint y: 300, distance: 115.9
click at [506, 300] on div at bounding box center [509, 235] width 155 height 155
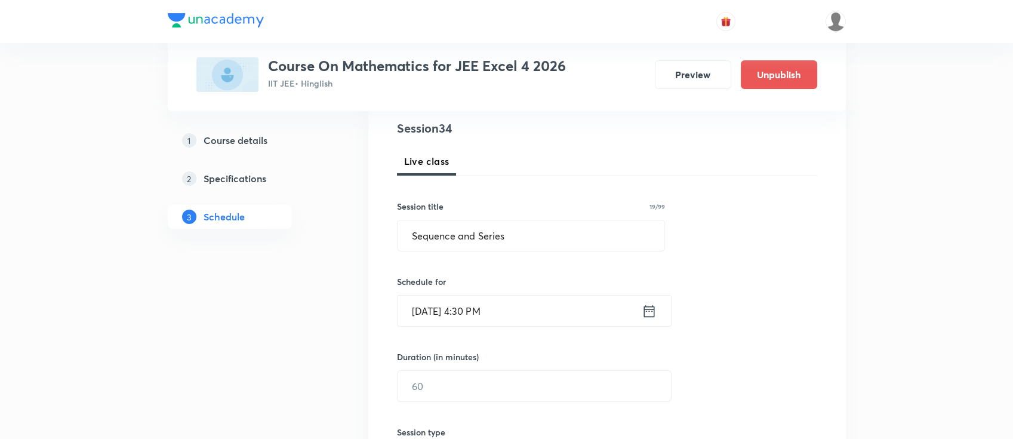
scroll to position [159, 0]
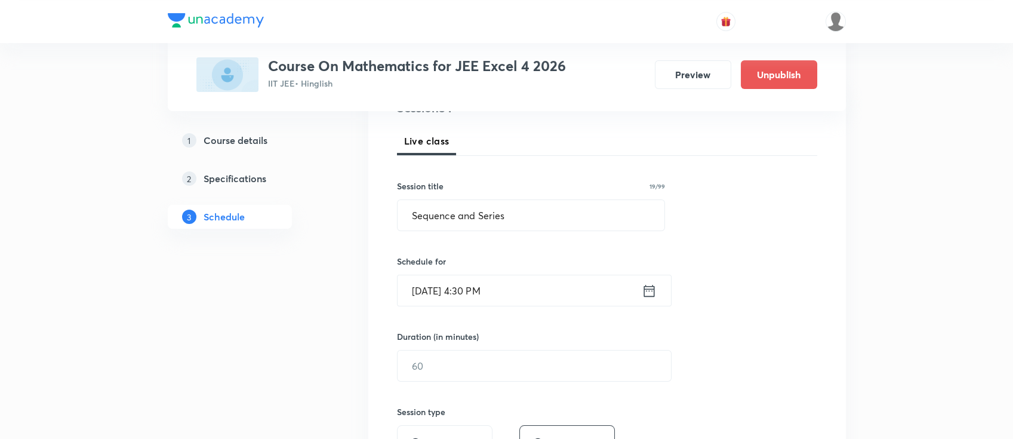
click at [513, 370] on input "text" at bounding box center [534, 365] width 273 height 30
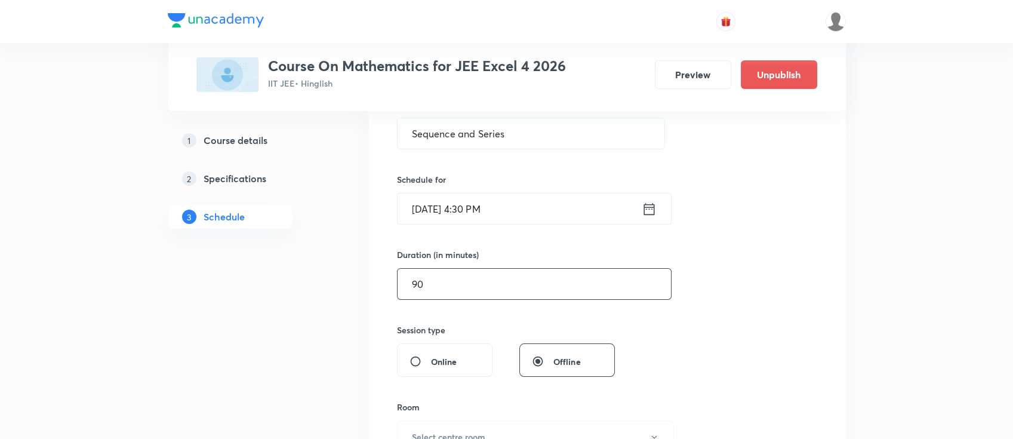
scroll to position [318, 0]
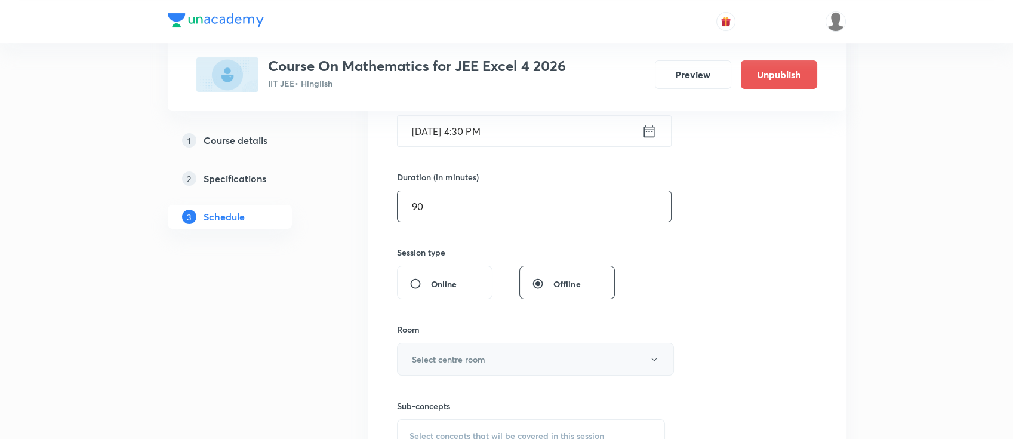
type input "90"
click at [513, 361] on button "Select centre room" at bounding box center [535, 359] width 277 height 33
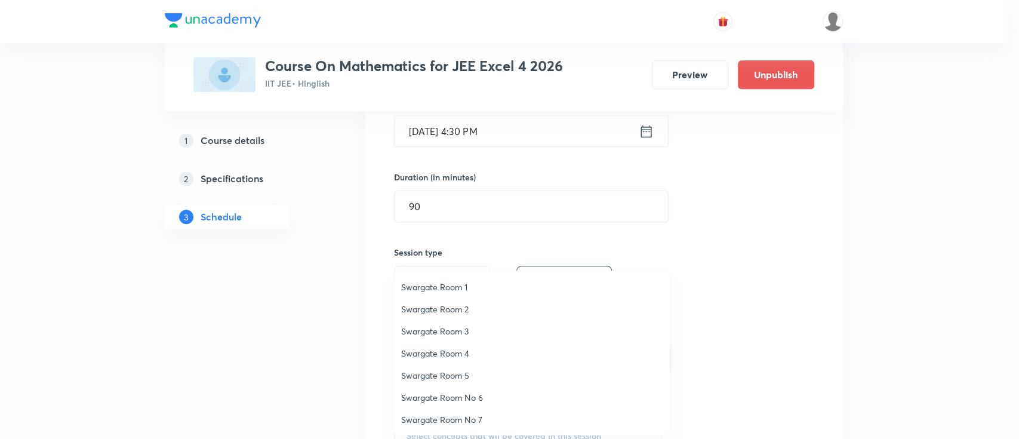
click at [462, 343] on li "Swargate Room 4" at bounding box center [532, 353] width 276 height 22
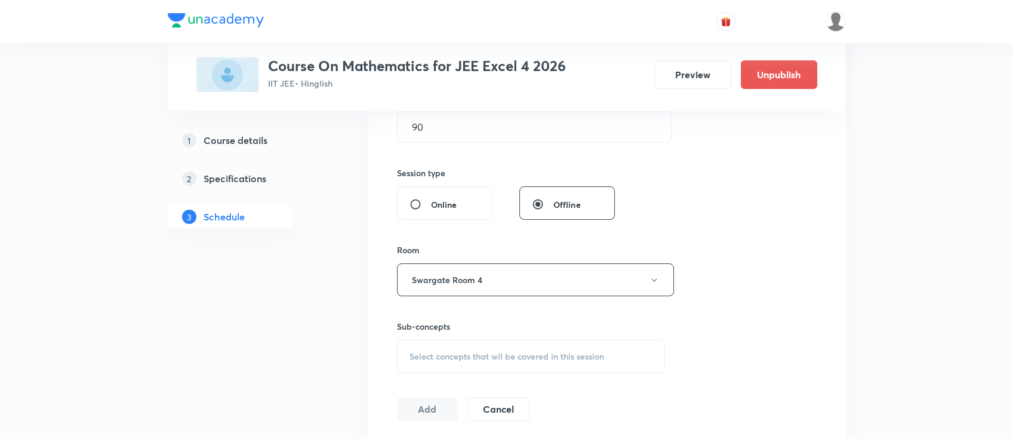
click at [478, 367] on div "Select concepts that wil be covered in this session" at bounding box center [531, 356] width 269 height 33
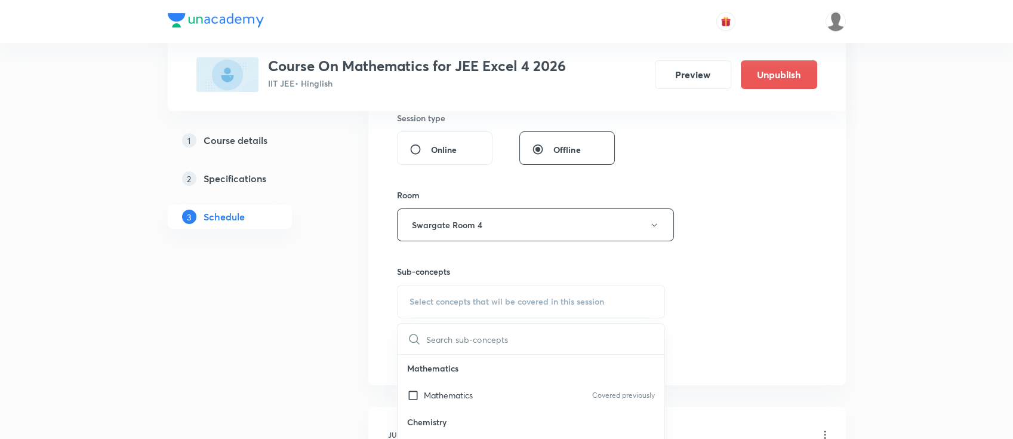
scroll to position [478, 0]
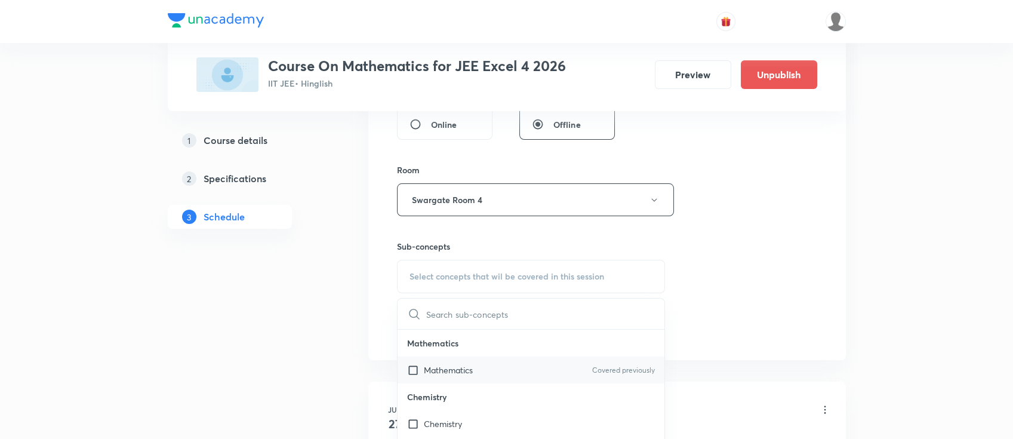
click at [481, 367] on div "Mathematics Covered previously" at bounding box center [531, 369] width 267 height 27
checkbox input "true"
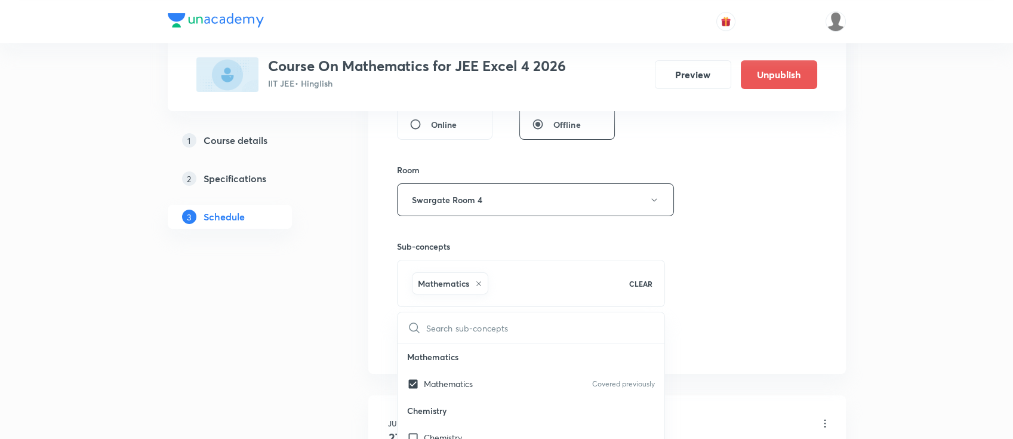
click at [758, 284] on div "Session 34 Live class Session title 19/99 Sequence and Series ​ Schedule for Se…" at bounding box center [607, 67] width 420 height 574
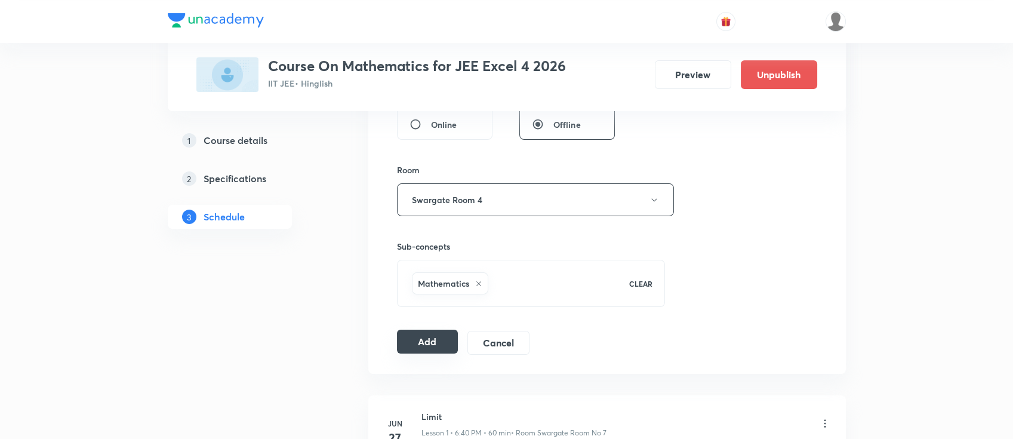
click at [407, 349] on button "Add" at bounding box center [427, 342] width 61 height 24
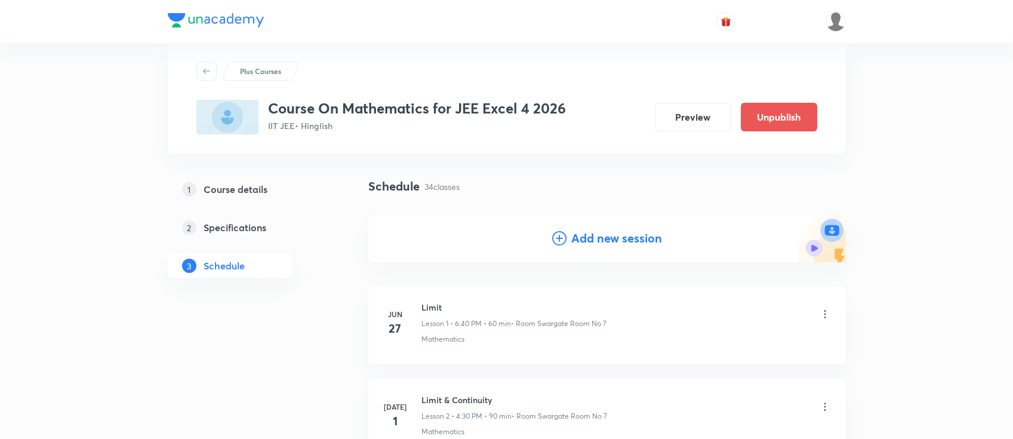
scroll to position [0, 0]
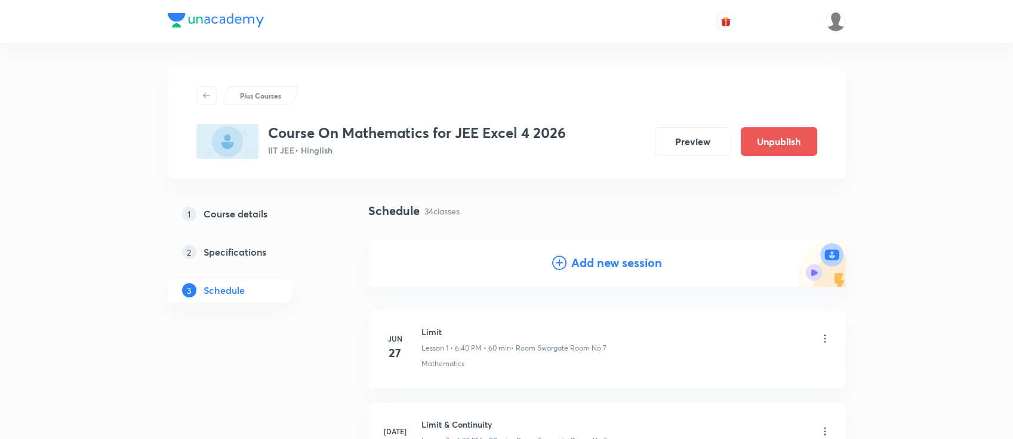
click at [629, 254] on h4 "Add new session" at bounding box center [616, 263] width 91 height 18
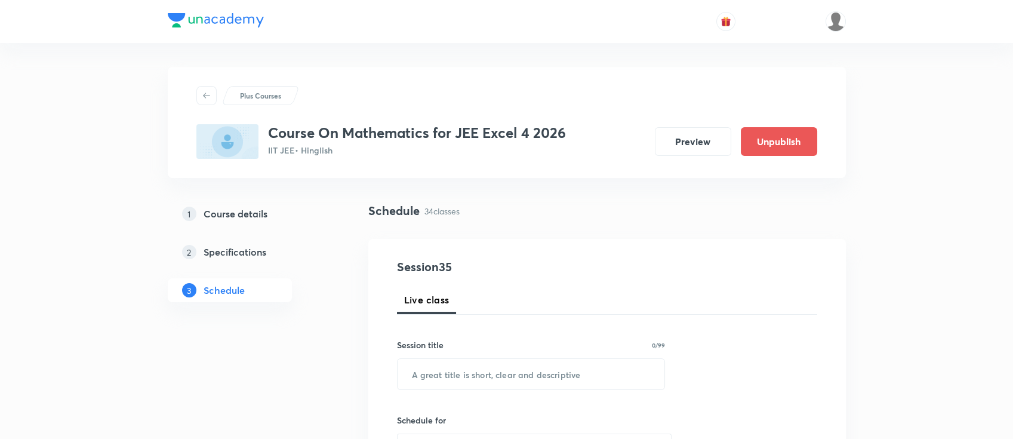
click at [613, 356] on div "Session title 0/99 ​" at bounding box center [531, 364] width 269 height 51
click at [616, 377] on input "text" at bounding box center [531, 374] width 267 height 30
paste input "Sequence and Series"
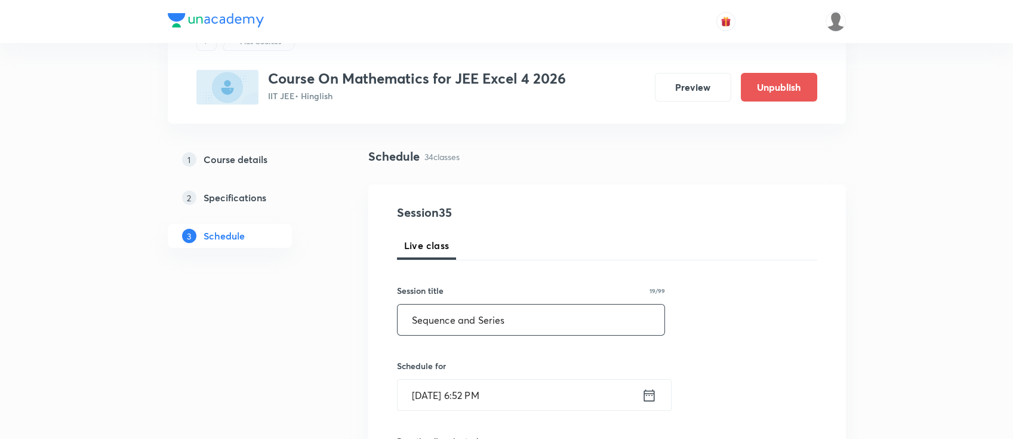
scroll to position [79, 0]
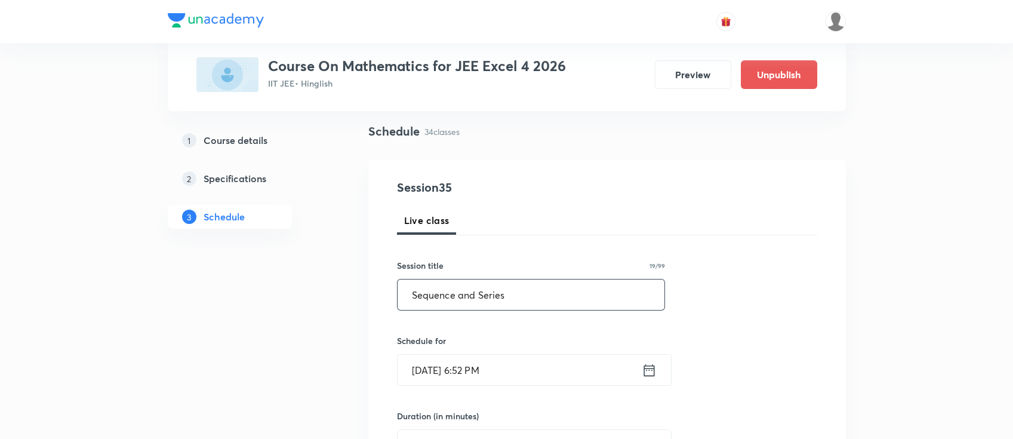
type input "Sequence and Series"
click at [647, 370] on icon at bounding box center [649, 370] width 15 height 17
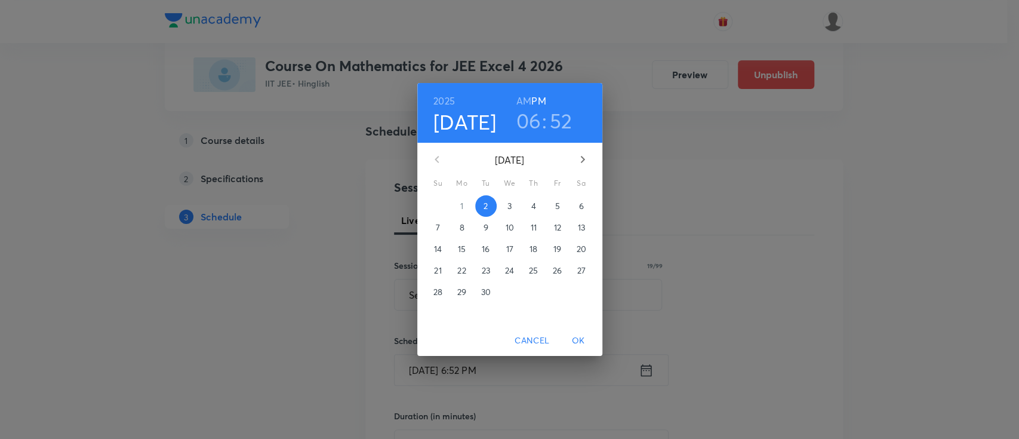
click at [514, 204] on span "3" at bounding box center [509, 206] width 21 height 12
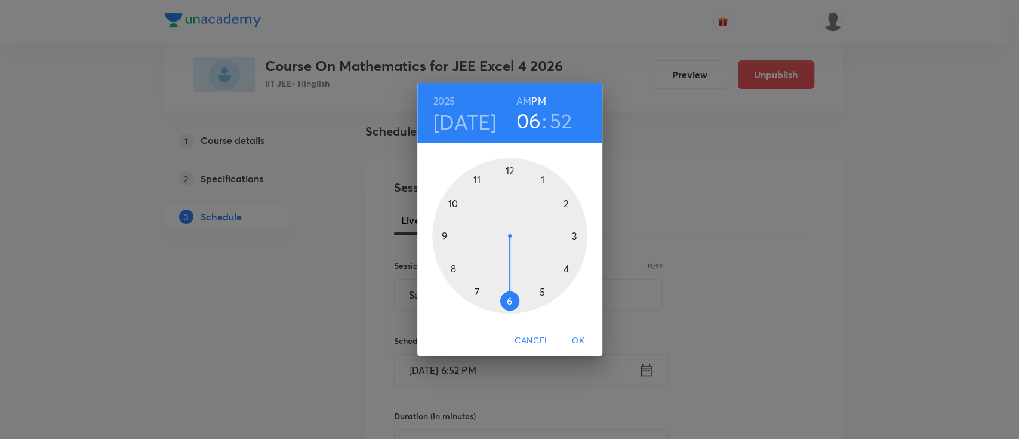
click at [568, 121] on h3 "52" at bounding box center [561, 120] width 23 height 25
drag, startPoint x: 455, startPoint y: 190, endPoint x: 546, endPoint y: 235, distance: 102.0
click at [546, 235] on div at bounding box center [509, 235] width 155 height 155
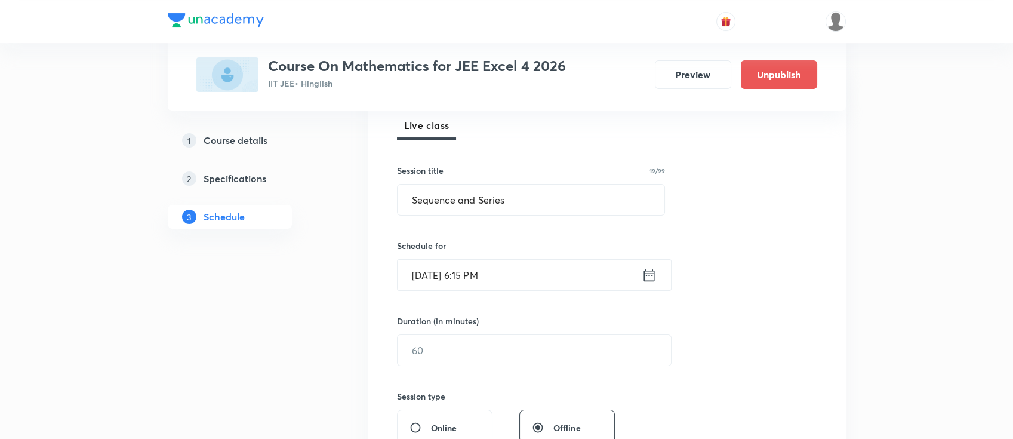
scroll to position [159, 0]
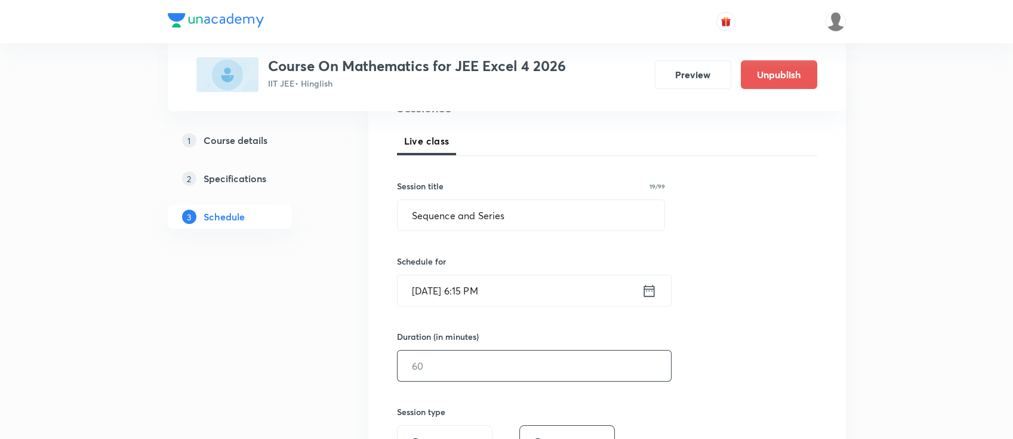
click at [554, 361] on input "text" at bounding box center [534, 365] width 273 height 30
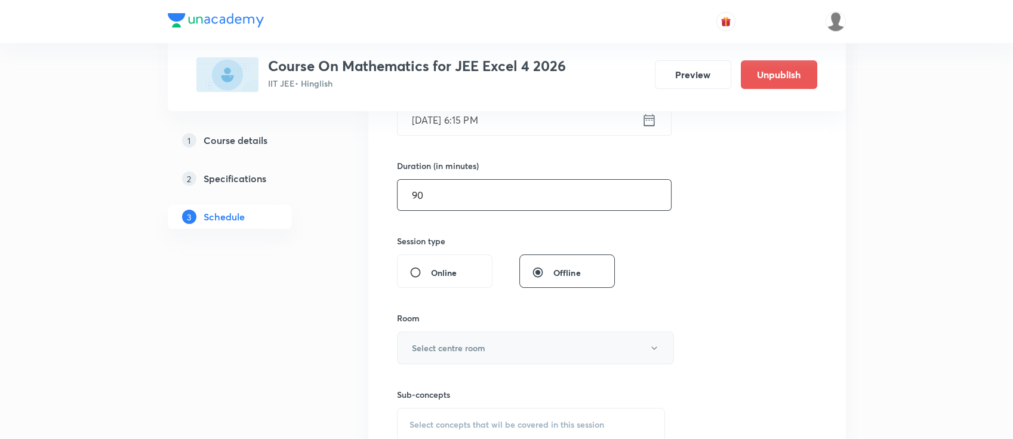
scroll to position [398, 0]
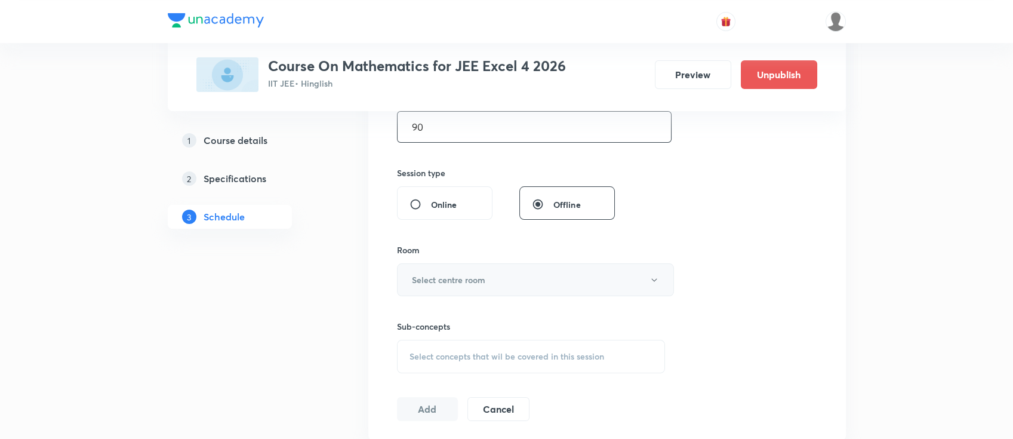
type input "90"
click at [500, 291] on button "Select centre room" at bounding box center [535, 279] width 277 height 33
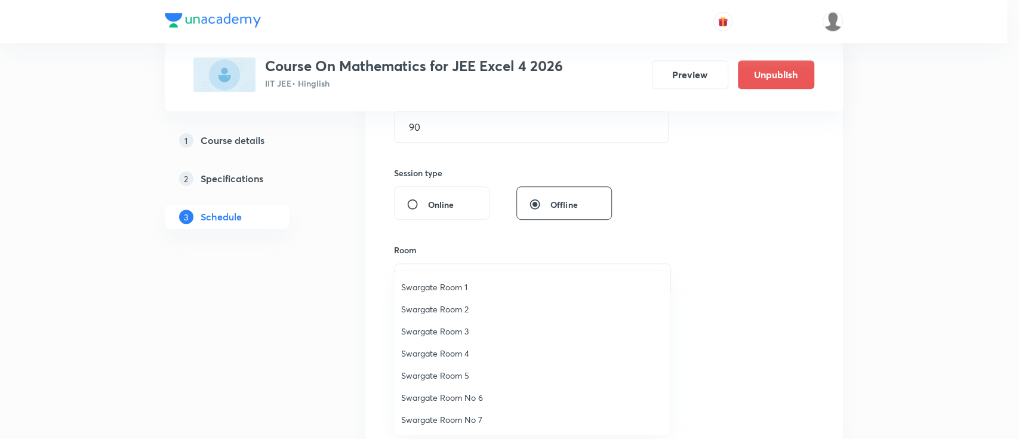
click at [475, 322] on li "Swargate Room 3" at bounding box center [532, 331] width 276 height 22
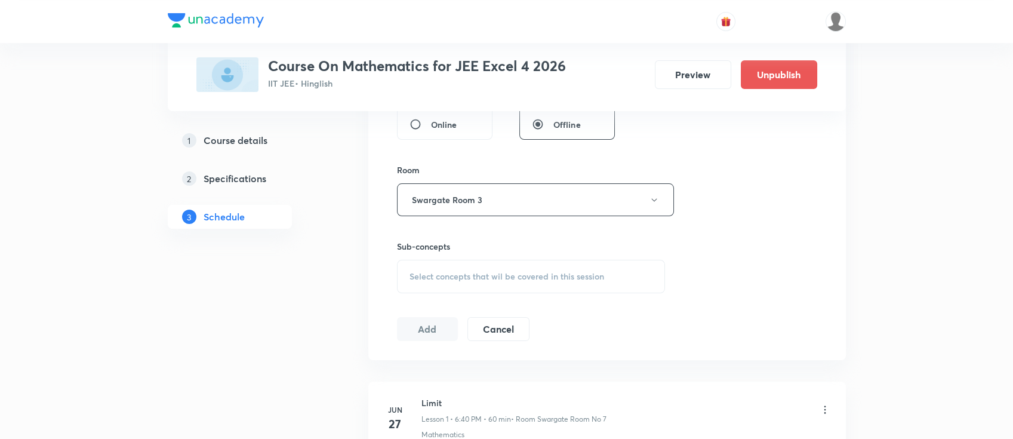
click at [553, 275] on span "Select concepts that wil be covered in this session" at bounding box center [507, 277] width 195 height 10
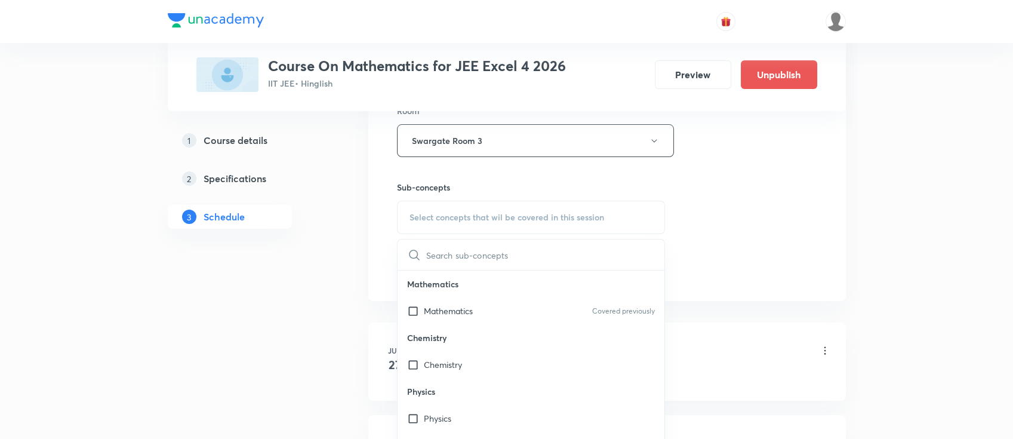
scroll to position [557, 0]
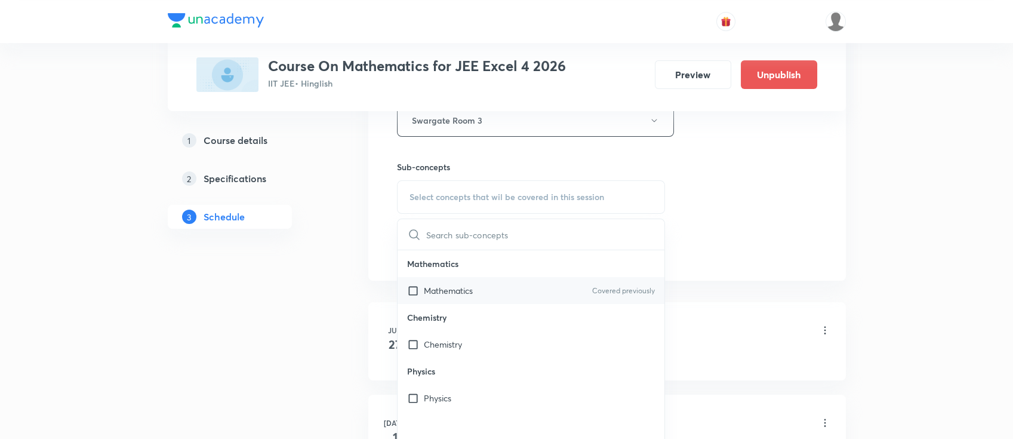
click at [542, 286] on div "Mathematics Covered previously" at bounding box center [531, 290] width 267 height 27
checkbox input "true"
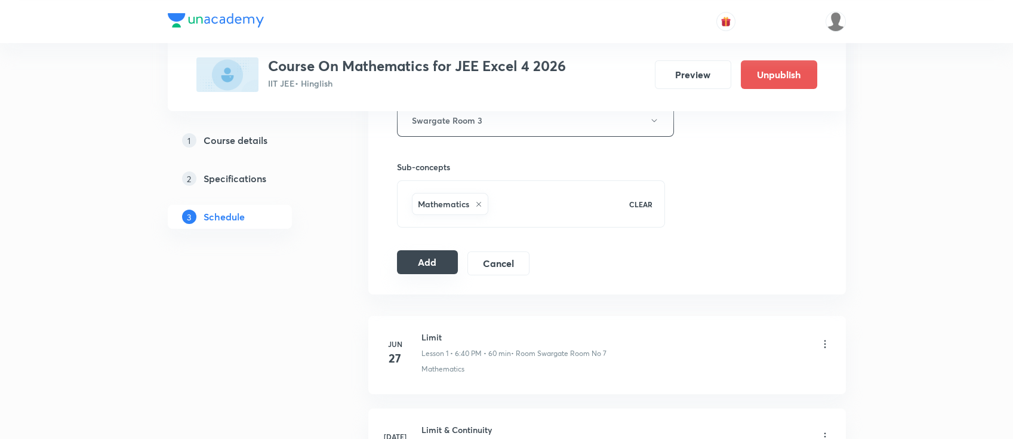
click at [421, 259] on button "Add" at bounding box center [427, 262] width 61 height 24
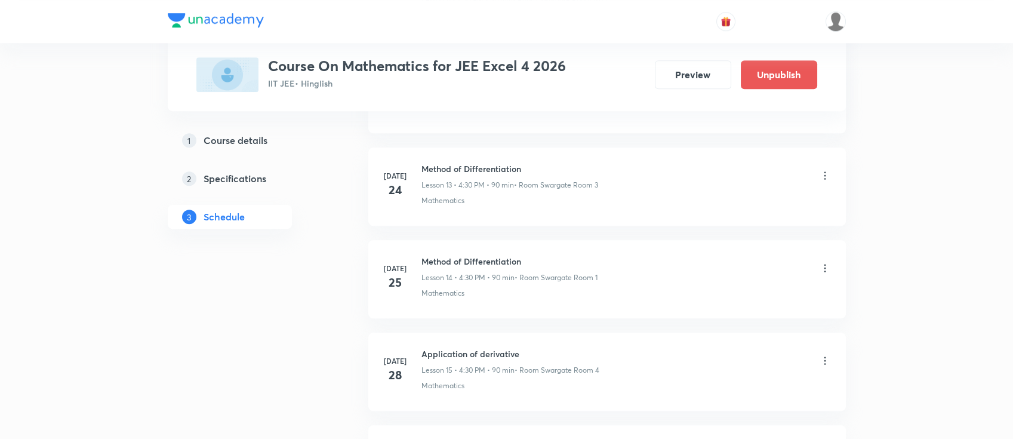
scroll to position [3204, 0]
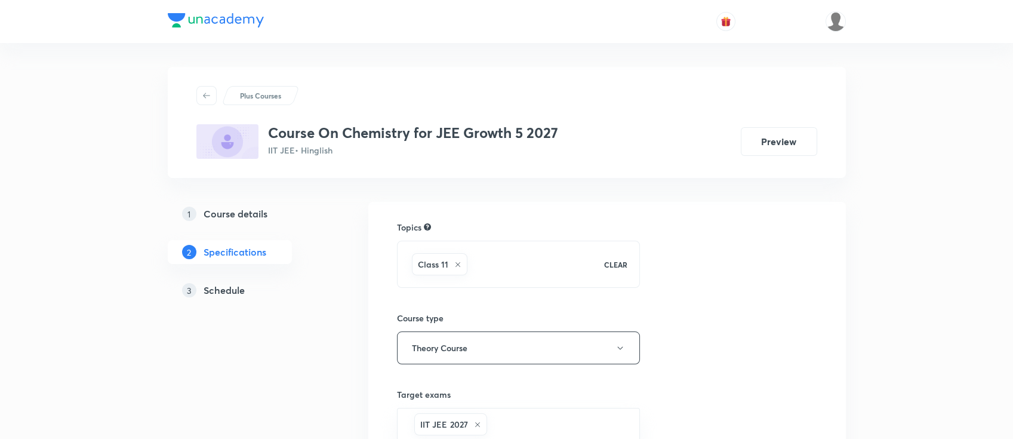
click at [226, 281] on link "3 Schedule" at bounding box center [249, 290] width 162 height 24
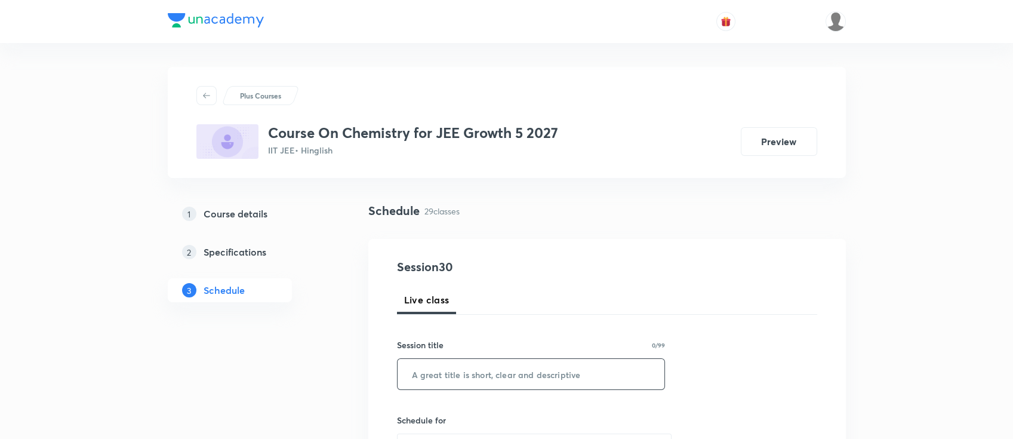
click at [448, 364] on input "text" at bounding box center [531, 374] width 267 height 30
paste input "(Quantum Numbers)"
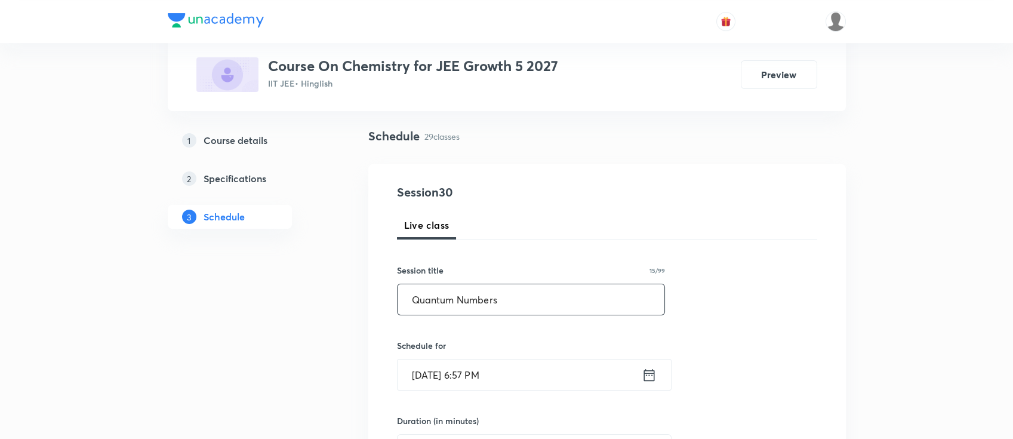
scroll to position [159, 0]
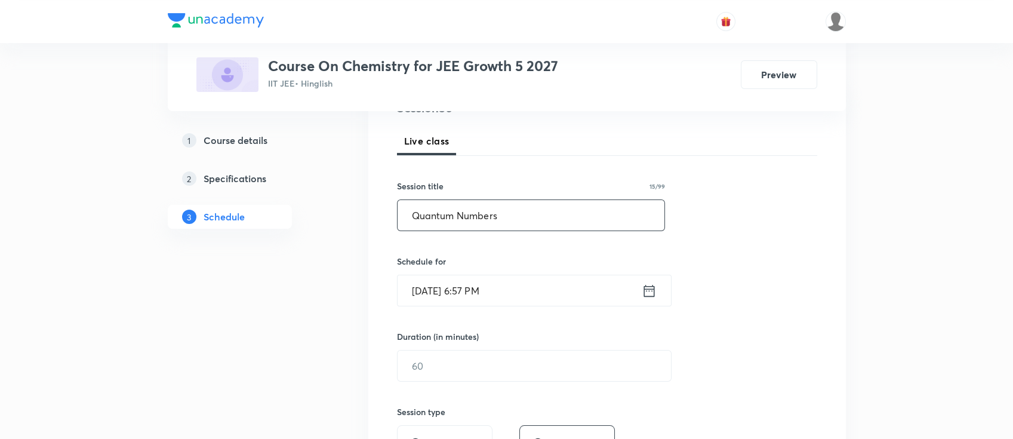
type input "Quantum Numbers"
click at [654, 289] on icon at bounding box center [649, 290] width 15 height 17
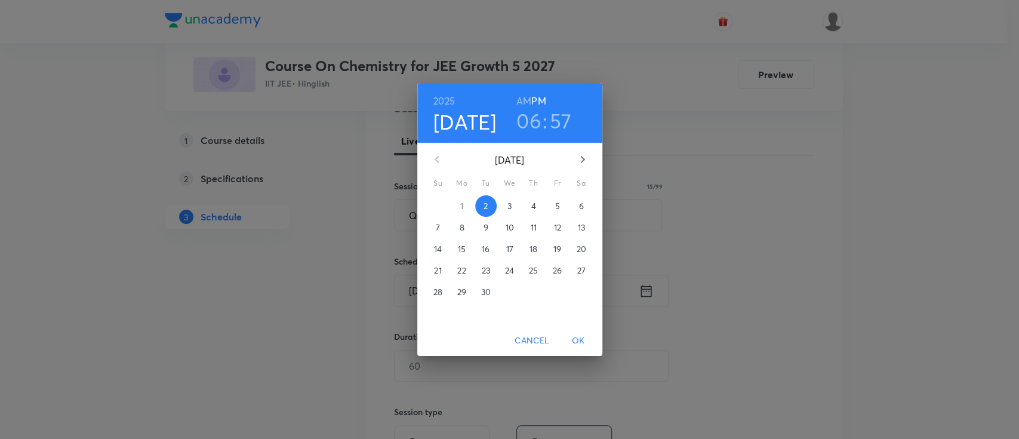
click at [514, 201] on span "3" at bounding box center [509, 206] width 21 height 12
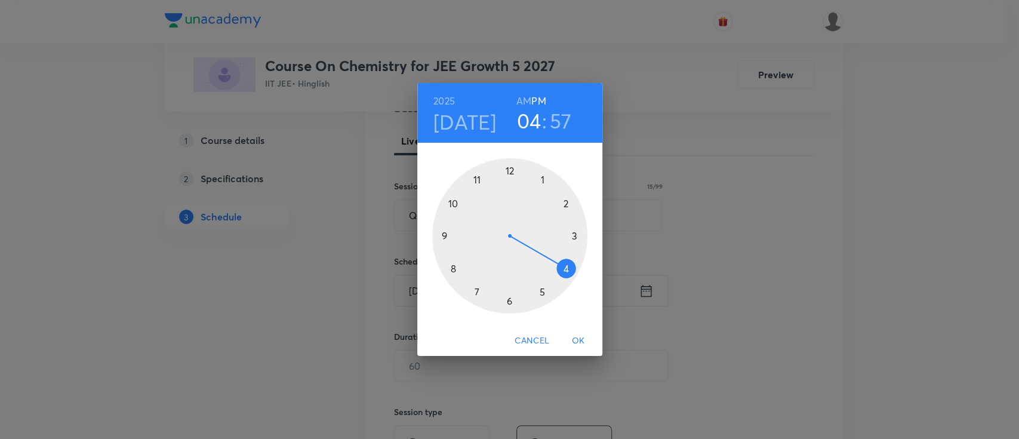
drag, startPoint x: 516, startPoint y: 309, endPoint x: 569, endPoint y: 273, distance: 64.4
click at [569, 273] on div at bounding box center [509, 235] width 155 height 155
drag, startPoint x: 487, startPoint y: 174, endPoint x: 509, endPoint y: 272, distance: 99.9
click at [509, 272] on div at bounding box center [509, 235] width 155 height 155
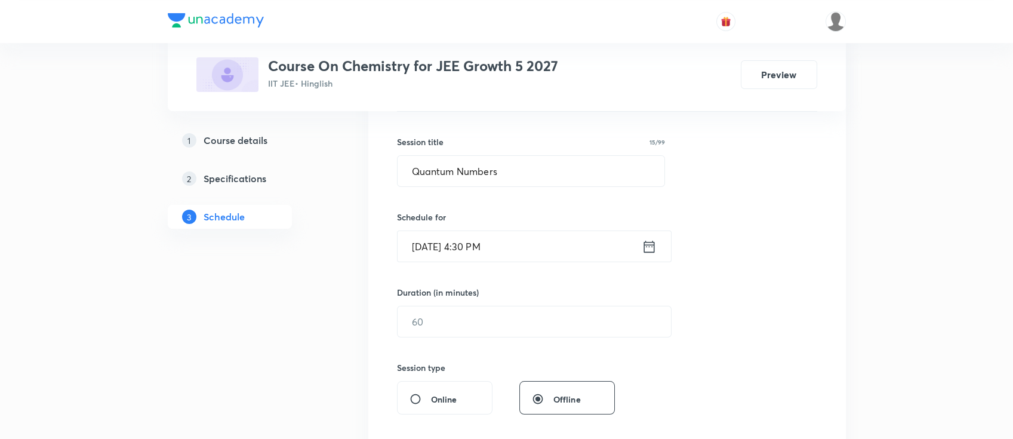
scroll to position [239, 0]
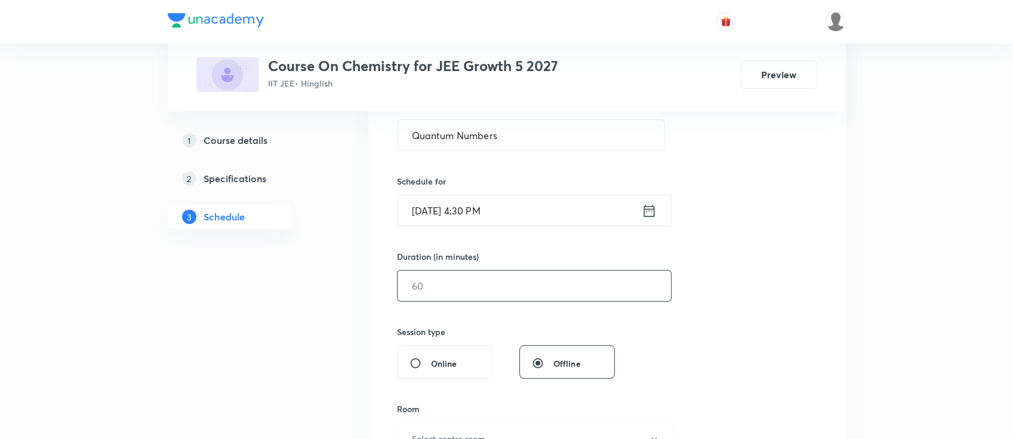
click at [516, 289] on input "text" at bounding box center [534, 285] width 273 height 30
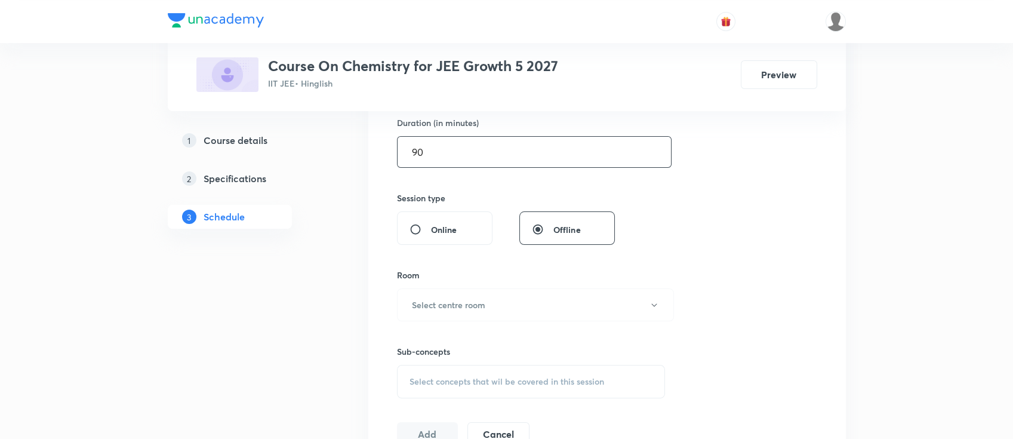
scroll to position [478, 0]
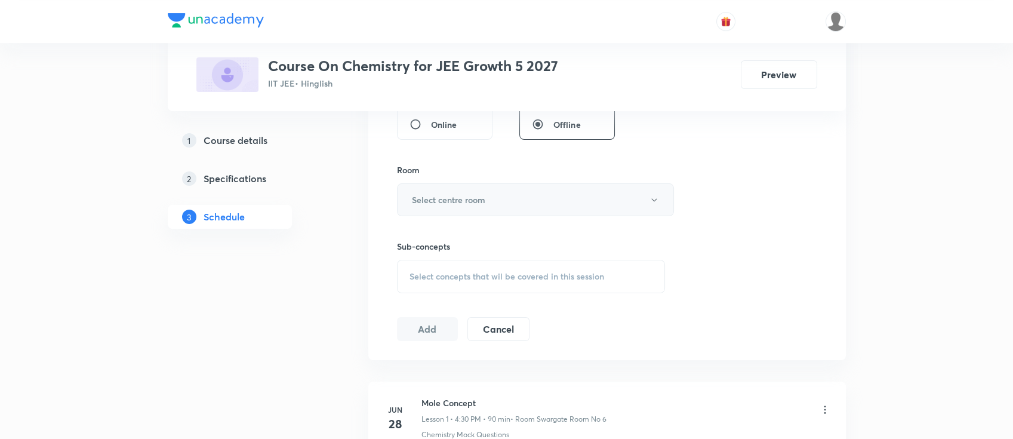
type input "90"
click at [469, 204] on h6 "Select centre room" at bounding box center [448, 199] width 73 height 13
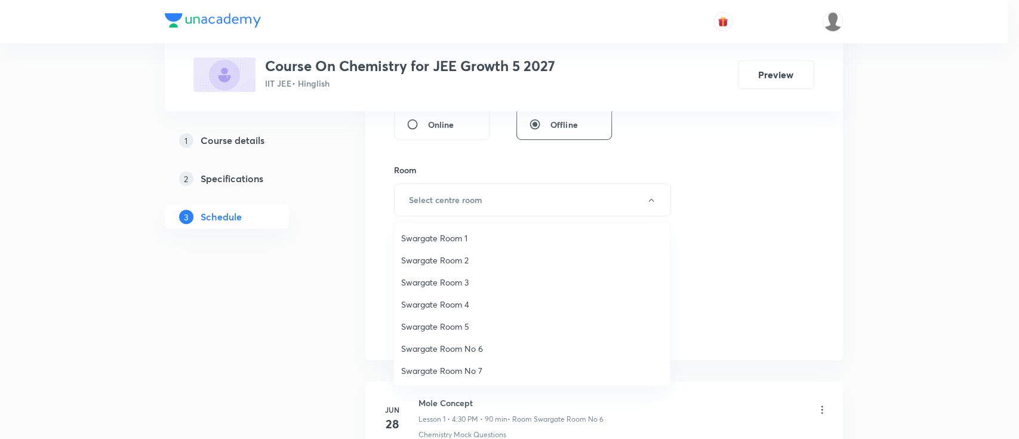
click at [467, 284] on span "Swargate Room 3" at bounding box center [532, 282] width 262 height 13
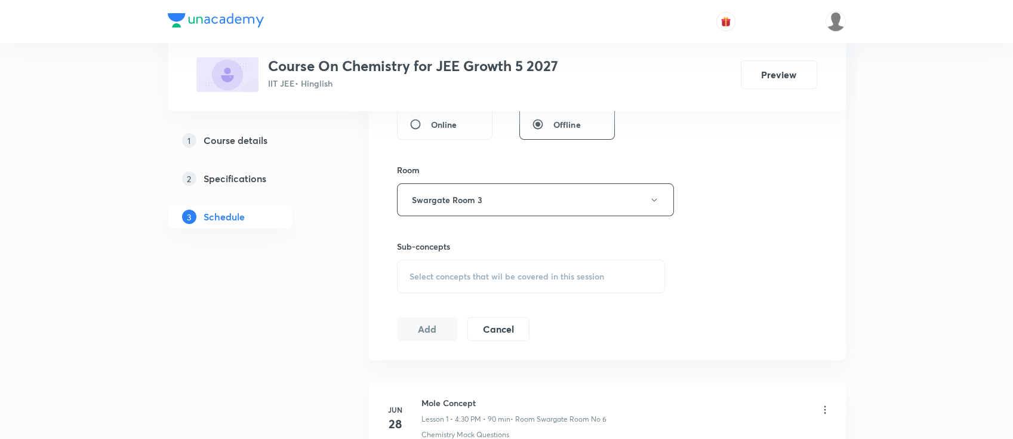
click at [578, 284] on div "Select concepts that wil be covered in this session" at bounding box center [531, 276] width 269 height 33
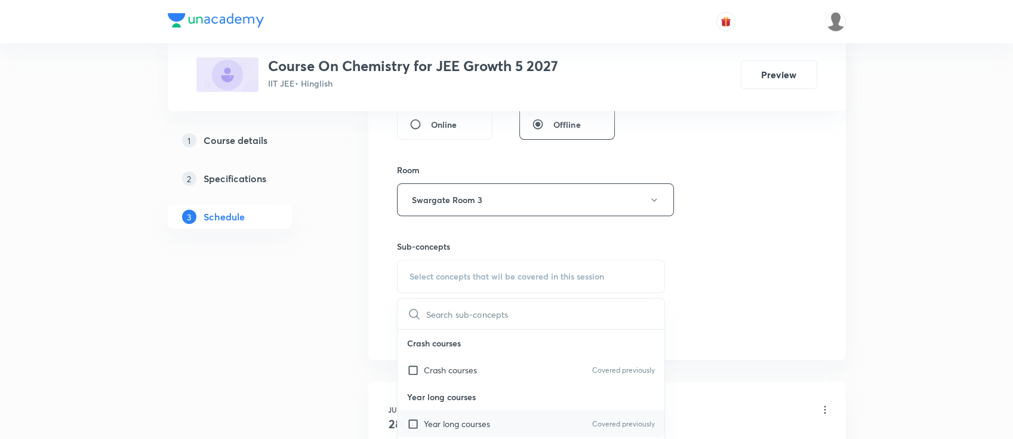
click at [539, 422] on div "Year long courses Covered previously" at bounding box center [531, 423] width 267 height 27
checkbox input "true"
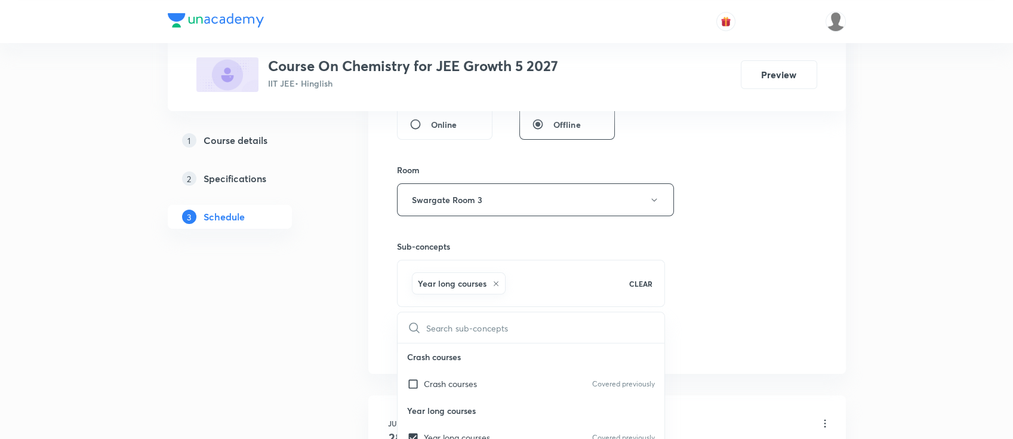
click at [778, 258] on div "Session 30 Live class Session title 15/99 Quantum Numbers ​ Schedule for [DATE]…" at bounding box center [607, 67] width 420 height 574
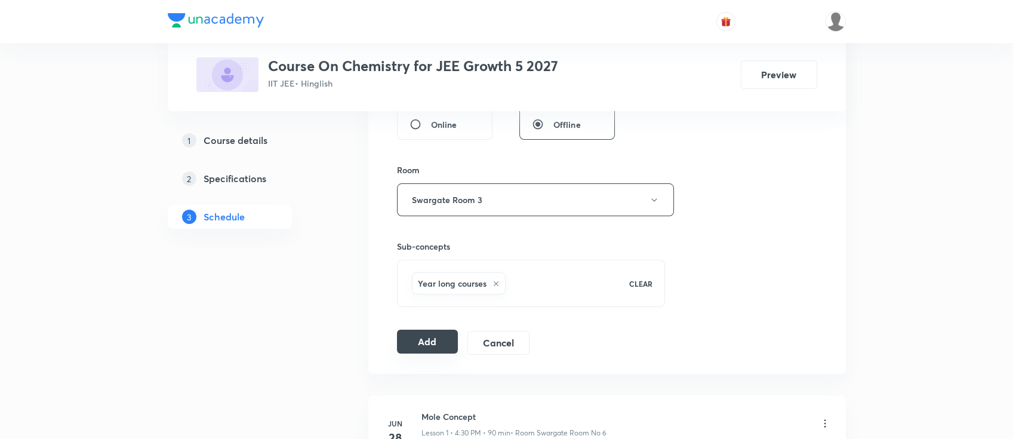
click at [415, 339] on button "Add" at bounding box center [427, 342] width 61 height 24
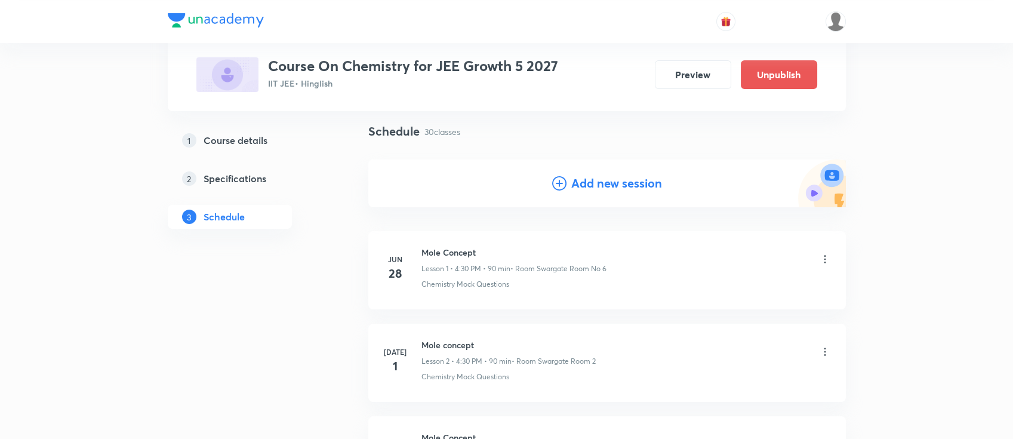
scroll to position [0, 0]
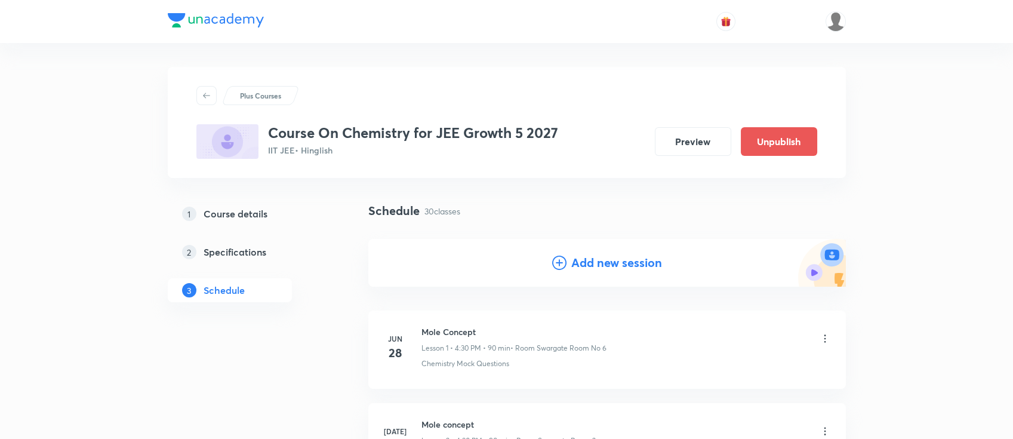
click at [600, 265] on h4 "Add new session" at bounding box center [616, 263] width 91 height 18
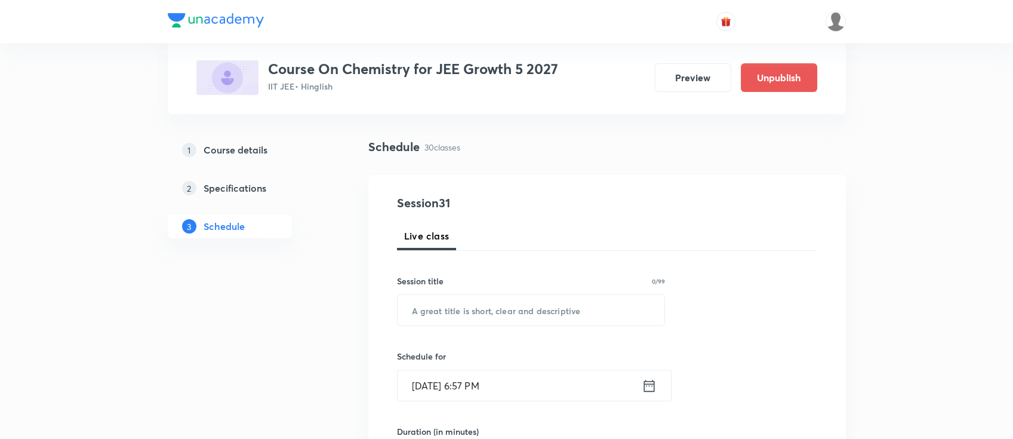
scroll to position [79, 0]
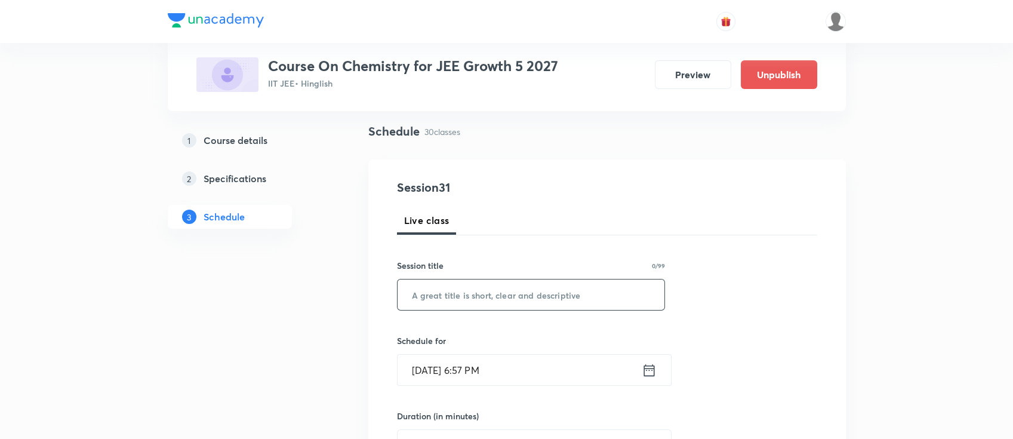
click at [568, 294] on input "text" at bounding box center [531, 294] width 267 height 30
paste input "(Quantum Numbers)"
click at [414, 294] on input "(Quantum Numbers" at bounding box center [531, 294] width 267 height 30
type input "Quantum Numbers"
click at [654, 374] on icon at bounding box center [649, 370] width 15 height 17
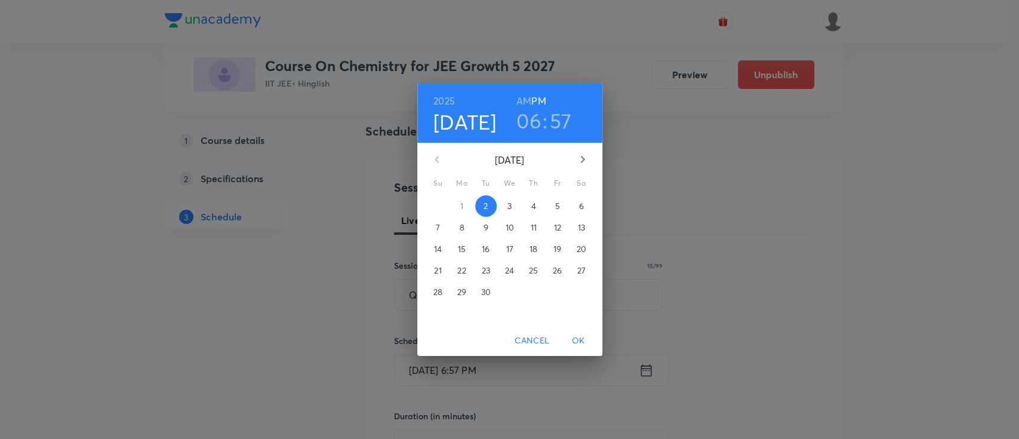
click at [508, 208] on p "3" at bounding box center [510, 206] width 4 height 12
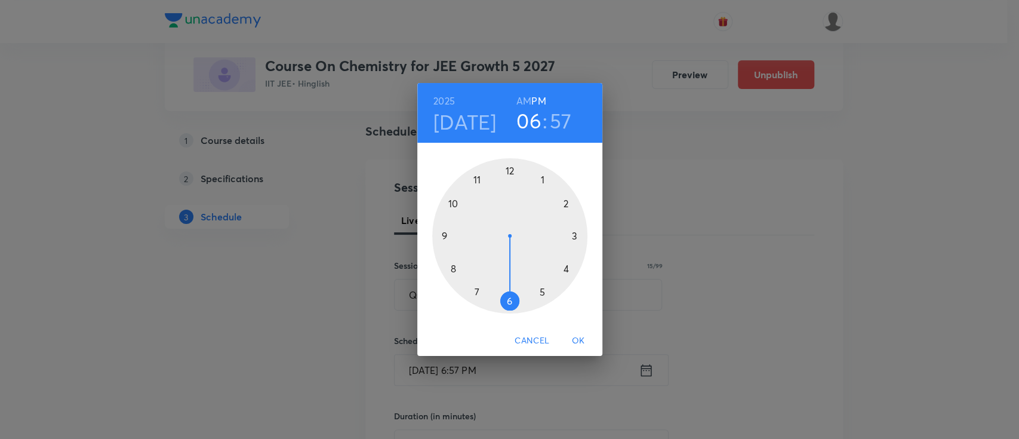
click at [564, 116] on h3 "57" at bounding box center [561, 120] width 22 height 25
drag, startPoint x: 495, startPoint y: 167, endPoint x: 557, endPoint y: 233, distance: 91.3
click at [557, 233] on div at bounding box center [509, 235] width 155 height 155
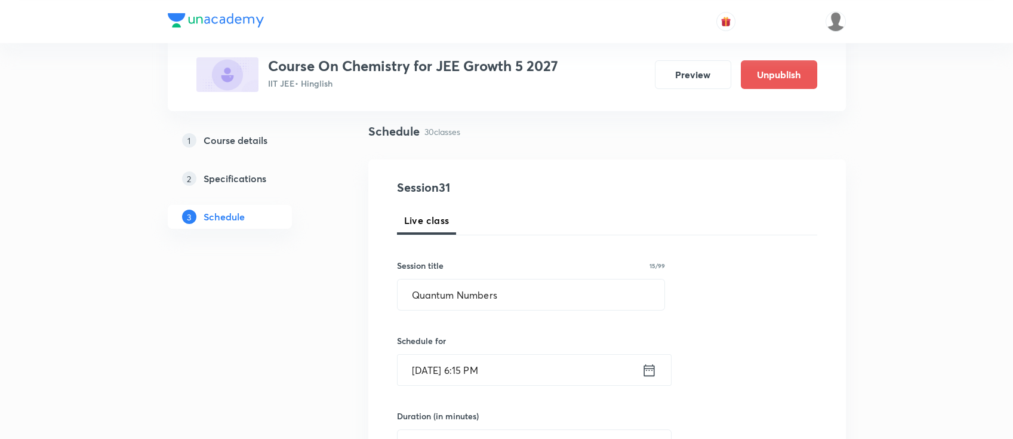
scroll to position [159, 0]
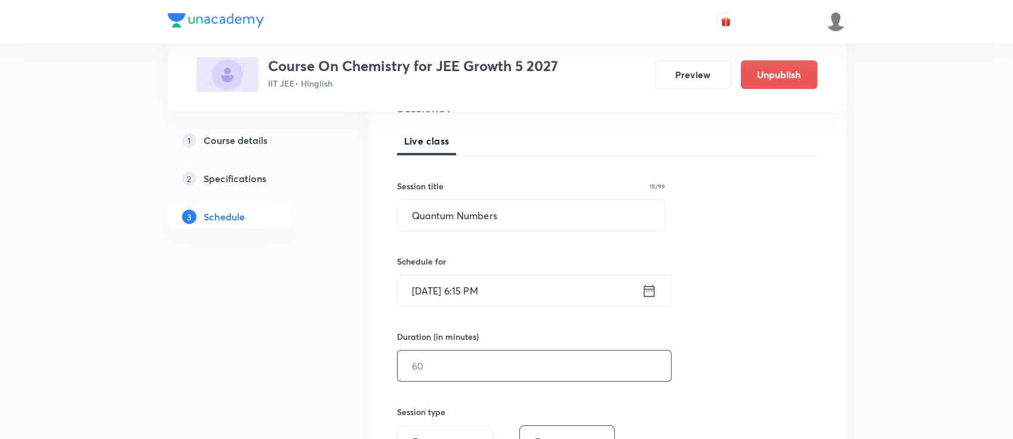
click at [533, 370] on input "text" at bounding box center [534, 365] width 273 height 30
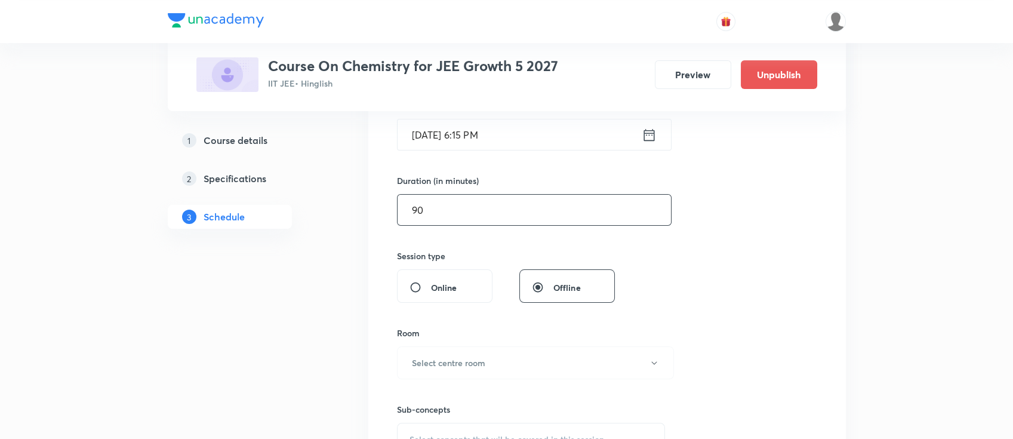
scroll to position [398, 0]
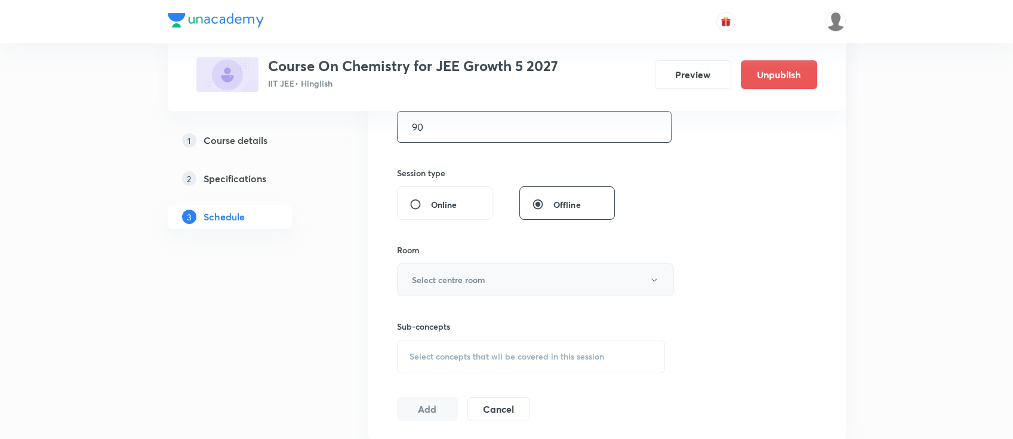
type input "90"
click at [505, 278] on button "Select centre room" at bounding box center [535, 279] width 277 height 33
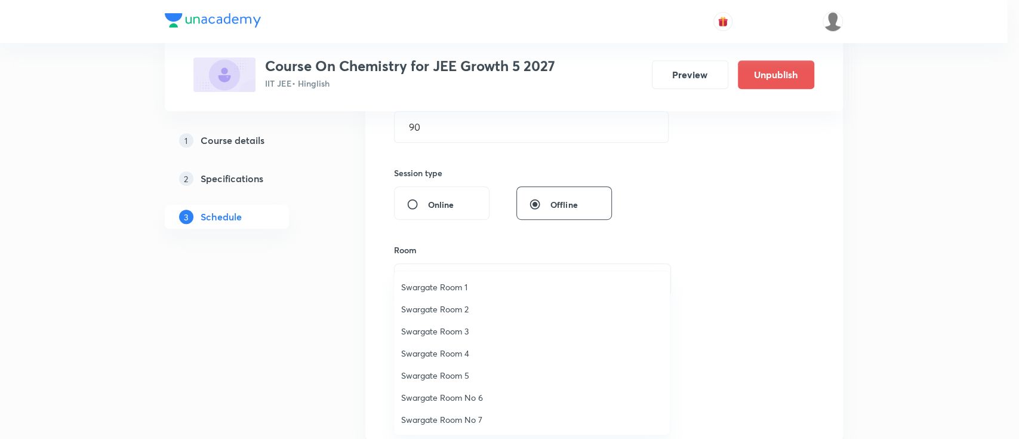
click at [449, 369] on span "Swargate Room 5" at bounding box center [532, 375] width 262 height 13
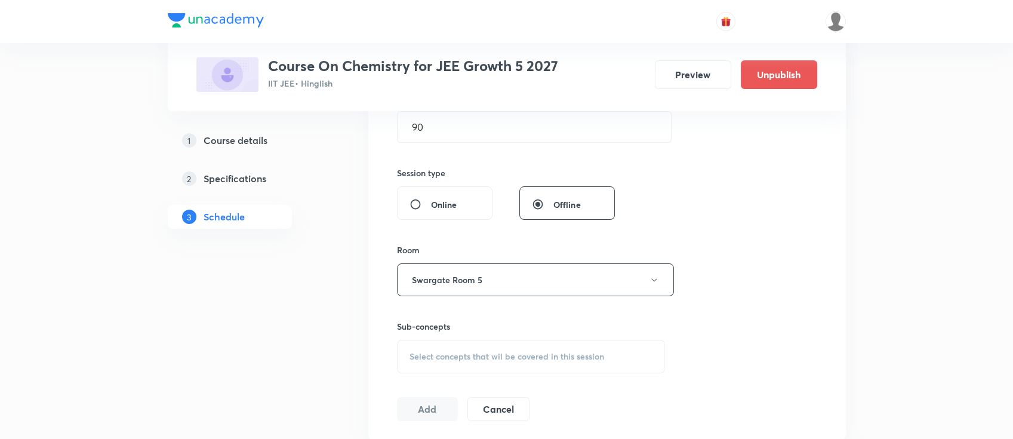
scroll to position [557, 0]
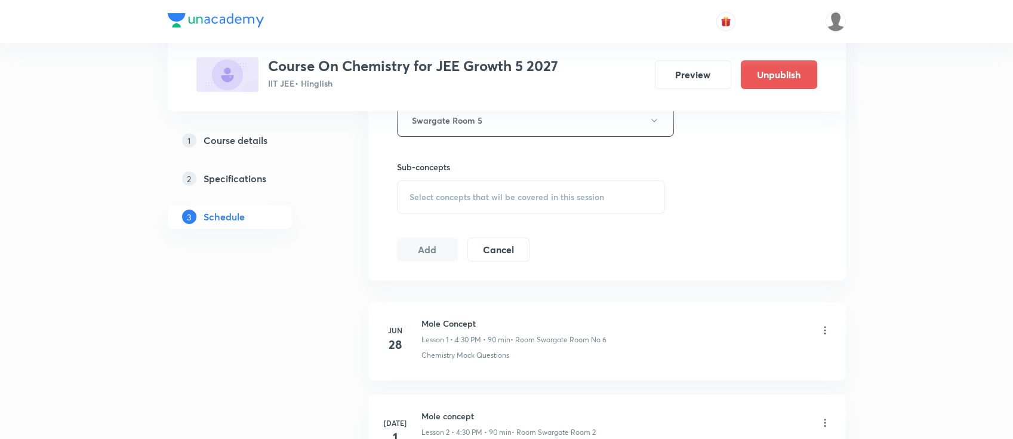
click at [558, 204] on div "Select concepts that wil be covered in this session" at bounding box center [531, 196] width 269 height 33
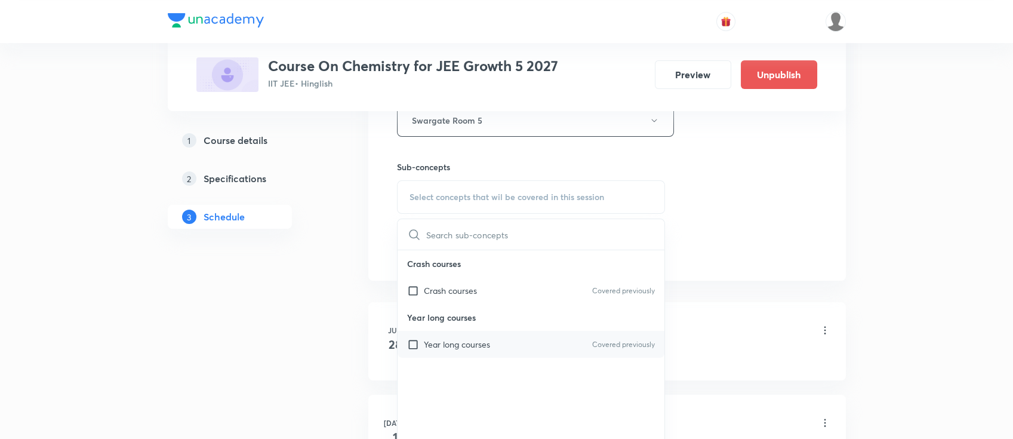
click at [496, 340] on div "Year long courses Covered previously" at bounding box center [531, 344] width 267 height 27
checkbox input "true"
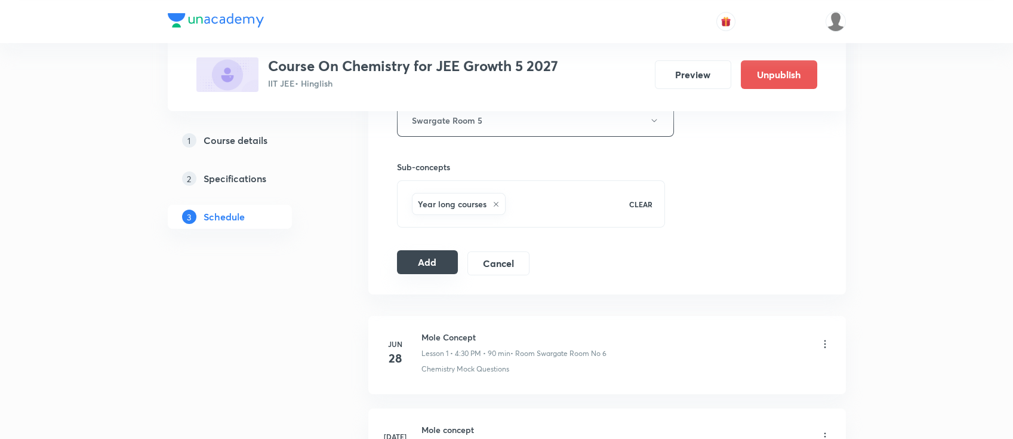
click at [414, 256] on button "Add" at bounding box center [427, 262] width 61 height 24
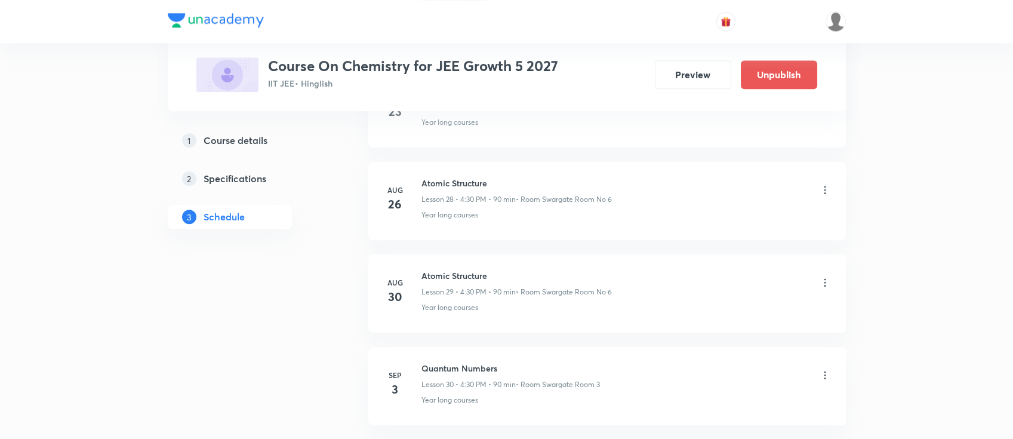
scroll to position [2834, 0]
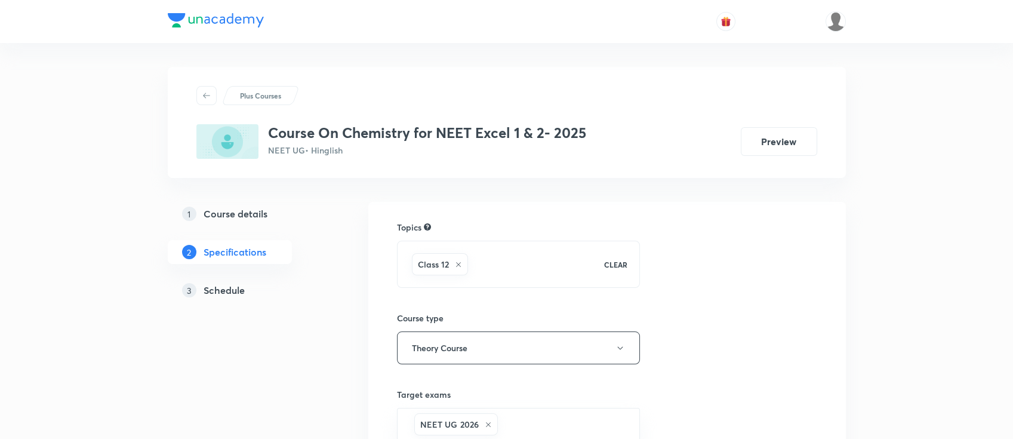
click at [233, 287] on h5 "Schedule" at bounding box center [224, 290] width 41 height 14
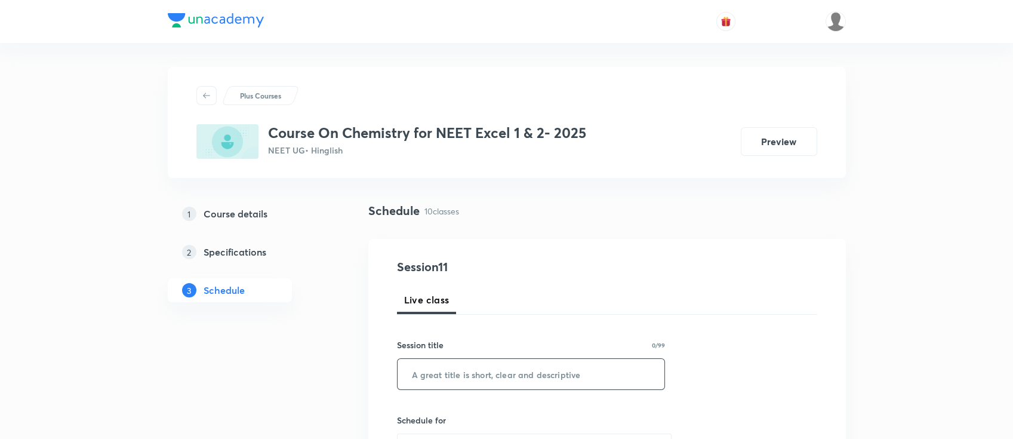
click at [497, 377] on input "text" at bounding box center [531, 374] width 267 height 30
paste input "aldehydes, ketones & carboxylic acid"
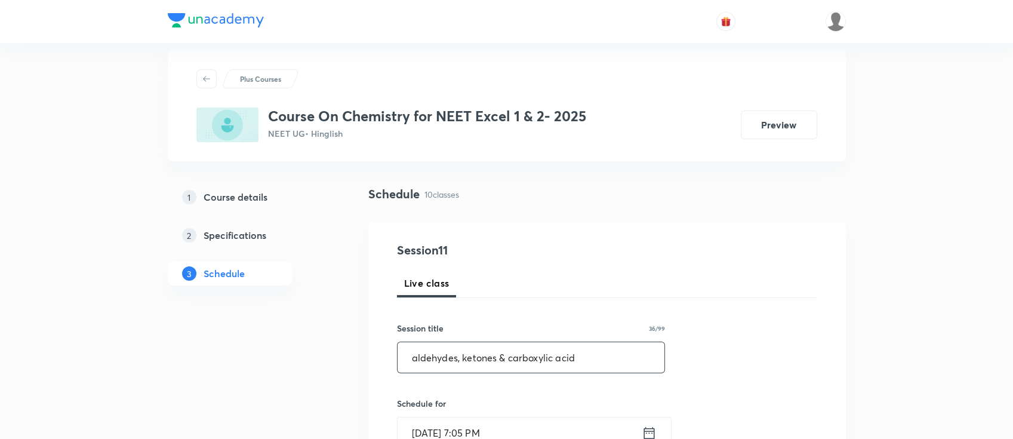
scroll to position [159, 0]
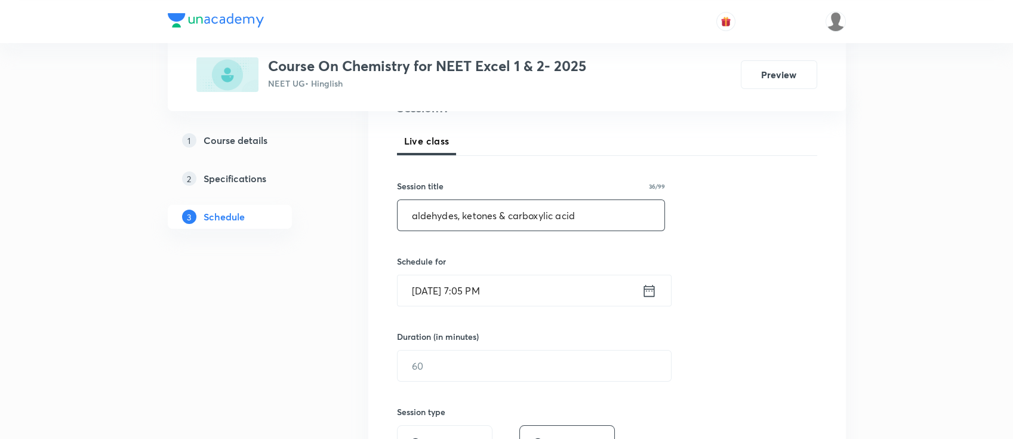
type input "aldehydes, ketones & carboxylic acid"
click at [650, 296] on icon at bounding box center [649, 290] width 15 height 17
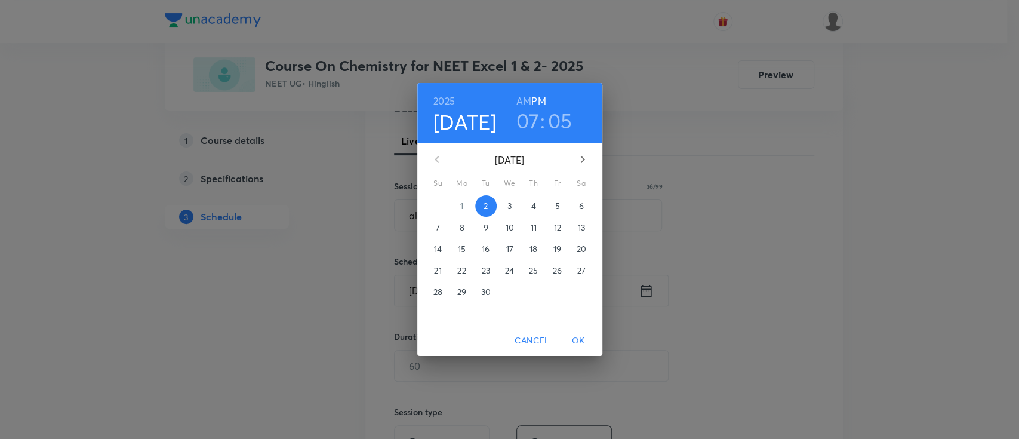
click at [513, 207] on span "3" at bounding box center [509, 206] width 21 height 12
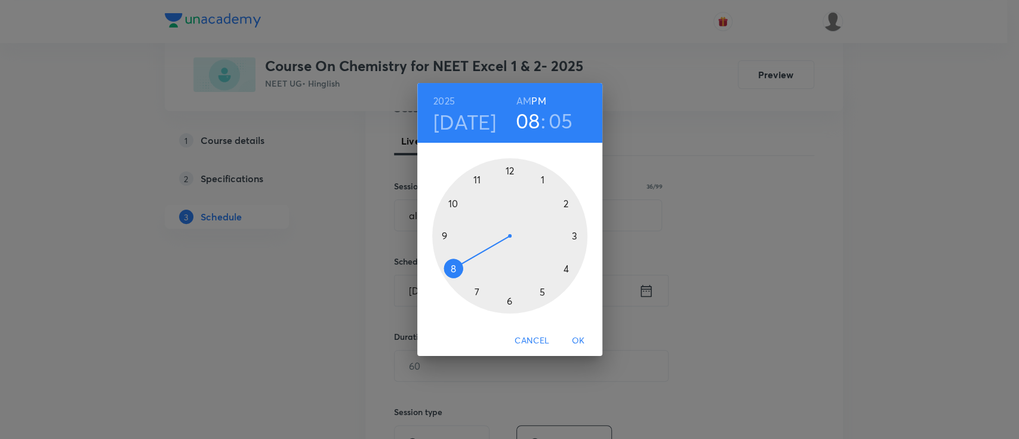
drag, startPoint x: 466, startPoint y: 294, endPoint x: 458, endPoint y: 281, distance: 15.6
click at [458, 281] on div at bounding box center [509, 235] width 155 height 155
drag, startPoint x: 542, startPoint y: 182, endPoint x: 509, endPoint y: 174, distance: 33.2
click at [509, 174] on div at bounding box center [509, 235] width 155 height 155
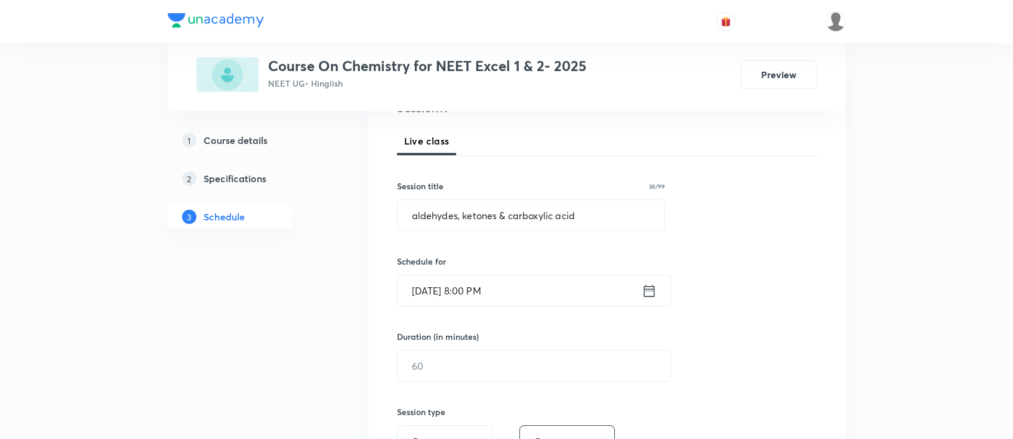
click at [651, 288] on icon at bounding box center [649, 290] width 11 height 12
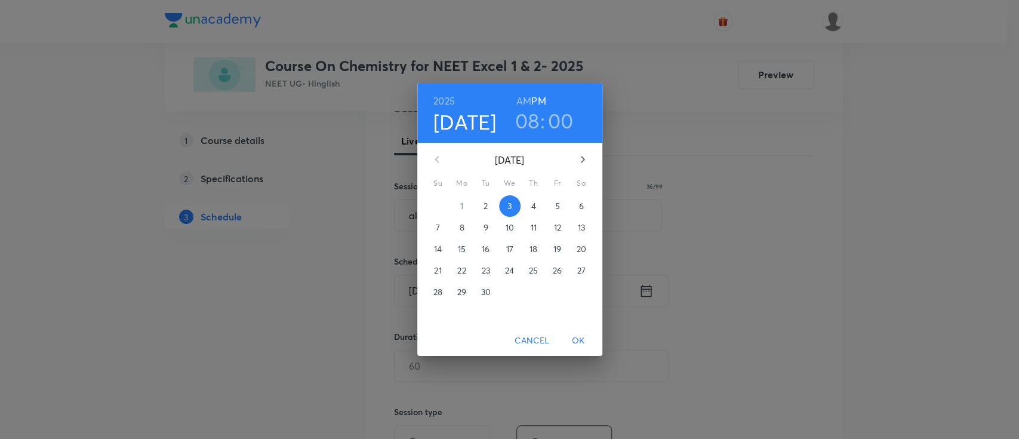
click at [524, 99] on h6 "AM" at bounding box center [523, 101] width 15 height 17
click at [577, 339] on span "OK" at bounding box center [578, 340] width 29 height 15
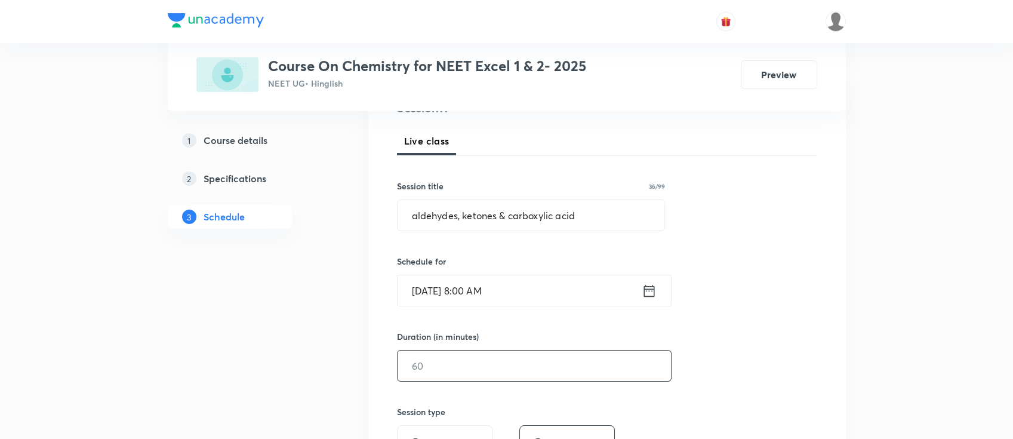
click at [568, 355] on input "text" at bounding box center [534, 365] width 273 height 30
type input "9"
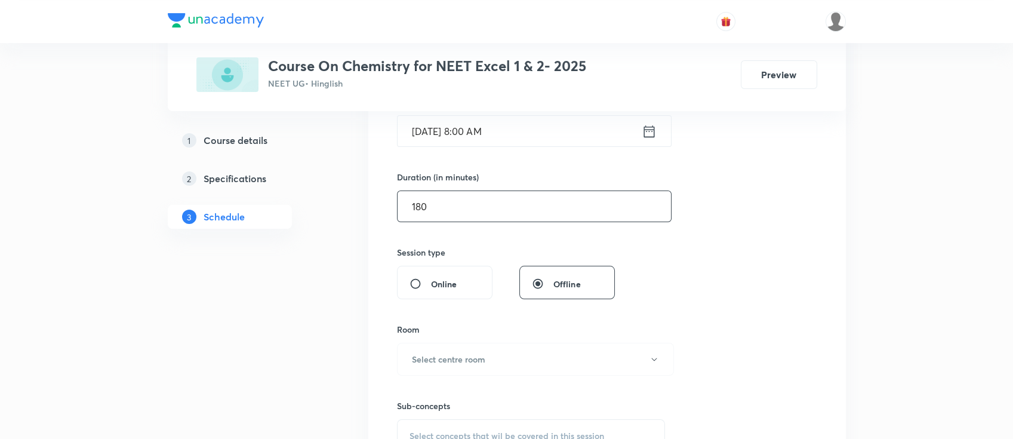
scroll to position [398, 0]
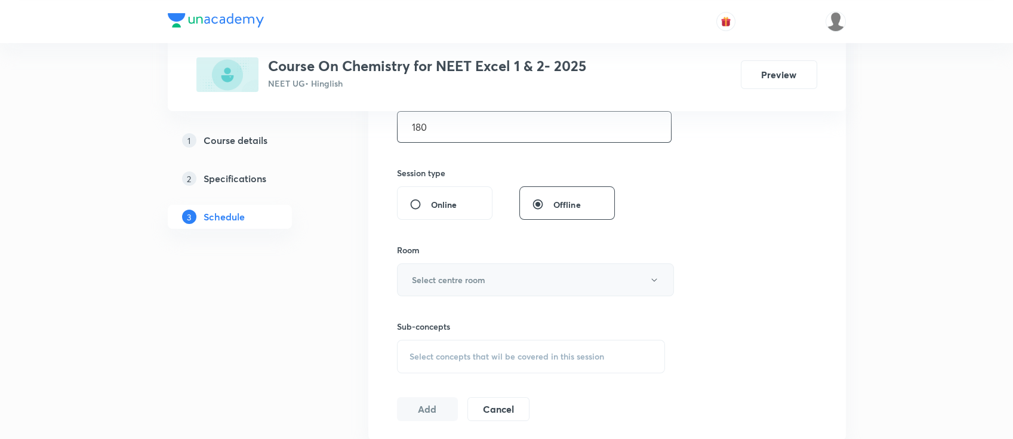
type input "180"
click at [490, 269] on button "Select centre room" at bounding box center [535, 279] width 277 height 33
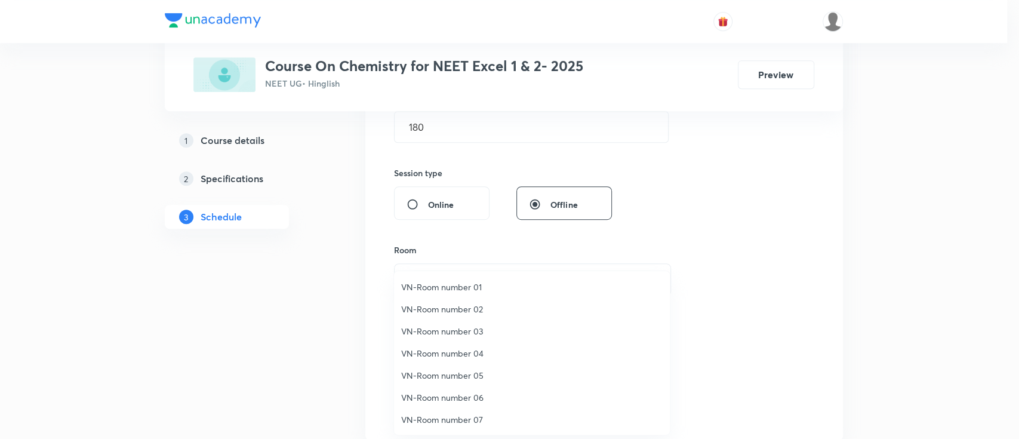
click at [460, 423] on span "VN-Room number 07" at bounding box center [532, 419] width 262 height 13
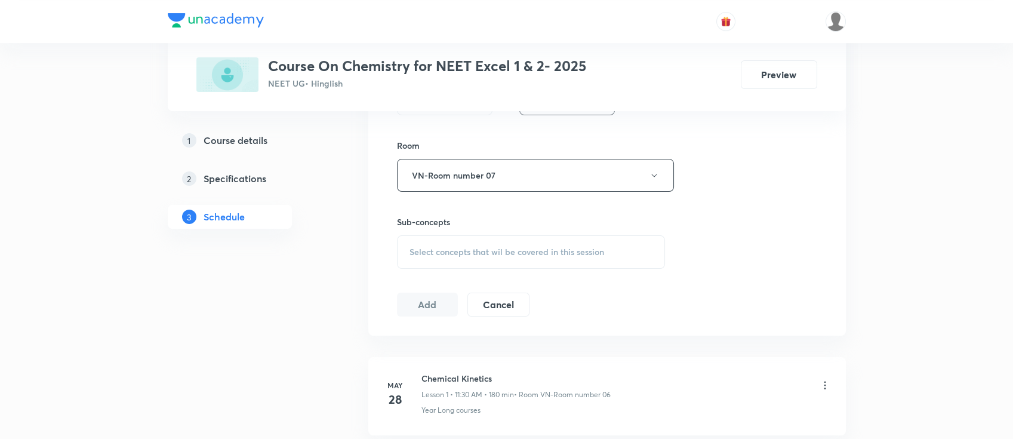
scroll to position [557, 0]
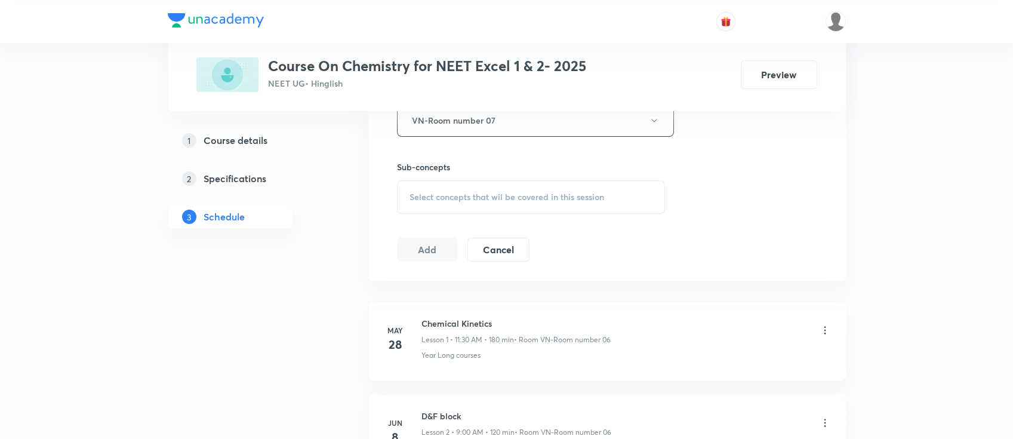
click at [550, 192] on span "Select concepts that wil be covered in this session" at bounding box center [507, 197] width 195 height 10
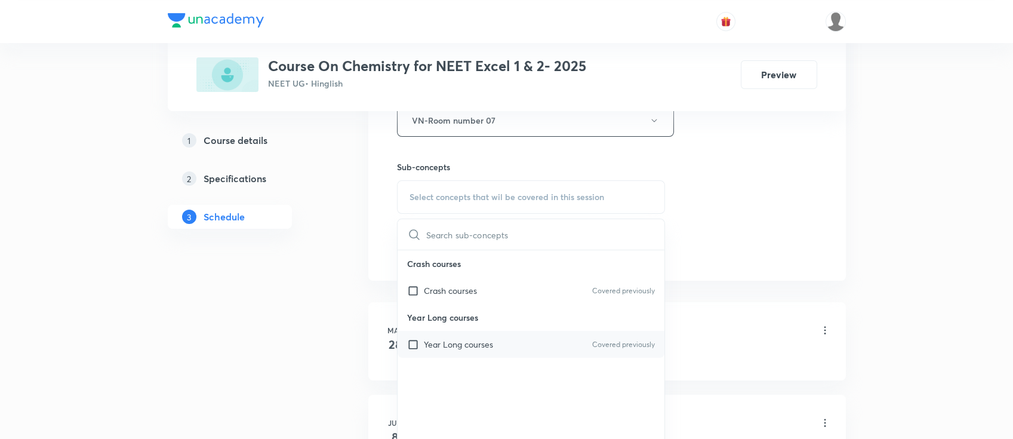
click at [524, 337] on div "Year Long courses Covered previously" at bounding box center [531, 344] width 267 height 27
checkbox input "true"
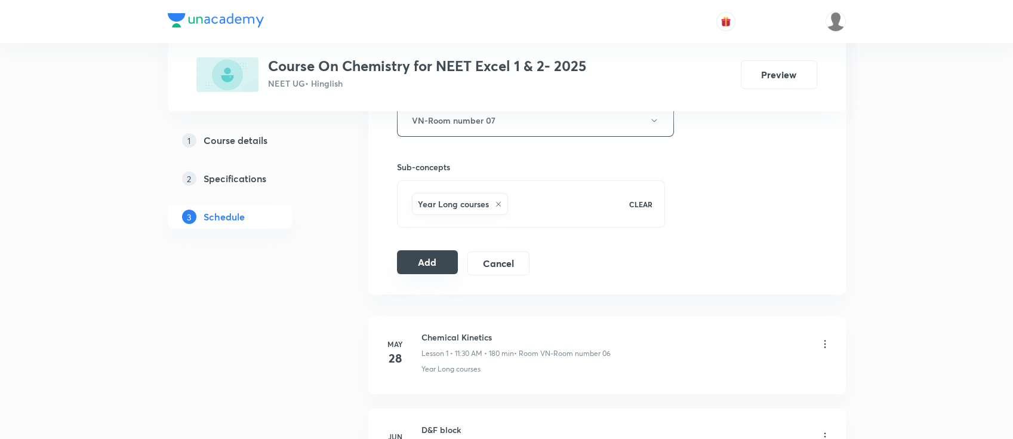
click at [413, 259] on button "Add" at bounding box center [427, 262] width 61 height 24
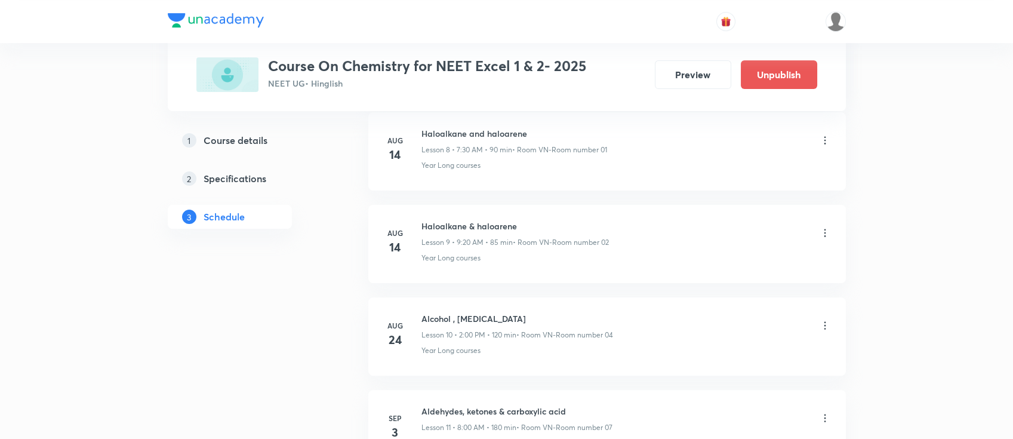
scroll to position [986, 0]
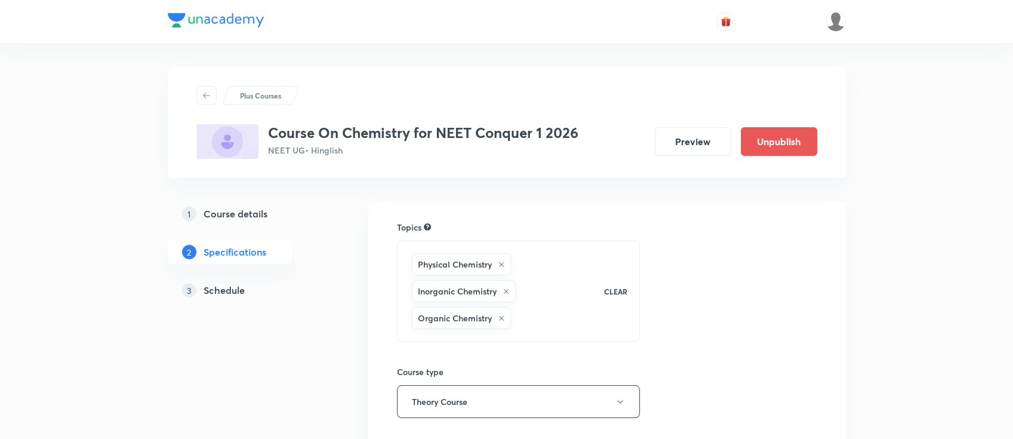
click at [236, 294] on h5 "Schedule" at bounding box center [224, 290] width 41 height 14
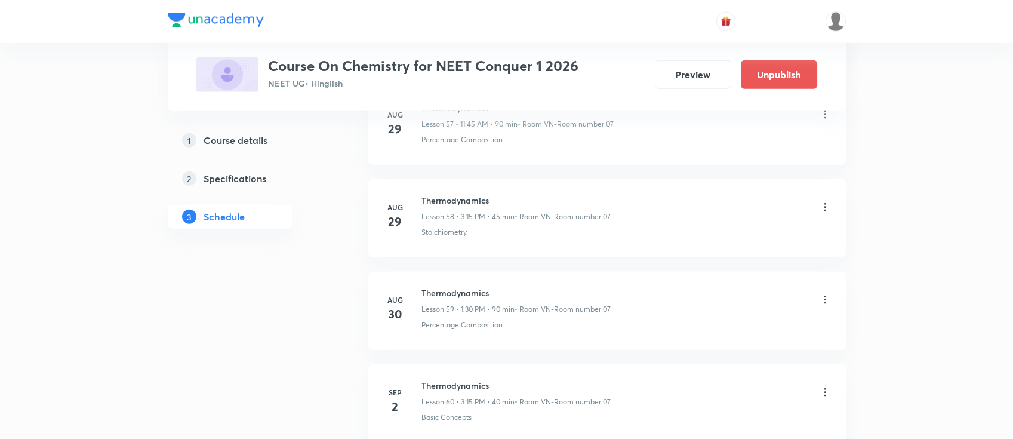
scroll to position [6154, 0]
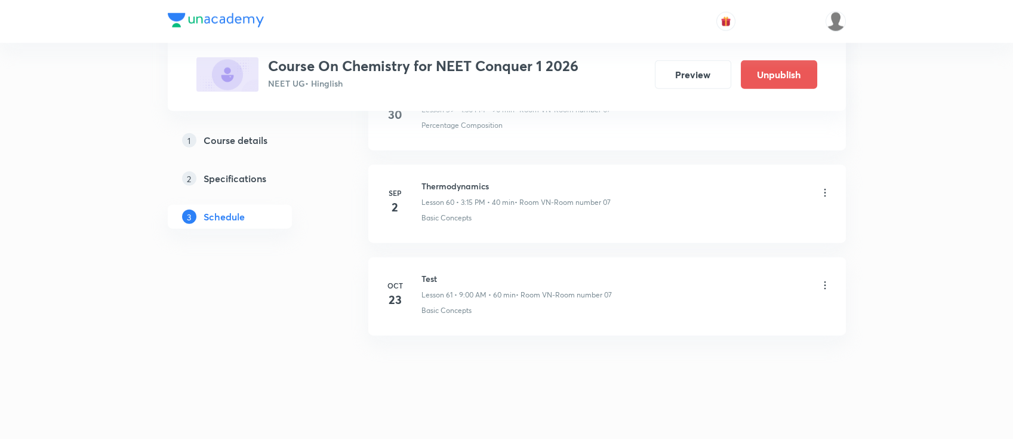
click at [472, 180] on h6 "Thermodynamics" at bounding box center [516, 186] width 189 height 13
copy h6 "Thermodynamics"
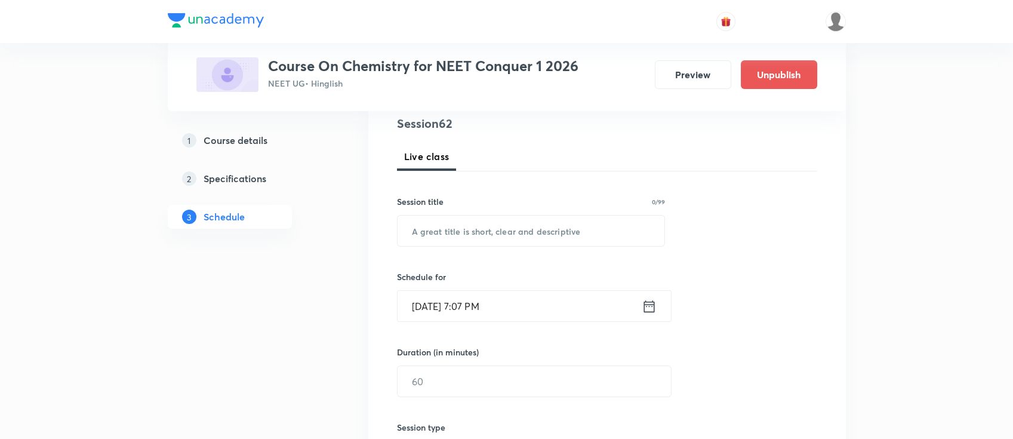
scroll to position [0, 0]
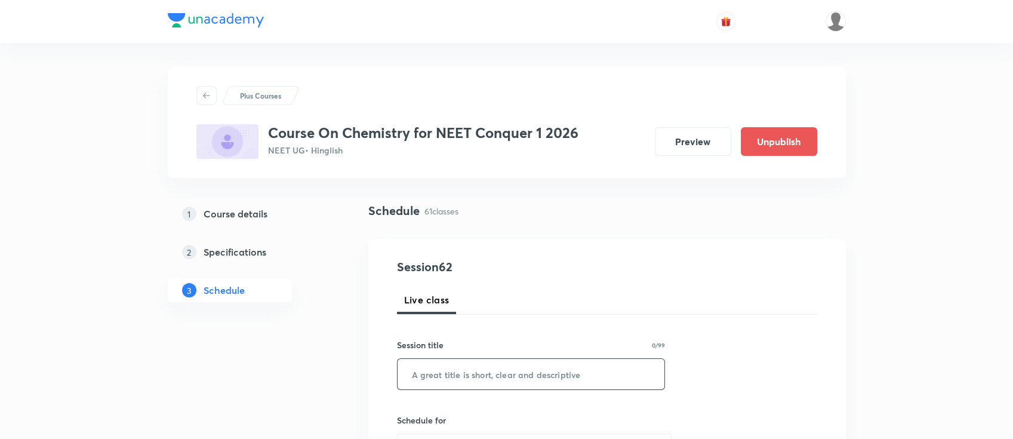
click at [468, 387] on input "text" at bounding box center [531, 374] width 267 height 30
paste input "Thermodynamics"
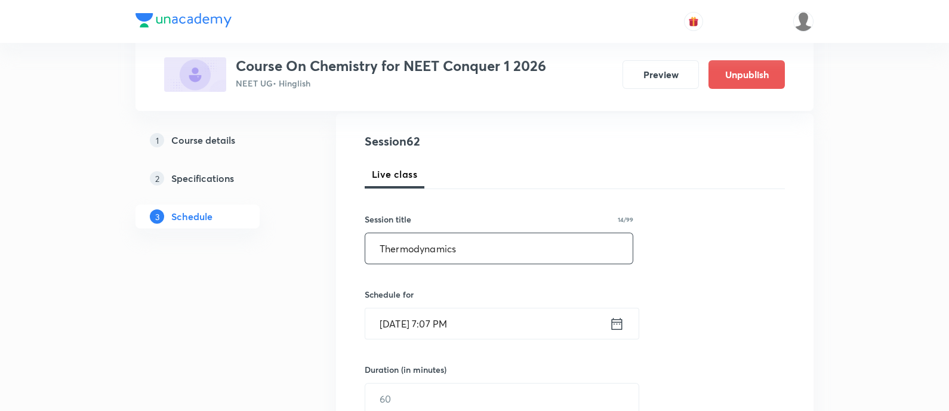
scroll to position [149, 0]
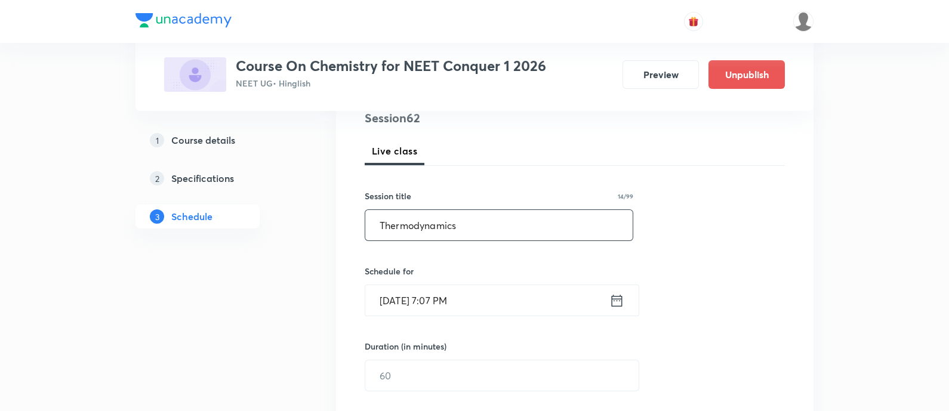
type input "Thermodynamics"
click at [660, 265] on div "Session 62 Live class Session title 14/99 Thermodynamics ​ Schedule for Sep 2, …" at bounding box center [575, 389] width 420 height 561
click at [618, 306] on icon at bounding box center [617, 301] width 15 height 17
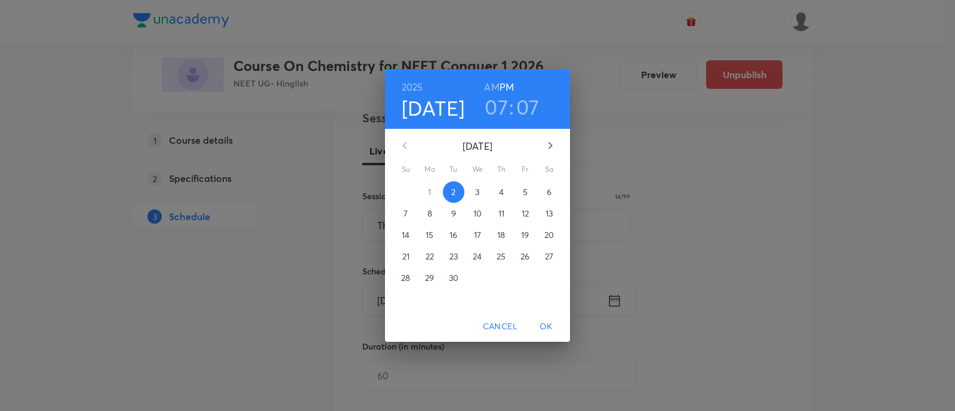
click at [476, 192] on p "3" at bounding box center [477, 192] width 4 height 12
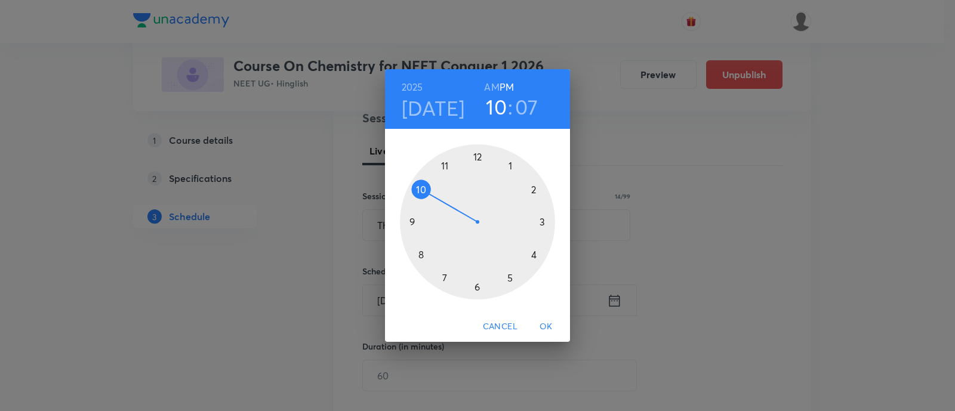
drag, startPoint x: 447, startPoint y: 272, endPoint x: 428, endPoint y: 204, distance: 70.5
click at [428, 204] on div at bounding box center [477, 221] width 155 height 155
drag, startPoint x: 499, startPoint y: 171, endPoint x: 424, endPoint y: 223, distance: 90.6
click at [423, 223] on div at bounding box center [477, 221] width 155 height 155
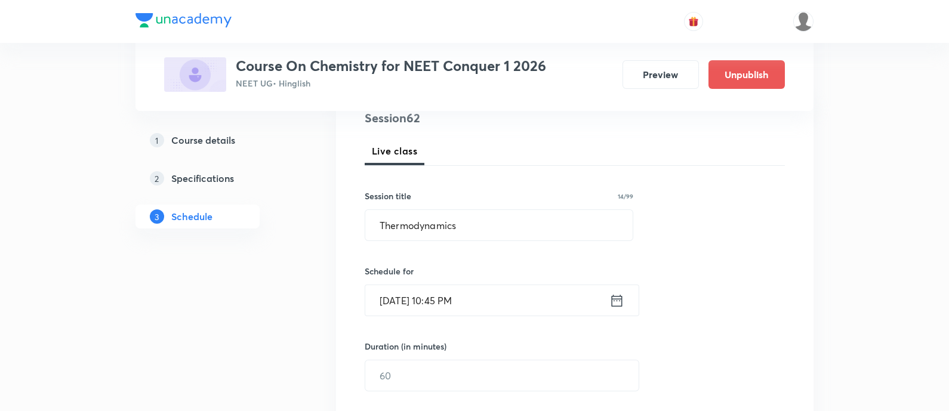
click at [617, 301] on icon at bounding box center [617, 301] width 15 height 17
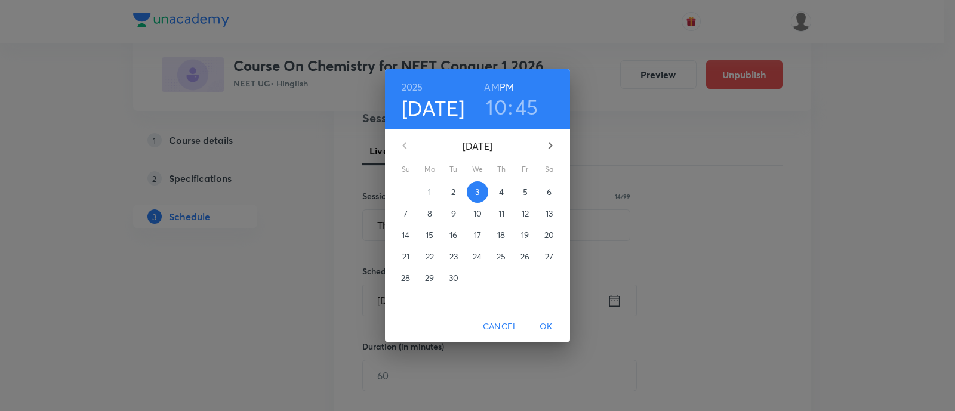
click at [493, 77] on div "2025 Sep 3 10 : 45 AM PM" at bounding box center [477, 99] width 185 height 60
click at [488, 88] on h6 "AM" at bounding box center [491, 87] width 15 height 17
click at [545, 321] on span "OK" at bounding box center [546, 326] width 29 height 15
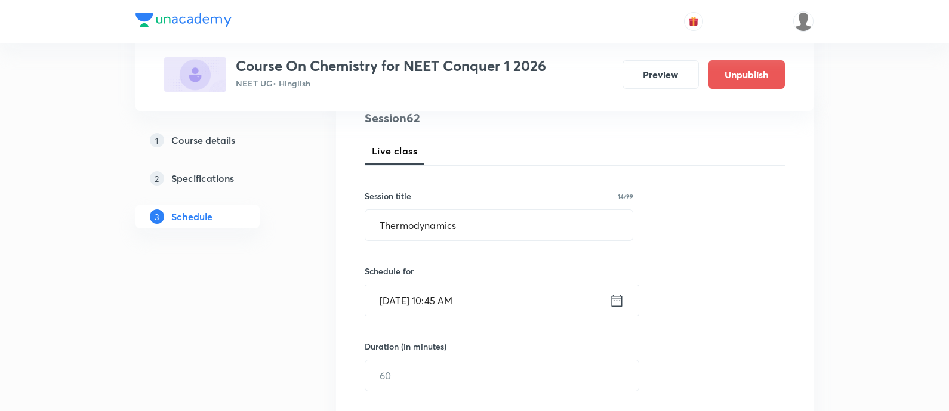
scroll to position [224, 0]
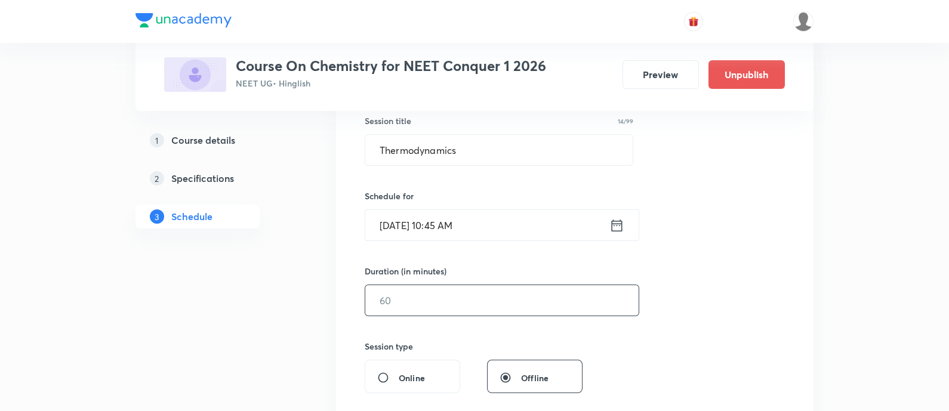
click at [505, 298] on input "text" at bounding box center [501, 300] width 273 height 30
type input "9"
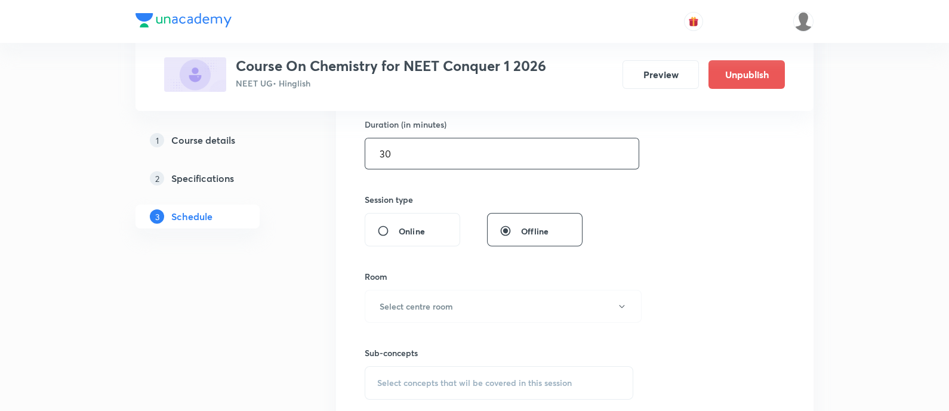
scroll to position [373, 0]
type input "30"
click at [433, 307] on h6 "Select centre room" at bounding box center [416, 304] width 73 height 13
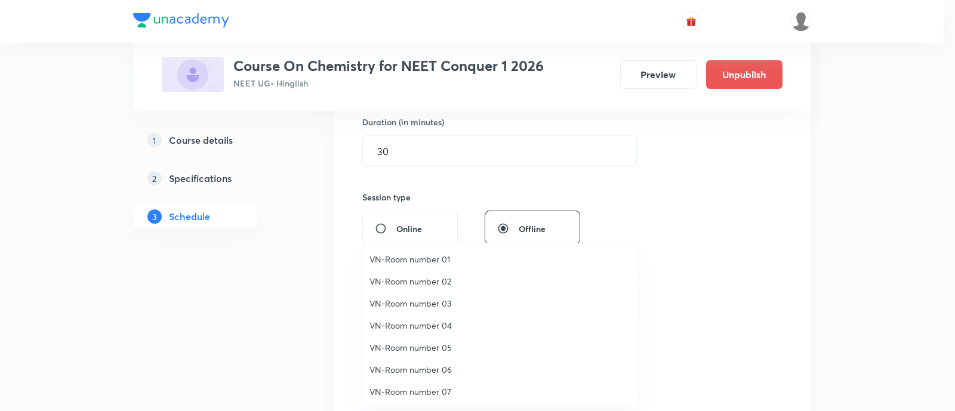
click at [436, 391] on span "VN-Room number 07" at bounding box center [501, 392] width 262 height 13
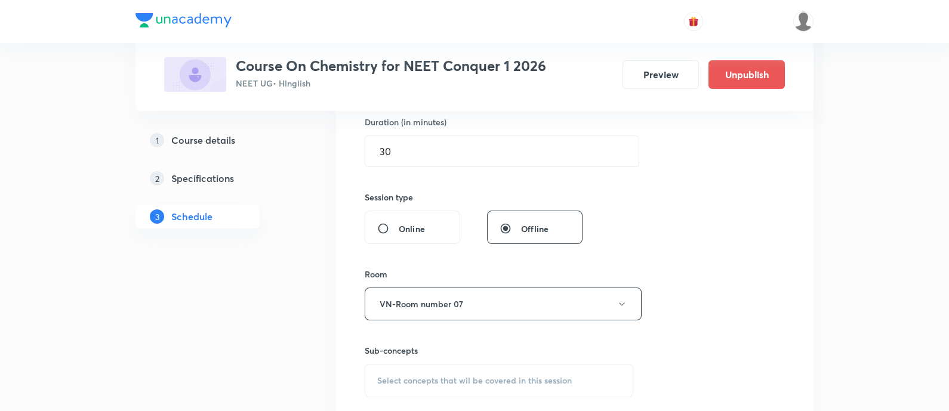
click at [485, 370] on div "Select concepts that wil be covered in this session" at bounding box center [499, 380] width 269 height 33
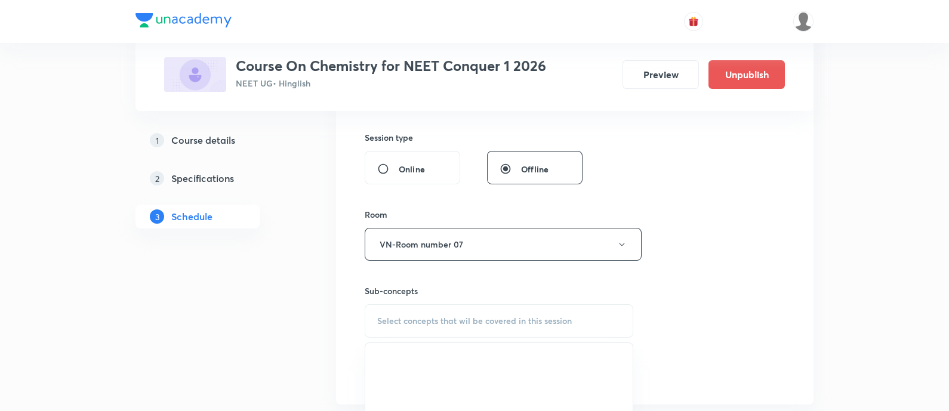
scroll to position [522, 0]
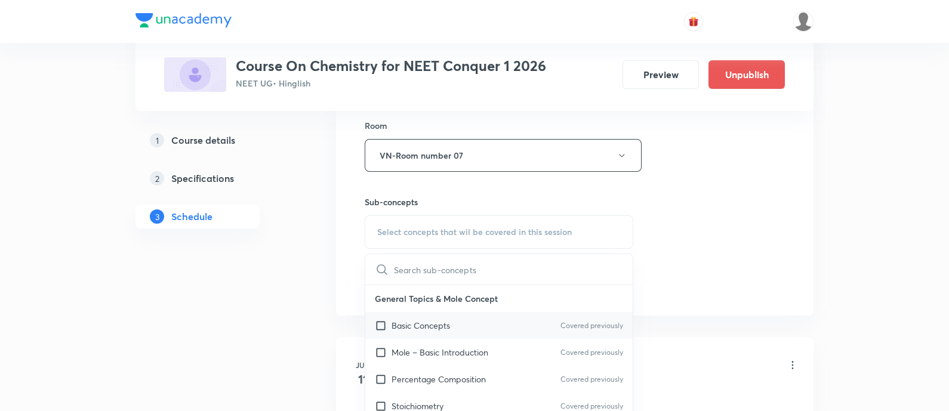
click at [465, 329] on div "Basic Concepts Covered previously" at bounding box center [498, 325] width 267 height 27
checkbox input "true"
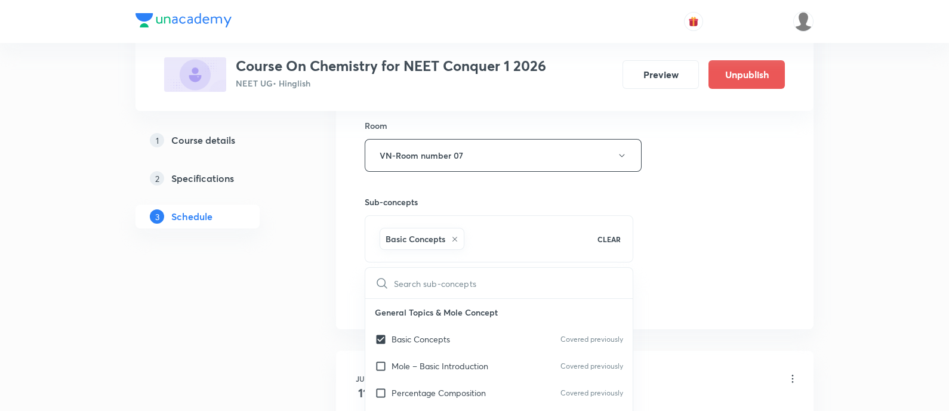
click at [686, 271] on div "Session 62 Live class Session title 14/99 Thermodynamics ​ Schedule for Sep 3, …" at bounding box center [575, 23] width 420 height 574
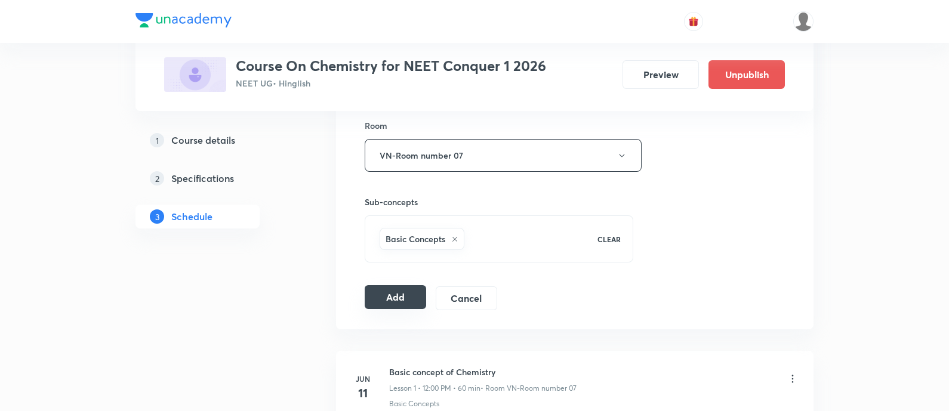
click at [400, 302] on button "Add" at bounding box center [395, 297] width 61 height 24
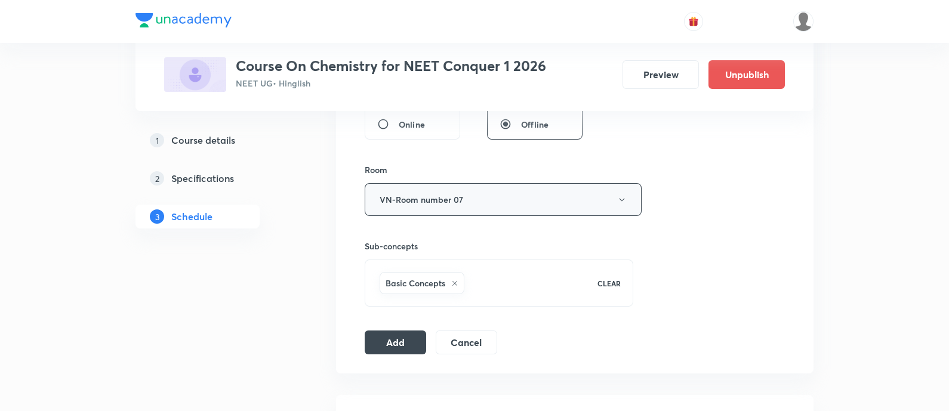
scroll to position [596, 0]
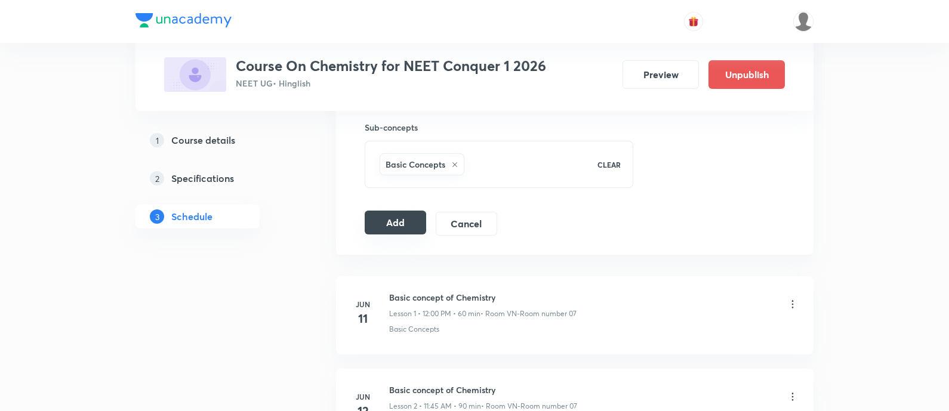
click at [382, 216] on button "Add" at bounding box center [395, 223] width 61 height 24
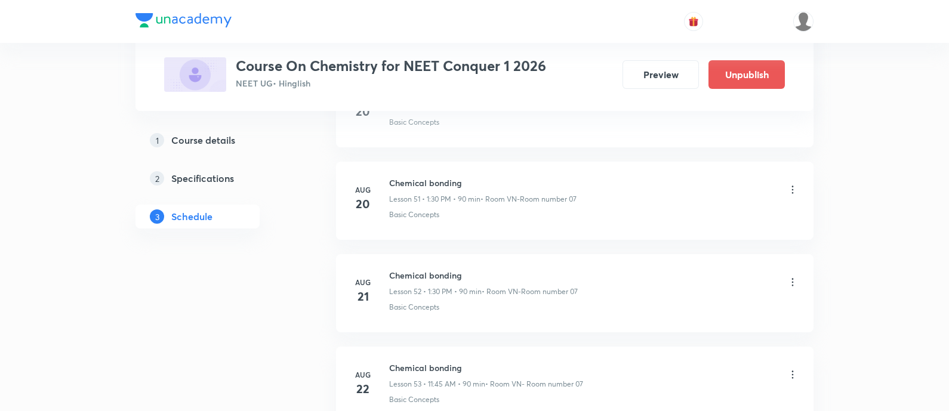
scroll to position [5721, 0]
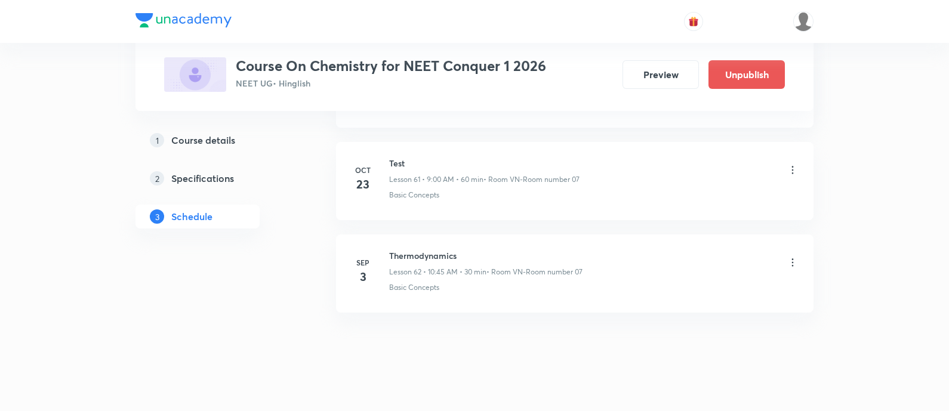
click at [435, 250] on h6 "Thermodynamics" at bounding box center [485, 256] width 193 height 13
copy h6 "Thermodynamics"
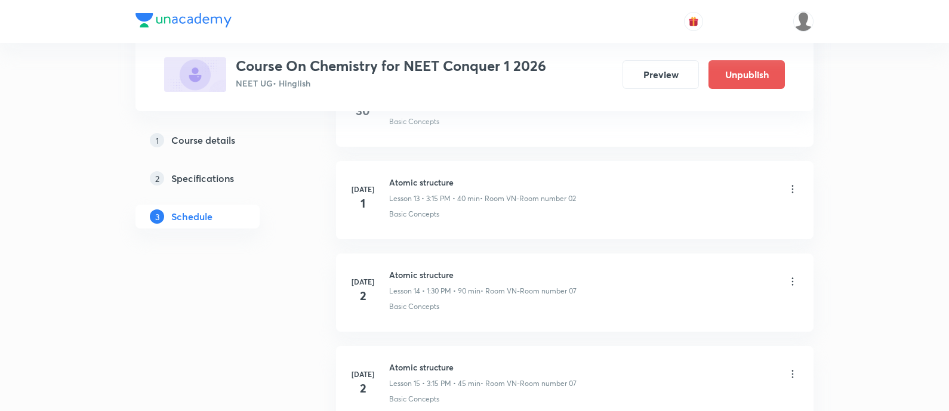
scroll to position [0, 0]
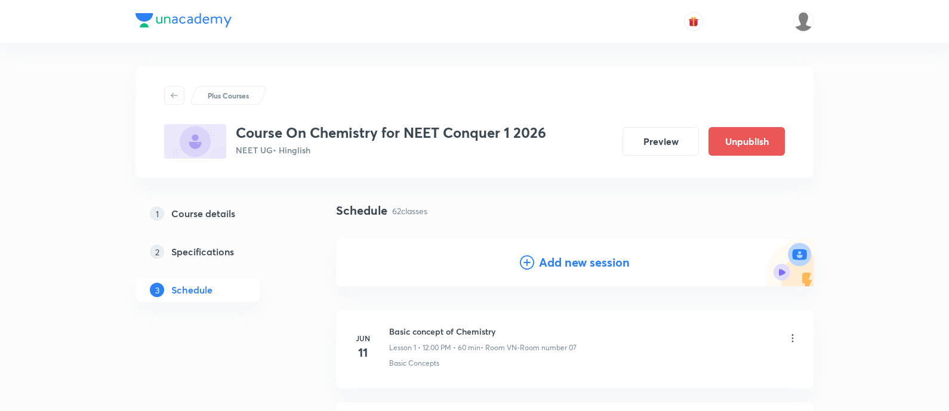
drag, startPoint x: 538, startPoint y: 253, endPoint x: 538, endPoint y: 286, distance: 32.8
click at [539, 254] on h4 "Add new session" at bounding box center [584, 263] width 91 height 18
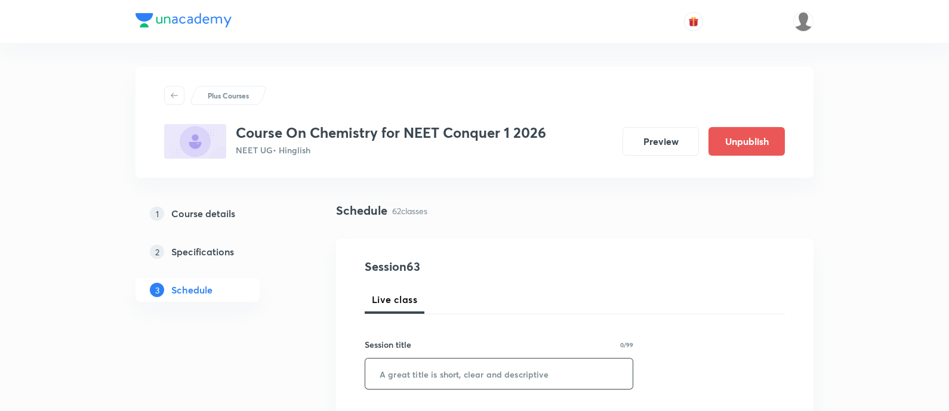
click at [499, 371] on input "text" at bounding box center [498, 374] width 267 height 30
paste input "Thermodynamics"
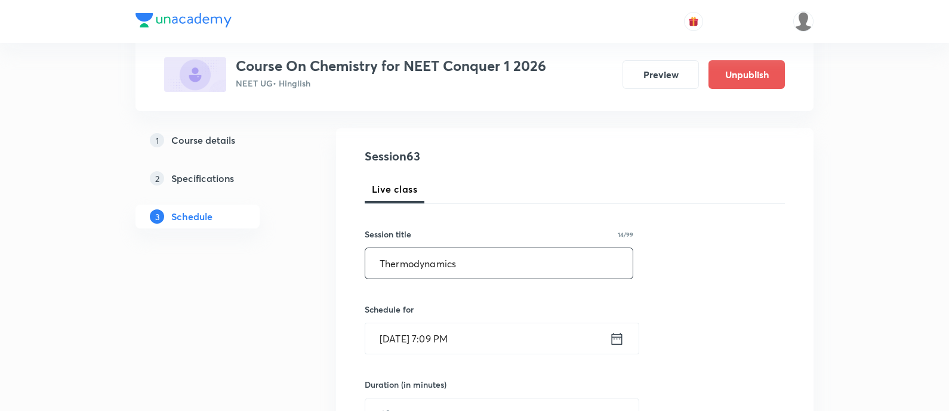
scroll to position [149, 0]
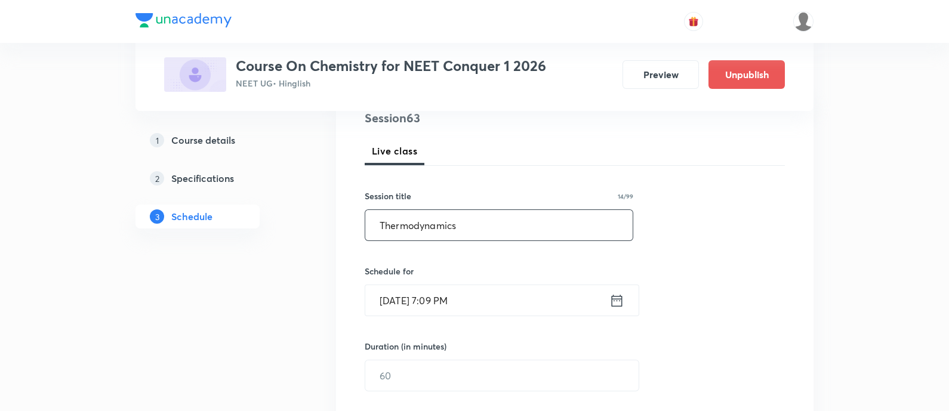
type input "Thermodynamics"
click at [613, 299] on icon at bounding box center [617, 301] width 15 height 17
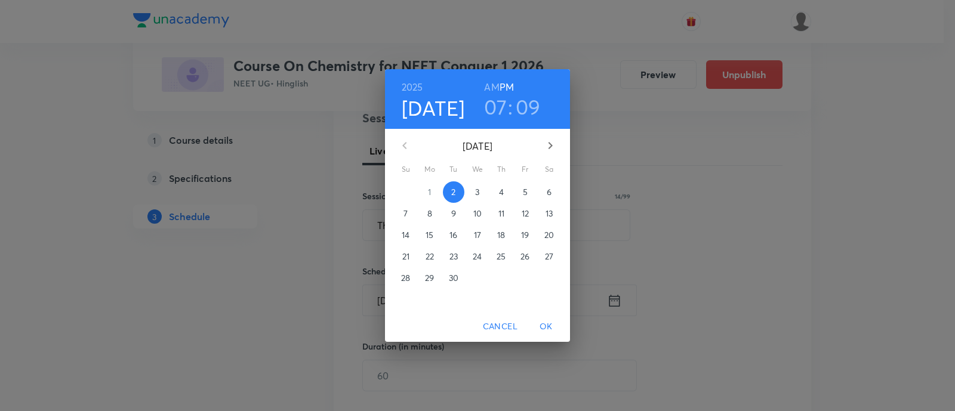
click at [481, 191] on span "3" at bounding box center [477, 192] width 21 height 12
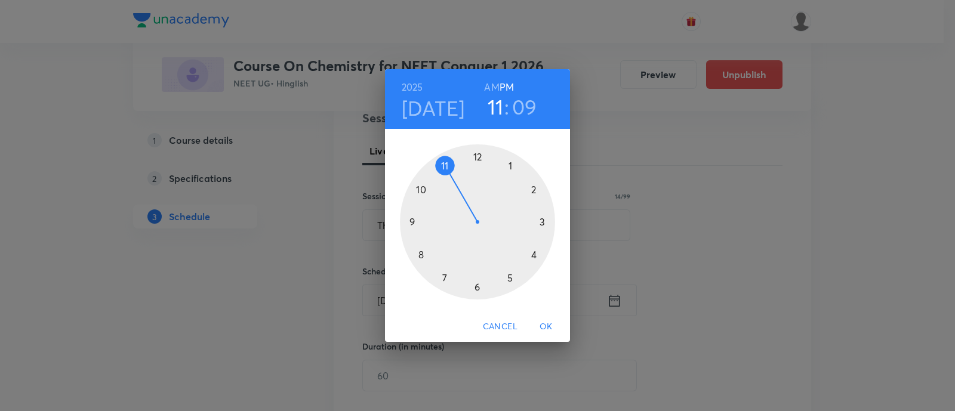
drag, startPoint x: 449, startPoint y: 282, endPoint x: 459, endPoint y: 195, distance: 87.2
click at [459, 195] on div at bounding box center [477, 221] width 155 height 155
drag, startPoint x: 534, startPoint y: 185, endPoint x: 476, endPoint y: 277, distance: 108.3
click at [476, 277] on div at bounding box center [477, 221] width 155 height 155
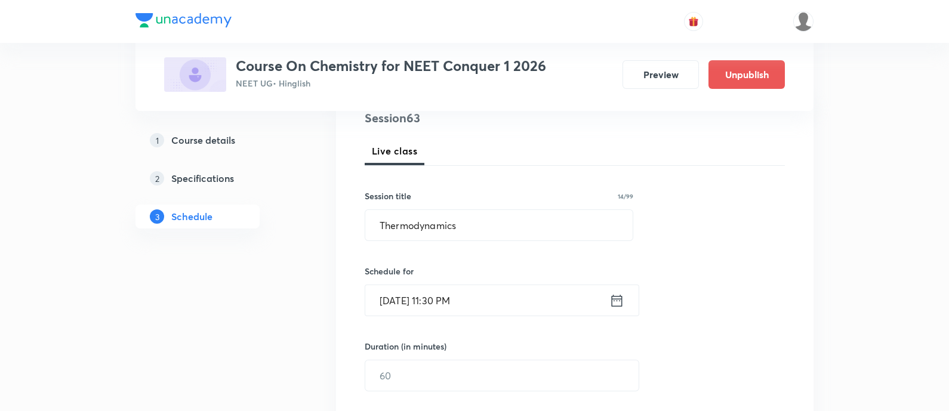
click at [622, 302] on icon at bounding box center [617, 300] width 11 height 12
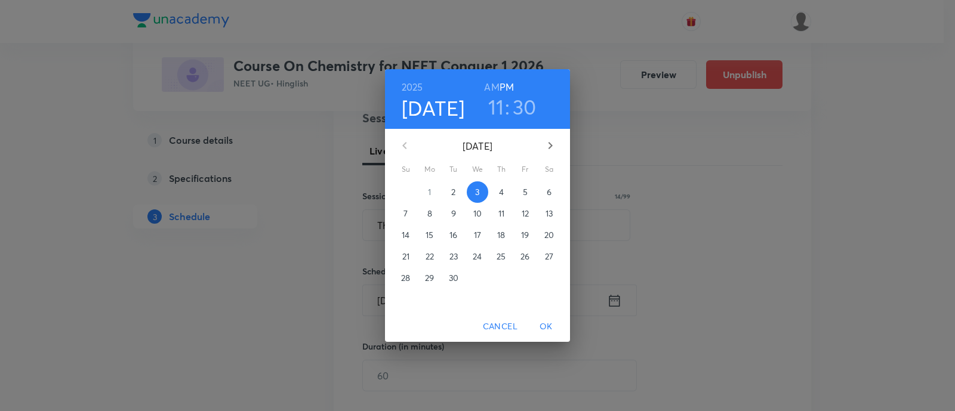
click at [487, 79] on h6 "AM" at bounding box center [491, 87] width 15 height 17
click at [550, 330] on span "OK" at bounding box center [546, 326] width 29 height 15
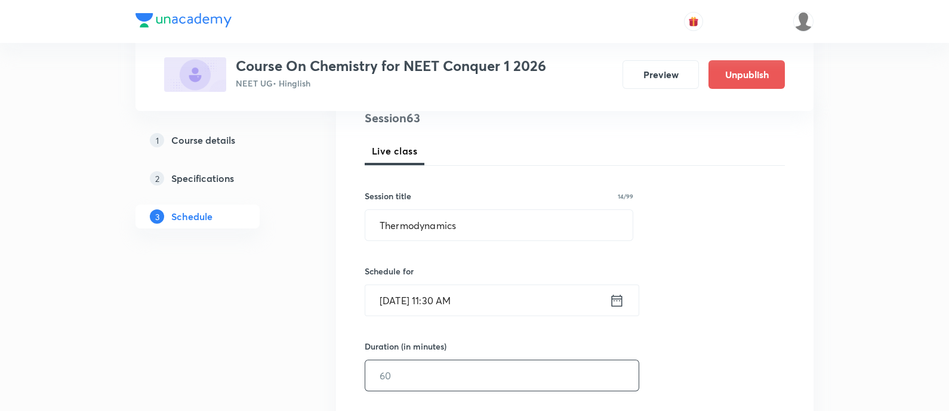
click at [510, 369] on input "text" at bounding box center [501, 376] width 273 height 30
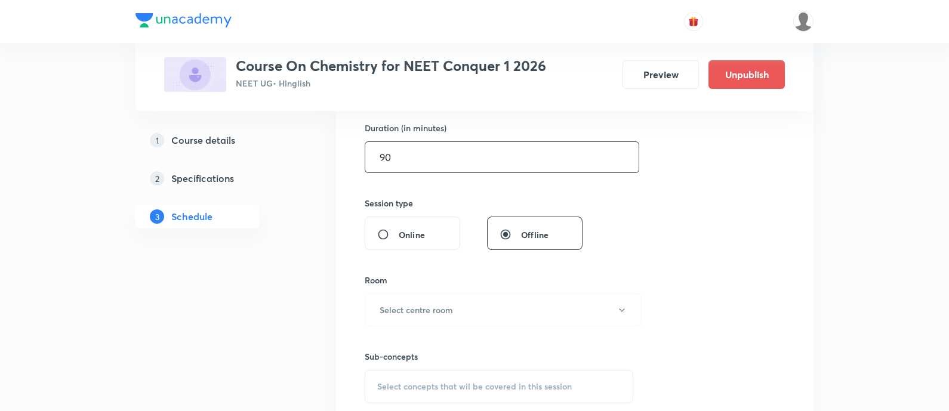
scroll to position [373, 0]
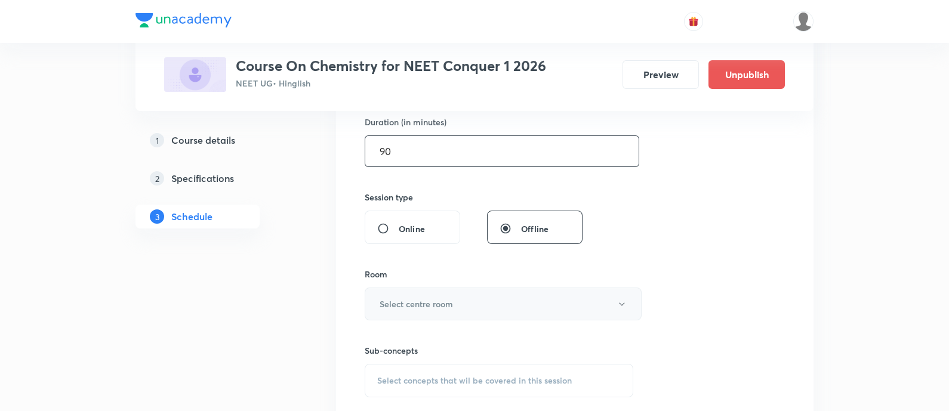
type input "90"
click at [436, 302] on h6 "Select centre room" at bounding box center [416, 304] width 73 height 13
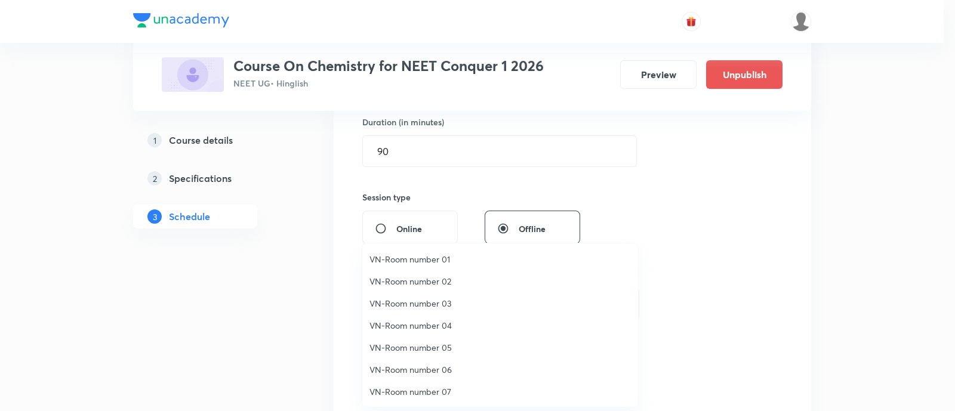
click at [427, 261] on span "VN-Room number 01" at bounding box center [501, 259] width 262 height 13
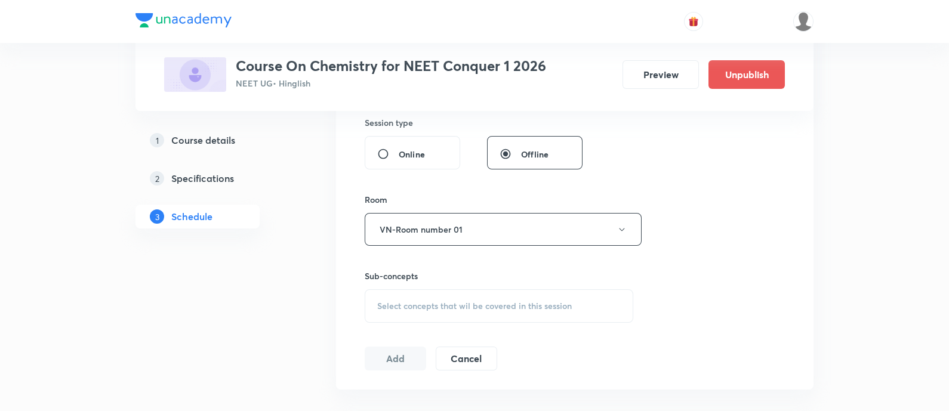
click at [469, 303] on span "Select concepts that wil be covered in this session" at bounding box center [474, 307] width 195 height 10
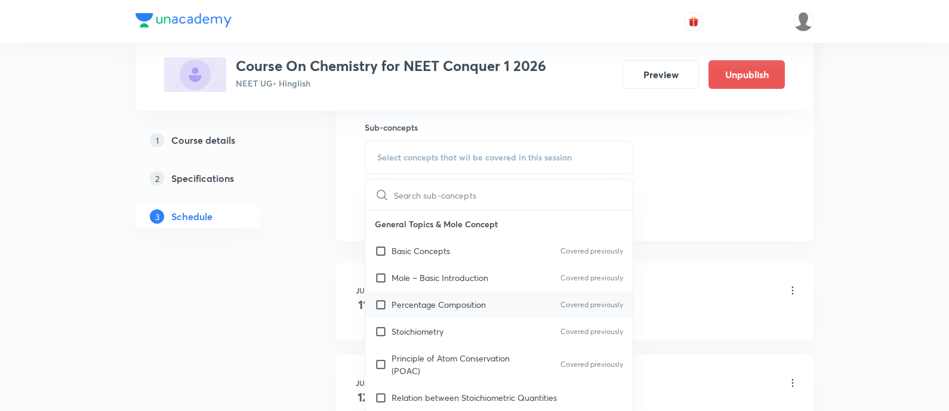
click at [469, 312] on div "Percentage Composition Covered previously" at bounding box center [498, 304] width 267 height 27
checkbox input "true"
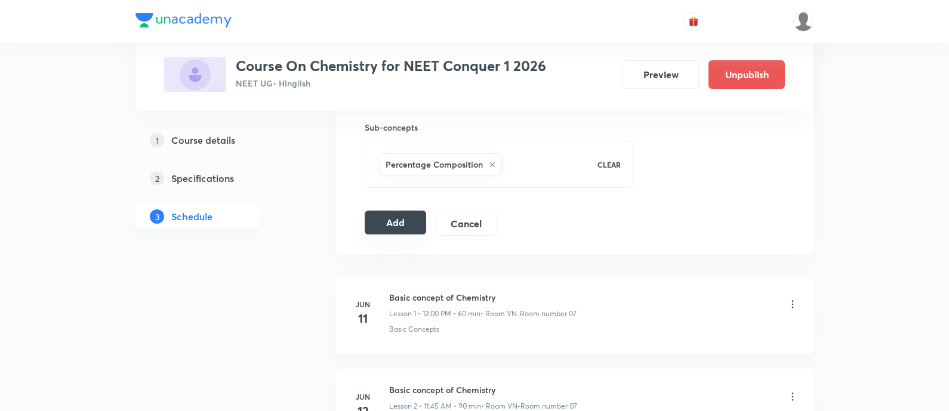
click at [387, 219] on button "Add" at bounding box center [395, 223] width 61 height 24
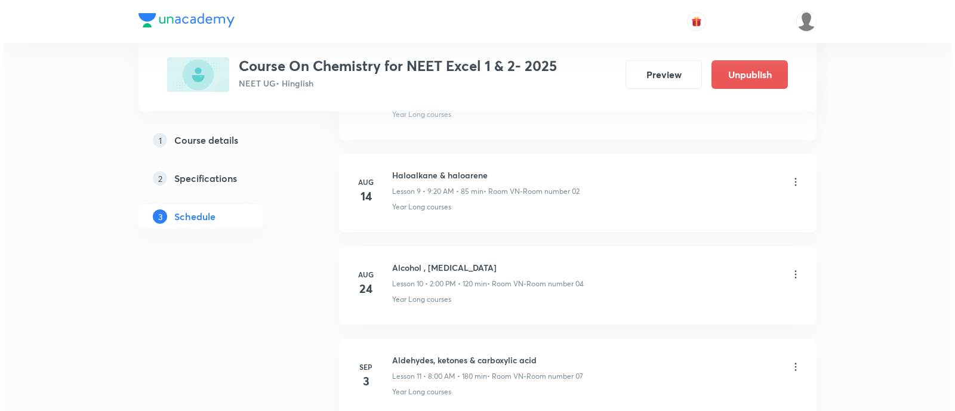
scroll to position [1560, 0]
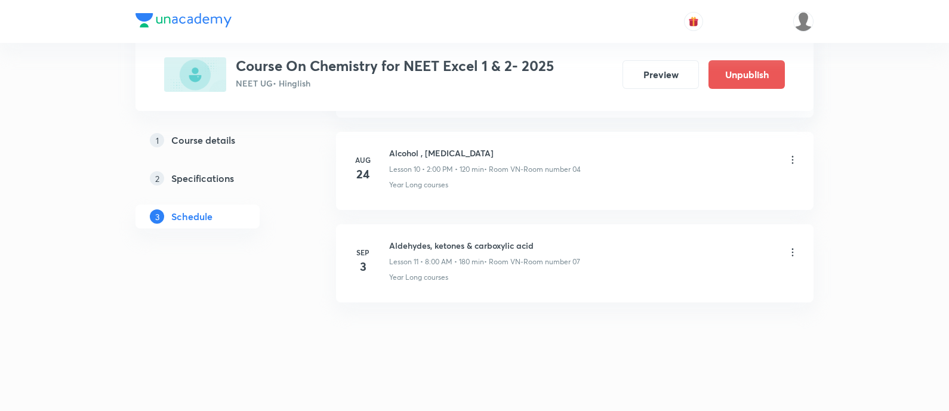
click at [792, 247] on icon at bounding box center [793, 253] width 12 height 12
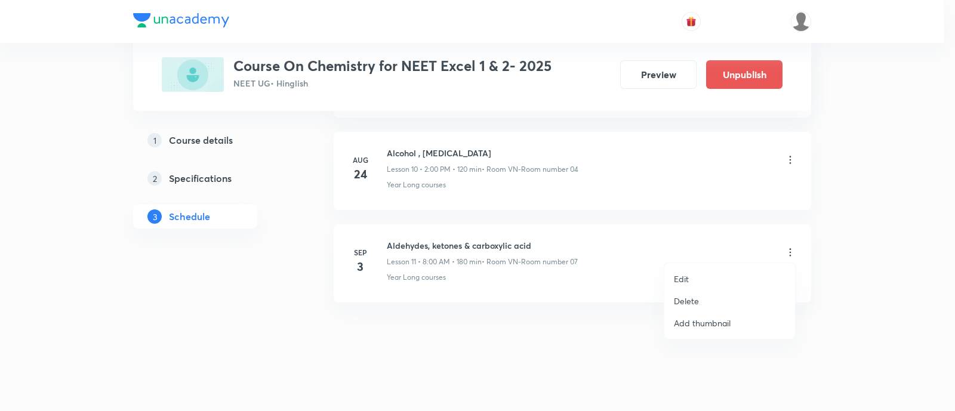
click at [722, 273] on li "Edit" at bounding box center [730, 279] width 131 height 22
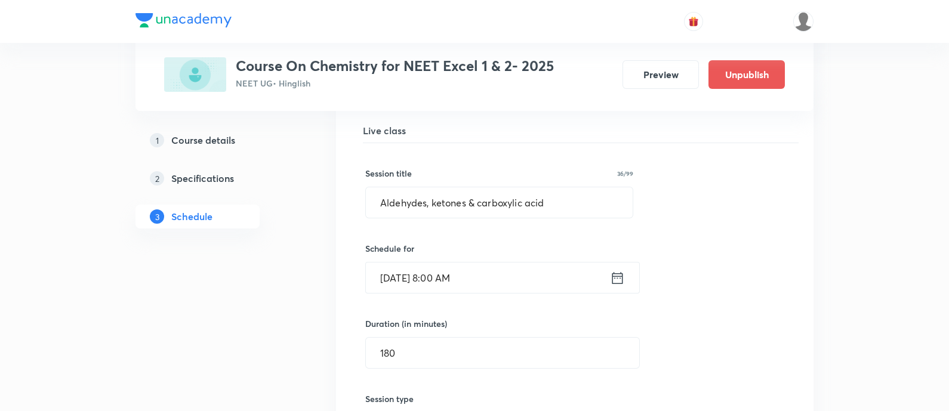
scroll to position [1097, 0]
click at [427, 364] on div "Session title 36/99 Aldehydes, ketones & carboxylic acid ​ Schedule for [DATE] …" at bounding box center [574, 402] width 419 height 520
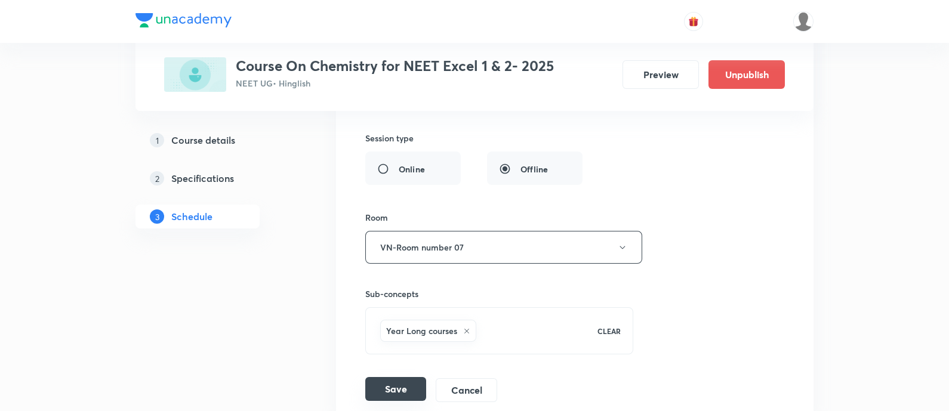
scroll to position [1395, 0]
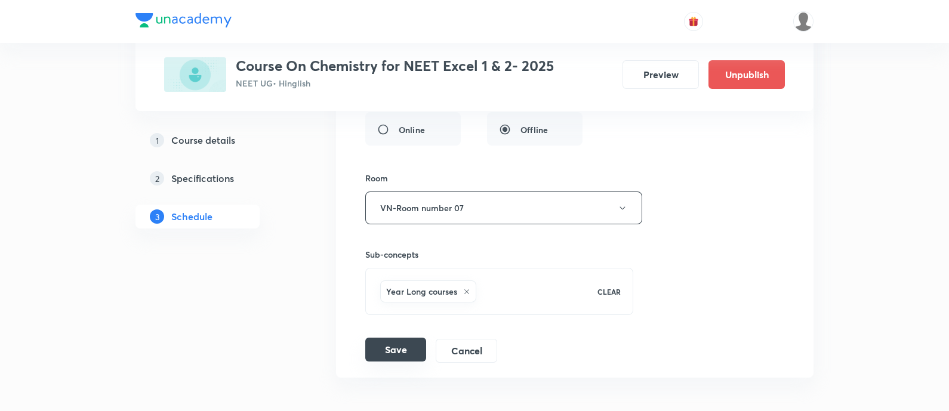
type input "150"
click at [397, 345] on button "Save" at bounding box center [395, 350] width 61 height 24
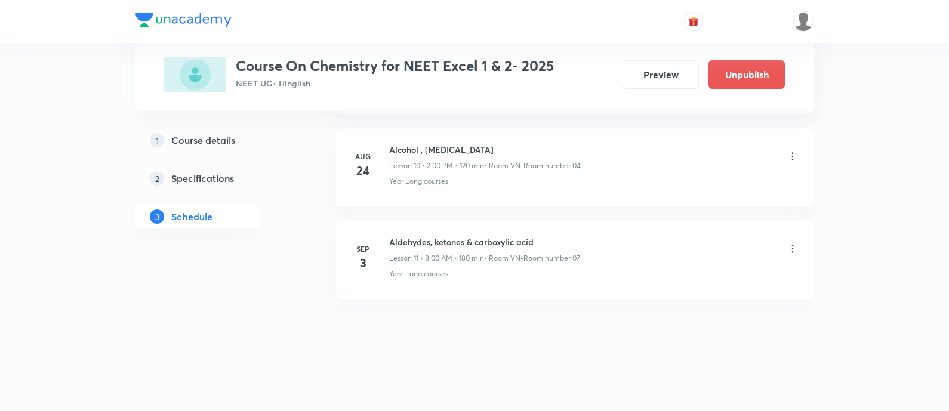
scroll to position [1012, 0]
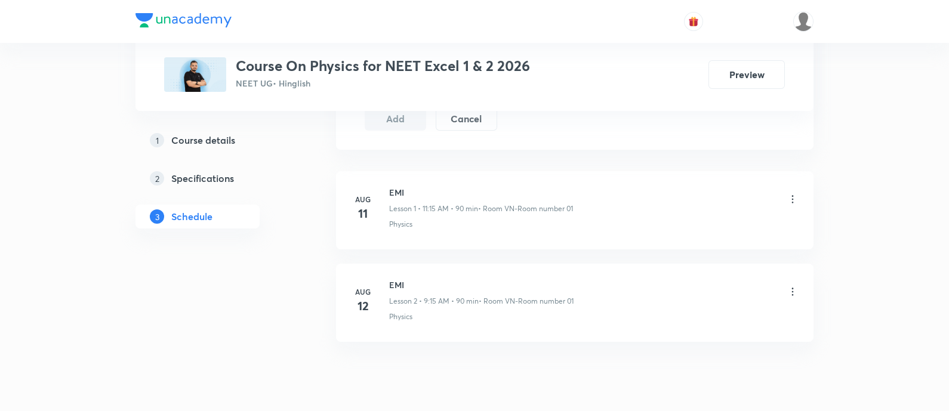
scroll to position [729, 0]
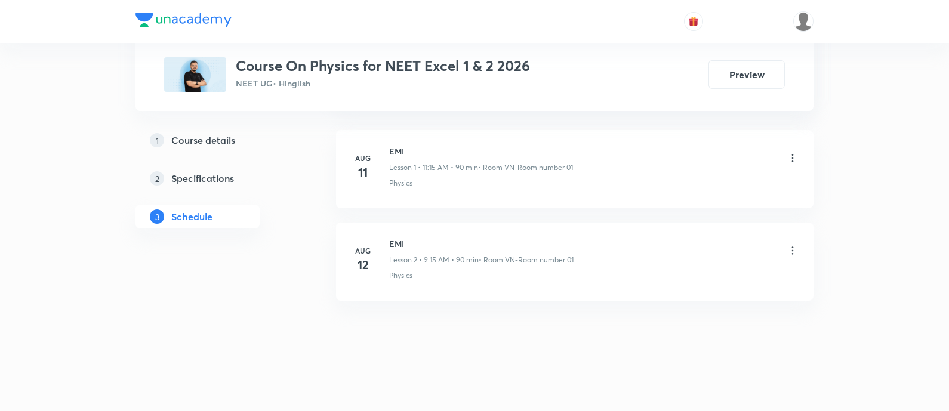
click at [397, 243] on h6 "EMI" at bounding box center [481, 244] width 184 height 13
copy h6 "EMI"
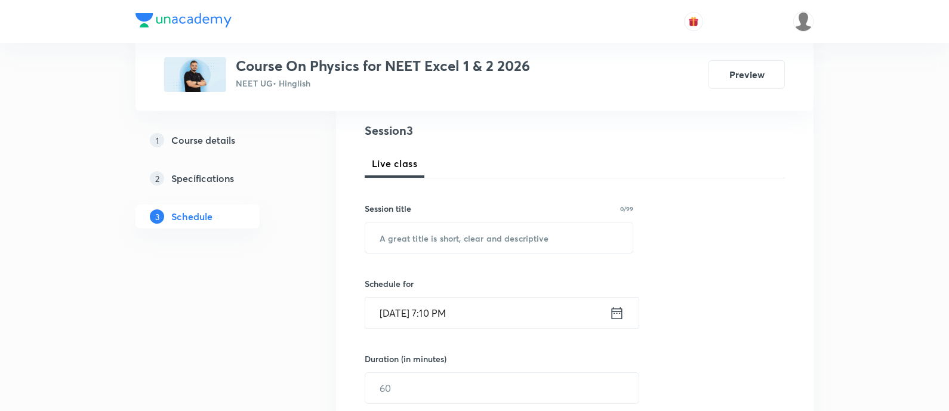
scroll to position [0, 0]
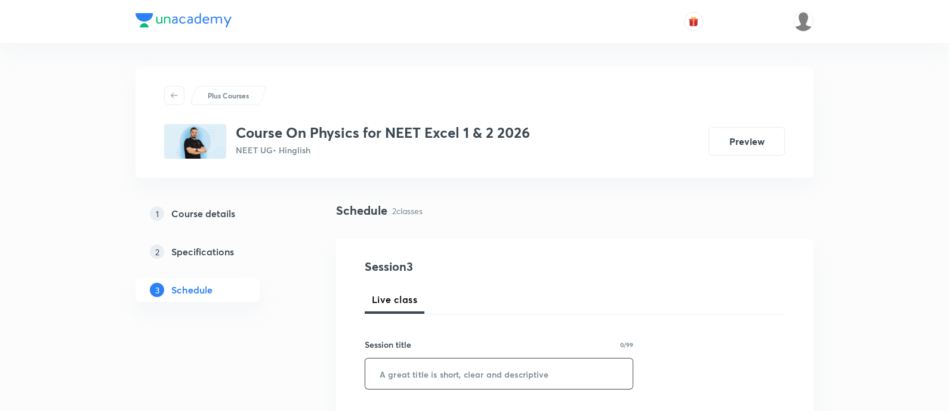
click at [535, 377] on input "text" at bounding box center [498, 374] width 267 height 30
paste input "Ray optics"
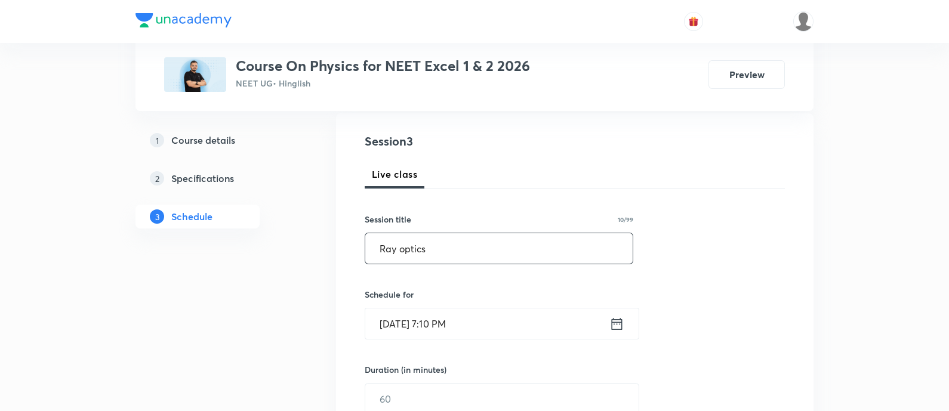
scroll to position [149, 0]
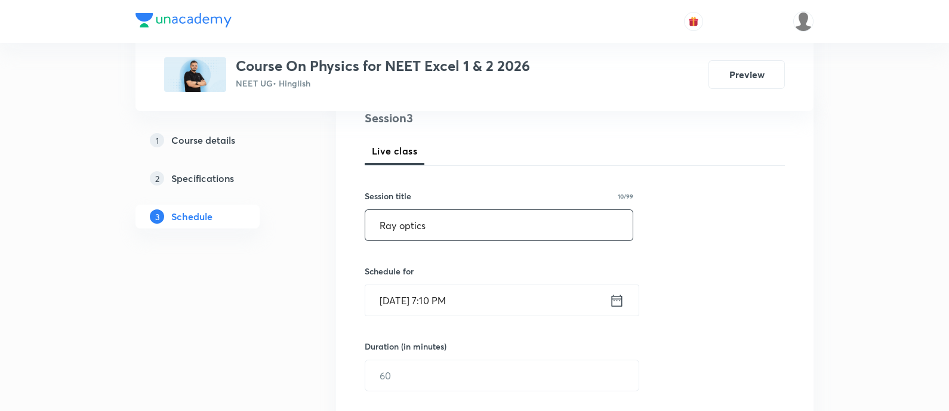
type input "Ray optics"
click at [611, 301] on icon at bounding box center [617, 301] width 15 height 17
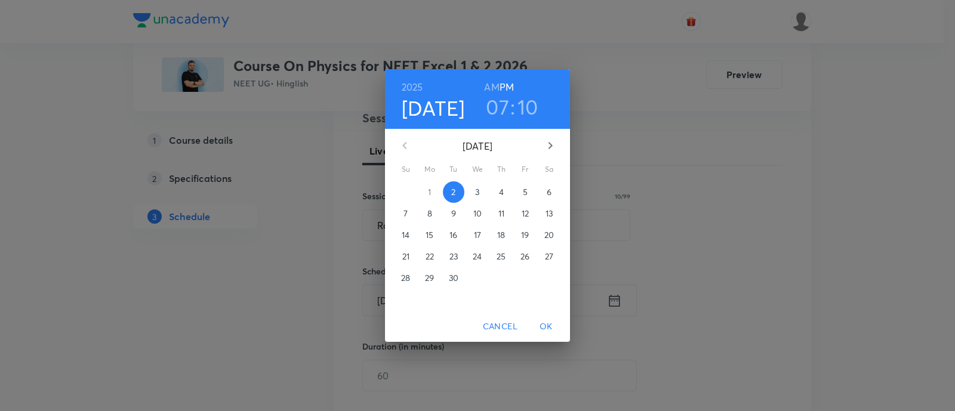
click at [479, 189] on p "3" at bounding box center [477, 192] width 4 height 12
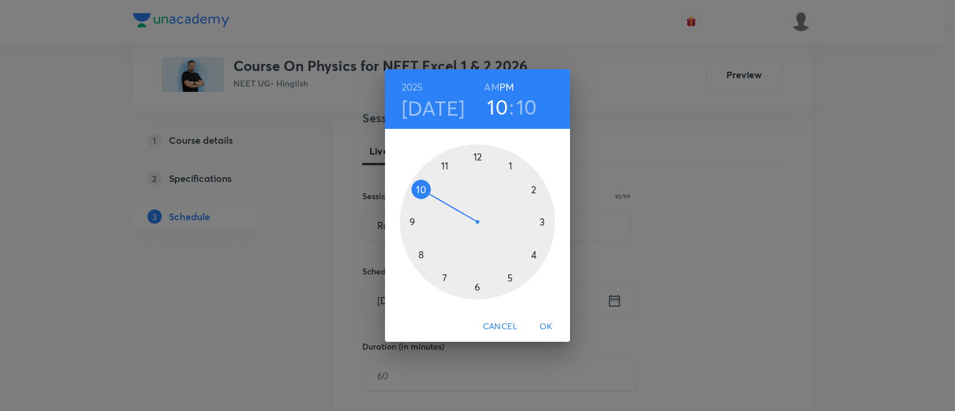
drag, startPoint x: 448, startPoint y: 277, endPoint x: 433, endPoint y: 203, distance: 75.5
click at [433, 203] on div at bounding box center [477, 221] width 155 height 155
drag, startPoint x: 312, startPoint y: 252, endPoint x: 340, endPoint y: 264, distance: 30.5
click at [340, 264] on div "[DATE] 10 : 45 AM PM 00 05 10 15 20 25 30 35 40 45 50 55 Cancel OK" at bounding box center [477, 205] width 955 height 411
click at [491, 84] on h6 "AM" at bounding box center [491, 87] width 15 height 17
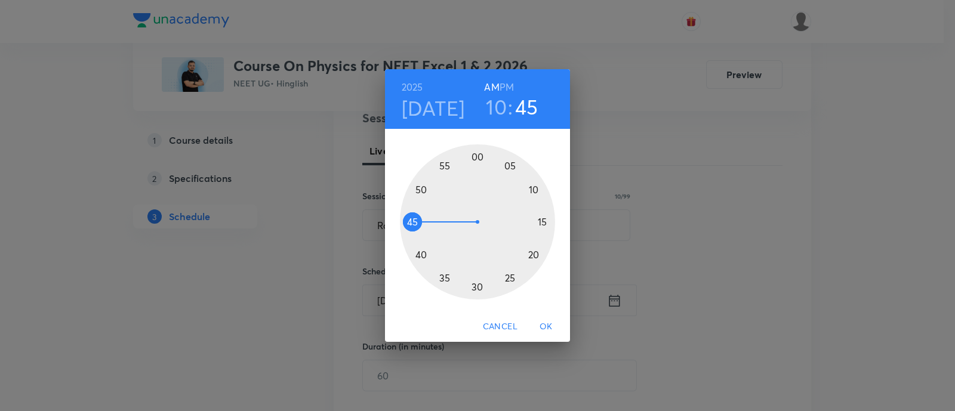
click at [549, 327] on span "OK" at bounding box center [546, 326] width 29 height 15
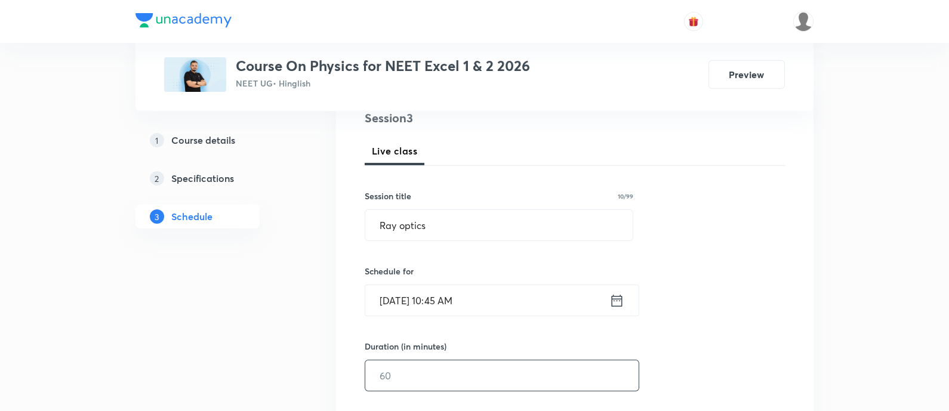
click at [440, 369] on input "text" at bounding box center [501, 376] width 273 height 30
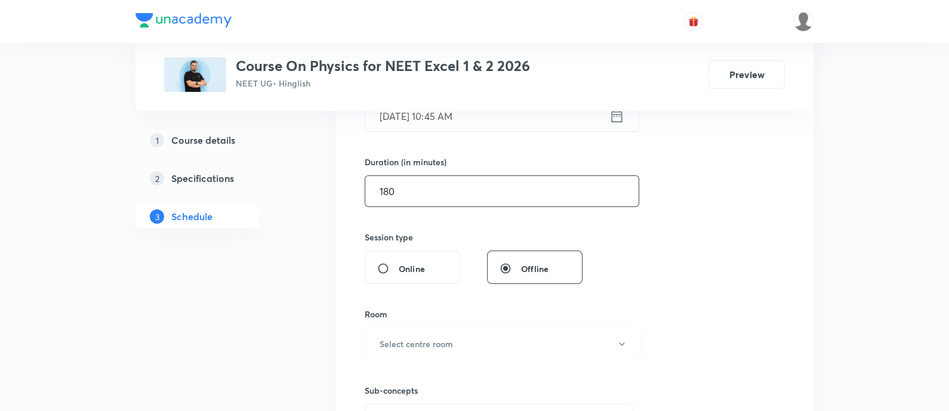
scroll to position [373, 0]
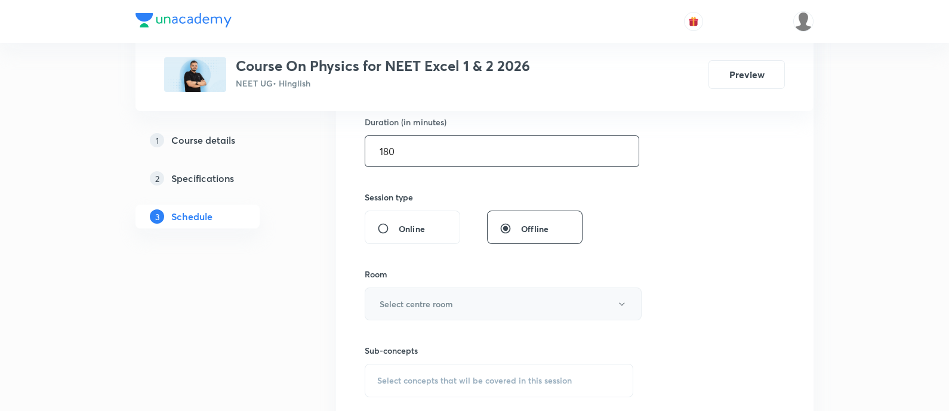
type input "180"
click at [465, 306] on button "Select centre room" at bounding box center [503, 304] width 277 height 33
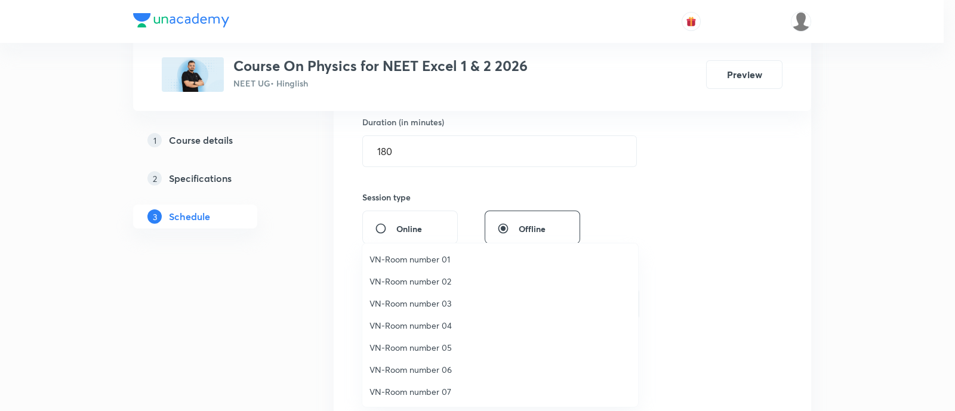
click at [438, 338] on li "VN-Room number 05" at bounding box center [500, 348] width 276 height 22
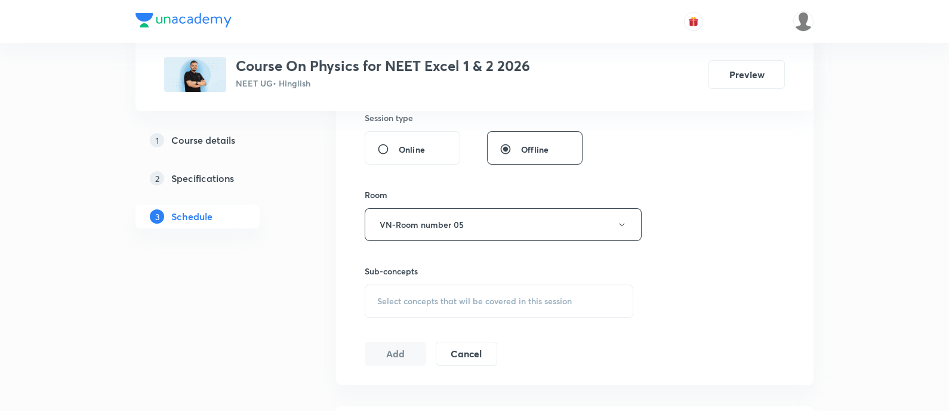
scroll to position [522, 0]
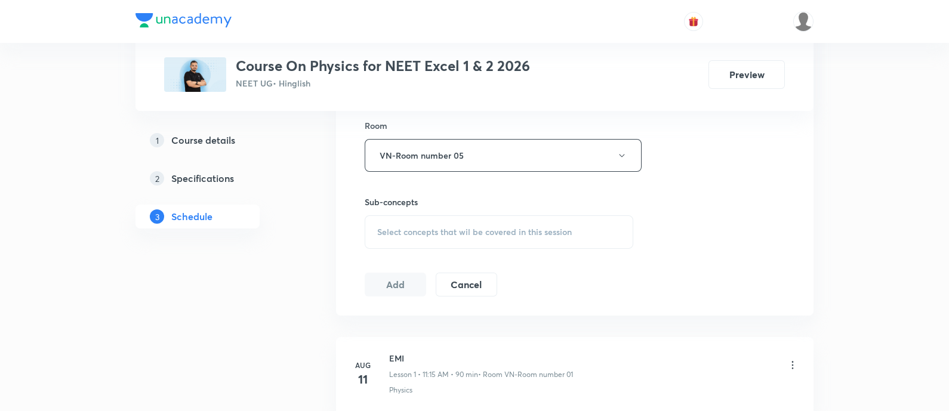
click at [499, 234] on span "Select concepts that wil be covered in this session" at bounding box center [474, 232] width 195 height 10
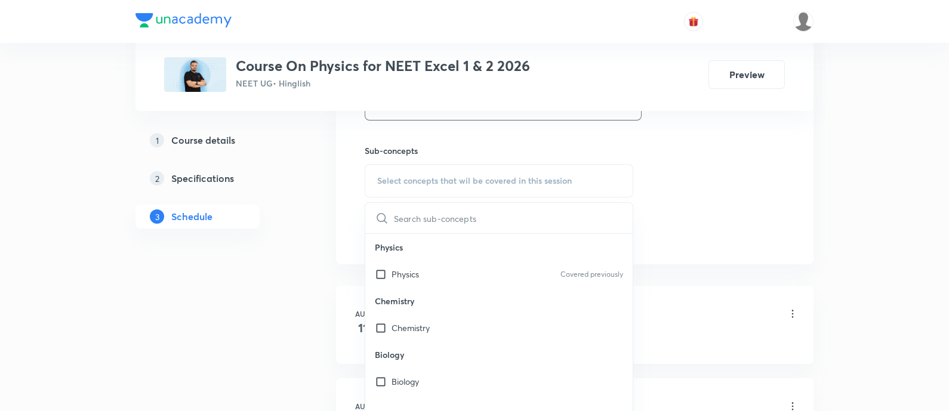
scroll to position [596, 0]
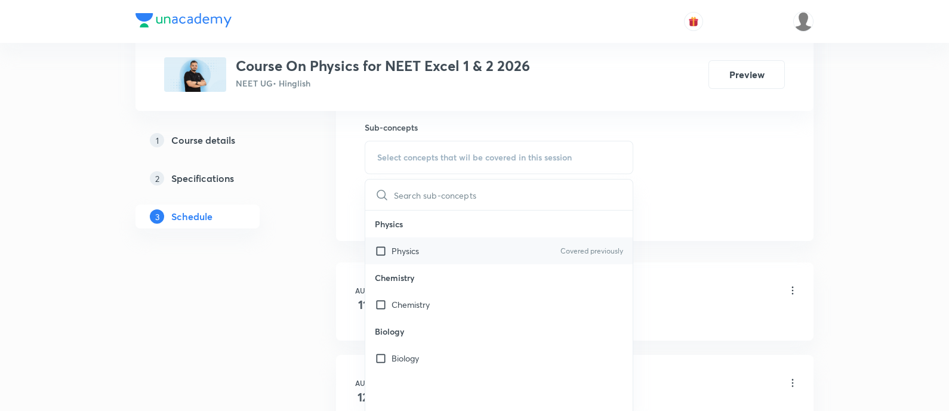
click at [493, 242] on div "Physics Covered previously" at bounding box center [498, 251] width 267 height 27
checkbox input "true"
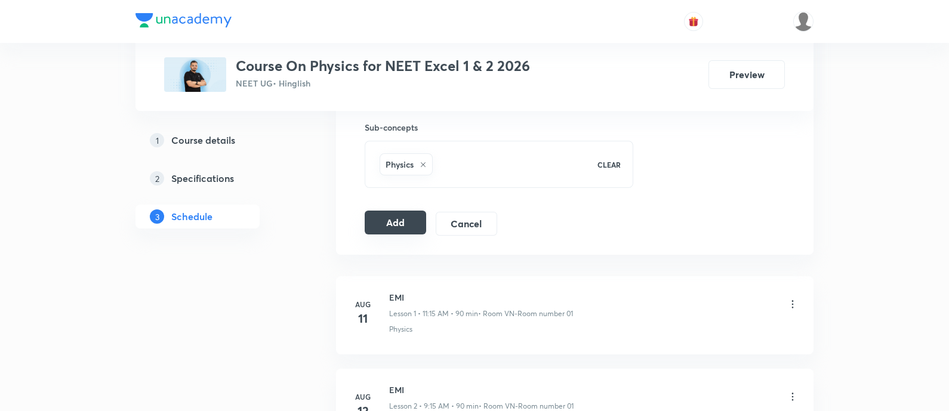
click at [409, 218] on button "Add" at bounding box center [395, 223] width 61 height 24
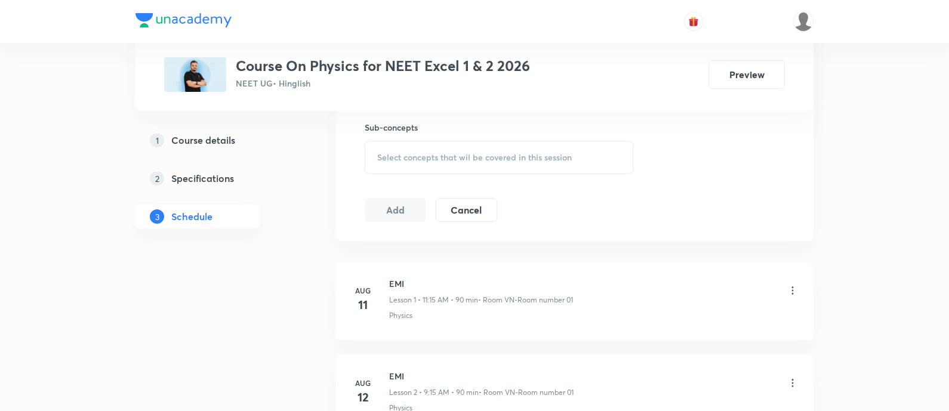
scroll to position [182, 0]
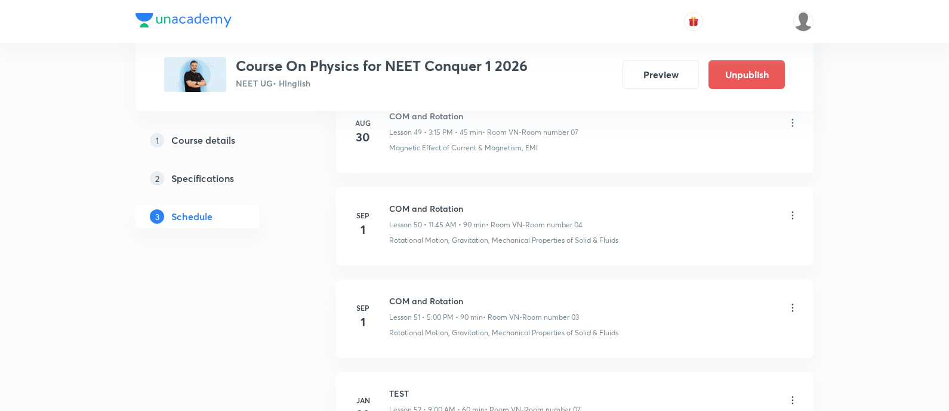
scroll to position [5345, 0]
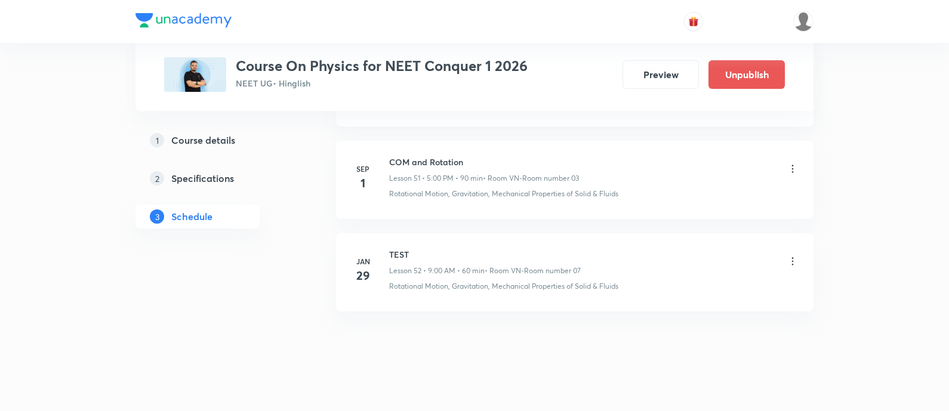
click at [442, 156] on h6 "COM and Rotation" at bounding box center [484, 162] width 190 height 13
copy h6 "COM and Rotation"
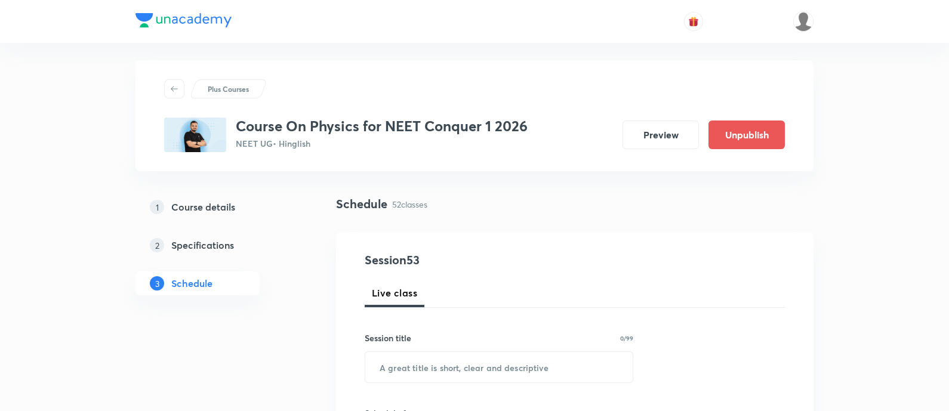
scroll to position [0, 0]
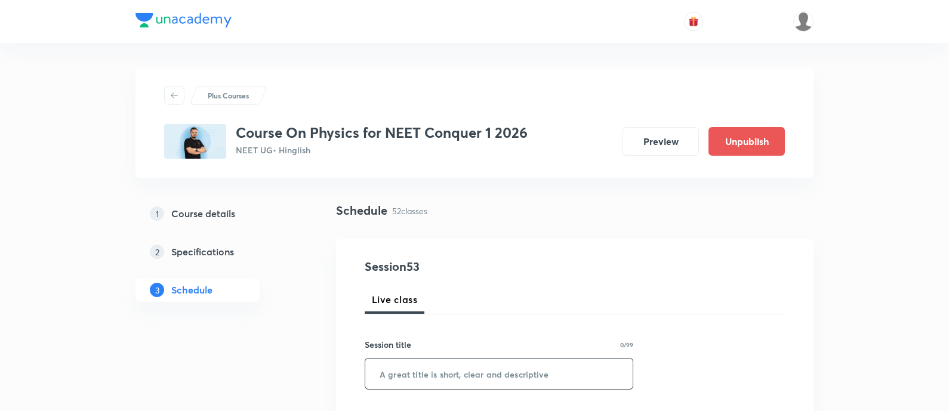
click at [469, 378] on input "text" at bounding box center [498, 374] width 267 height 30
paste input "COM and Rotation"
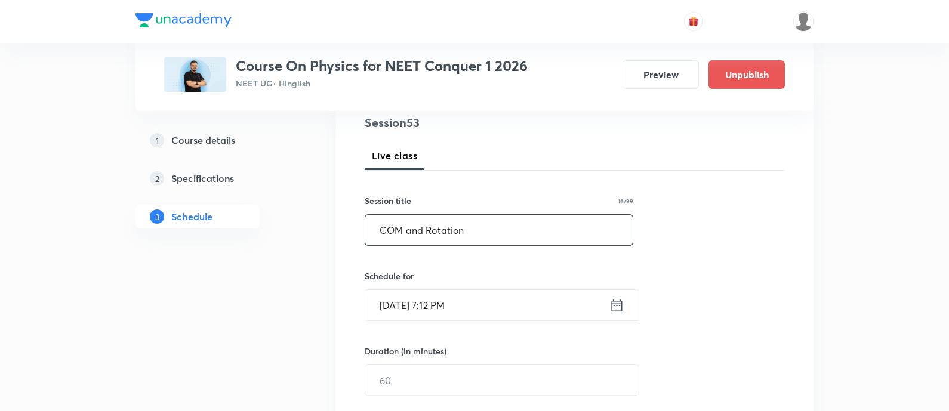
scroll to position [149, 0]
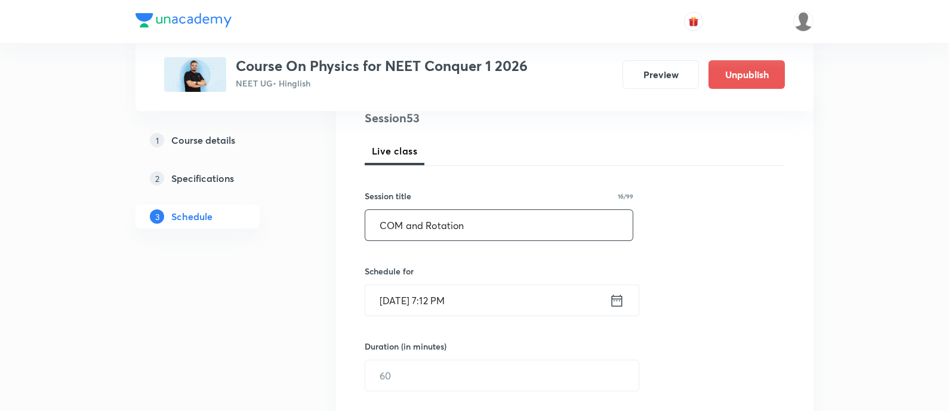
type input "COM and Rotation"
click at [613, 302] on icon at bounding box center [617, 301] width 15 height 17
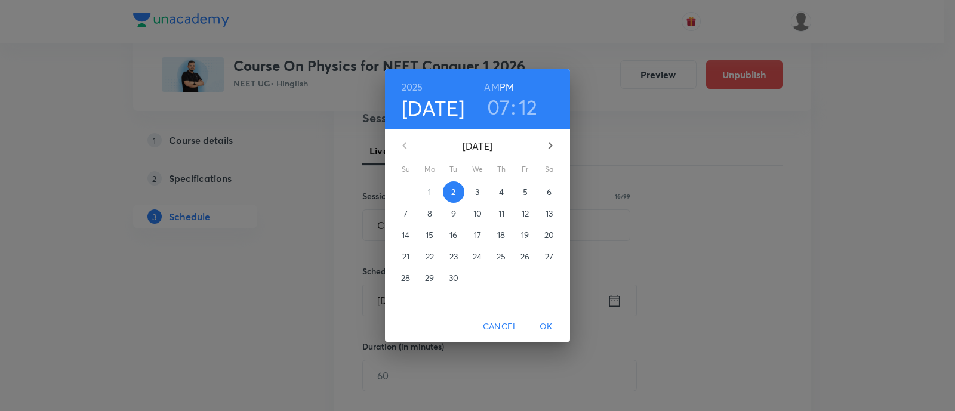
click at [484, 189] on span "3" at bounding box center [477, 192] width 21 height 12
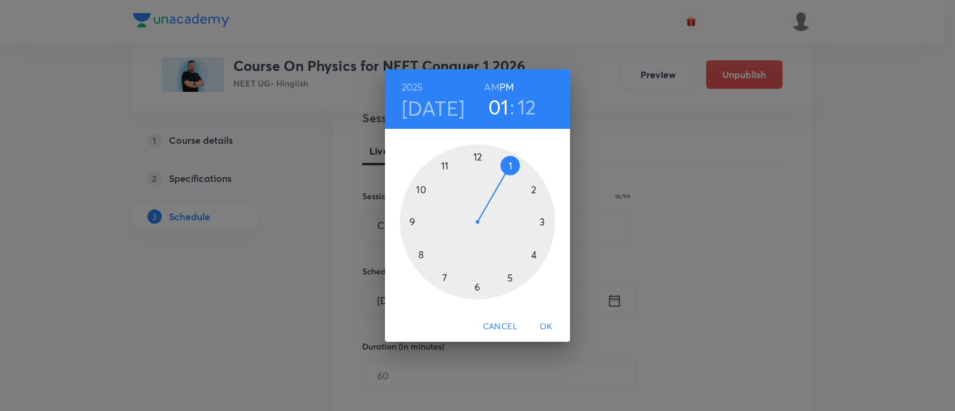
drag, startPoint x: 442, startPoint y: 275, endPoint x: 510, endPoint y: 168, distance: 127.5
click at [510, 168] on div at bounding box center [477, 221] width 155 height 155
drag, startPoint x: 531, startPoint y: 205, endPoint x: 475, endPoint y: 276, distance: 90.1
click at [475, 276] on div at bounding box center [477, 221] width 155 height 155
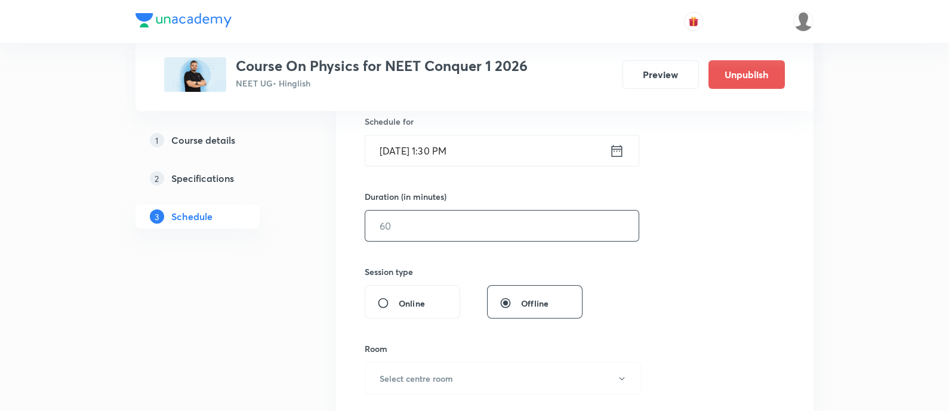
scroll to position [298, 0]
click at [488, 234] on input "text" at bounding box center [501, 226] width 273 height 30
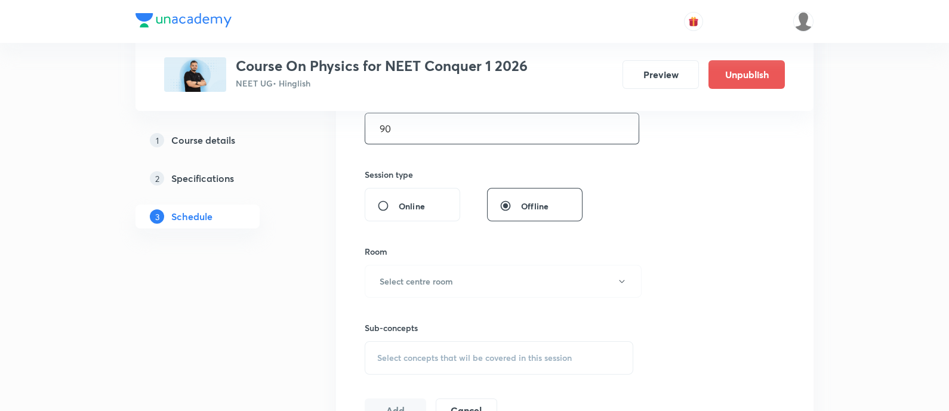
scroll to position [448, 0]
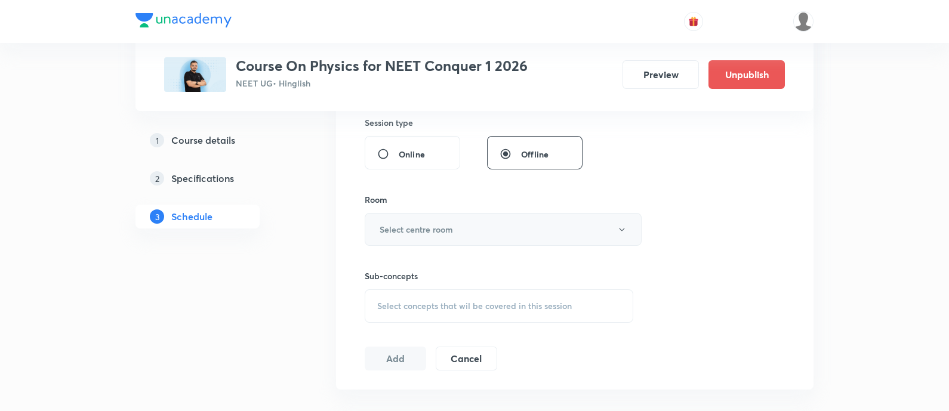
type input "90"
click at [489, 237] on button "Select centre room" at bounding box center [503, 229] width 277 height 33
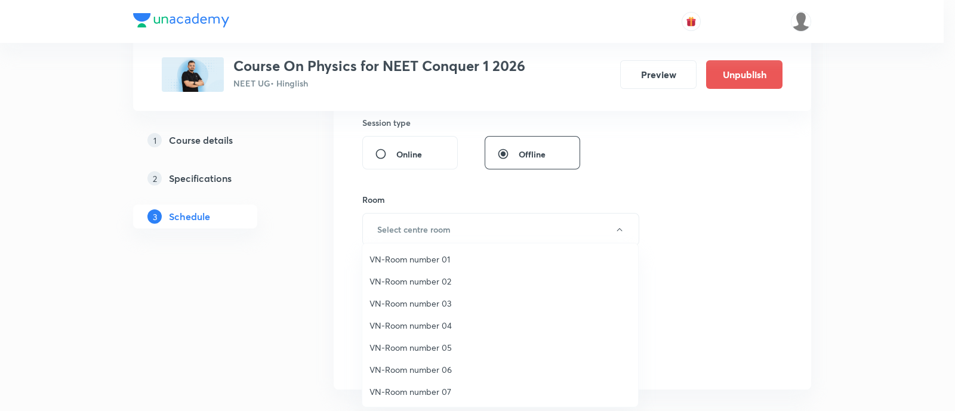
click at [436, 306] on span "VN-Room number 03" at bounding box center [501, 303] width 262 height 13
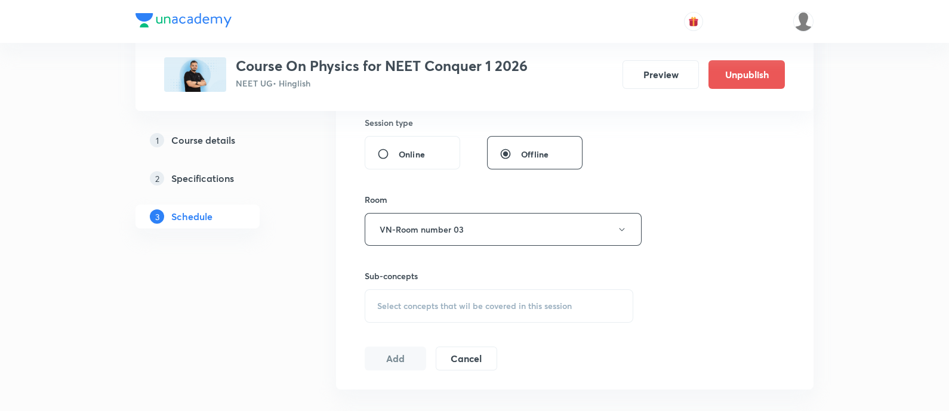
click at [457, 309] on span "Select concepts that wil be covered in this session" at bounding box center [474, 307] width 195 height 10
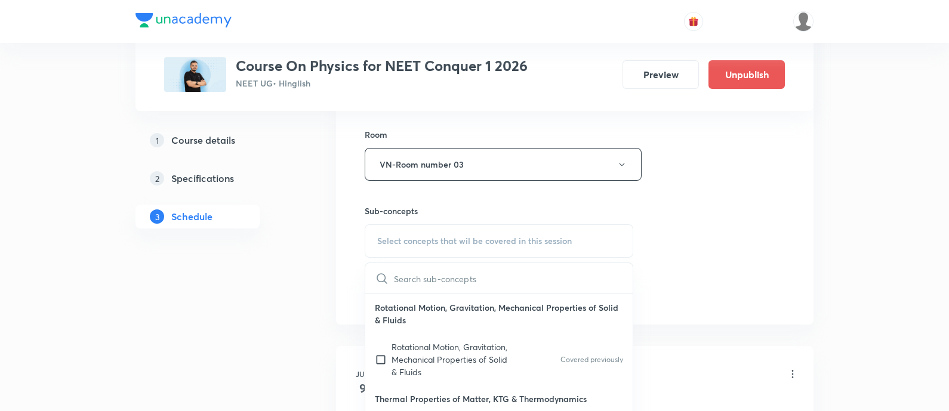
scroll to position [596, 0]
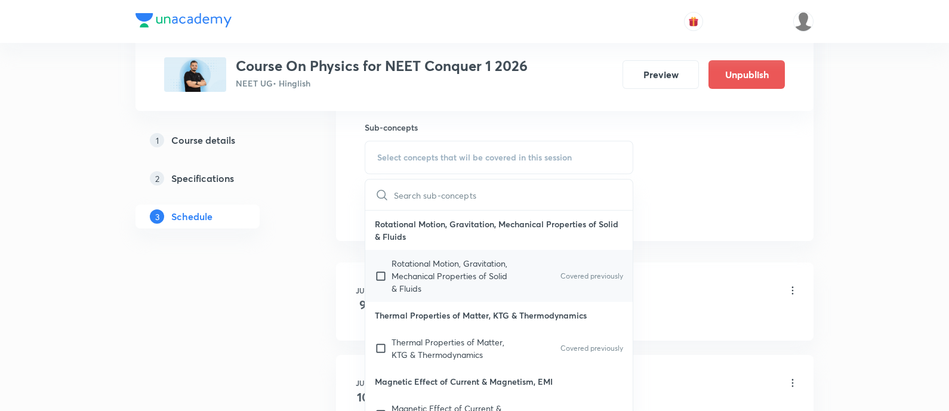
click at [466, 278] on p "Rotational Motion, Gravitation, Mechanical Properties of Solid & Fluids" at bounding box center [452, 276] width 121 height 38
checkbox input "true"
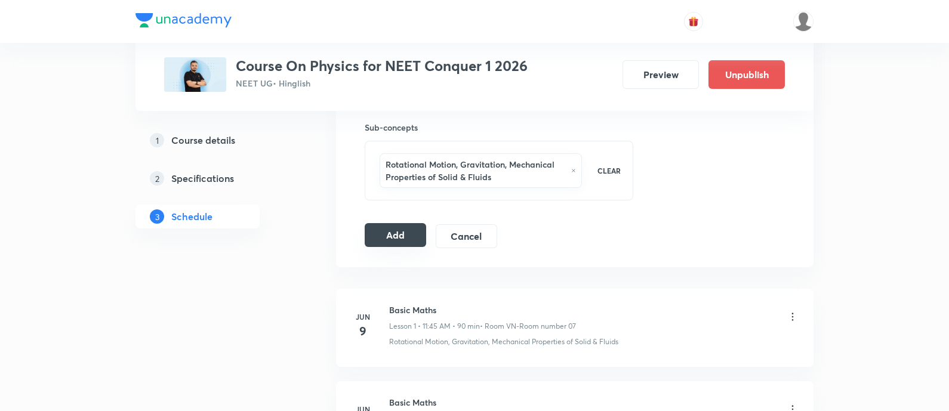
click at [408, 229] on button "Add" at bounding box center [395, 235] width 61 height 24
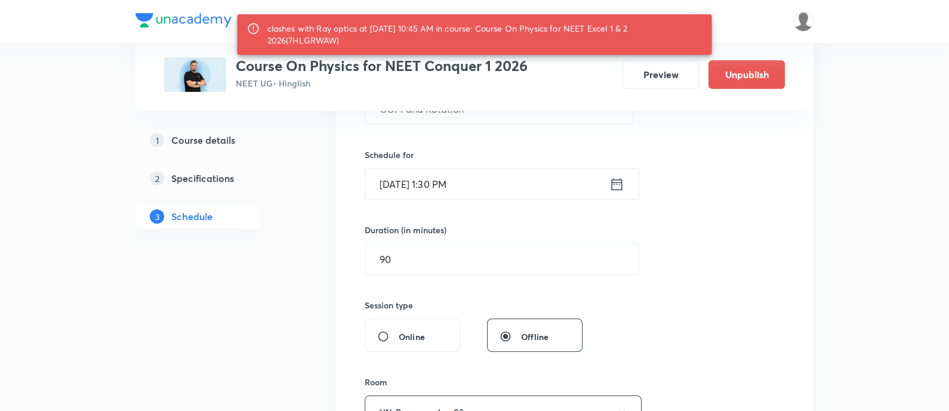
scroll to position [149, 0]
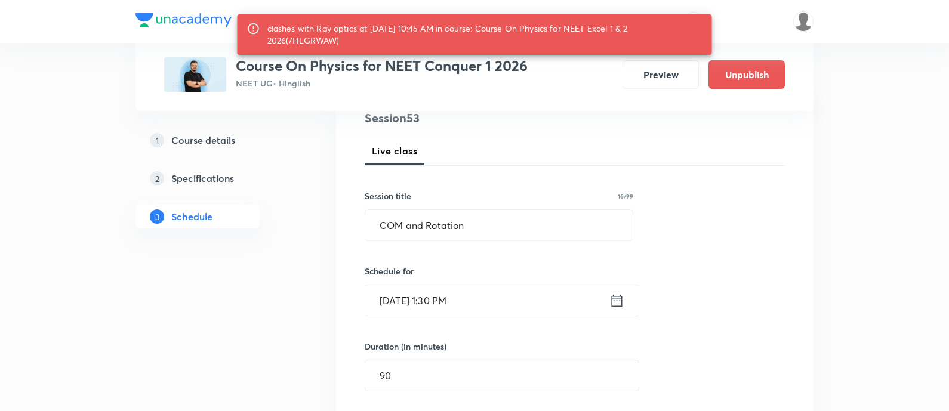
click at [616, 301] on icon at bounding box center [617, 301] width 15 height 17
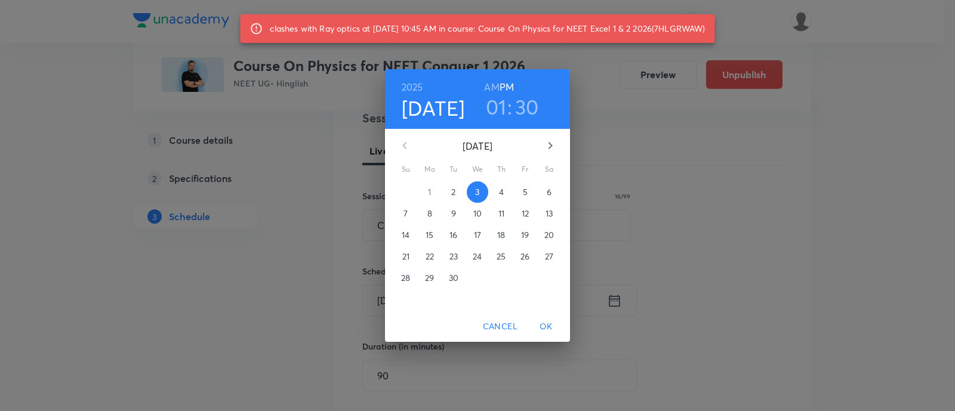
click at [524, 116] on h3 "30" at bounding box center [527, 106] width 24 height 25
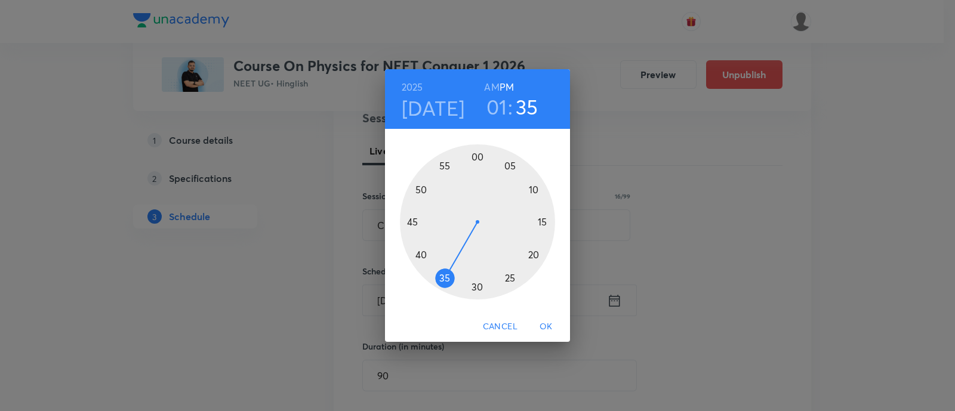
drag, startPoint x: 485, startPoint y: 291, endPoint x: 439, endPoint y: 282, distance: 46.8
click at [439, 282] on div at bounding box center [477, 221] width 155 height 155
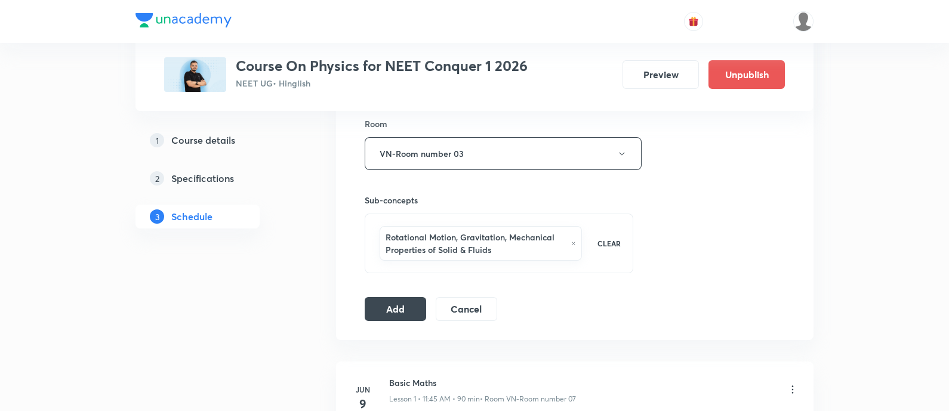
scroll to position [522, 0]
click at [413, 306] on button "Add" at bounding box center [395, 310] width 61 height 24
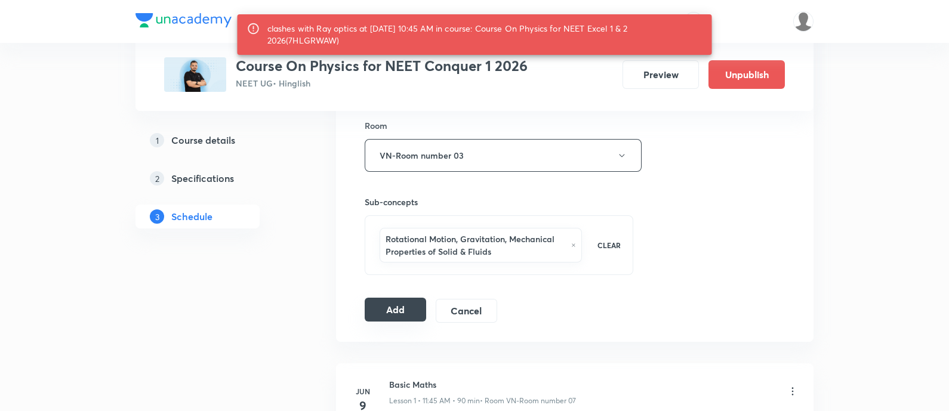
click at [402, 302] on button "Add" at bounding box center [395, 310] width 61 height 24
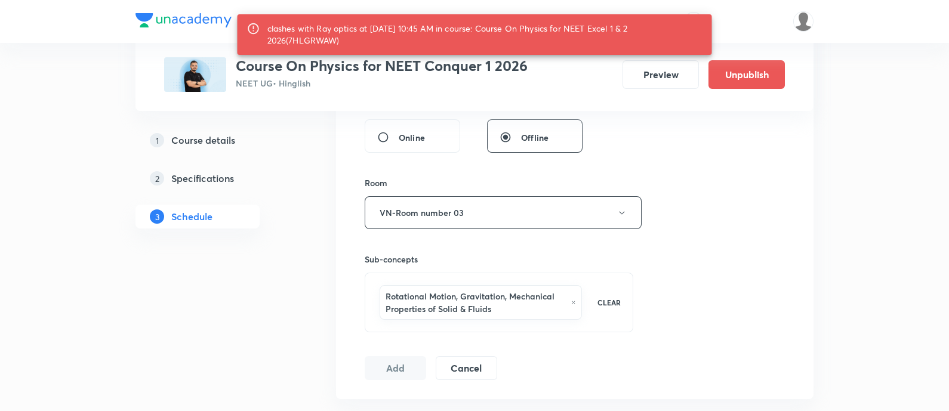
scroll to position [298, 0]
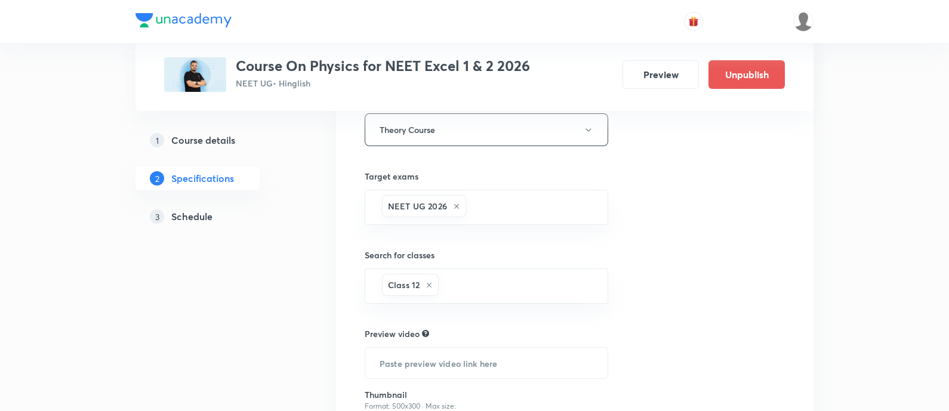
scroll to position [355, 0]
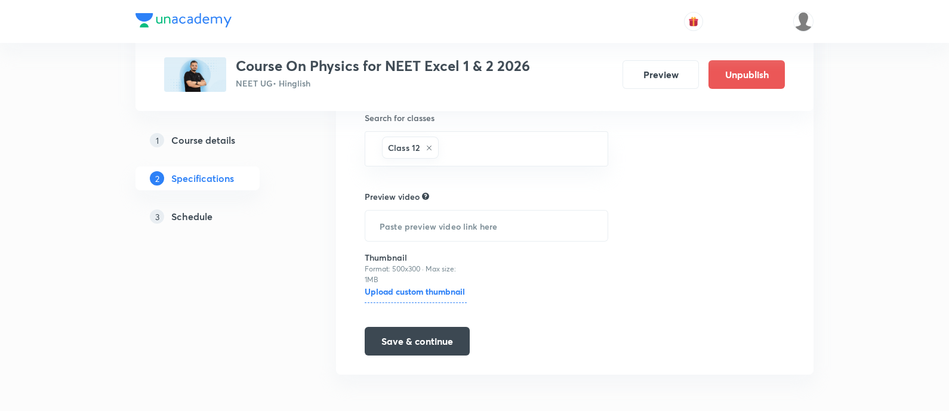
click at [181, 210] on h5 "Schedule" at bounding box center [191, 217] width 41 height 14
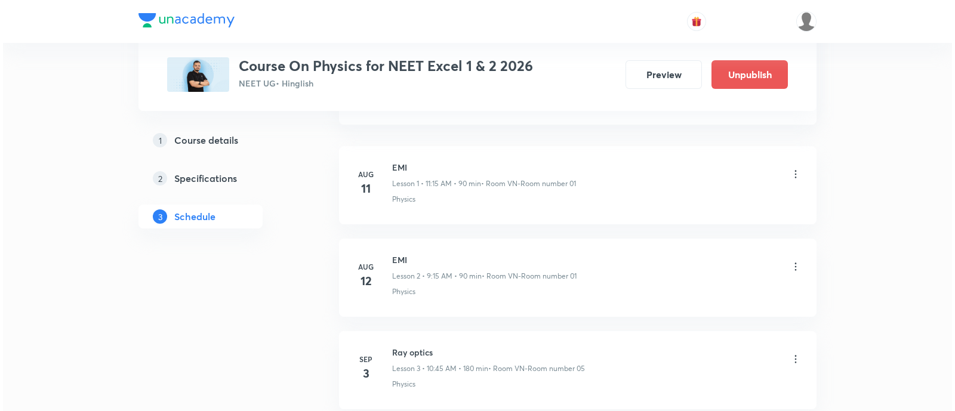
scroll to position [821, 0]
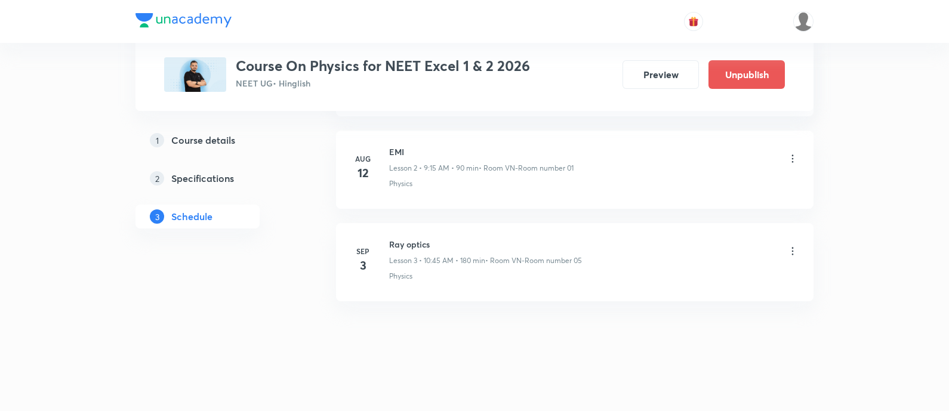
click at [794, 253] on icon at bounding box center [793, 251] width 12 height 12
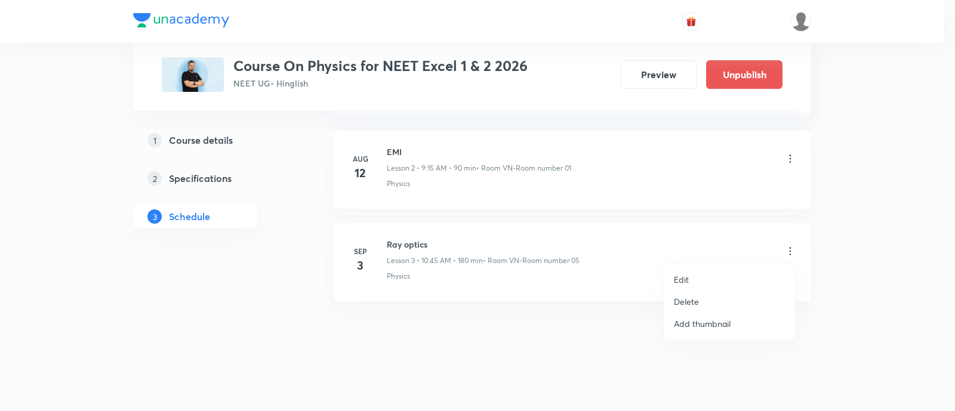
click at [694, 279] on li "Edit" at bounding box center [730, 280] width 131 height 22
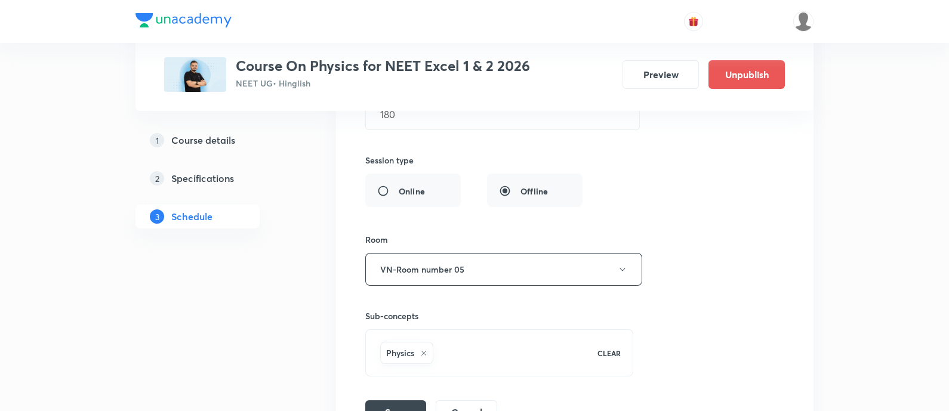
scroll to position [507, 0]
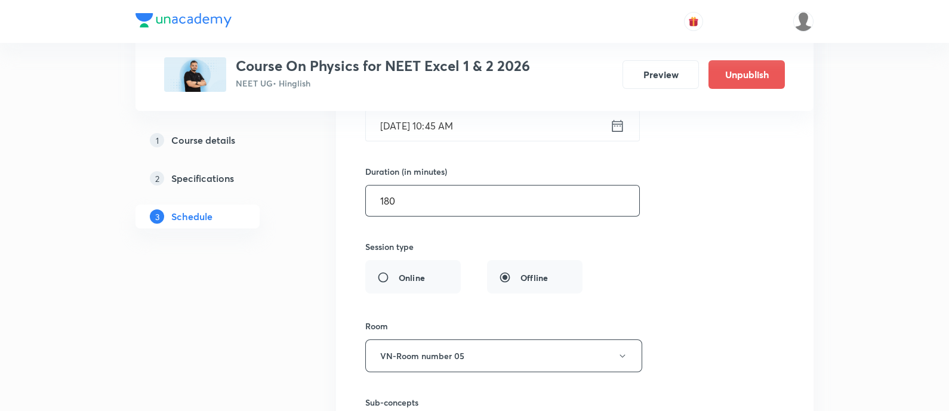
click at [435, 207] on input "180" at bounding box center [502, 201] width 273 height 30
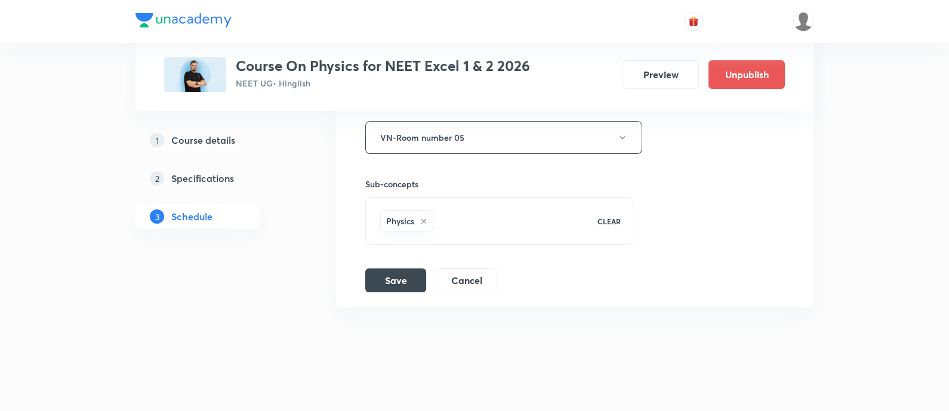
scroll to position [731, 0]
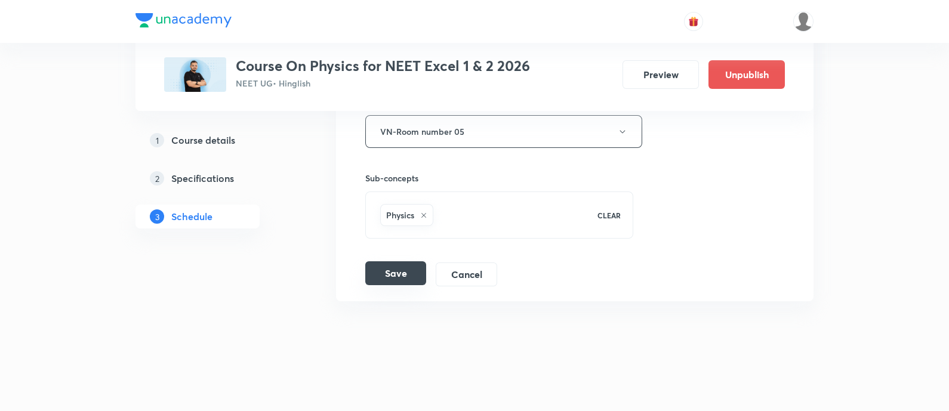
type input "150"
click at [395, 282] on button "Save" at bounding box center [395, 274] width 61 height 24
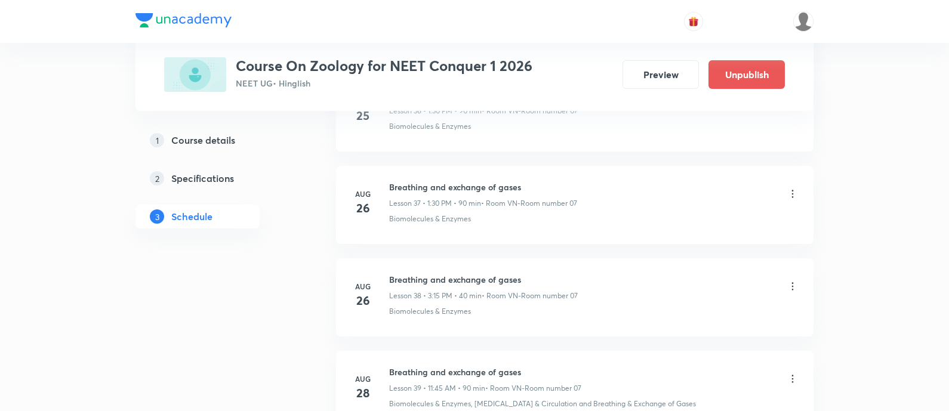
scroll to position [4422, 0]
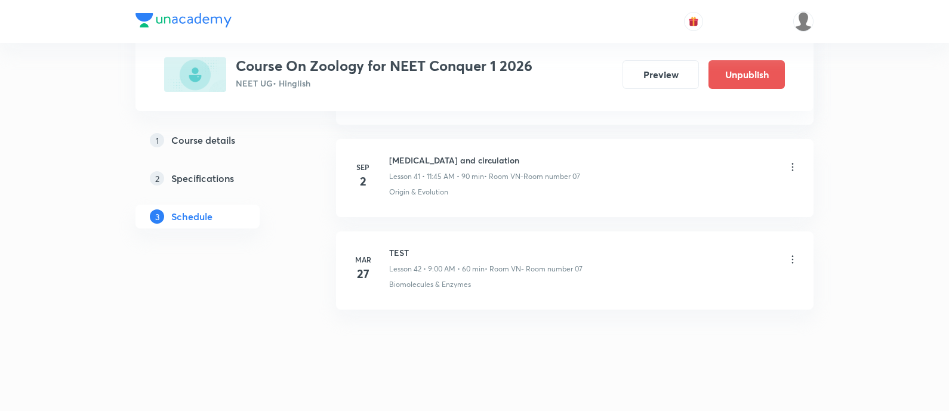
click at [477, 154] on h6 "[MEDICAL_DATA] and circulation" at bounding box center [484, 160] width 191 height 13
copy h6 "[MEDICAL_DATA] and circulation"
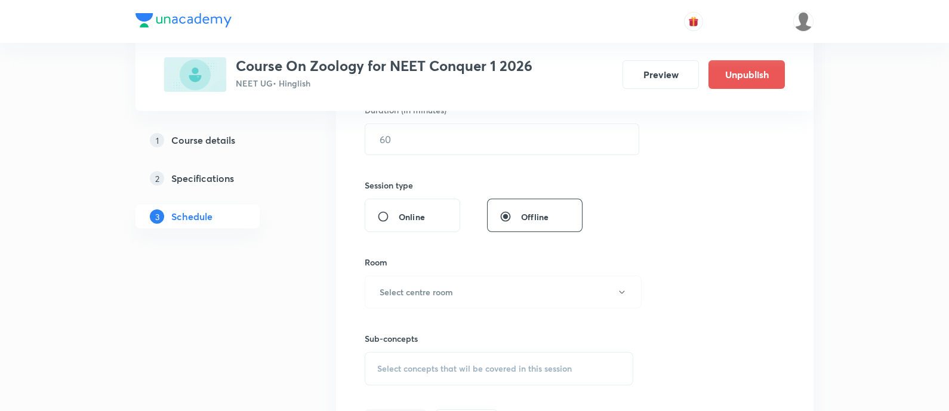
scroll to position [110, 0]
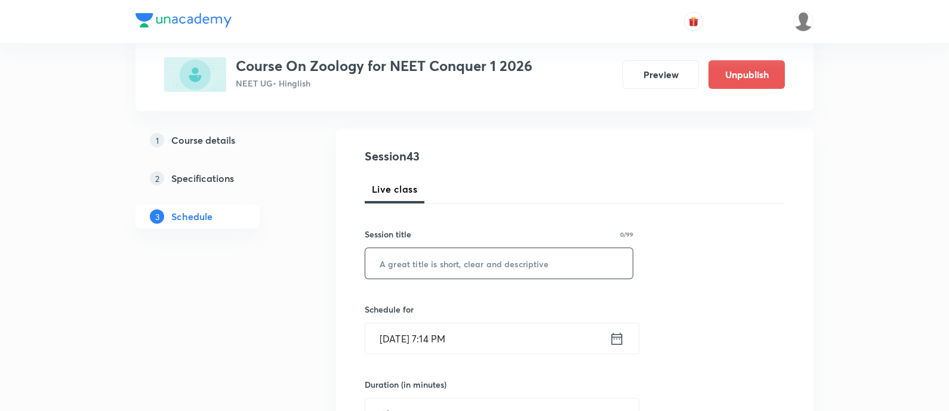
click at [471, 262] on input "text" at bounding box center [498, 263] width 267 height 30
paste input "[MEDICAL_DATA] and circulation"
type input "[MEDICAL_DATA] and circulation"
click at [613, 335] on icon at bounding box center [617, 339] width 15 height 17
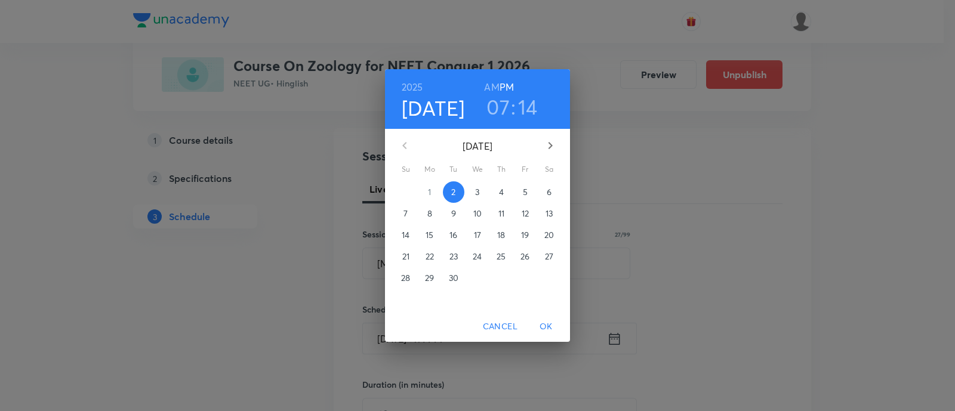
click at [494, 100] on h3 "07" at bounding box center [498, 106] width 23 height 25
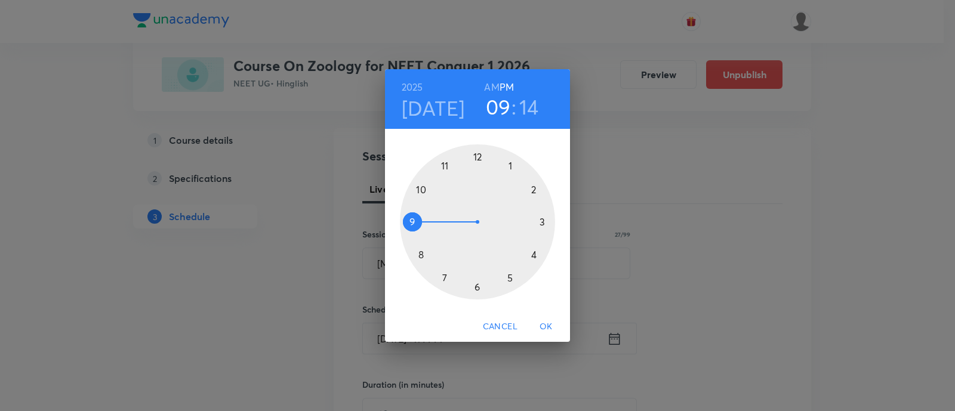
drag, startPoint x: 445, startPoint y: 284, endPoint x: 409, endPoint y: 224, distance: 70.1
click at [409, 224] on div at bounding box center [477, 221] width 155 height 155
drag, startPoint x: 538, startPoint y: 217, endPoint x: 478, endPoint y: 172, distance: 75.5
click at [478, 172] on div at bounding box center [477, 221] width 155 height 155
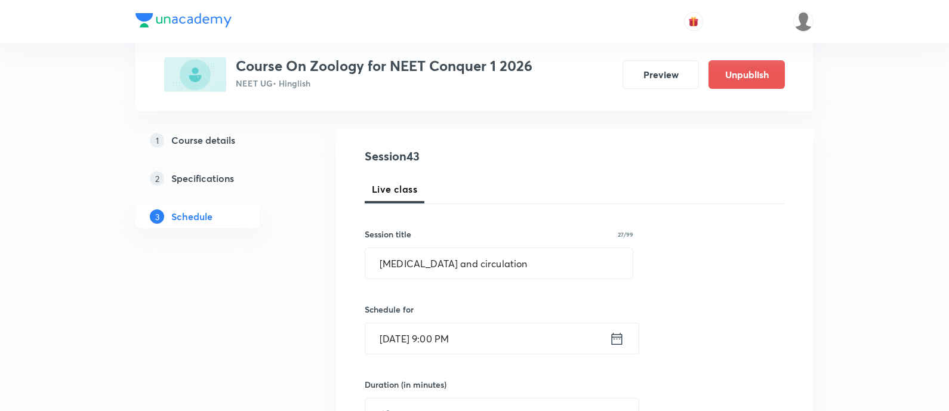
click at [621, 340] on icon at bounding box center [617, 339] width 15 height 17
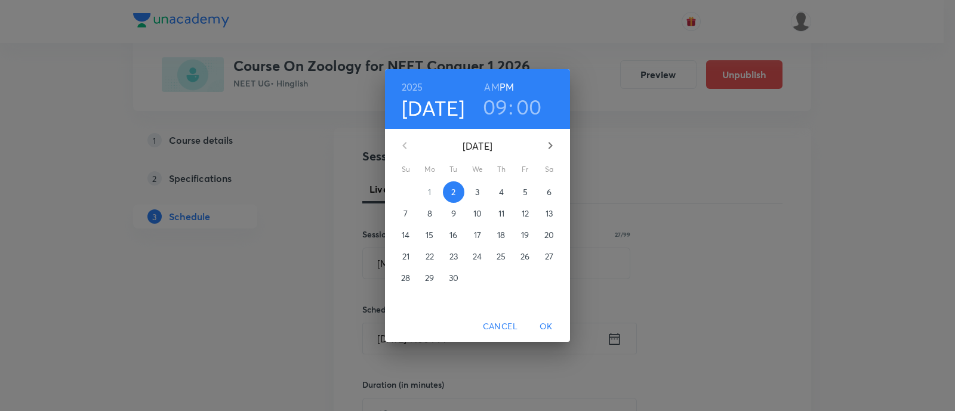
click at [490, 84] on h6 "AM" at bounding box center [491, 87] width 15 height 17
click at [554, 324] on span "OK" at bounding box center [546, 326] width 29 height 15
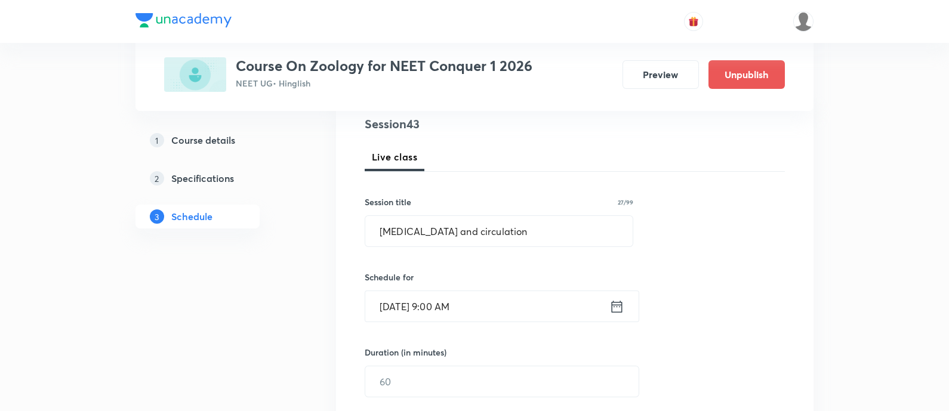
scroll to position [185, 0]
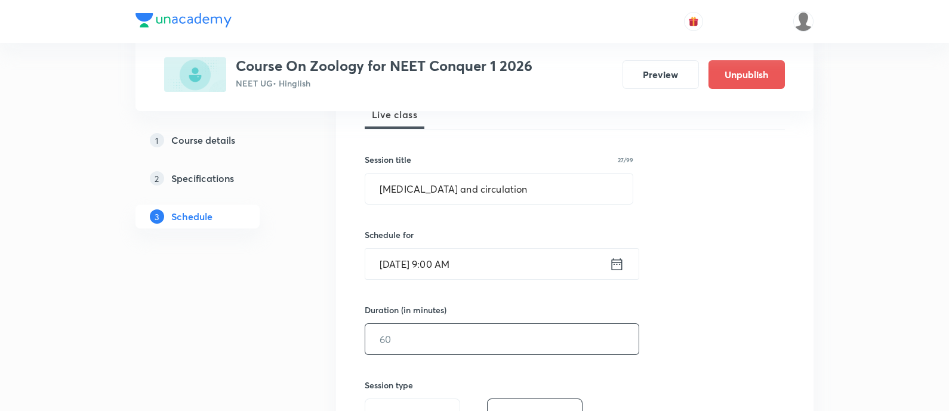
click at [555, 330] on input "text" at bounding box center [501, 339] width 273 height 30
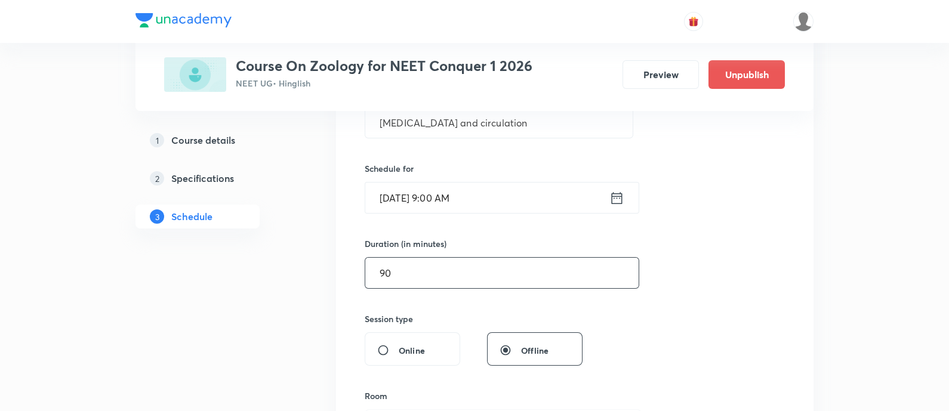
scroll to position [334, 0]
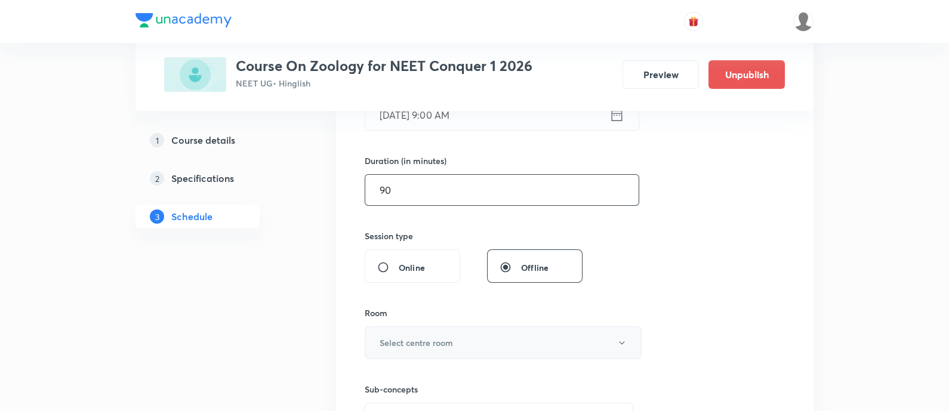
type input "90"
click at [469, 342] on button "Select centre room" at bounding box center [503, 343] width 277 height 33
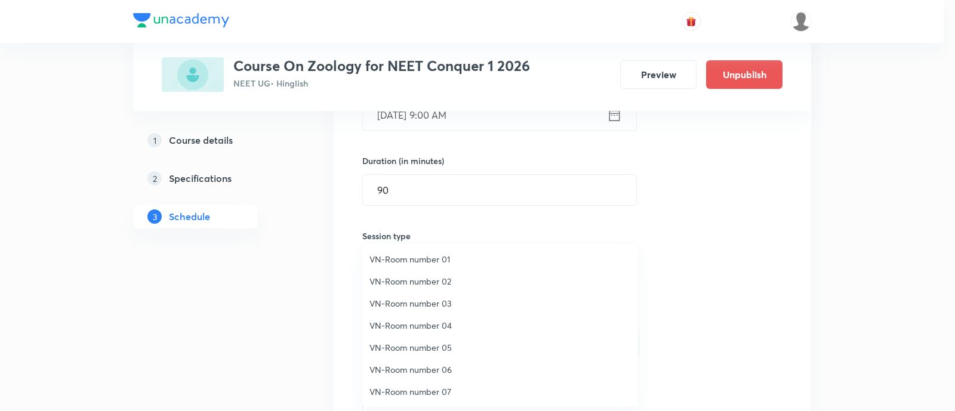
click at [438, 257] on span "VN-Room number 01" at bounding box center [501, 259] width 262 height 13
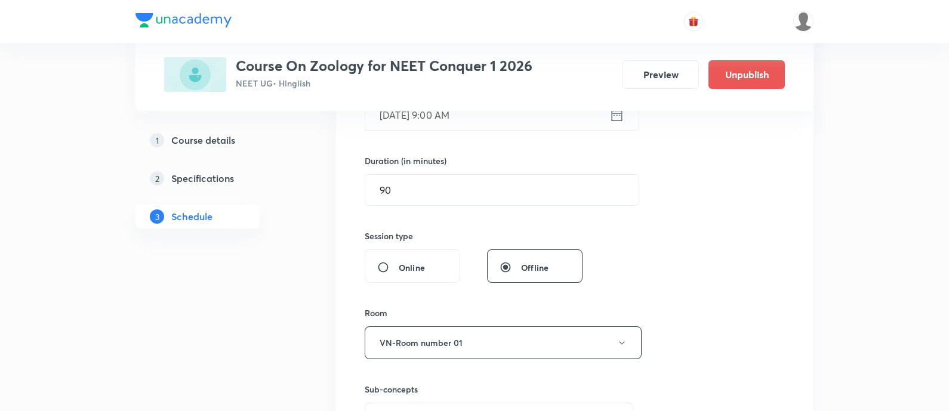
scroll to position [484, 0]
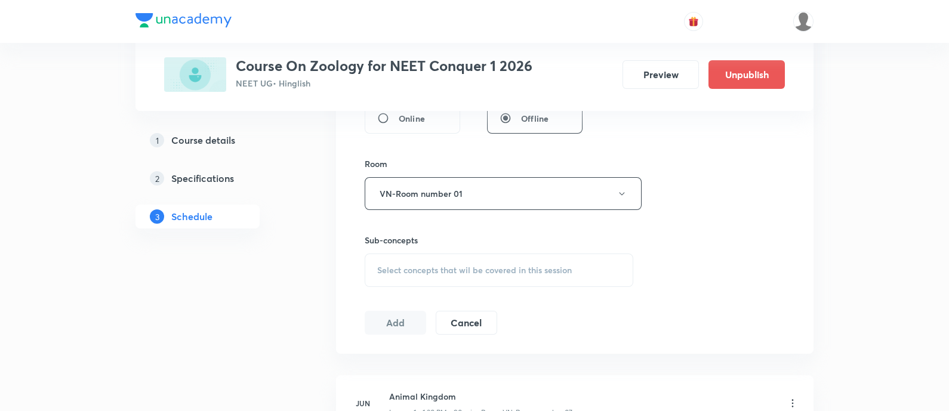
click at [485, 273] on span "Select concepts that wil be covered in this session" at bounding box center [474, 271] width 195 height 10
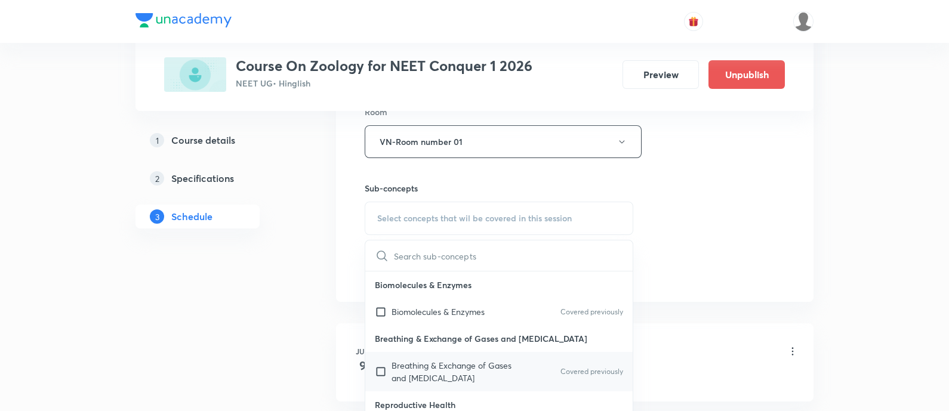
scroll to position [558, 0]
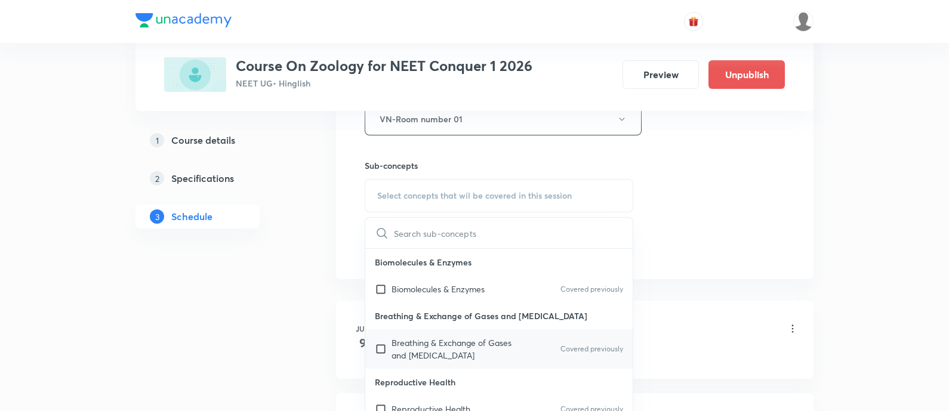
click at [490, 337] on p "Breathing & Exchange of Gases and [MEDICAL_DATA]" at bounding box center [452, 349] width 121 height 25
checkbox input "true"
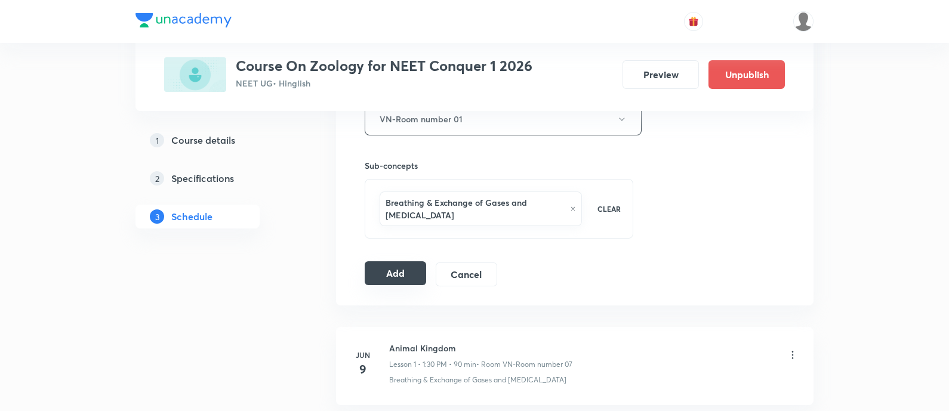
click at [407, 264] on button "Add" at bounding box center [395, 274] width 61 height 24
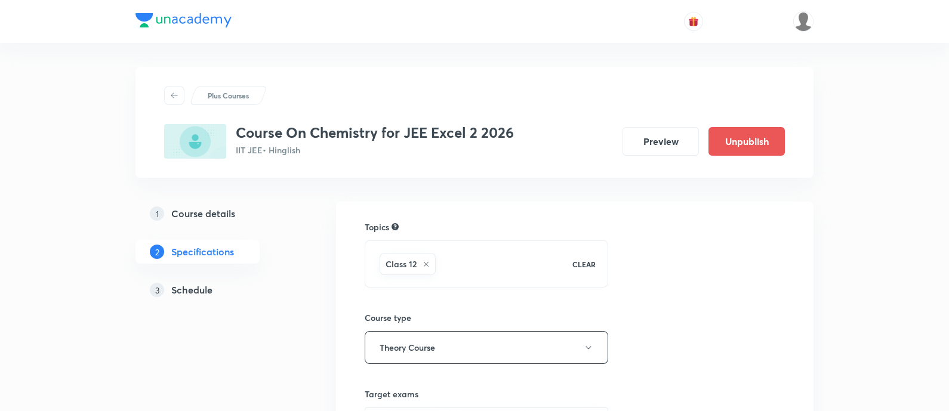
click at [194, 283] on h5 "Schedule" at bounding box center [191, 290] width 41 height 14
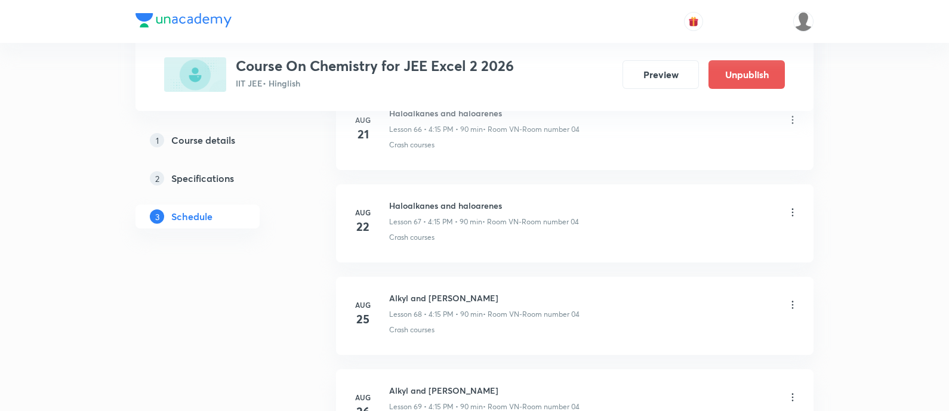
scroll to position [7376, 0]
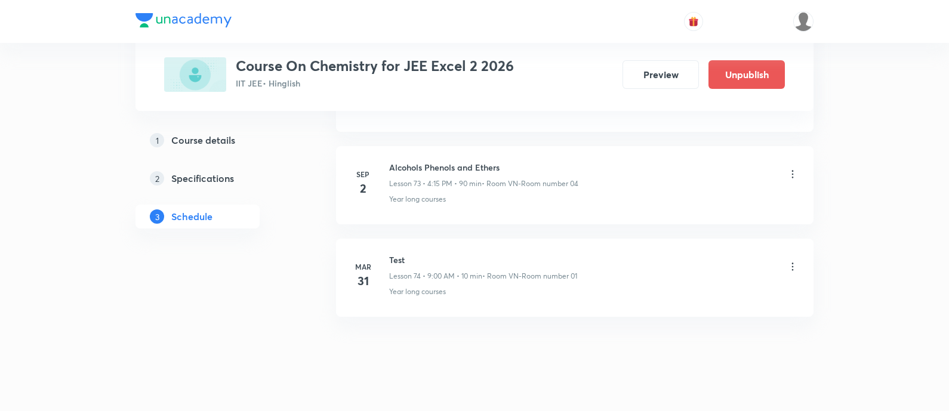
click at [436, 161] on h6 "Alcohols Phenols and Ethers" at bounding box center [483, 167] width 189 height 13
copy h6 "Alcohols Phenols and Ethers"
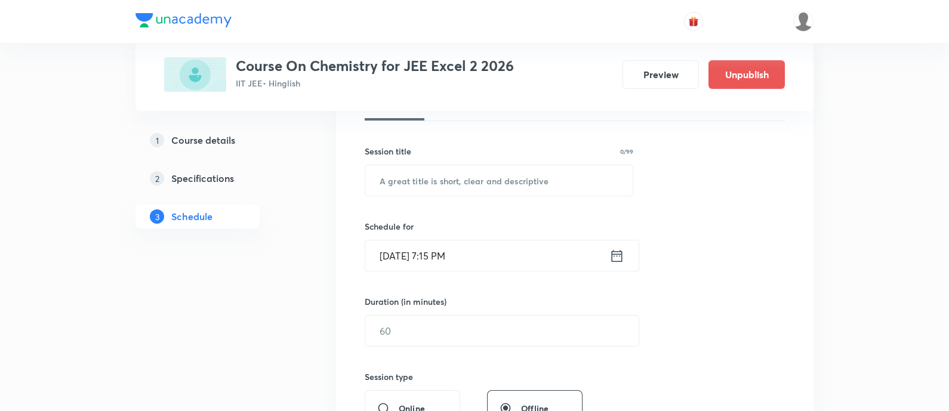
scroll to position [161, 0]
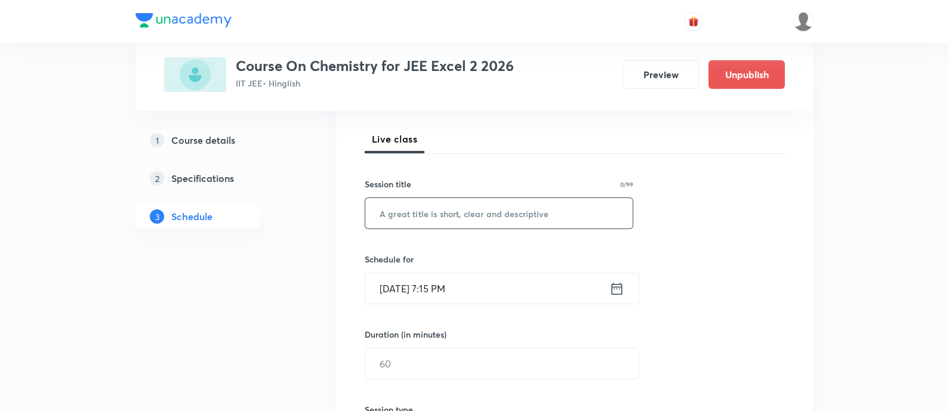
drag, startPoint x: 483, startPoint y: 232, endPoint x: 491, endPoint y: 219, distance: 16.1
click at [482, 234] on div "Session 75 Live class Session title 0/99 ​ Schedule for [DATE] 7:15 PM ​ Durati…" at bounding box center [575, 377] width 420 height 561
click at [491, 219] on input "text" at bounding box center [498, 213] width 267 height 30
paste input "Alcohols Phenols and Ethers"
type input "Alcohols Phenols and Ethers"
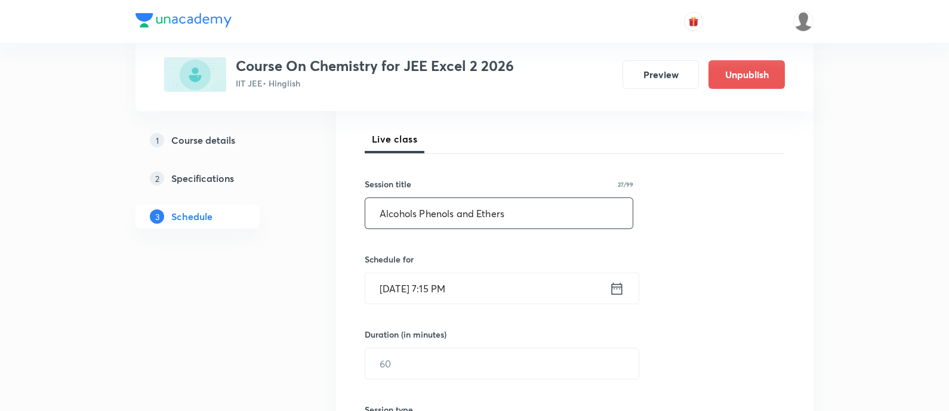
click at [610, 291] on icon at bounding box center [617, 289] width 15 height 17
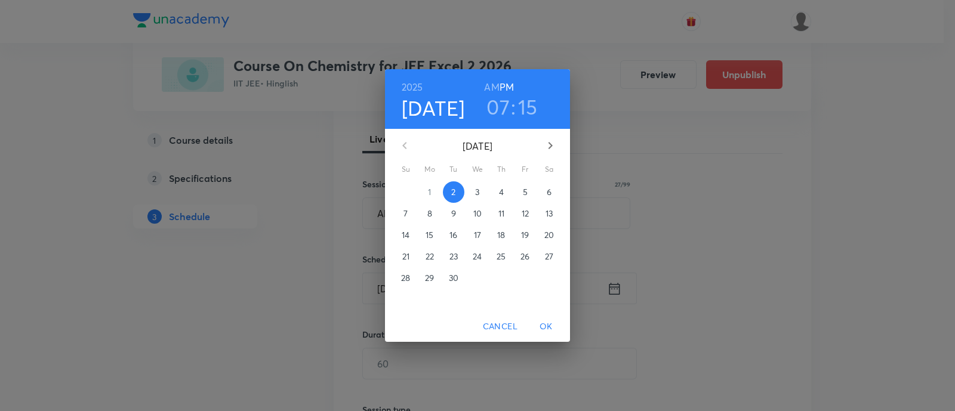
click at [481, 189] on span "3" at bounding box center [477, 192] width 21 height 12
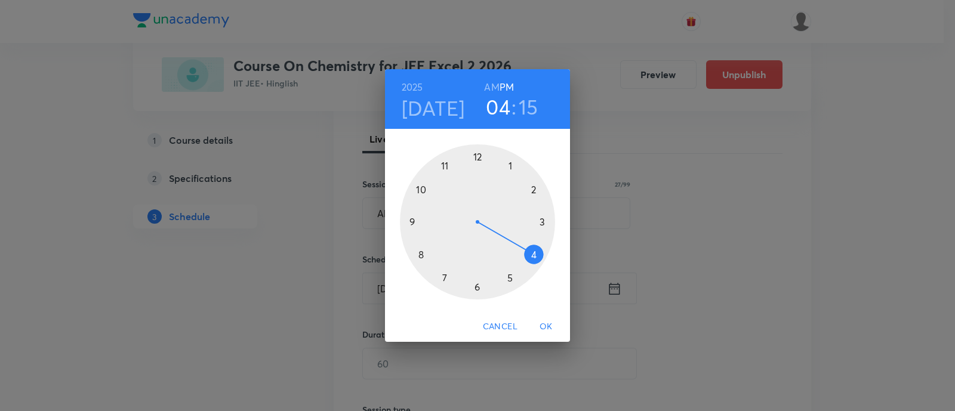
drag, startPoint x: 447, startPoint y: 275, endPoint x: 523, endPoint y: 261, distance: 77.8
click at [523, 261] on div at bounding box center [477, 221] width 155 height 155
click at [548, 335] on button "OK" at bounding box center [546, 327] width 38 height 22
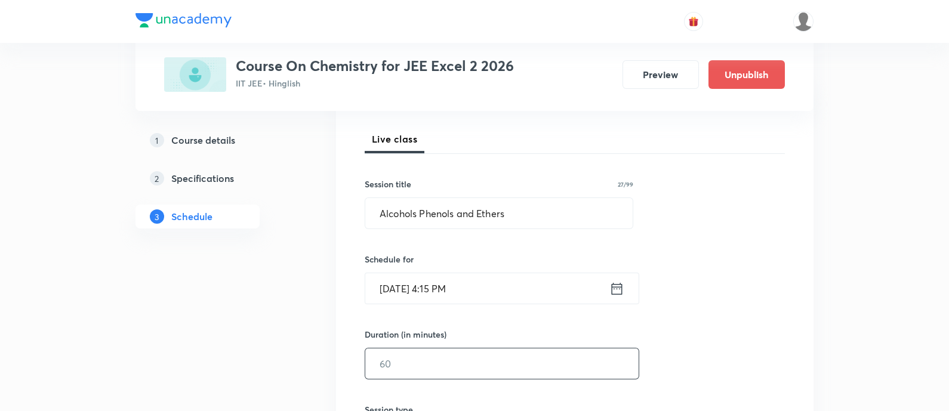
click at [476, 362] on input "text" at bounding box center [501, 364] width 273 height 30
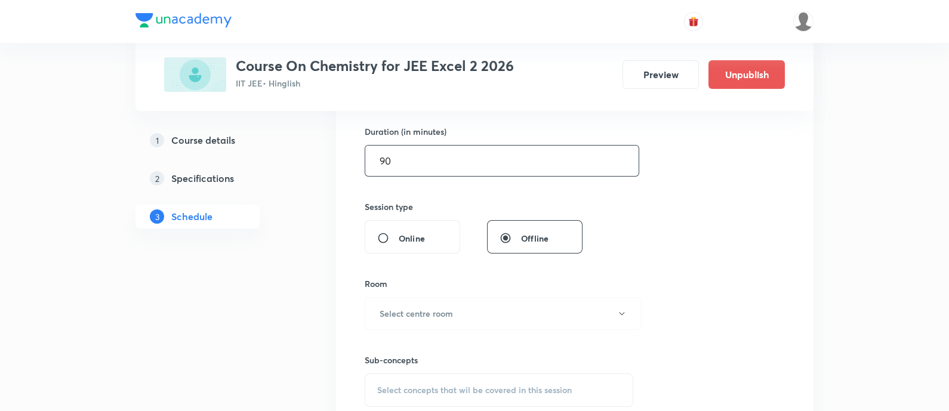
scroll to position [385, 0]
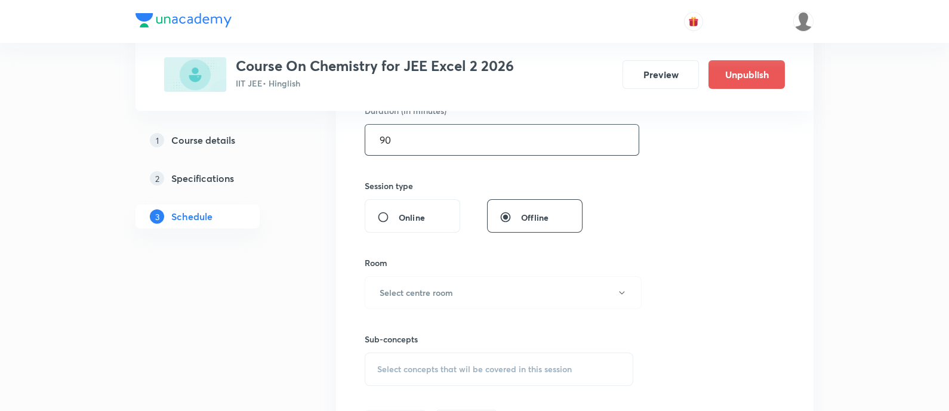
type input "90"
click at [482, 289] on button "Select centre room" at bounding box center [503, 292] width 277 height 33
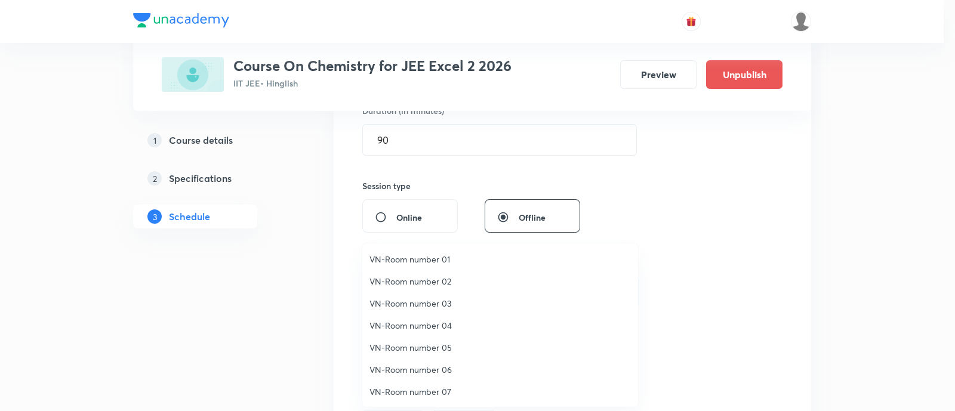
click at [438, 327] on span "VN-Room number 04" at bounding box center [501, 325] width 262 height 13
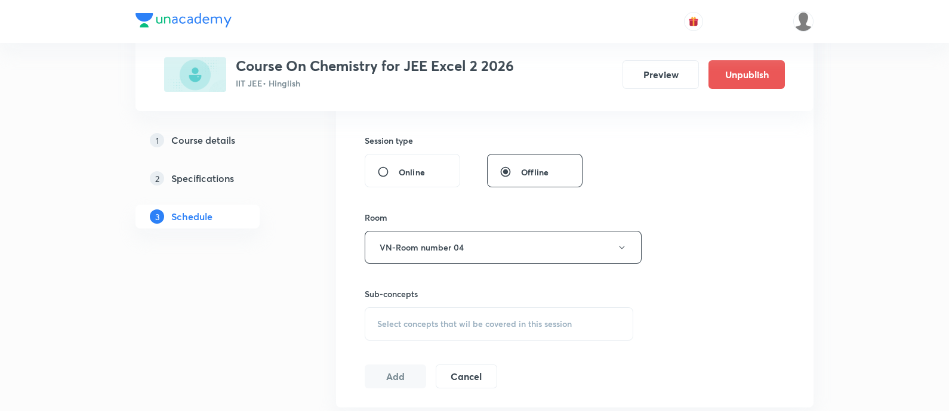
scroll to position [459, 0]
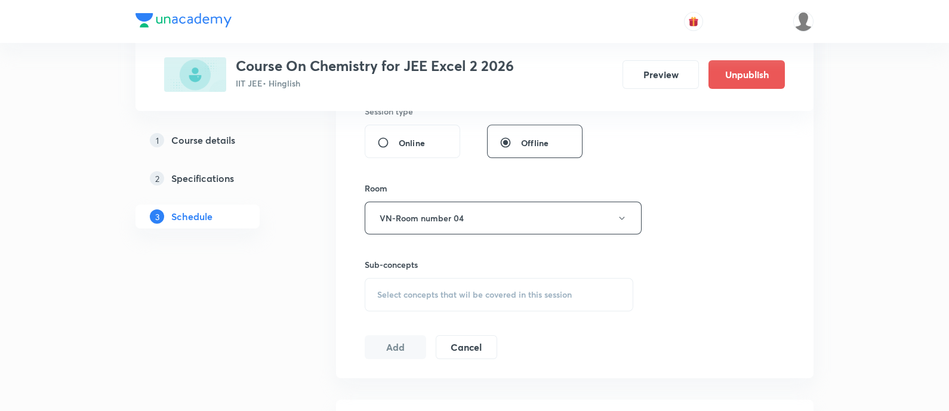
click at [561, 279] on div "Select concepts that wil be covered in this session" at bounding box center [499, 294] width 269 height 33
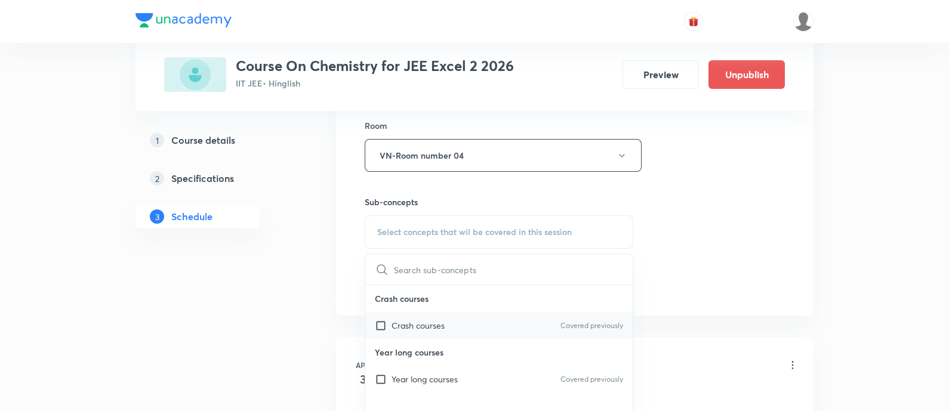
scroll to position [534, 0]
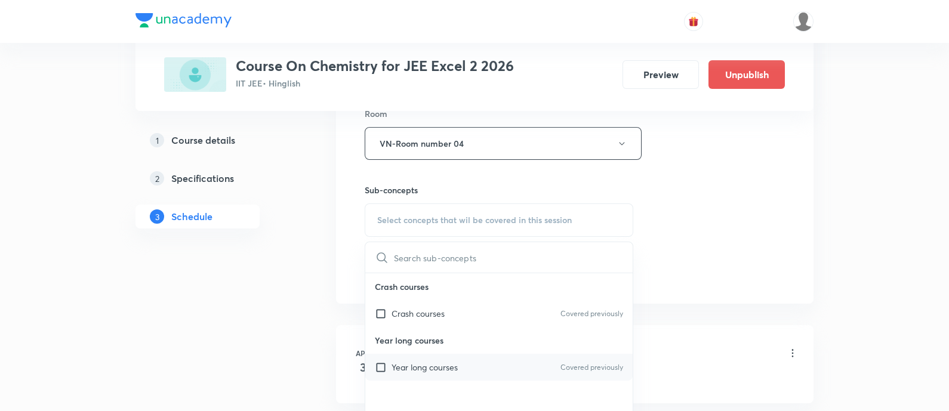
click at [516, 365] on div "Year long courses Covered previously" at bounding box center [498, 367] width 267 height 27
checkbox input "true"
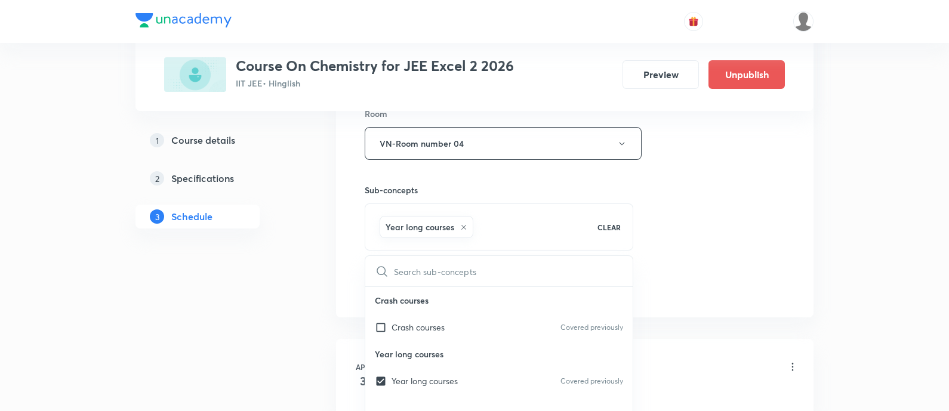
click at [690, 268] on div "Session 75 Live class Session title 27/99 Alcohols Phenols and Ethers ​ Schedul…" at bounding box center [575, 11] width 420 height 574
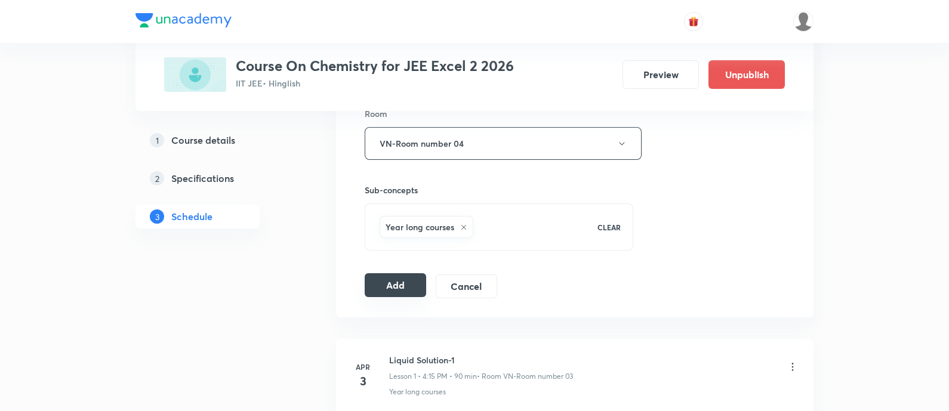
click at [394, 288] on button "Add" at bounding box center [395, 285] width 61 height 24
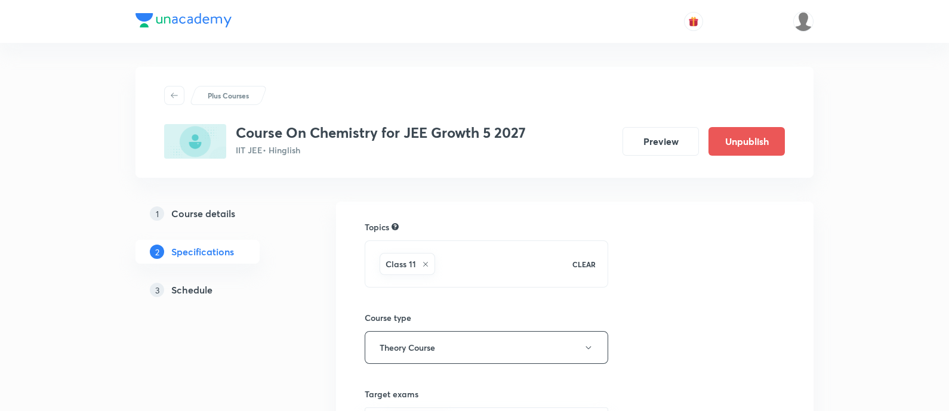
click at [185, 290] on h5 "Schedule" at bounding box center [191, 290] width 41 height 14
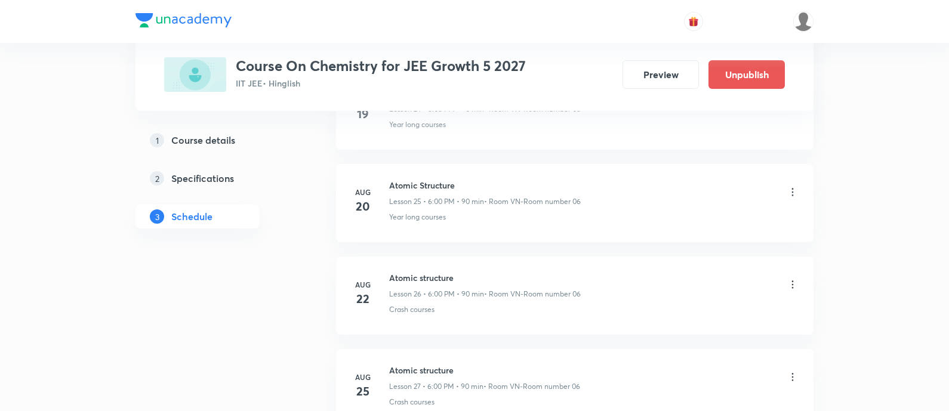
scroll to position [3683, 0]
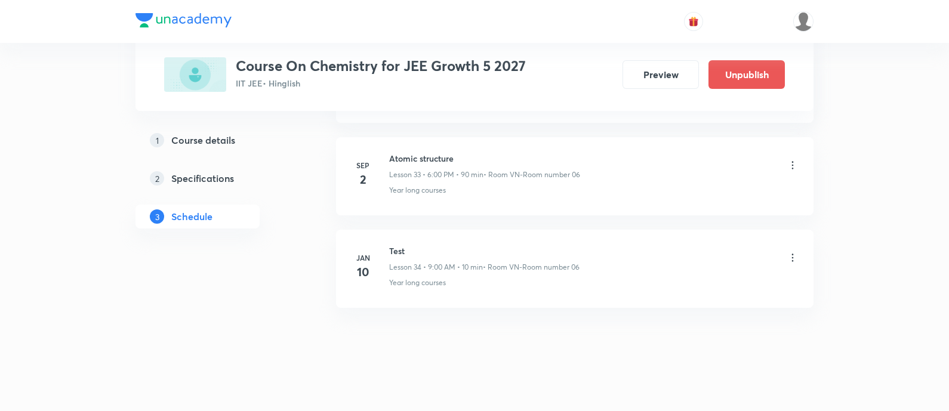
click at [438, 152] on h6 "Atomic structure" at bounding box center [484, 158] width 191 height 13
copy h6 "Atomic structure"
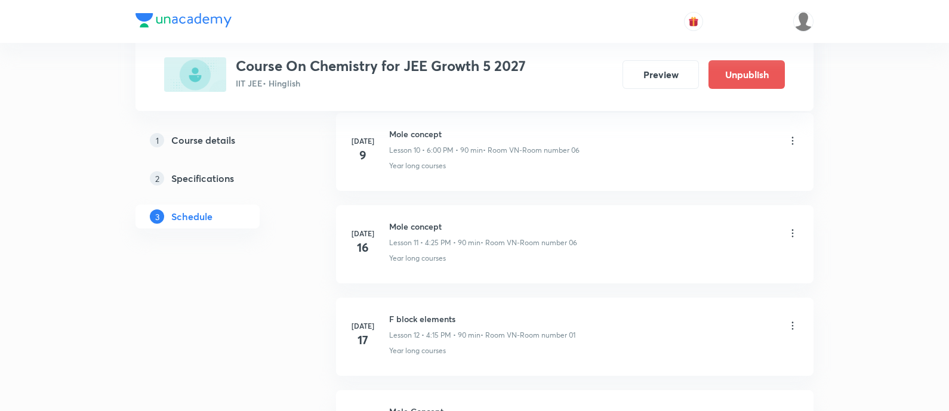
scroll to position [0, 0]
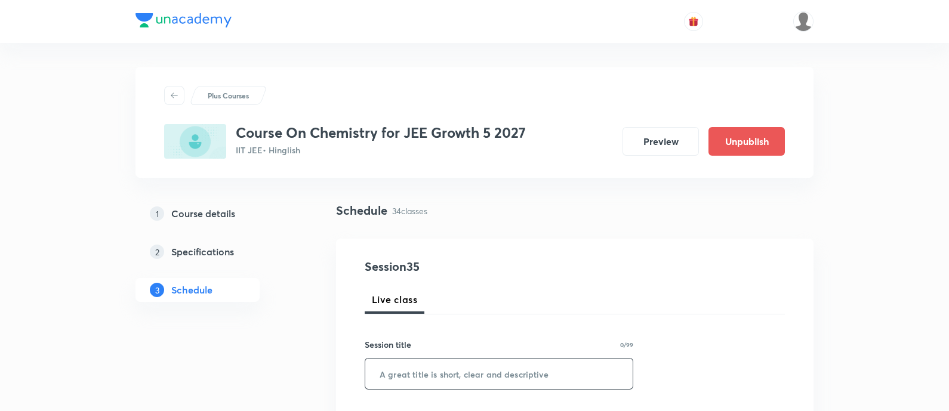
click at [555, 377] on input "text" at bounding box center [498, 374] width 267 height 30
paste input "Atomic structure"
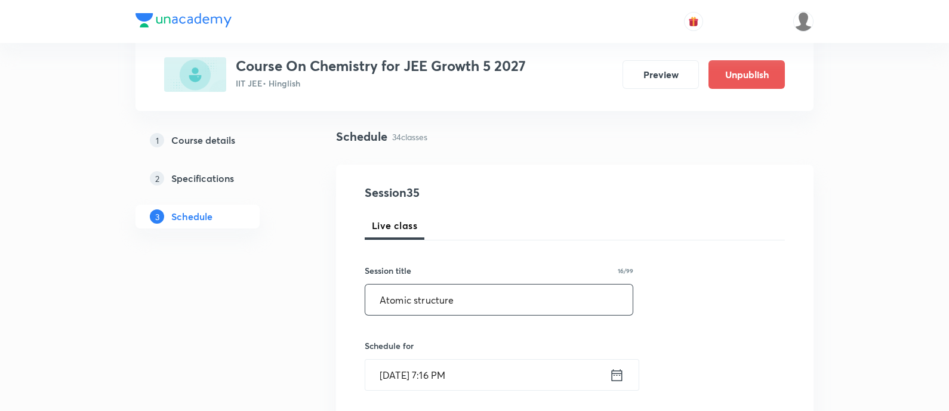
type input "Atomic structure"
click at [617, 377] on icon at bounding box center [617, 375] width 15 height 17
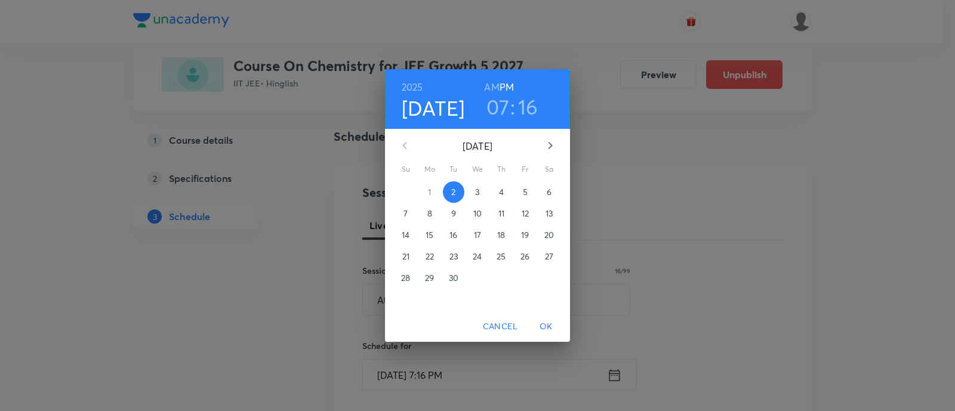
click at [498, 101] on h3 "07" at bounding box center [498, 106] width 23 height 25
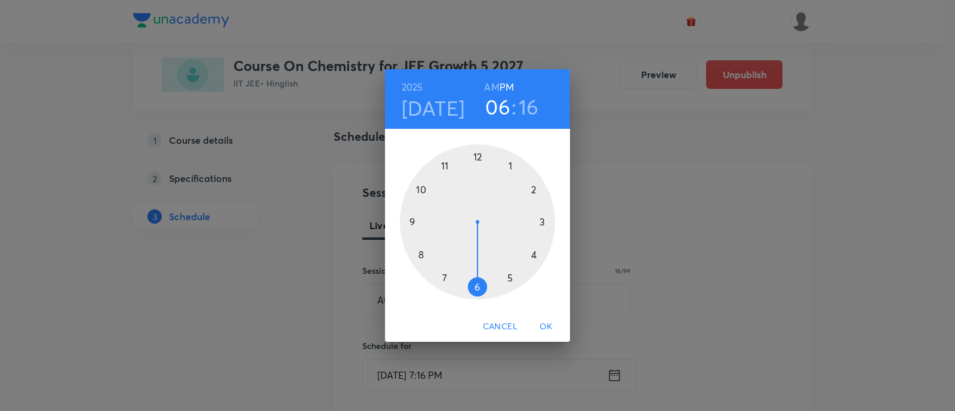
drag, startPoint x: 447, startPoint y: 279, endPoint x: 463, endPoint y: 284, distance: 17.0
click at [463, 284] on div at bounding box center [477, 221] width 155 height 155
drag, startPoint x: 540, startPoint y: 230, endPoint x: 479, endPoint y: 173, distance: 83.2
click at [479, 173] on div at bounding box center [477, 221] width 155 height 155
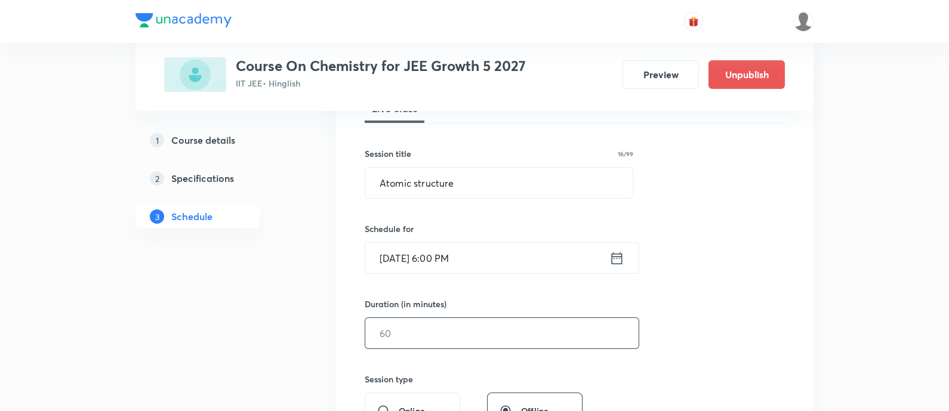
scroll to position [224, 0]
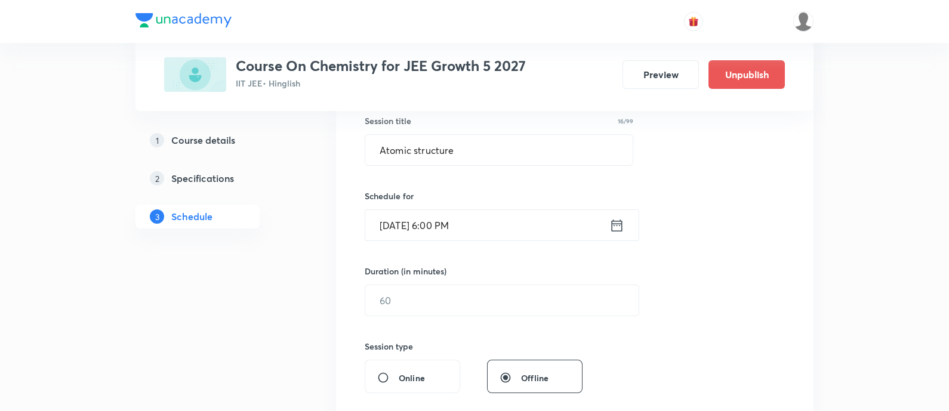
click at [496, 318] on div "Session 35 Live class Session title 16/99 Atomic structure ​ Schedule for [DATE…" at bounding box center [575, 314] width 420 height 561
click at [502, 299] on input "text" at bounding box center [501, 300] width 273 height 30
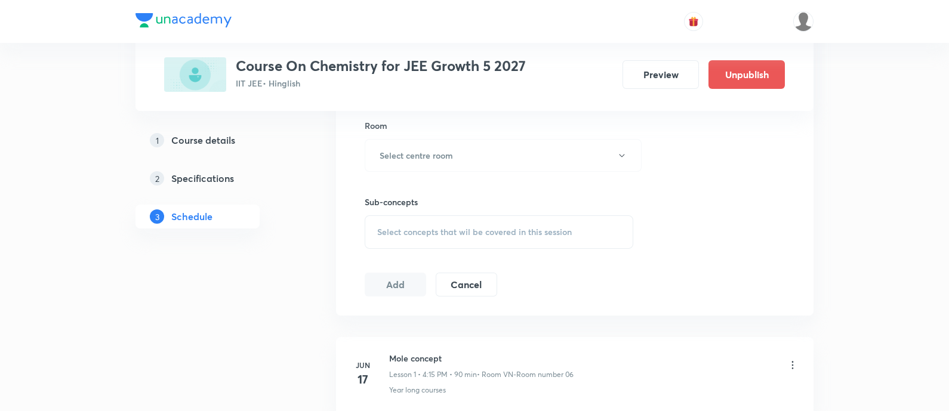
scroll to position [522, 0]
type input "90"
click at [430, 147] on button "Select centre room" at bounding box center [503, 155] width 277 height 33
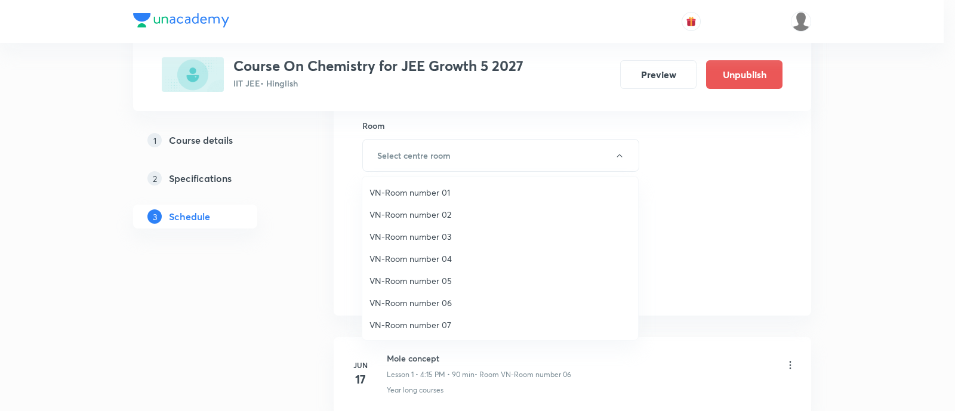
click at [427, 235] on span "VN-Room number 03" at bounding box center [501, 236] width 262 height 13
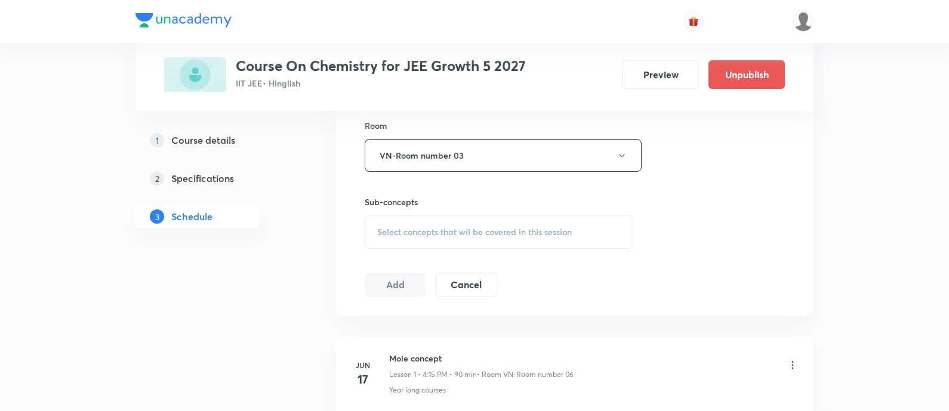
click at [447, 233] on span "Select concepts that wil be covered in this session" at bounding box center [474, 232] width 195 height 10
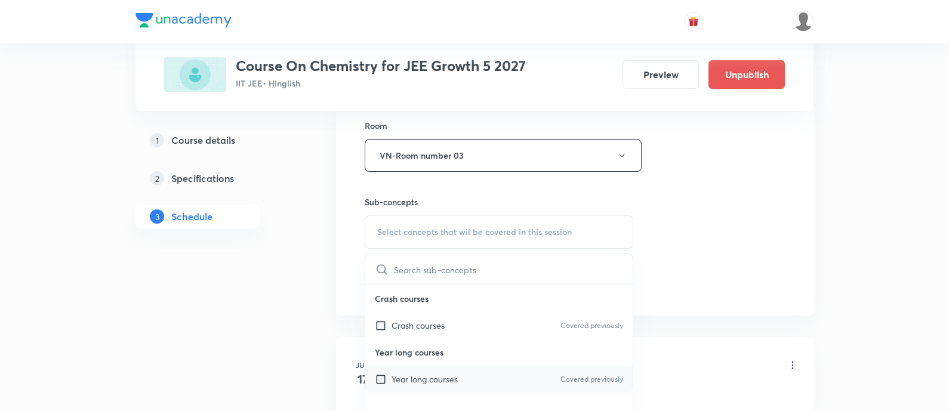
click at [457, 375] on p "Year long courses" at bounding box center [425, 379] width 66 height 13
checkbox input "true"
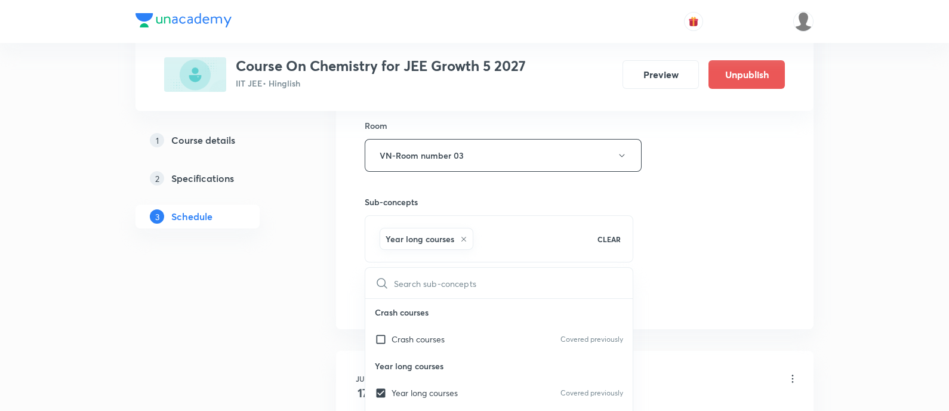
click at [670, 212] on div "Session 35 Live class Session title 16/99 Atomic structure ​ Schedule for [DATE…" at bounding box center [575, 23] width 420 height 574
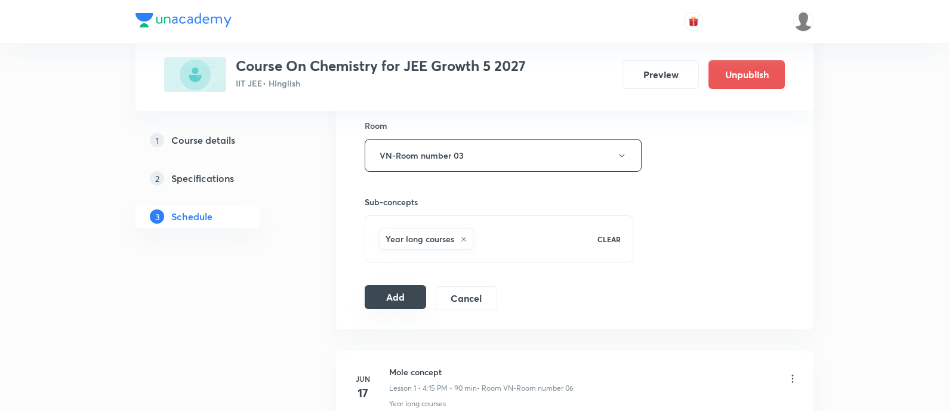
click at [398, 294] on button "Add" at bounding box center [395, 297] width 61 height 24
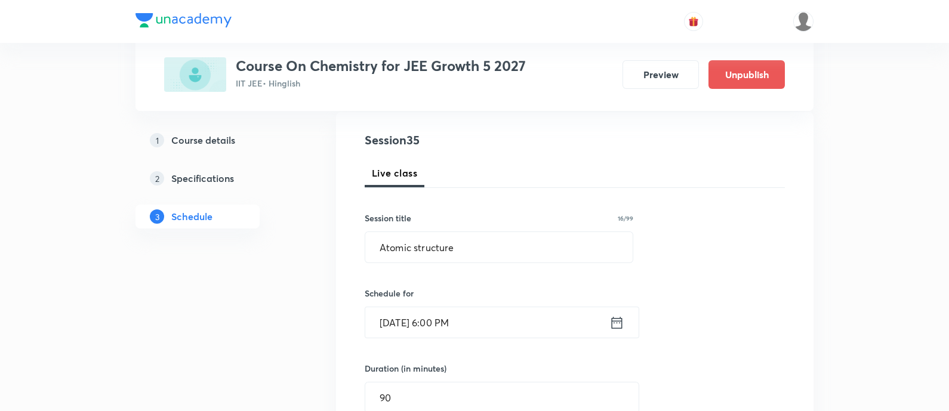
scroll to position [99, 0]
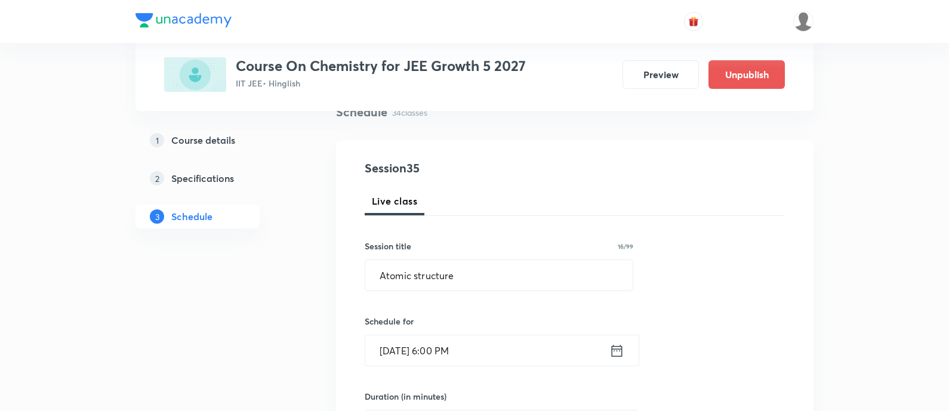
click at [617, 356] on icon at bounding box center [617, 351] width 15 height 17
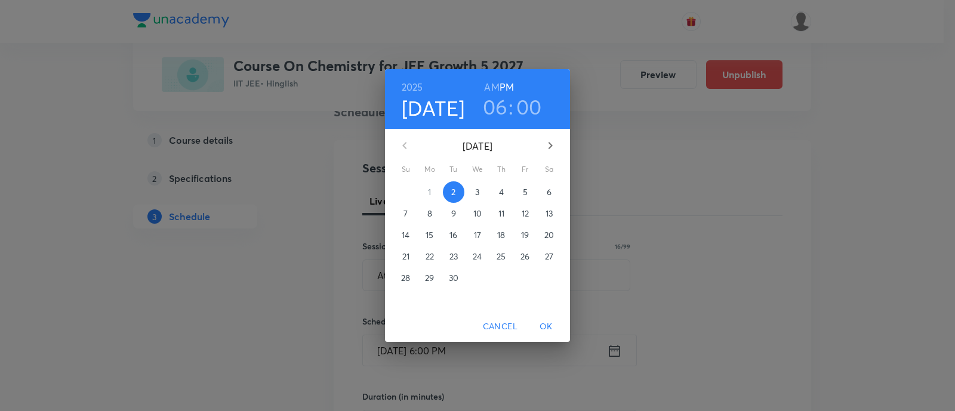
click at [475, 195] on p "3" at bounding box center [477, 192] width 4 height 12
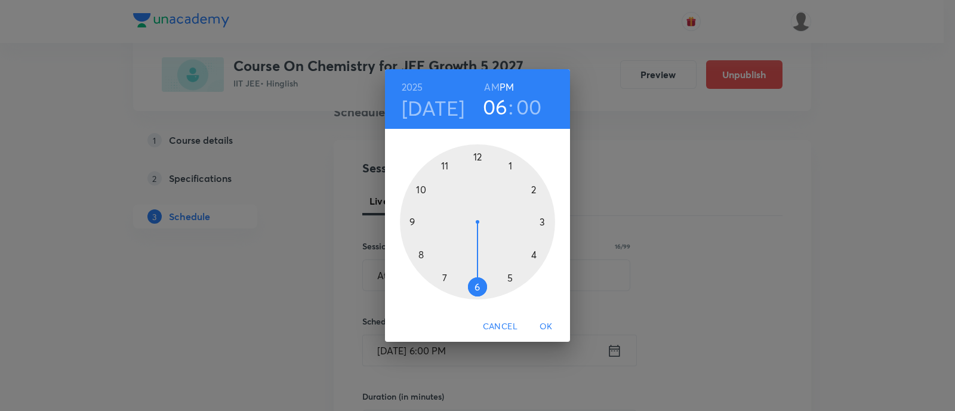
click at [553, 331] on span "OK" at bounding box center [546, 326] width 29 height 15
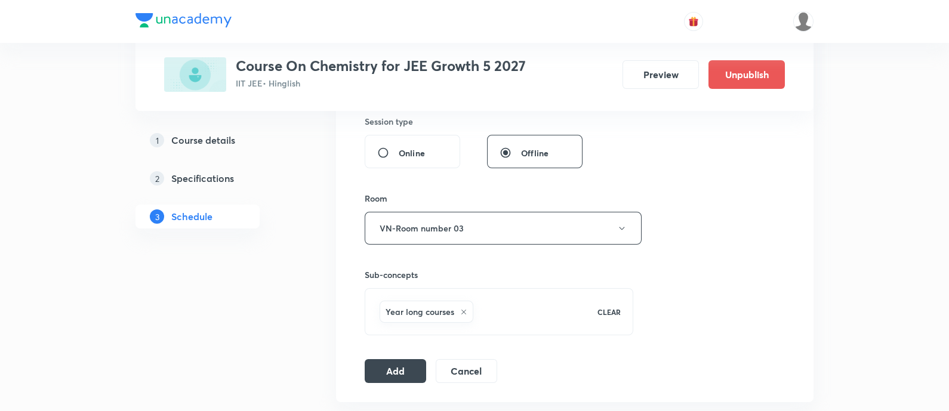
scroll to position [472, 0]
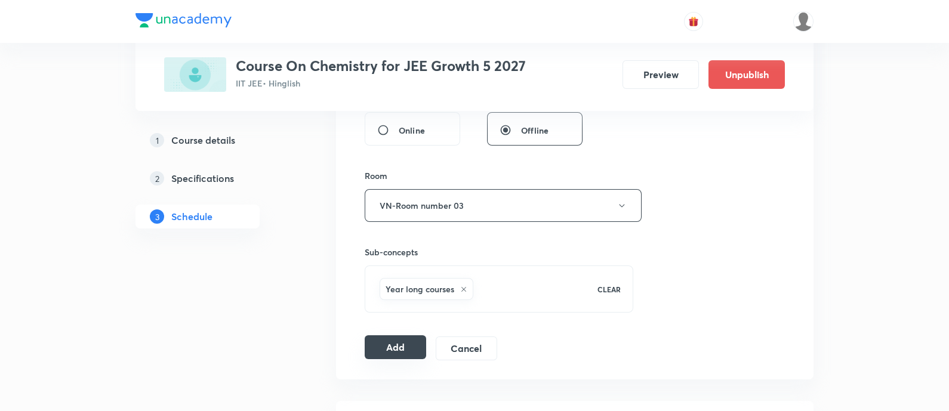
click at [397, 345] on button "Add" at bounding box center [395, 348] width 61 height 24
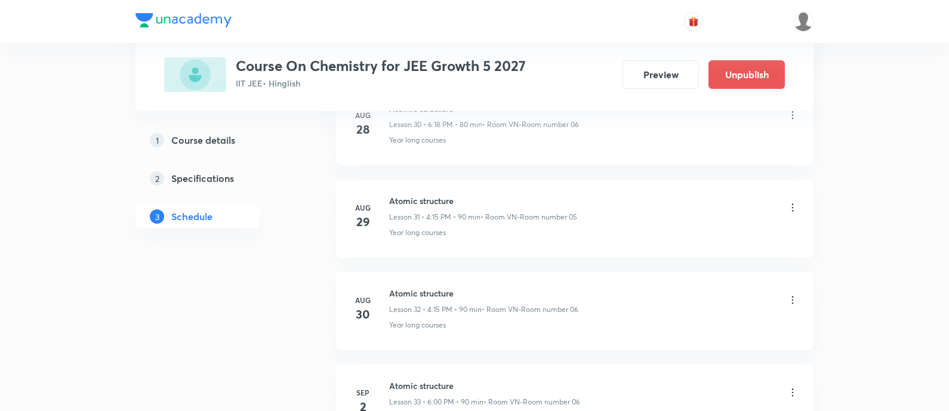
scroll to position [3228, 0]
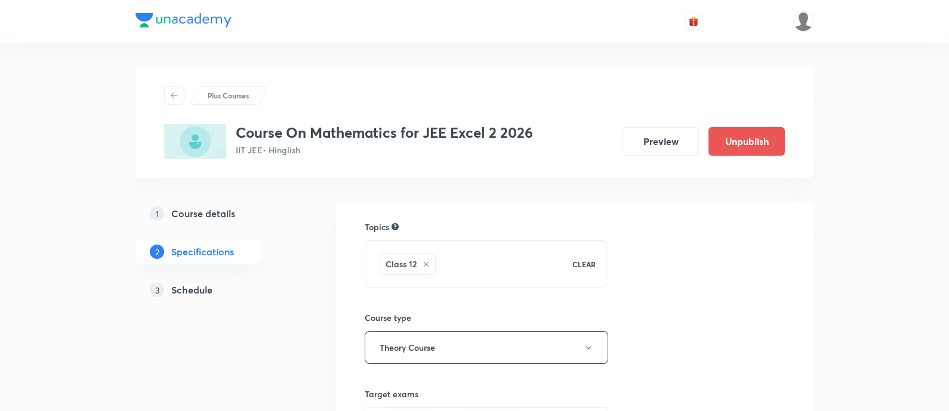
drag, startPoint x: 0, startPoint y: 0, endPoint x: 196, endPoint y: 293, distance: 352.6
click at [196, 293] on h5 "Schedule" at bounding box center [191, 290] width 41 height 14
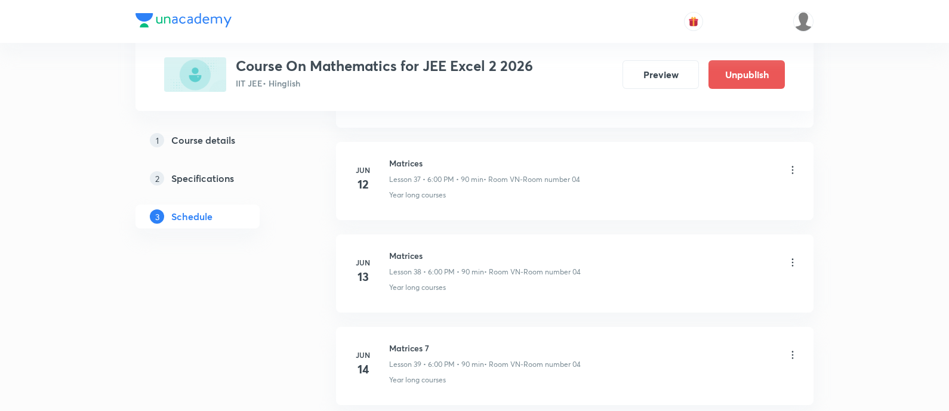
scroll to position [7469, 0]
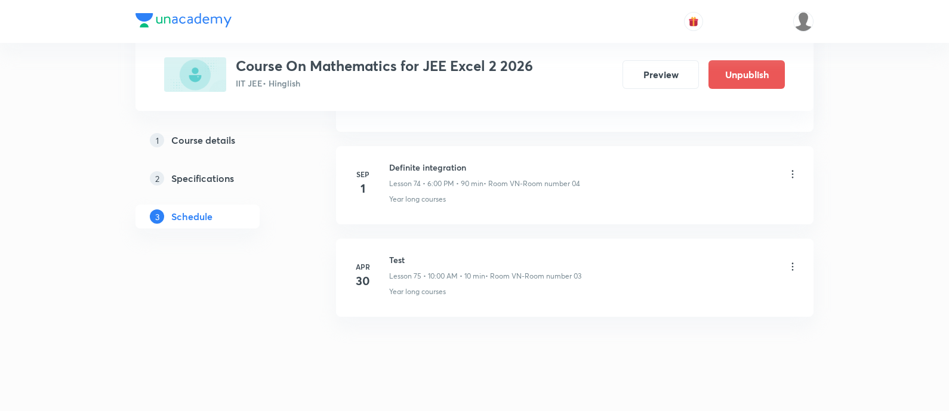
click at [432, 161] on h6 "Definite integration" at bounding box center [484, 167] width 191 height 13
copy h6 "Definite integration"
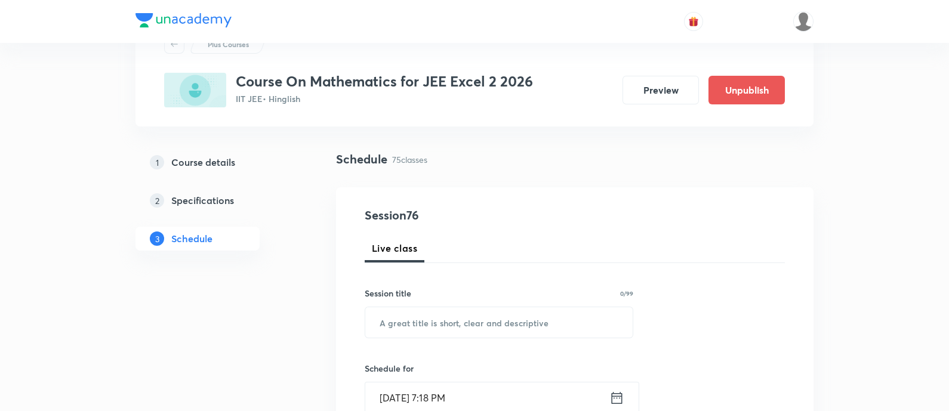
scroll to position [74, 0]
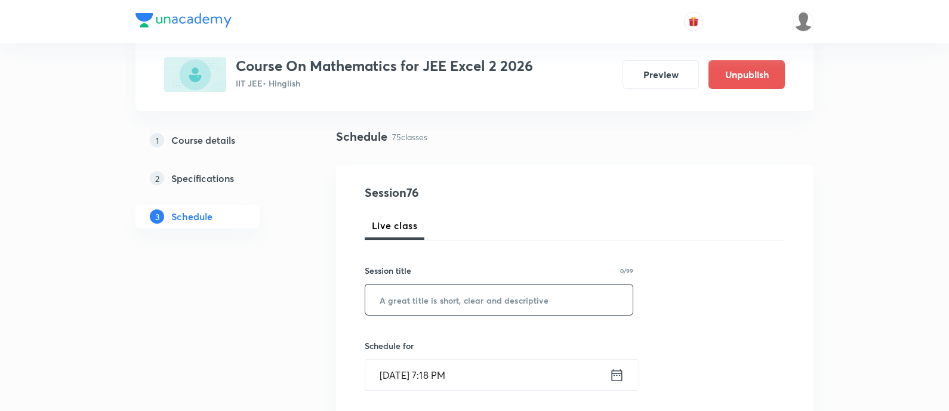
click at [533, 302] on input "text" at bounding box center [498, 300] width 267 height 30
paste input "Definite integration"
type input "Definite integration"
click at [620, 374] on icon at bounding box center [617, 375] width 15 height 17
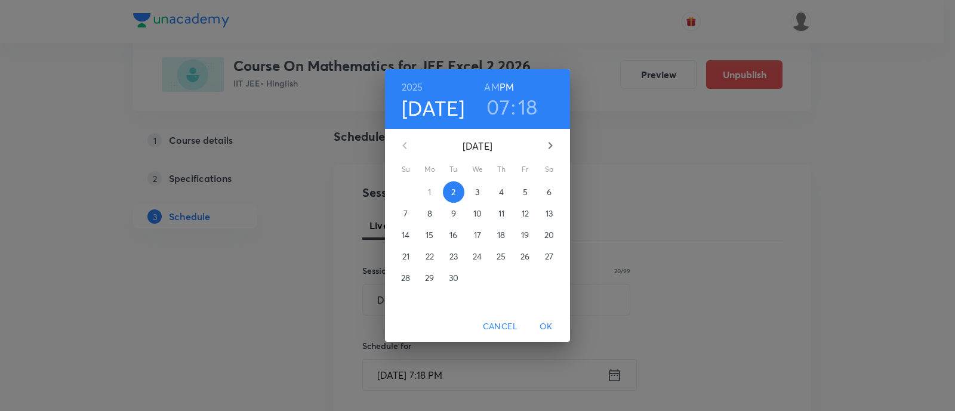
click at [481, 192] on span "3" at bounding box center [477, 192] width 21 height 12
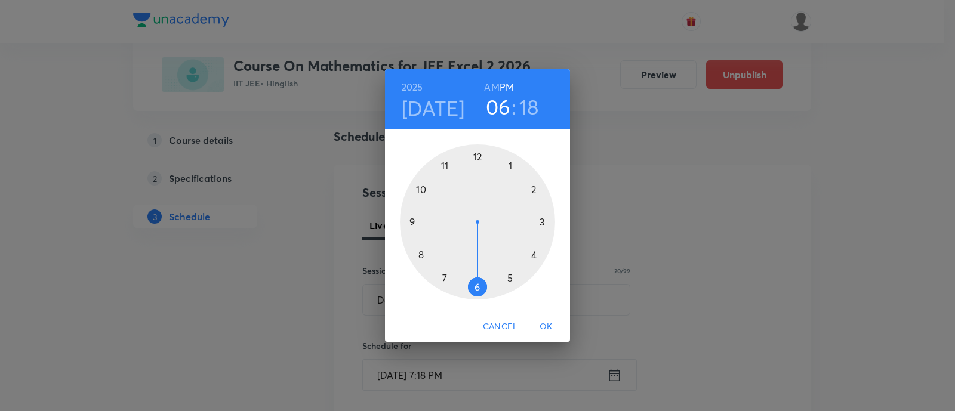
drag, startPoint x: 448, startPoint y: 275, endPoint x: 470, endPoint y: 284, distance: 23.6
click at [470, 284] on div at bounding box center [477, 221] width 155 height 155
drag, startPoint x: 537, startPoint y: 243, endPoint x: 478, endPoint y: 198, distance: 74.2
click at [478, 198] on div at bounding box center [477, 221] width 155 height 155
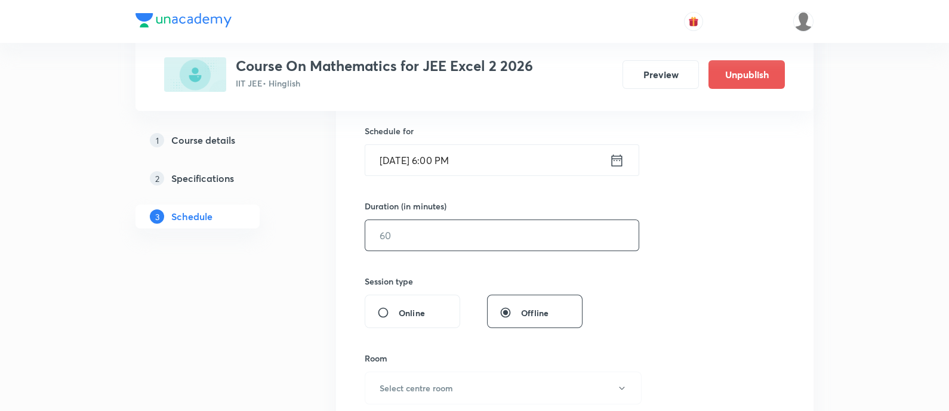
scroll to position [298, 0]
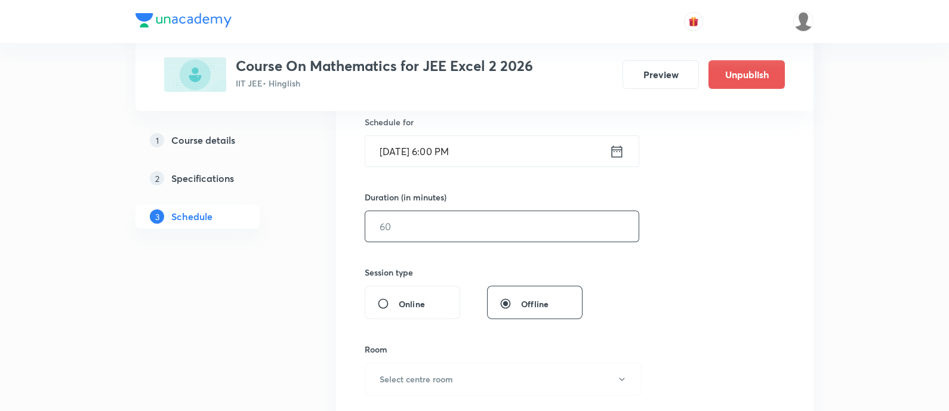
click at [519, 229] on input "text" at bounding box center [501, 226] width 273 height 30
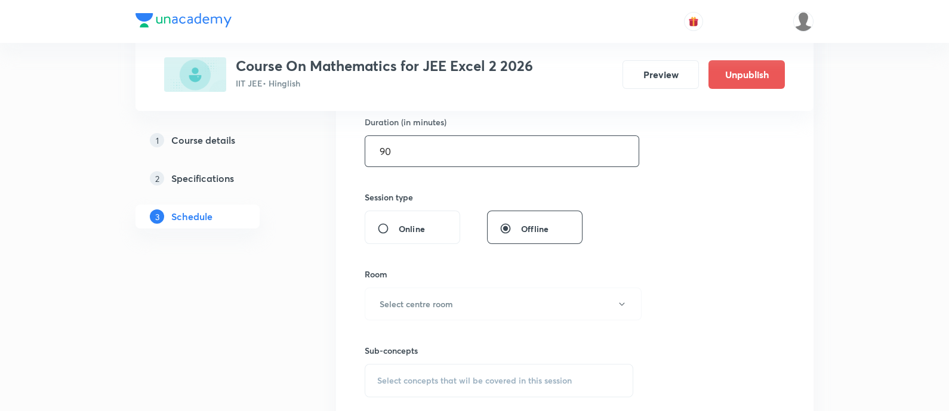
scroll to position [448, 0]
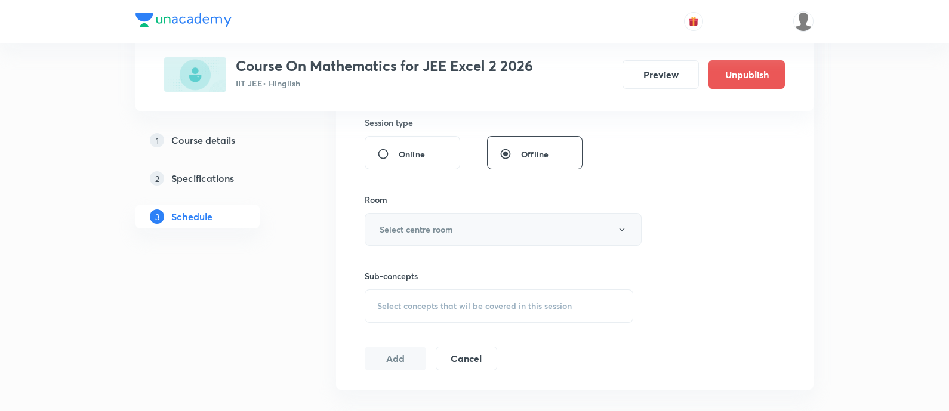
type input "90"
click at [473, 233] on button "Select centre room" at bounding box center [503, 229] width 277 height 33
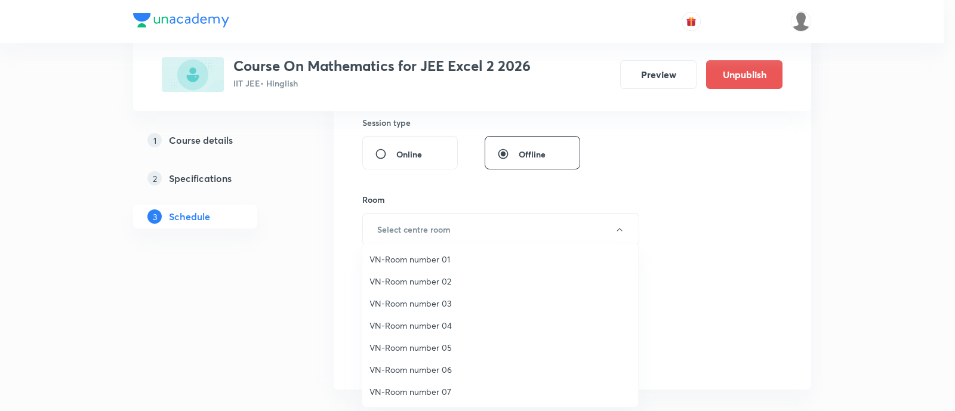
click at [442, 302] on span "VN-Room number 03" at bounding box center [501, 303] width 262 height 13
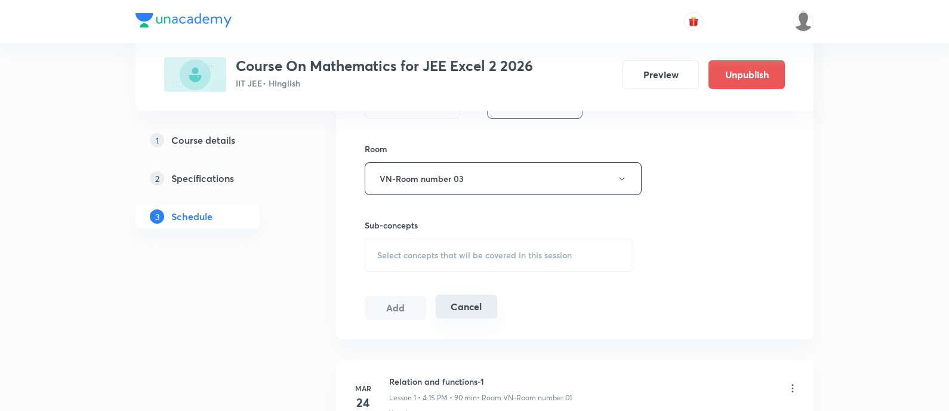
scroll to position [522, 0]
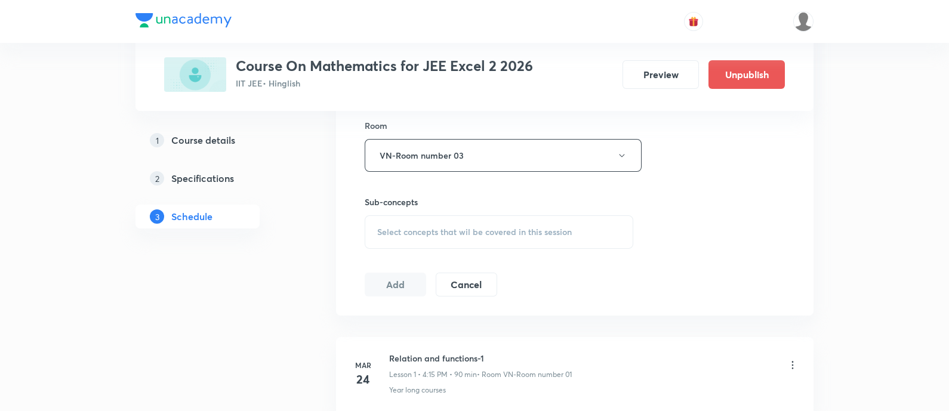
click at [520, 234] on span "Select concepts that wil be covered in this session" at bounding box center [474, 232] width 195 height 10
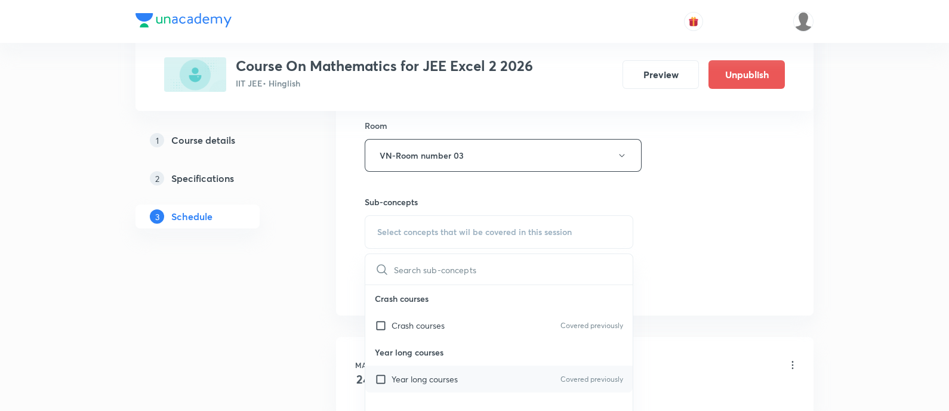
click at [495, 374] on div "Year long courses Covered previously" at bounding box center [498, 379] width 267 height 27
checkbox input "true"
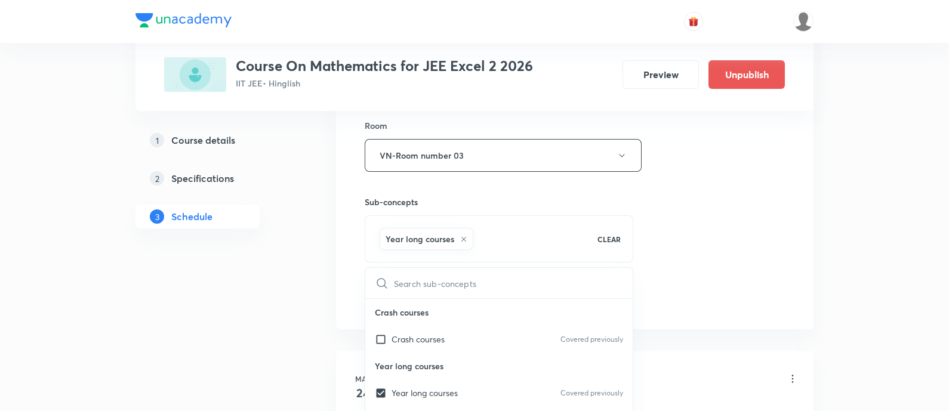
click at [678, 248] on div "Session 76 Live class Session title 20/99 Definite integration ​ Schedule for […" at bounding box center [575, 23] width 420 height 574
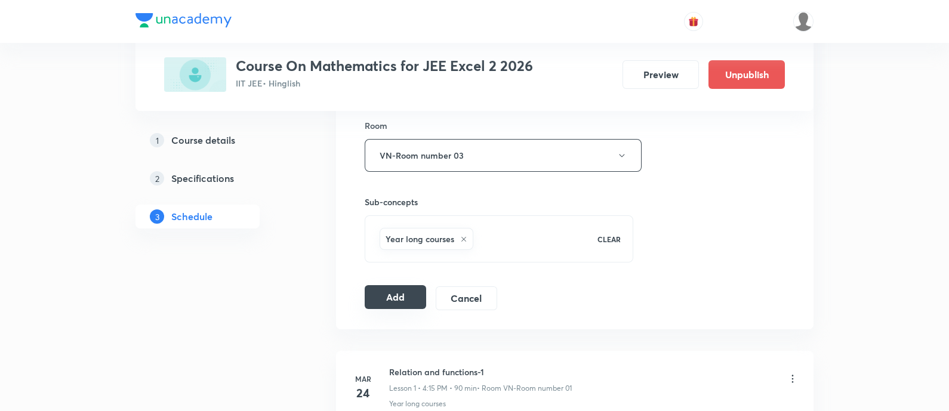
click at [368, 306] on button "Add" at bounding box center [395, 297] width 61 height 24
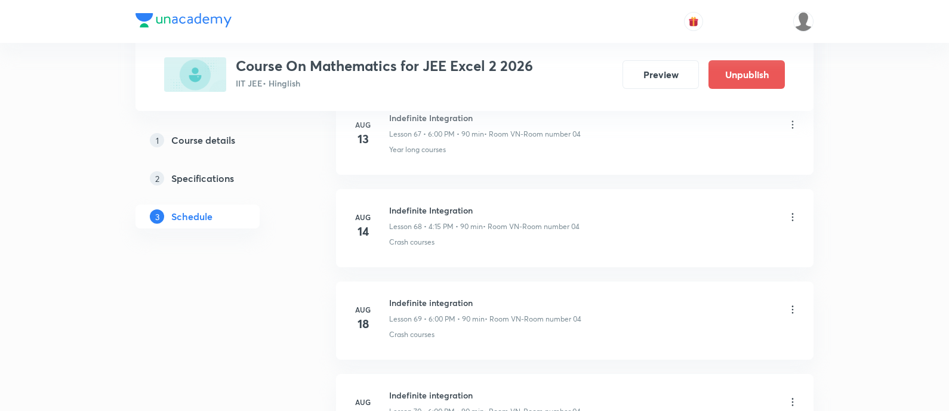
scroll to position [7013, 0]
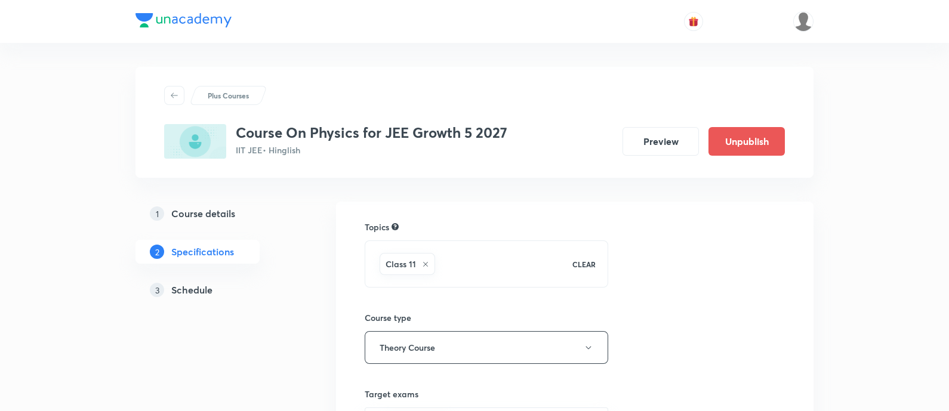
click at [206, 279] on link "3 Schedule" at bounding box center [217, 290] width 162 height 24
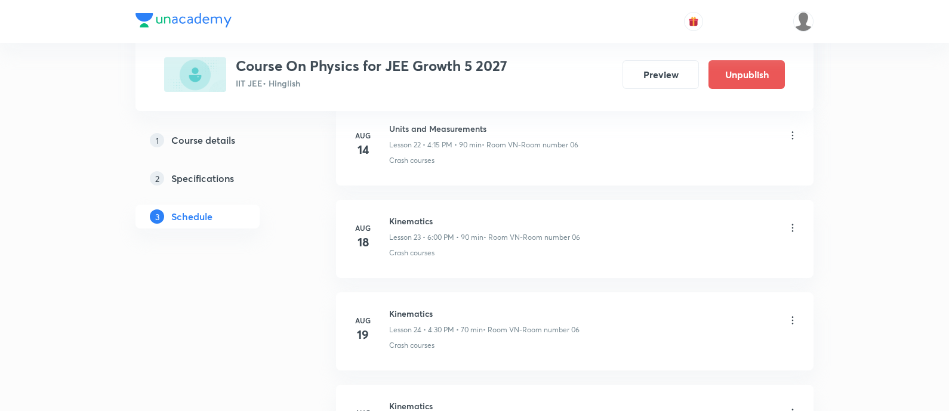
scroll to position [3499, 0]
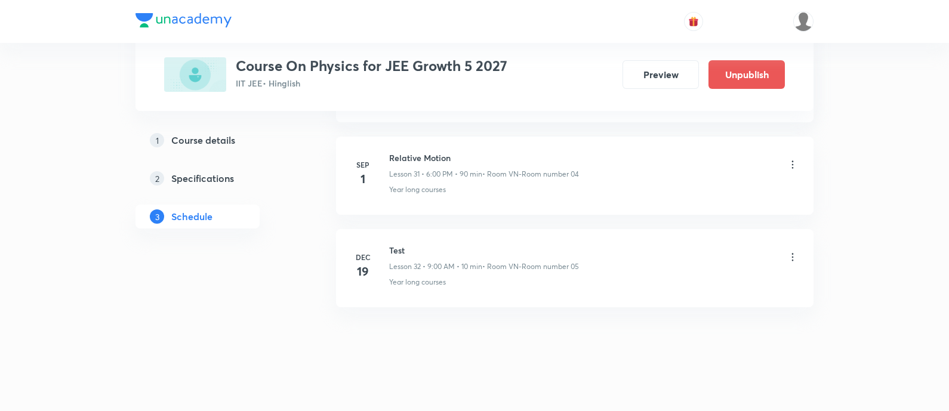
click at [439, 152] on h6 "Relative Motion" at bounding box center [484, 158] width 190 height 13
copy h6 "Relative Motion"
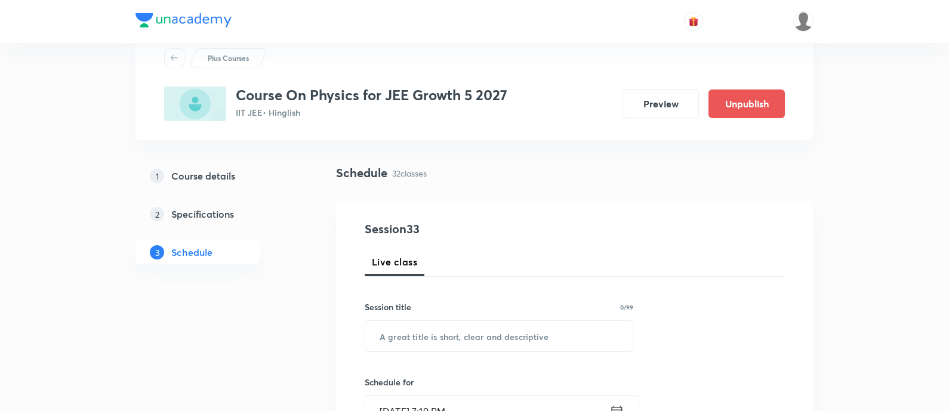
scroll to position [0, 0]
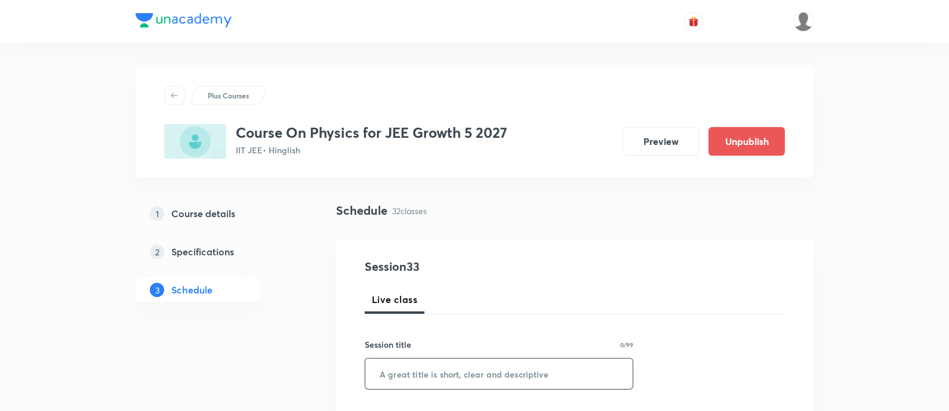
click at [485, 365] on input "text" at bounding box center [498, 374] width 267 height 30
paste input "Relative Motion"
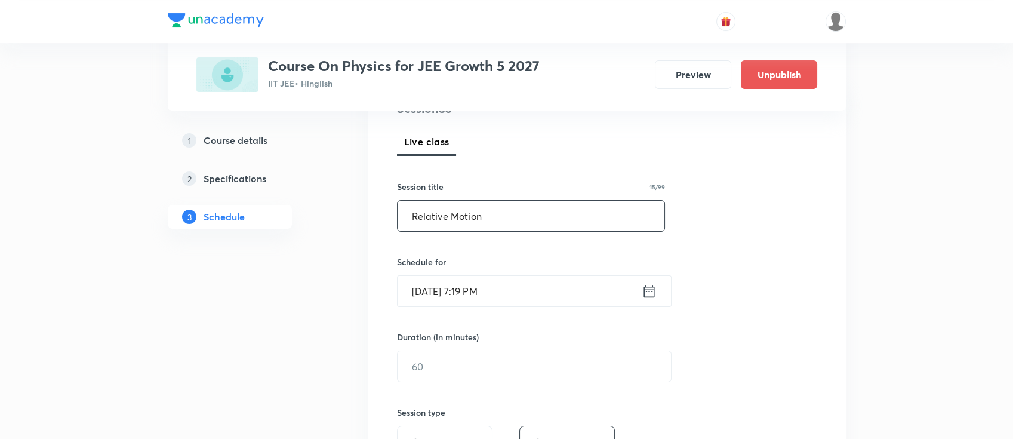
scroll to position [159, 0]
type input "Relative Motion"
click at [646, 288] on icon at bounding box center [649, 290] width 11 height 12
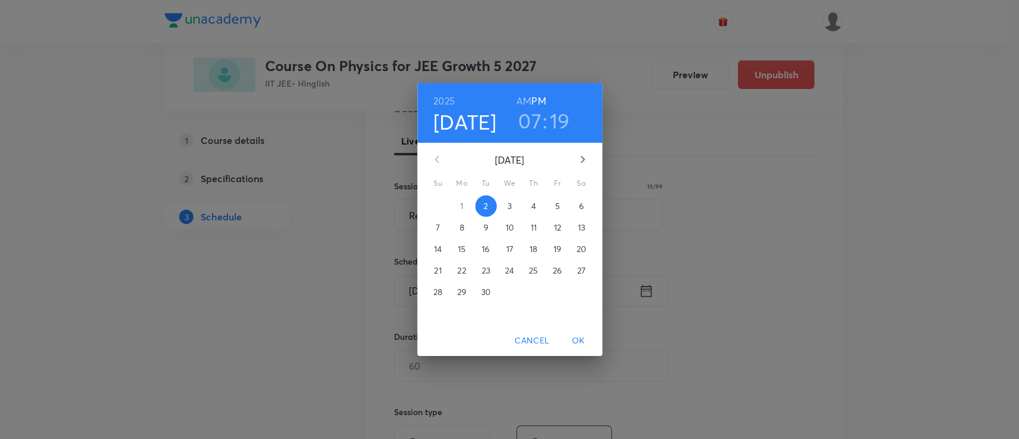
click at [509, 204] on p "3" at bounding box center [510, 206] width 4 height 12
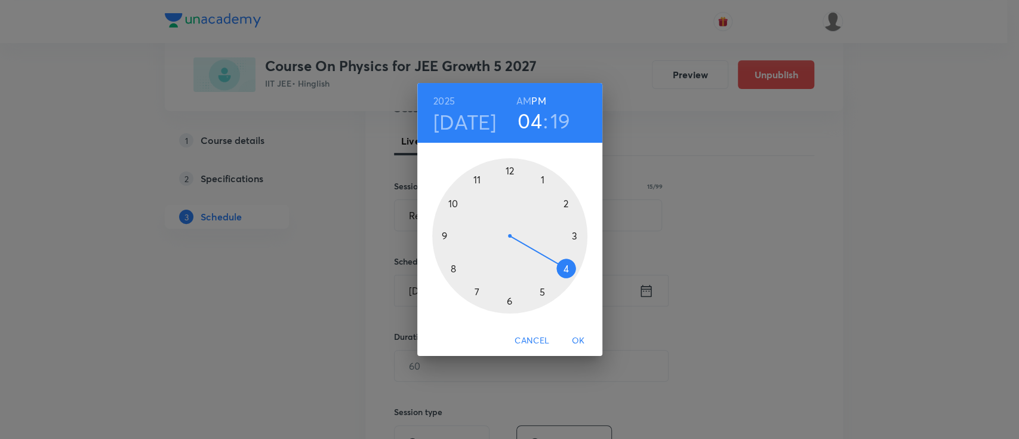
drag, startPoint x: 496, startPoint y: 296, endPoint x: 557, endPoint y: 274, distance: 65.3
click at [557, 274] on div at bounding box center [509, 235] width 155 height 155
drag, startPoint x: 571, startPoint y: 256, endPoint x: 568, endPoint y: 237, distance: 19.3
click at [568, 237] on div at bounding box center [509, 235] width 155 height 155
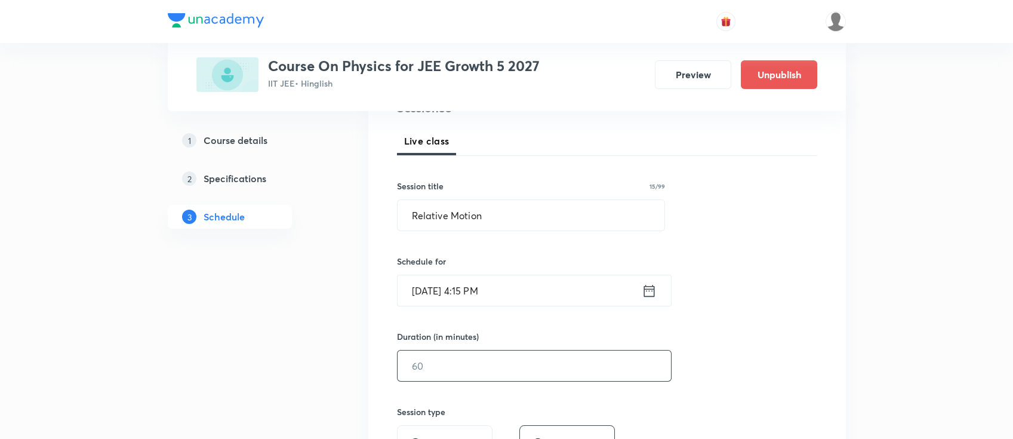
click at [525, 375] on input "text" at bounding box center [534, 365] width 273 height 30
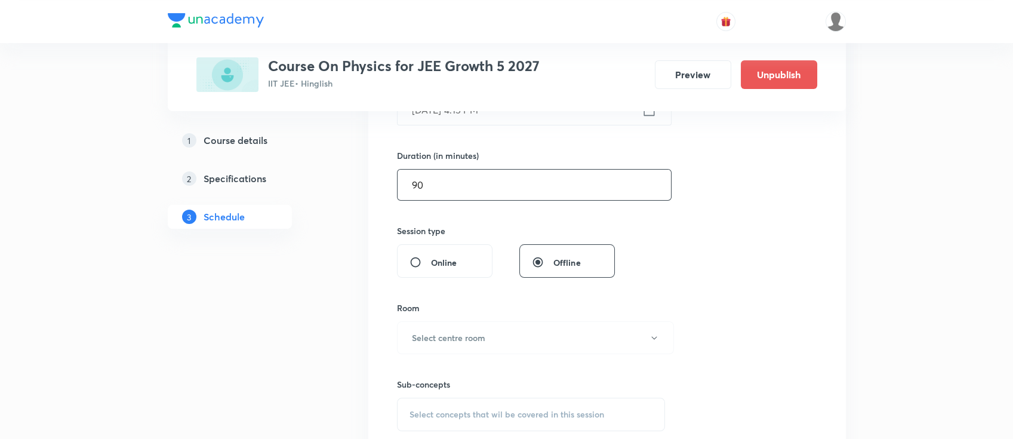
scroll to position [398, 0]
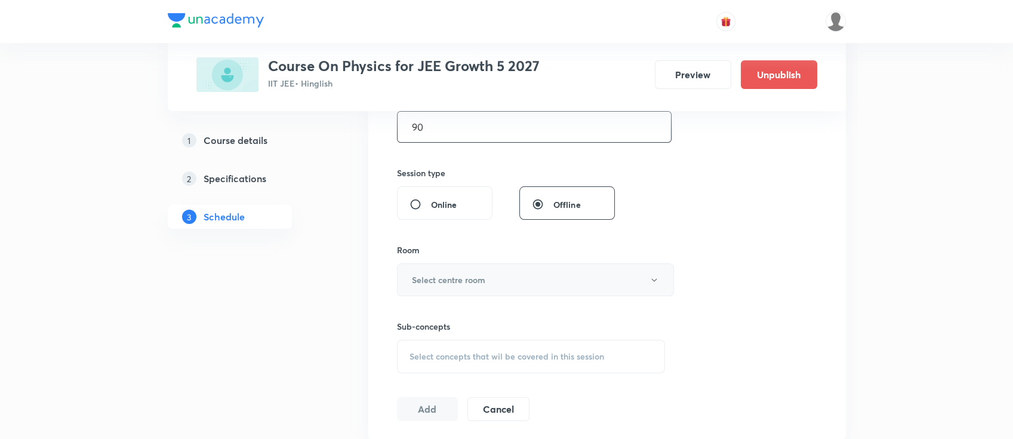
type input "90"
click at [494, 287] on button "Select centre room" at bounding box center [535, 279] width 277 height 33
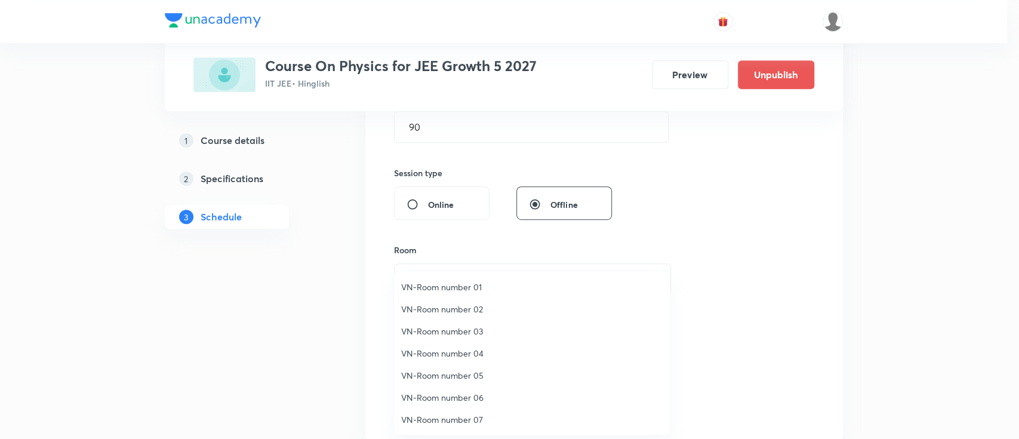
click at [484, 331] on span "VN-Room number 03" at bounding box center [532, 331] width 262 height 13
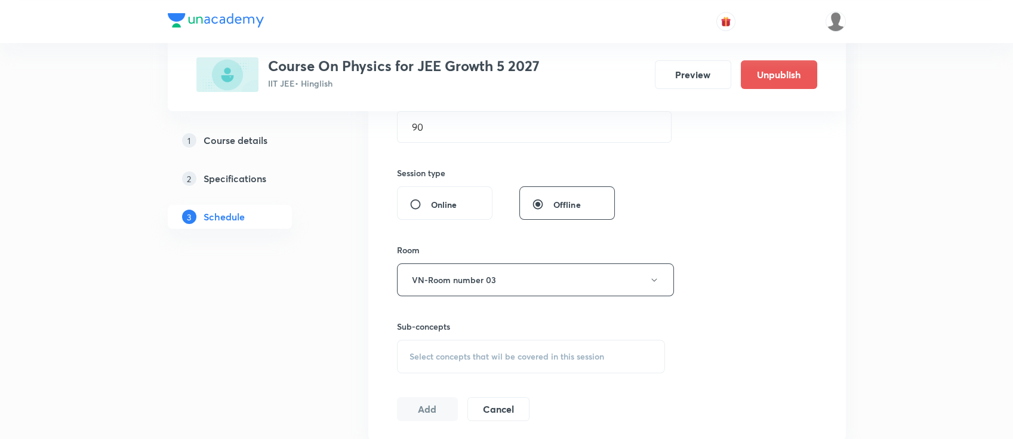
click at [535, 352] on span "Select concepts that wil be covered in this session" at bounding box center [507, 357] width 195 height 10
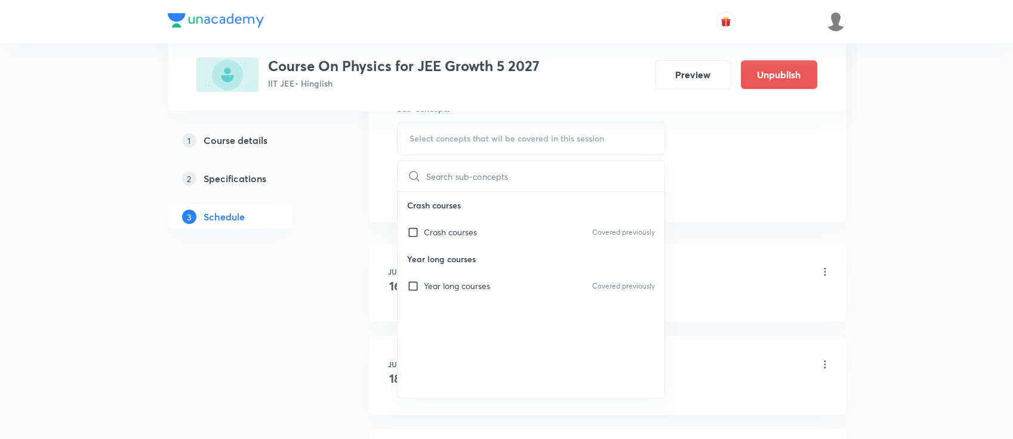
scroll to position [636, 0]
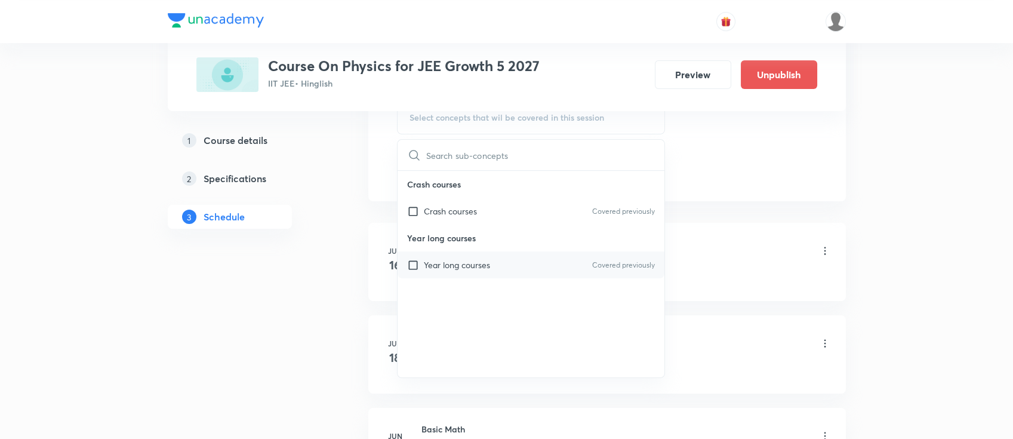
click at [521, 272] on div "Year long courses Covered previously" at bounding box center [531, 264] width 267 height 27
checkbox input "true"
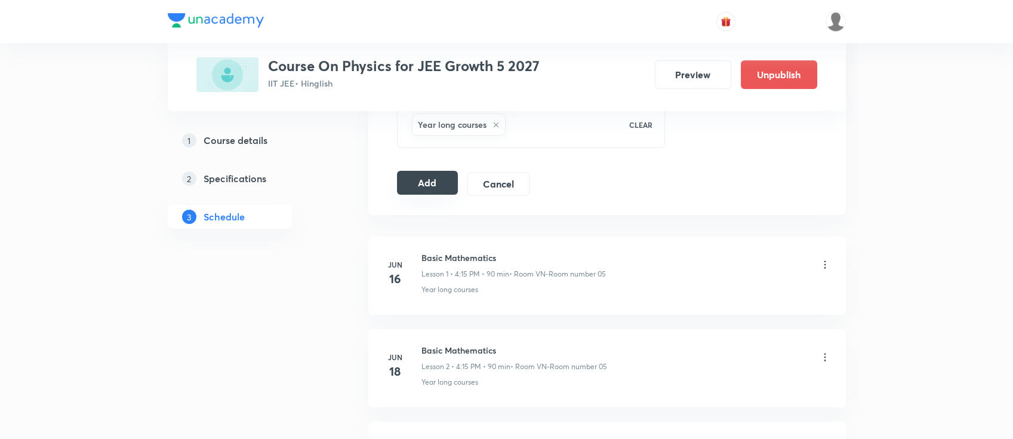
click at [425, 181] on button "Add" at bounding box center [427, 183] width 61 height 24
